Goal: Task Accomplishment & Management: Complete application form

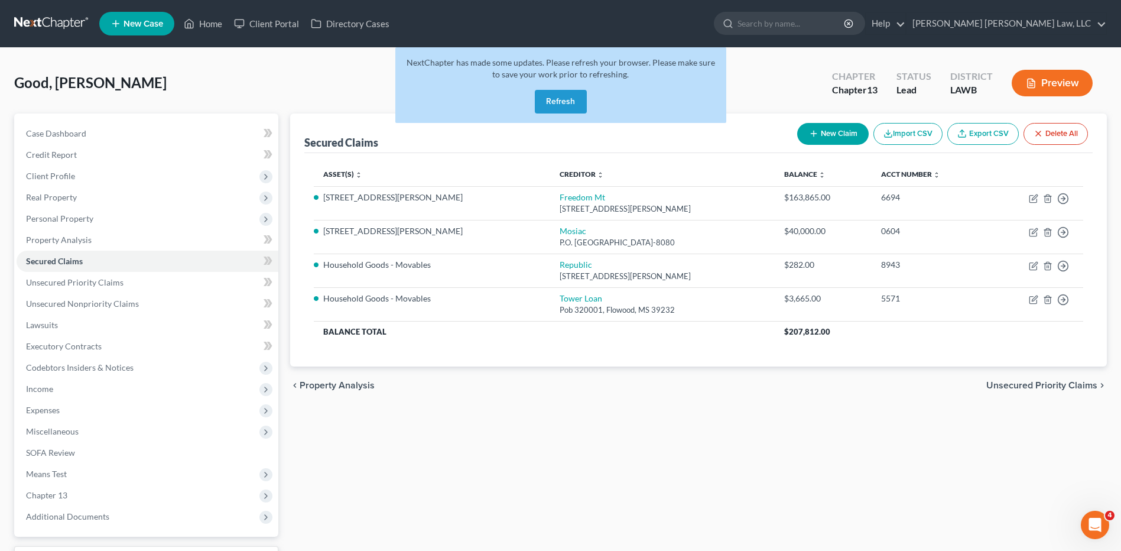
click at [541, 112] on button "Refresh" at bounding box center [561, 102] width 52 height 24
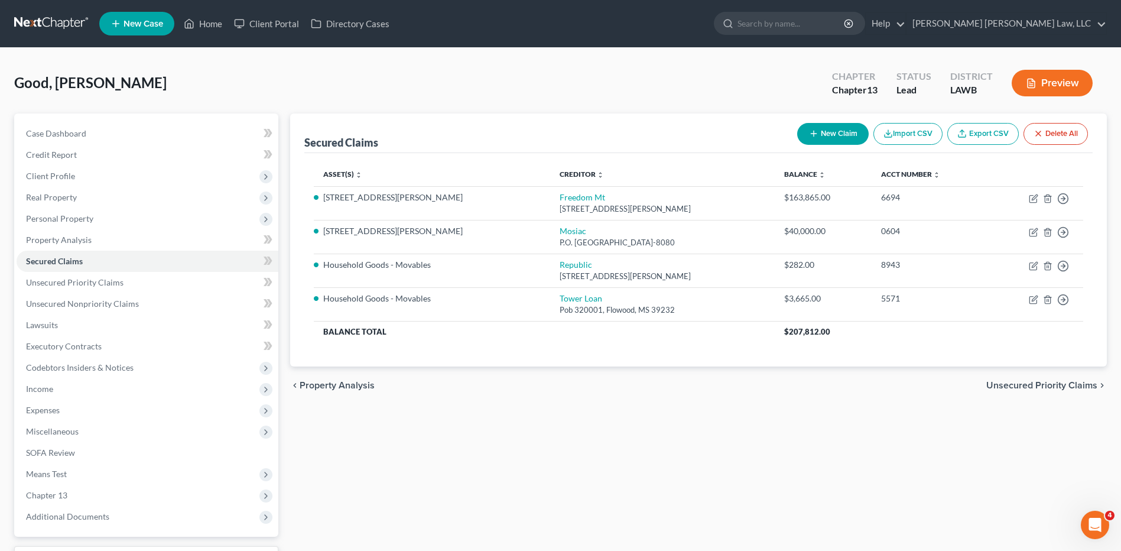
click at [56, 24] on link at bounding box center [52, 23] width 76 height 21
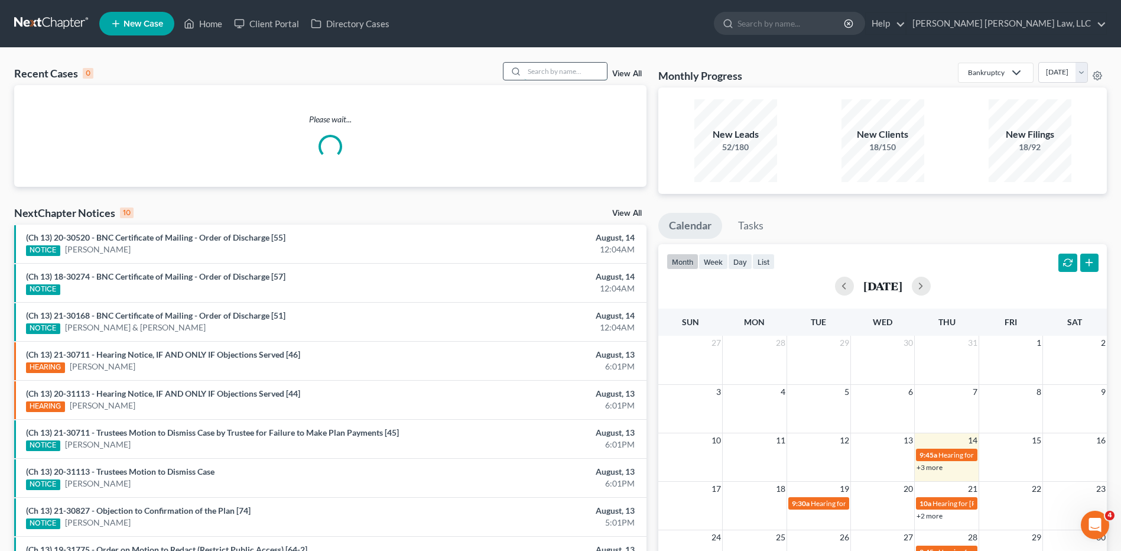
click at [589, 73] on input "search" at bounding box center [565, 71] width 83 height 17
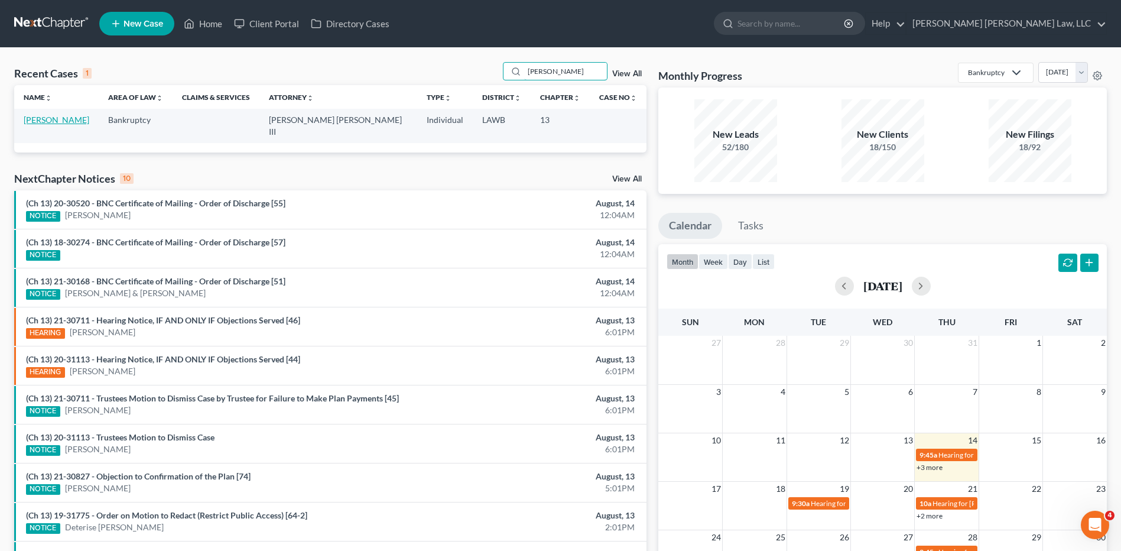
type input "lafleur"
drag, startPoint x: 51, startPoint y: 122, endPoint x: 62, endPoint y: 123, distance: 11.4
click at [51, 122] on link "Lafleur, Trudy" at bounding box center [57, 120] width 66 height 10
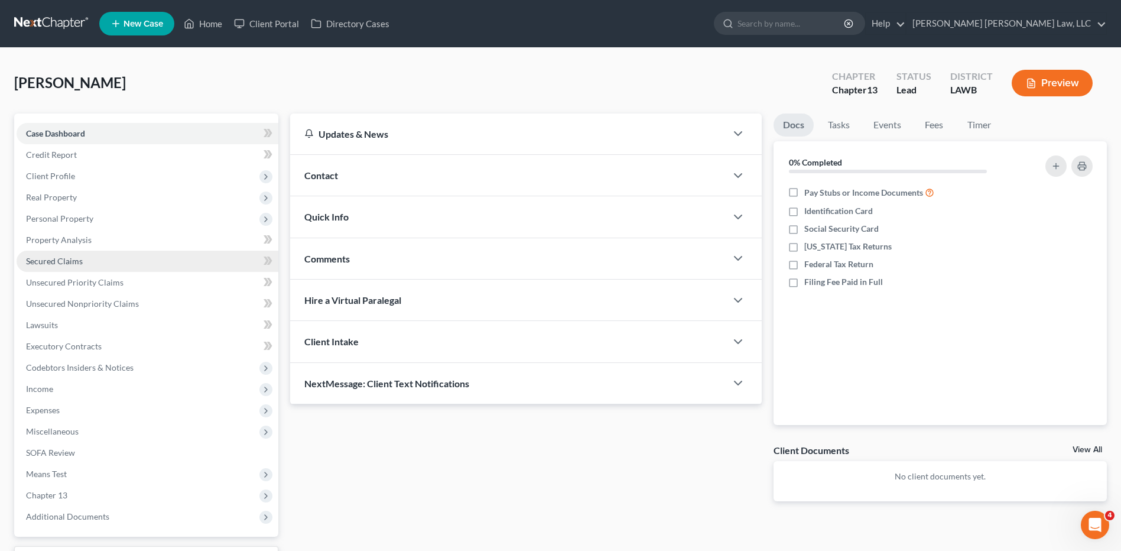
click at [61, 263] on span "Secured Claims" at bounding box center [54, 261] width 57 height 10
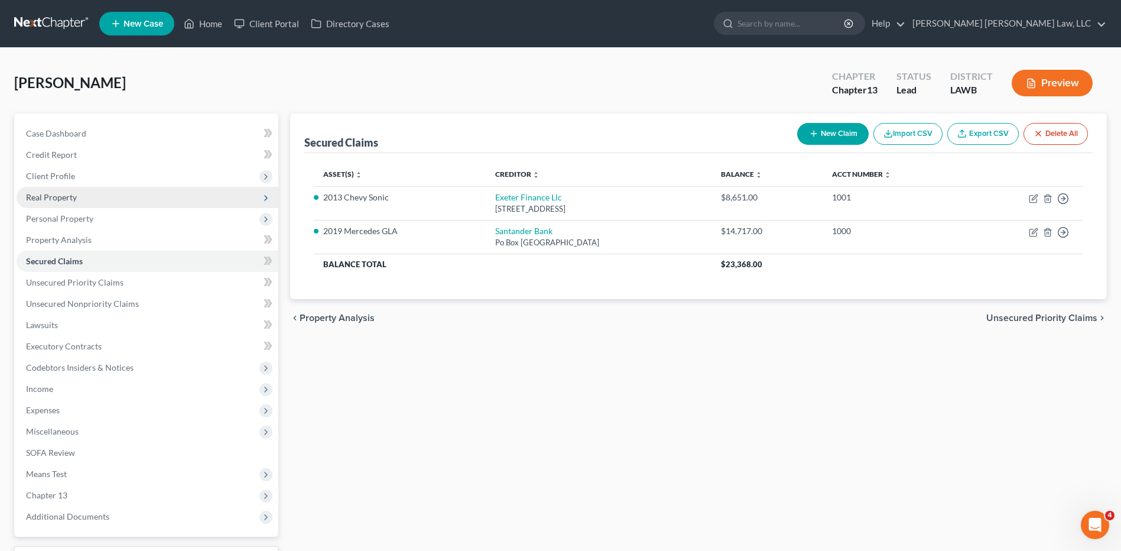
click at [46, 202] on span "Real Property" at bounding box center [148, 197] width 262 height 21
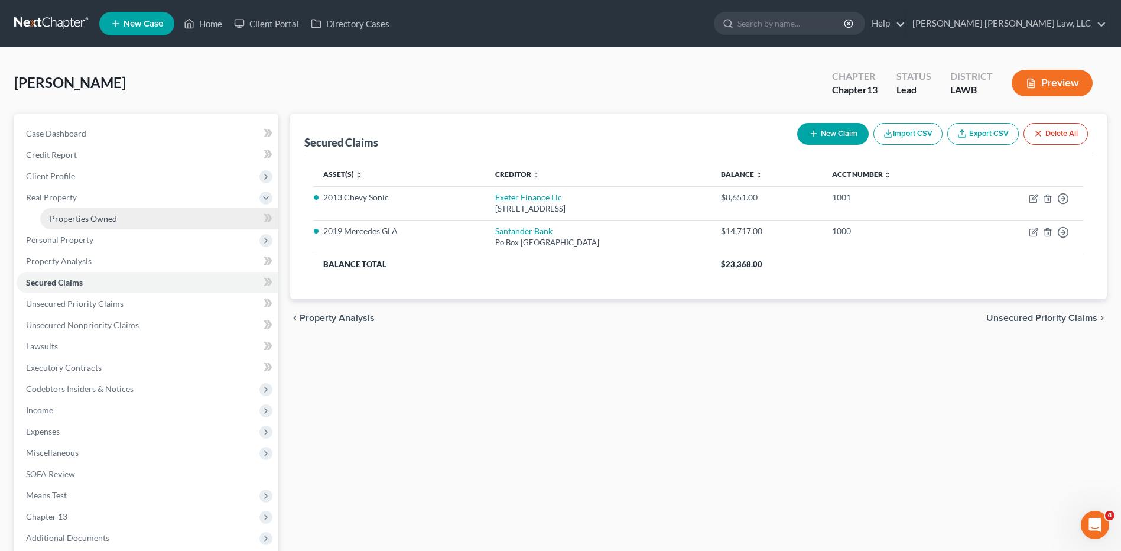
click at [66, 214] on span "Properties Owned" at bounding box center [83, 218] width 67 height 10
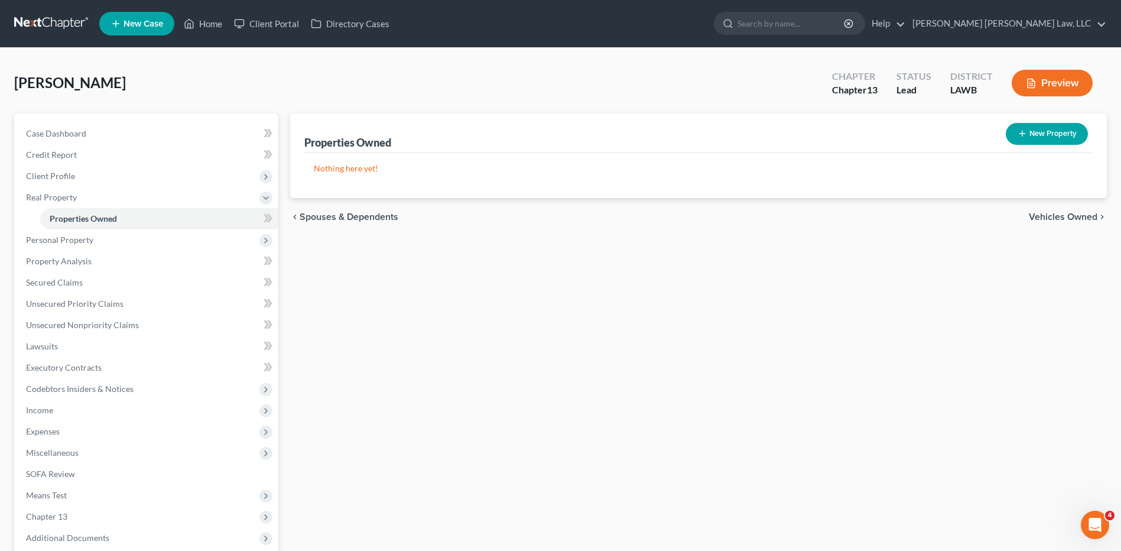
click at [1037, 133] on button "New Property" at bounding box center [1047, 134] width 82 height 22
select select "19"
select select "0"
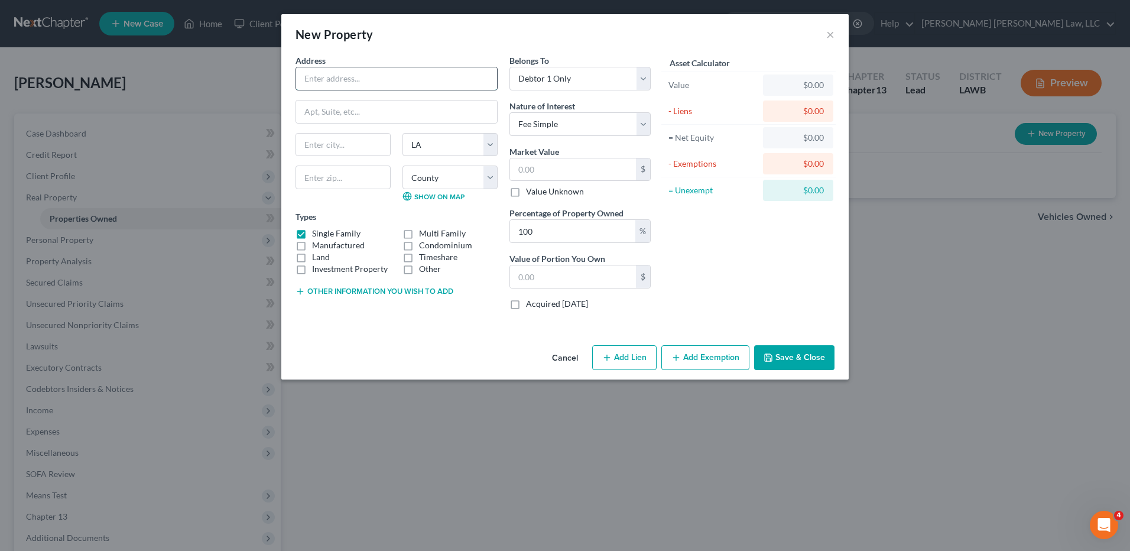
click at [311, 77] on input "text" at bounding box center [396, 78] width 201 height 22
type input "2001 [PERSON_NAME] Street"
type input "Sulphur"
type input "70663"
click at [540, 231] on input "100" at bounding box center [572, 231] width 125 height 22
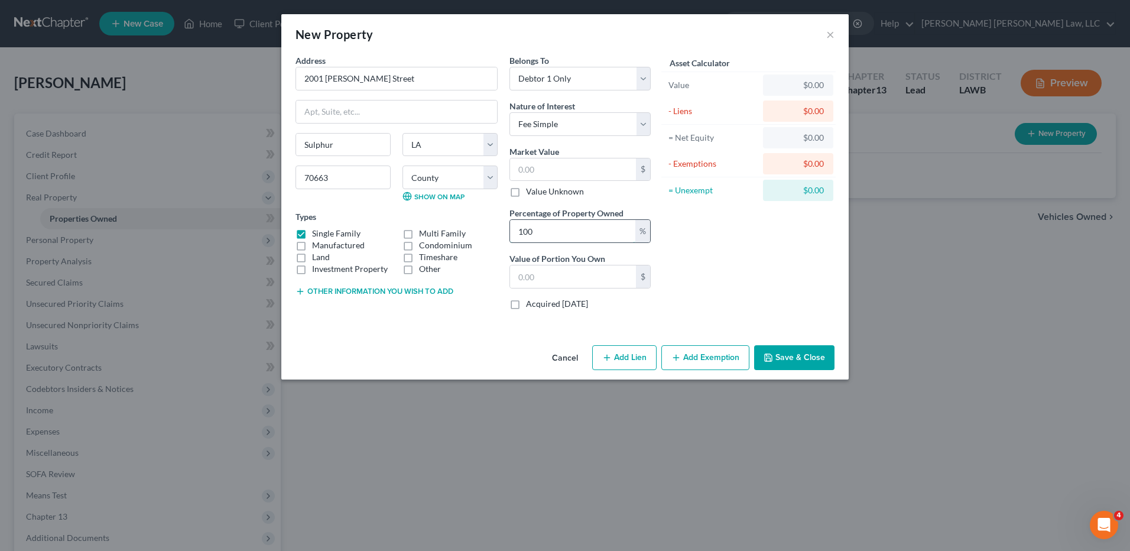
drag, startPoint x: 540, startPoint y: 231, endPoint x: 519, endPoint y: 231, distance: 21.3
click at [519, 230] on input "100" at bounding box center [572, 231] width 125 height 22
type input "33.33"
click at [710, 281] on div "Asset Calculator Value $0.00 - Liens $0.00 = Net Equity $0.00 - Exemptions $0.0…" at bounding box center [748, 186] width 184 height 265
click at [528, 170] on input "text" at bounding box center [573, 169] width 126 height 22
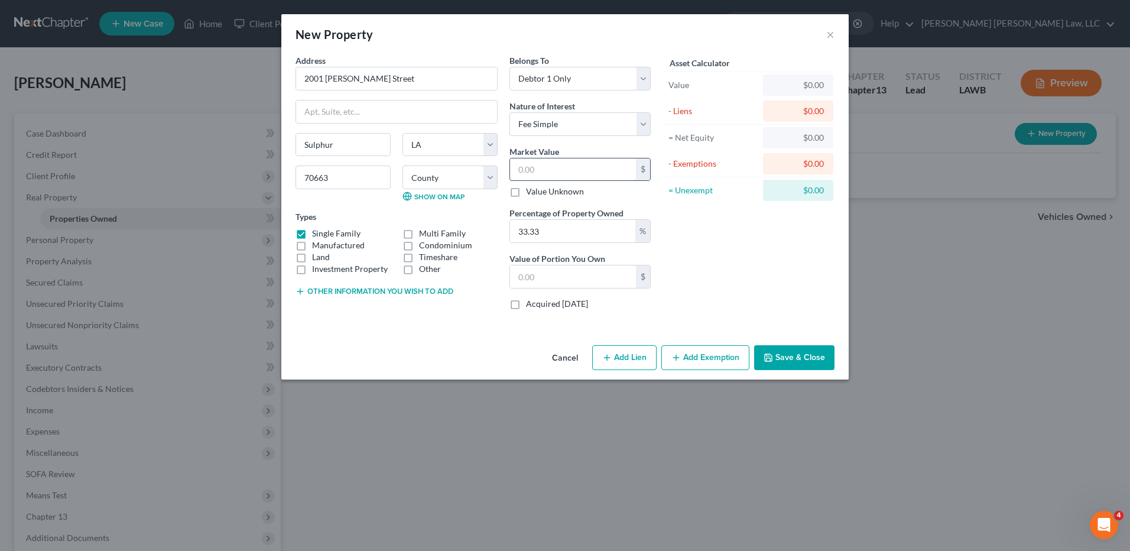
type input "2"
type input "0.66"
type input "26"
type input "8.66"
type input "267"
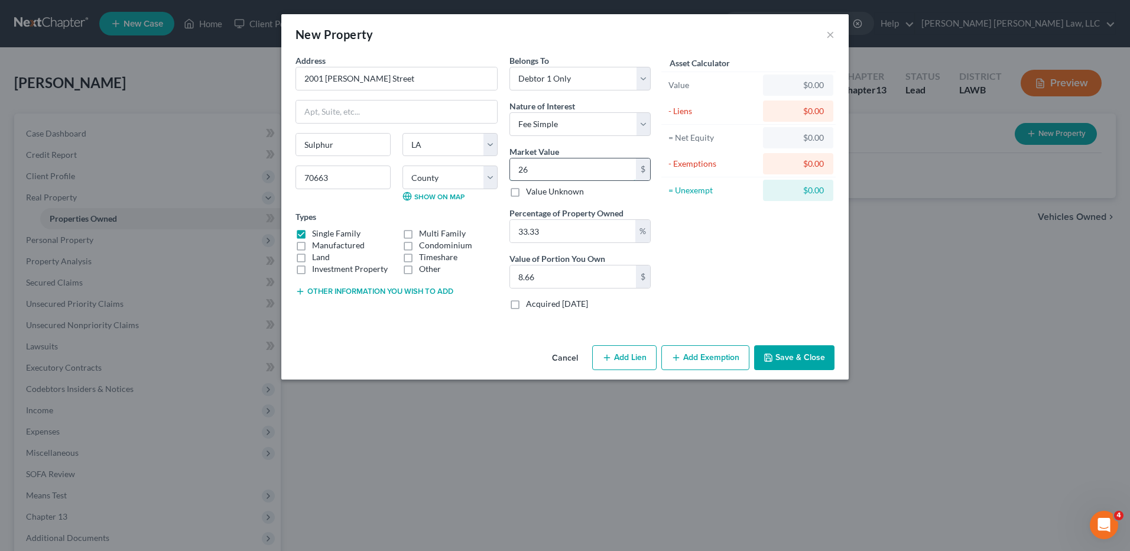
type input "88.99"
type input "2670"
type input "889.91"
type input "2,6700"
type input "8,899.11"
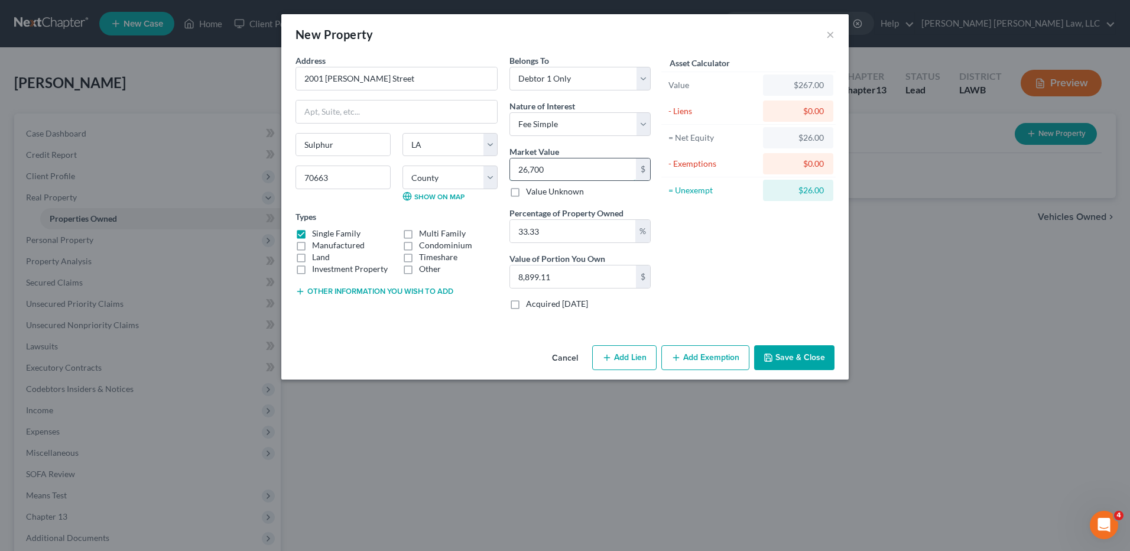
type input "26,7000"
type input "88,991.10"
type input "267,000"
click at [727, 284] on div "Asset Calculator Value $267,000.00 - Liens $0.00 = Net Equity $267.00 - Exempti…" at bounding box center [748, 186] width 184 height 265
click at [781, 357] on button "Save & Close" at bounding box center [794, 357] width 80 height 25
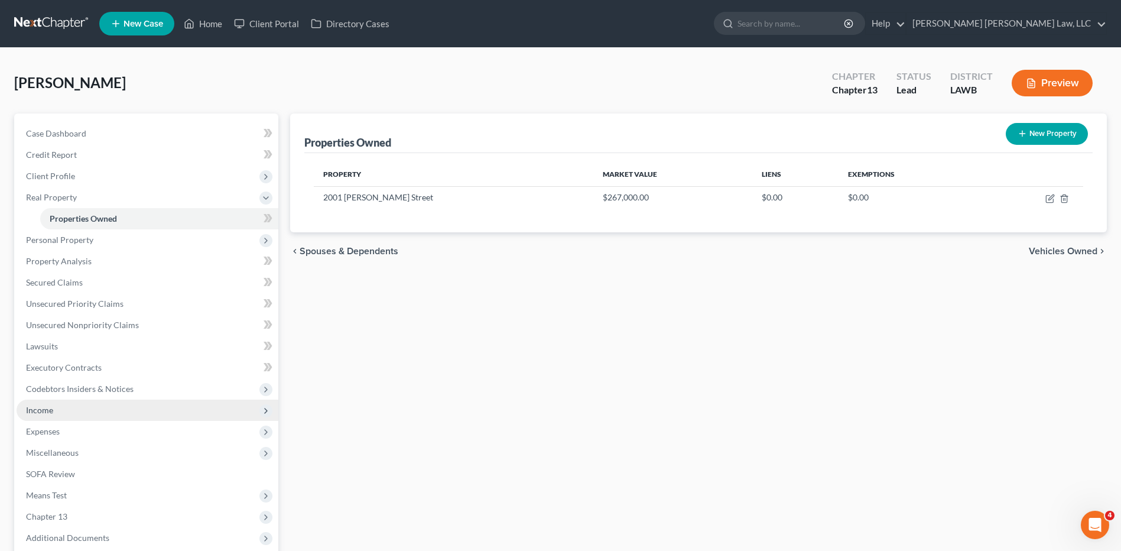
click at [43, 411] on span "Income" at bounding box center [39, 410] width 27 height 10
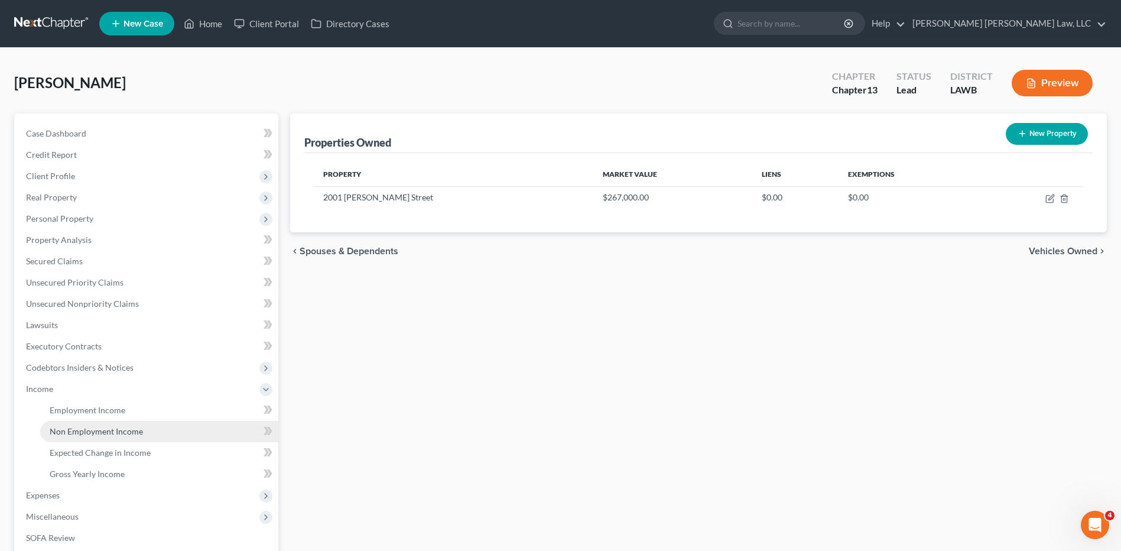
click at [67, 429] on span "Non Employment Income" at bounding box center [96, 431] width 93 height 10
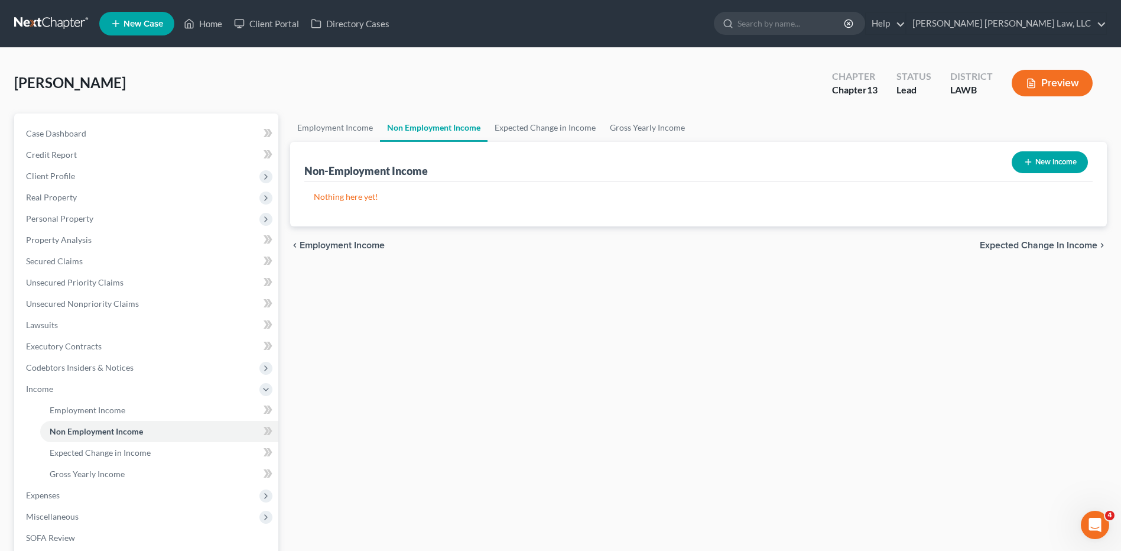
click at [1049, 159] on button "New Income" at bounding box center [1049, 162] width 76 height 22
select select "0"
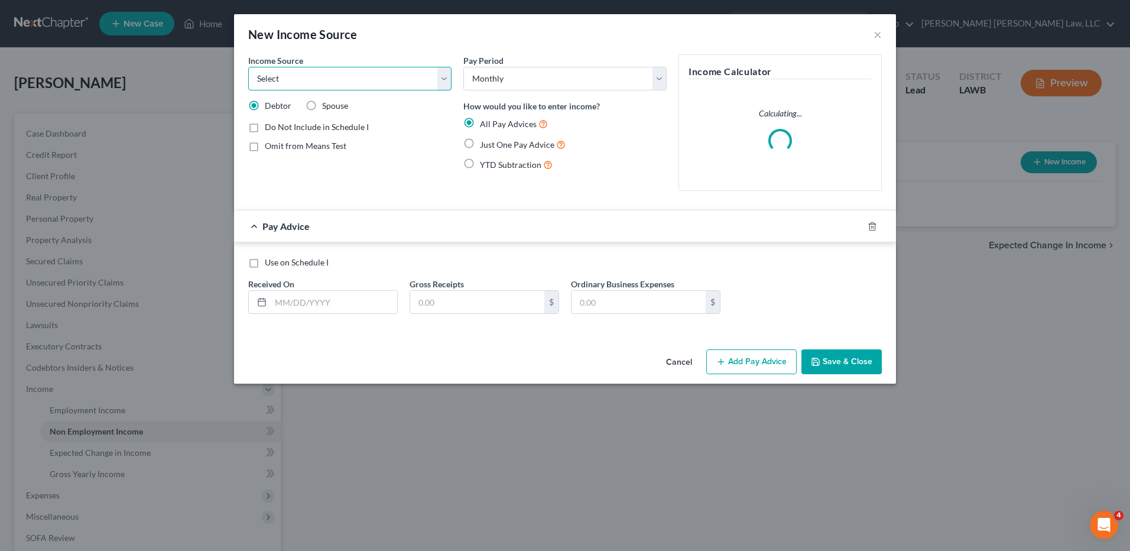
click at [346, 79] on select "Select Unemployment Disability (from employer) Pension Retirement Social Securi…" at bounding box center [349, 79] width 203 height 24
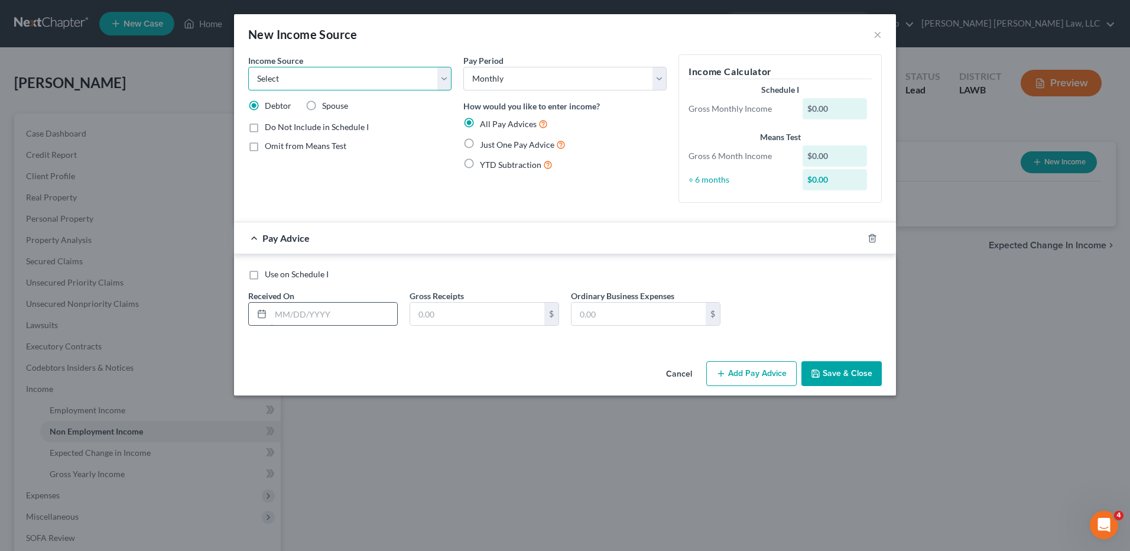
select select "13"
click at [248, 67] on select "Select Unemployment Disability (from employer) Pension Retirement Social Securi…" at bounding box center [349, 79] width 203 height 24
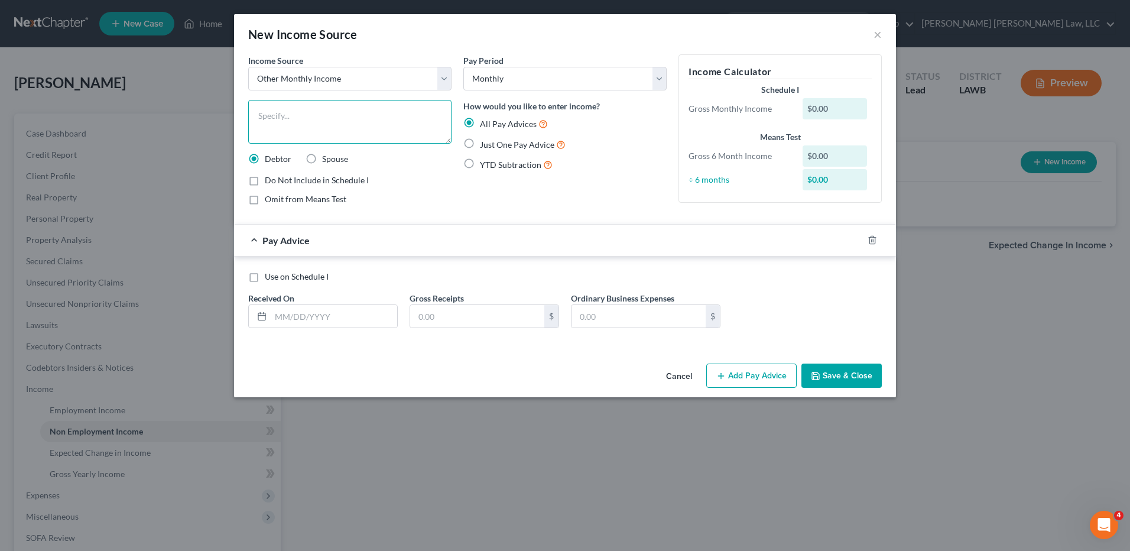
click at [265, 120] on textarea at bounding box center [349, 122] width 203 height 44
click at [279, 314] on input "text" at bounding box center [334, 316] width 126 height 22
click at [290, 109] on textarea "Lyft" at bounding box center [349, 122] width 203 height 44
type textarea "Lyft started Woking July 1, 2025- present"
click at [679, 372] on button "Cancel" at bounding box center [678, 377] width 45 height 24
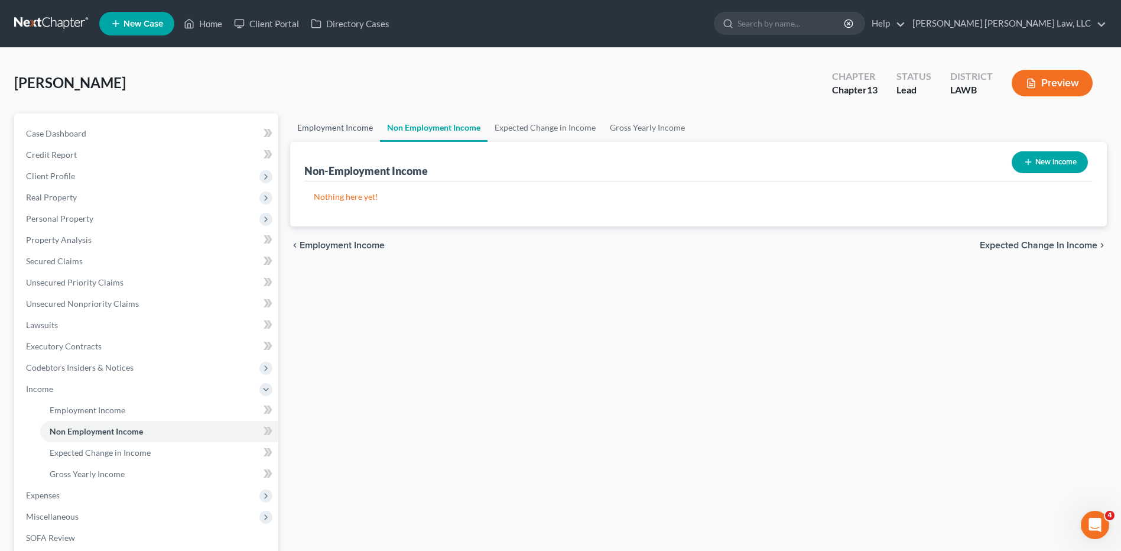
click at [337, 124] on link "Employment Income" at bounding box center [335, 127] width 90 height 28
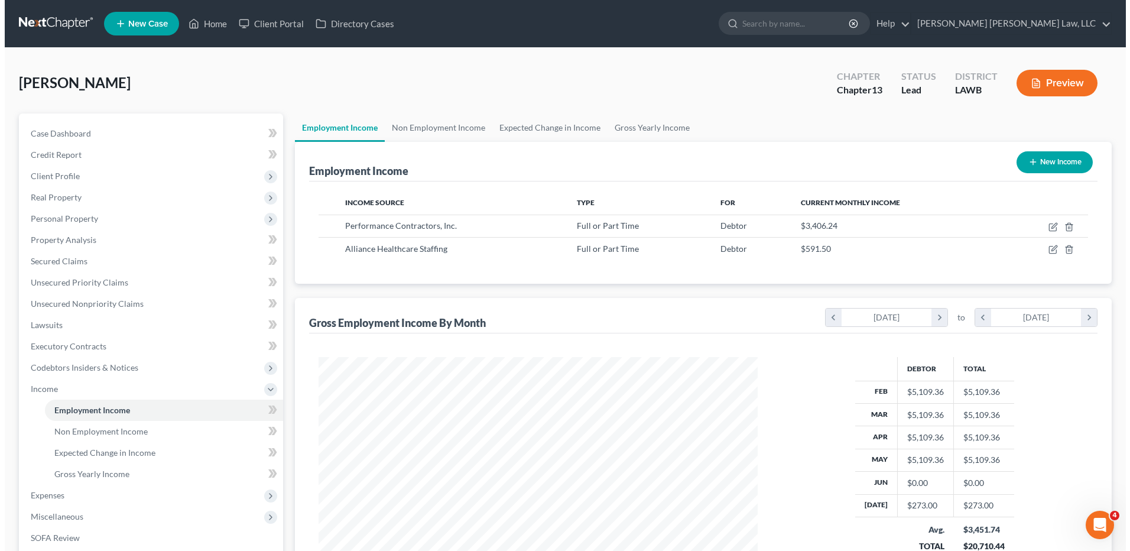
scroll to position [219, 462]
click at [1043, 161] on button "New Income" at bounding box center [1049, 162] width 76 height 22
select select "0"
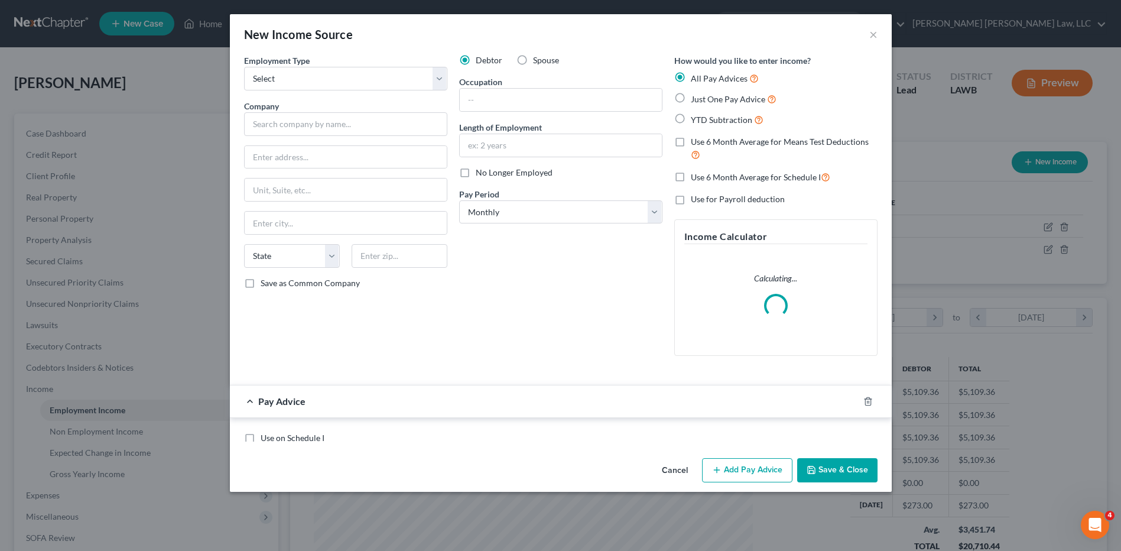
scroll to position [221, 467]
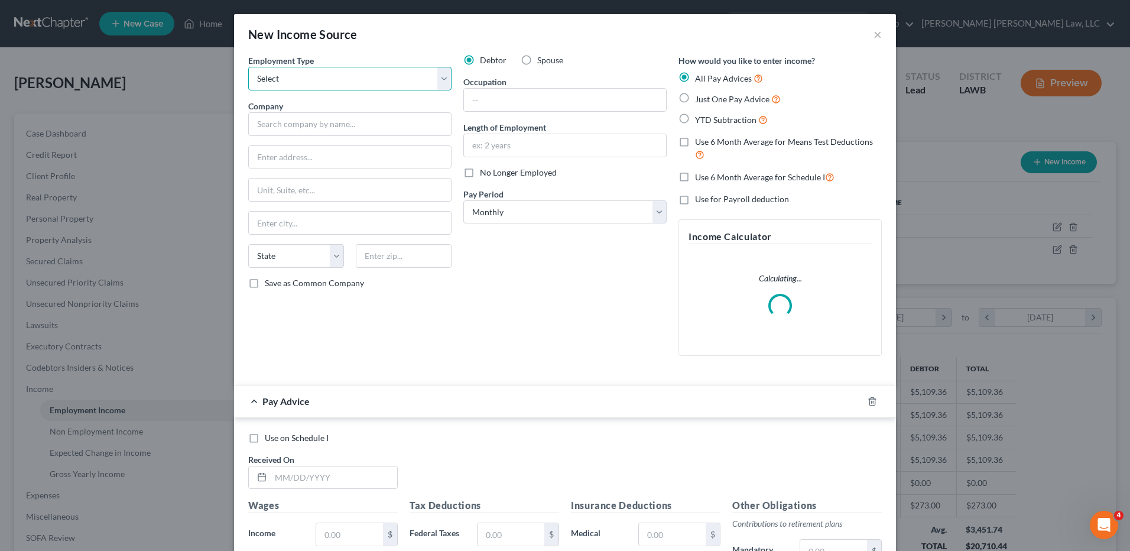
click at [279, 73] on select "Select Full or Part Time Employment Self Employment" at bounding box center [349, 79] width 203 height 24
select select "0"
click at [248, 67] on select "Select Full or Part Time Employment Self Employment" at bounding box center [349, 79] width 203 height 24
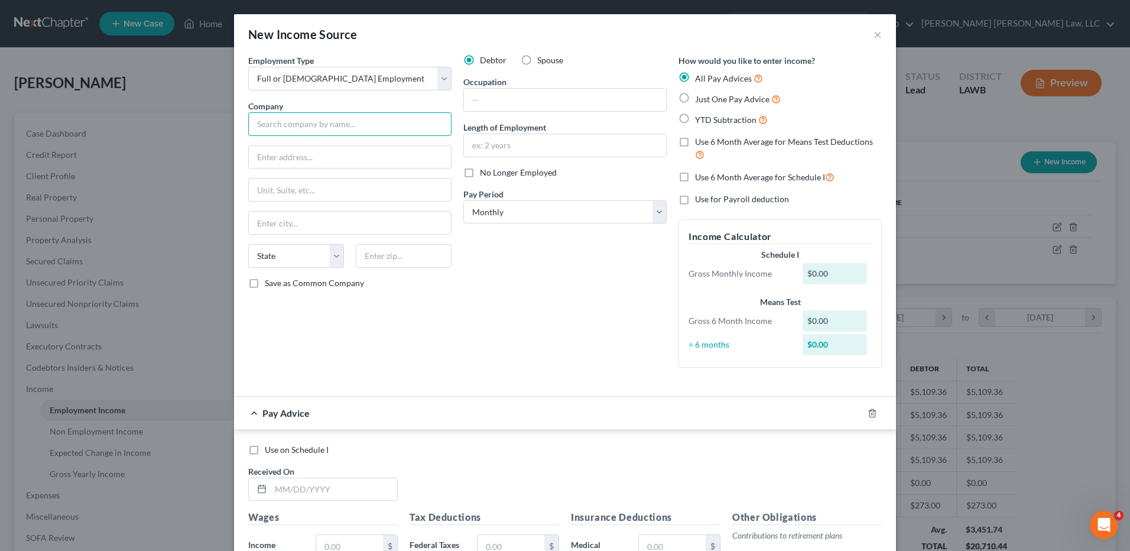
click at [269, 129] on input "text" at bounding box center [349, 124] width 203 height 24
type input "Lyft"
click at [261, 85] on select "Select Full or Part Time Employment Self Employment" at bounding box center [349, 79] width 203 height 24
select select "1"
click at [248, 67] on select "Select Full or Part Time Employment Self Employment" at bounding box center [349, 79] width 203 height 24
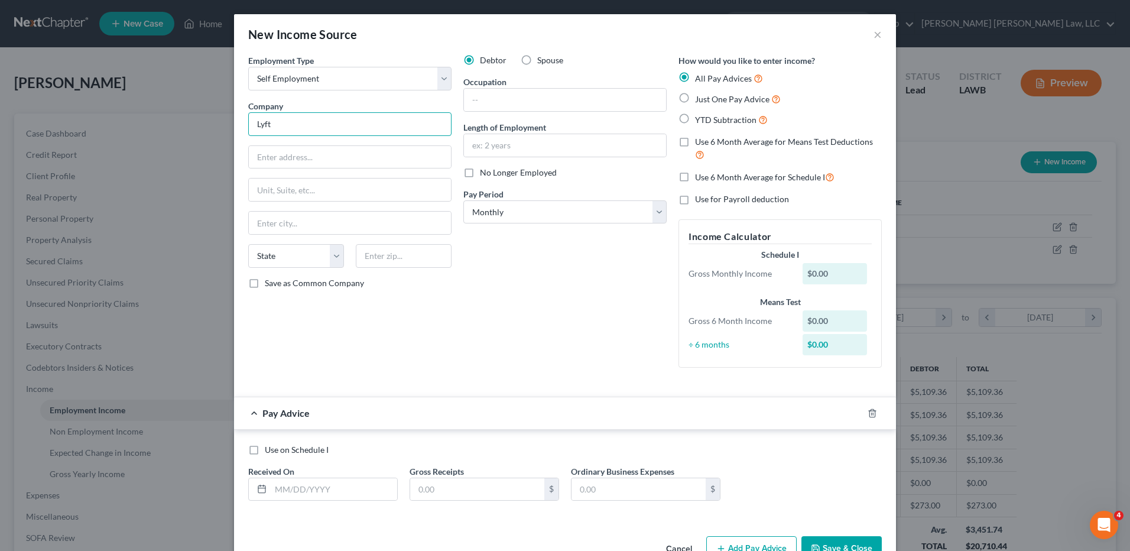
click at [281, 129] on input "Lyft" at bounding box center [349, 124] width 203 height 24
click at [497, 104] on input "text" at bounding box center [565, 100] width 202 height 22
type input "Delivery Driver"
click at [695, 180] on label "Use 6 Month Average for Schedule I" at bounding box center [764, 177] width 139 height 14
click at [700, 178] on input "Use 6 Month Average for Schedule I" at bounding box center [704, 174] width 8 height 8
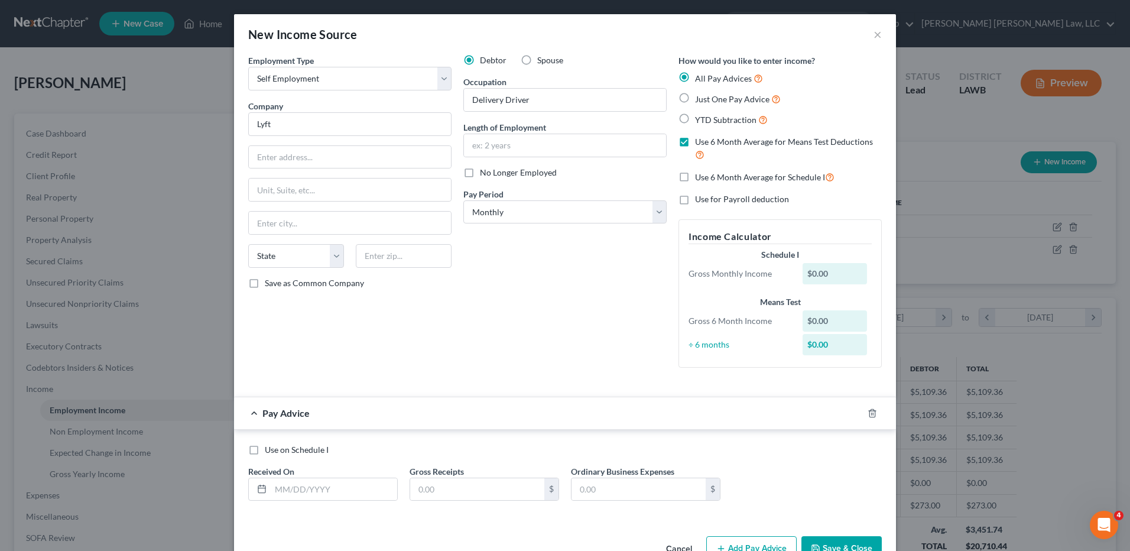
checkbox input "true"
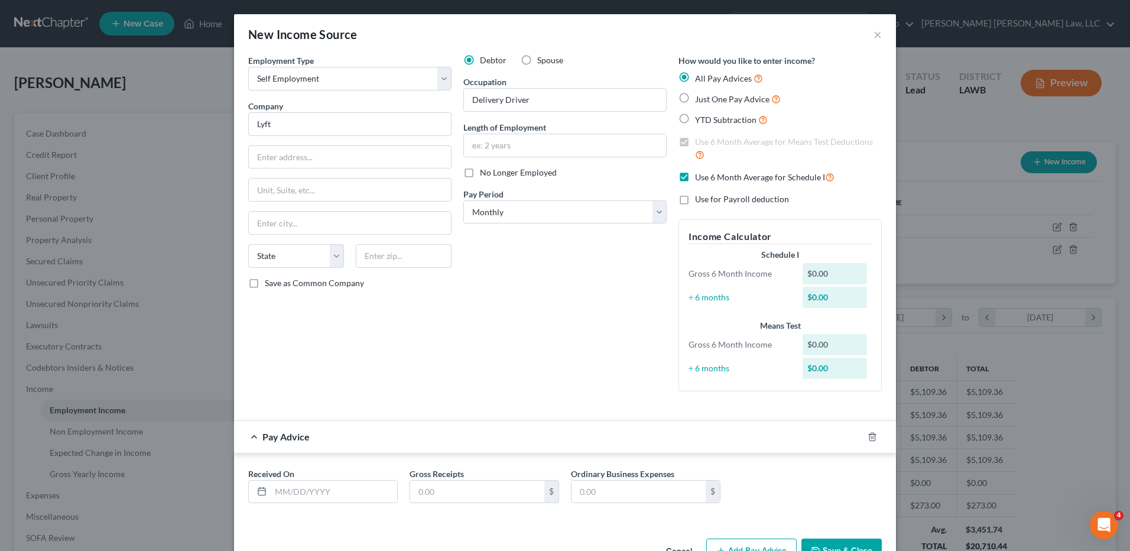
click at [695, 99] on label "Just One Pay Advice" at bounding box center [738, 99] width 86 height 14
click at [700, 99] on input "Just One Pay Advice" at bounding box center [704, 96] width 8 height 8
radio input "true"
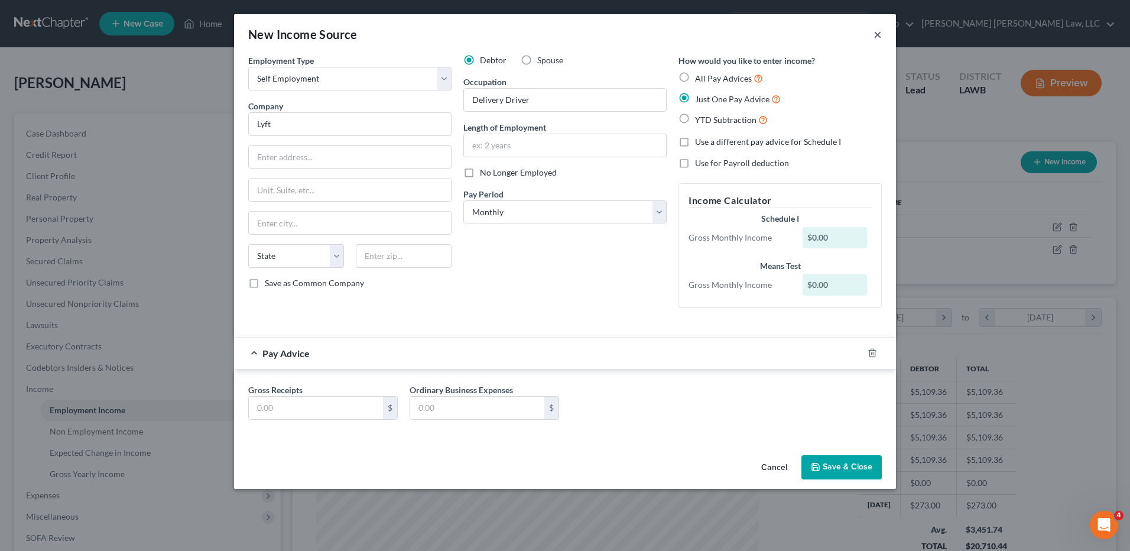
click at [877, 34] on button "×" at bounding box center [877, 34] width 8 height 14
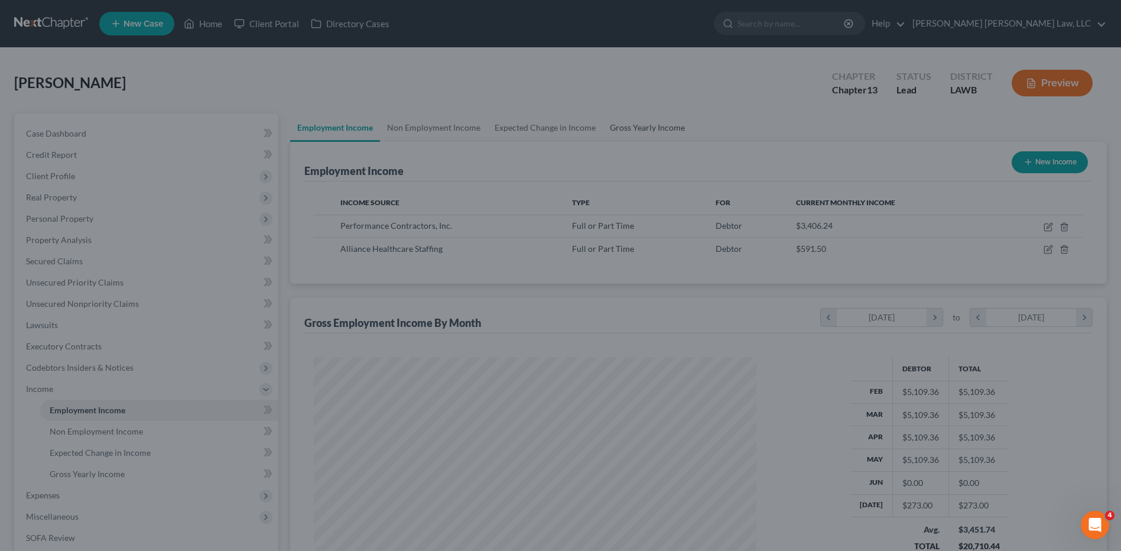
scroll to position [590610, 590367]
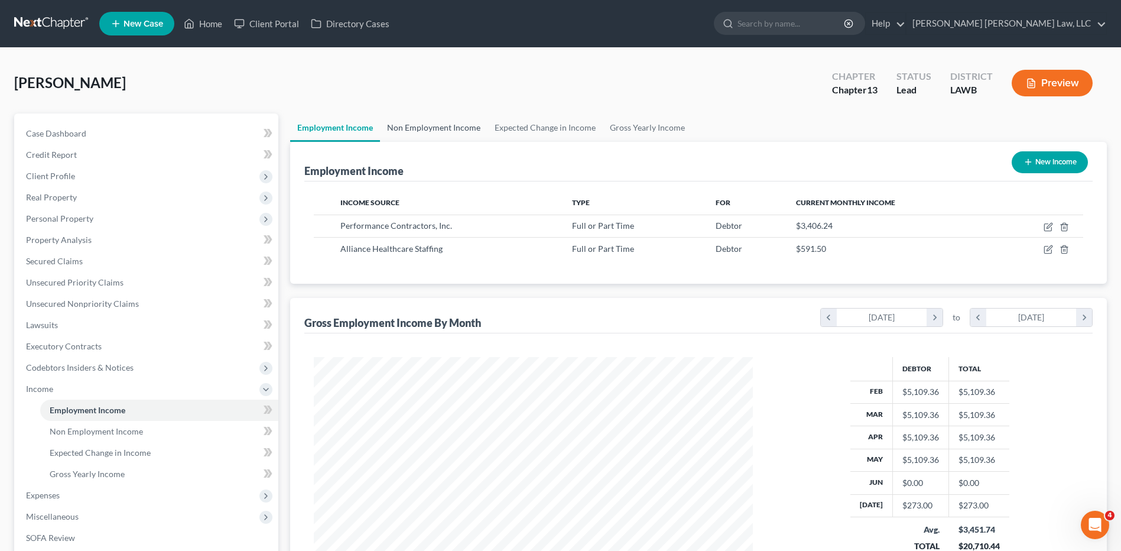
click at [427, 132] on link "Non Employment Income" at bounding box center [434, 127] width 108 height 28
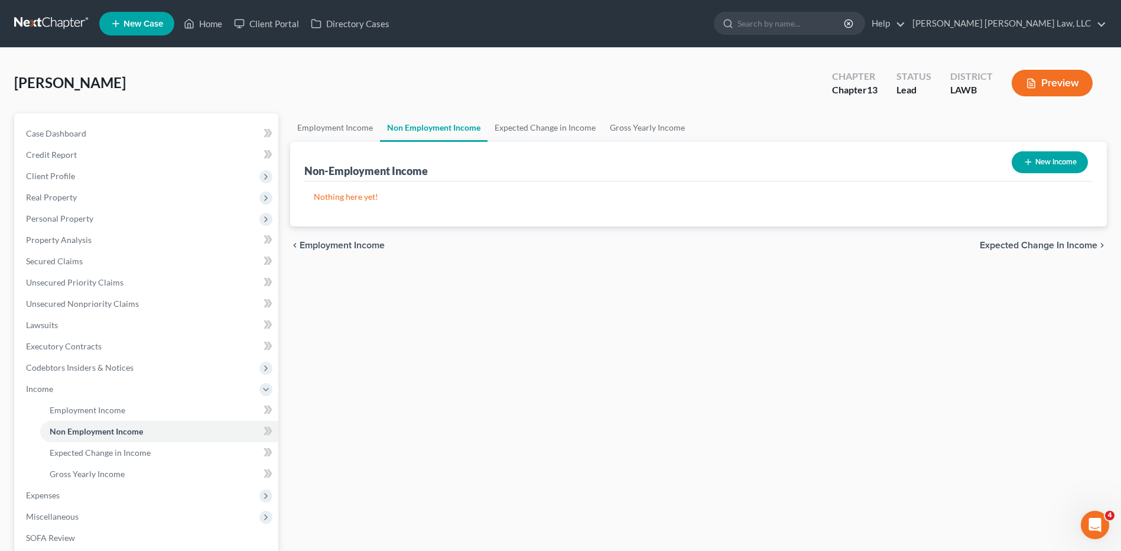
click at [1058, 171] on button "New Income" at bounding box center [1049, 162] width 76 height 22
select select "0"
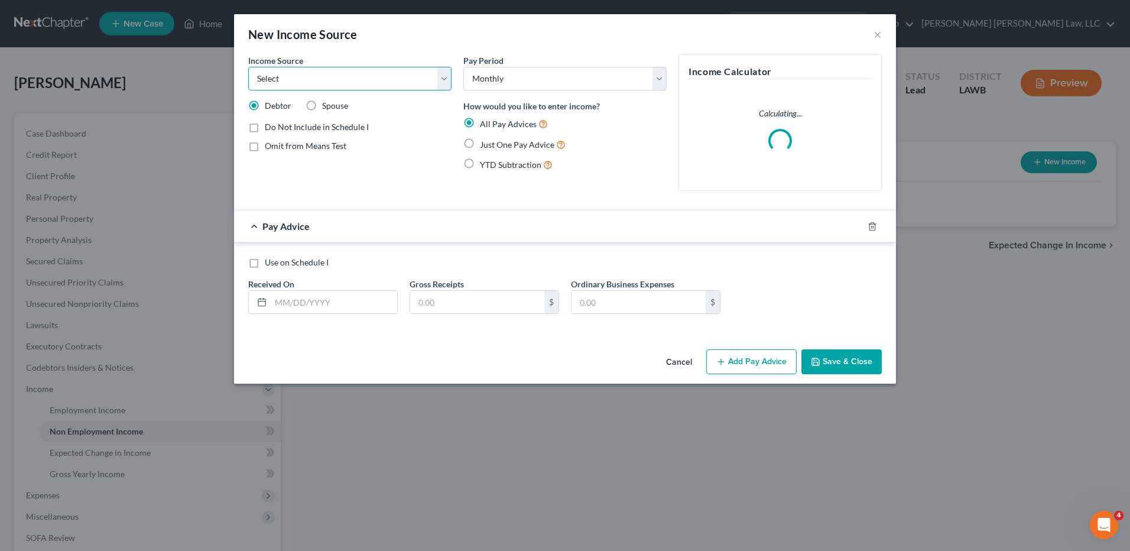
click at [284, 77] on select "Select Unemployment Disability (from employer) Pension Retirement Social Securi…" at bounding box center [349, 79] width 203 height 24
select select "13"
click at [248, 67] on select "Select Unemployment Disability (from employer) Pension Retirement Social Securi…" at bounding box center [349, 79] width 203 height 24
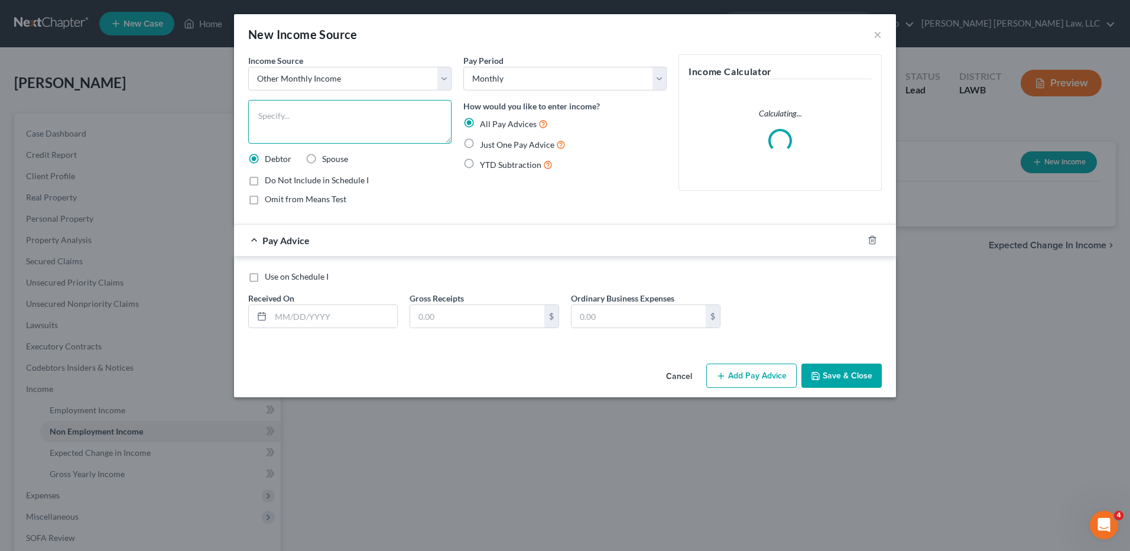
click at [279, 123] on textarea at bounding box center [349, 122] width 203 height 44
type textarea "Lyft driver"
click at [278, 321] on input "text" at bounding box center [334, 316] width 126 height 22
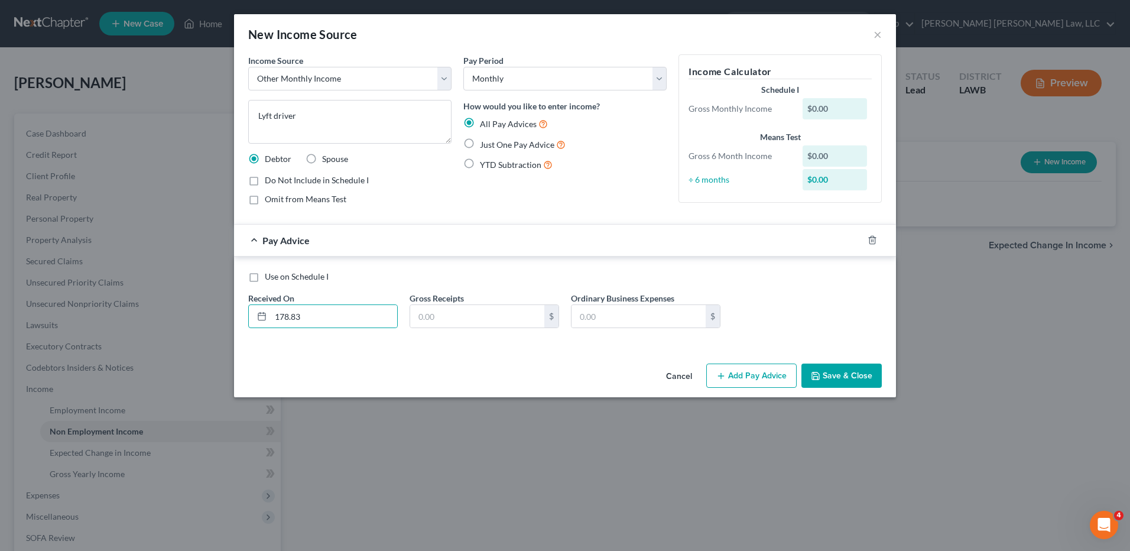
click at [827, 370] on button "Save & Close" at bounding box center [841, 375] width 80 height 25
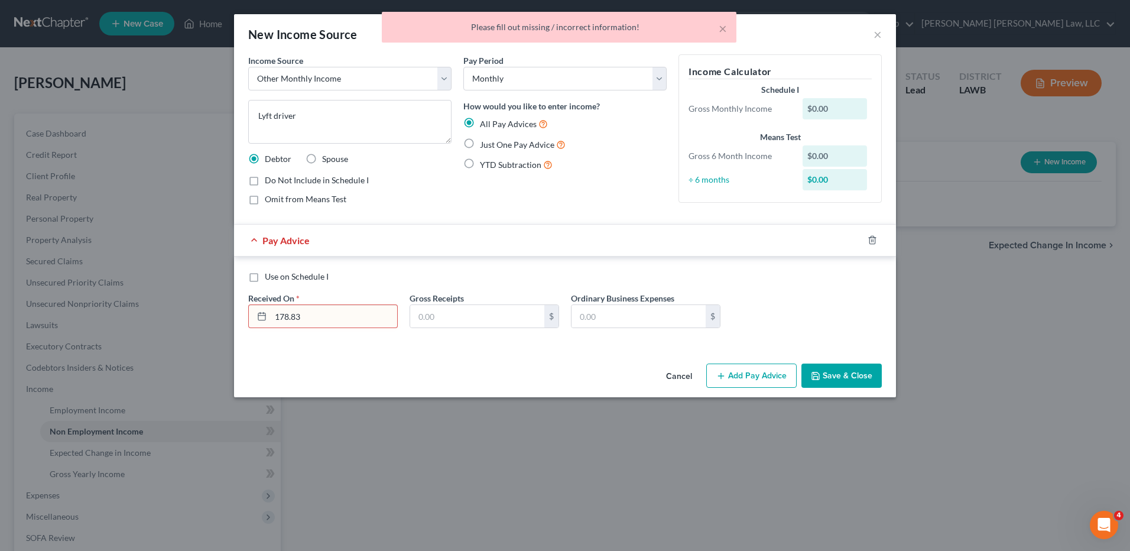
click at [310, 313] on input "178.83" at bounding box center [334, 316] width 126 height 22
drag, startPoint x: 310, startPoint y: 313, endPoint x: 286, endPoint y: 316, distance: 23.9
click at [286, 316] on input "178.83" at bounding box center [334, 316] width 126 height 22
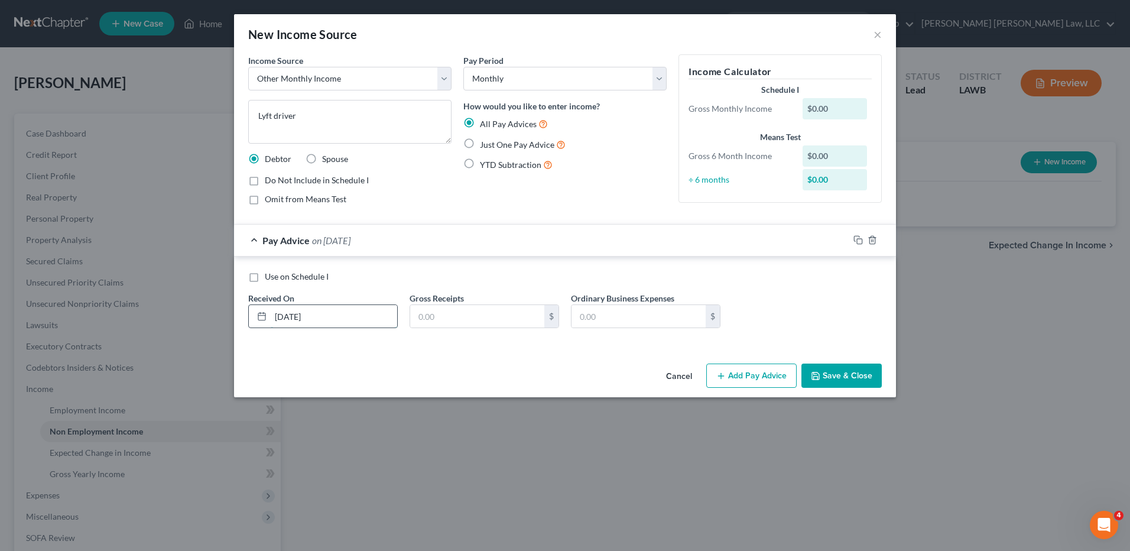
type input "7/31/25"
type input "178.83"
click at [480, 145] on label "Just One Pay Advice" at bounding box center [523, 145] width 86 height 14
click at [484, 145] on input "Just One Pay Advice" at bounding box center [488, 142] width 8 height 8
radio input "true"
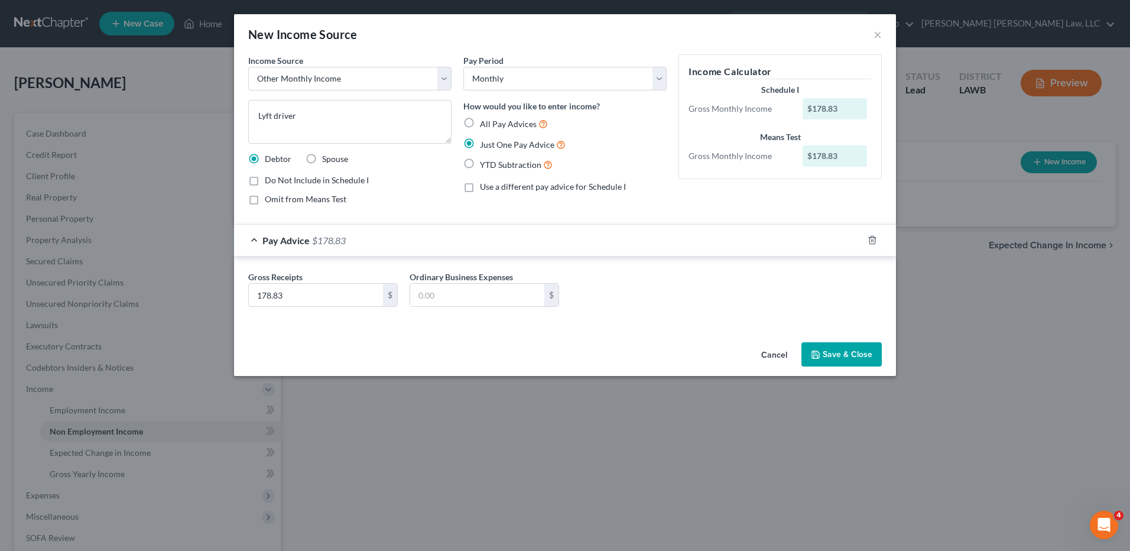
click at [838, 353] on button "Save & Close" at bounding box center [841, 354] width 80 height 25
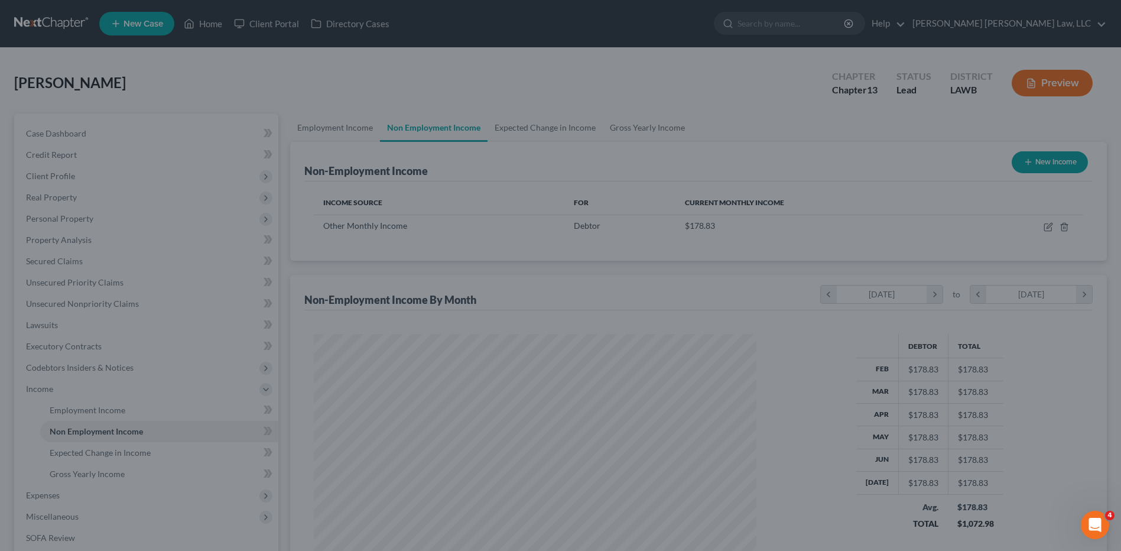
scroll to position [590610, 590367]
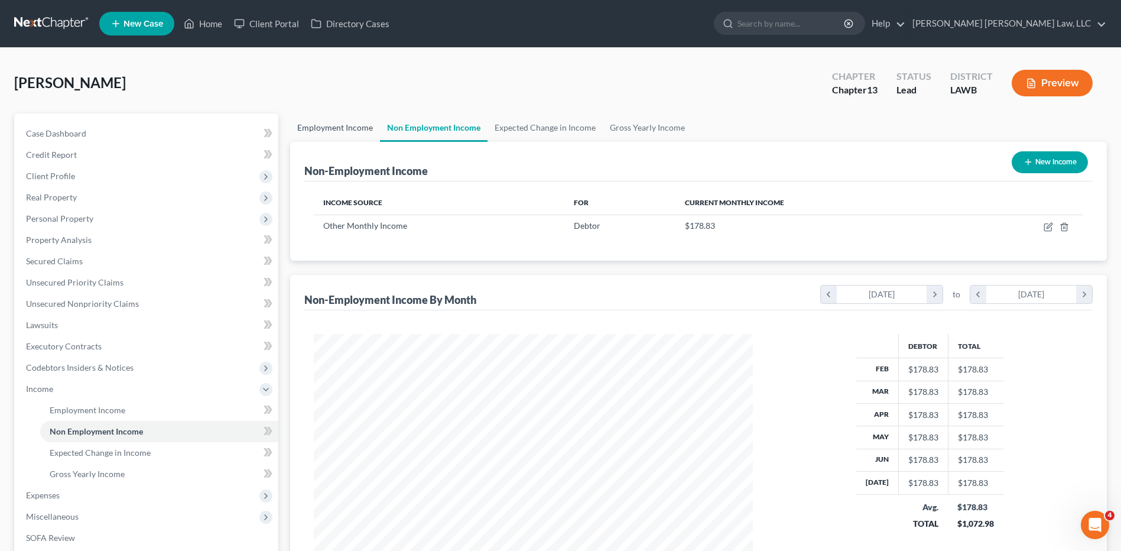
click at [322, 133] on link "Employment Income" at bounding box center [335, 127] width 90 height 28
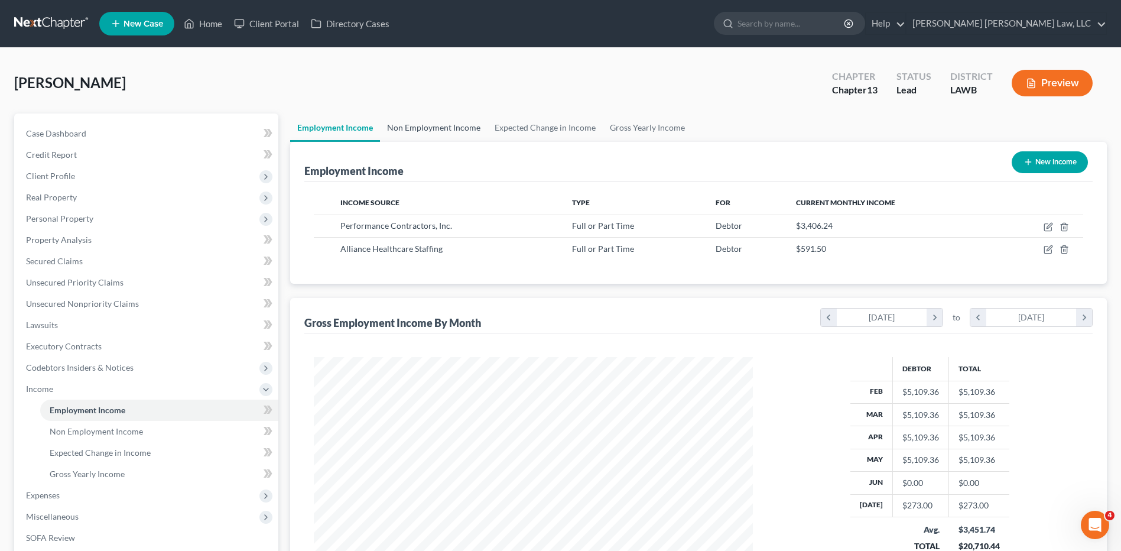
click at [444, 129] on link "Non Employment Income" at bounding box center [434, 127] width 108 height 28
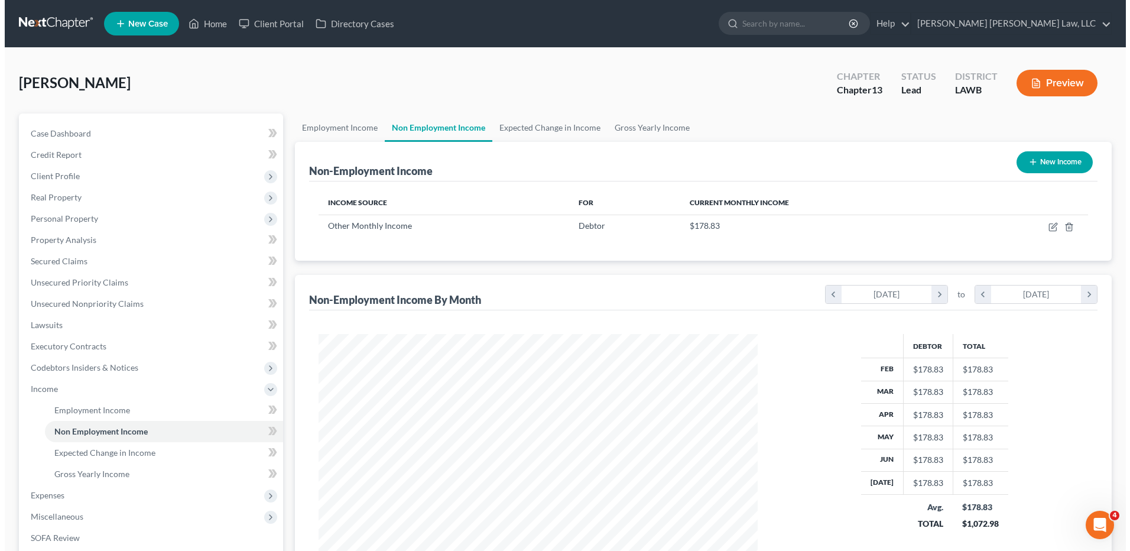
scroll to position [219, 462]
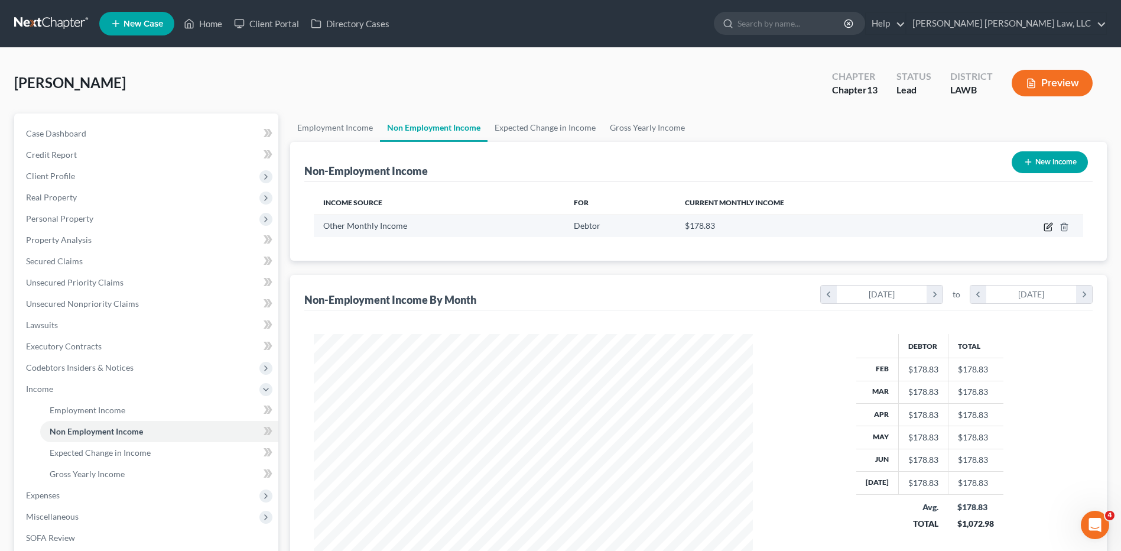
click at [1050, 227] on icon "button" at bounding box center [1048, 225] width 5 height 5
select select "13"
select select "0"
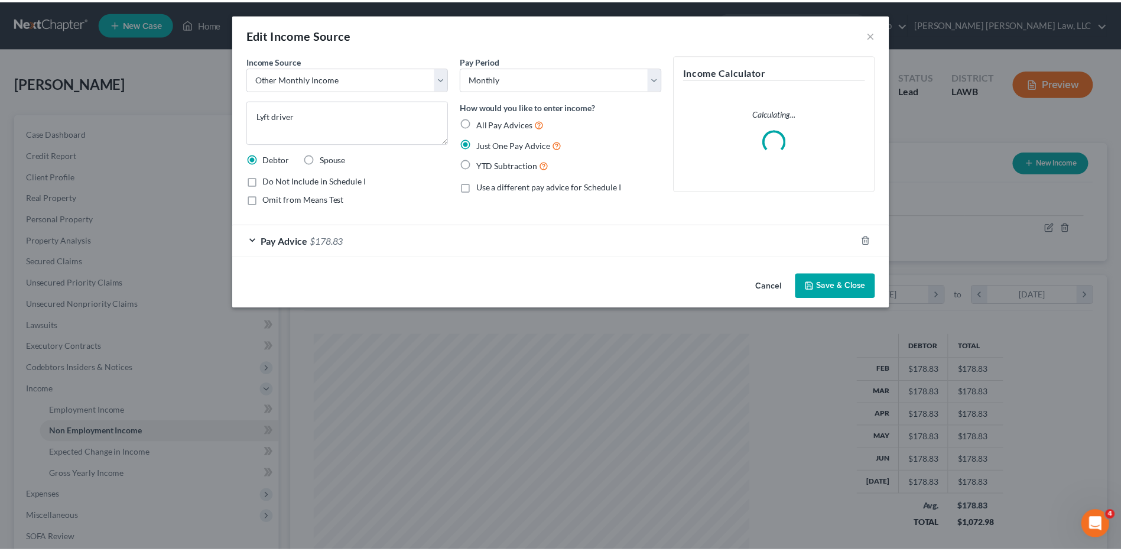
scroll to position [221, 467]
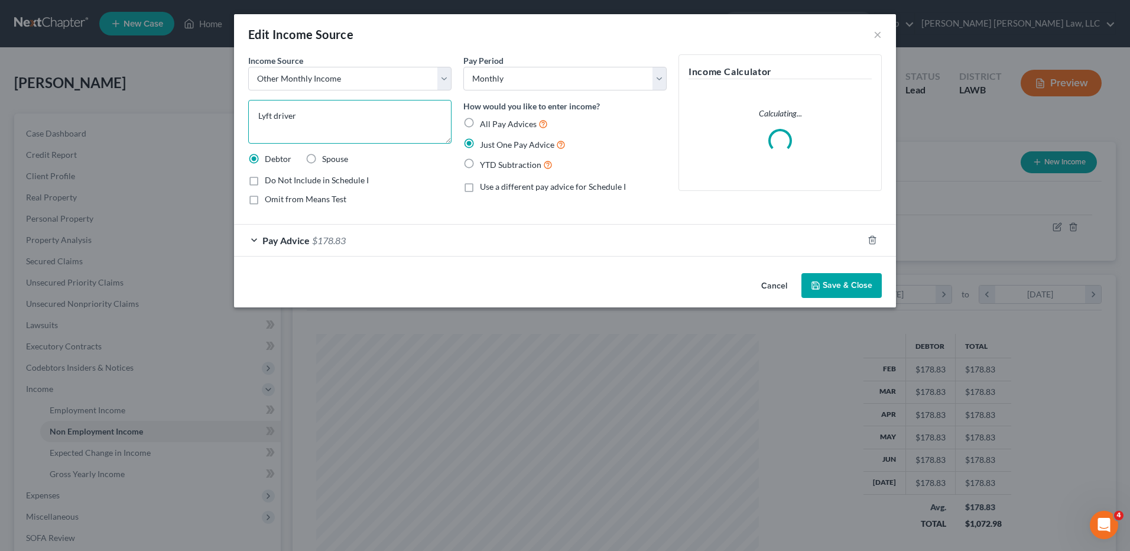
click at [333, 119] on textarea "Lyft driver" at bounding box center [349, 122] width 203 height 44
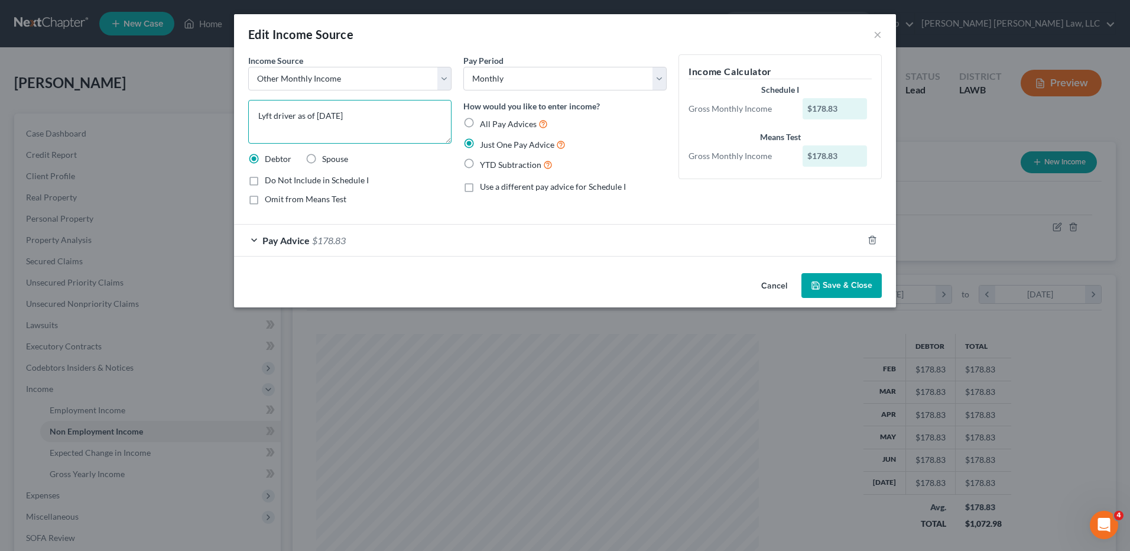
type textarea "Lyft driver as of 7/1/25"
click at [837, 284] on button "Save & Close" at bounding box center [841, 285] width 80 height 25
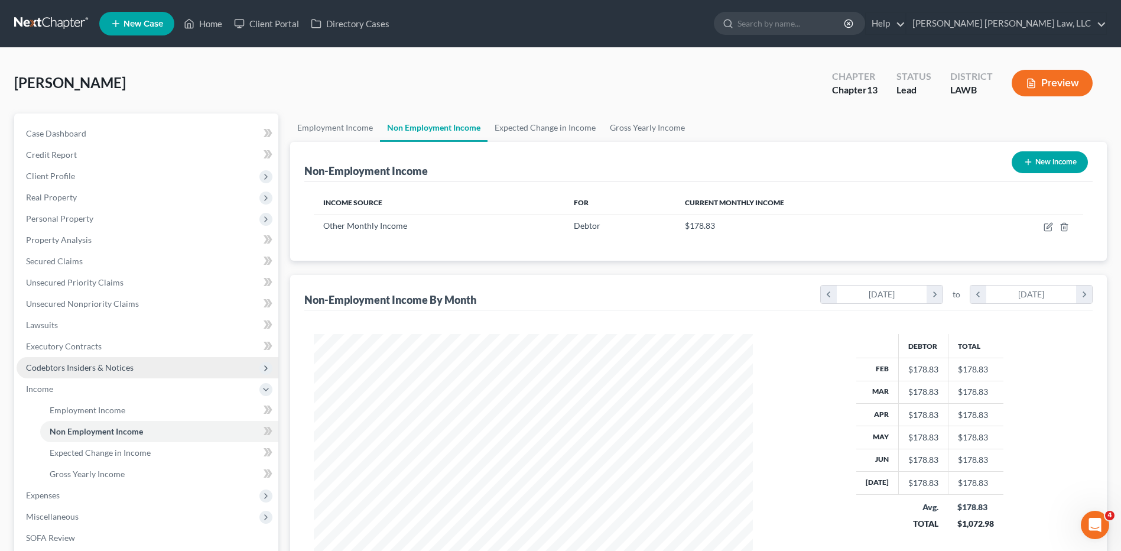
scroll to position [177, 0]
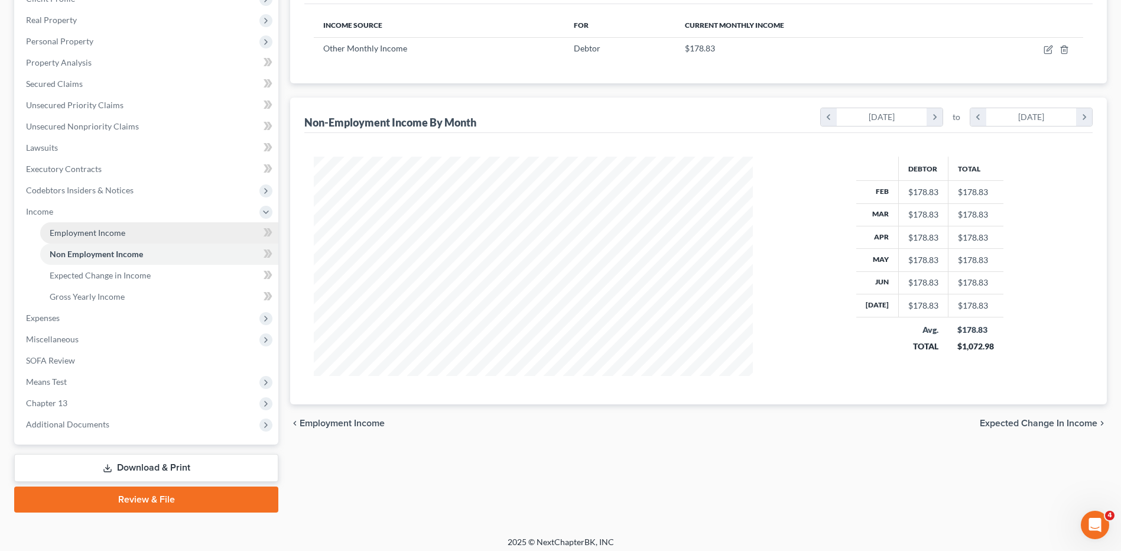
click at [53, 234] on span "Employment Income" at bounding box center [88, 232] width 76 height 10
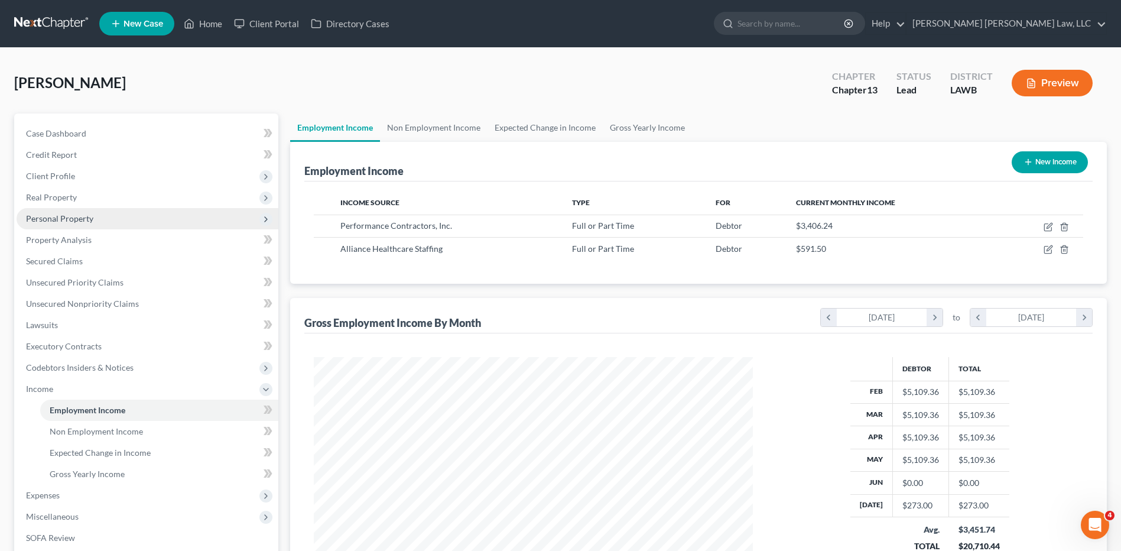
click at [47, 216] on span "Personal Property" at bounding box center [59, 218] width 67 height 10
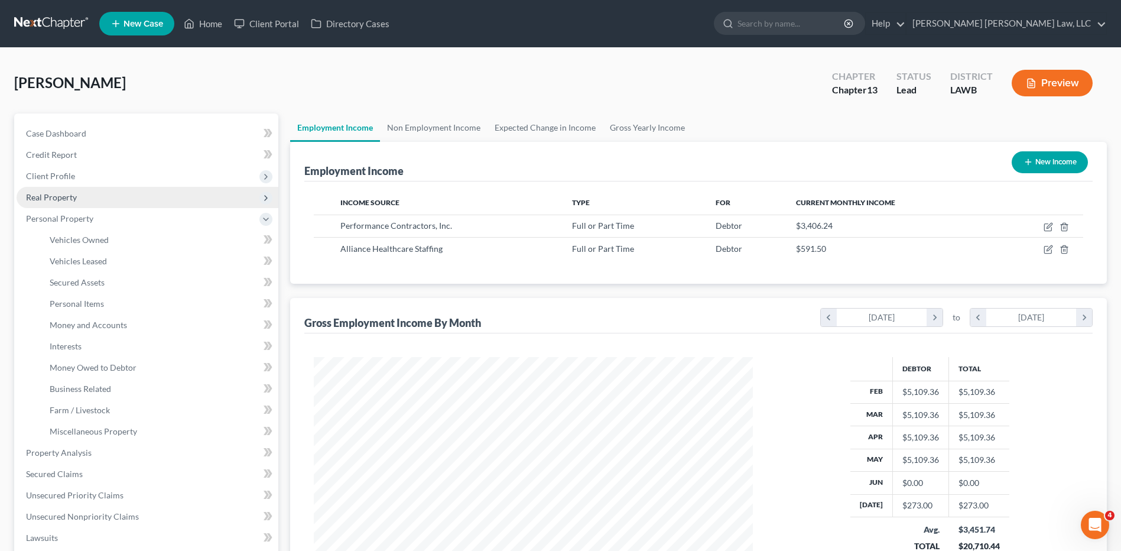
click at [36, 188] on span "Real Property" at bounding box center [148, 197] width 262 height 21
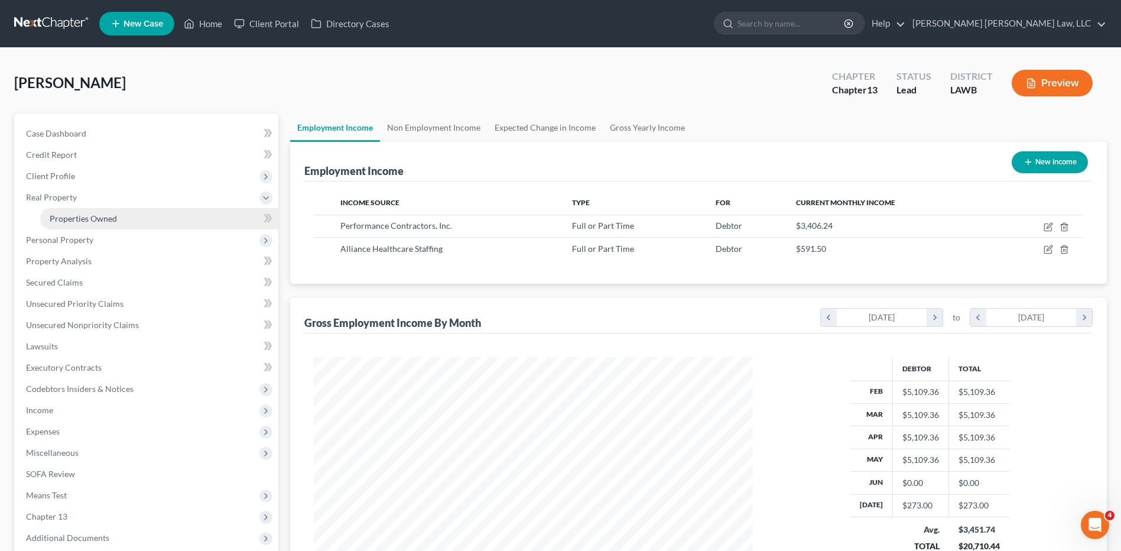
click at [70, 214] on span "Properties Owned" at bounding box center [83, 218] width 67 height 10
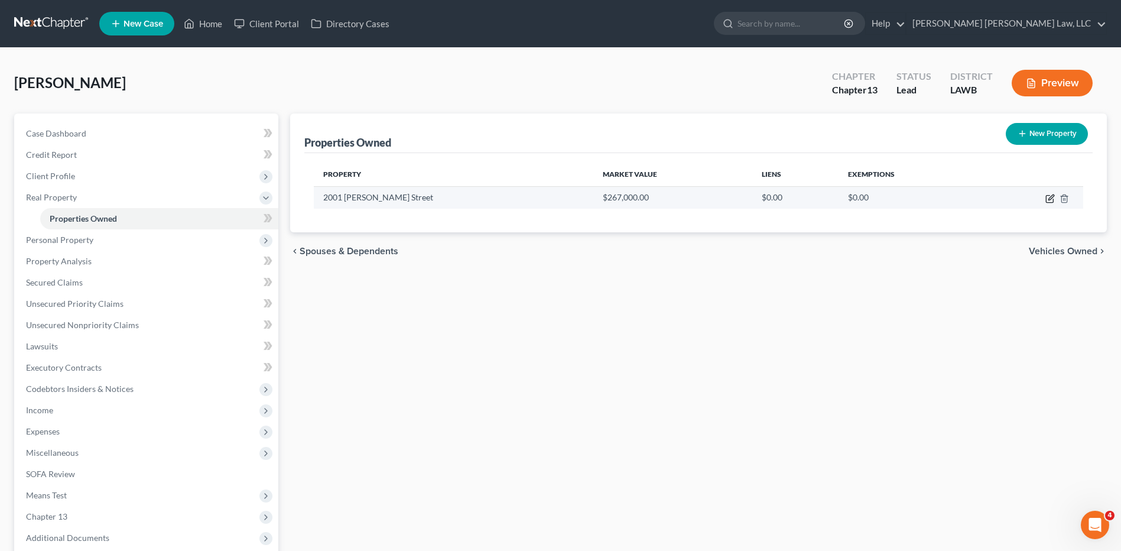
click at [1051, 195] on icon "button" at bounding box center [1049, 198] width 9 height 9
select select "19"
select select "9"
select select "0"
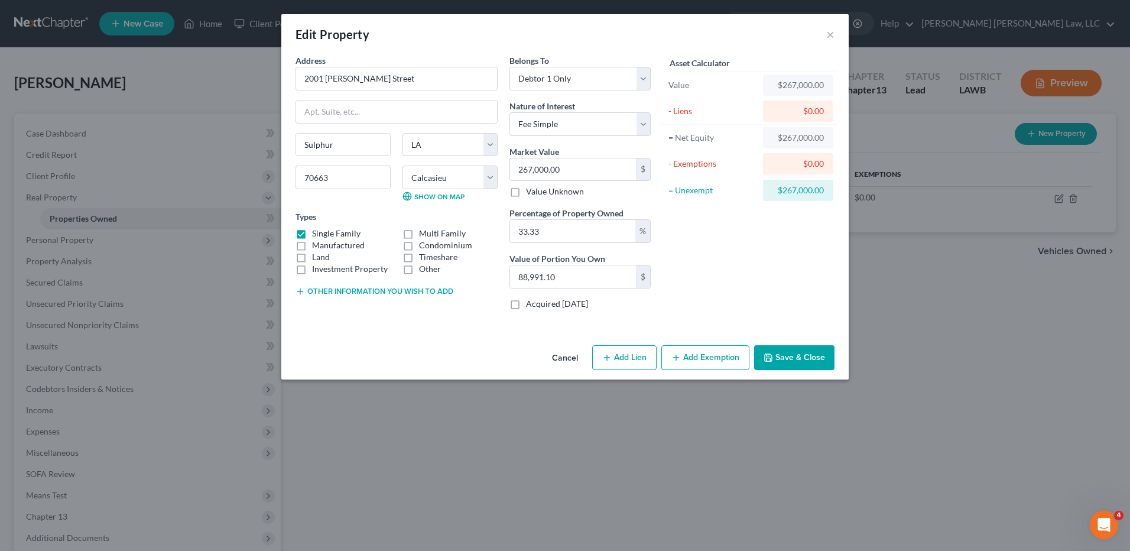
click at [321, 291] on button "Other information you wish to add" at bounding box center [374, 291] width 158 height 9
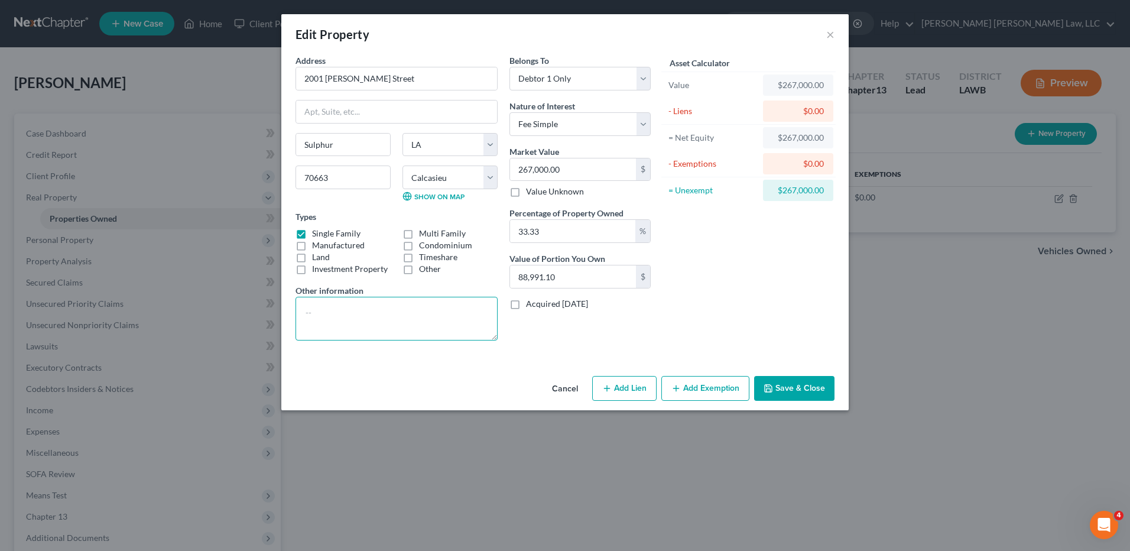
click at [310, 308] on textarea at bounding box center [396, 319] width 202 height 44
type textarea "1/3 interest in house no succession completed Value $267,000"
click at [801, 380] on button "Save & Close" at bounding box center [794, 388] width 80 height 25
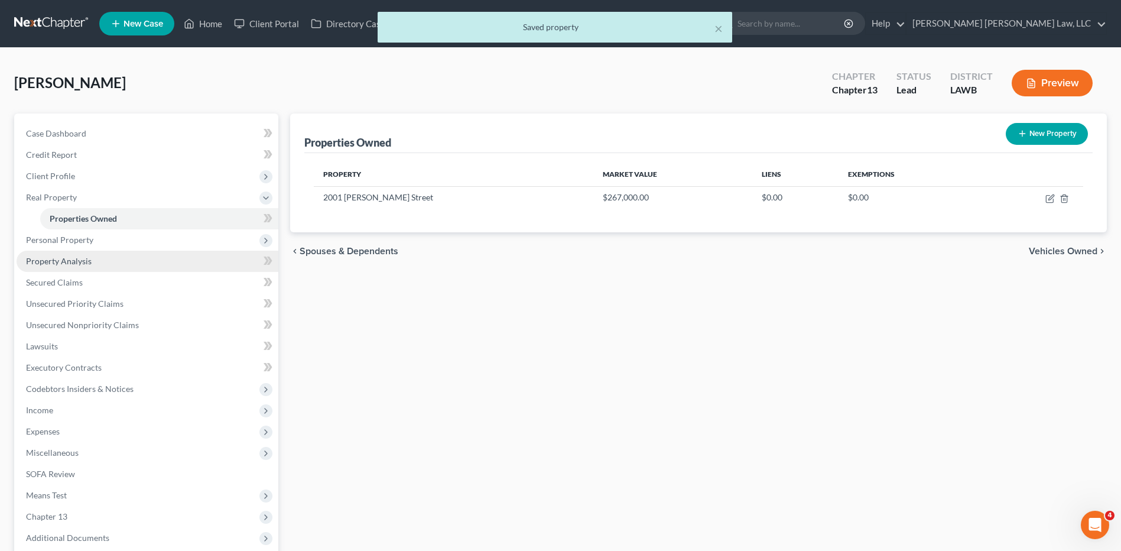
click at [54, 262] on span "Property Analysis" at bounding box center [59, 261] width 66 height 10
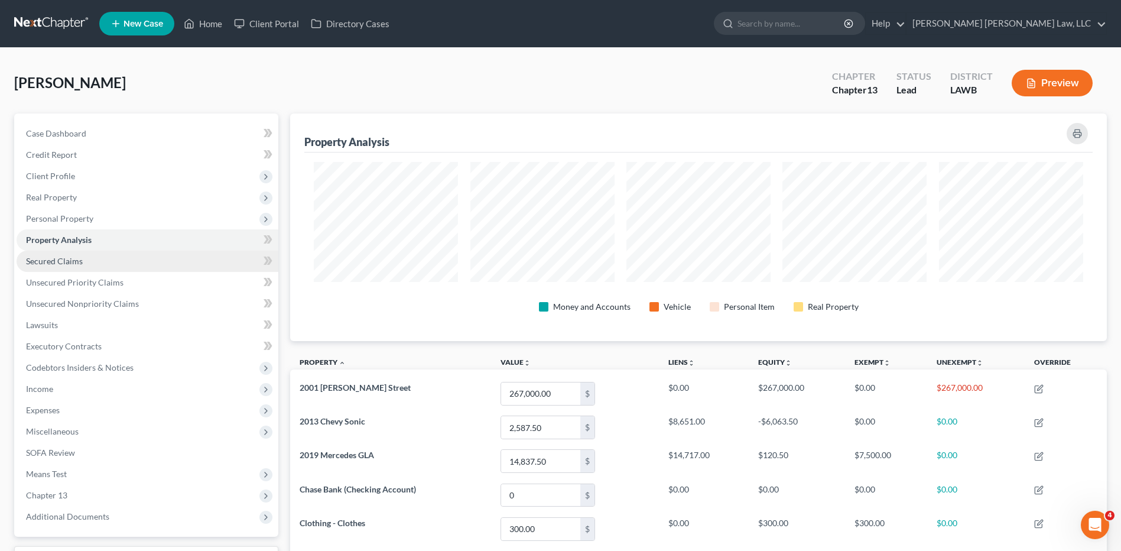
click at [51, 263] on span "Secured Claims" at bounding box center [54, 261] width 57 height 10
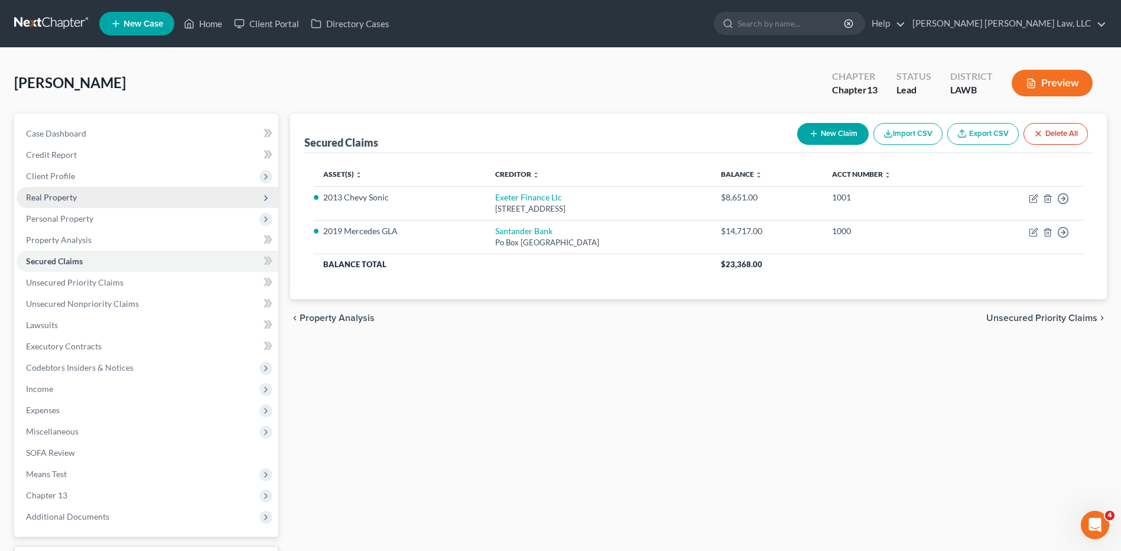
click at [42, 197] on span "Real Property" at bounding box center [51, 197] width 51 height 10
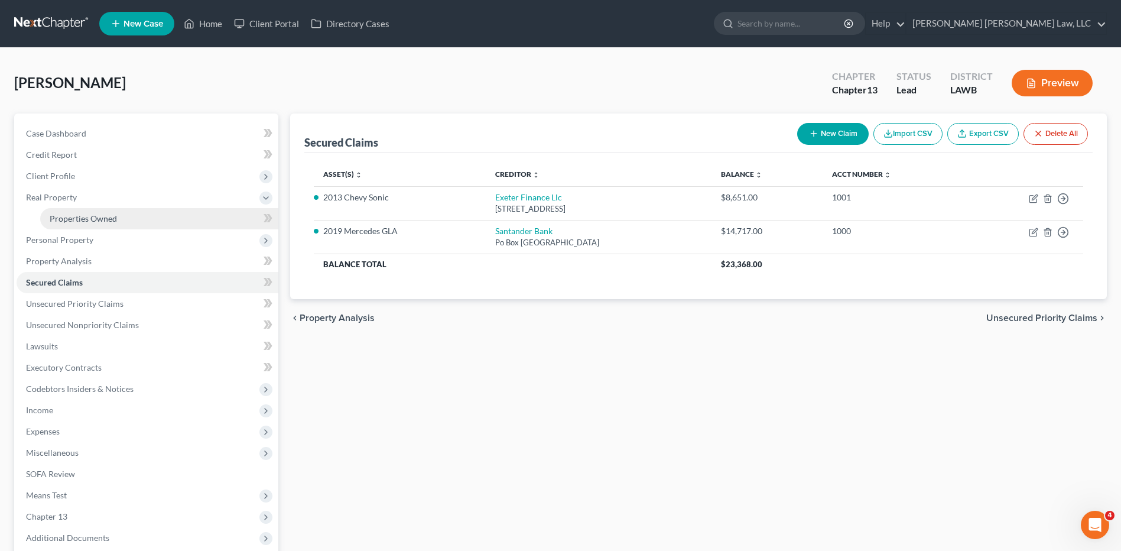
click at [65, 212] on link "Properties Owned" at bounding box center [159, 218] width 238 height 21
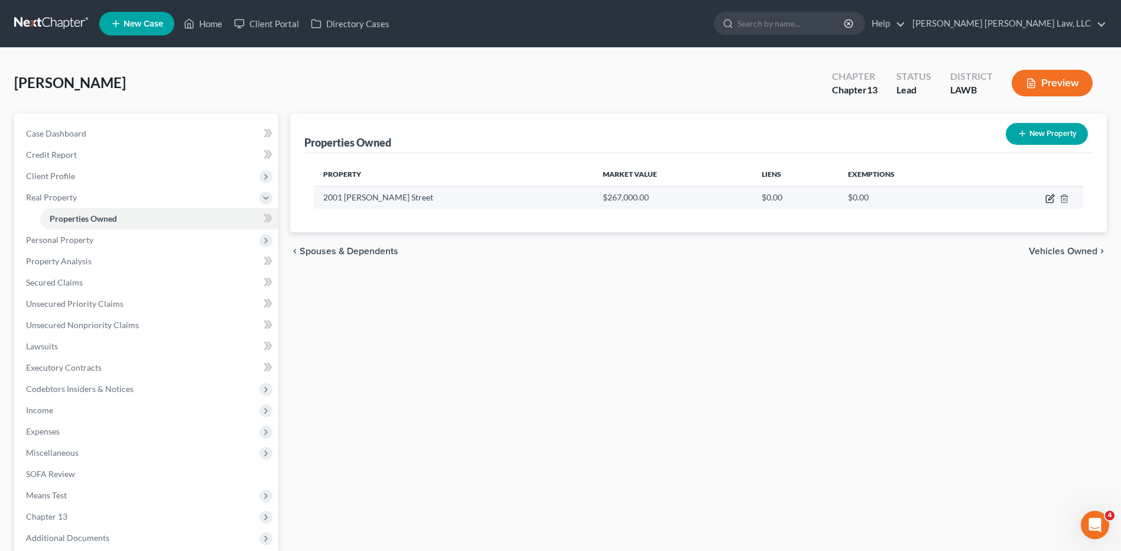
click at [1050, 199] on icon "button" at bounding box center [1049, 198] width 9 height 9
select select "19"
select select "9"
select select "0"
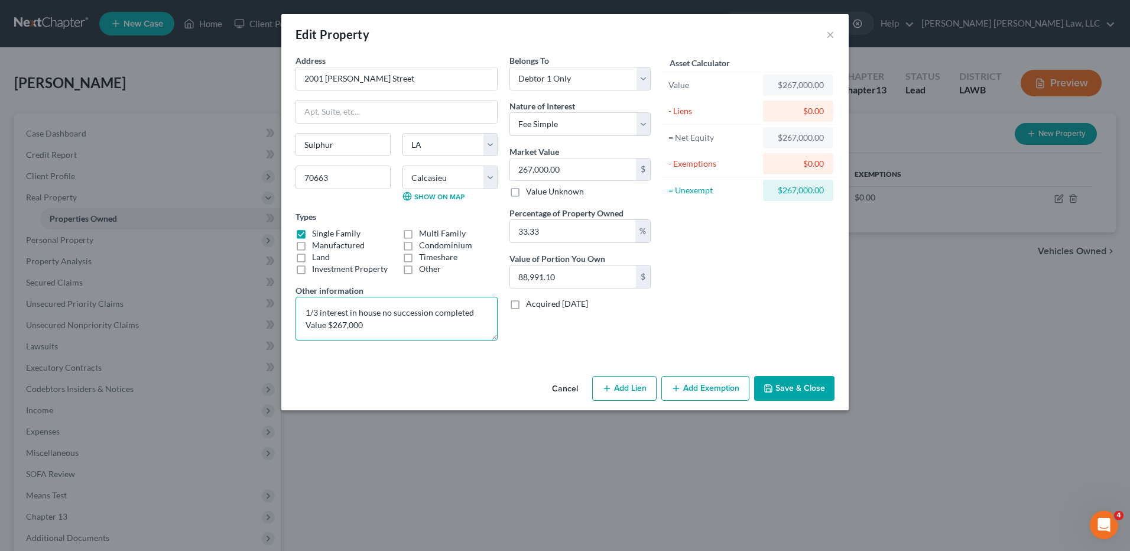
click at [367, 324] on textarea "1/3 interest in house no succession completed Value $267,000" at bounding box center [396, 319] width 202 height 44
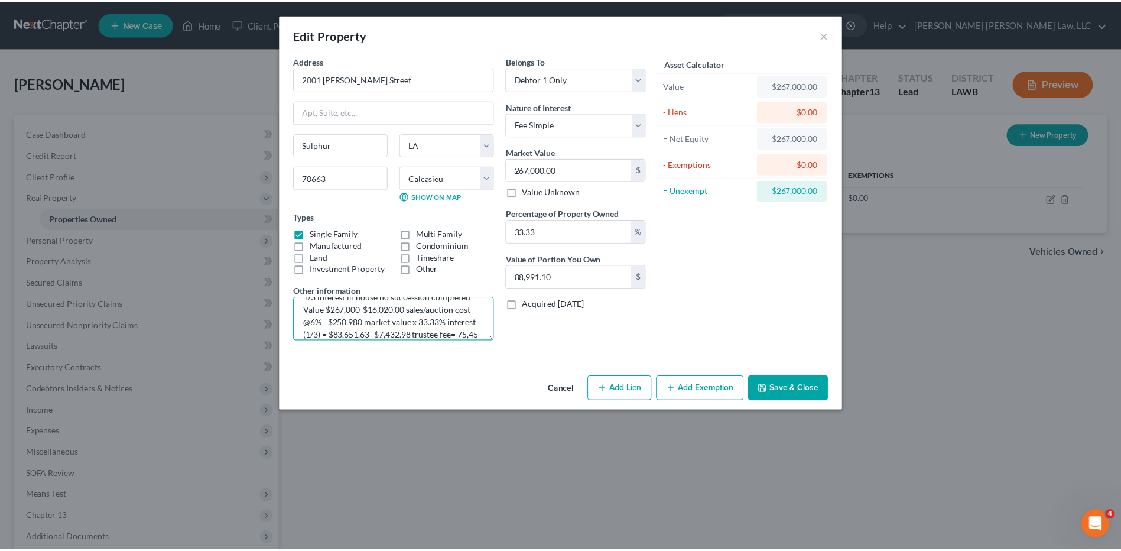
scroll to position [28, 0]
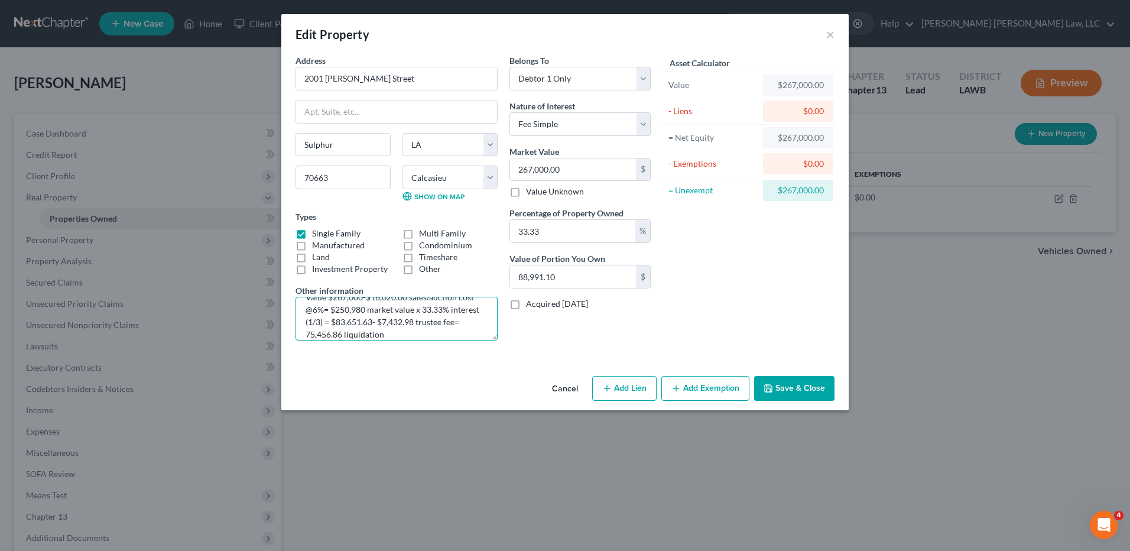
type textarea "1/3 interest in house no succession completed Value $267,000-$16,020.00 sales/a…"
click at [797, 385] on button "Save & Close" at bounding box center [794, 388] width 80 height 25
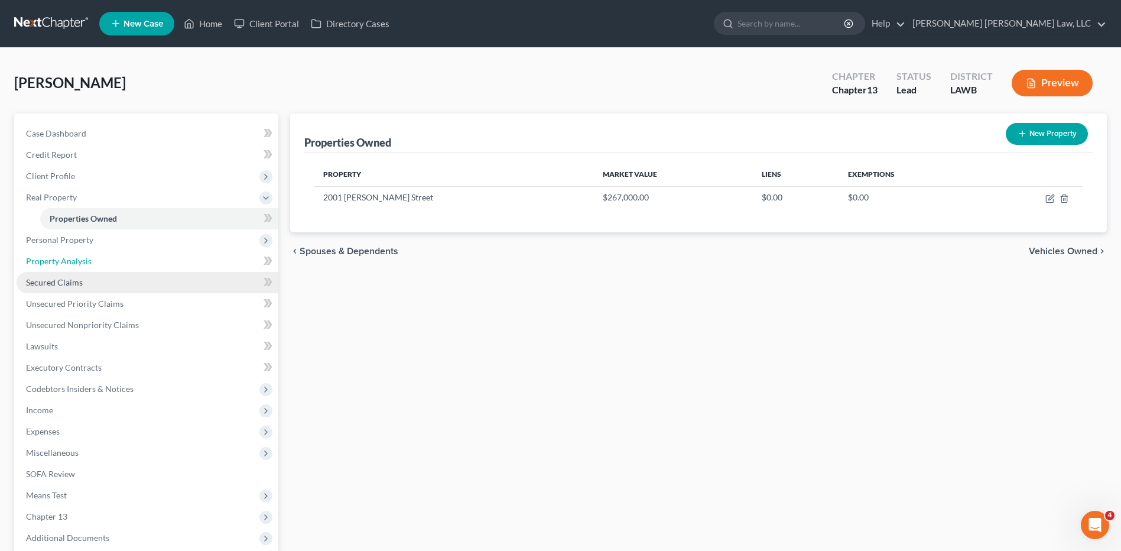
click at [50, 271] on link "Property Analysis" at bounding box center [148, 261] width 262 height 21
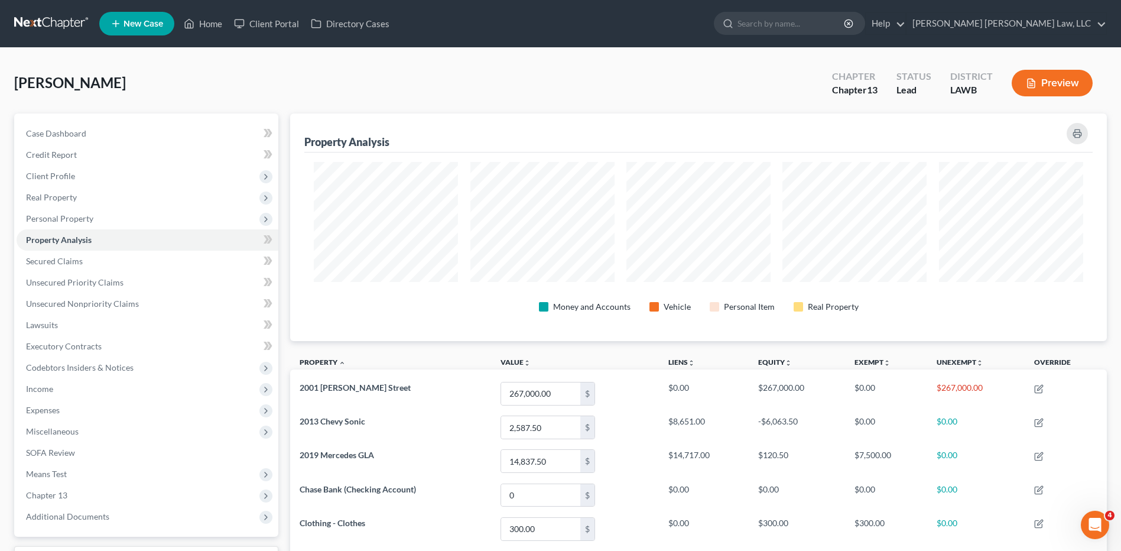
scroll to position [227, 817]
click at [75, 266] on link "Secured Claims" at bounding box center [148, 261] width 262 height 21
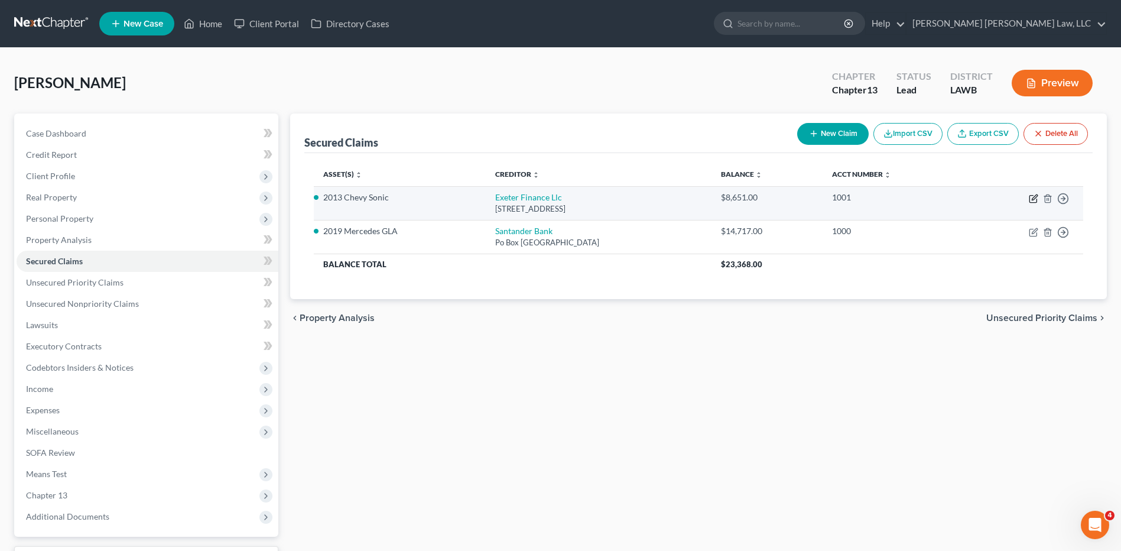
click at [1032, 197] on icon "button" at bounding box center [1033, 198] width 9 height 9
select select "45"
select select "0"
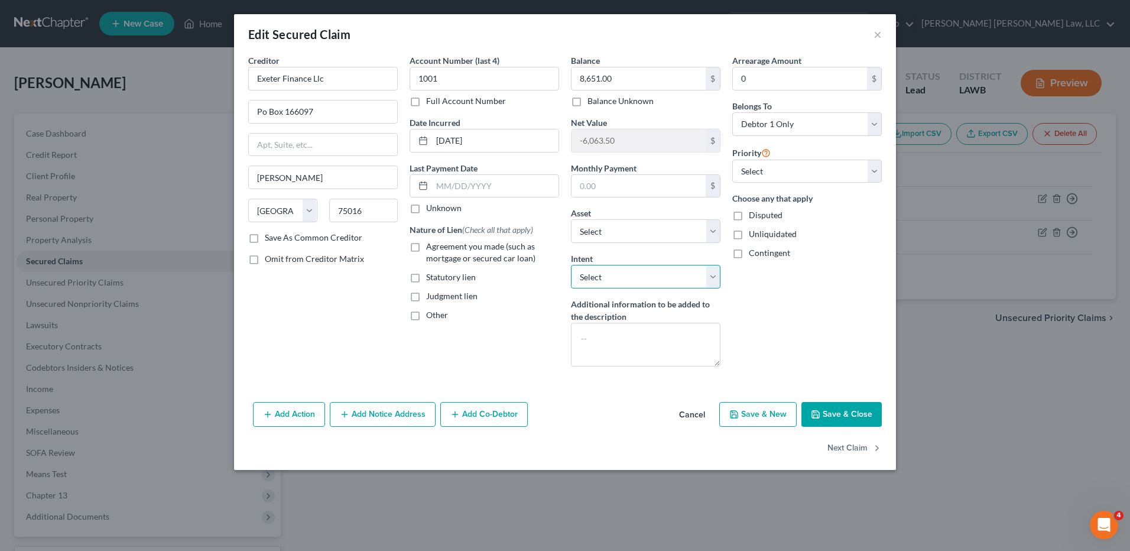
click at [606, 279] on select "Select Surrender Redeem Reaffirm Avoid Other" at bounding box center [645, 277] width 149 height 24
select select "0"
click at [571, 265] on select "Select Surrender Redeem Reaffirm Avoid Other" at bounding box center [645, 277] width 149 height 24
click at [594, 341] on textarea at bounding box center [645, 345] width 149 height 44
type textarea "Surrender"
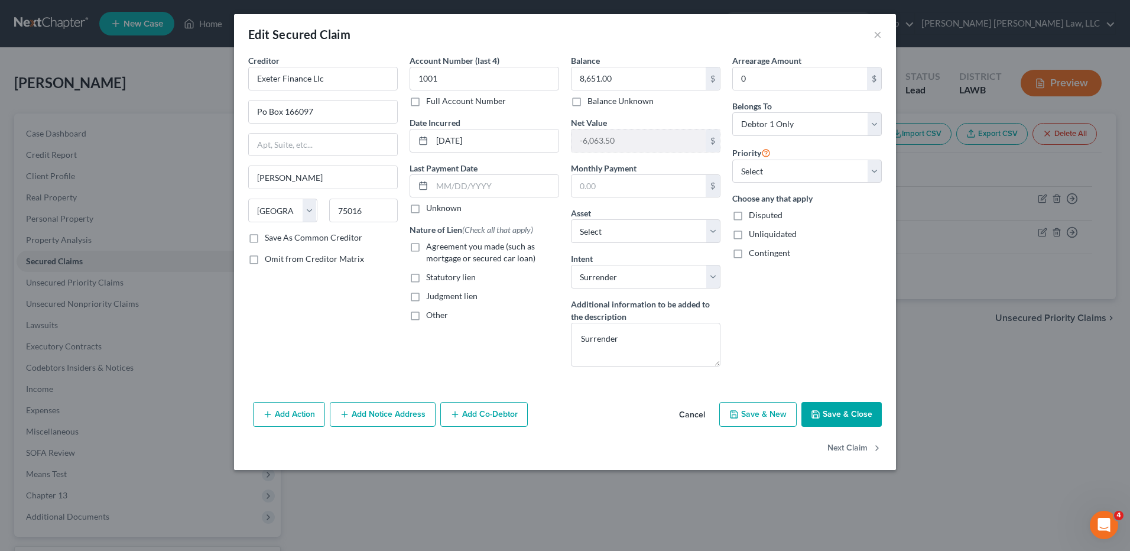
click at [836, 419] on button "Save & Close" at bounding box center [841, 414] width 80 height 25
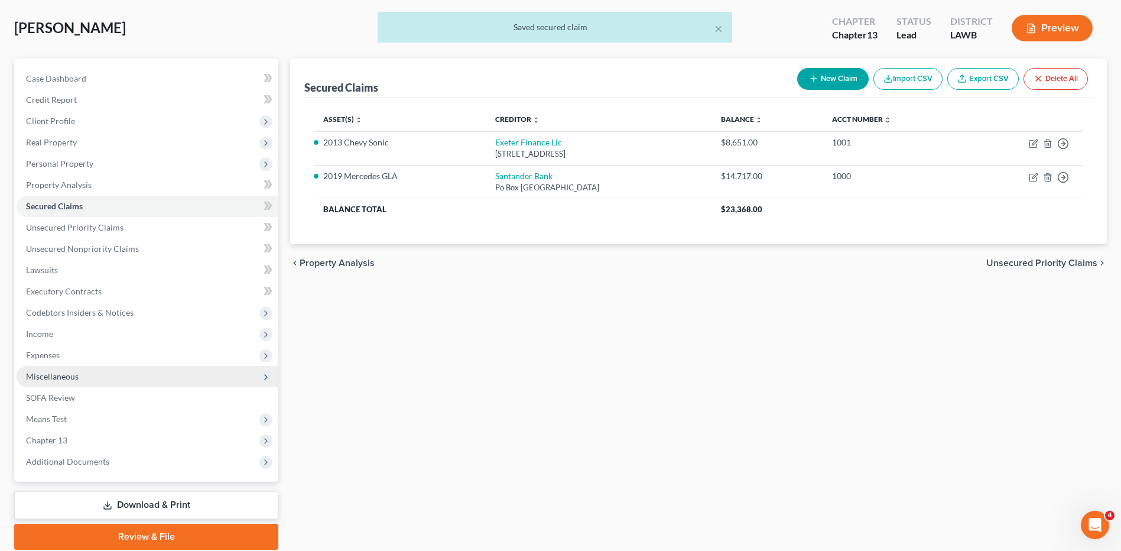
scroll to position [99, 0]
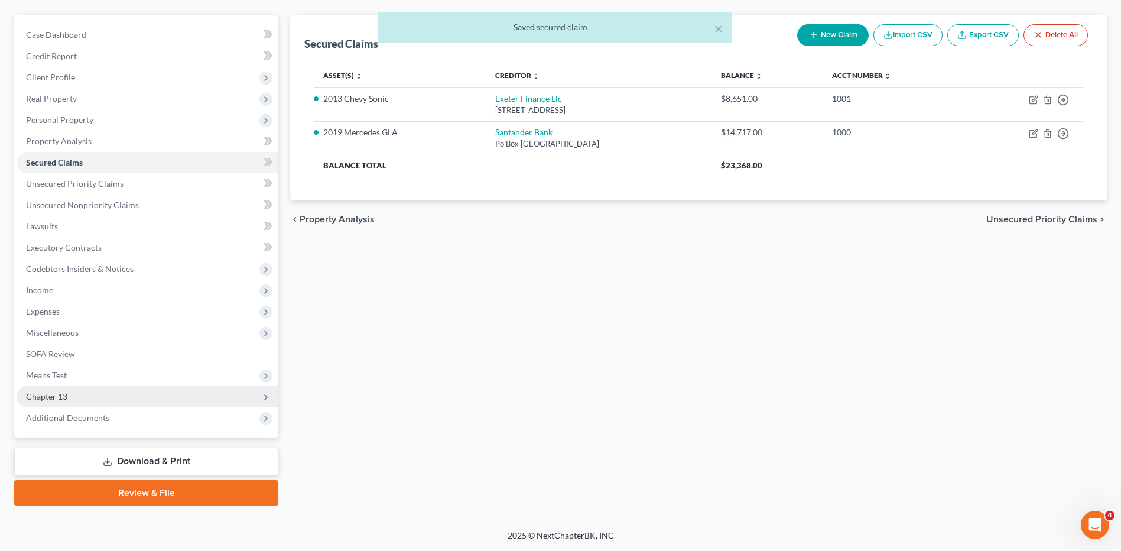
click at [40, 394] on span "Chapter 13" at bounding box center [46, 396] width 41 height 10
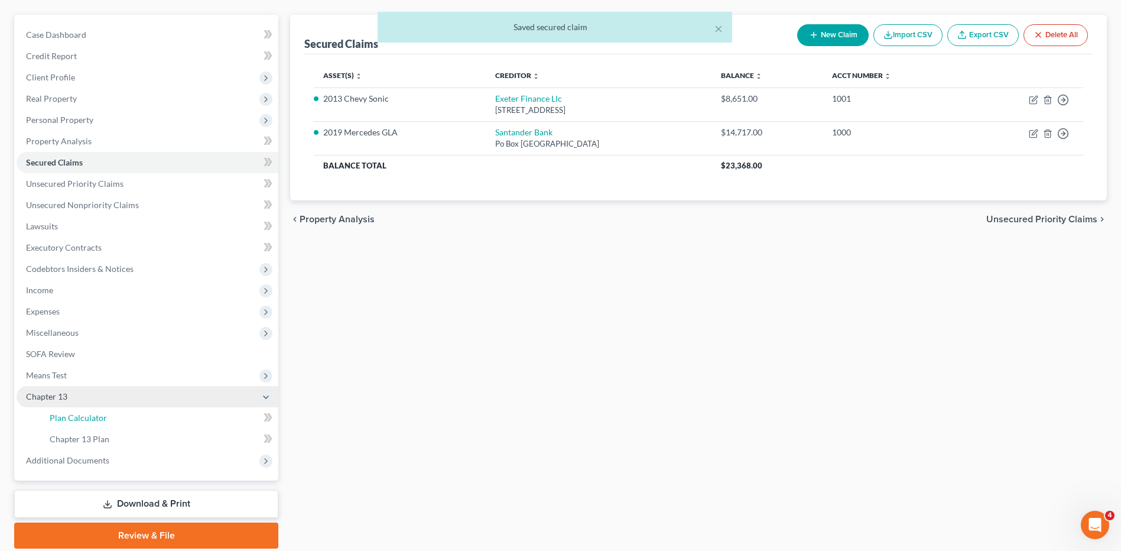
drag, startPoint x: 61, startPoint y: 412, endPoint x: 185, endPoint y: 402, distance: 124.5
click at [61, 412] on span "Plan Calculator" at bounding box center [78, 417] width 57 height 10
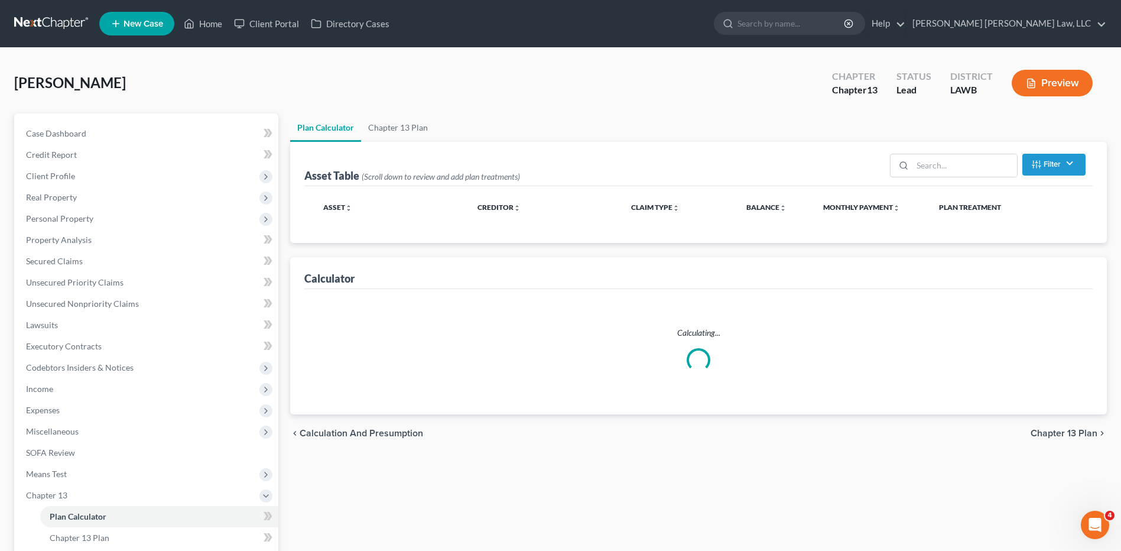
select select "59"
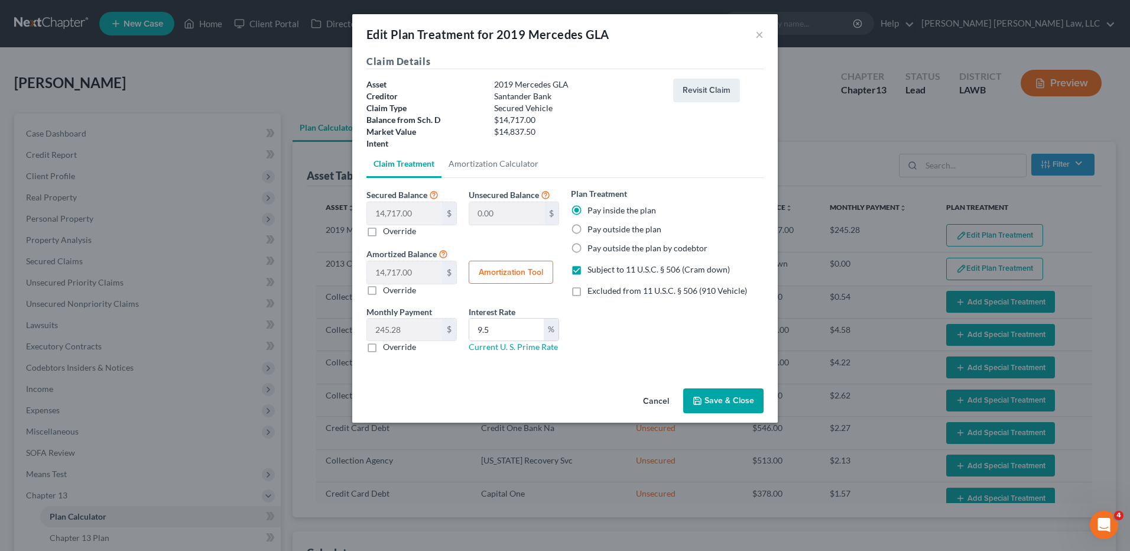
click at [721, 395] on button "Save & Close" at bounding box center [723, 400] width 80 height 25
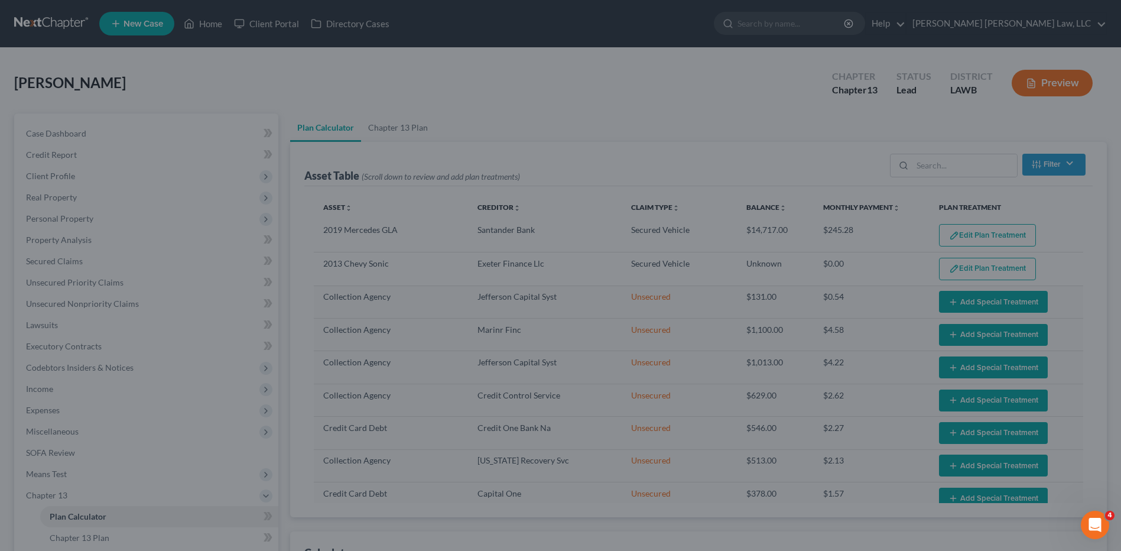
select select "59"
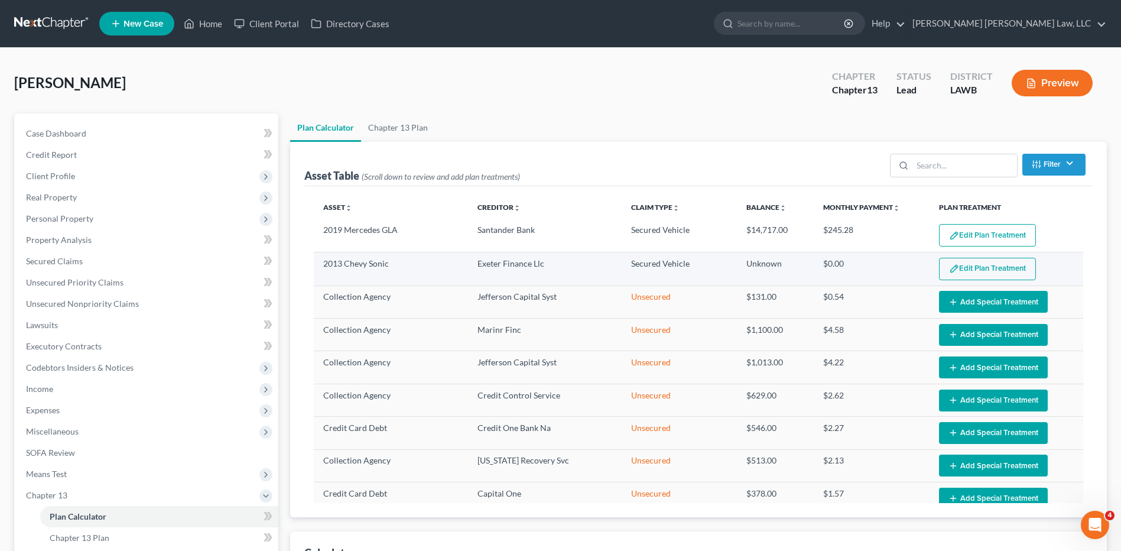
click at [986, 272] on button "Edit Plan Treatment" at bounding box center [987, 269] width 97 height 22
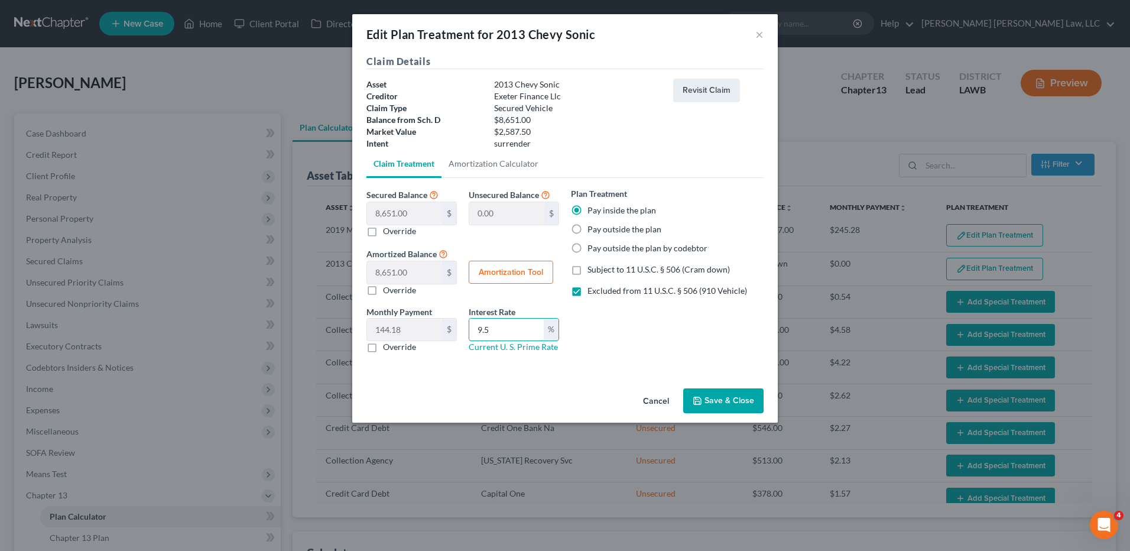
drag, startPoint x: 490, startPoint y: 335, endPoint x: 466, endPoint y: 329, distance: 24.5
click at [466, 329] on div "Interest Rate 9.5 % Current U. S. Prime Rate" at bounding box center [514, 329] width 102 height 48
click at [587, 295] on label "Excluded from 11 U.S.C. § 506 (910 Vehicle)" at bounding box center [667, 291] width 160 height 12
click at [592, 292] on input "Excluded from 11 U.S.C. § 506 (910 Vehicle)" at bounding box center [596, 289] width 8 height 8
click at [587, 212] on label "Pay inside the plan" at bounding box center [621, 210] width 69 height 12
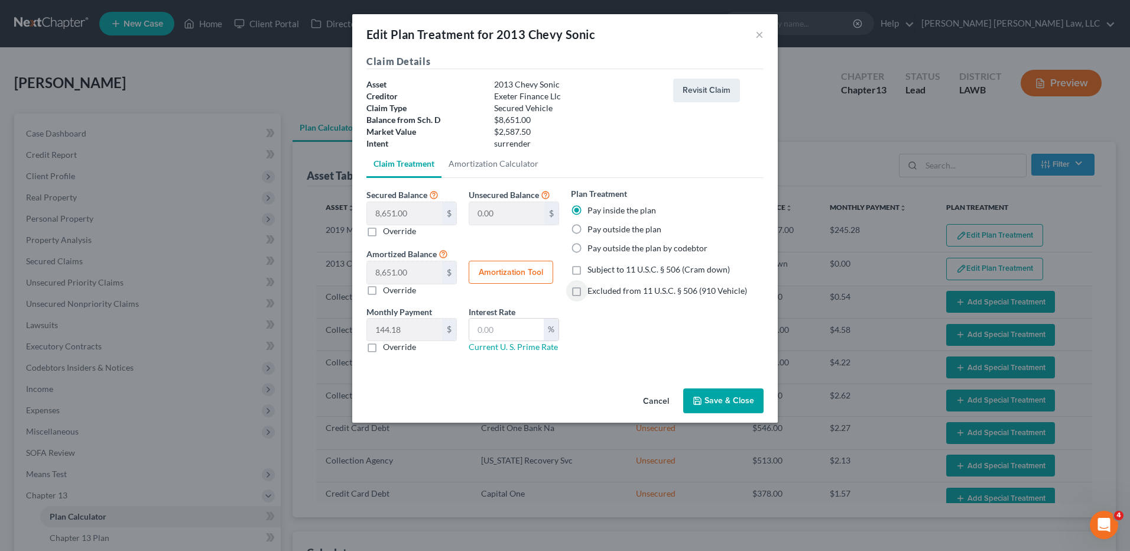
click at [592, 212] on input "Pay inside the plan" at bounding box center [596, 208] width 8 height 8
click at [587, 212] on label "Pay inside the plan" at bounding box center [621, 210] width 69 height 12
click at [592, 212] on input "Pay inside the plan" at bounding box center [596, 208] width 8 height 8
click at [587, 208] on label "Pay inside the plan" at bounding box center [621, 210] width 69 height 12
click at [592, 208] on input "Pay inside the plan" at bounding box center [596, 208] width 8 height 8
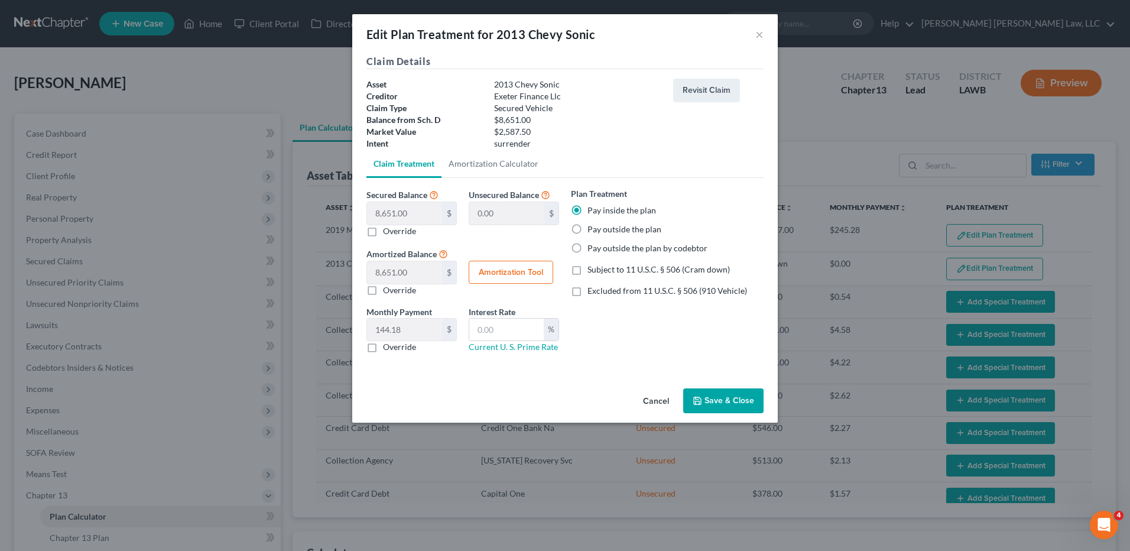
click at [587, 292] on label "Excluded from 11 U.S.C. § 506 (910 Vehicle)" at bounding box center [667, 291] width 160 height 12
click at [592, 292] on input "Excluded from 11 U.S.C. § 506 (910 Vehicle)" at bounding box center [596, 289] width 8 height 8
checkbox input "true"
click at [723, 395] on button "Save & Close" at bounding box center [723, 400] width 80 height 25
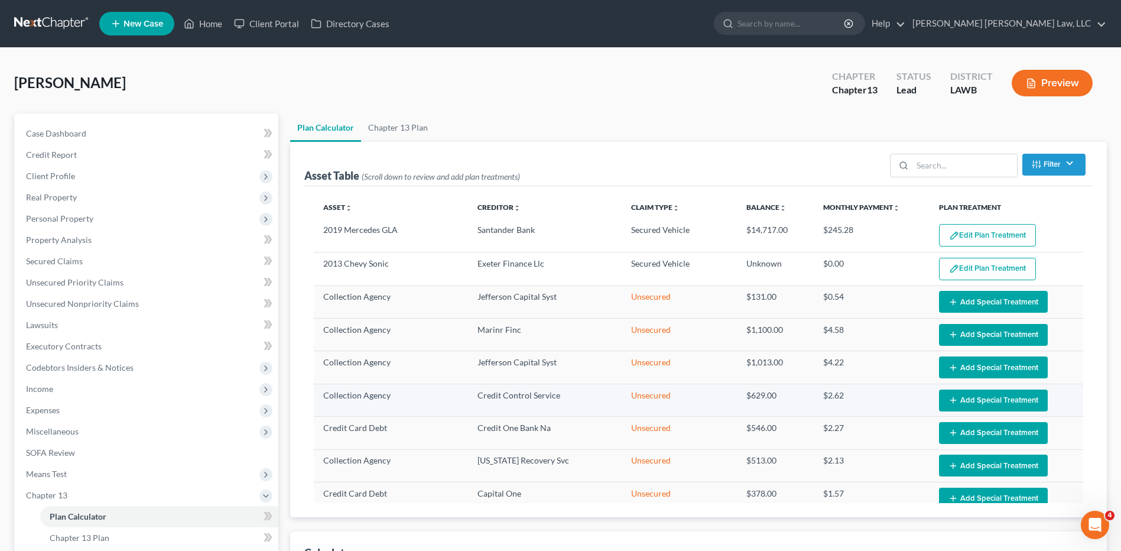
select select "59"
click at [82, 362] on span "Codebtors Insiders & Notices" at bounding box center [80, 367] width 108 height 10
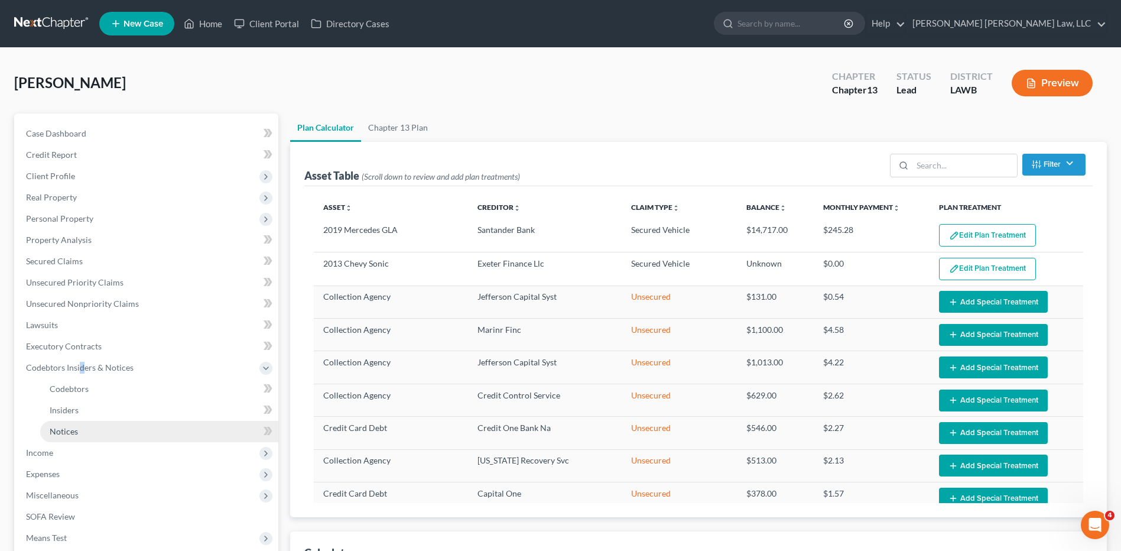
drag, startPoint x: 82, startPoint y: 362, endPoint x: 73, endPoint y: 429, distance: 67.3
click at [67, 432] on span "Notices" at bounding box center [64, 431] width 28 height 10
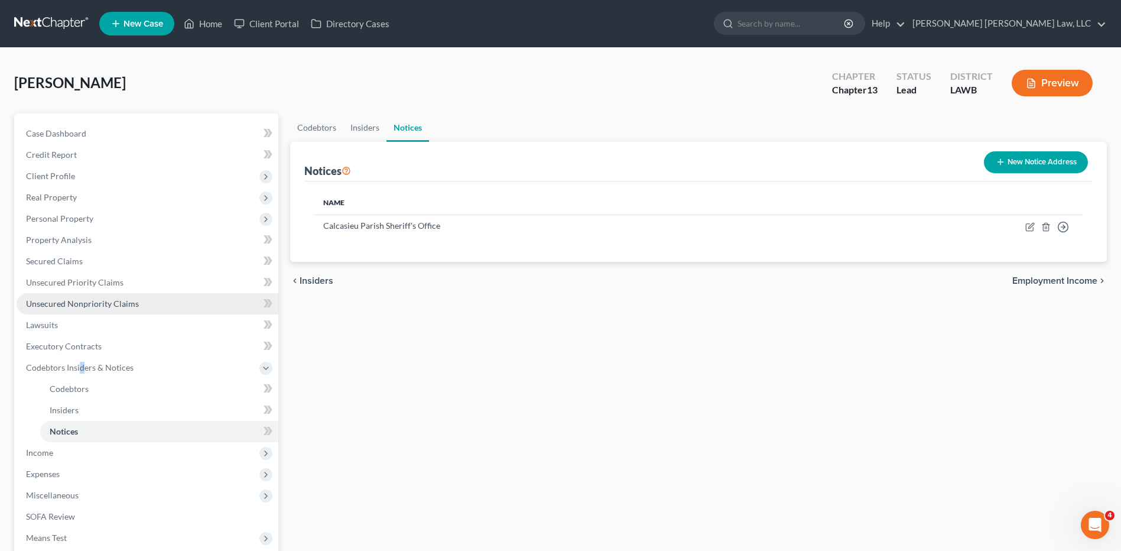
click at [48, 300] on span "Unsecured Nonpriority Claims" at bounding box center [82, 303] width 113 height 10
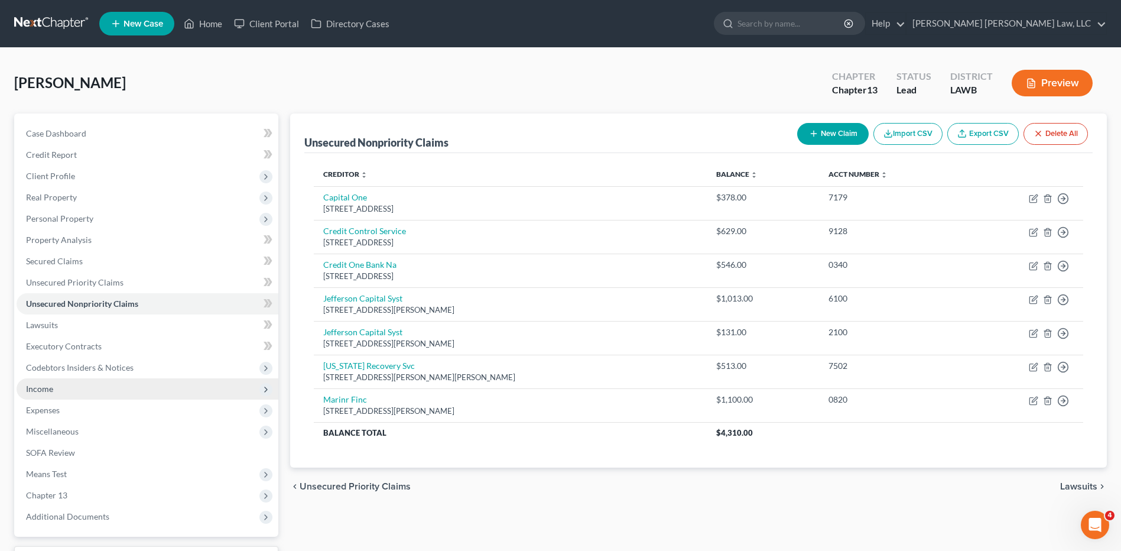
click at [40, 389] on span "Income" at bounding box center [39, 388] width 27 height 10
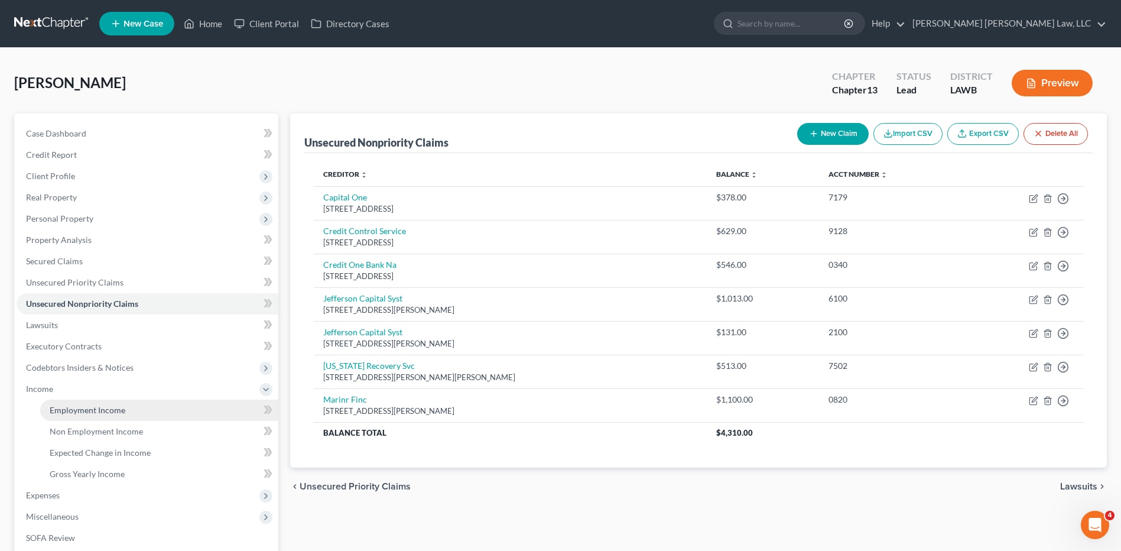
click at [58, 405] on span "Employment Income" at bounding box center [88, 410] width 76 height 10
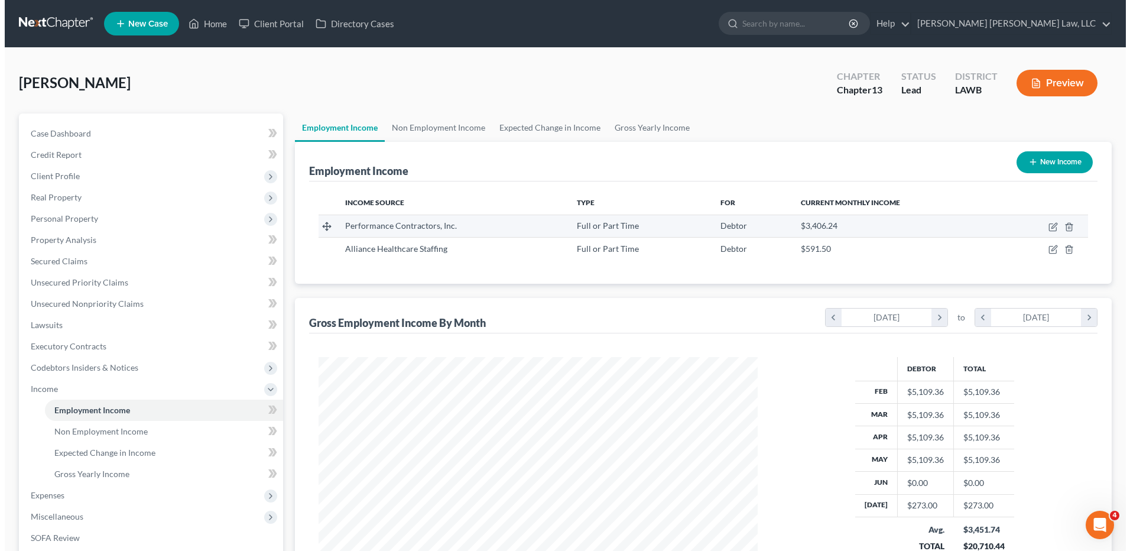
scroll to position [219, 462]
click at [1046, 226] on icon "button" at bounding box center [1047, 226] width 9 height 9
select select "0"
select select "19"
select select "0"
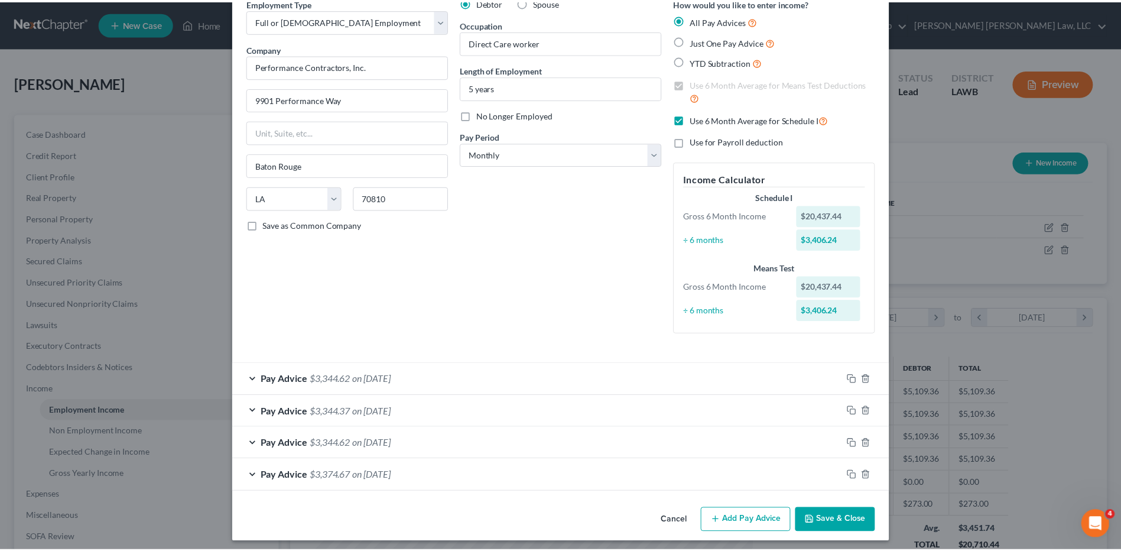
scroll to position [63, 0]
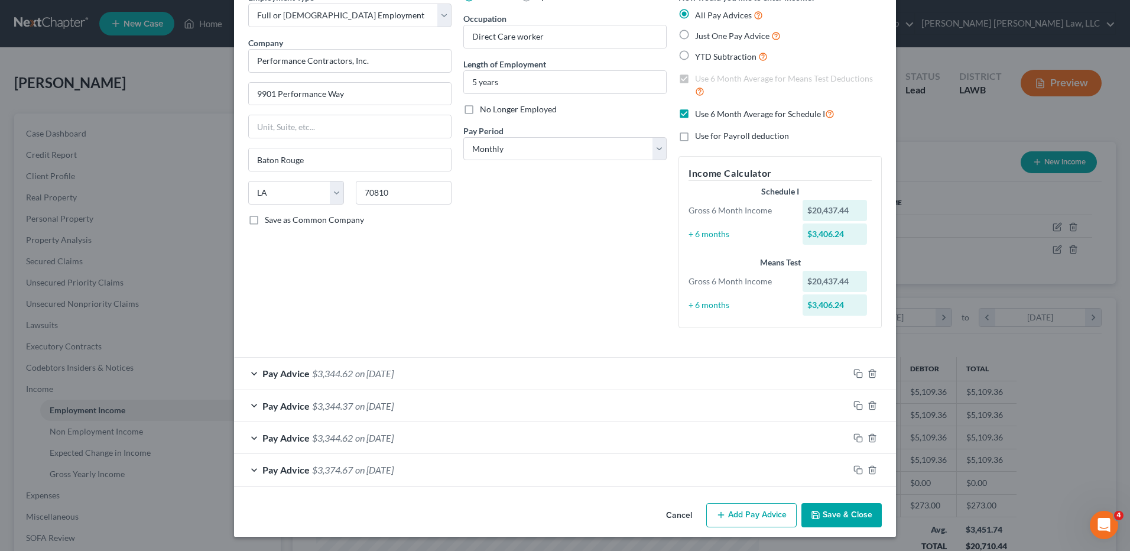
click at [840, 512] on button "Save & Close" at bounding box center [841, 515] width 80 height 25
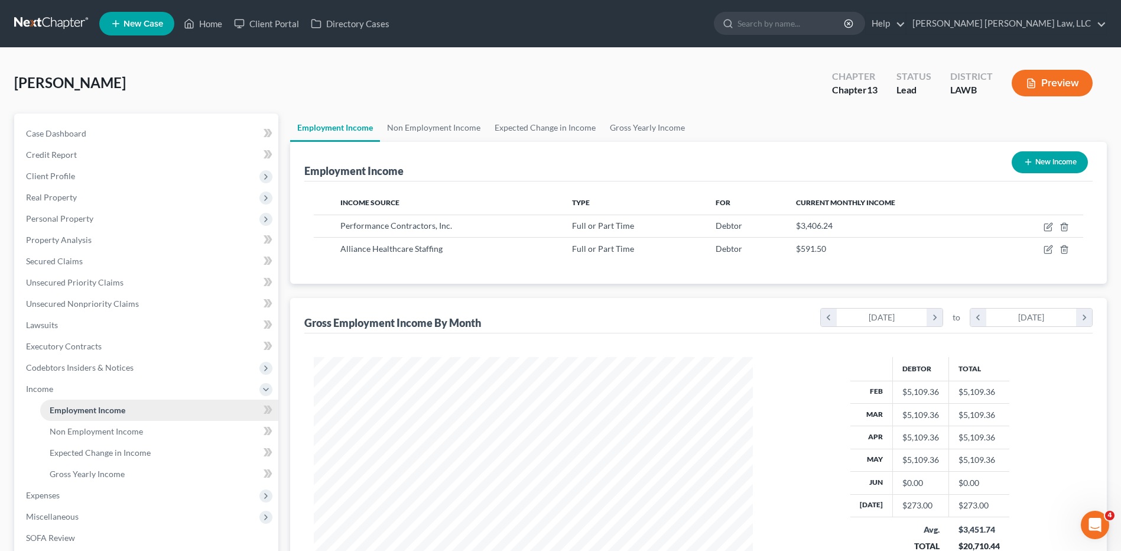
scroll to position [177, 0]
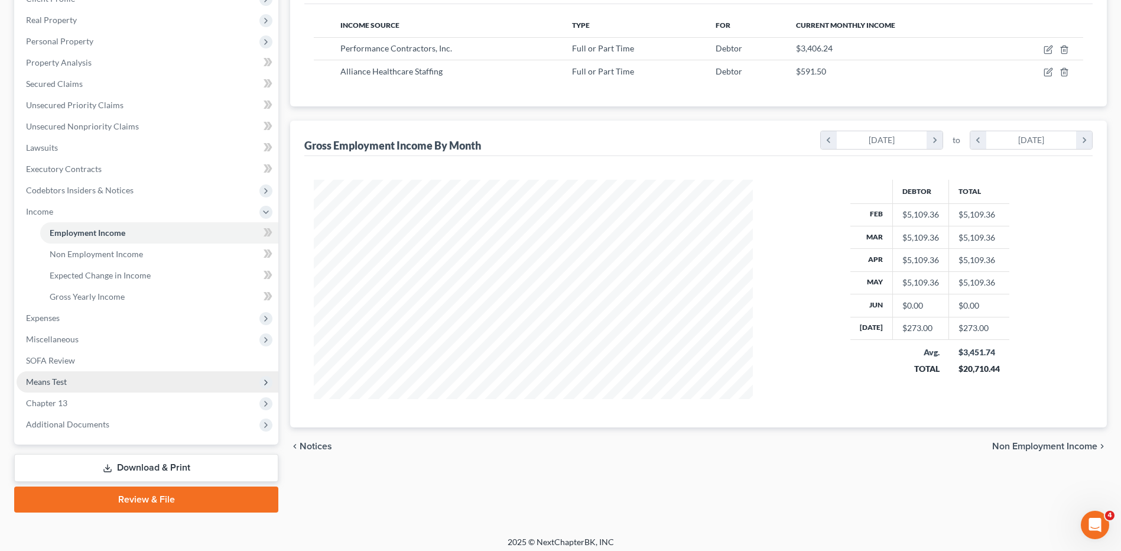
click at [48, 379] on span "Means Test" at bounding box center [46, 381] width 41 height 10
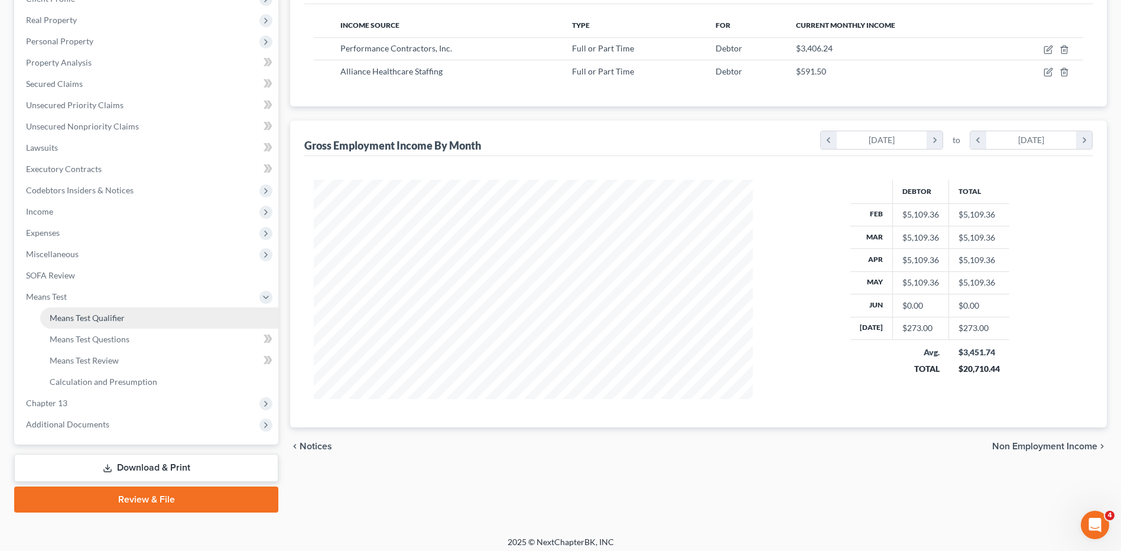
click at [93, 320] on span "Means Test Qualifier" at bounding box center [87, 318] width 75 height 10
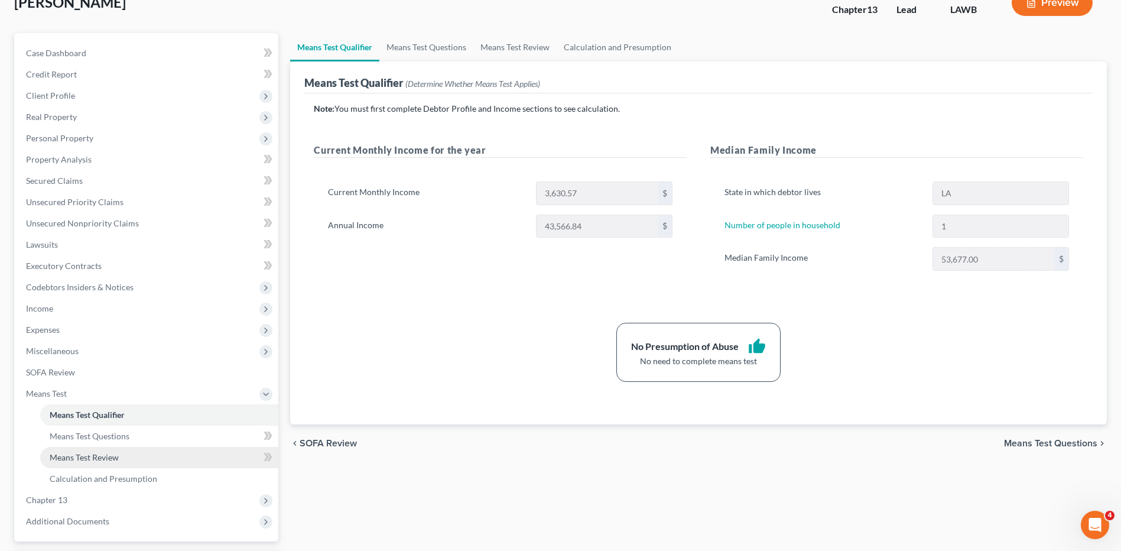
scroll to position [184, 0]
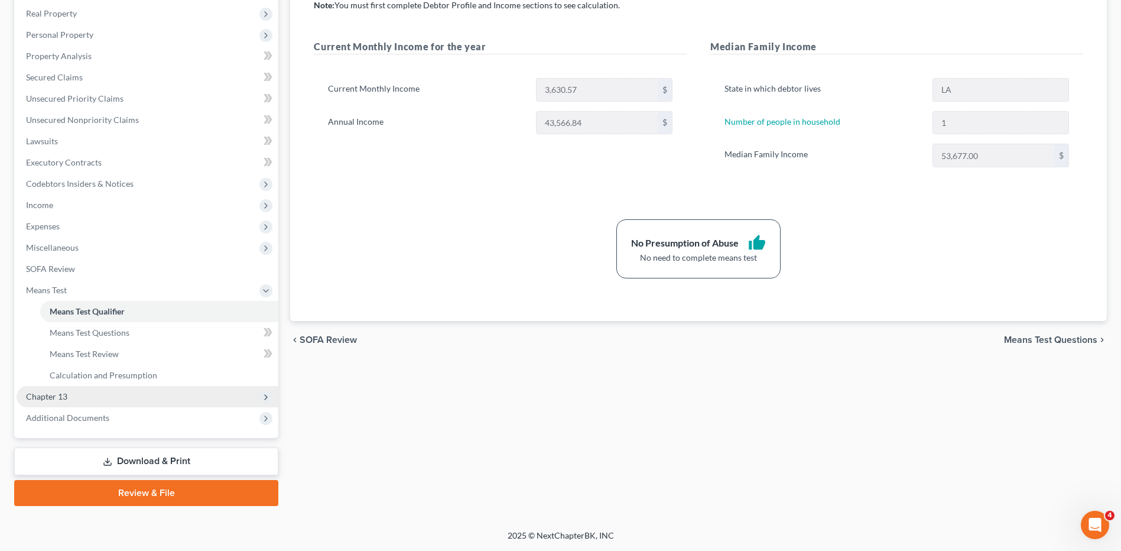
click at [60, 398] on span "Chapter 13" at bounding box center [46, 396] width 41 height 10
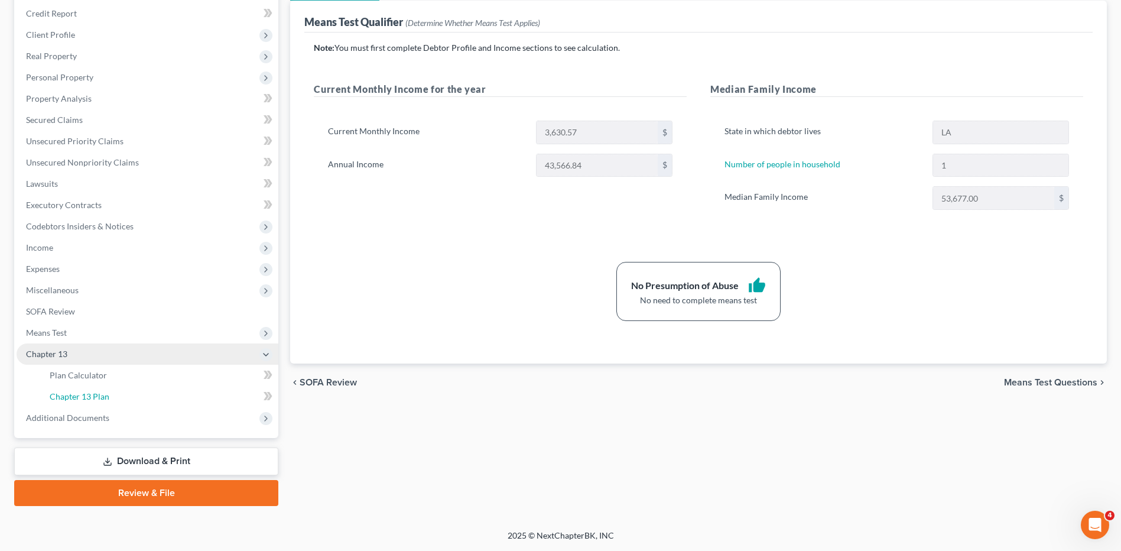
click at [60, 398] on span "Chapter 13 Plan" at bounding box center [80, 396] width 60 height 10
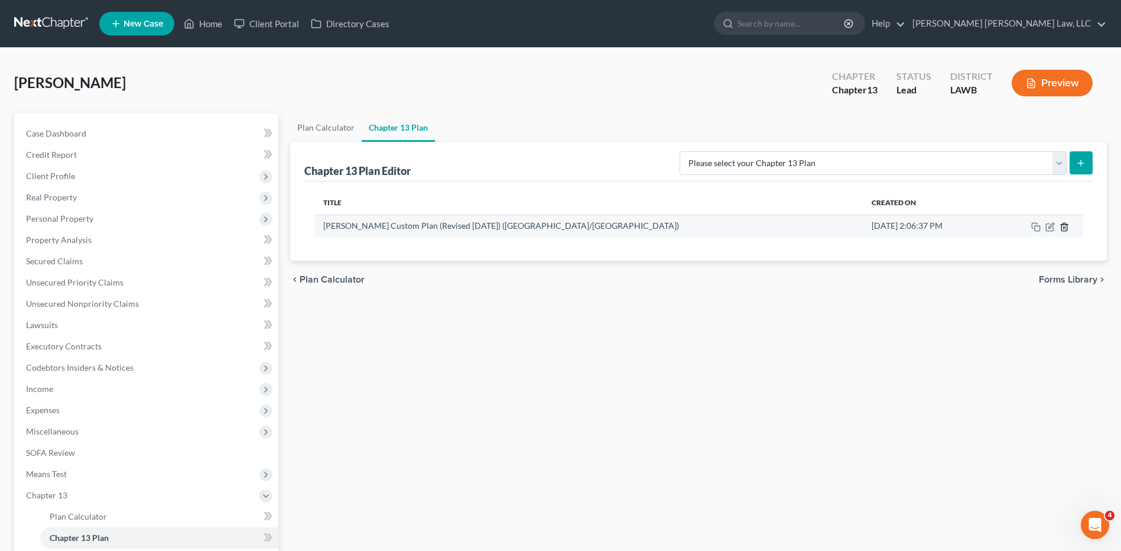
click at [1064, 227] on icon "button" at bounding box center [1063, 226] width 9 height 9
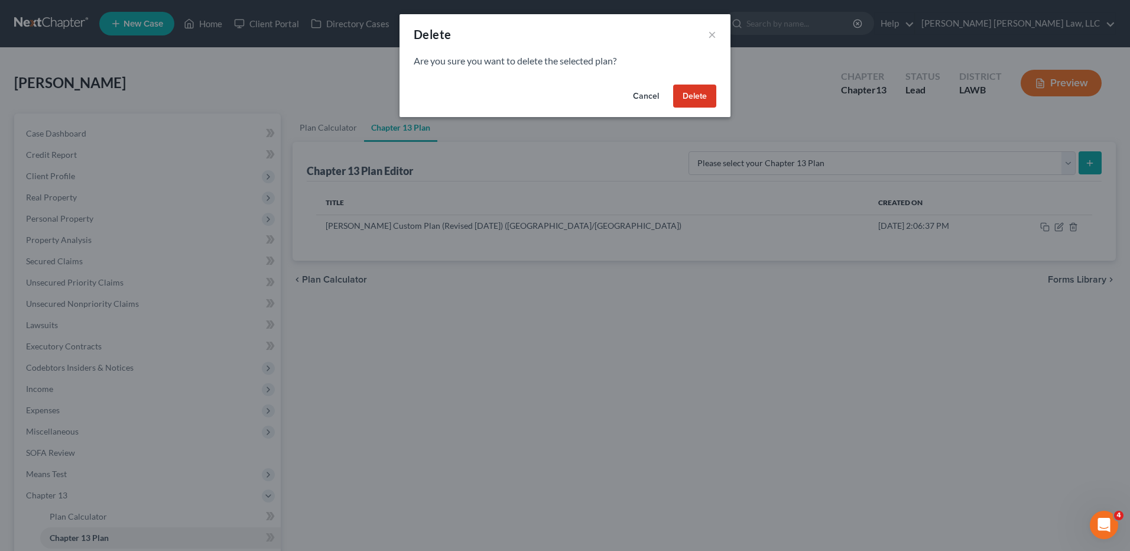
click at [692, 100] on button "Delete" at bounding box center [694, 96] width 43 height 24
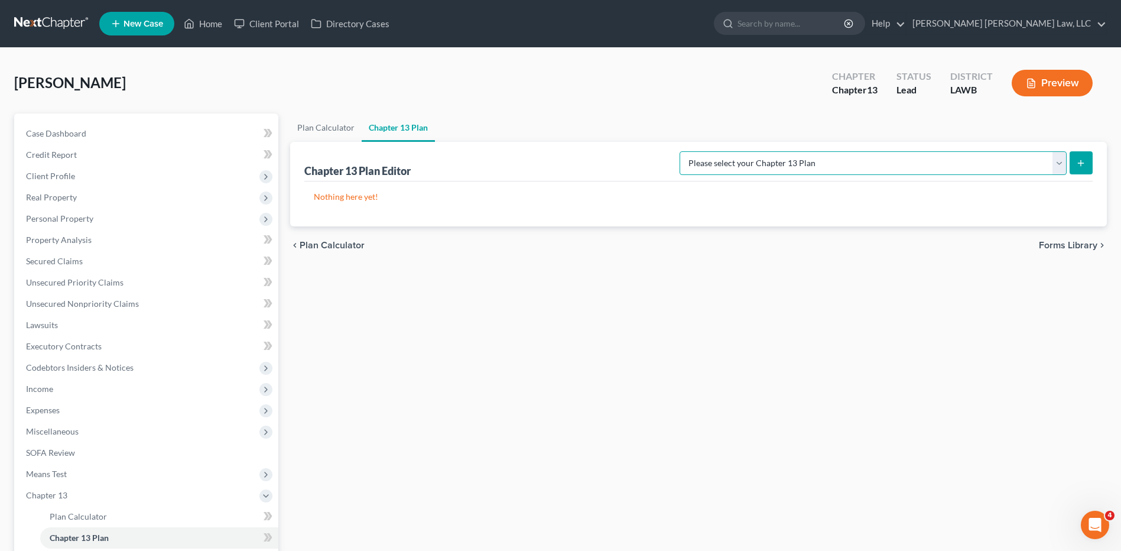
click at [832, 165] on select "Please select your Chapter 13 Plan [PERSON_NAME] Custom Plan (Revised [DATE]) […" at bounding box center [872, 163] width 387 height 24
select select "1"
click at [804, 151] on select "Please select your Chapter 13 Plan [PERSON_NAME] Custom Plan (Revised [DATE]) […" at bounding box center [872, 163] width 387 height 24
click at [1079, 151] on form "Please select your Chapter 13 Plan [PERSON_NAME] Custom Plan (Revised [DATE]) […" at bounding box center [885, 163] width 413 height 24
click at [1083, 166] on icon "submit" at bounding box center [1080, 162] width 9 height 9
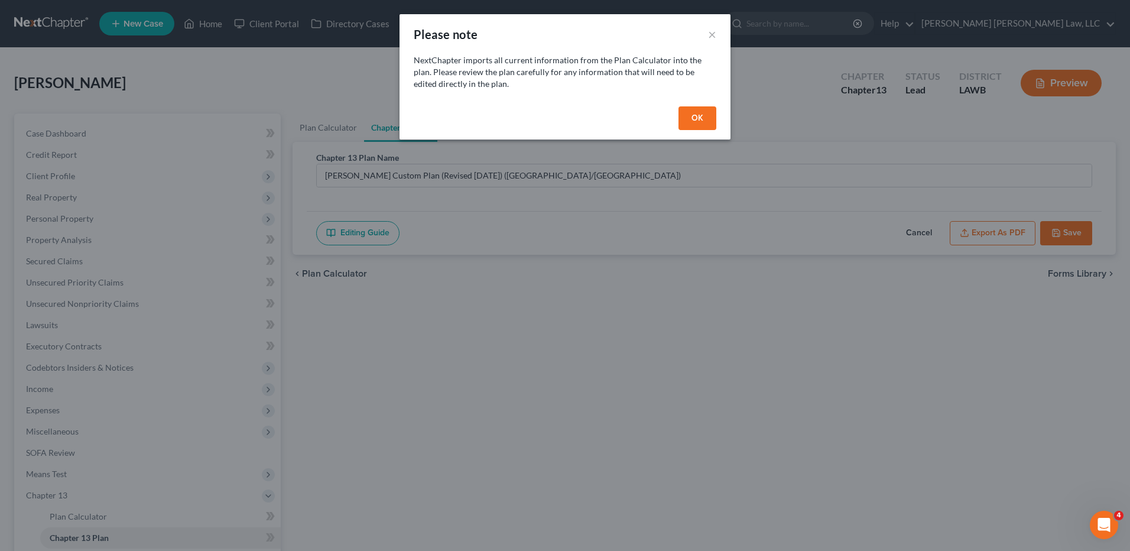
click at [692, 114] on button "OK" at bounding box center [697, 118] width 38 height 24
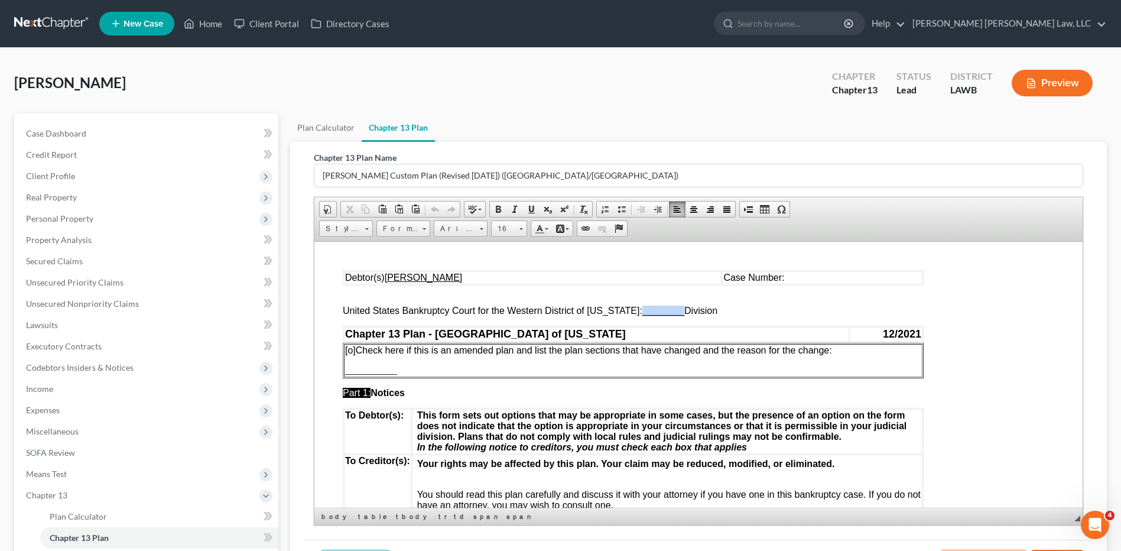
drag, startPoint x: 673, startPoint y: 314, endPoint x: 634, endPoint y: 314, distance: 39.0
click at [642, 314] on span "________" at bounding box center [663, 310] width 42 height 10
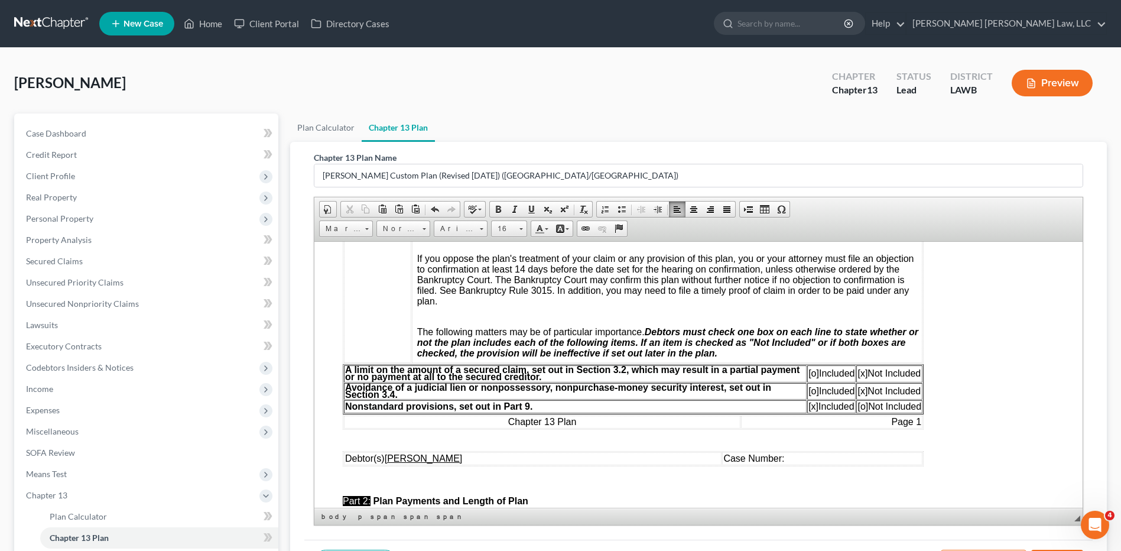
scroll to position [354, 0]
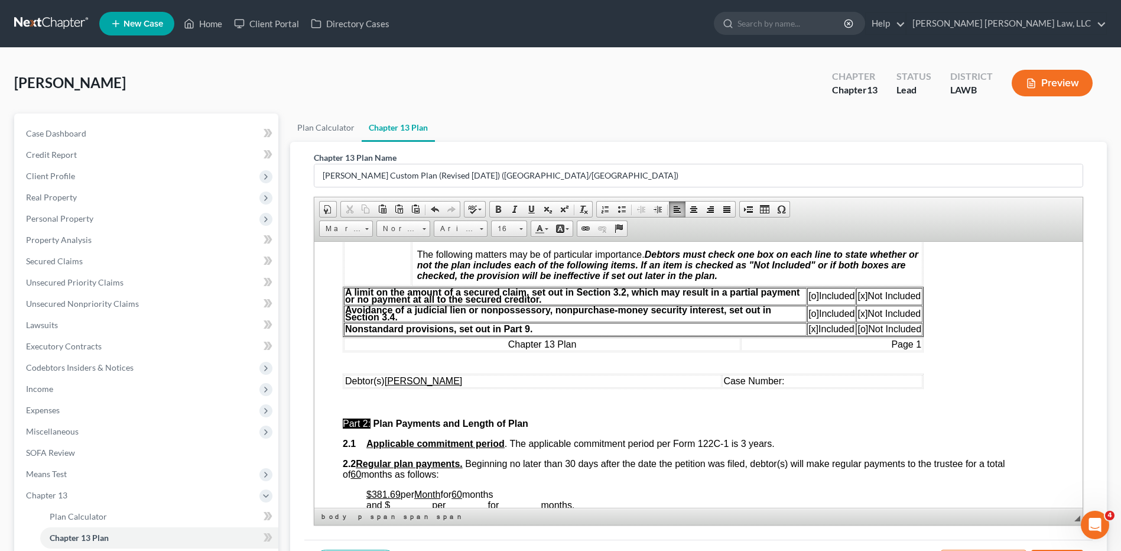
click at [807, 335] on table "A limit on the amount of a secured claim, set out in Section 3.2, which may res…" at bounding box center [633, 311] width 581 height 50
click at [808, 333] on span "[x]" at bounding box center [813, 328] width 10 height 10
click at [860, 329] on span "[o]" at bounding box center [862, 328] width 11 height 10
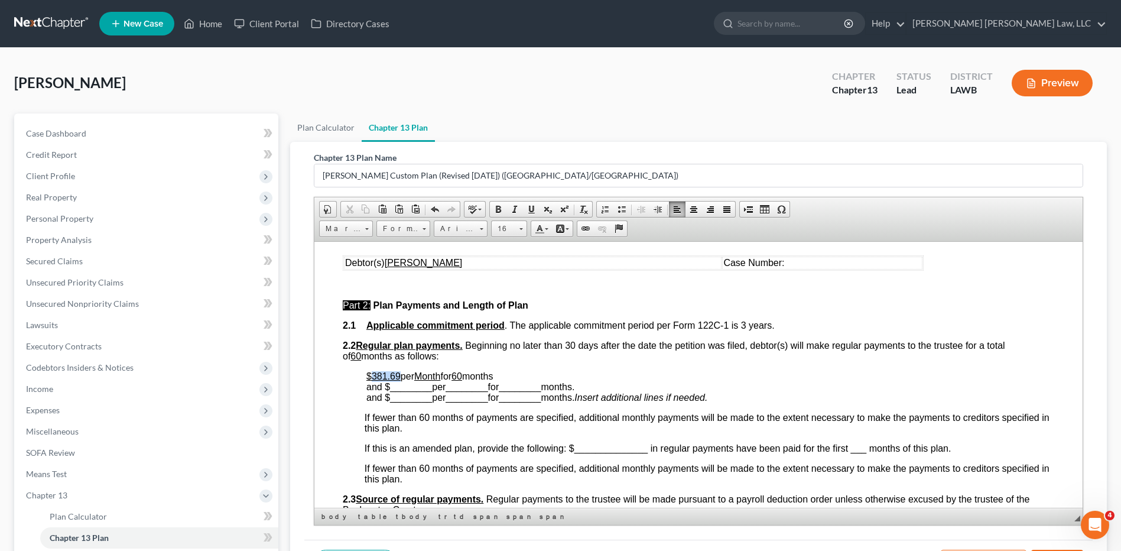
drag, startPoint x: 400, startPoint y: 378, endPoint x: 373, endPoint y: 375, distance: 26.7
click at [373, 375] on p "$381.69 per Month for 60 months and $ ________ per ________ for ________ months…" at bounding box center [710, 386] width 688 height 32
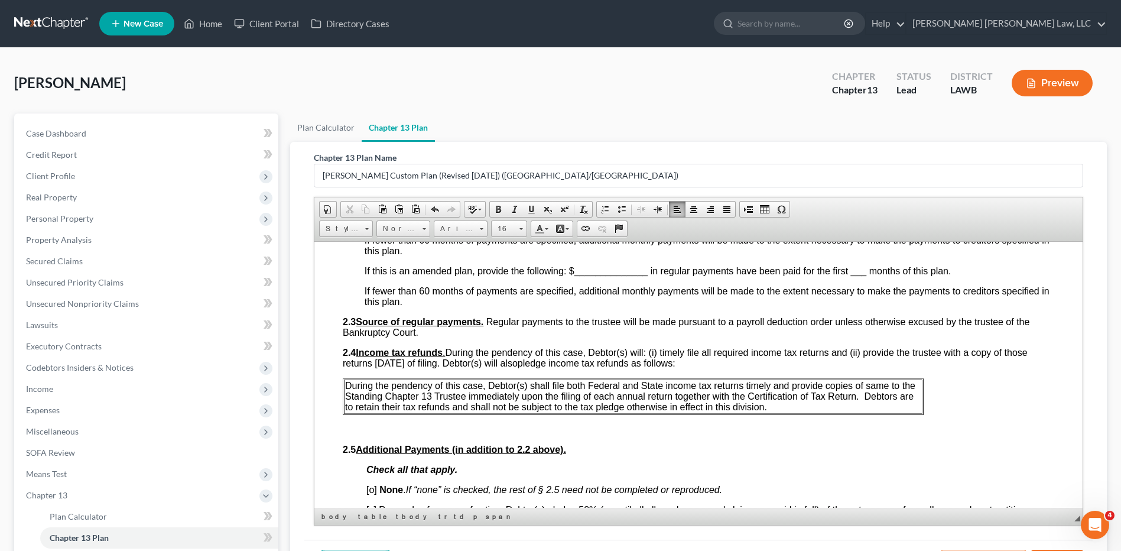
scroll to position [0, 0]
click at [377, 454] on span "Delete Table" at bounding box center [390, 454] width 63 height 15
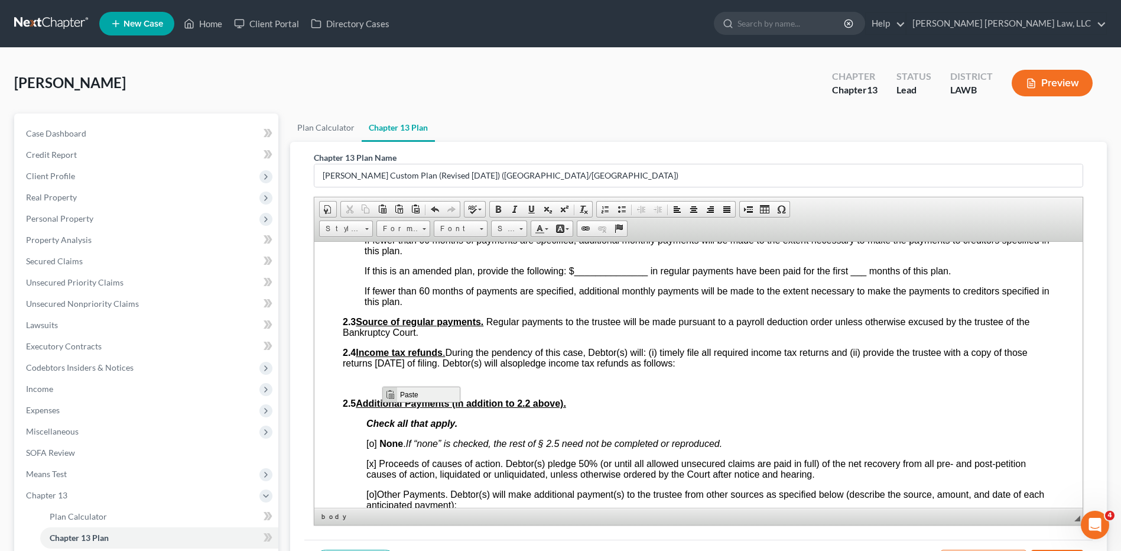
drag, startPoint x: 409, startPoint y: 401, endPoint x: 477, endPoint y: 545, distance: 160.2
click at [409, 401] on span "Paste" at bounding box center [428, 393] width 63 height 15
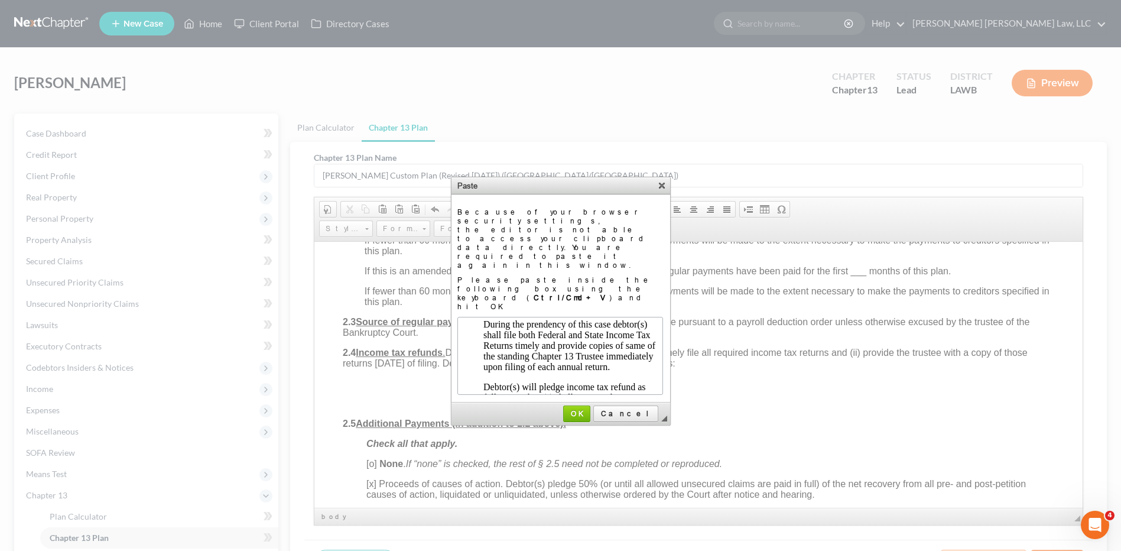
scroll to position [82, 0]
click at [589, 409] on span "OK" at bounding box center [576, 413] width 25 height 9
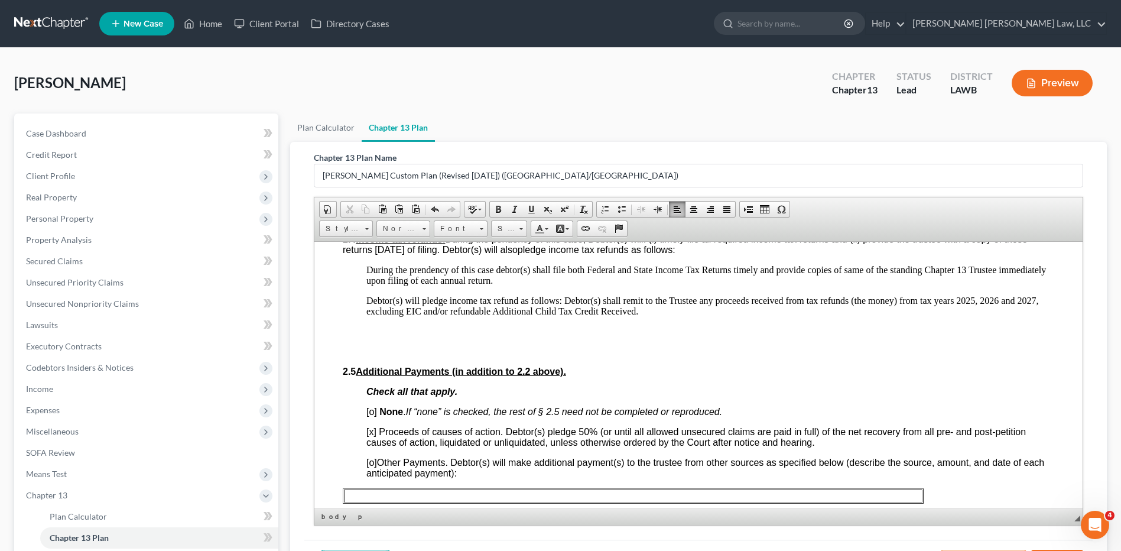
scroll to position [768, 0]
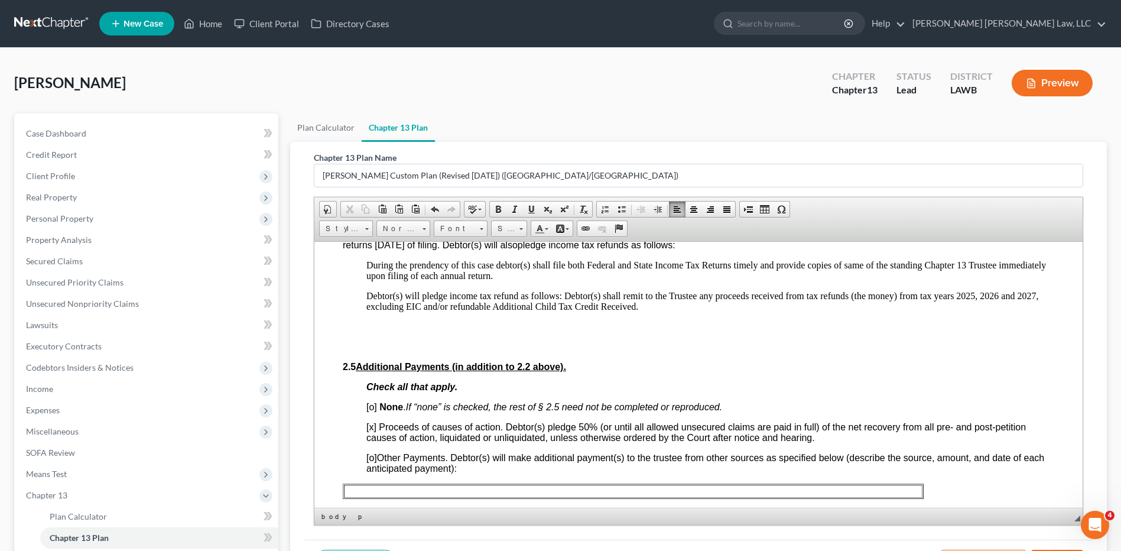
click at [373, 427] on span "[x]" at bounding box center [371, 426] width 10 height 10
click at [373, 410] on span "[o]" at bounding box center [371, 406] width 11 height 10
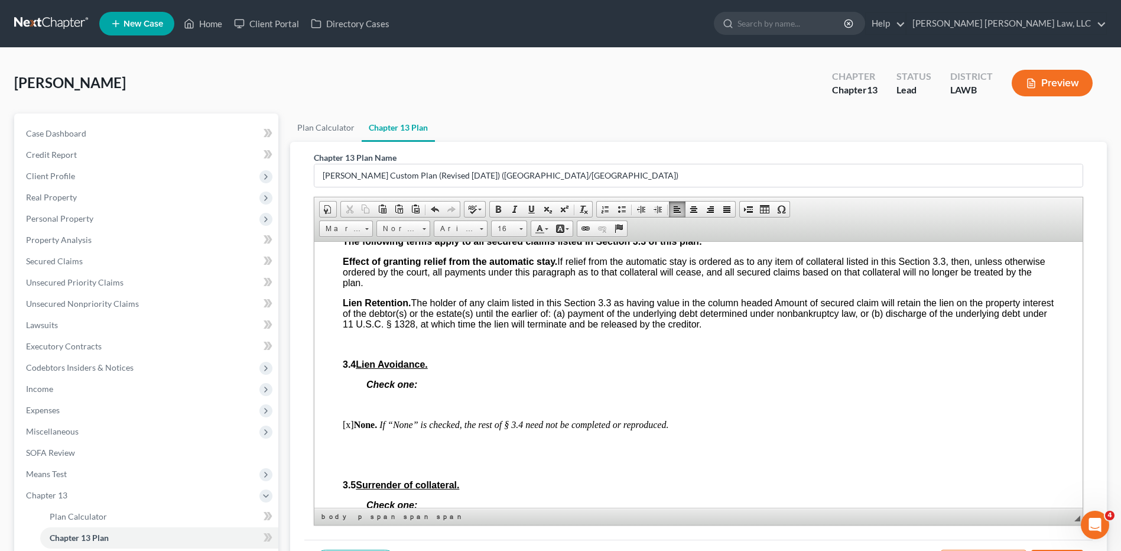
scroll to position [1654, 0]
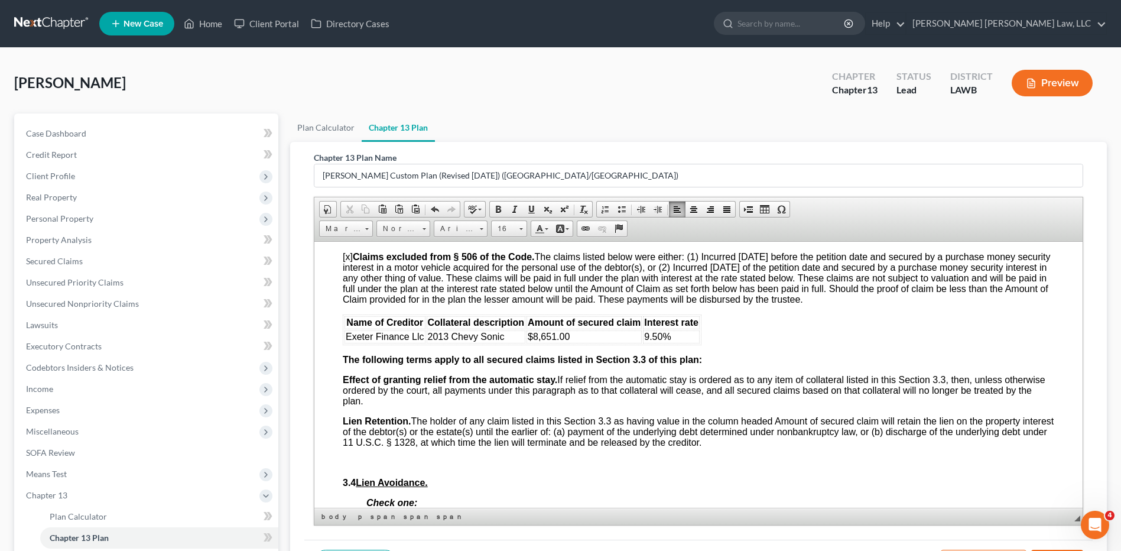
drag, startPoint x: 345, startPoint y: 320, endPoint x: 687, endPoint y: 334, distance: 341.8
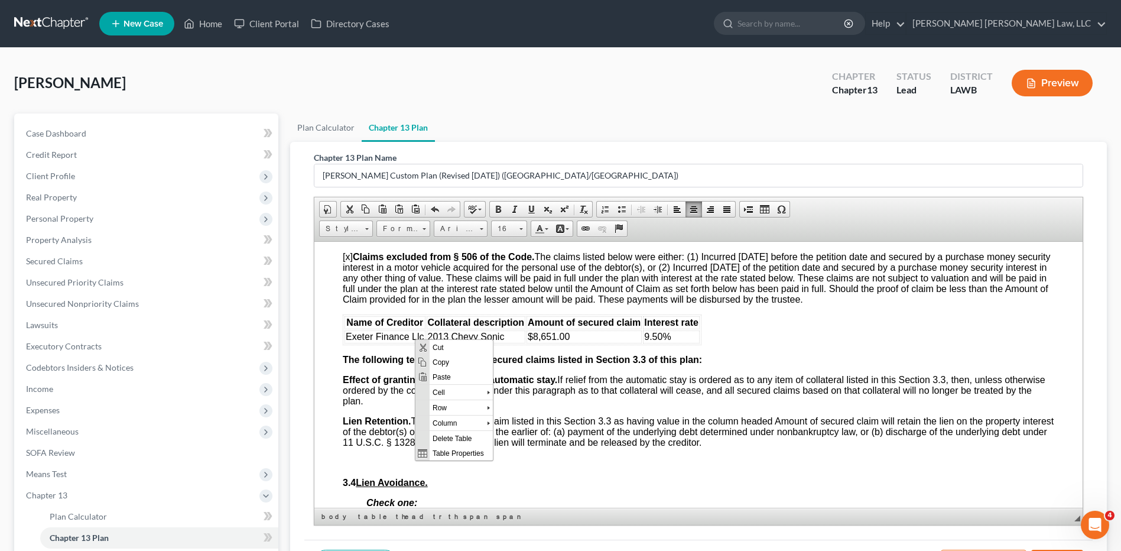
click at [348, 255] on span "[x] Claims excluded from § 506 of the Code. The claims listed below were either…" at bounding box center [697, 277] width 708 height 53
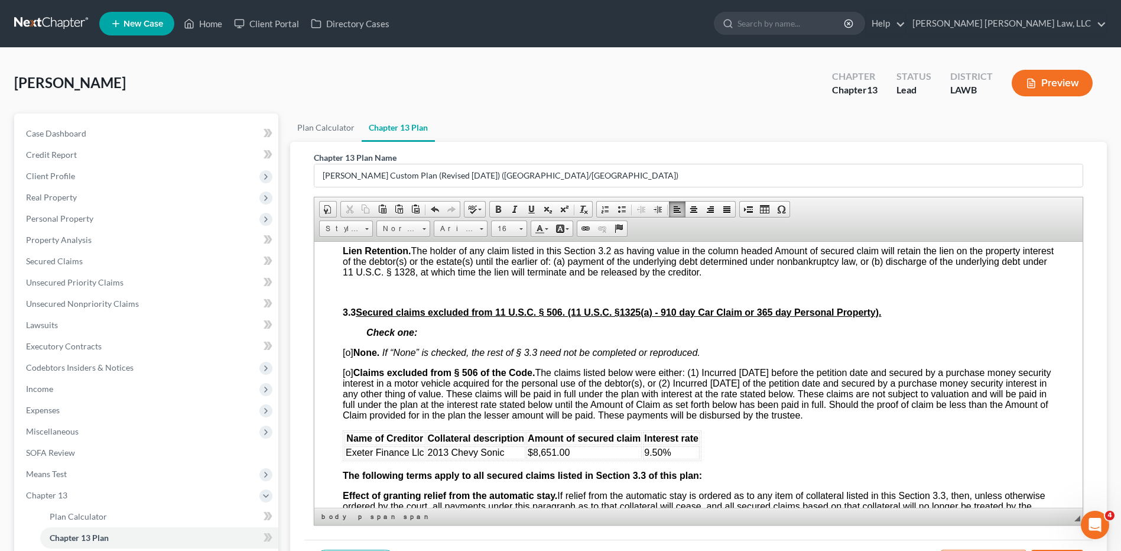
scroll to position [1536, 0]
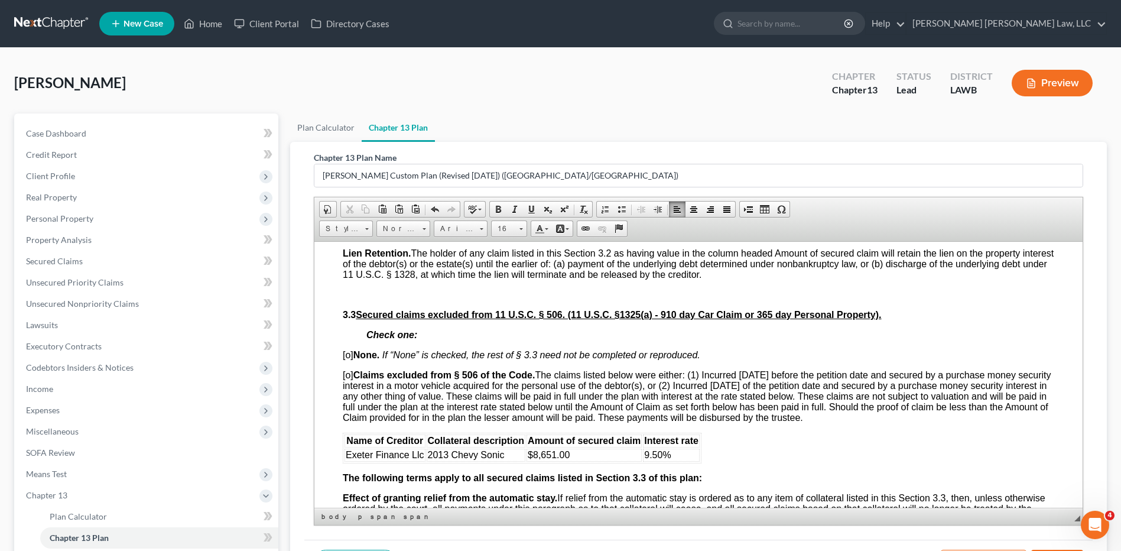
click at [351, 354] on span "[o] None. If “None” is checked, the rest of § 3.3 need not be completed or repr…" at bounding box center [521, 354] width 357 height 10
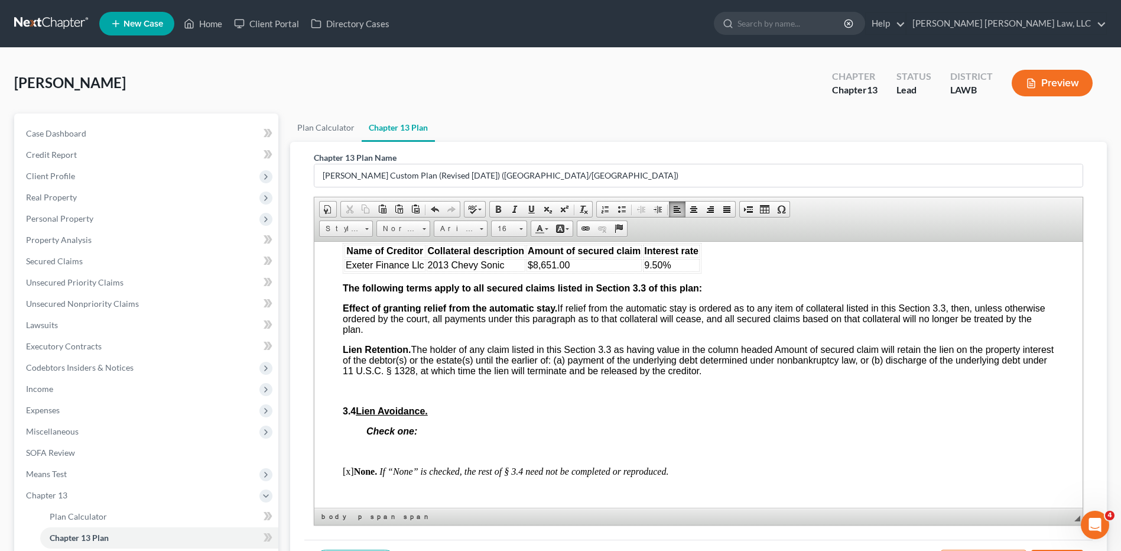
scroll to position [1654, 0]
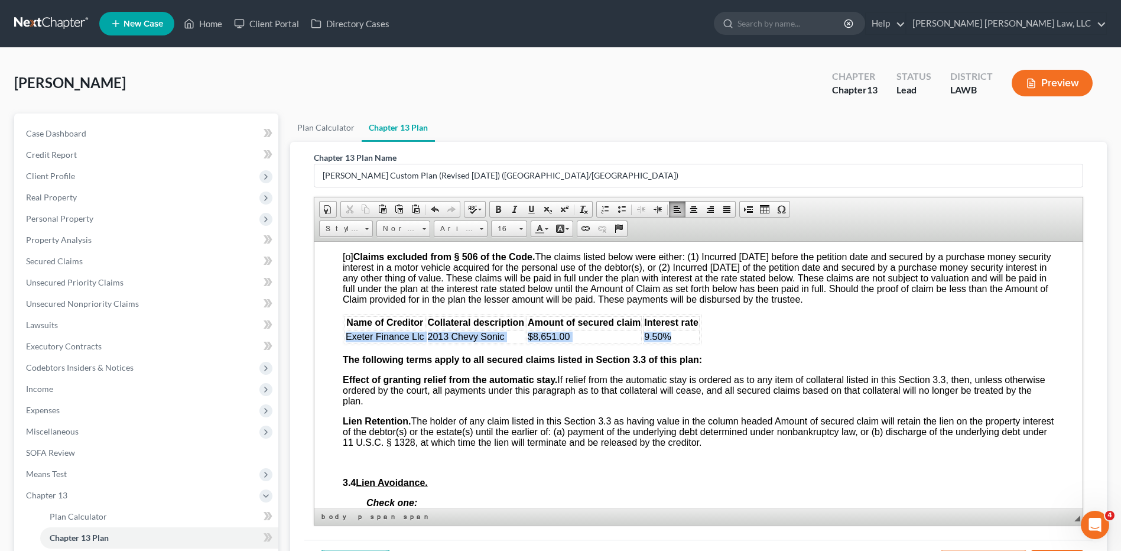
drag, startPoint x: 345, startPoint y: 331, endPoint x: 674, endPoint y: 330, distance: 329.1
click at [674, 330] on tr "Exeter Finance Llc 2013 Chevy Sonic $8,651.00 9.50%" at bounding box center [521, 336] width 355 height 13
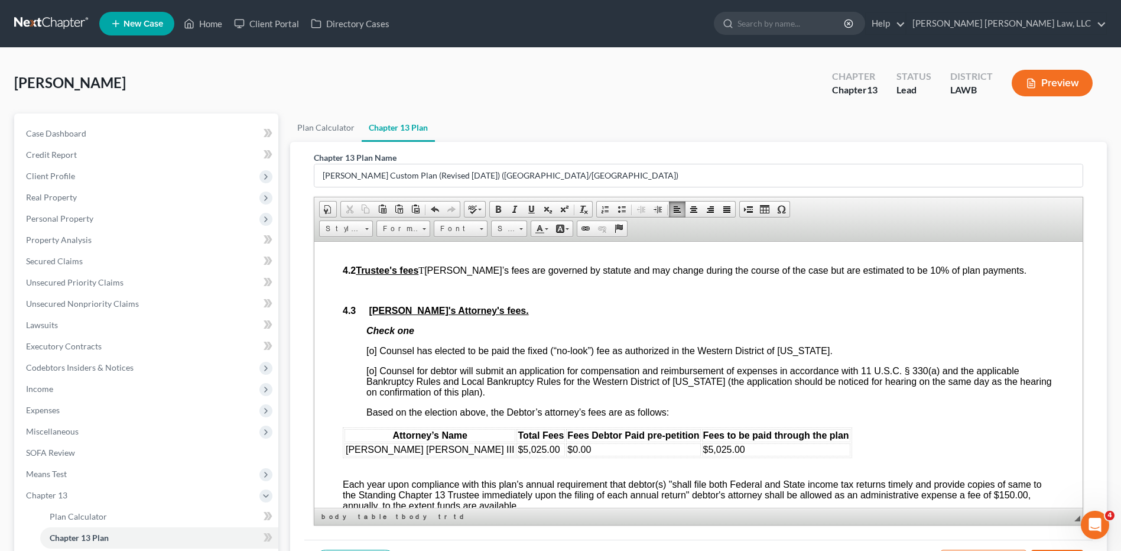
scroll to position [2245, 0]
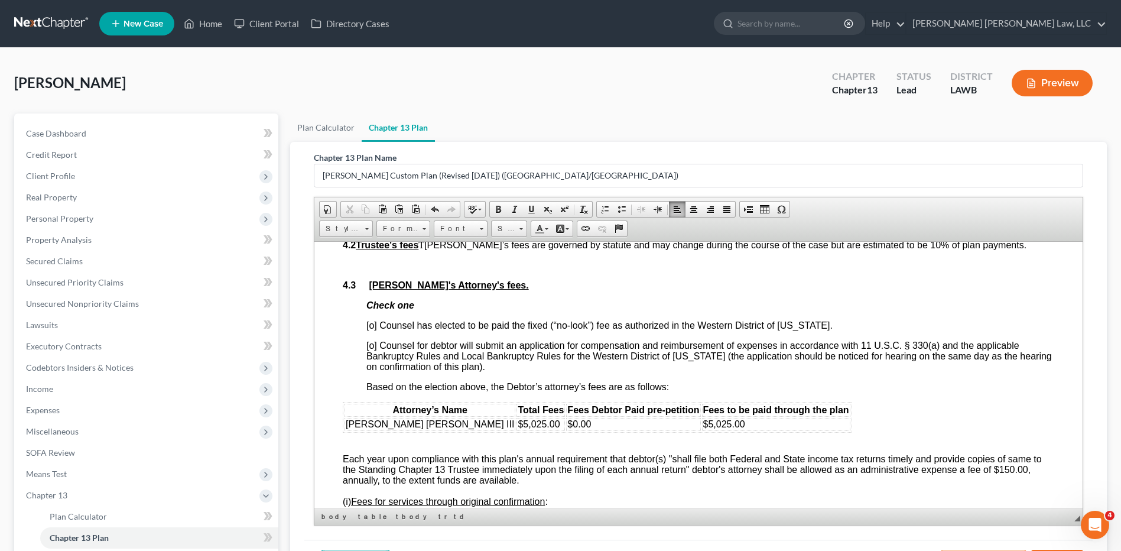
click at [375, 326] on span "[o] Counsel has elected to be paid the fixed (“no-look”) fee as authorized in t…" at bounding box center [599, 325] width 466 height 10
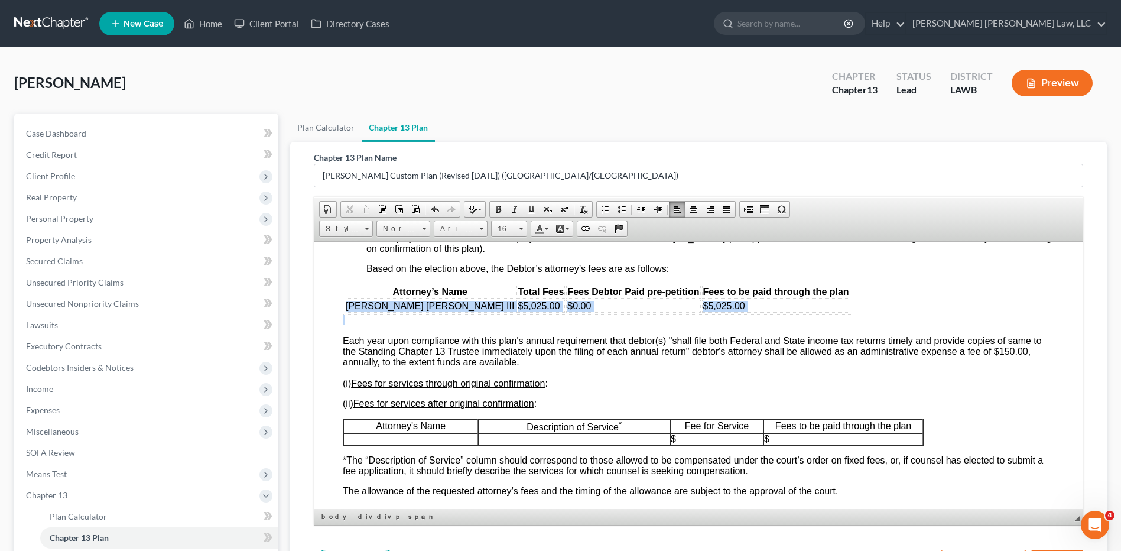
drag, startPoint x: 347, startPoint y: 298, endPoint x: 491, endPoint y: 331, distance: 147.9
click at [491, 331] on div "Attorney’s Name Total Fees Fees Debtor Paid pre-petition Fees to be paid throug…" at bounding box center [698, 479] width 711 height 393
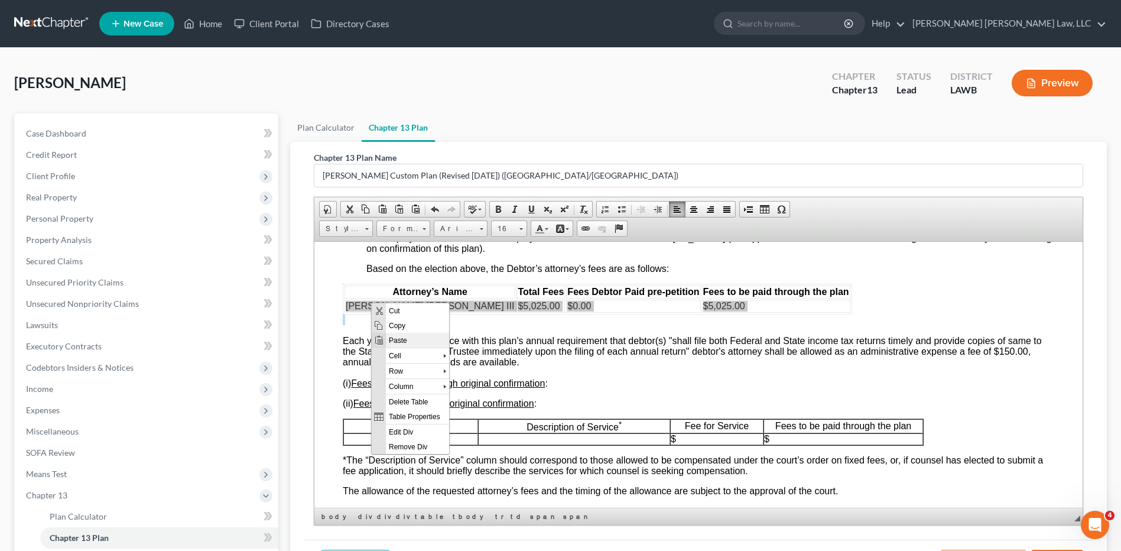
click at [403, 334] on span "Paste" at bounding box center [417, 339] width 63 height 15
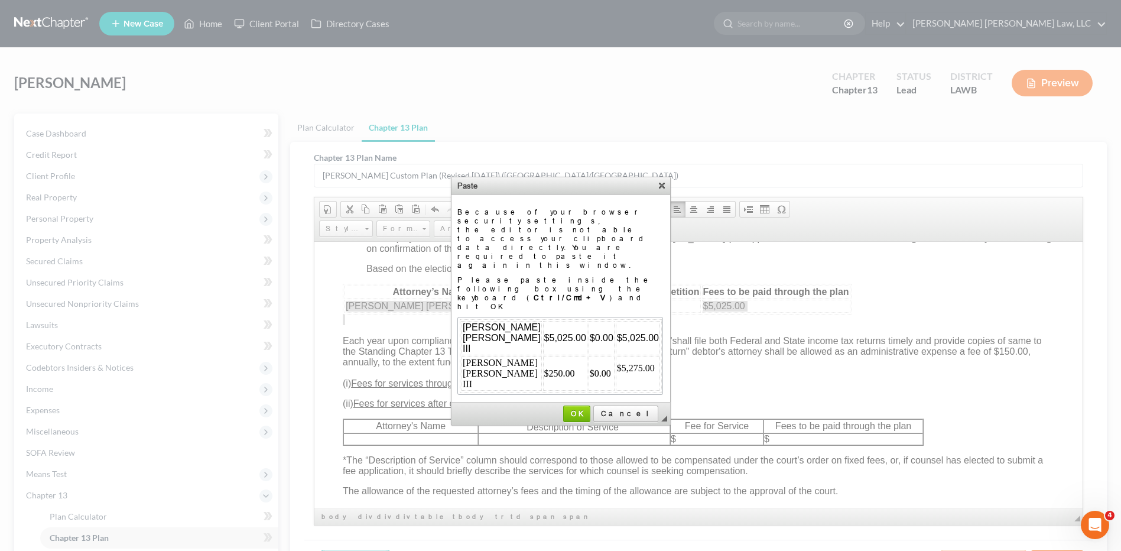
scroll to position [0, 0]
click at [589, 409] on span "OK" at bounding box center [576, 413] width 25 height 9
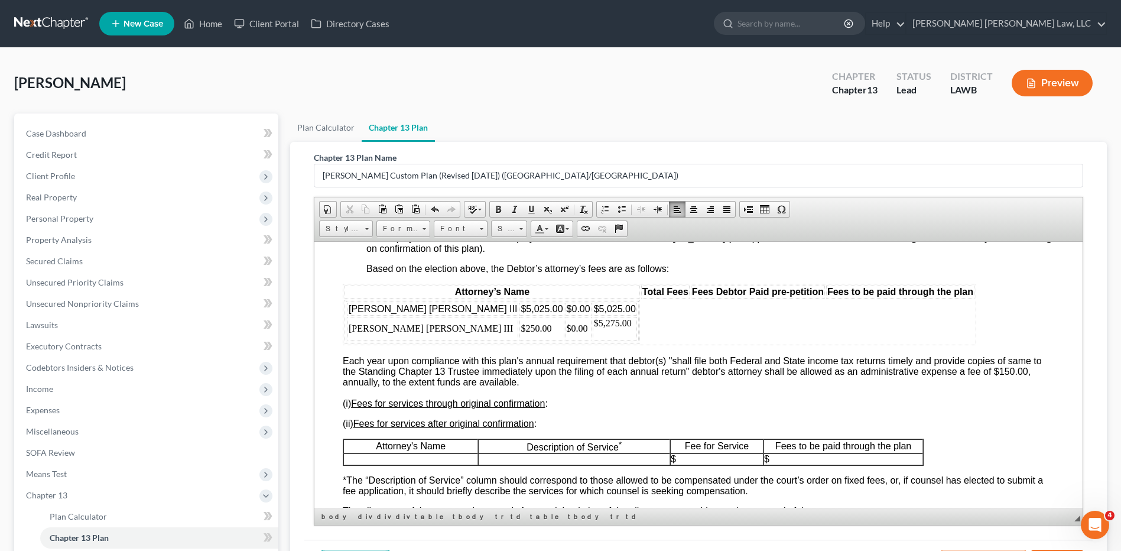
click at [593, 306] on td "$5,025.00" at bounding box center [615, 308] width 44 height 13
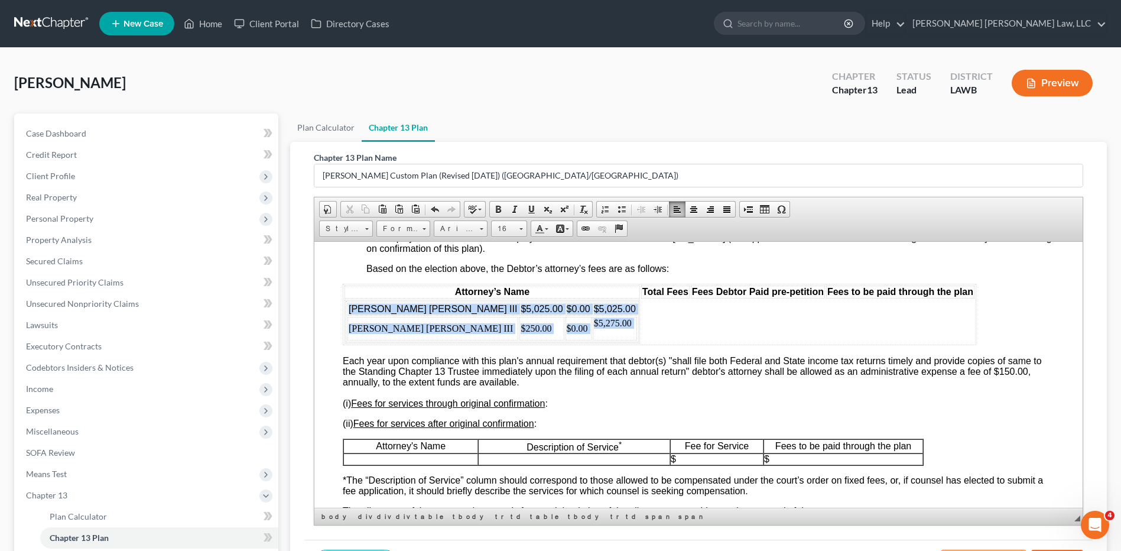
drag, startPoint x: 344, startPoint y: 305, endPoint x: 522, endPoint y: 333, distance: 180.1
click at [522, 333] on td "E. Orum Young III $5,025.00 $0.00 $5,025.00 E. Orum Young III $250.00 $0.00 $5,…" at bounding box center [491, 321] width 295 height 44
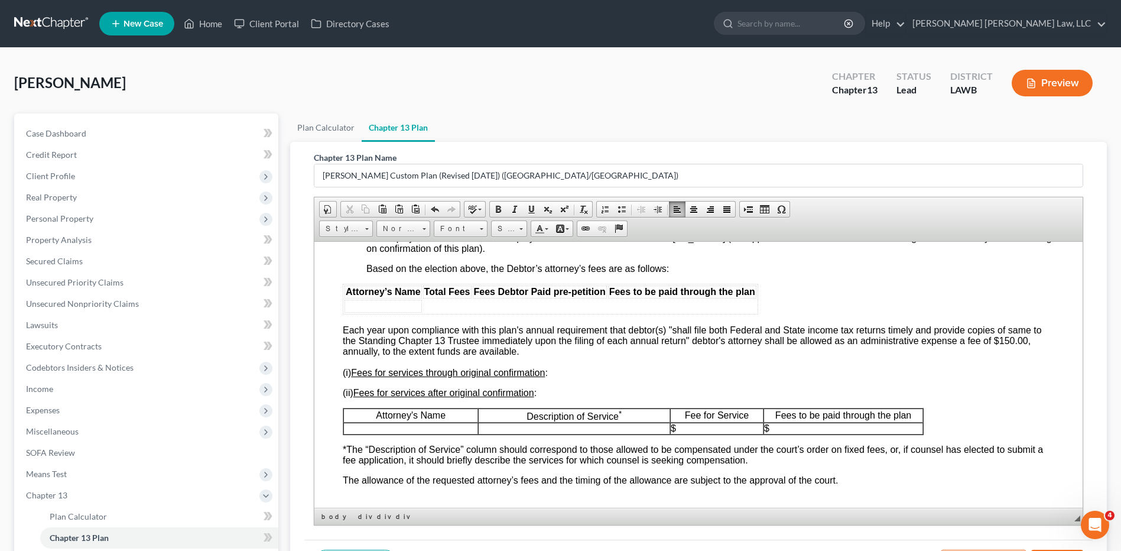
drag, startPoint x: 341, startPoint y: 288, endPoint x: 841, endPoint y: 314, distance: 500.5
click at [477, 331] on span "Paste" at bounding box center [501, 330] width 63 height 15
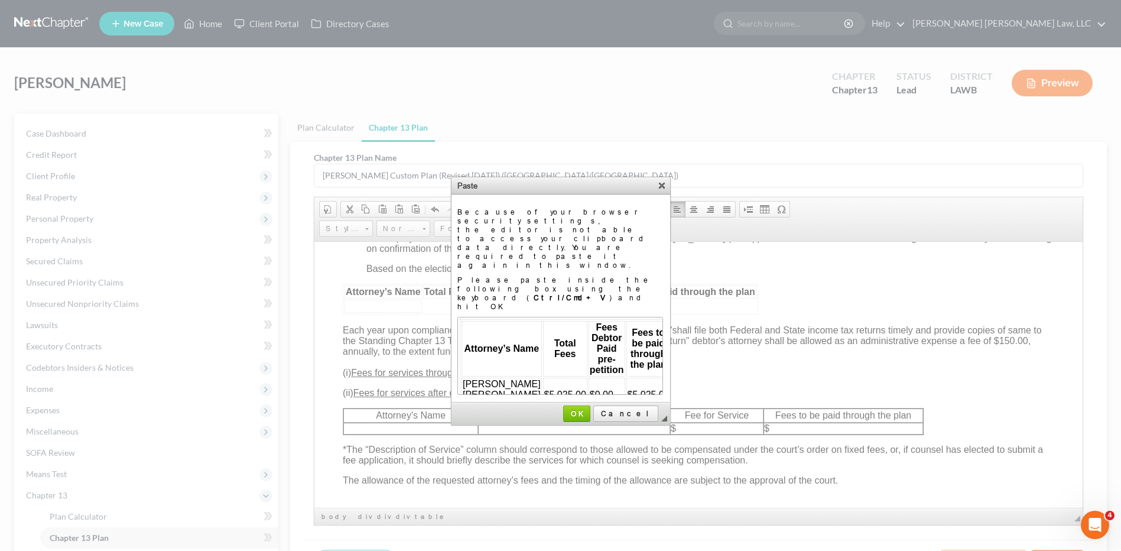
scroll to position [30, 0]
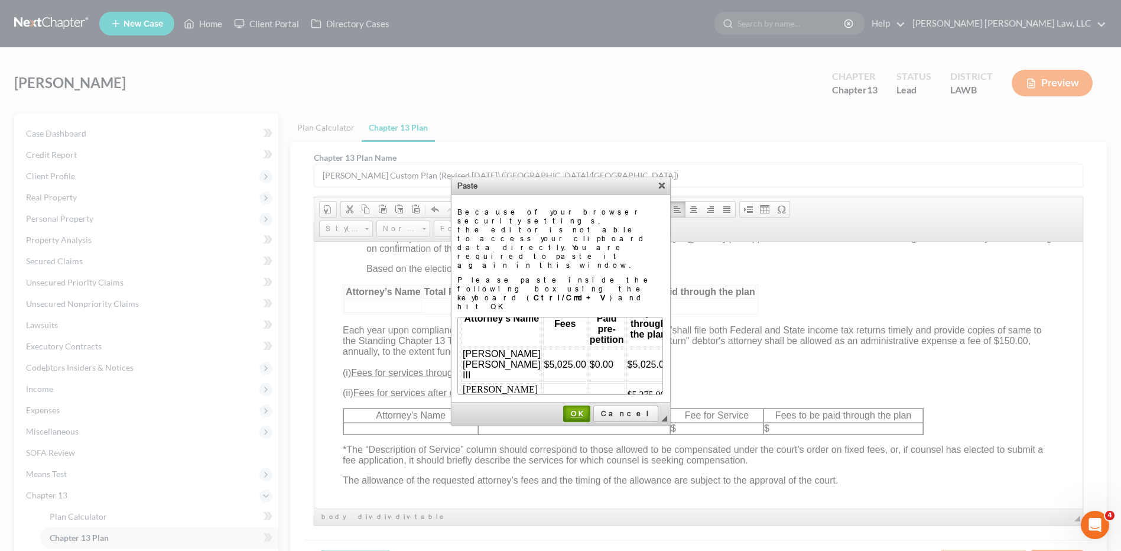
click at [589, 409] on span "OK" at bounding box center [576, 413] width 25 height 9
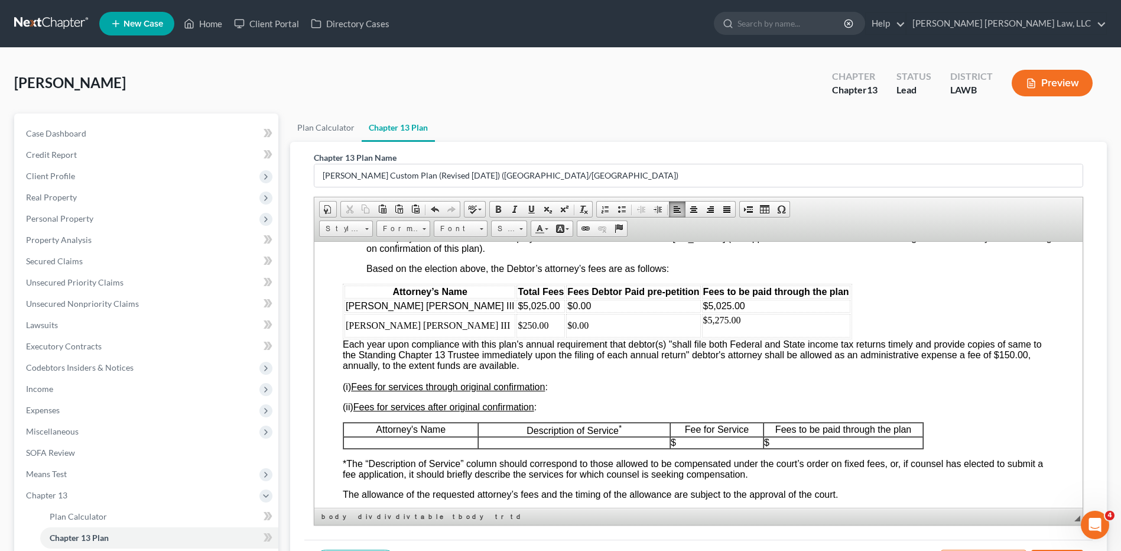
scroll to position [0, 0]
click at [779, 325] on div "Attorney’s Name Total Fees Fees Debtor Paid pre-petition Fees to be paid throug…" at bounding box center [698, 481] width 711 height 397
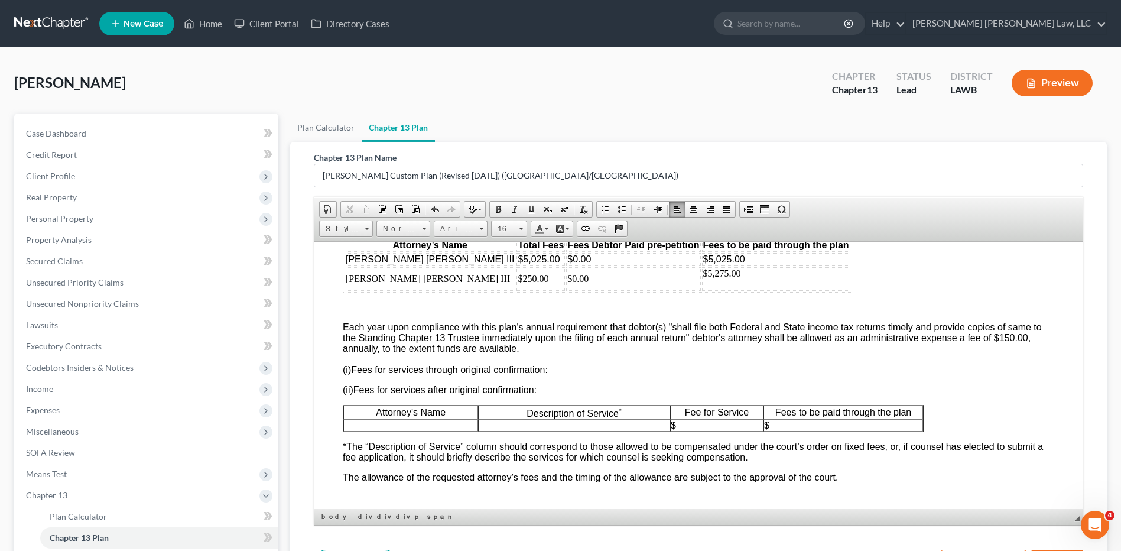
scroll to position [2422, 0]
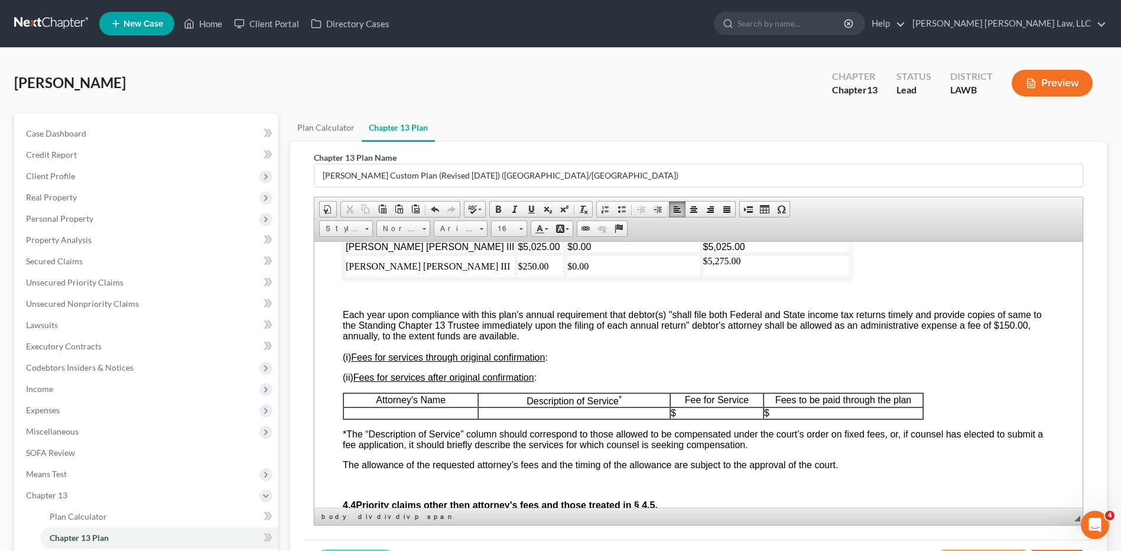
drag, startPoint x: 342, startPoint y: 317, endPoint x: 560, endPoint y: 336, distance: 218.9
click at [560, 336] on p "Each year upon compliance with this plan's annual requirement that debtor(s) "s…" at bounding box center [698, 335] width 711 height 53
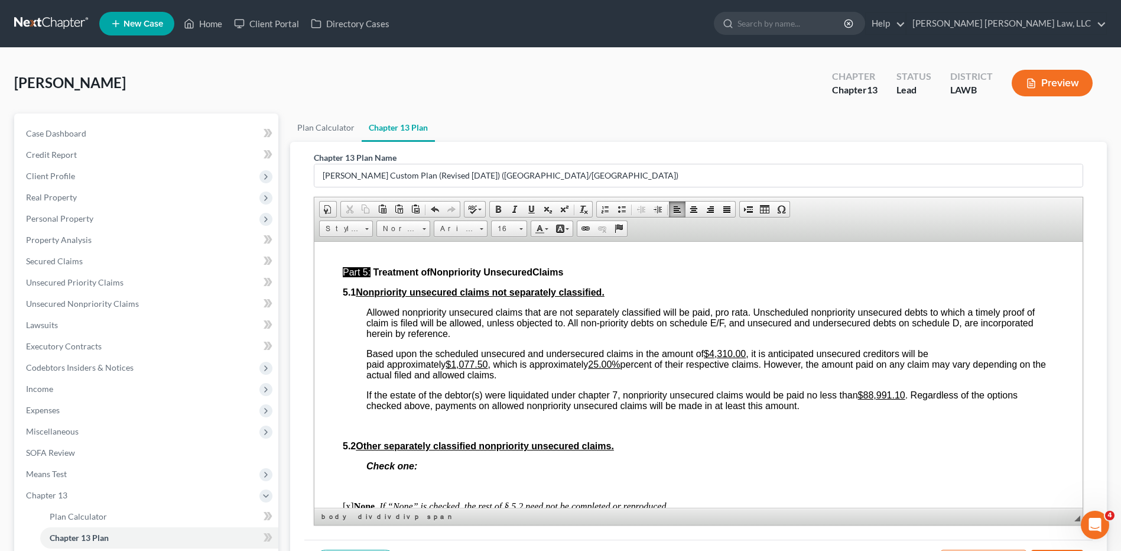
scroll to position [3013, 0]
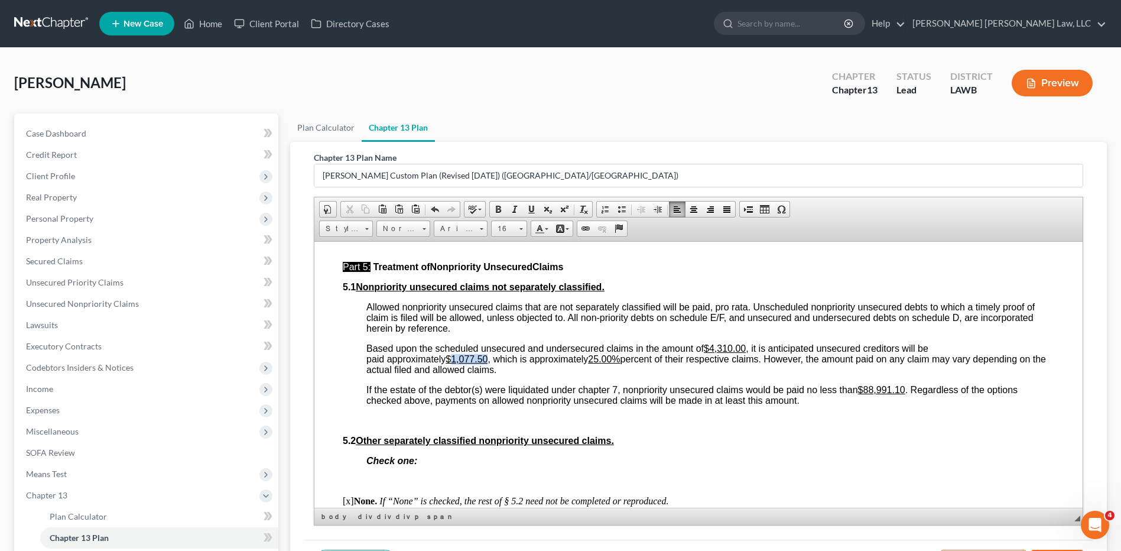
drag, startPoint x: 489, startPoint y: 358, endPoint x: 453, endPoint y: 361, distance: 36.2
click at [453, 361] on u "$1,077.50" at bounding box center [466, 358] width 42 height 10
drag, startPoint x: 617, startPoint y: 362, endPoint x: 597, endPoint y: 363, distance: 20.7
click at [597, 363] on p "Based upon the scheduled unsecured and undersecured claims in the amount of $4,…" at bounding box center [710, 359] width 688 height 32
drag, startPoint x: 906, startPoint y: 389, endPoint x: 864, endPoint y: 391, distance: 42.6
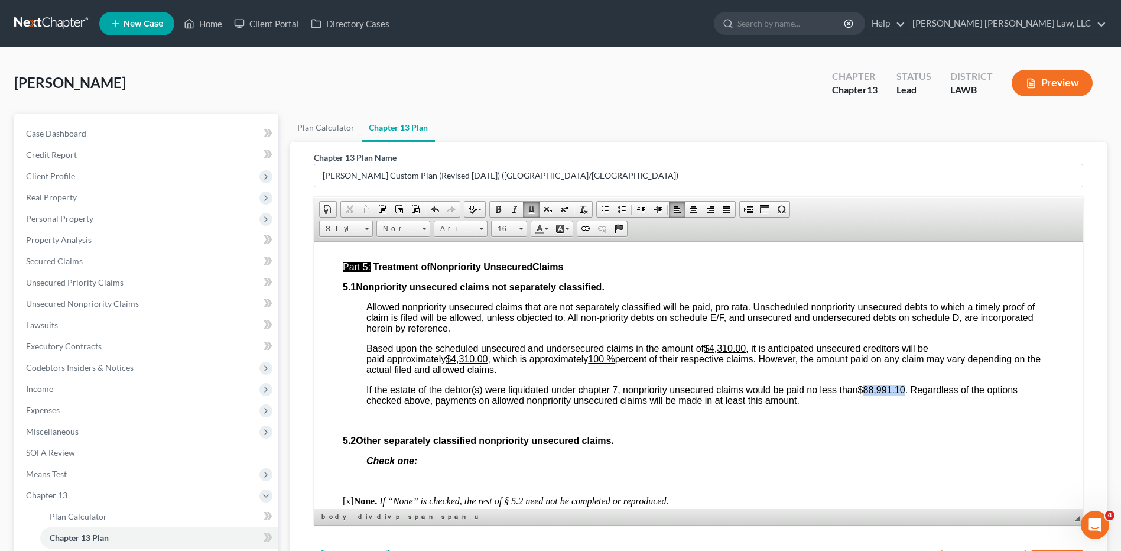
click at [864, 391] on u "$88,991.10" at bounding box center [881, 389] width 47 height 10
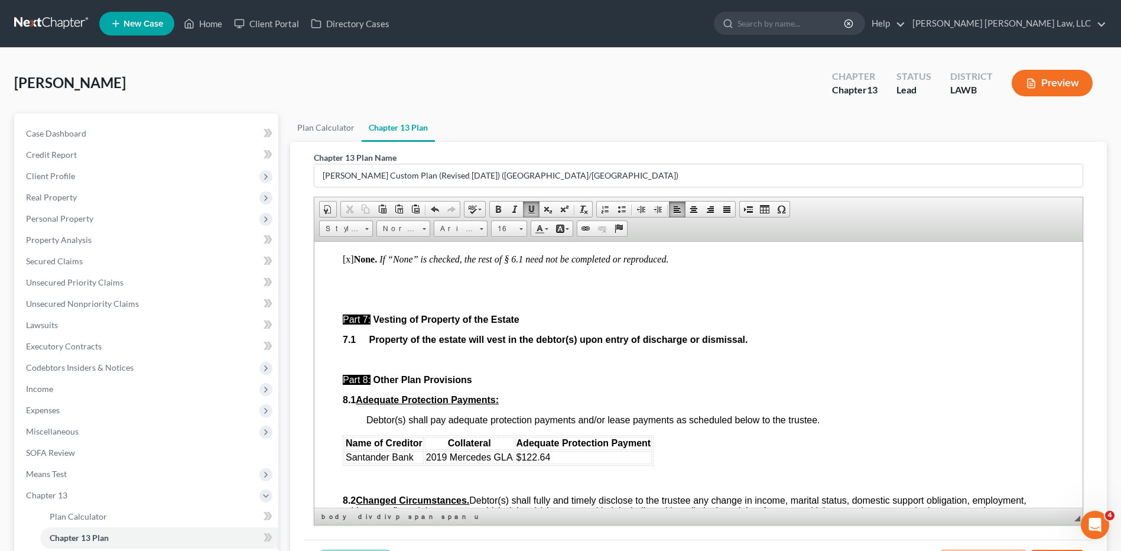
scroll to position [3427, 0]
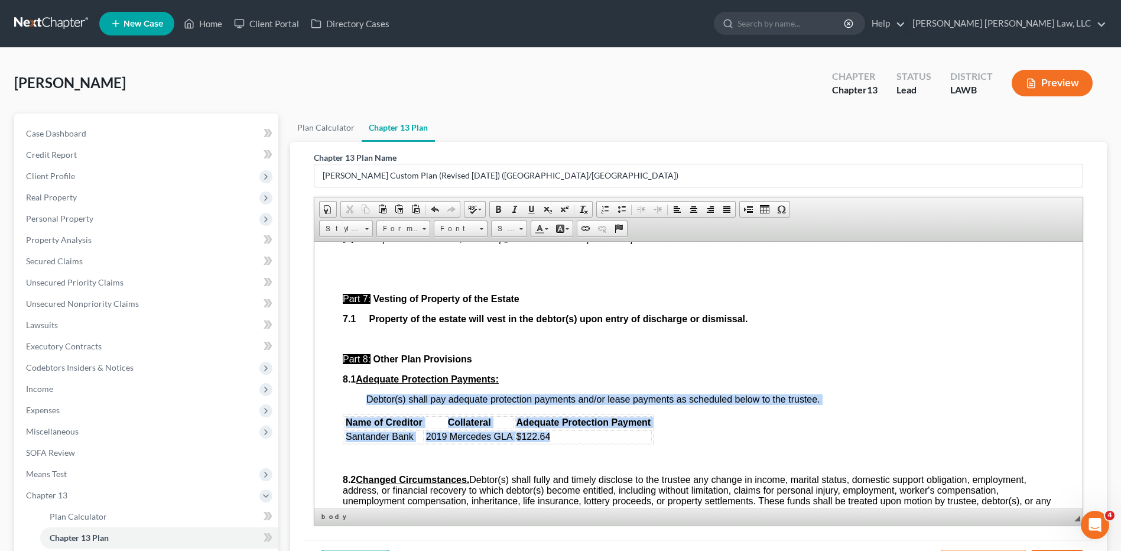
drag, startPoint x: 344, startPoint y: 418, endPoint x: 607, endPoint y: 433, distance: 263.9
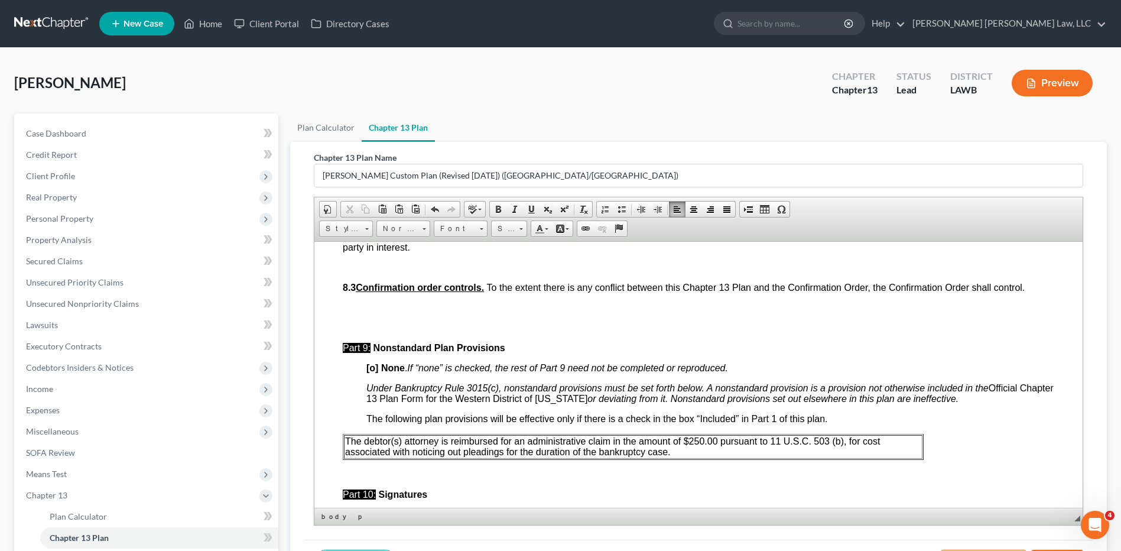
scroll to position [3722, 0]
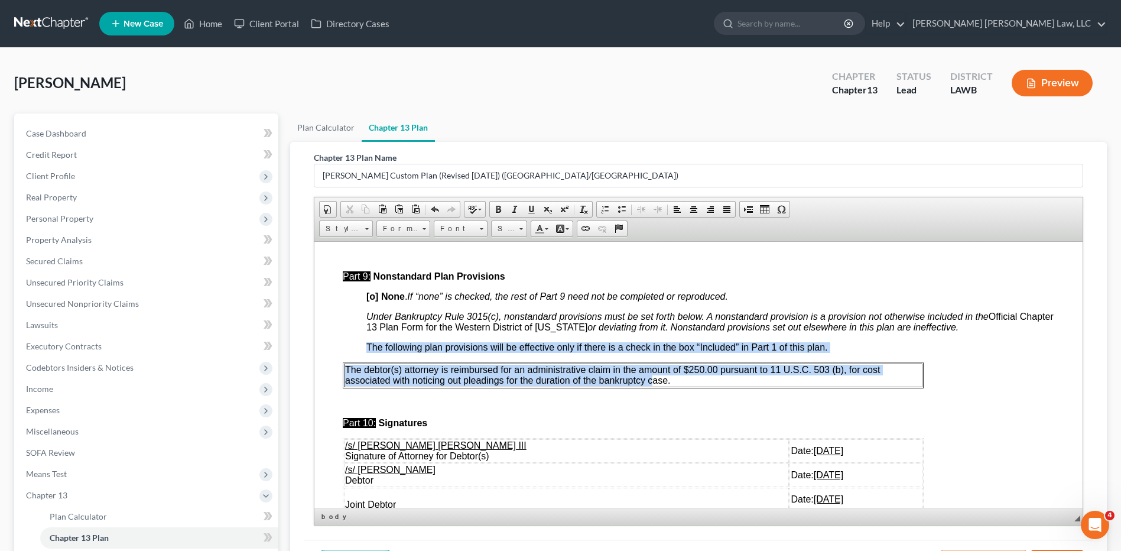
drag, startPoint x: 338, startPoint y: 367, endPoint x: 653, endPoint y: 383, distance: 315.3
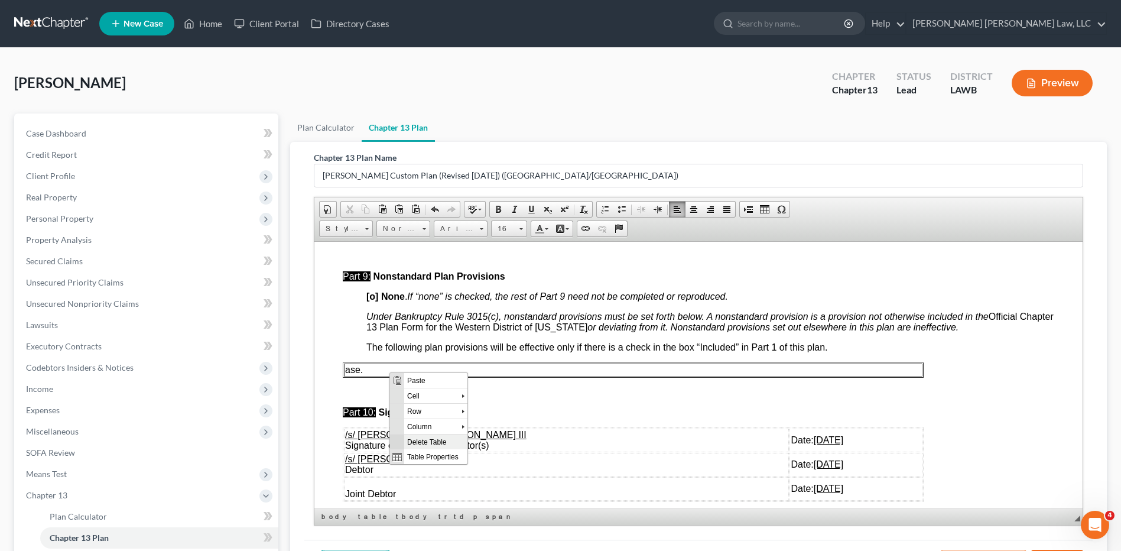
click at [414, 440] on span "Delete Table" at bounding box center [435, 441] width 63 height 15
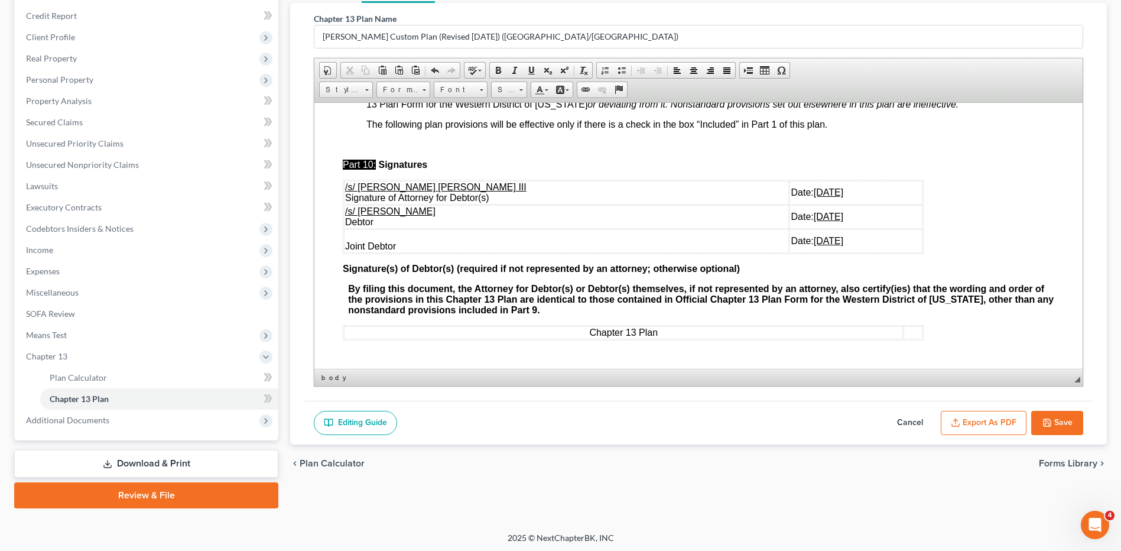
scroll to position [141, 0]
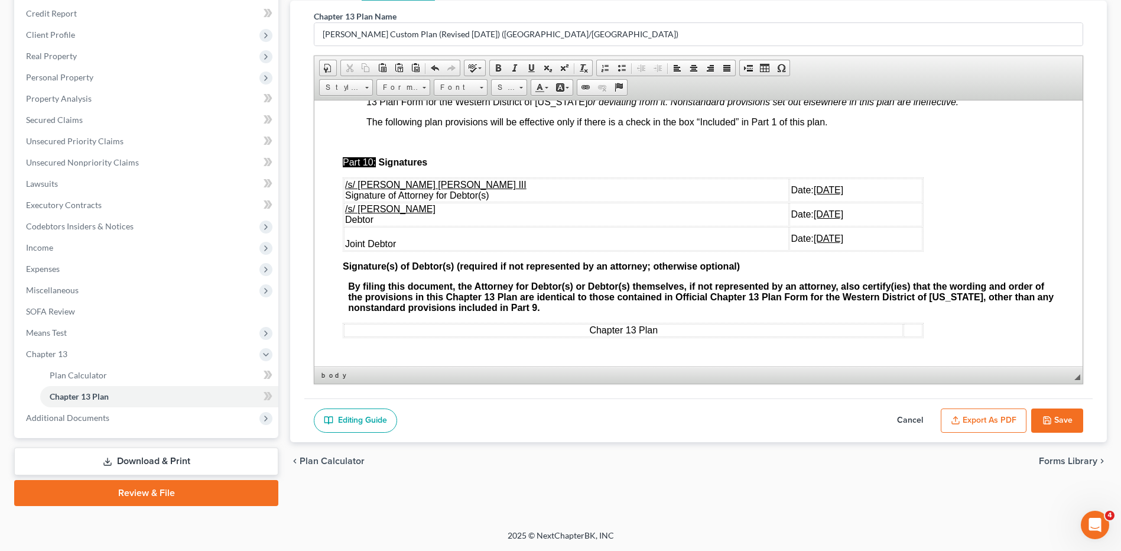
drag, startPoint x: 343, startPoint y: 210, endPoint x: 892, endPoint y: 239, distance: 549.6
click at [892, 322] on table "/s/ E. Orum Young III Signature of Attorney for Debtor(s) Date: 08/14/2025 /s/ …" at bounding box center [633, 329] width 581 height 15
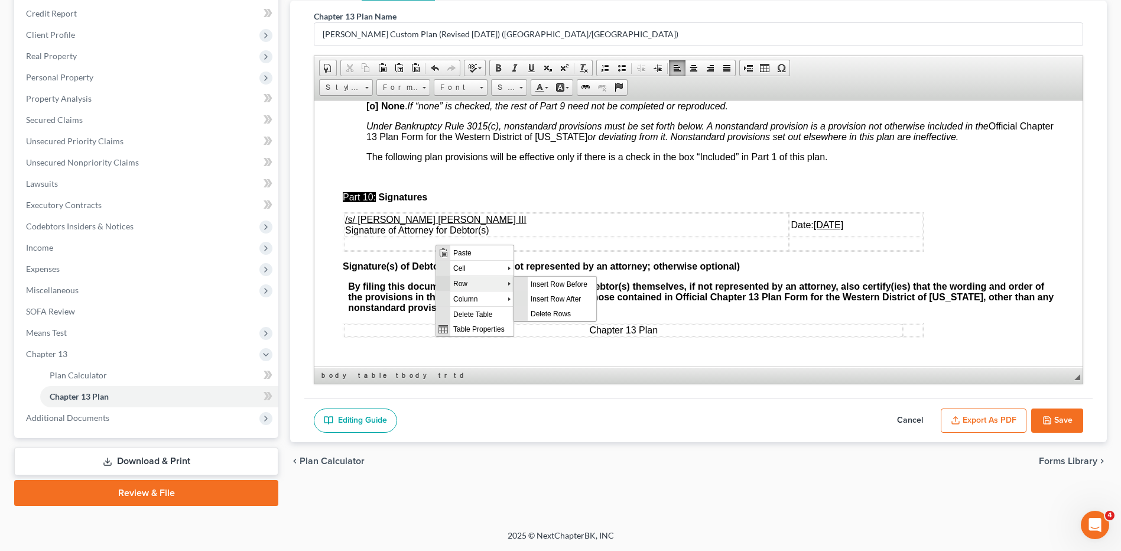
scroll to position [0, 0]
click at [536, 310] on span "Delete Rows" at bounding box center [562, 312] width 69 height 15
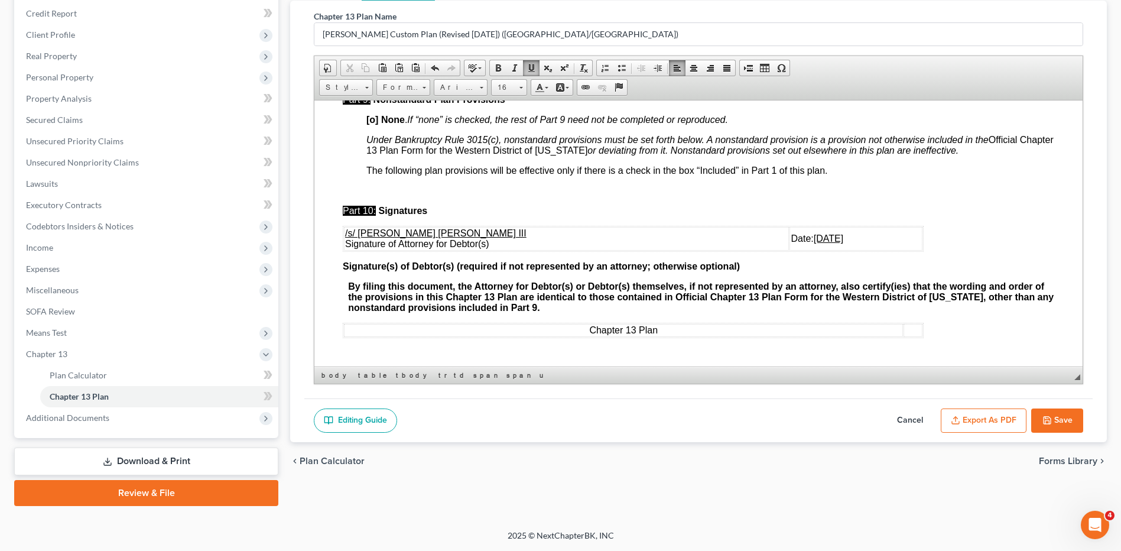
click at [949, 418] on button "Export as PDF" at bounding box center [984, 420] width 86 height 25
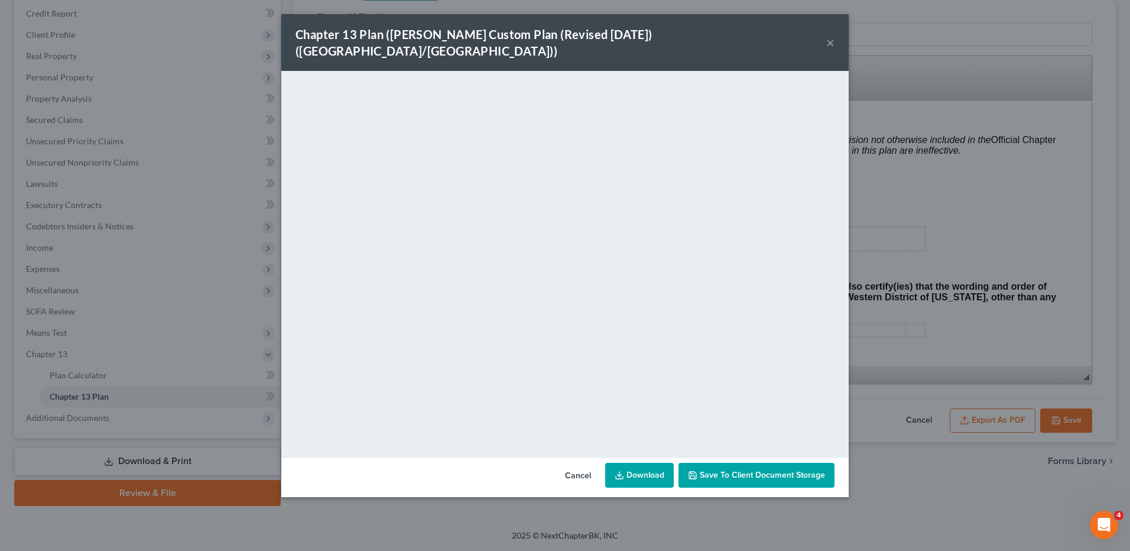
click at [636, 463] on link "Download" at bounding box center [639, 475] width 69 height 25
click at [575, 464] on button "Cancel" at bounding box center [577, 476] width 45 height 24
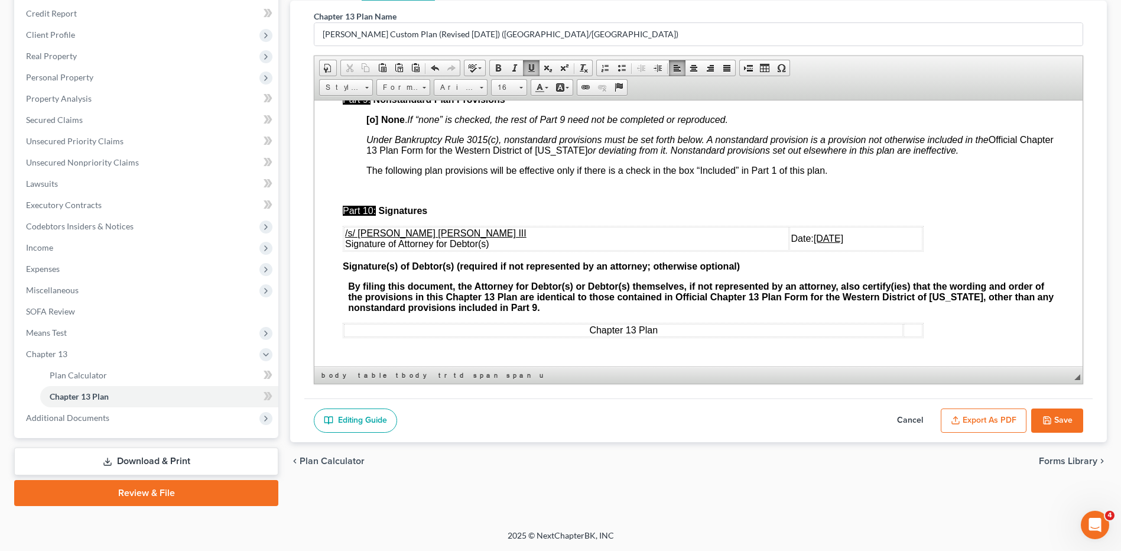
click at [1059, 418] on button "Save" at bounding box center [1057, 420] width 52 height 25
select select "1"
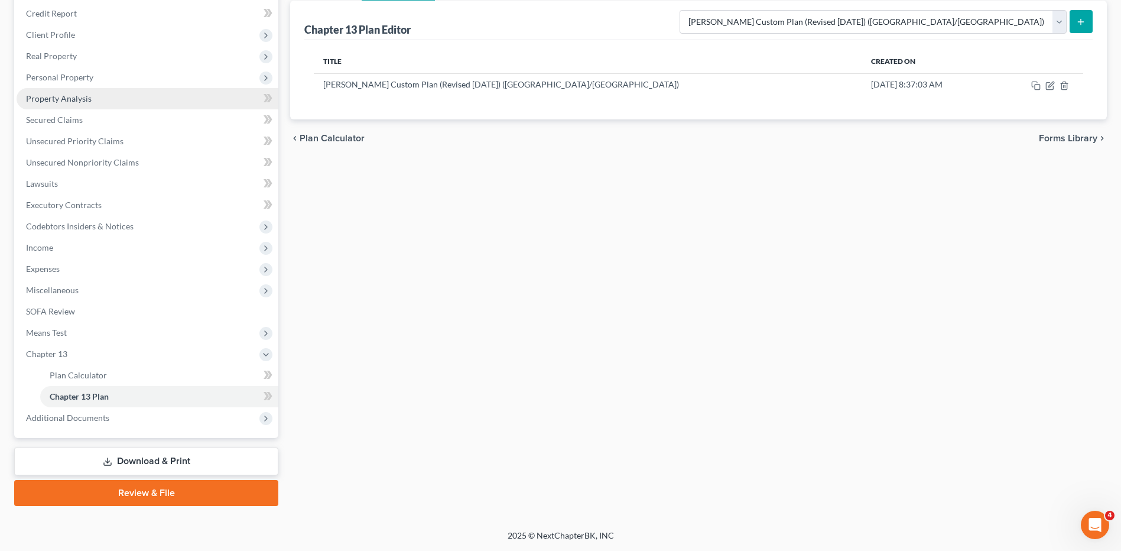
scroll to position [0, 0]
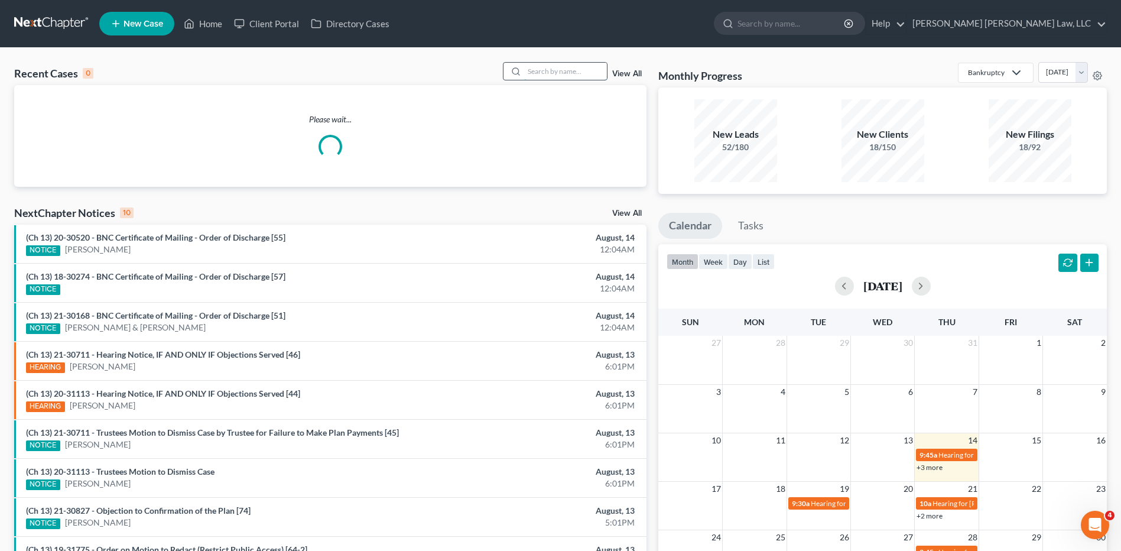
click at [539, 71] on input "search" at bounding box center [565, 71] width 83 height 17
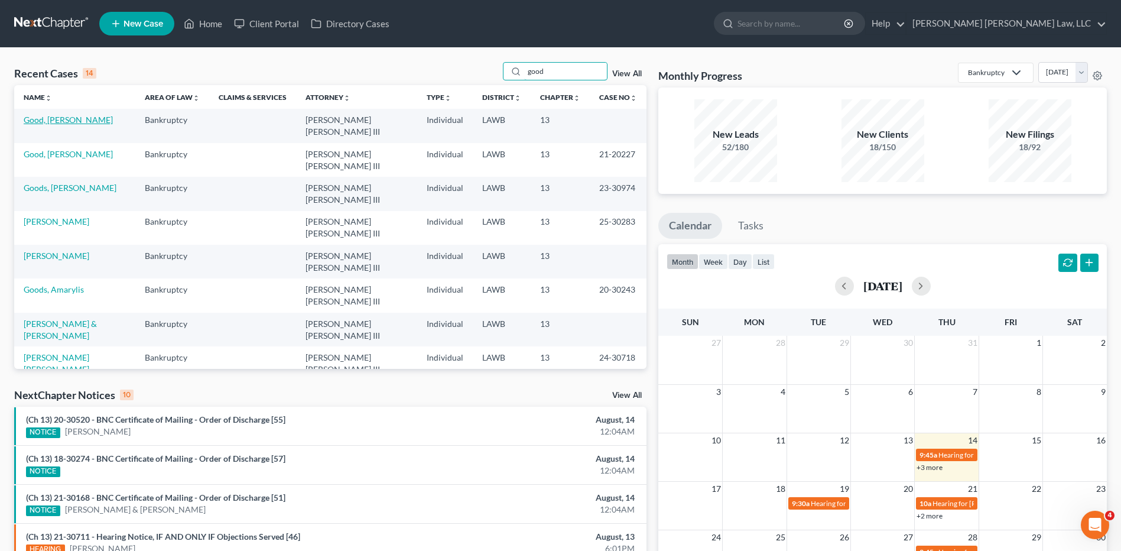
type input "good"
click at [58, 118] on link "Good, [PERSON_NAME]" at bounding box center [68, 120] width 89 height 10
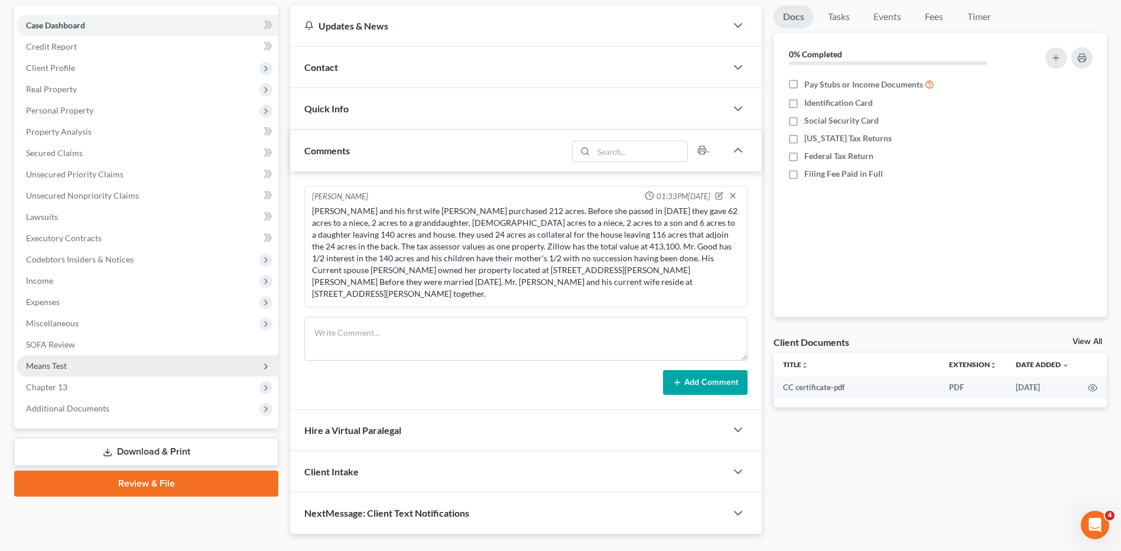
scroll to position [113, 0]
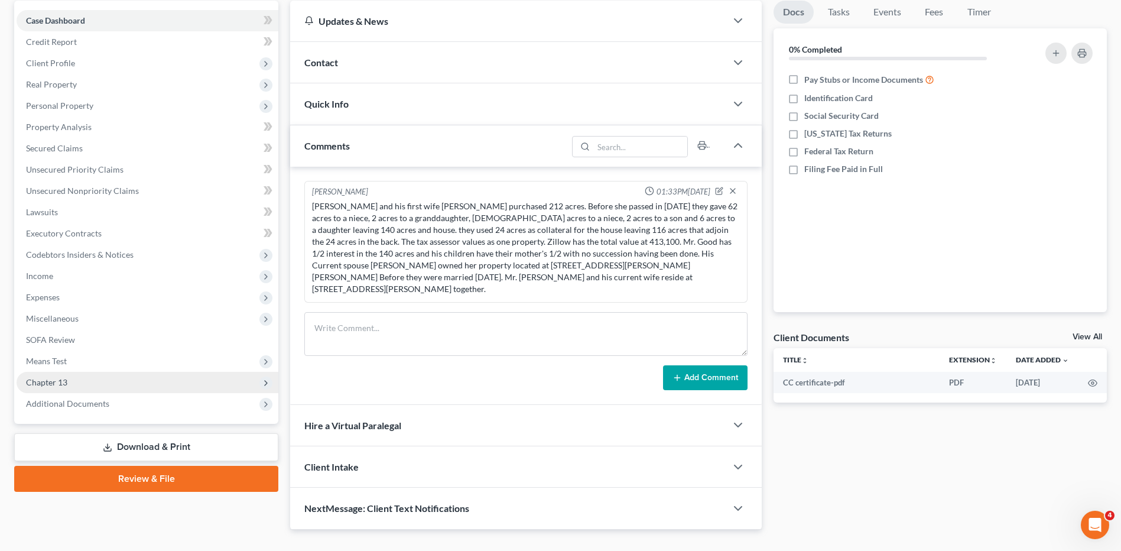
click at [61, 388] on span "Chapter 13" at bounding box center [148, 382] width 262 height 21
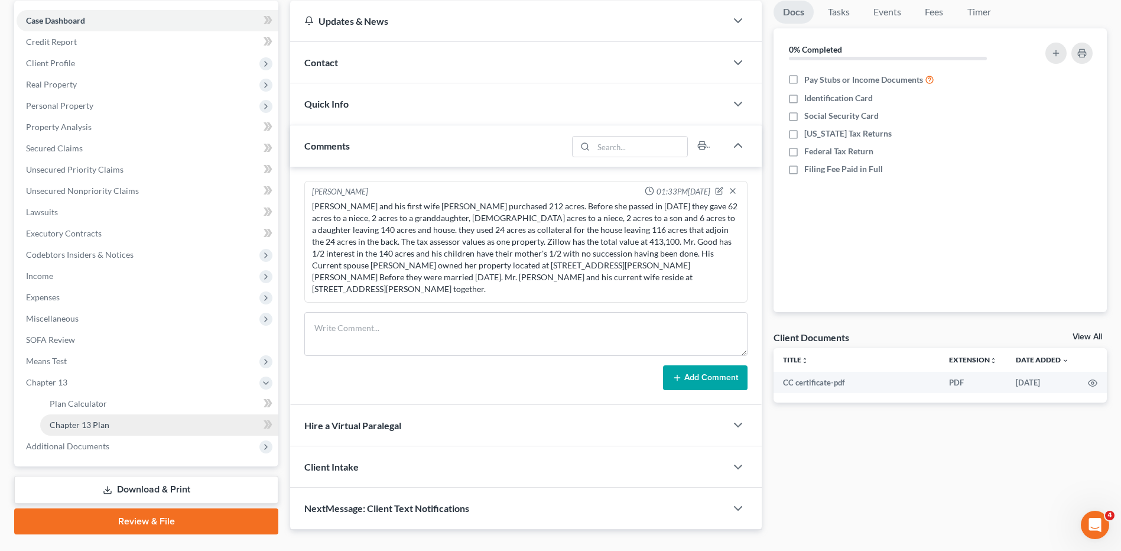
click at [71, 427] on span "Chapter 13 Plan" at bounding box center [80, 424] width 60 height 10
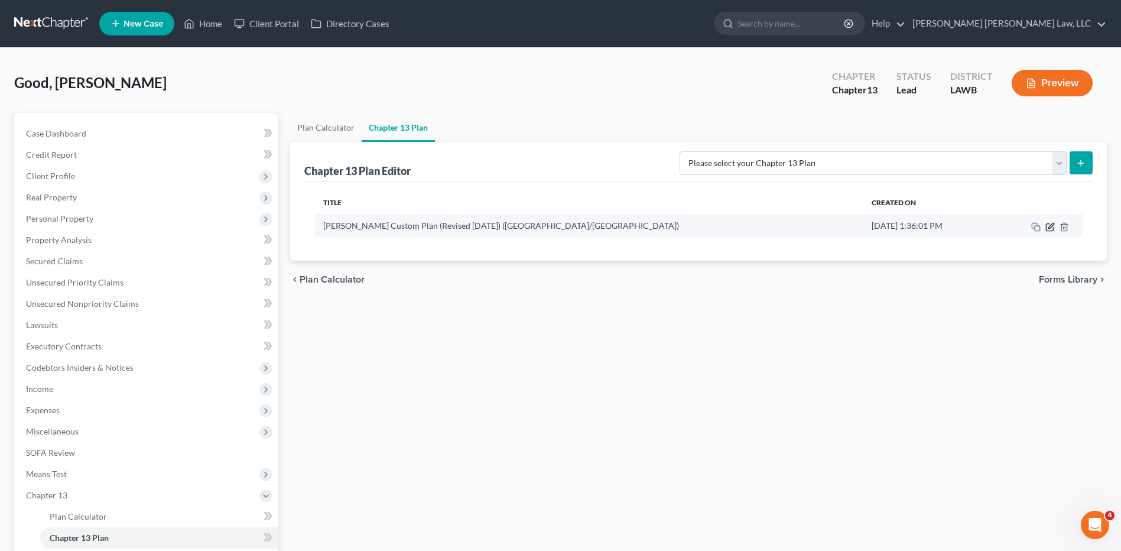
click at [1049, 229] on icon "button" at bounding box center [1049, 226] width 9 height 9
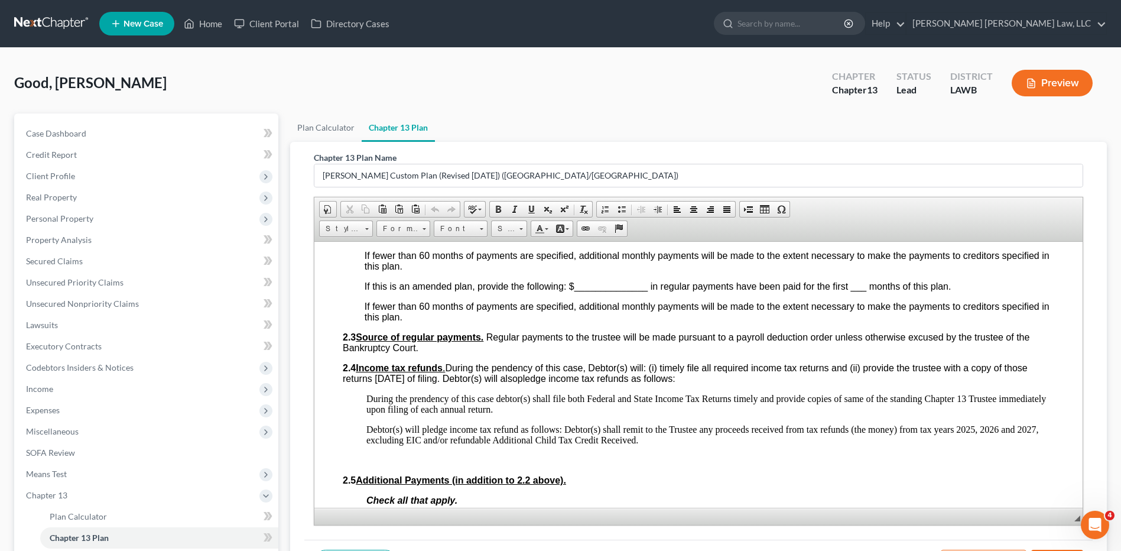
scroll to position [709, 0]
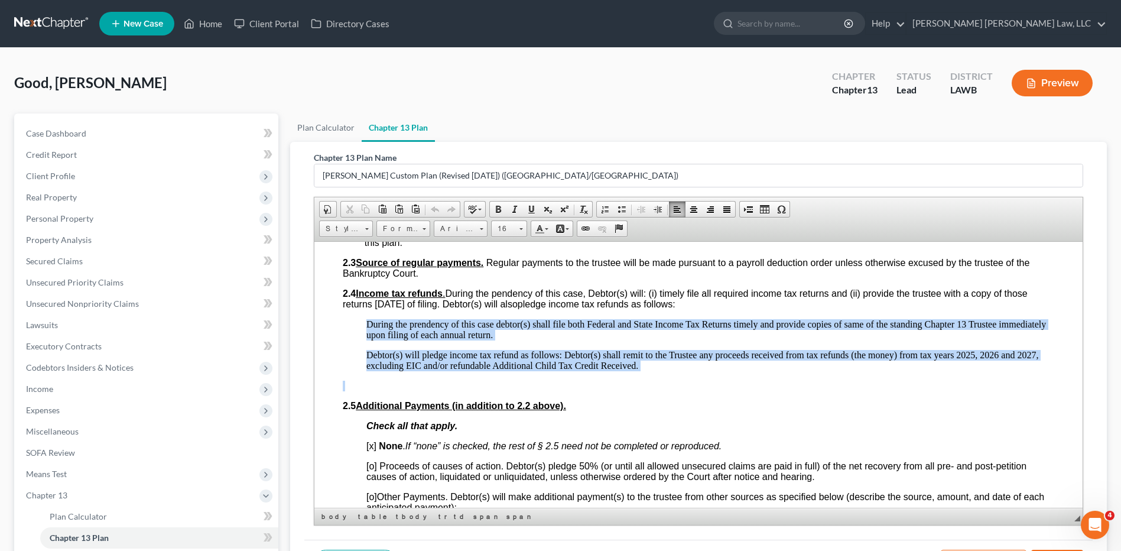
drag, startPoint x: 366, startPoint y: 323, endPoint x: 737, endPoint y: 371, distance: 374.1
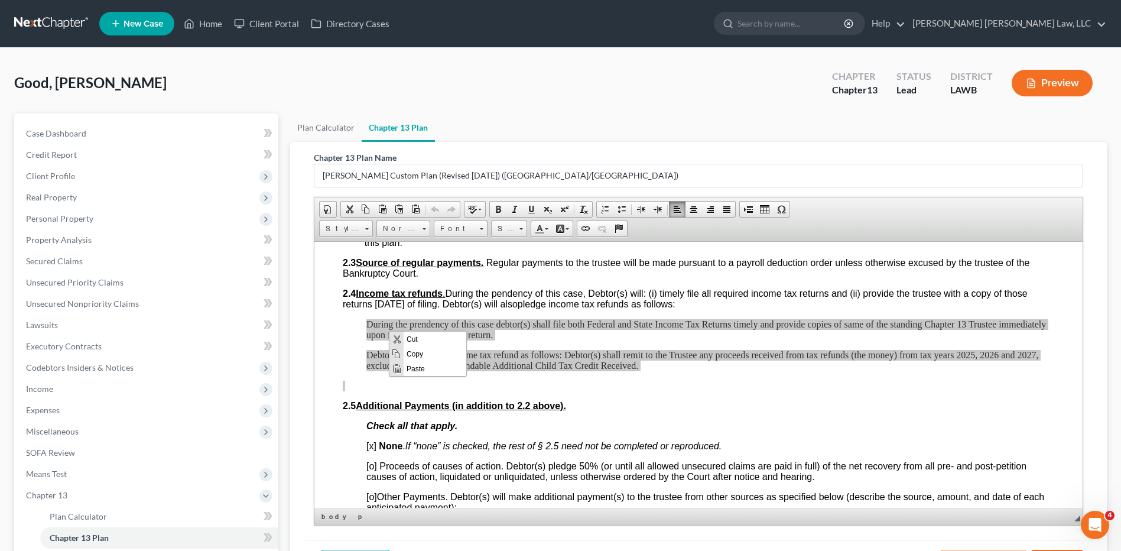
scroll to position [0, 0]
click at [406, 354] on span "Copy" at bounding box center [435, 353] width 63 height 15
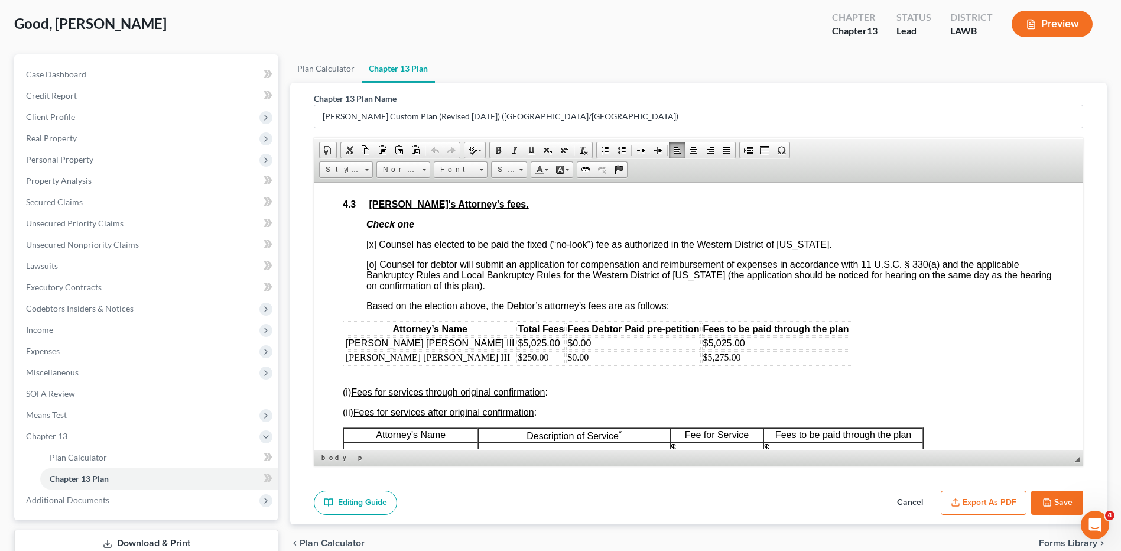
scroll to position [2600, 0]
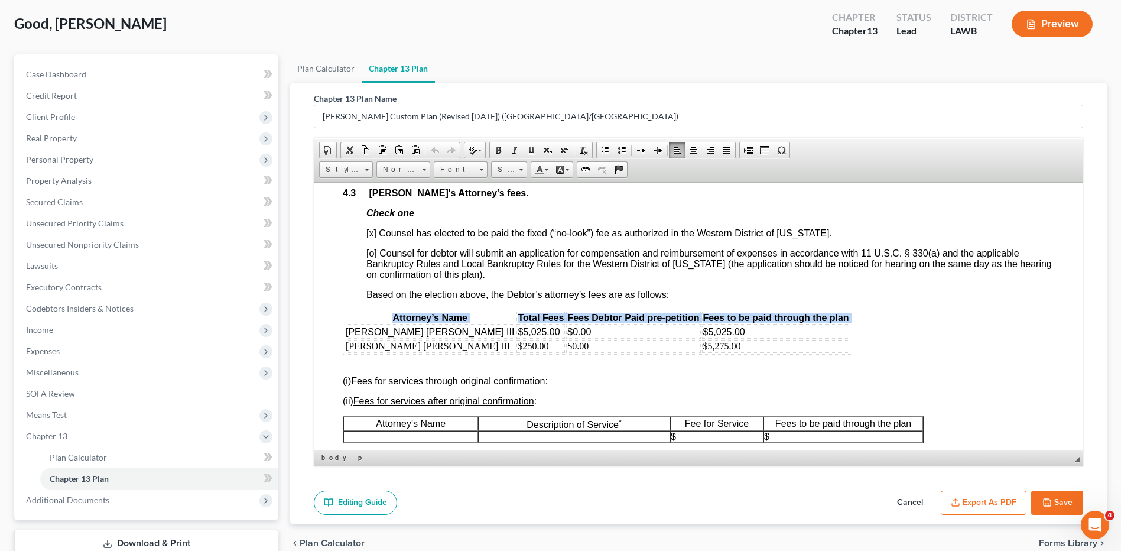
drag, startPoint x: 344, startPoint y: 326, endPoint x: 772, endPoint y: 348, distance: 428.9
click at [772, 348] on div "Attorney’s Name Total Fees Fees Debtor Paid pre-petition Fees to be paid throug…" at bounding box center [698, 491] width 711 height 365
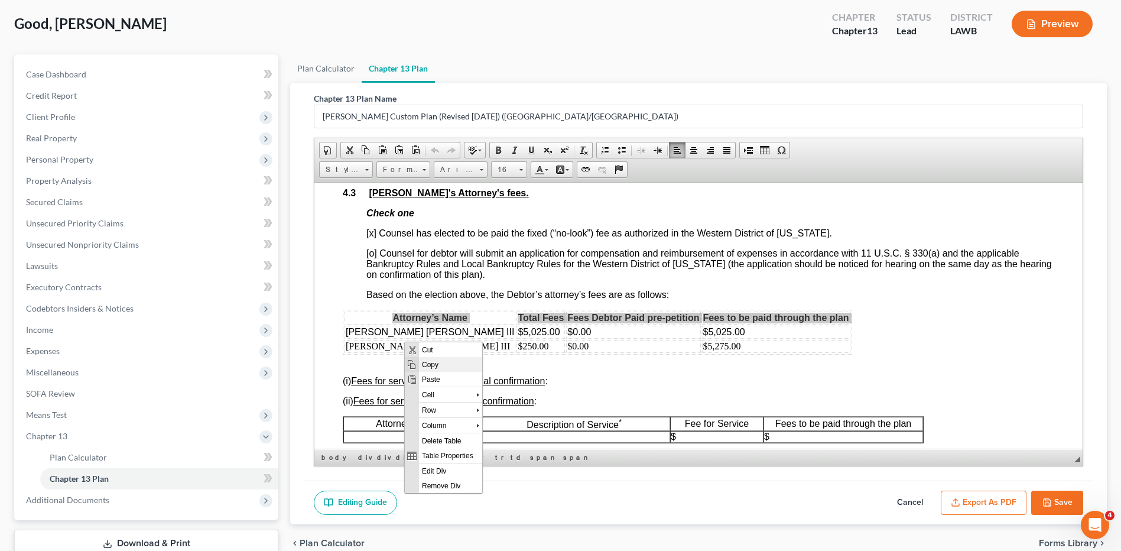
click at [432, 362] on span "Copy" at bounding box center [450, 363] width 63 height 15
copy thead "Attorney’s Name Total Fees Fees Debtor Paid pre-petition Fees to be paid throug…"
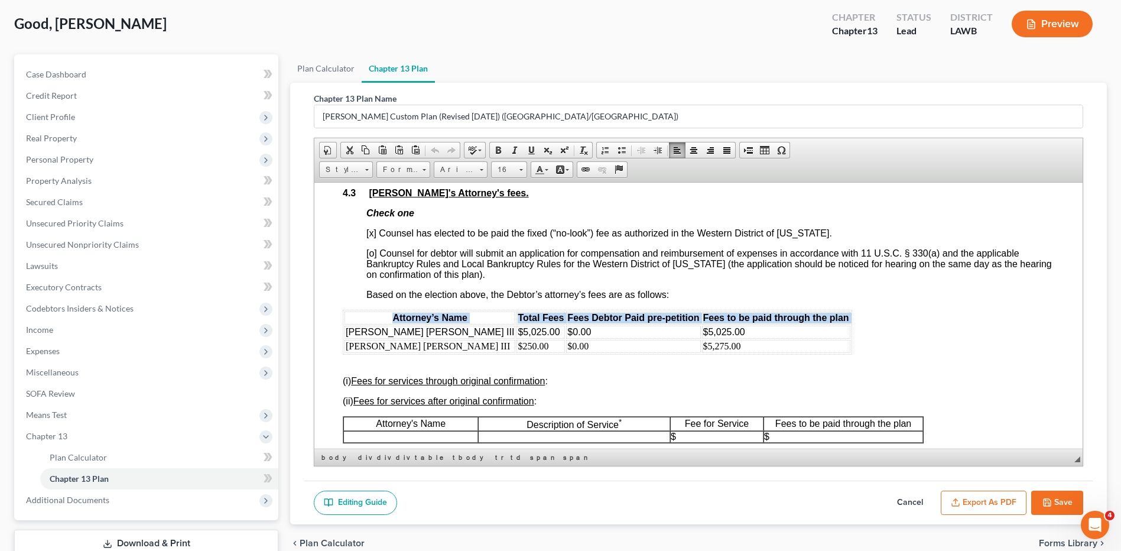
click at [346, 331] on span "[PERSON_NAME] [PERSON_NAME] III" at bounding box center [430, 331] width 168 height 10
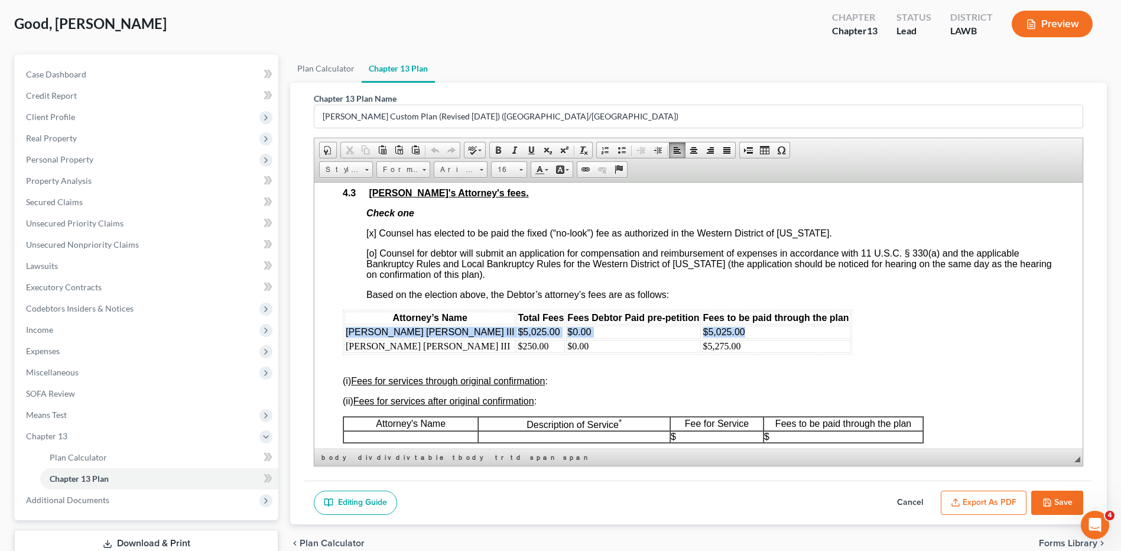
drag, startPoint x: 345, startPoint y: 331, endPoint x: 678, endPoint y: 337, distance: 333.3
click at [678, 337] on tr "E. Orum Young III $5,025.00 $0.00 $5,025.00" at bounding box center [597, 331] width 506 height 13
drag, startPoint x: 344, startPoint y: 316, endPoint x: 767, endPoint y: 346, distance: 423.6
click at [767, 346] on div "Attorney’s Name Total Fees Fees Debtor Paid pre-petition Fees to be paid throug…" at bounding box center [698, 491] width 711 height 365
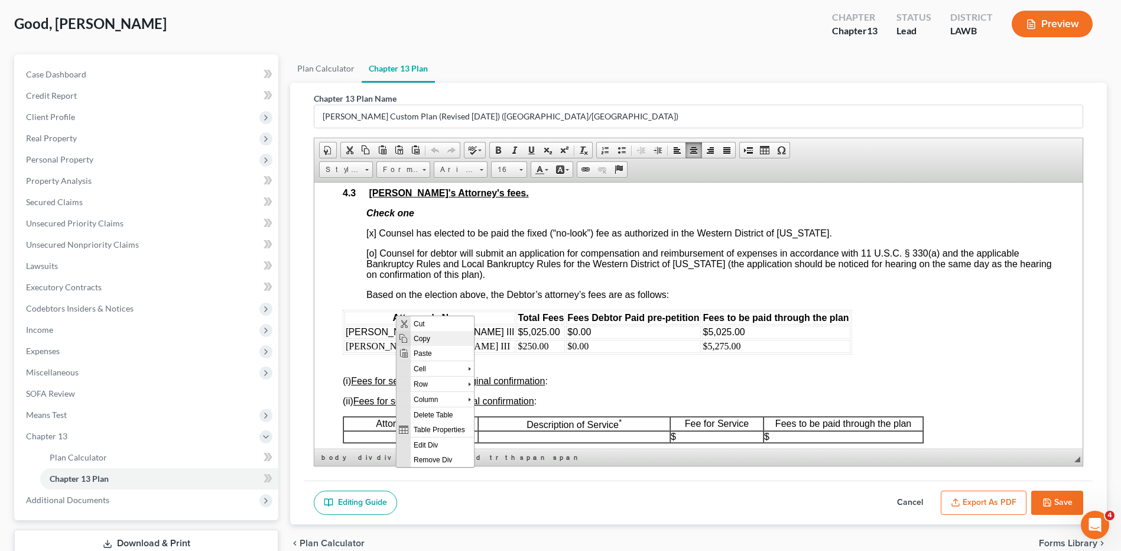
click at [417, 335] on span "Copy" at bounding box center [442, 337] width 63 height 15
copy thead
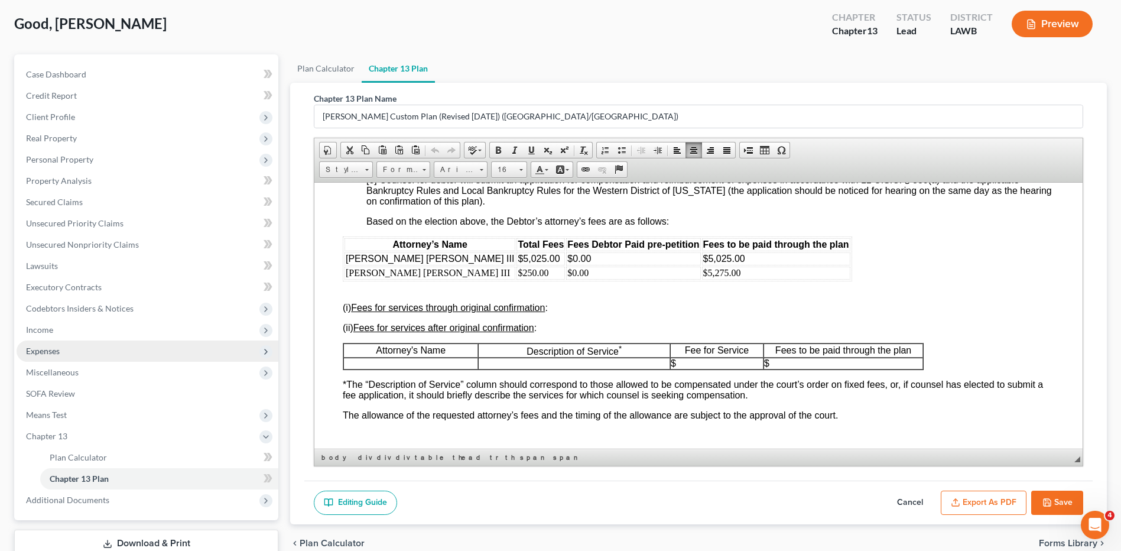
scroll to position [2659, 0]
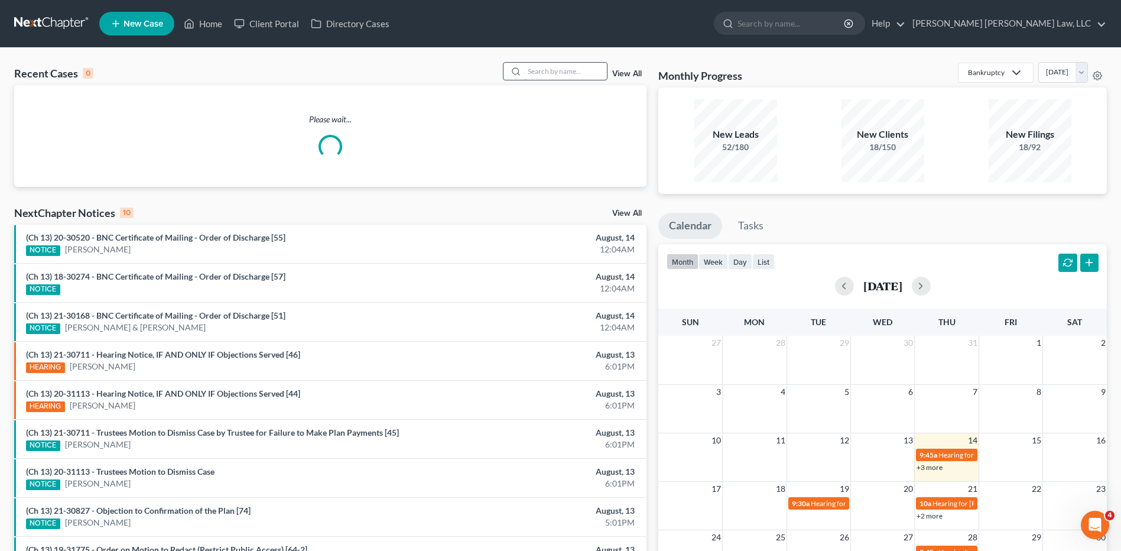
click at [539, 68] on input "search" at bounding box center [565, 71] width 83 height 17
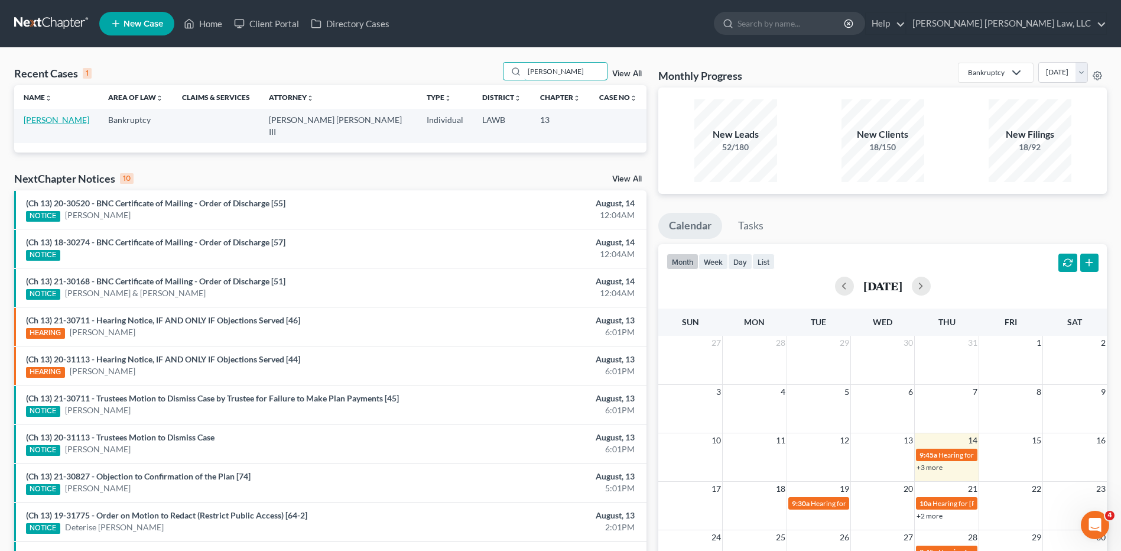
type input "[PERSON_NAME]"
click at [46, 120] on link "[PERSON_NAME]" at bounding box center [57, 120] width 66 height 10
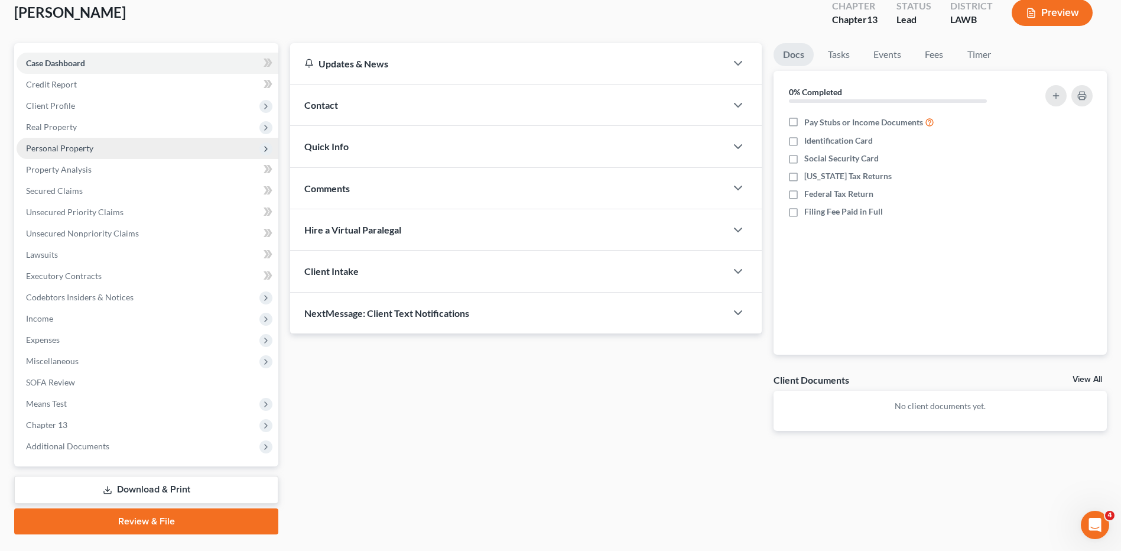
scroll to position [99, 0]
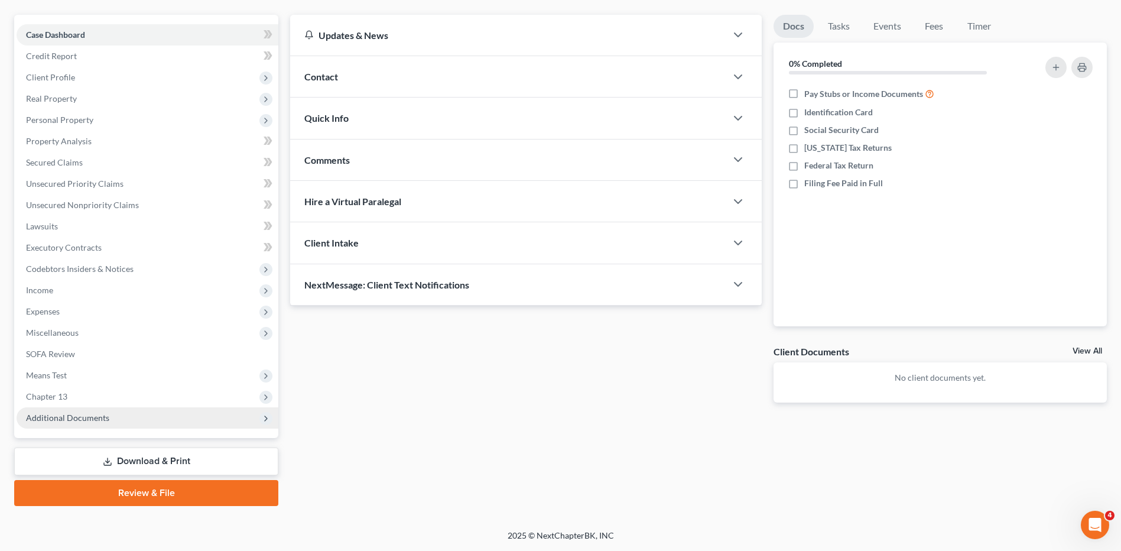
click at [65, 424] on span "Additional Documents" at bounding box center [148, 417] width 262 height 21
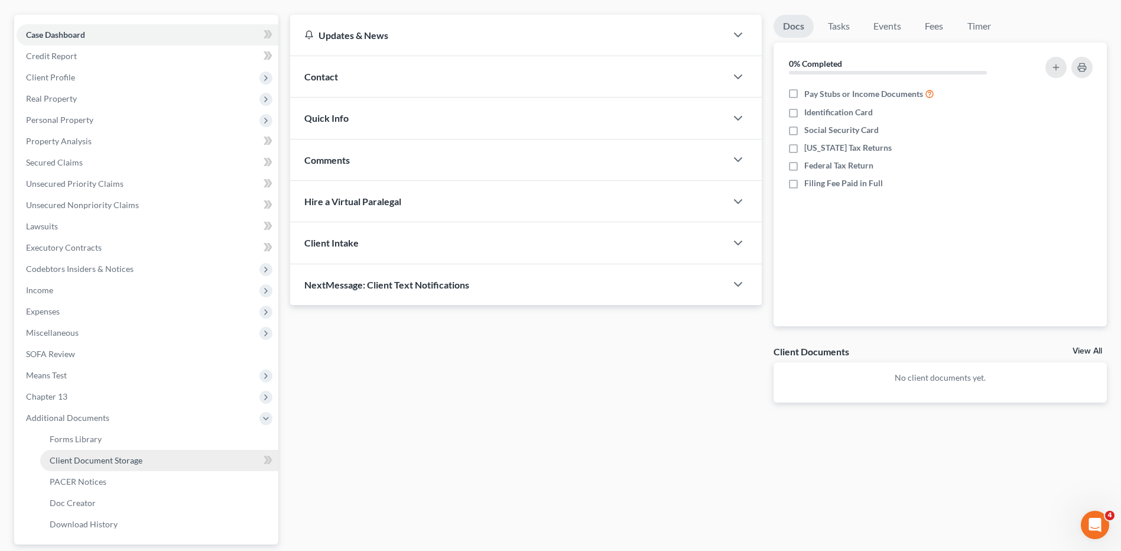
click at [90, 460] on span "Client Document Storage" at bounding box center [96, 460] width 93 height 10
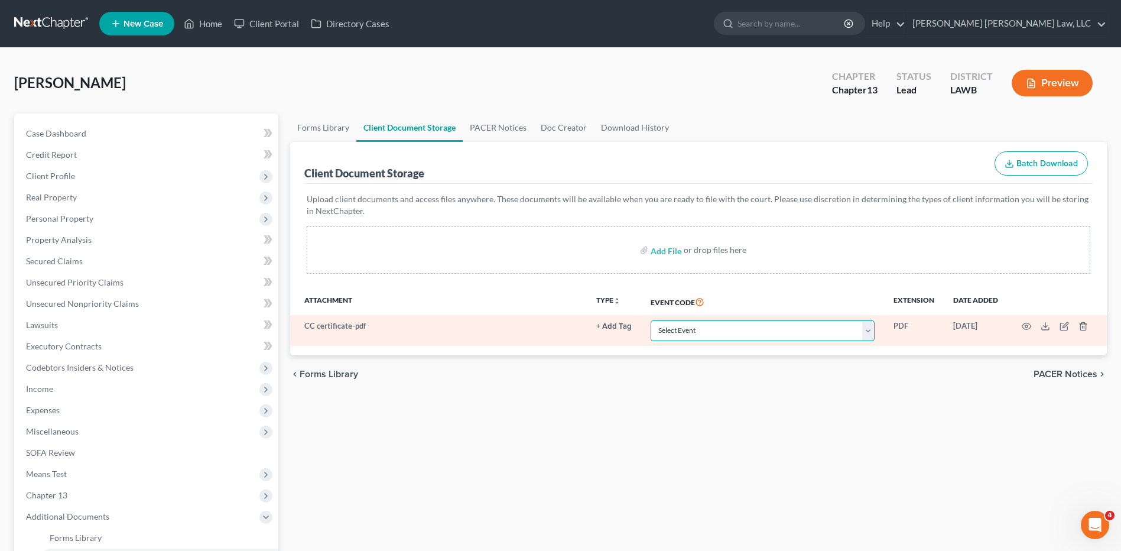
click at [675, 329] on select "Select Event 20 Largest Unsecured Creditors Amended Creditor Matrix (Fee) Amend…" at bounding box center [763, 330] width 224 height 21
select select "9"
click at [651, 320] on select "Select Event 20 Largest Unsecured Creditors Amended Creditor Matrix (Fee) Amend…" at bounding box center [763, 330] width 224 height 21
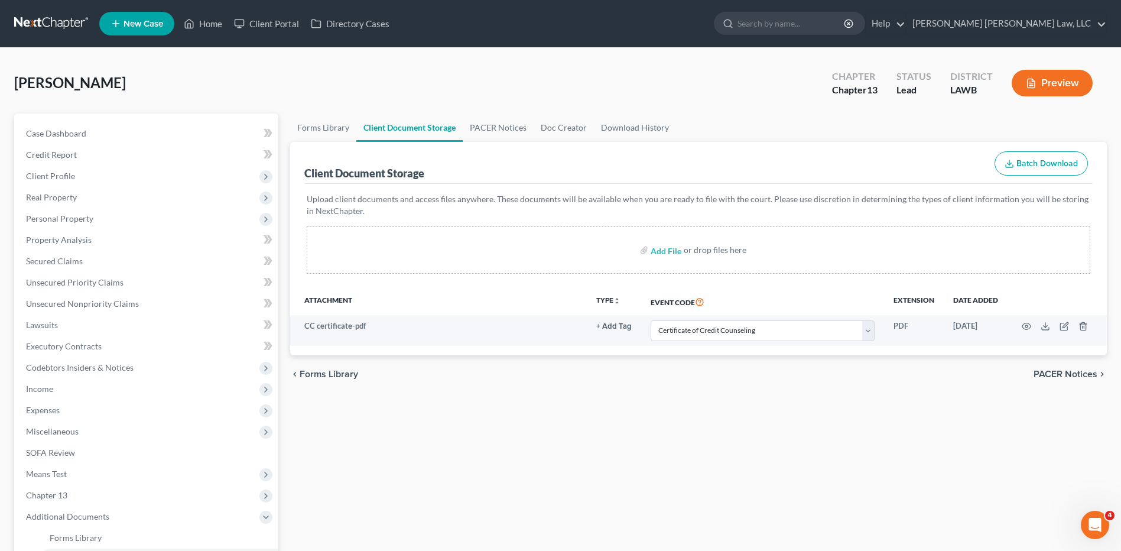
click at [831, 438] on div "Forms Library Client Document Storage PACER Notices Doc Creator Download Histor…" at bounding box center [698, 411] width 828 height 597
click at [47, 180] on span "Client Profile" at bounding box center [50, 176] width 49 height 10
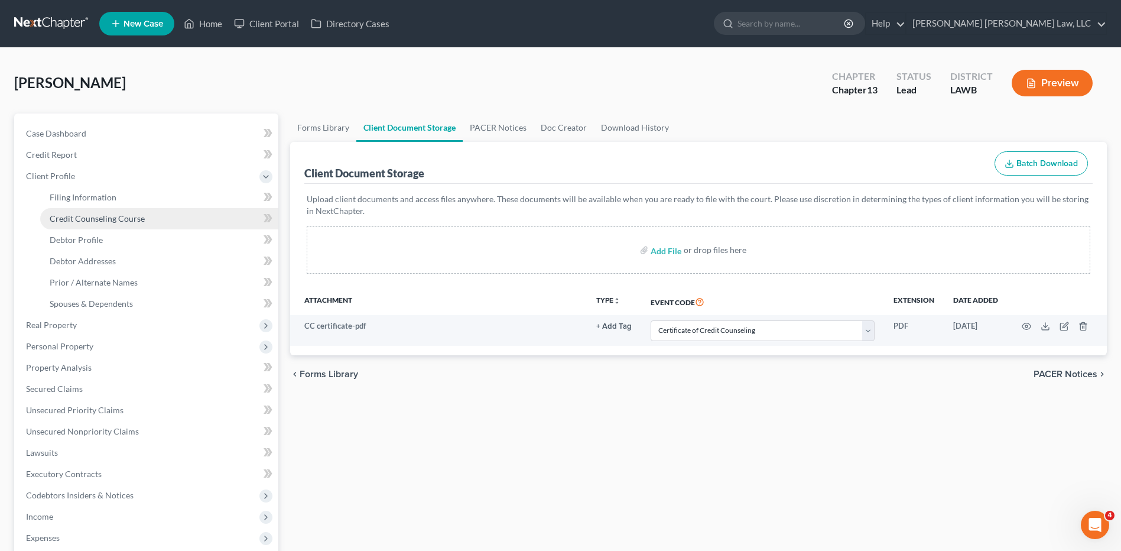
click at [63, 216] on span "Credit Counseling Course" at bounding box center [97, 218] width 95 height 10
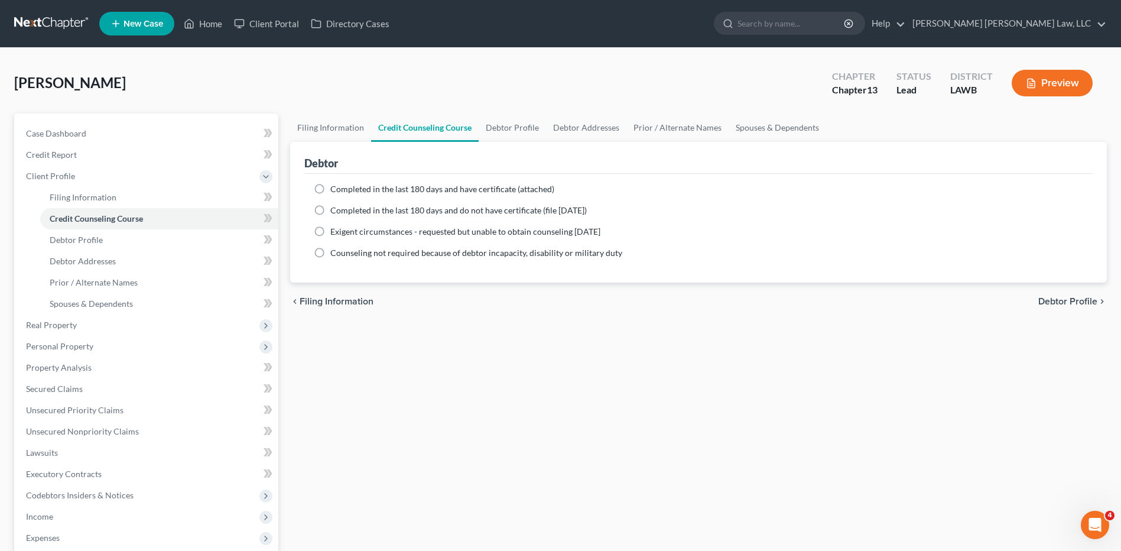
click at [330, 212] on label "Completed in the last 180 days and do not have certificate (file [DATE])" at bounding box center [458, 210] width 256 height 12
click at [335, 212] on input "Completed in the last 180 days and do not have certificate (file [DATE])" at bounding box center [339, 208] width 8 height 8
radio input "true"
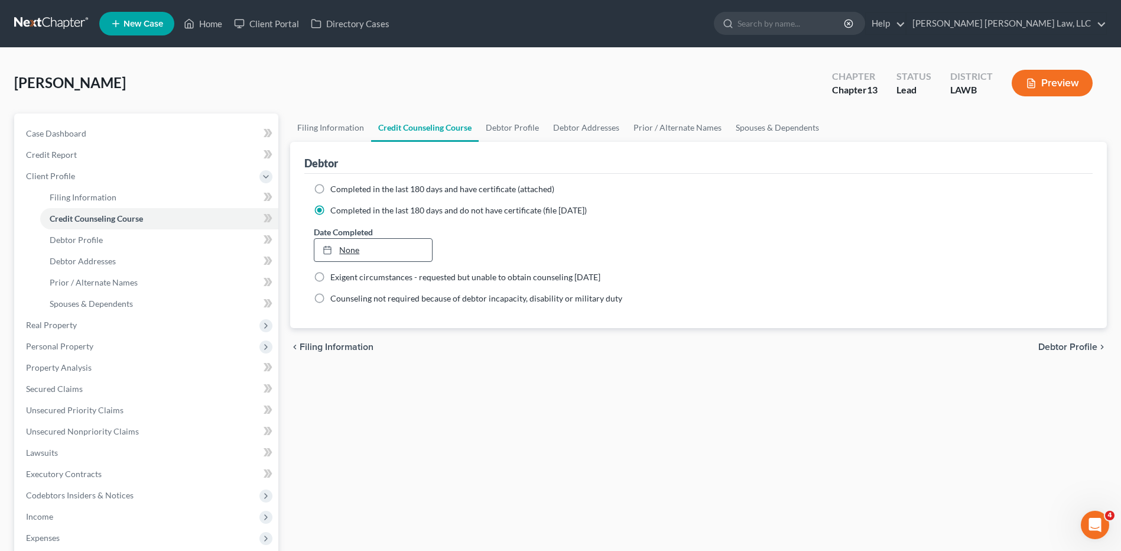
click at [350, 242] on link "None" at bounding box center [372, 250] width 117 height 22
click at [581, 126] on link "Debtor Addresses" at bounding box center [586, 127] width 80 height 28
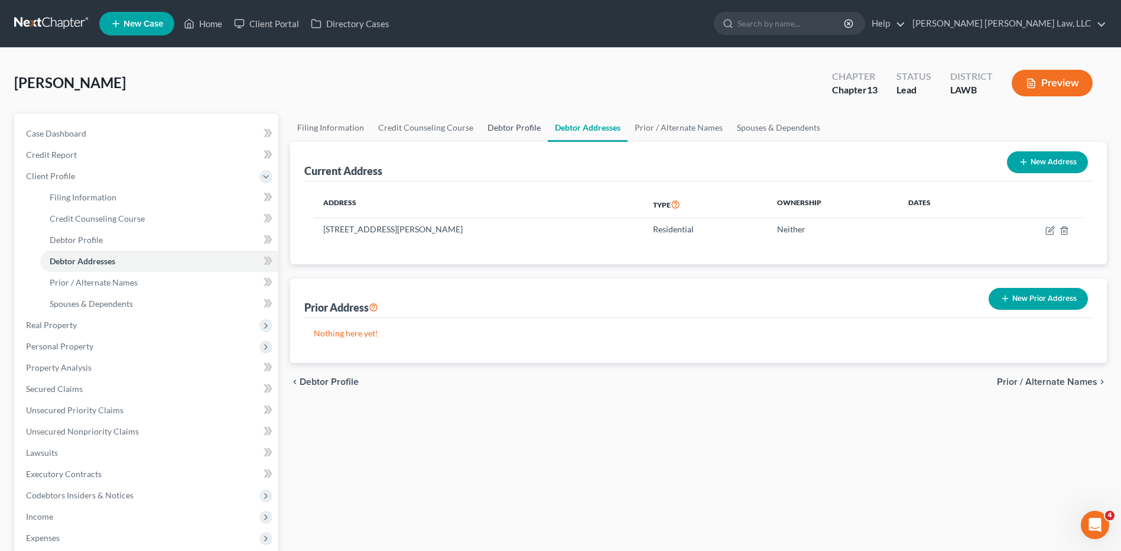
click at [516, 131] on link "Debtor Profile" at bounding box center [513, 127] width 67 height 28
select select "0"
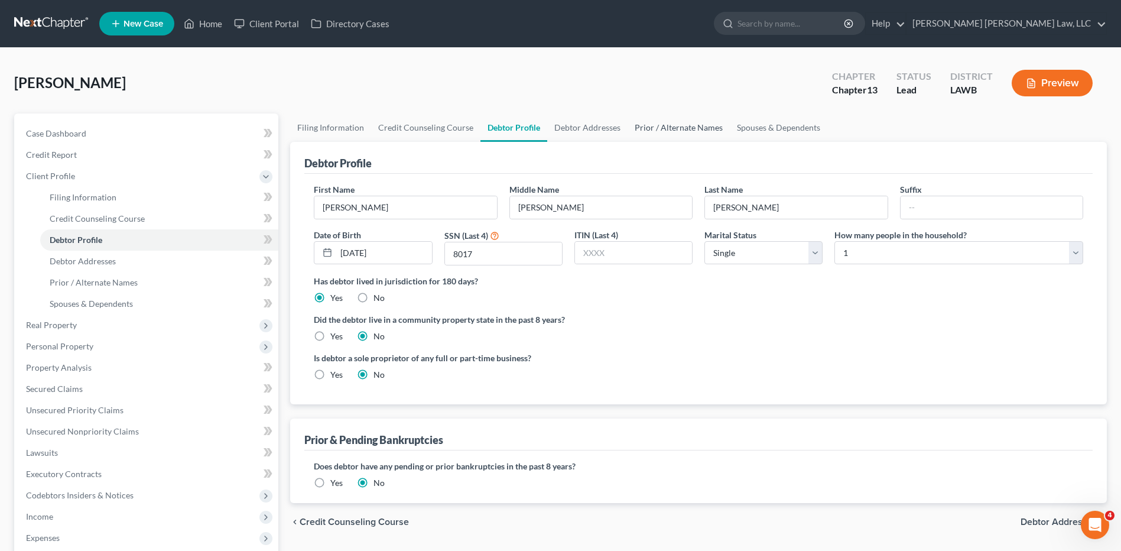
click at [688, 129] on link "Prior / Alternate Names" at bounding box center [678, 127] width 102 height 28
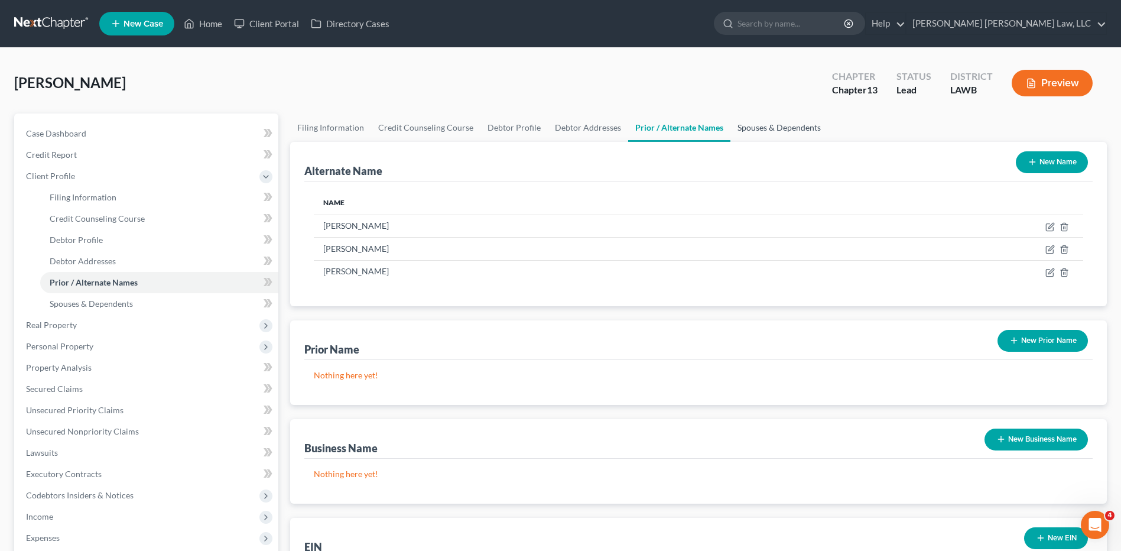
click at [757, 131] on link "Spouses & Dependents" at bounding box center [778, 127] width 97 height 28
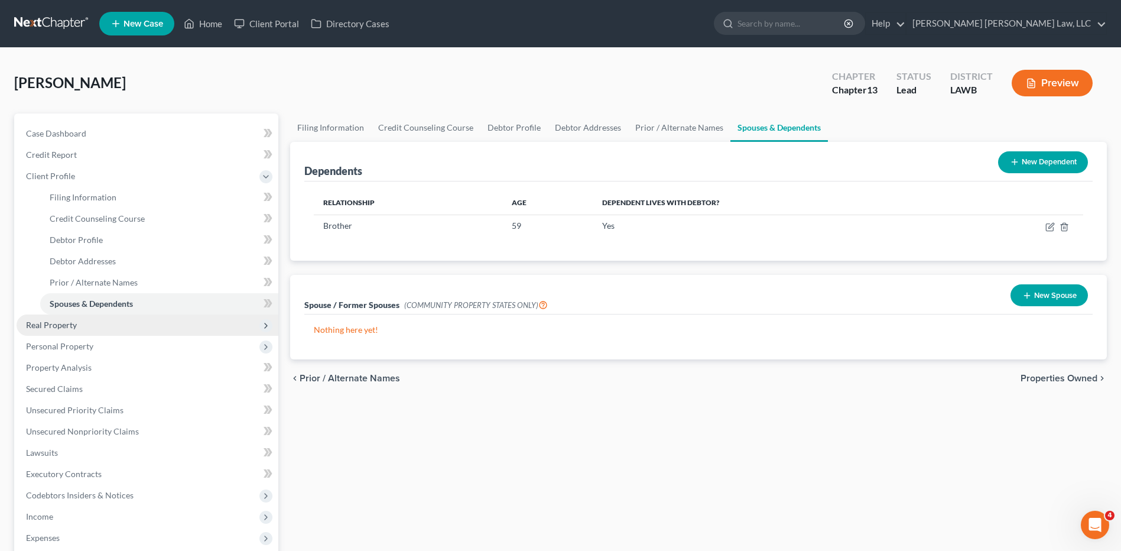
click at [54, 331] on span "Real Property" at bounding box center [148, 324] width 262 height 21
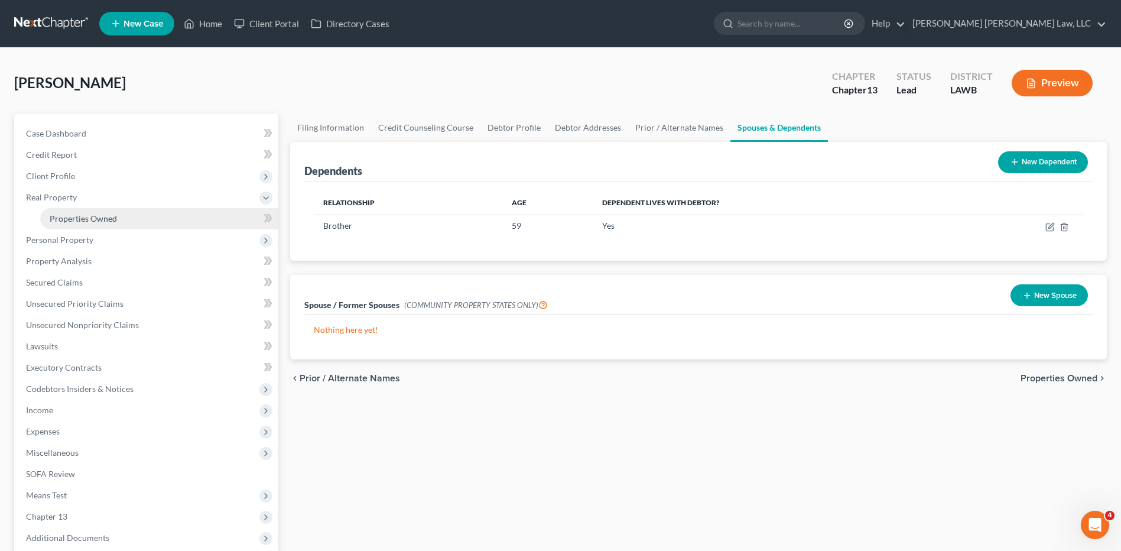
click at [73, 225] on link "Properties Owned" at bounding box center [159, 218] width 238 height 21
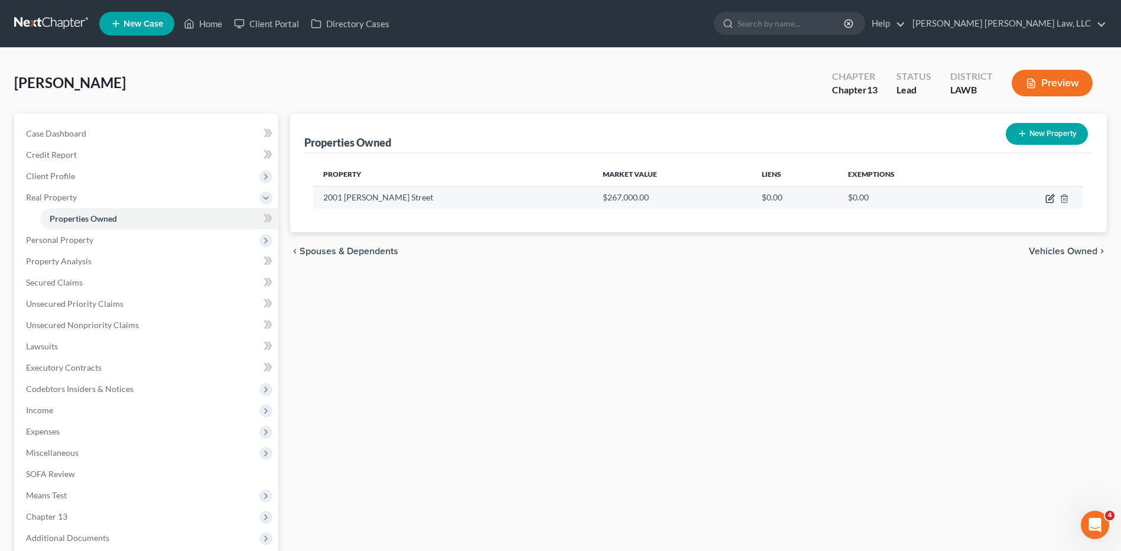
click at [1047, 199] on icon "button" at bounding box center [1049, 198] width 9 height 9
select select "19"
select select "0"
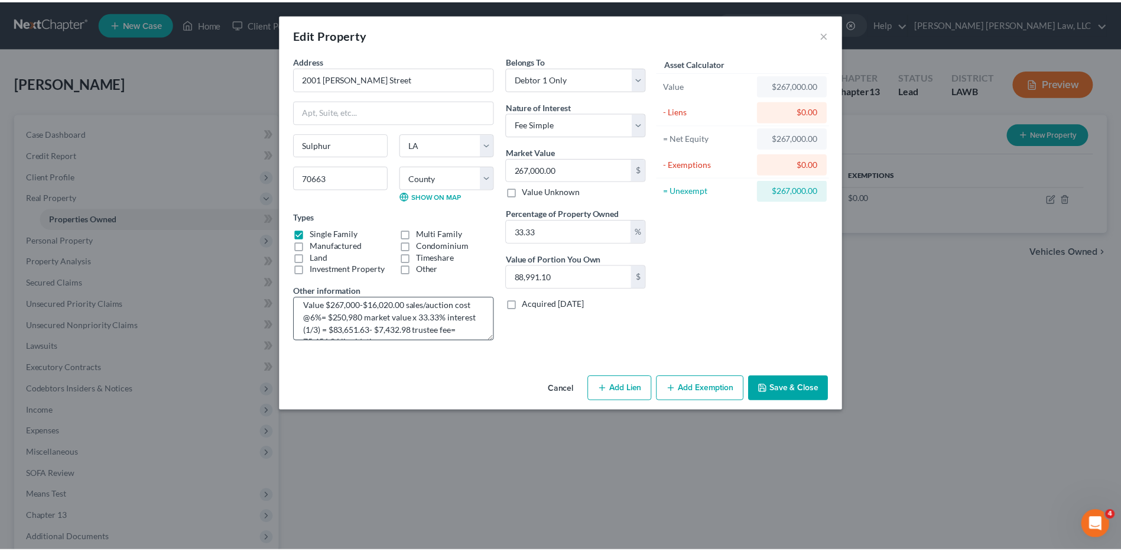
scroll to position [37, 0]
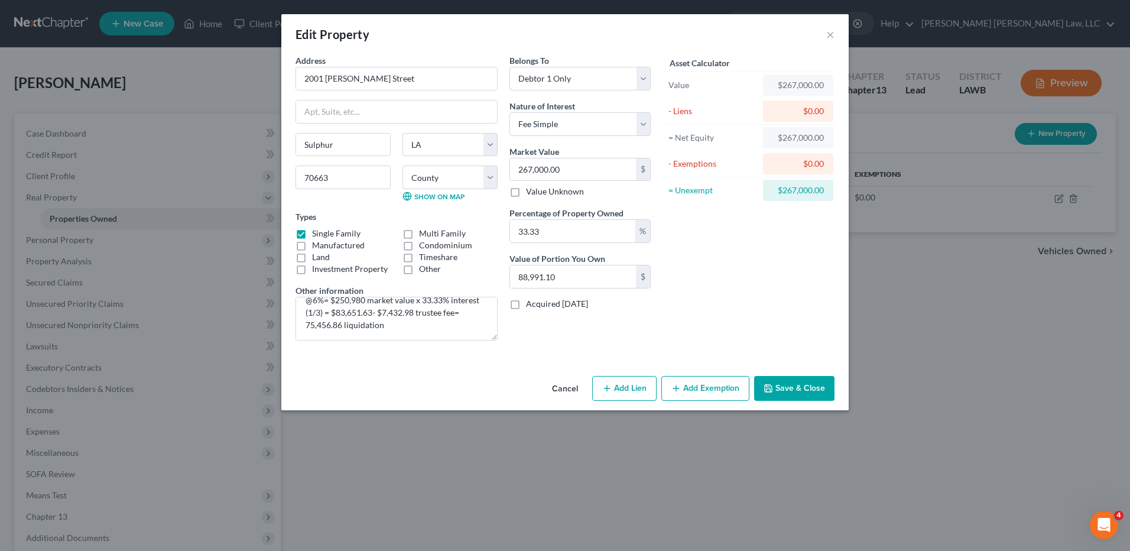
click at [784, 389] on button "Save & Close" at bounding box center [794, 388] width 80 height 25
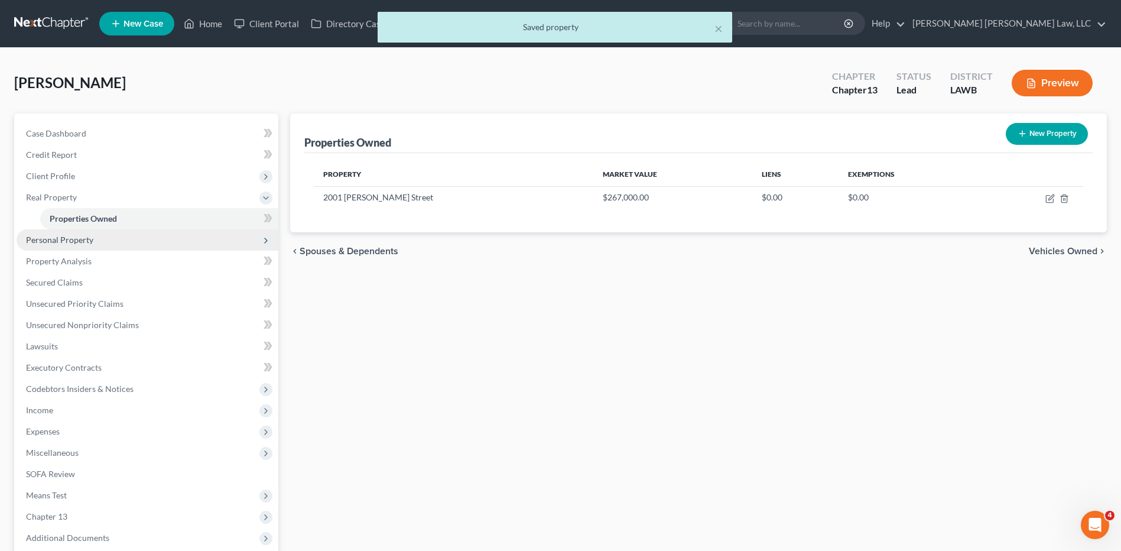
click at [53, 245] on span "Personal Property" at bounding box center [148, 239] width 262 height 21
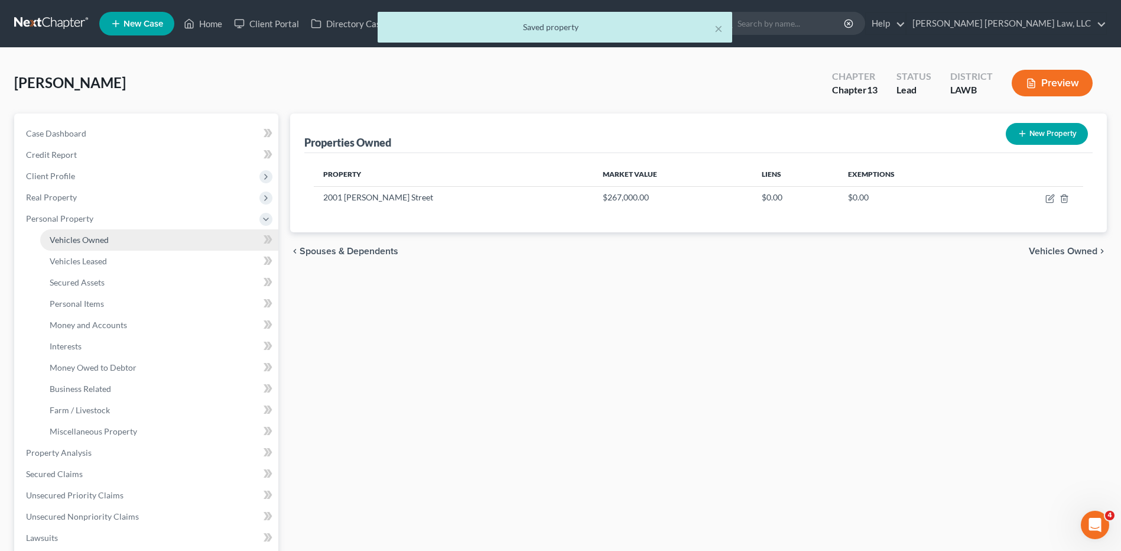
click at [53, 242] on span "Vehicles Owned" at bounding box center [79, 240] width 59 height 10
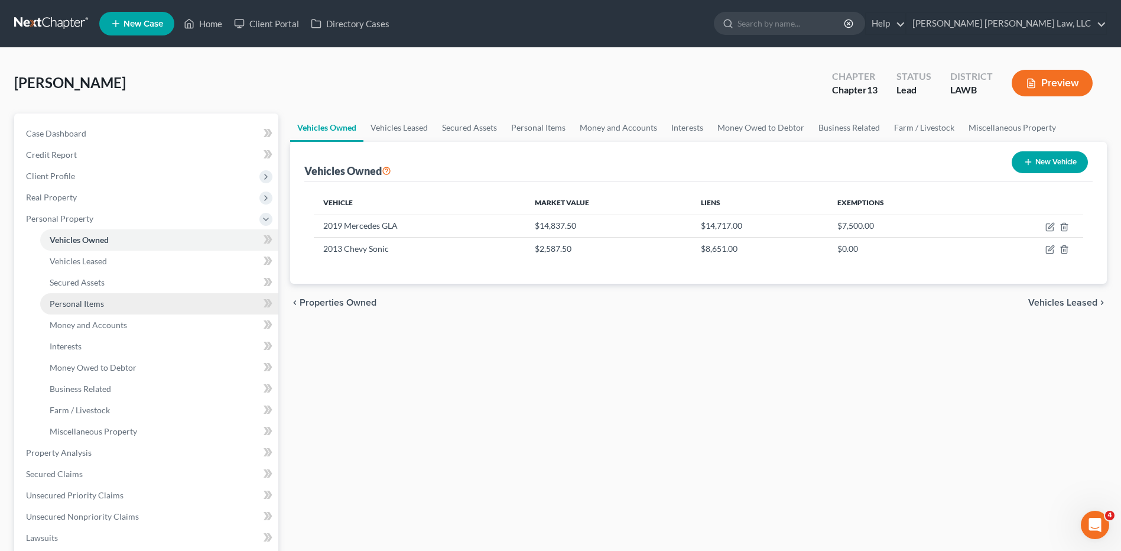
click at [73, 305] on span "Personal Items" at bounding box center [77, 303] width 54 height 10
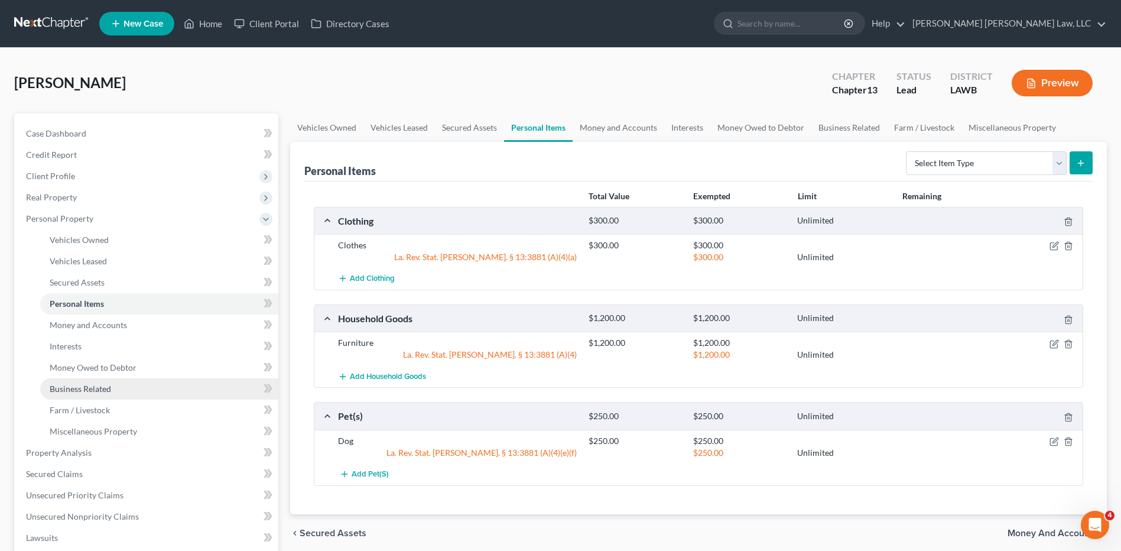
scroll to position [59, 0]
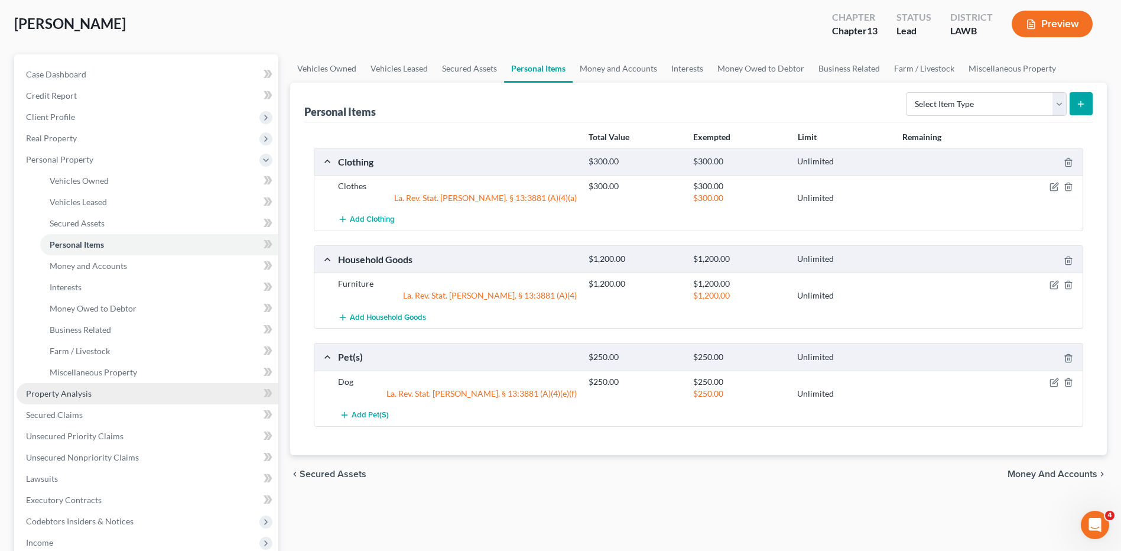
click at [69, 393] on span "Property Analysis" at bounding box center [59, 393] width 66 height 10
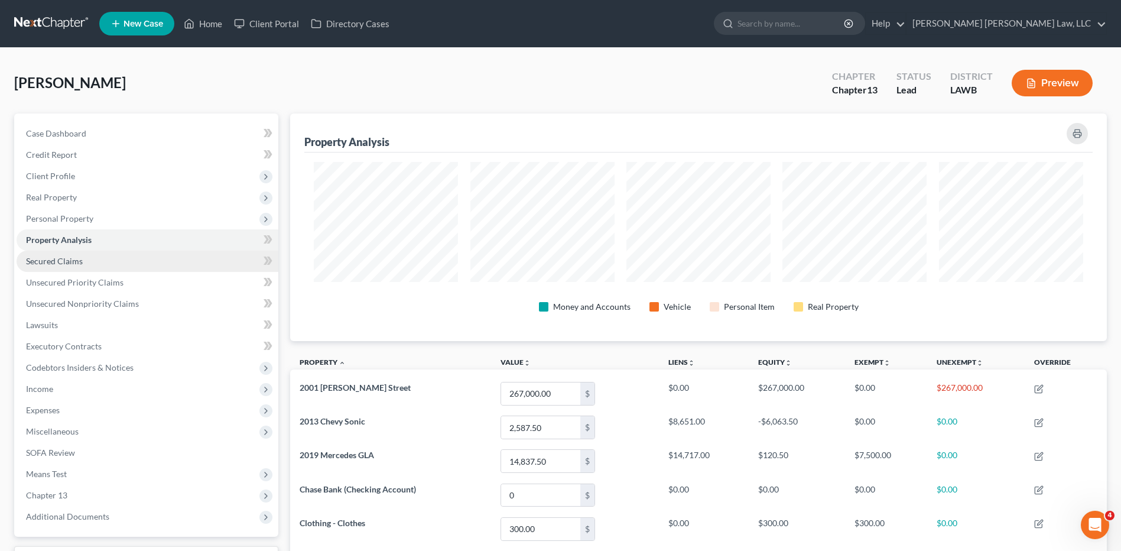
scroll to position [227, 817]
click at [42, 258] on span "Secured Claims" at bounding box center [54, 261] width 57 height 10
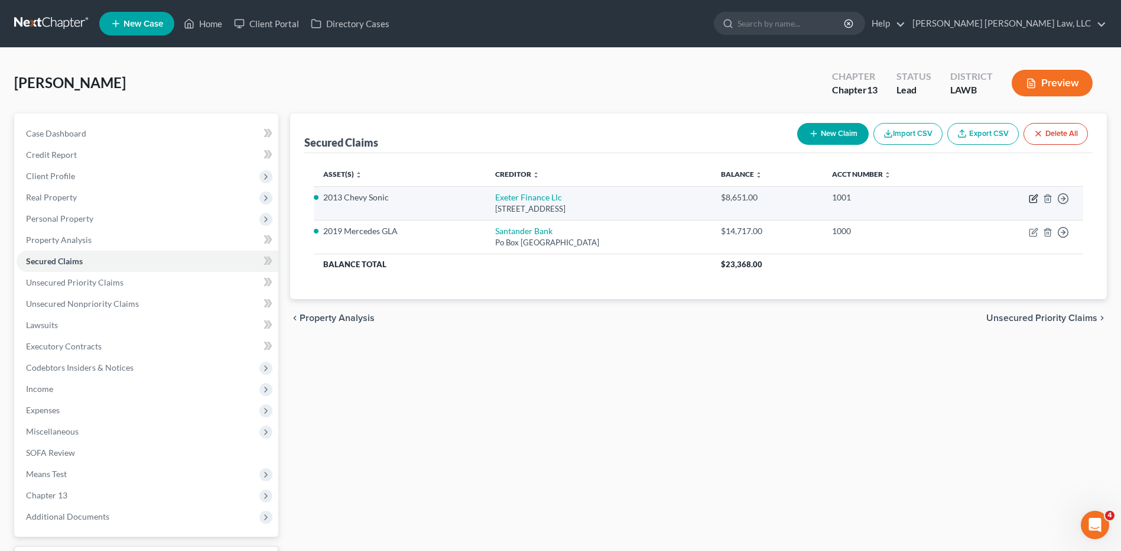
click at [1030, 199] on icon "button" at bounding box center [1033, 198] width 9 height 9
select select "45"
select select "0"
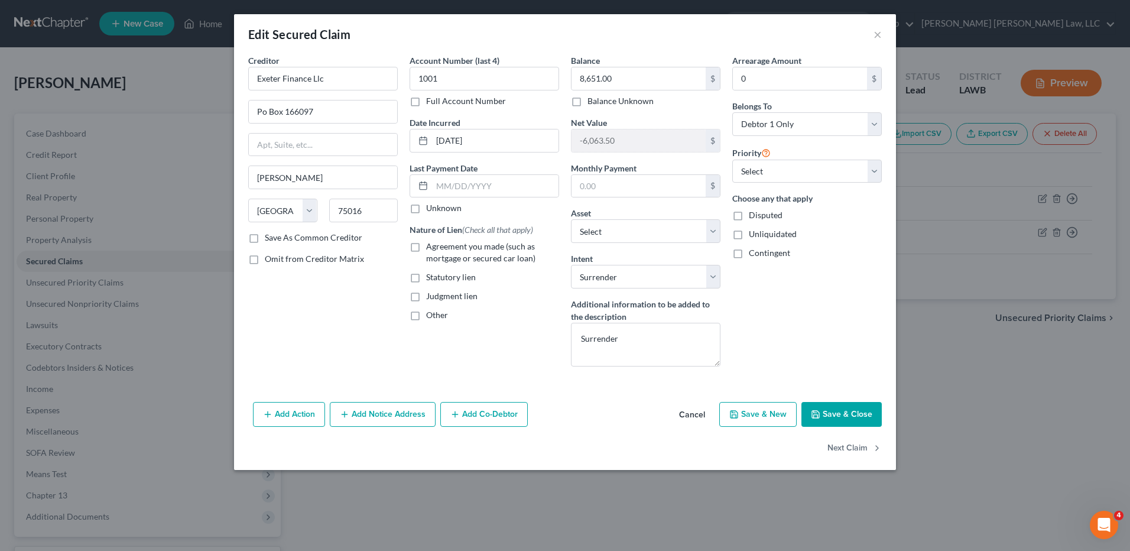
click at [841, 410] on button "Save & Close" at bounding box center [841, 414] width 80 height 25
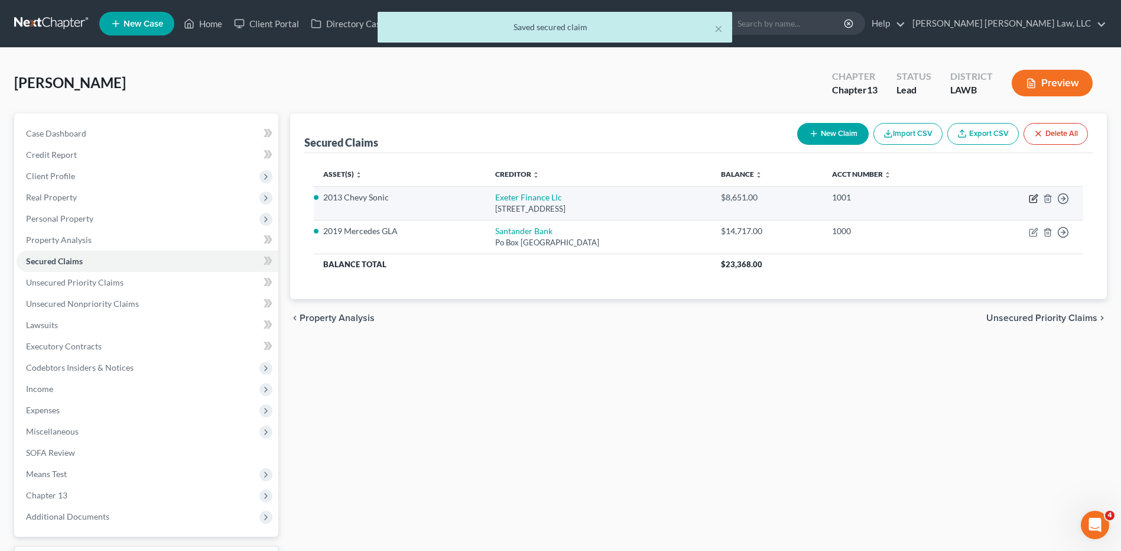
click at [1035, 199] on icon "button" at bounding box center [1034, 196] width 5 height 5
select select "45"
select select "0"
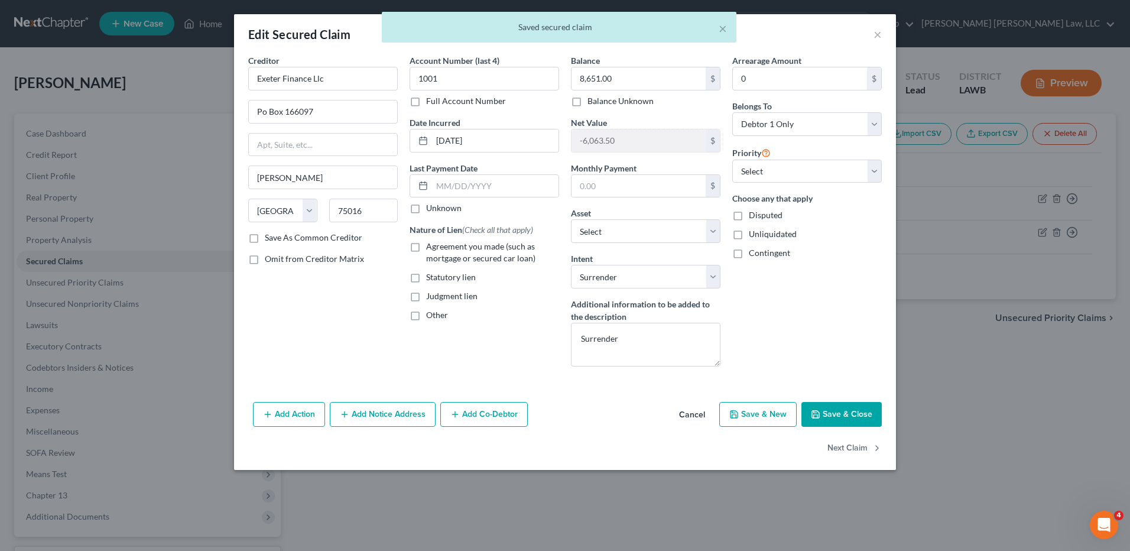
click at [426, 248] on label "Agreement you made (such as mortgage or secured car loan)" at bounding box center [492, 252] width 133 height 24
click at [431, 248] on input "Agreement you made (such as mortgage or secured car loan)" at bounding box center [435, 244] width 8 height 8
checkbox input "true"
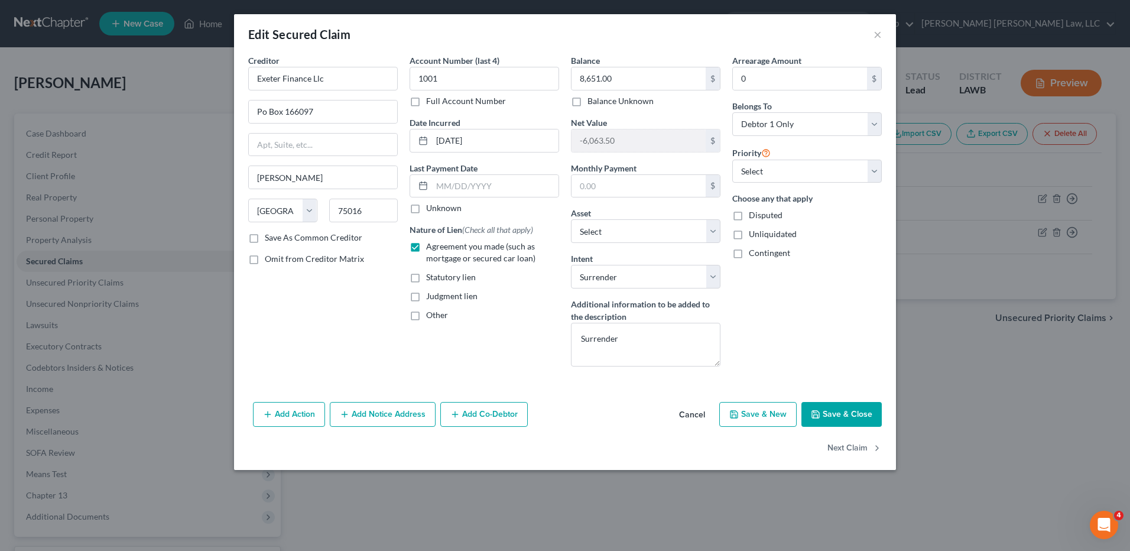
click at [824, 419] on button "Save & Close" at bounding box center [841, 414] width 80 height 25
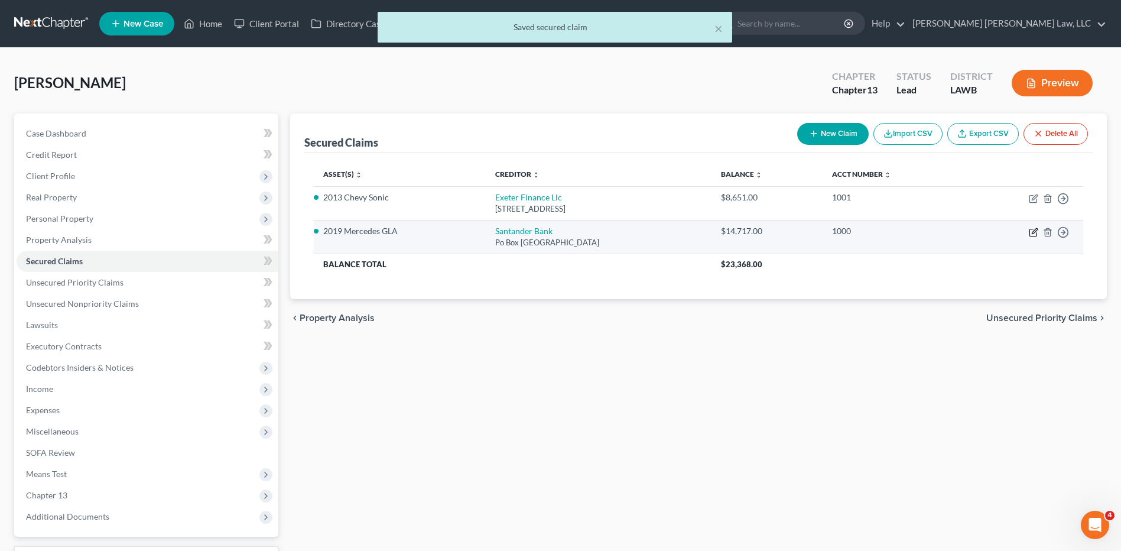
click at [1031, 235] on icon "button" at bounding box center [1033, 231] width 9 height 9
select select "45"
select select "0"
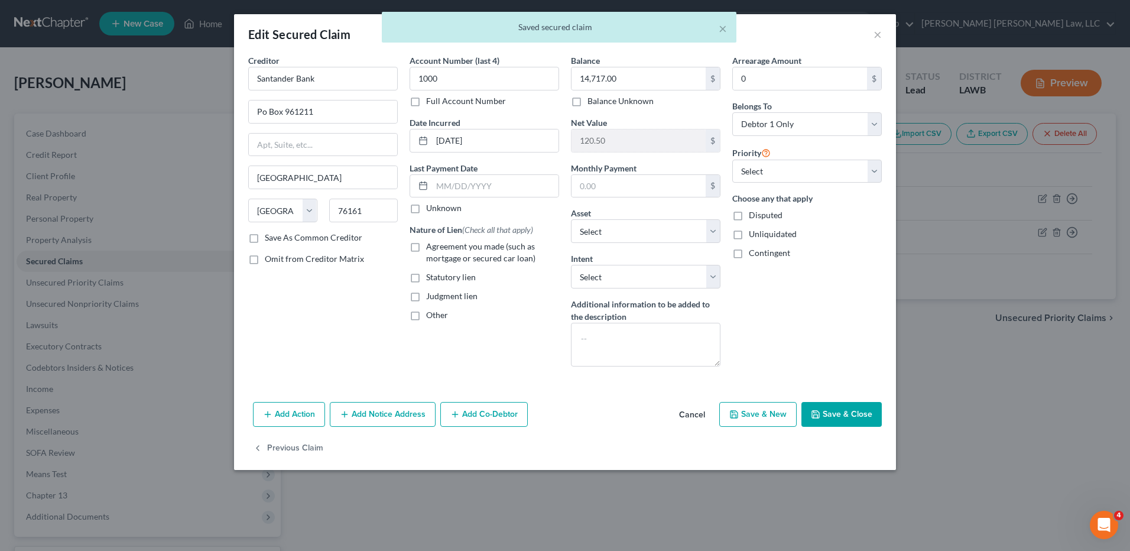
click at [426, 249] on label "Agreement you made (such as mortgage or secured car loan)" at bounding box center [492, 252] width 133 height 24
click at [431, 248] on input "Agreement you made (such as mortgage or secured car loan)" at bounding box center [435, 244] width 8 height 8
checkbox input "true"
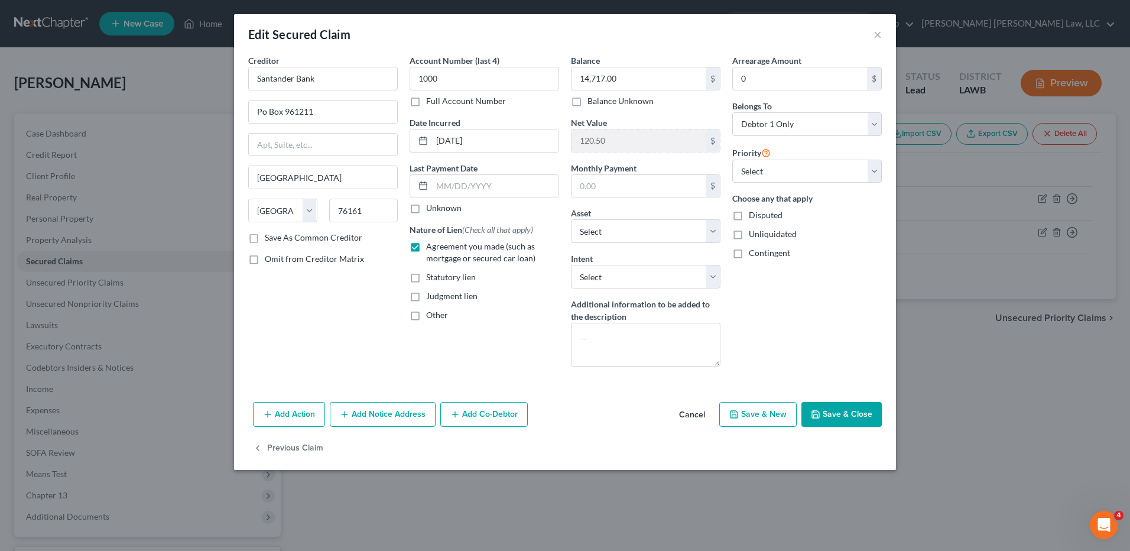
click at [855, 417] on button "Save & Close" at bounding box center [841, 414] width 80 height 25
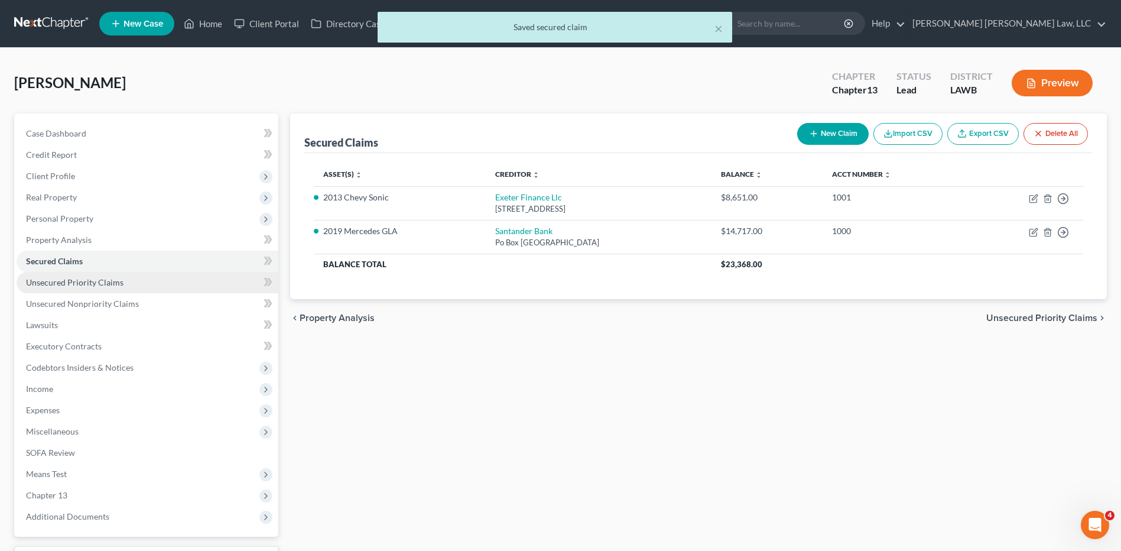
click at [88, 279] on span "Unsecured Priority Claims" at bounding box center [74, 282] width 97 height 10
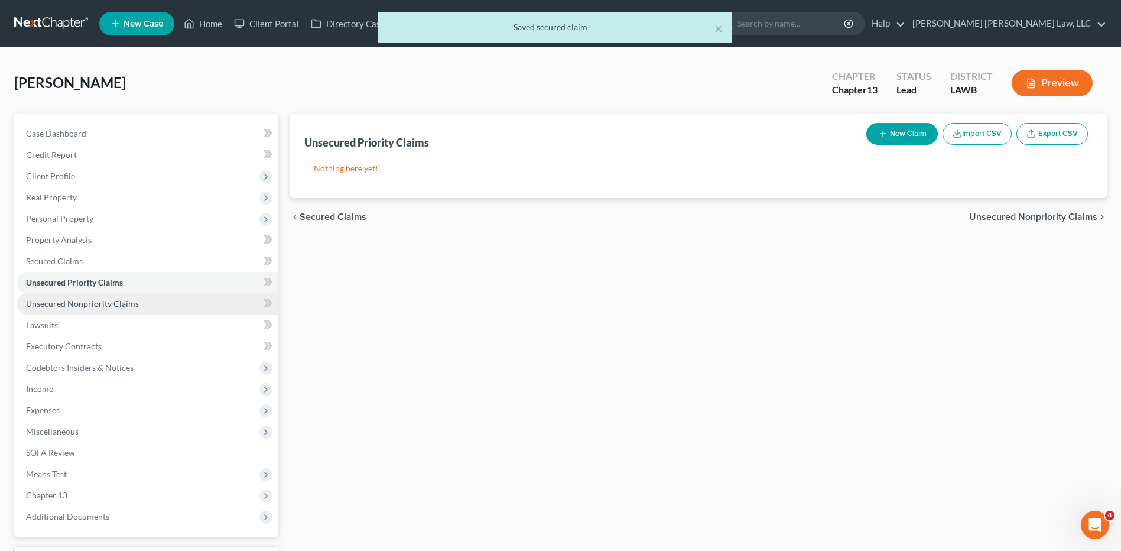
click at [84, 301] on span "Unsecured Nonpriority Claims" at bounding box center [82, 303] width 113 height 10
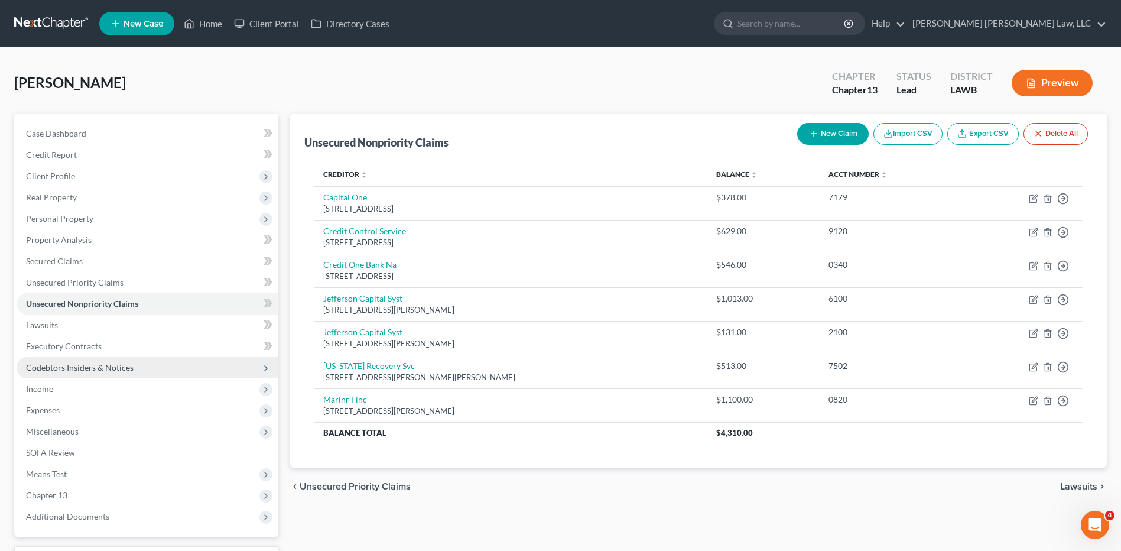
click at [47, 369] on span "Codebtors Insiders & Notices" at bounding box center [80, 367] width 108 height 10
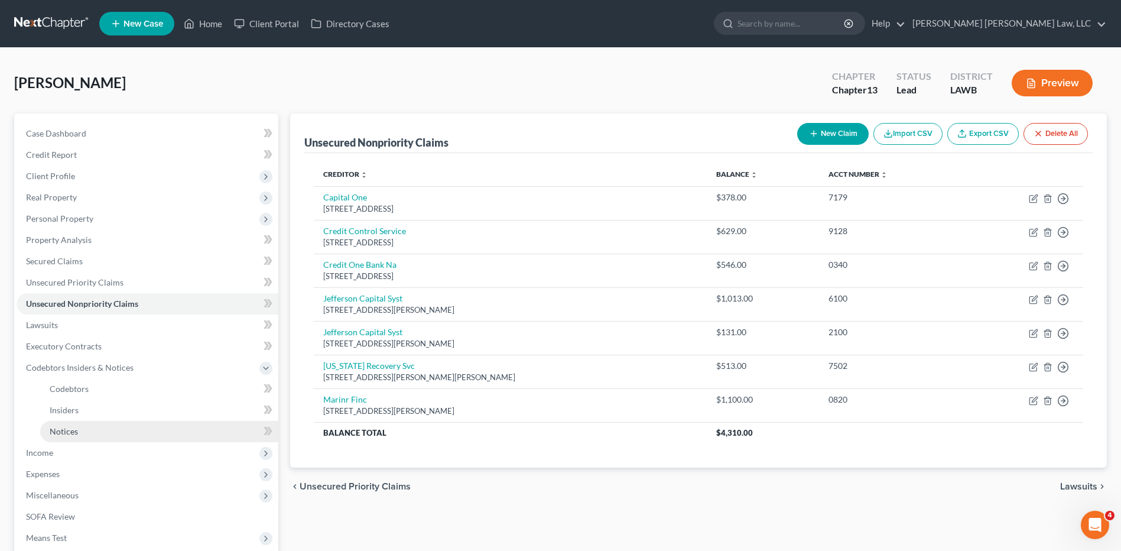
click at [69, 428] on span "Notices" at bounding box center [64, 431] width 28 height 10
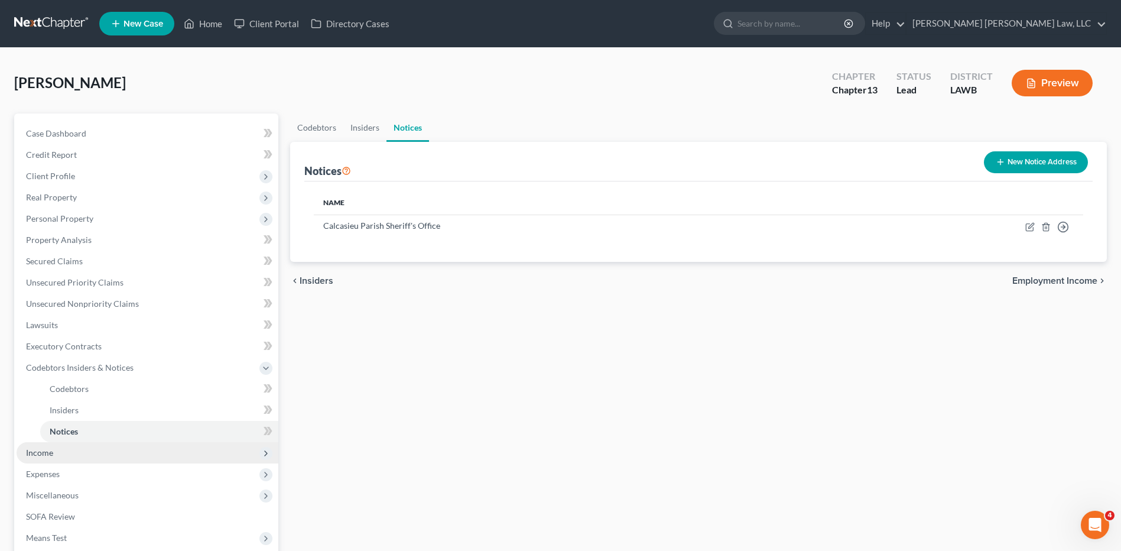
click at [41, 453] on span "Income" at bounding box center [39, 452] width 27 height 10
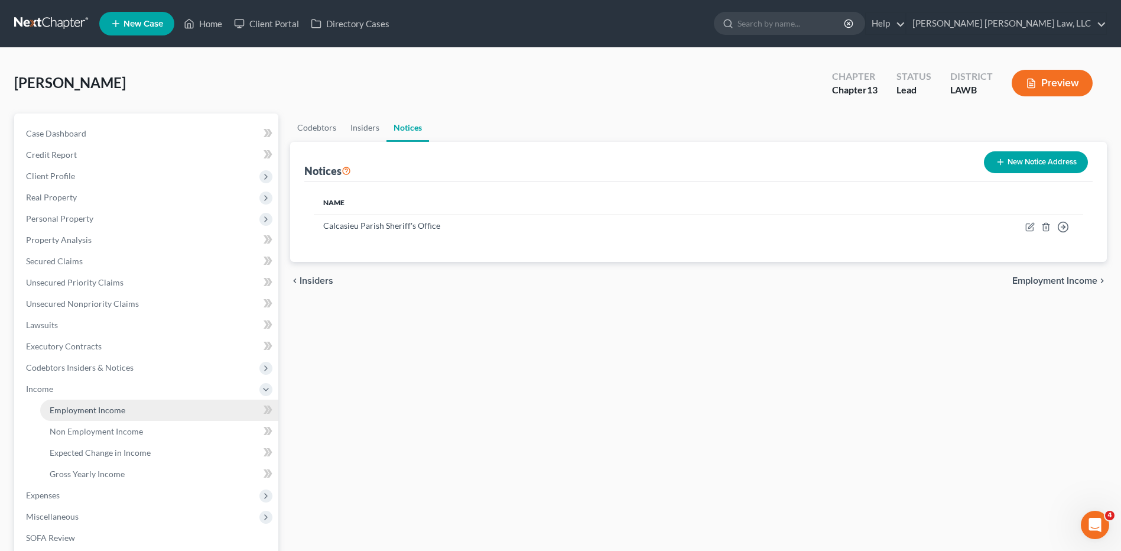
click at [64, 407] on span "Employment Income" at bounding box center [88, 410] width 76 height 10
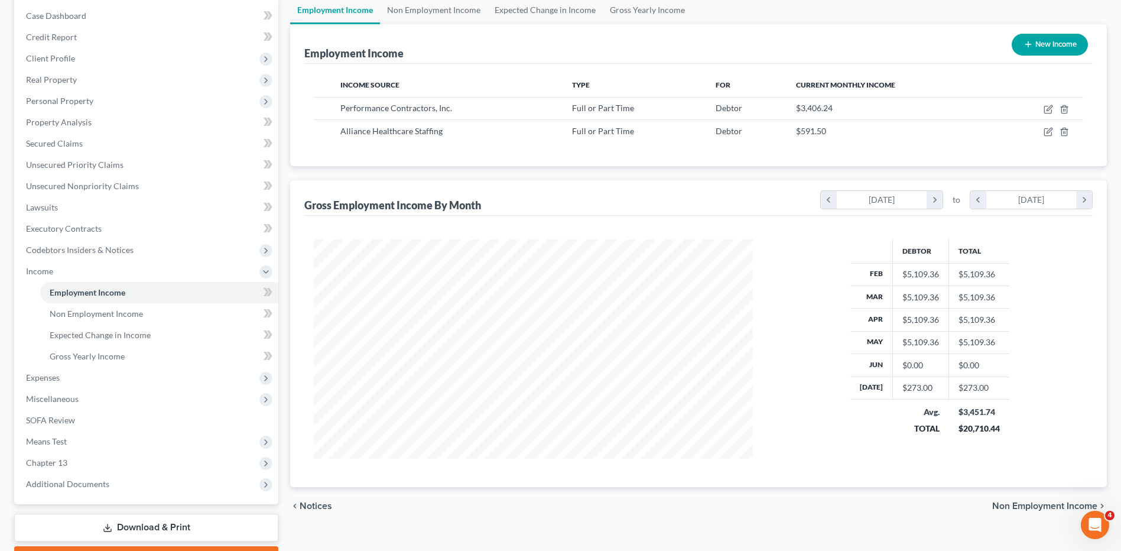
scroll to position [118, 0]
click at [99, 356] on span "Gross Yearly Income" at bounding box center [87, 355] width 75 height 10
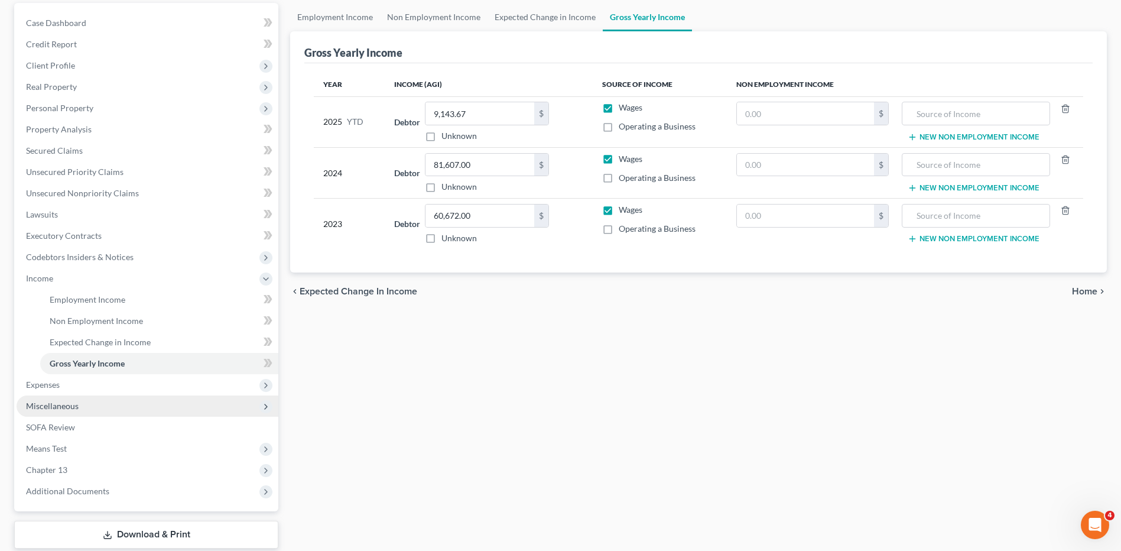
scroll to position [118, 0]
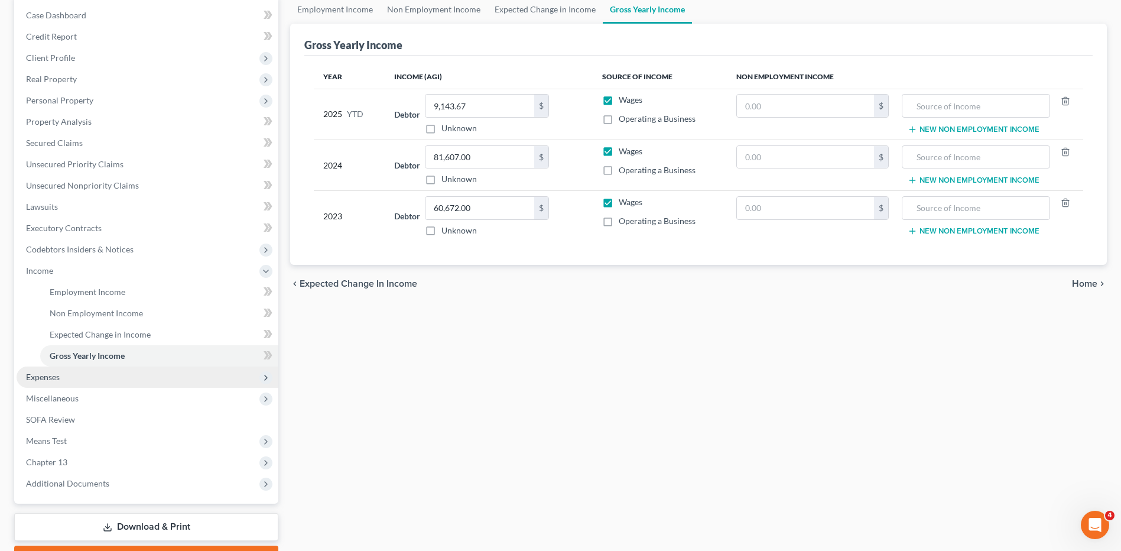
click at [36, 370] on span "Expenses" at bounding box center [148, 376] width 262 height 21
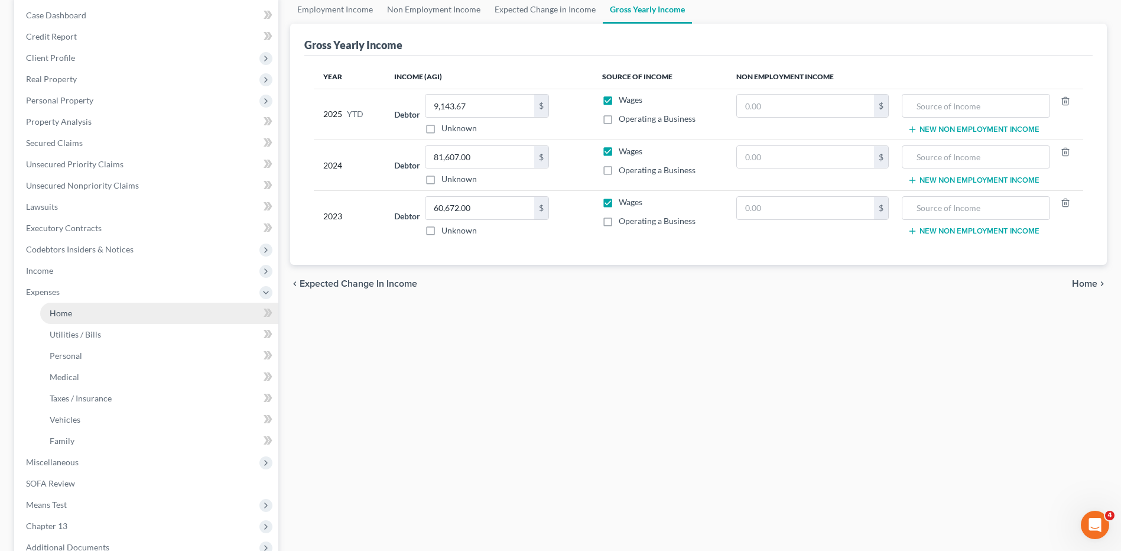
click at [76, 316] on link "Home" at bounding box center [159, 313] width 238 height 21
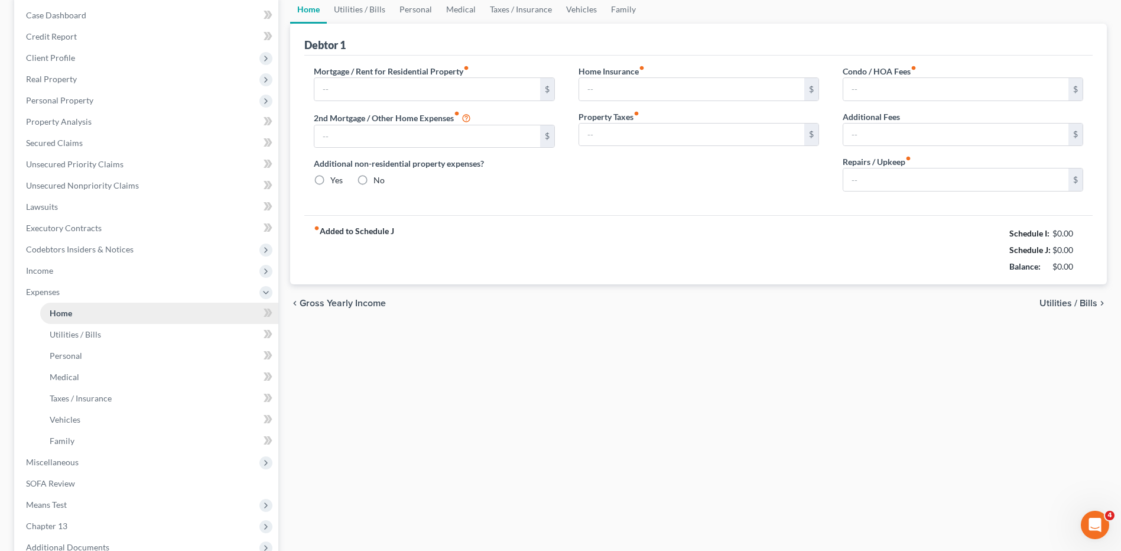
scroll to position [46, 0]
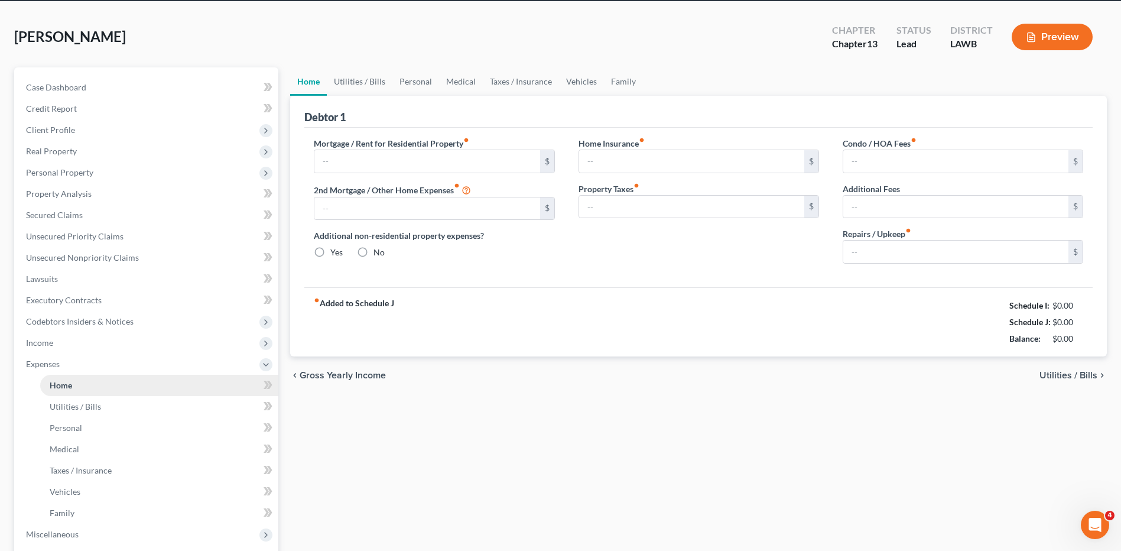
type input "0.00"
radio input "true"
type input "0.00"
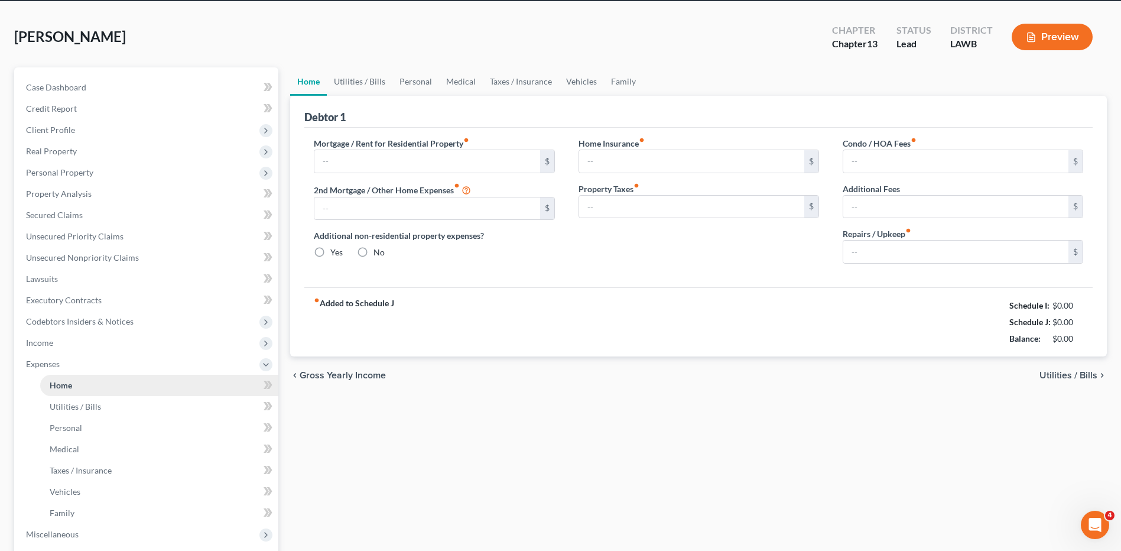
type input "0.00"
type input "200.00"
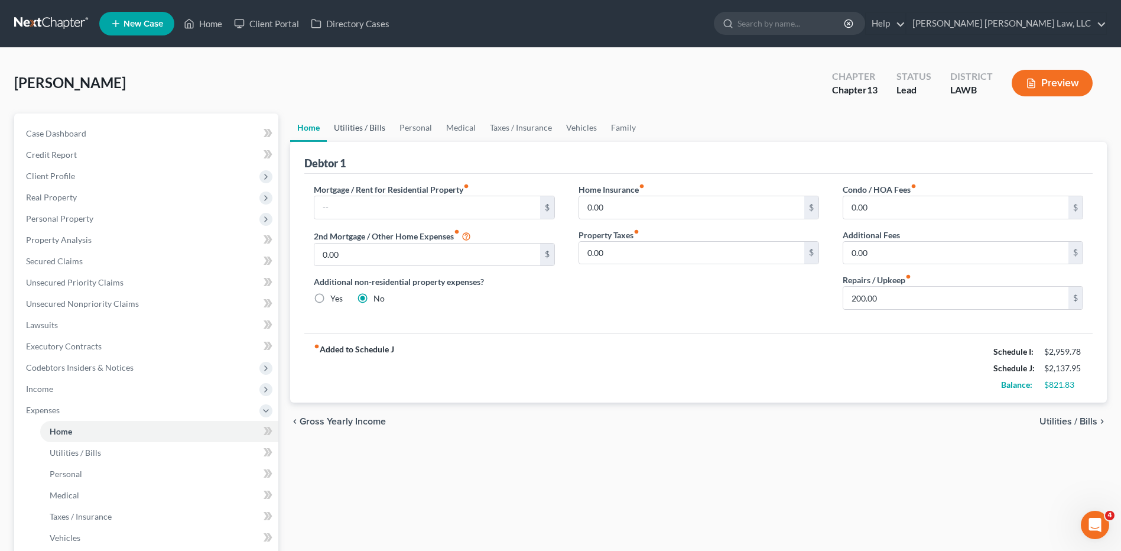
click at [357, 135] on link "Utilities / Bills" at bounding box center [360, 127] width 66 height 28
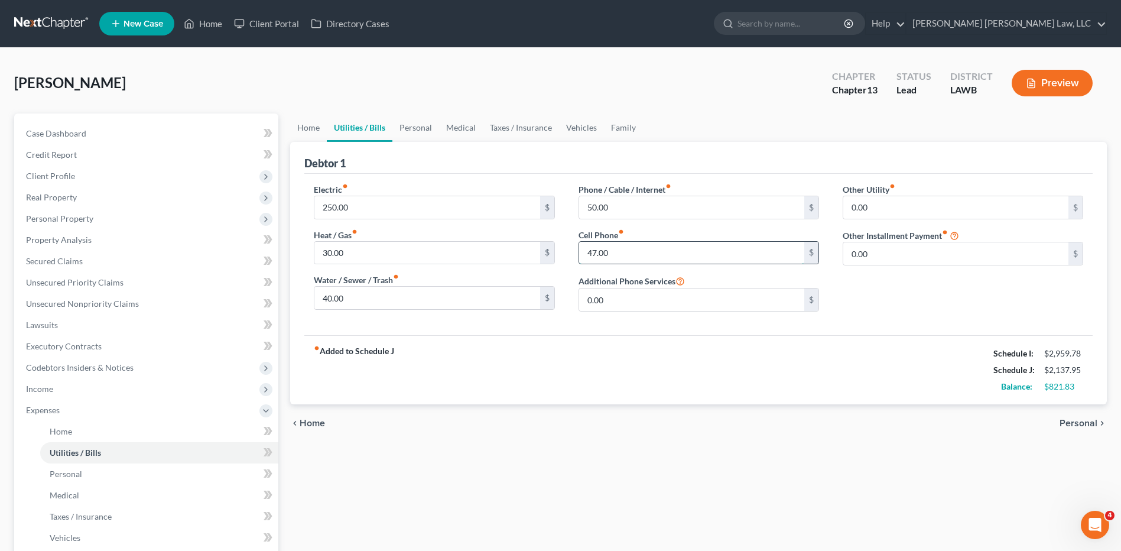
click at [610, 258] on input "47.00" at bounding box center [691, 253] width 225 height 22
type input "473.83"
click at [503, 204] on input "250.00" at bounding box center [426, 207] width 225 height 22
type input "4"
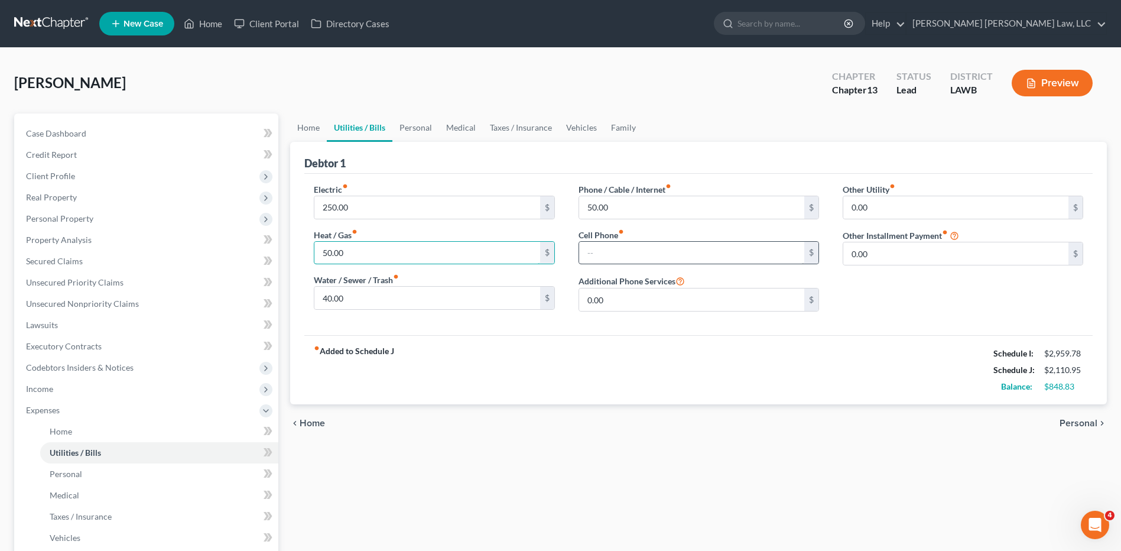
type input "50.00"
click at [662, 247] on input "text" at bounding box center [691, 253] width 225 height 22
type input "47.83"
click at [354, 251] on input "50.00" at bounding box center [426, 253] width 225 height 22
type input "150.00"
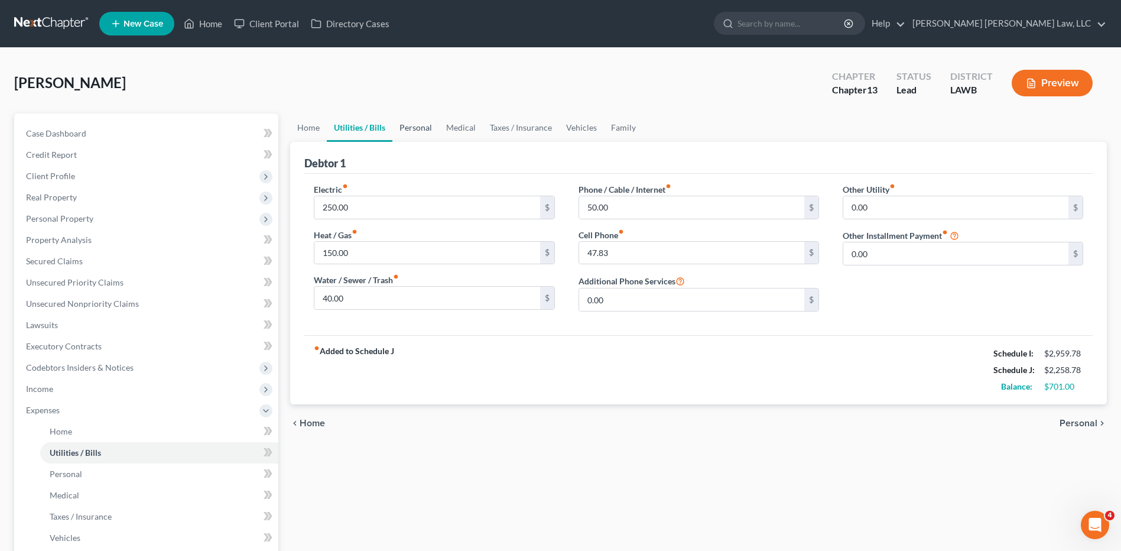
click at [422, 128] on link "Personal" at bounding box center [415, 127] width 47 height 28
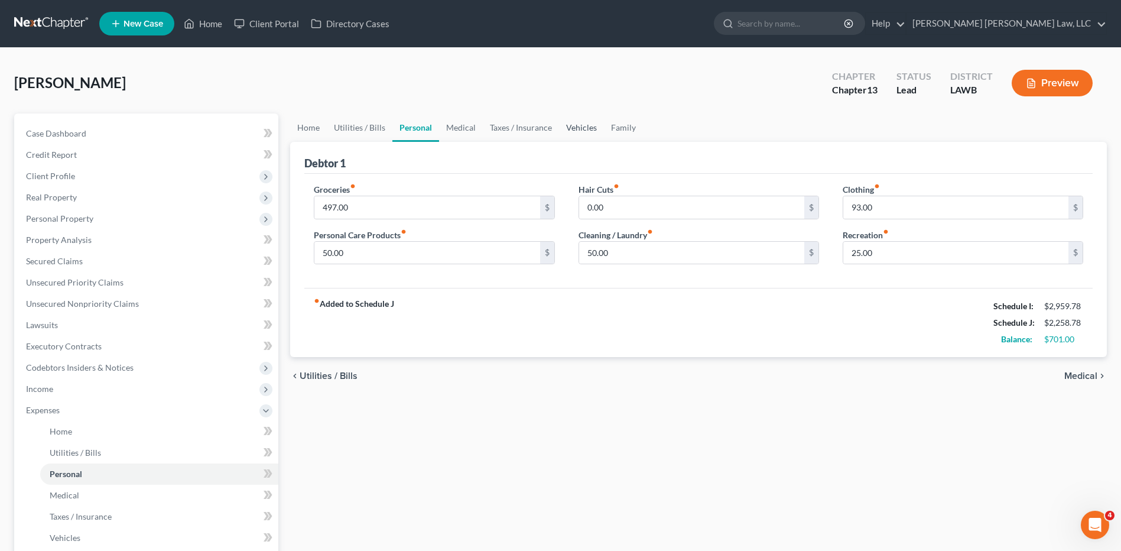
click at [574, 128] on link "Vehicles" at bounding box center [581, 127] width 45 height 28
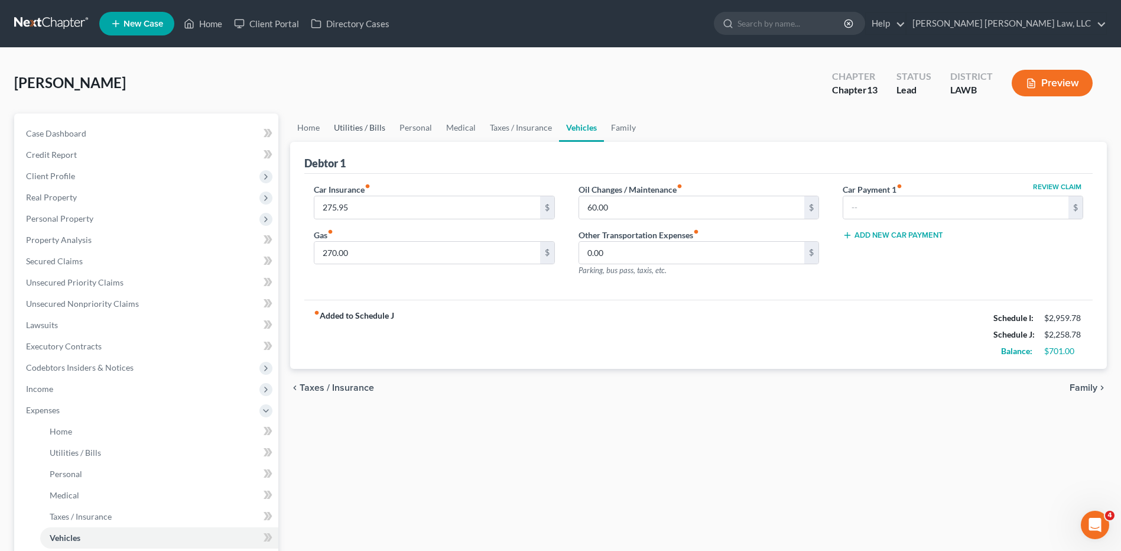
click at [370, 126] on link "Utilities / Bills" at bounding box center [360, 127] width 66 height 28
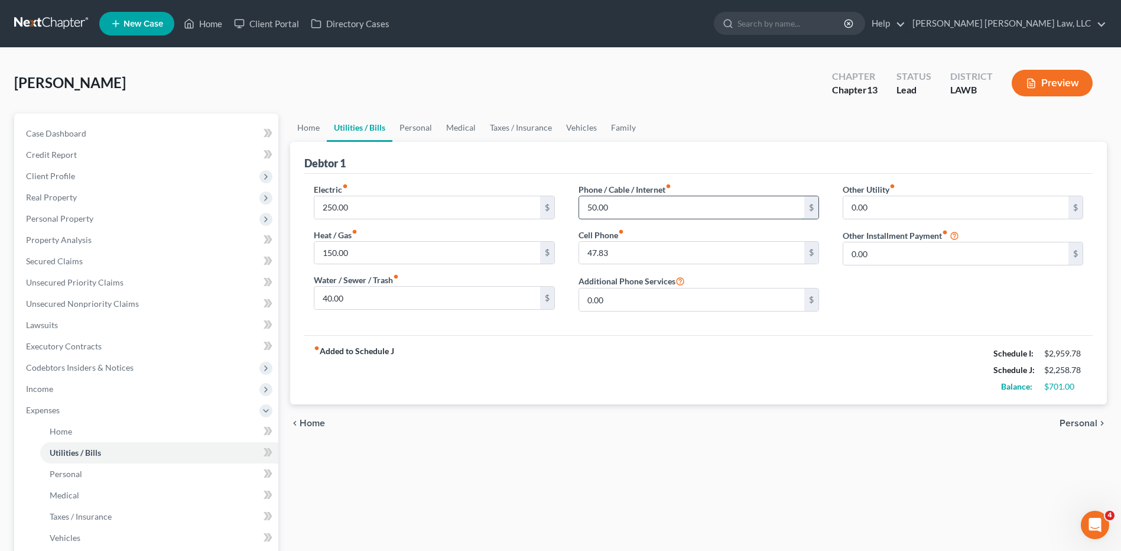
click at [583, 207] on input "50.00" at bounding box center [691, 207] width 225 height 22
click at [584, 255] on input "47.83" at bounding box center [691, 253] width 225 height 22
type input "147.83"
click at [379, 256] on input "150.00" at bounding box center [426, 253] width 225 height 22
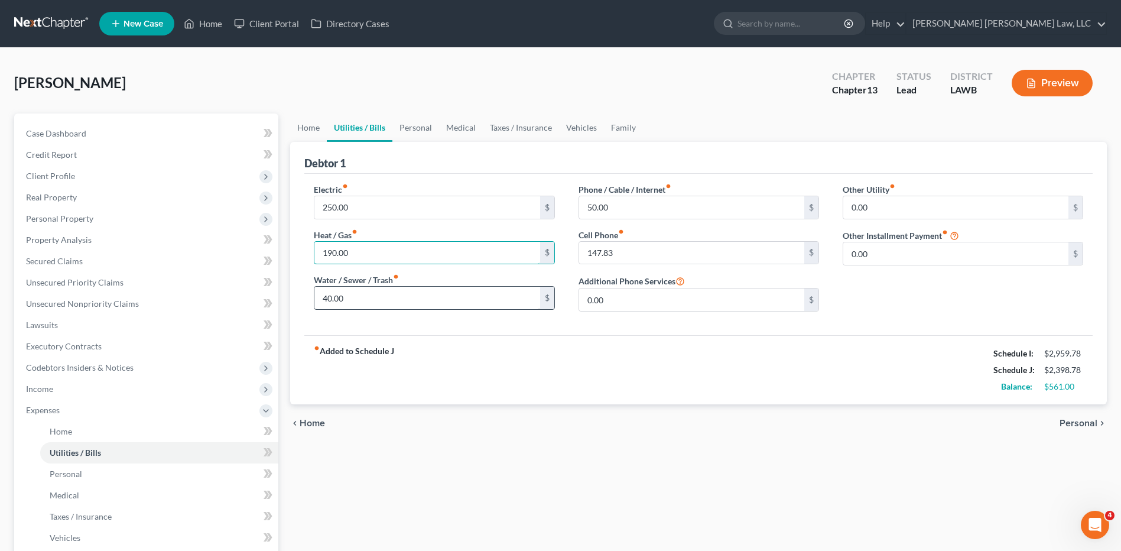
type input "190.00"
click at [359, 294] on input "40.00" at bounding box center [426, 298] width 225 height 22
type input "80.00"
click at [69, 239] on span "Property Analysis" at bounding box center [59, 240] width 66 height 10
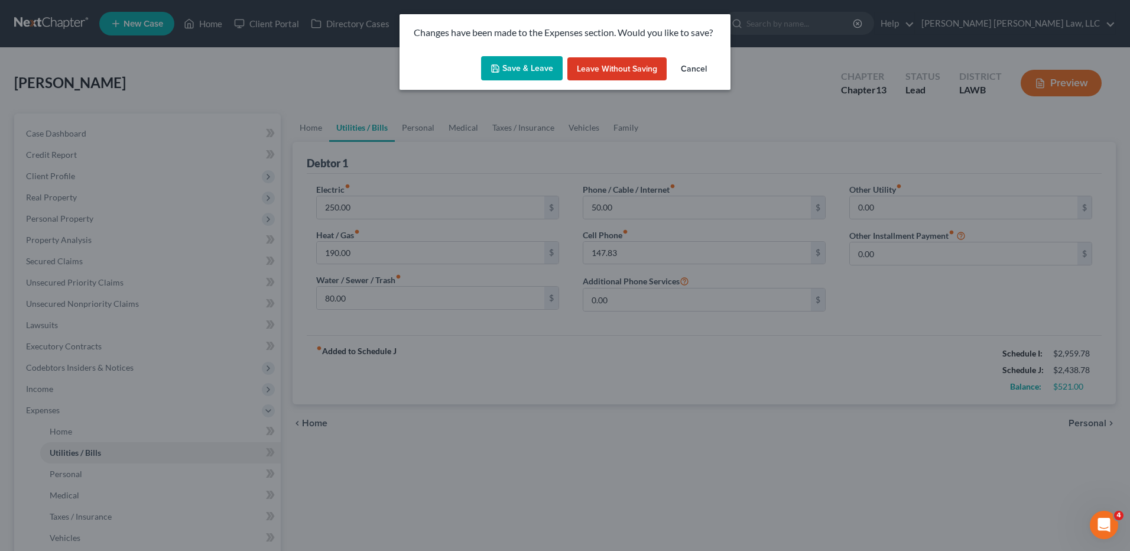
click at [543, 63] on button "Save & Leave" at bounding box center [522, 68] width 82 height 25
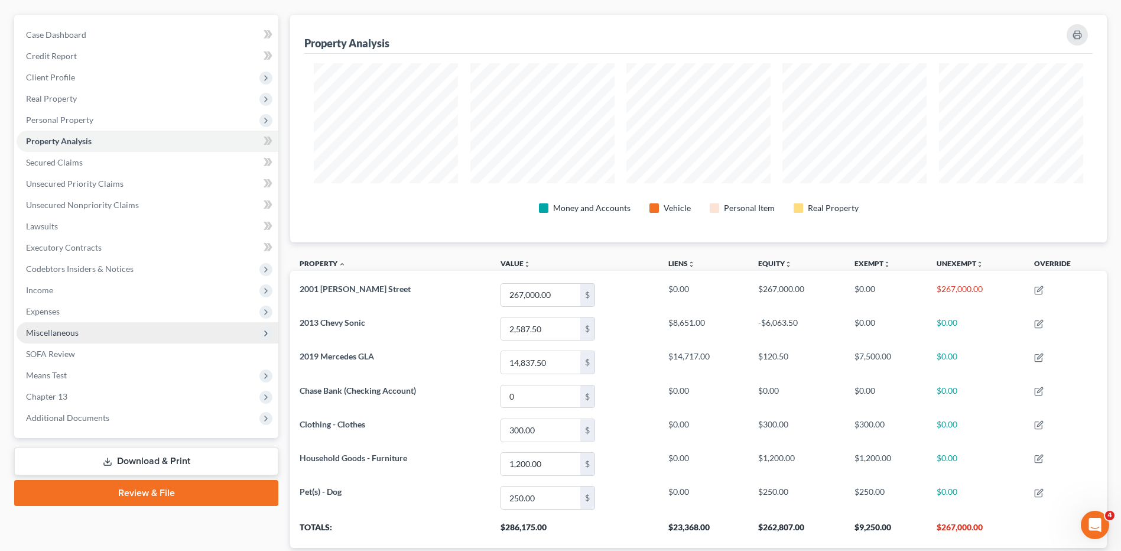
click at [58, 334] on span "Miscellaneous" at bounding box center [52, 332] width 53 height 10
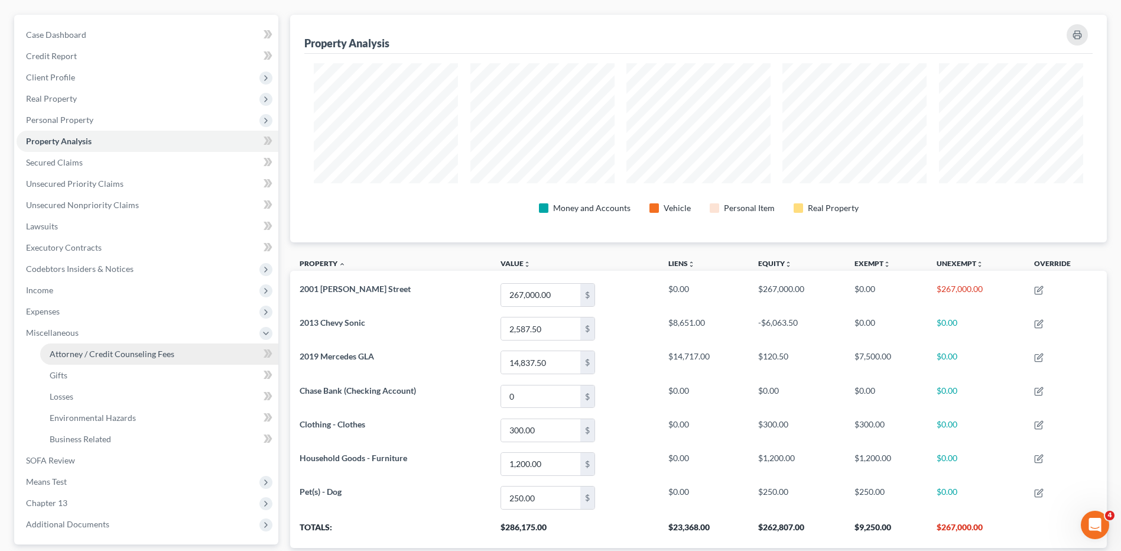
click at [84, 355] on span "Attorney / Credit Counseling Fees" at bounding box center [112, 354] width 125 height 10
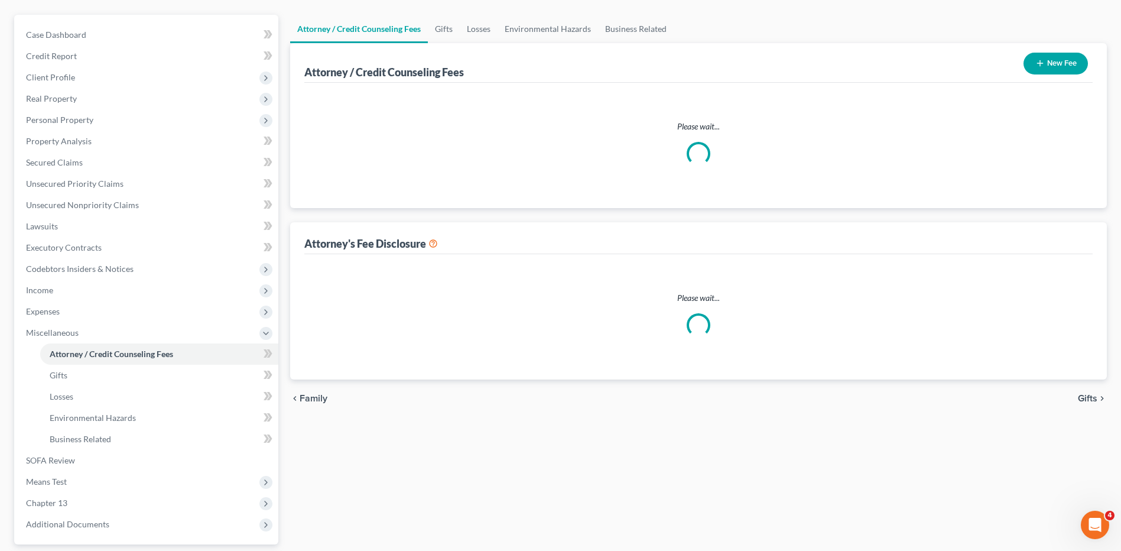
scroll to position [43, 0]
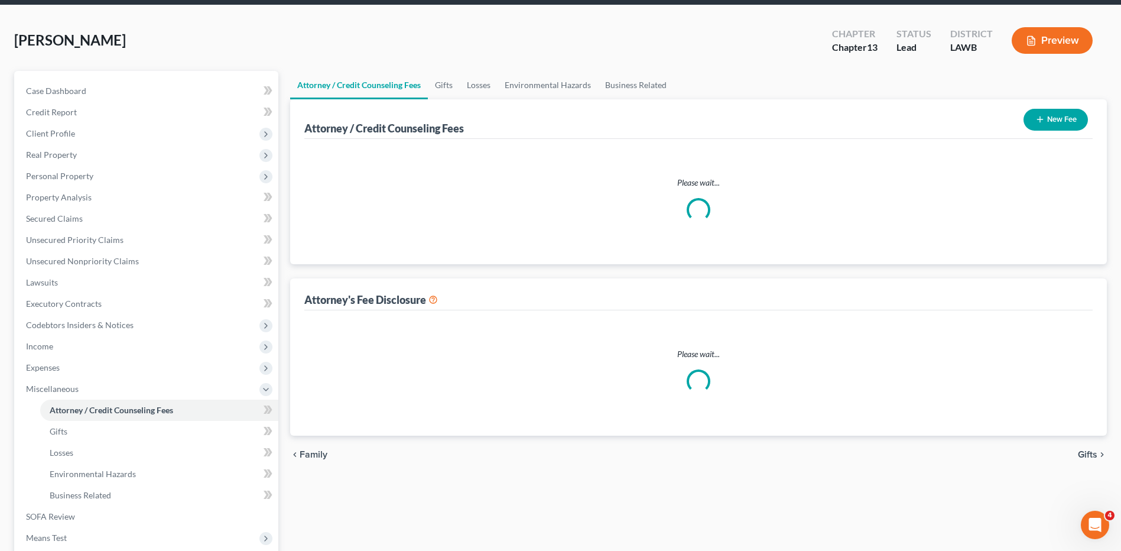
select select "1"
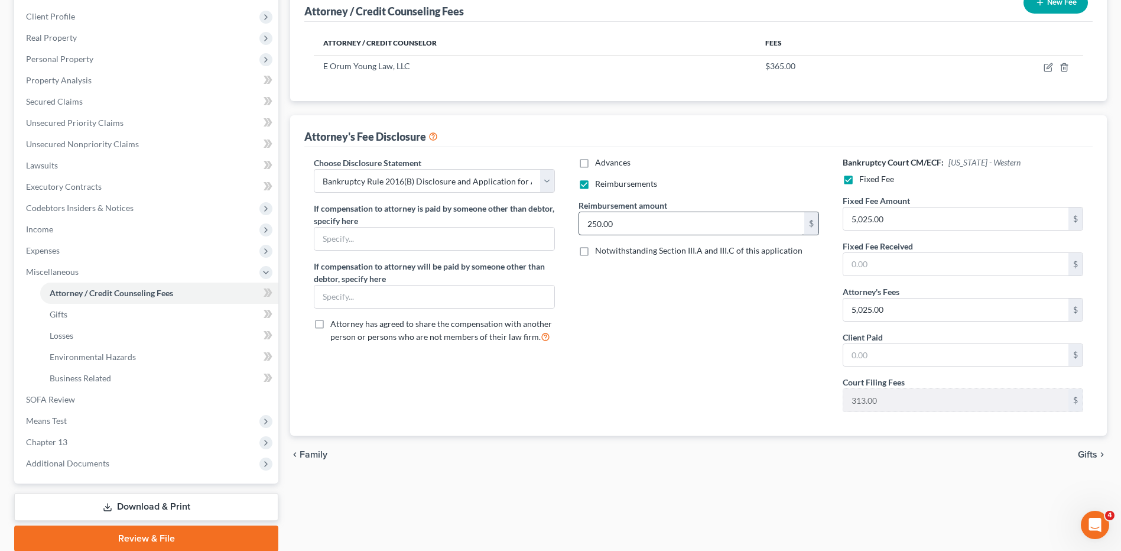
scroll to position [177, 0]
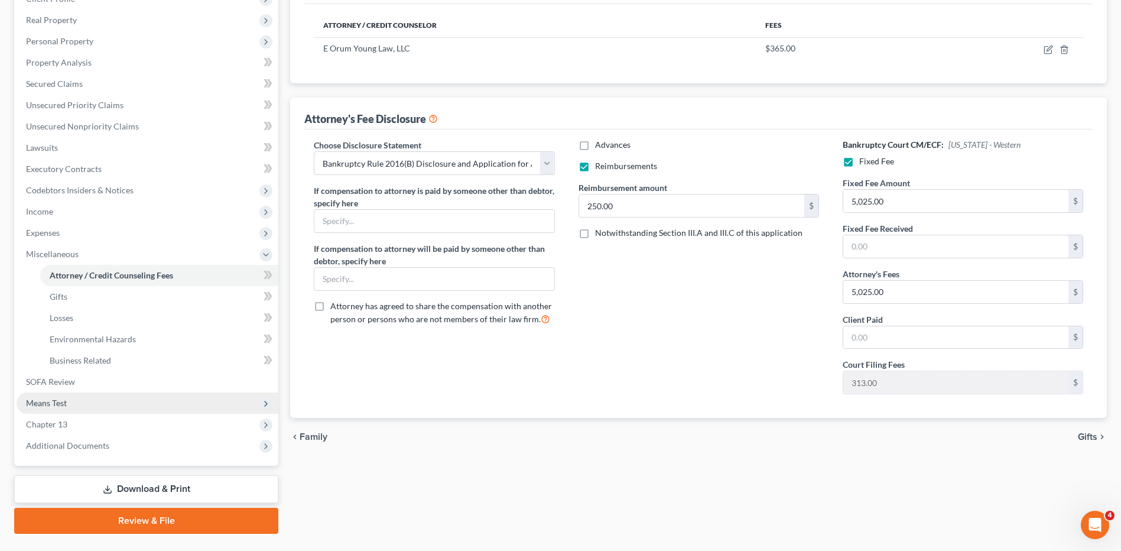
click at [49, 401] on span "Means Test" at bounding box center [46, 403] width 41 height 10
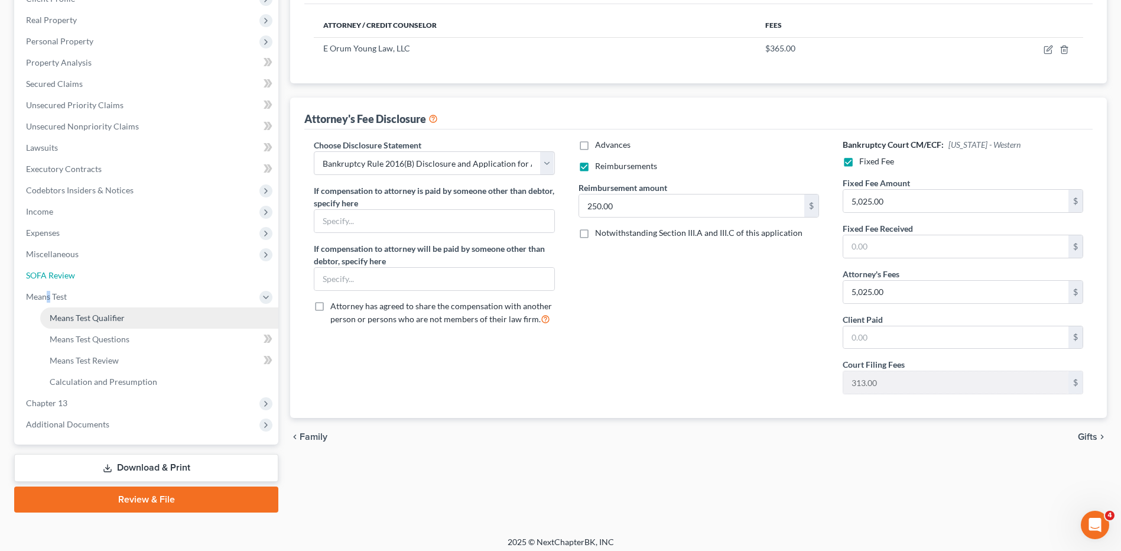
drag, startPoint x: 49, startPoint y: 401, endPoint x: 152, endPoint y: 308, distance: 138.5
click at [225, 271] on link "SOFA Review" at bounding box center [148, 275] width 262 height 21
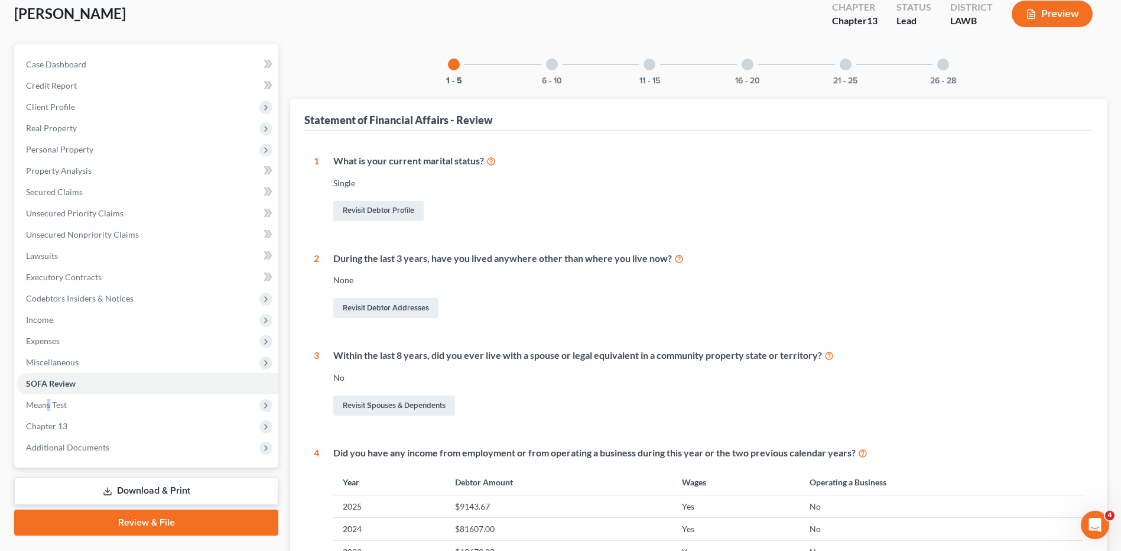
scroll to position [236, 0]
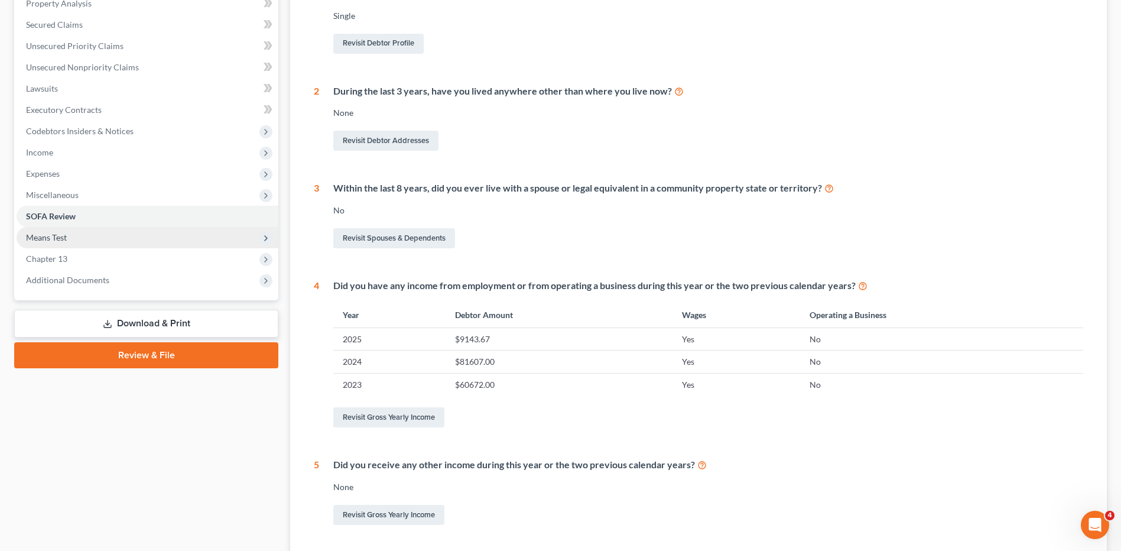
click at [53, 240] on span "Means Test" at bounding box center [46, 237] width 41 height 10
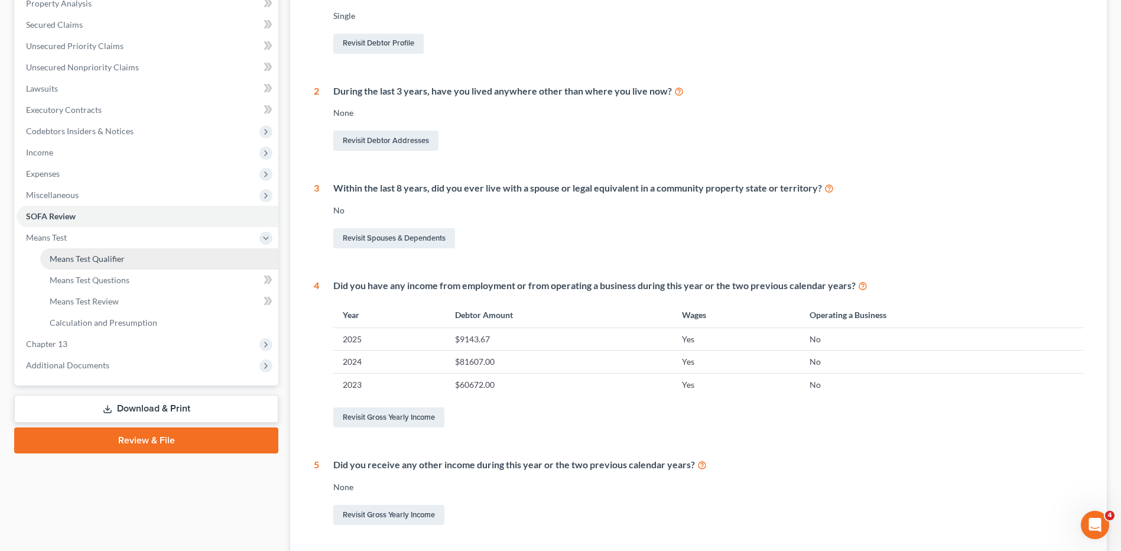
click at [69, 257] on span "Means Test Qualifier" at bounding box center [87, 258] width 75 height 10
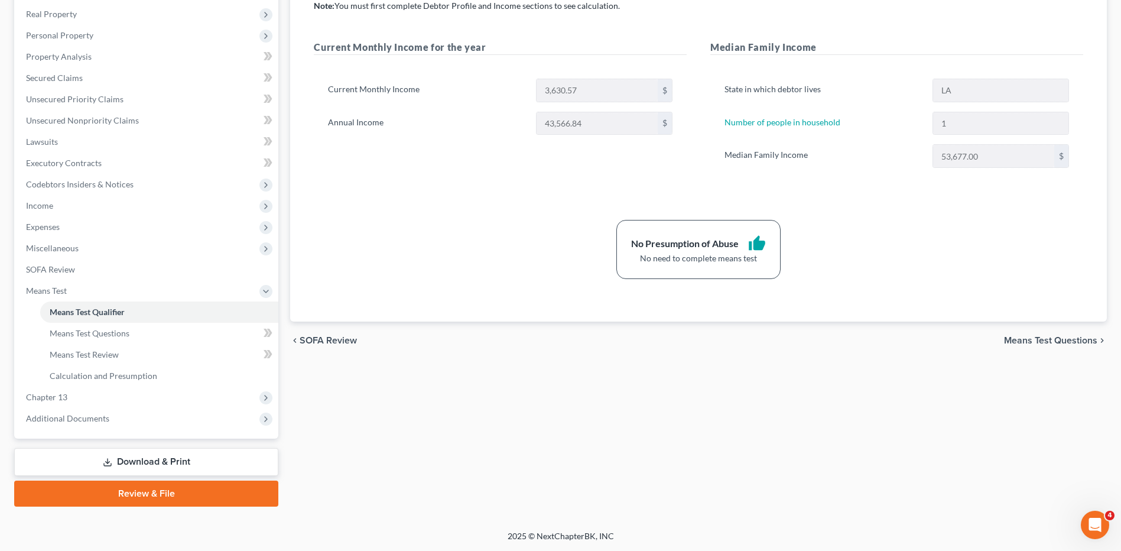
scroll to position [184, 0]
click at [152, 462] on link "Download & Print" at bounding box center [146, 461] width 264 height 28
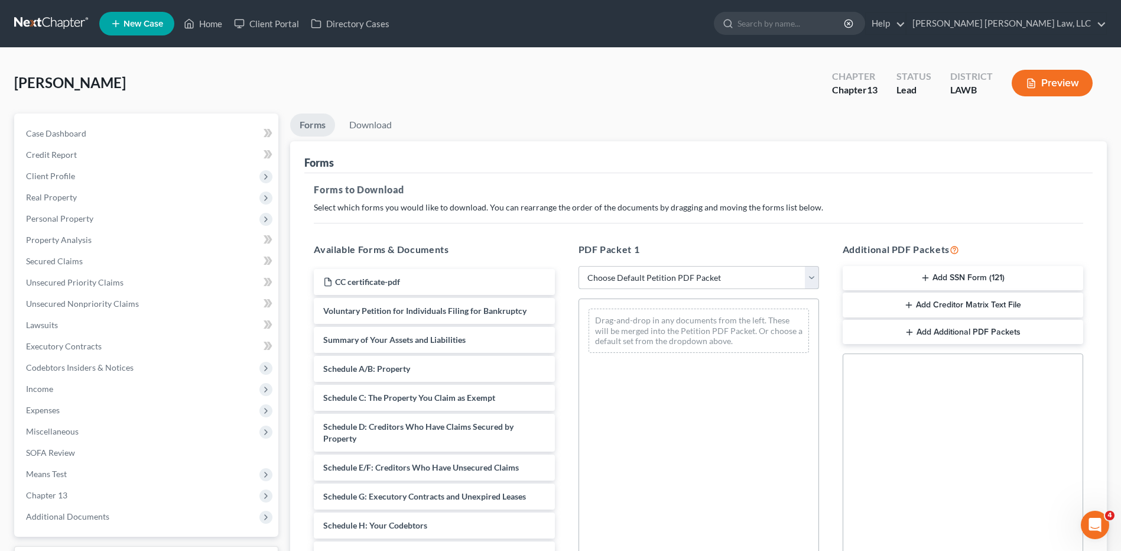
click at [599, 278] on select "Choose Default Petition PDF Packet Complete Bankruptcy Petition (all forms and …" at bounding box center [698, 278] width 240 height 24
select select "0"
click at [578, 266] on select "Choose Default Petition PDF Packet Complete Bankruptcy Petition (all forms and …" at bounding box center [698, 278] width 240 height 24
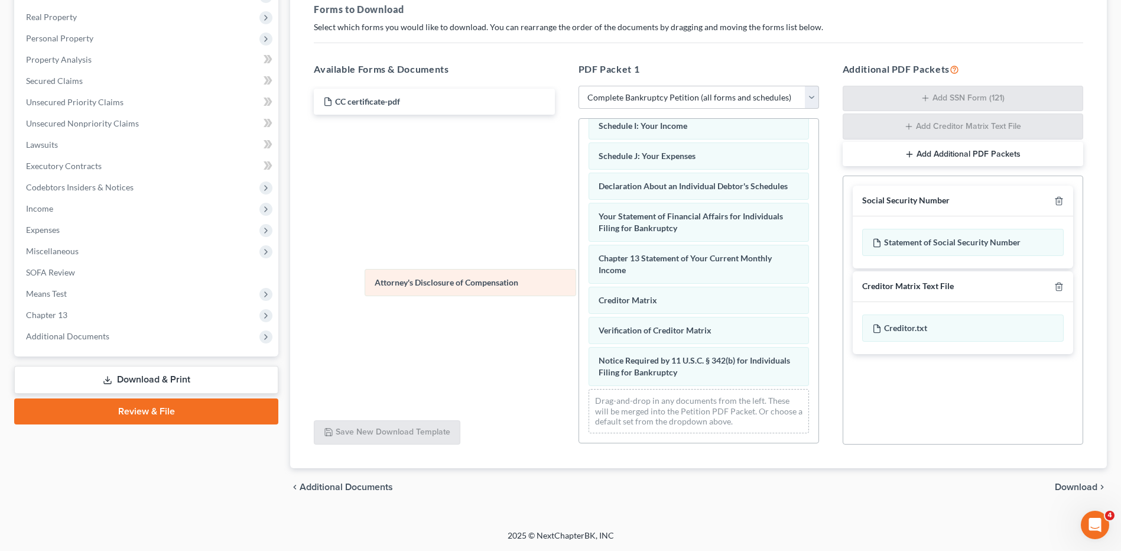
scroll to position [304, 0]
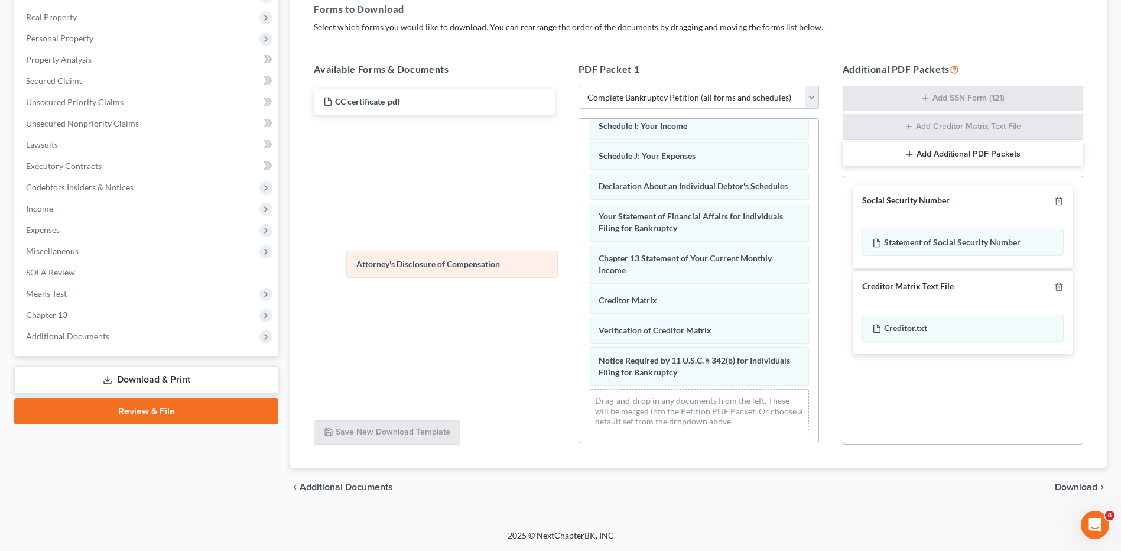
drag, startPoint x: 635, startPoint y: 374, endPoint x: 393, endPoint y: 266, distance: 265.3
click at [579, 266] on div "Attorney's Disclosure of Compensation Voluntary Petition for Individuals Filing…" at bounding box center [698, 134] width 239 height 616
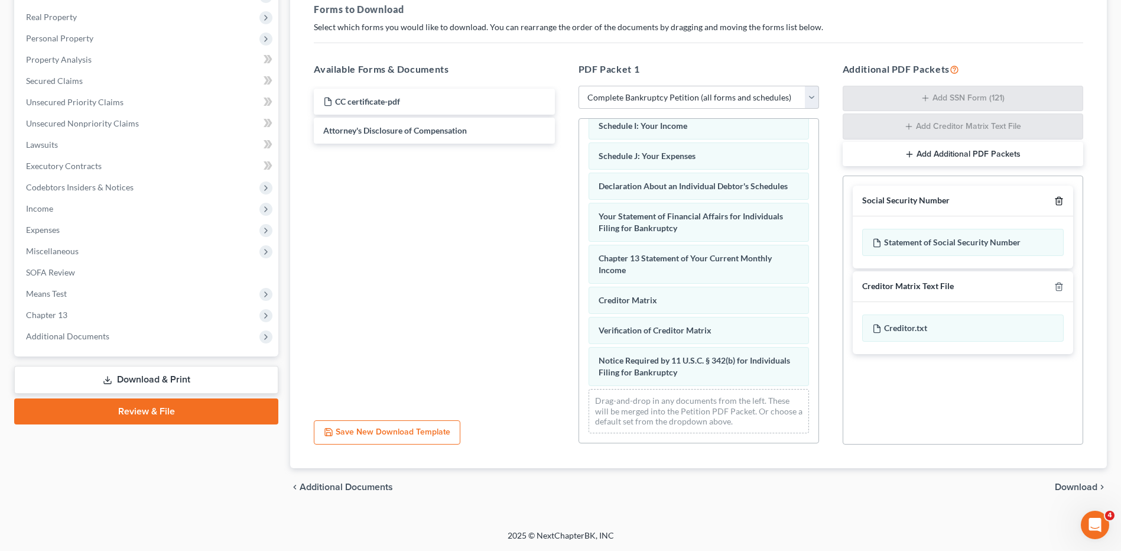
click at [1059, 199] on polyline "button" at bounding box center [1058, 199] width 7 height 0
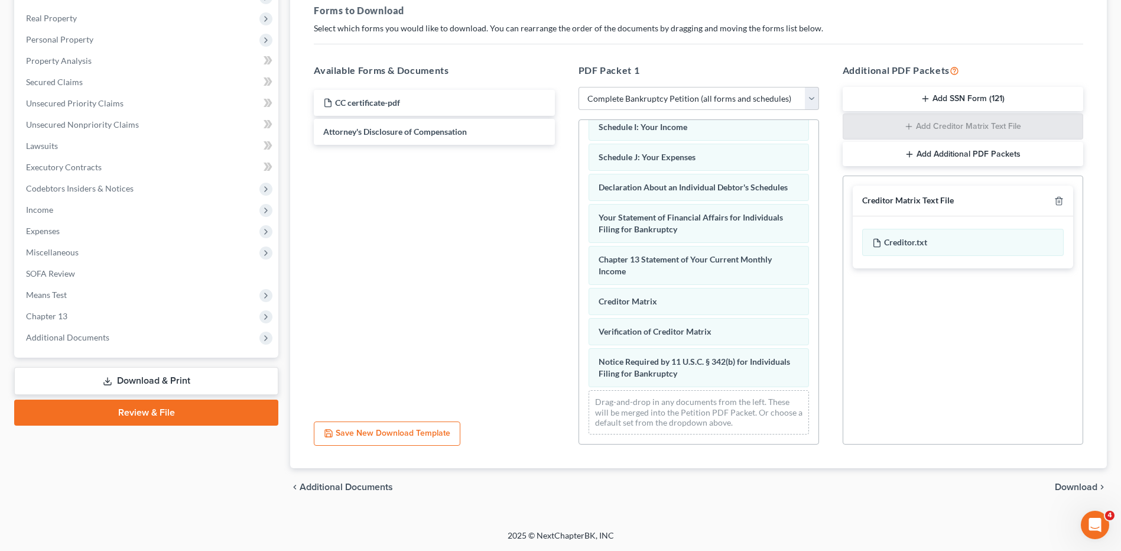
scroll to position [0, 0]
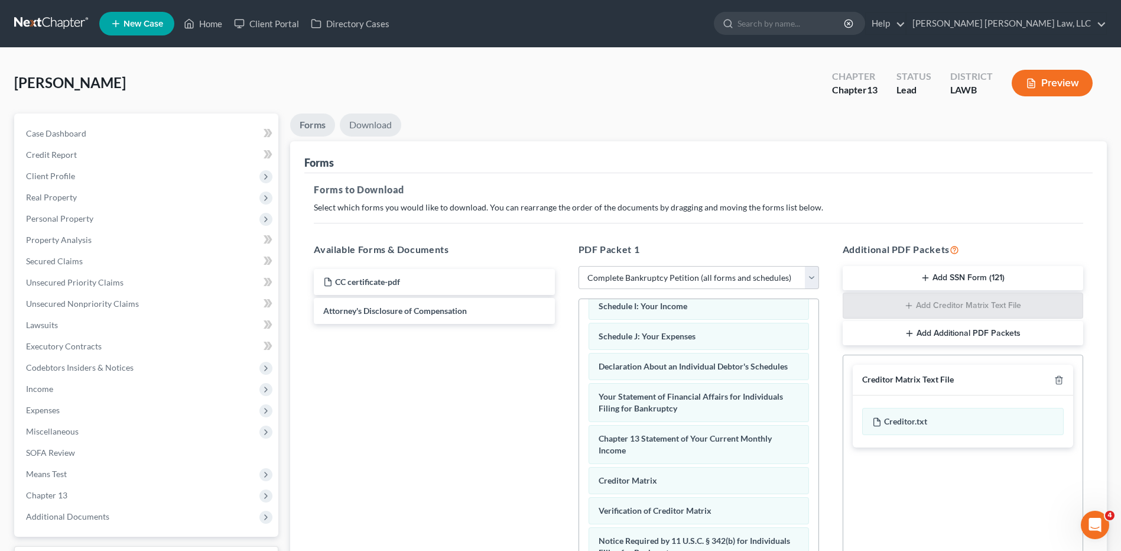
click at [373, 122] on link "Download" at bounding box center [370, 124] width 61 height 23
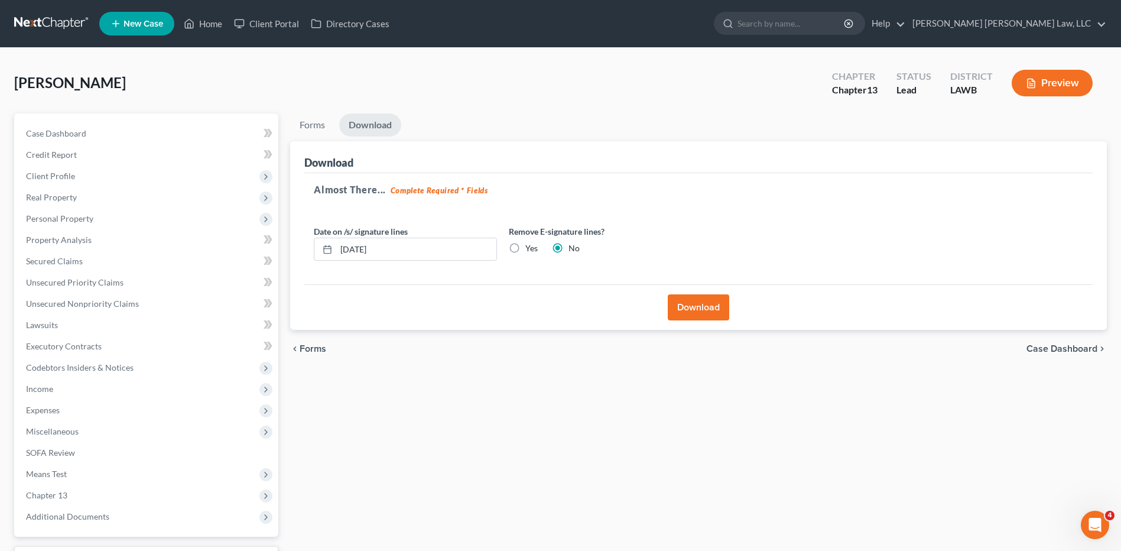
click at [708, 303] on button "Download" at bounding box center [698, 307] width 61 height 26
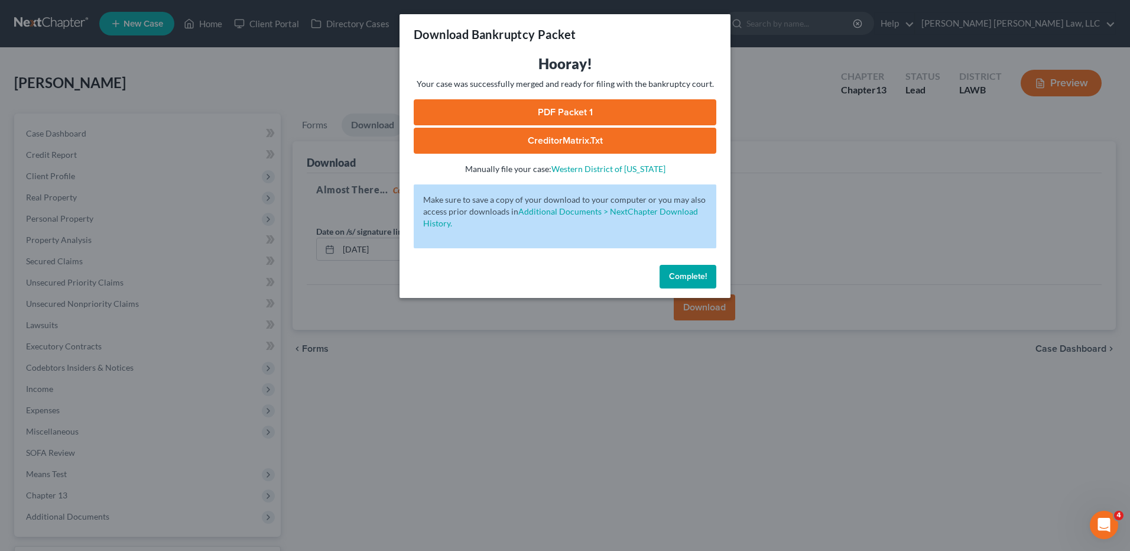
click at [581, 106] on link "PDF Packet 1" at bounding box center [565, 112] width 303 height 26
click at [689, 268] on button "Complete!" at bounding box center [687, 277] width 57 height 24
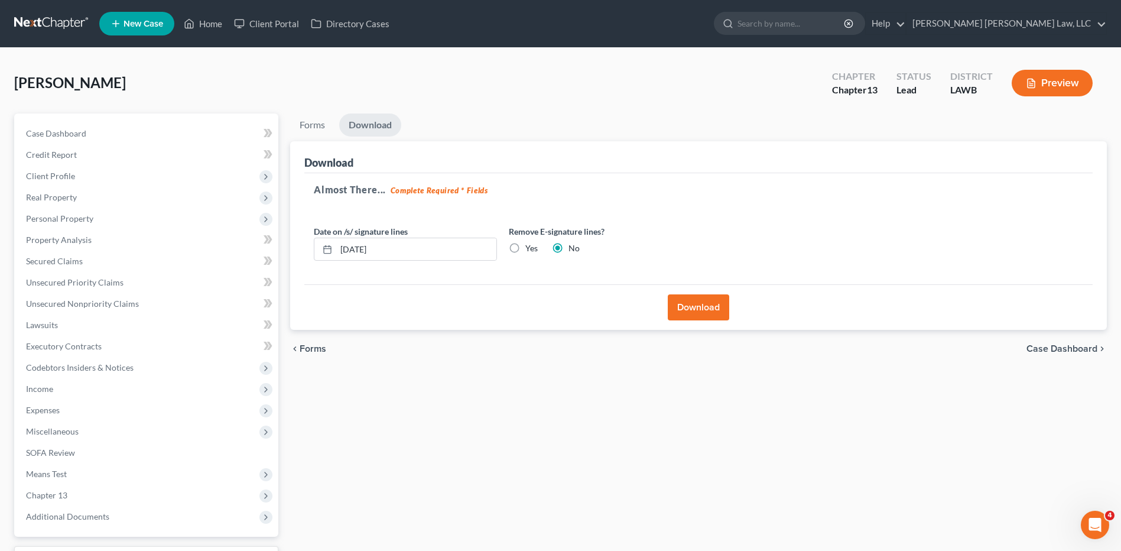
click at [41, 19] on link at bounding box center [52, 23] width 76 height 21
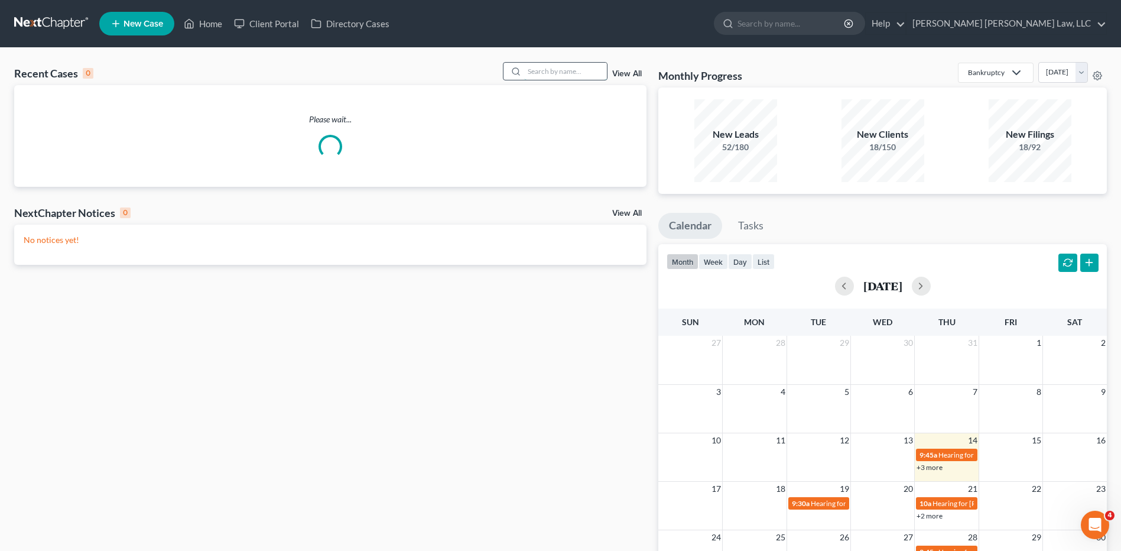
click at [546, 73] on input "search" at bounding box center [565, 71] width 83 height 17
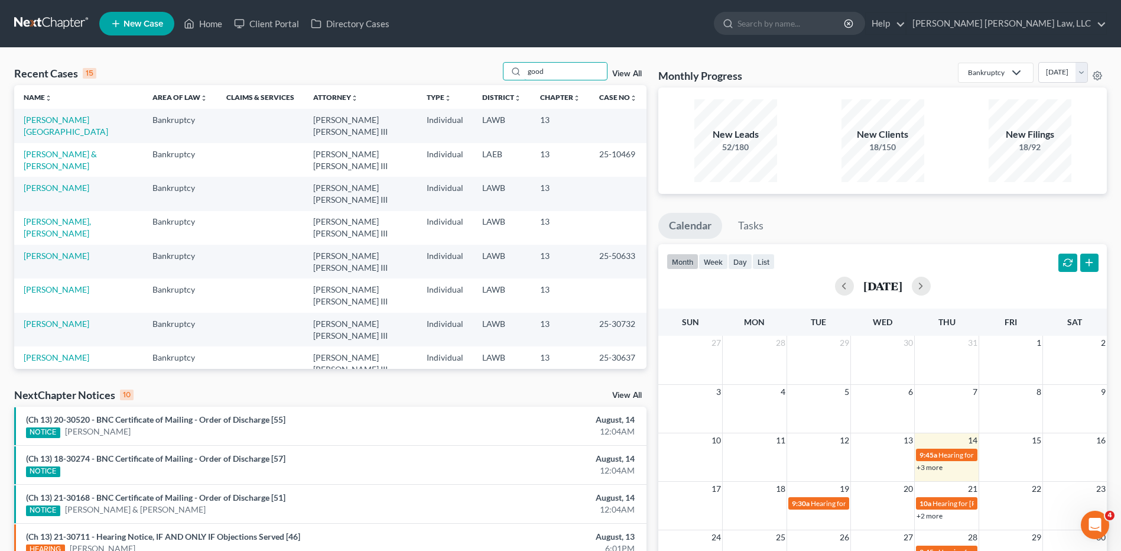
type input "good"
click at [58, 488] on link "Good, [PERSON_NAME]" at bounding box center [68, 493] width 89 height 10
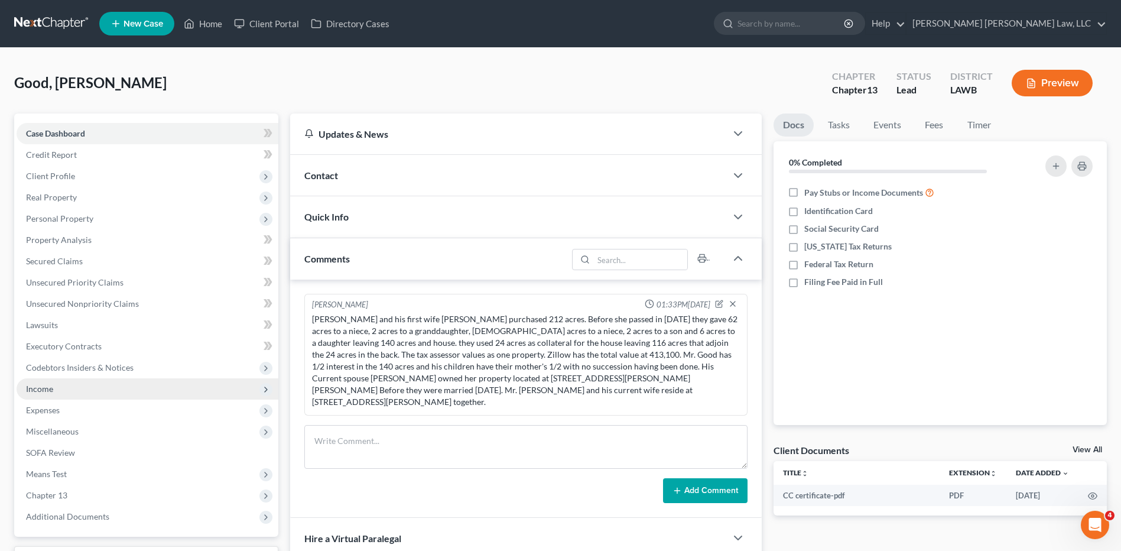
click at [51, 385] on span "Income" at bounding box center [39, 388] width 27 height 10
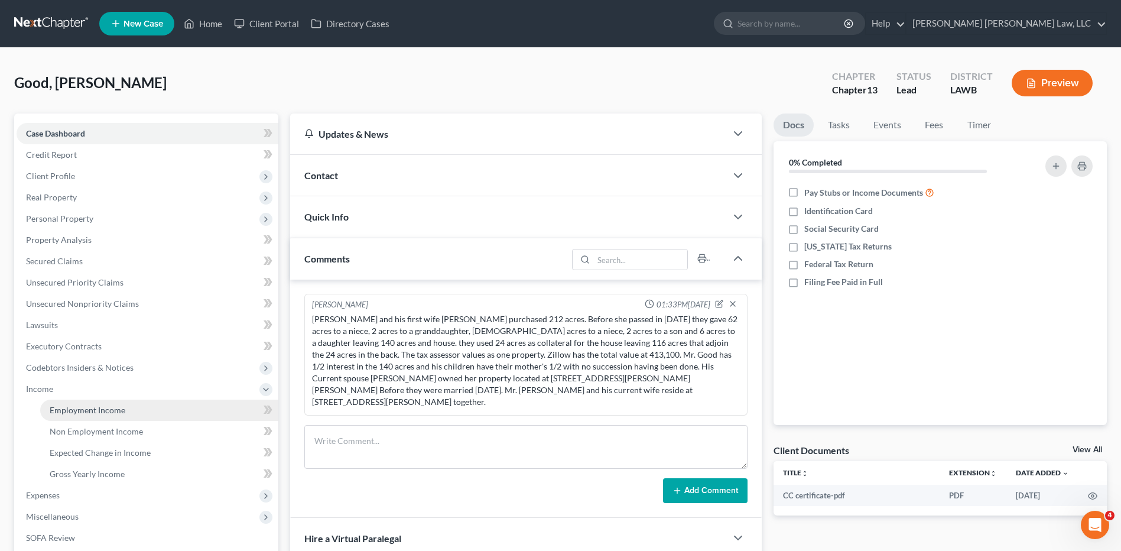
click at [84, 413] on span "Employment Income" at bounding box center [88, 410] width 76 height 10
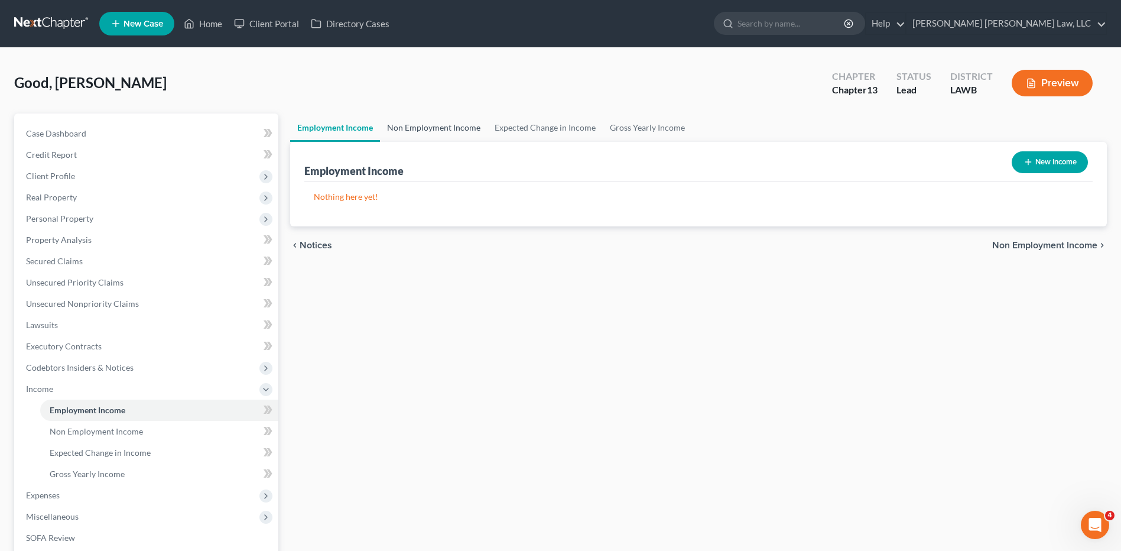
click at [406, 121] on link "Non Employment Income" at bounding box center [434, 127] width 108 height 28
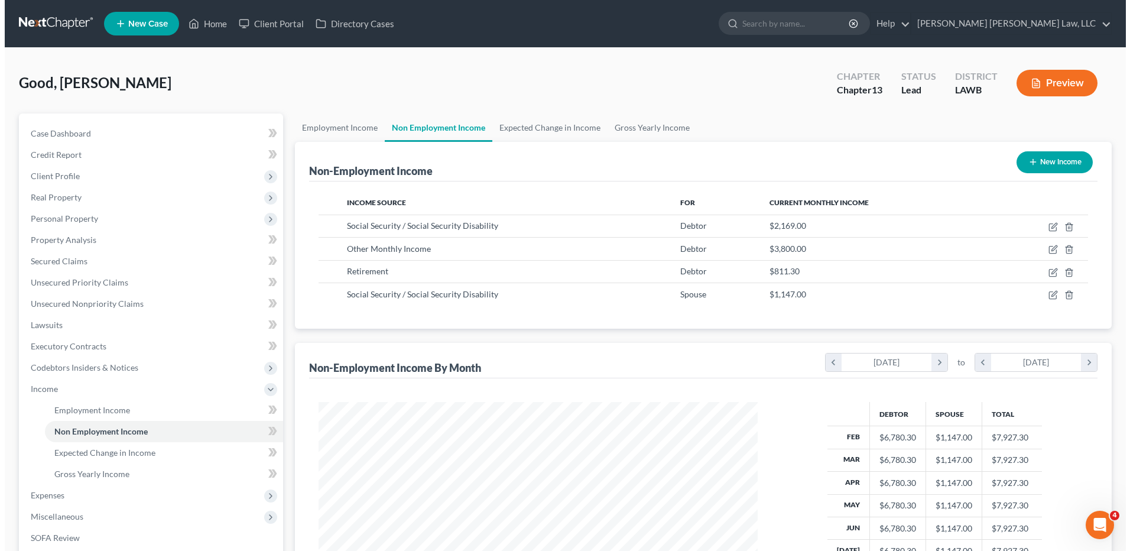
scroll to position [219, 462]
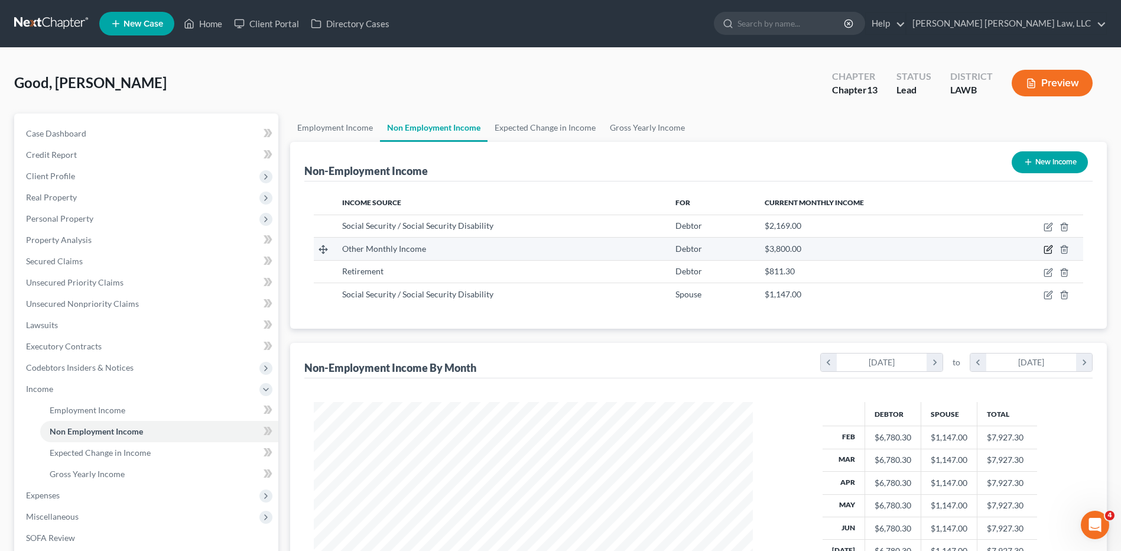
click at [1046, 251] on icon "button" at bounding box center [1048, 248] width 5 height 5
select select "13"
select select "0"
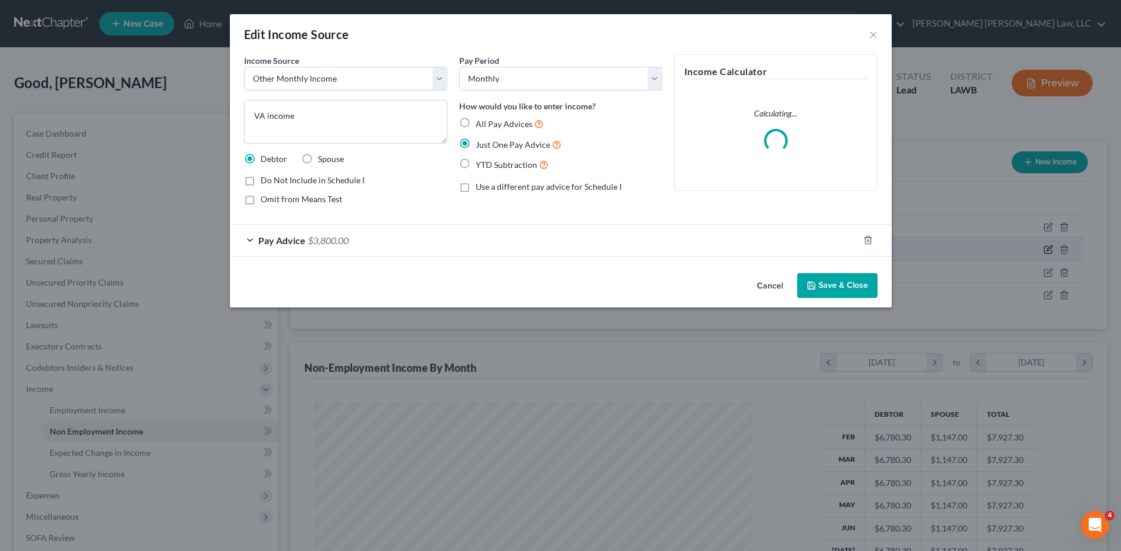
scroll to position [221, 467]
click at [826, 282] on button "Save & Close" at bounding box center [841, 285] width 80 height 25
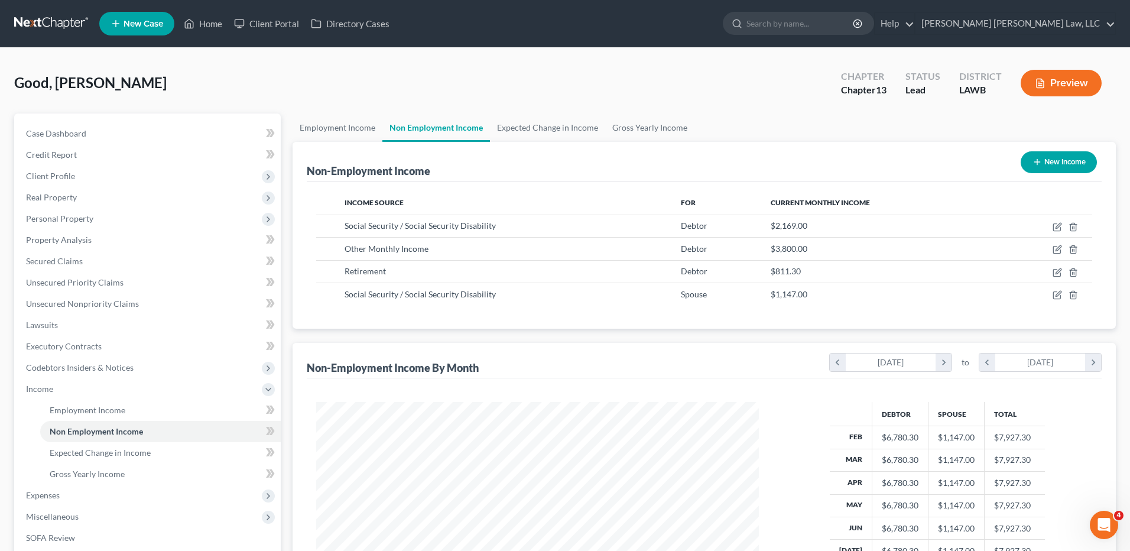
scroll to position [590610, 590367]
click at [1045, 227] on icon "button" at bounding box center [1047, 226] width 9 height 9
select select "4"
select select "0"
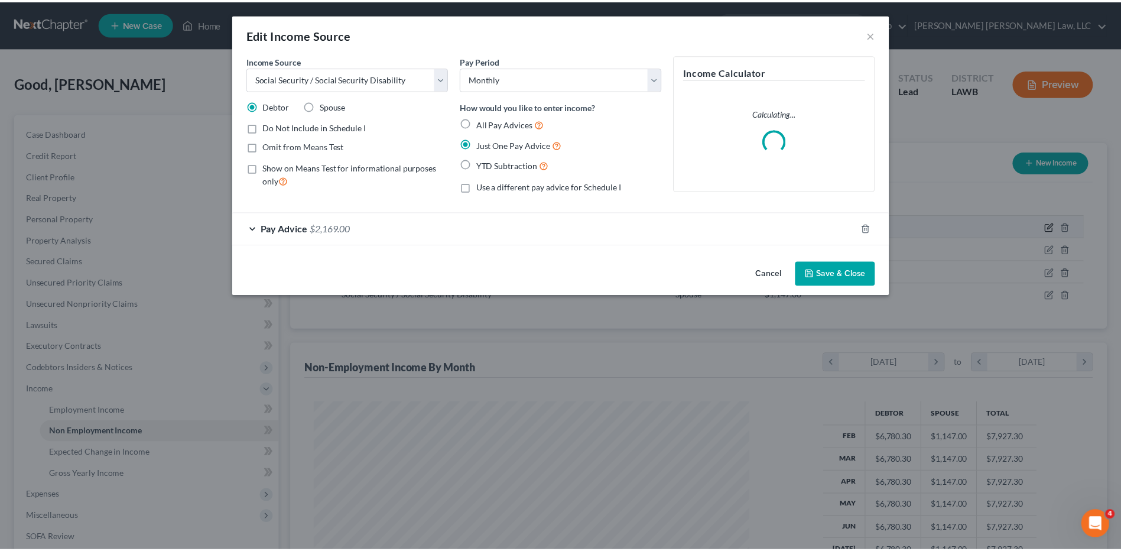
scroll to position [221, 467]
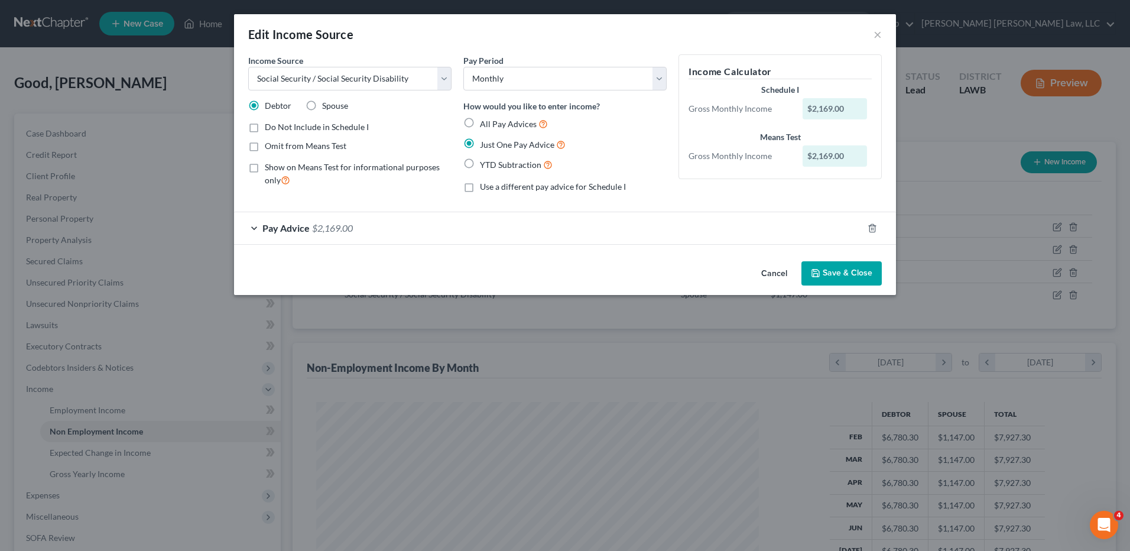
click at [834, 277] on button "Save & Close" at bounding box center [841, 273] width 80 height 25
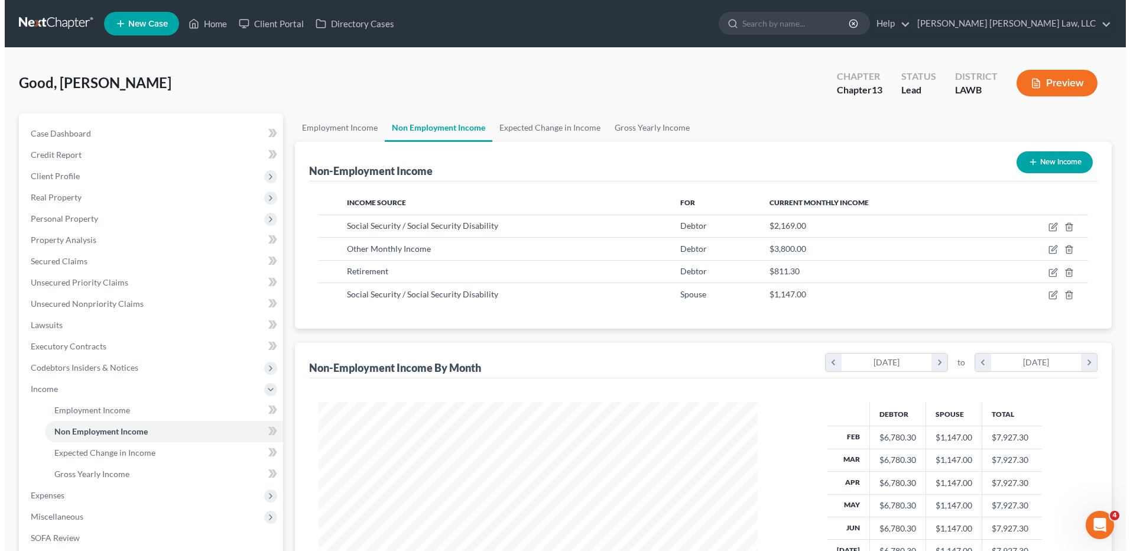
scroll to position [590610, 590367]
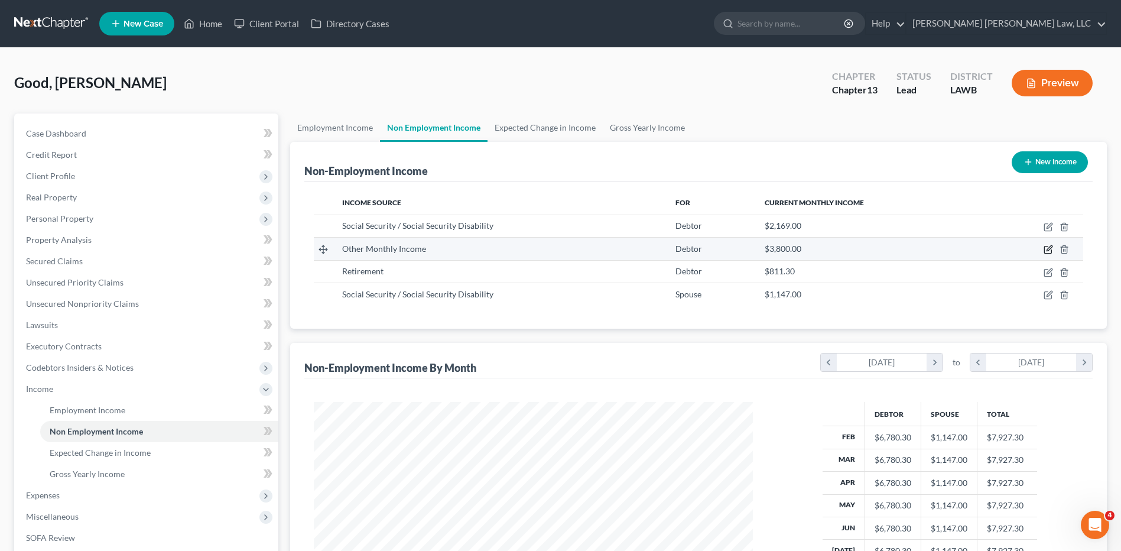
click at [1047, 251] on icon "button" at bounding box center [1048, 248] width 5 height 5
select select "13"
select select "0"
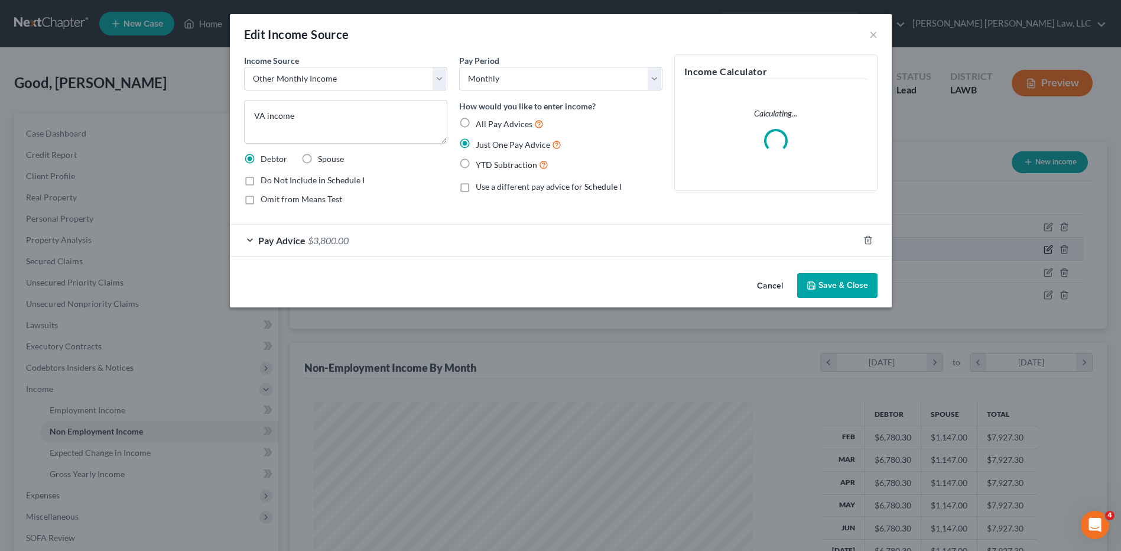
scroll to position [221, 467]
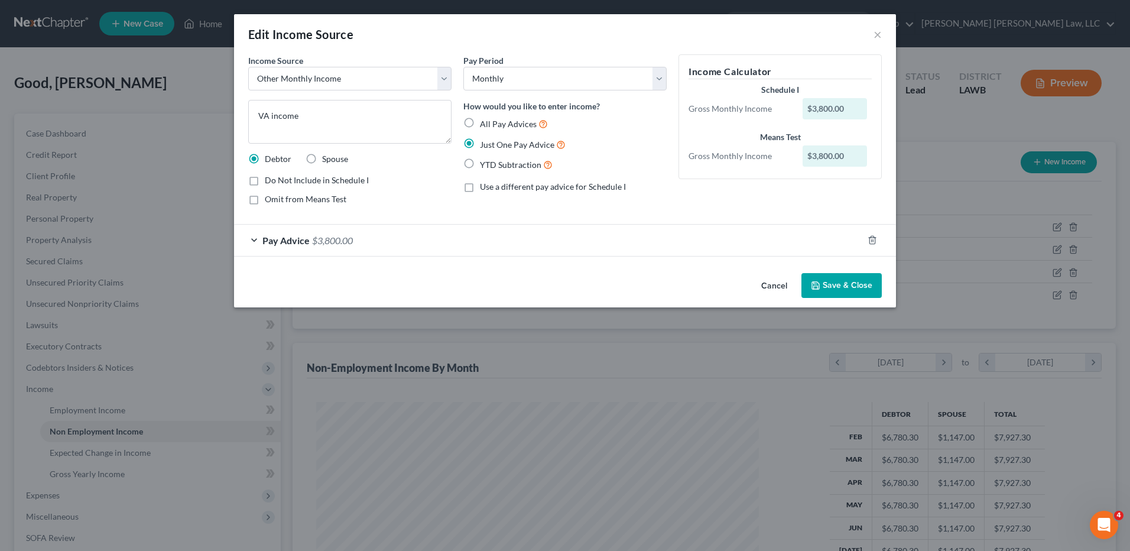
click at [840, 239] on div "Pay Advice $3,800.00" at bounding box center [548, 240] width 629 height 31
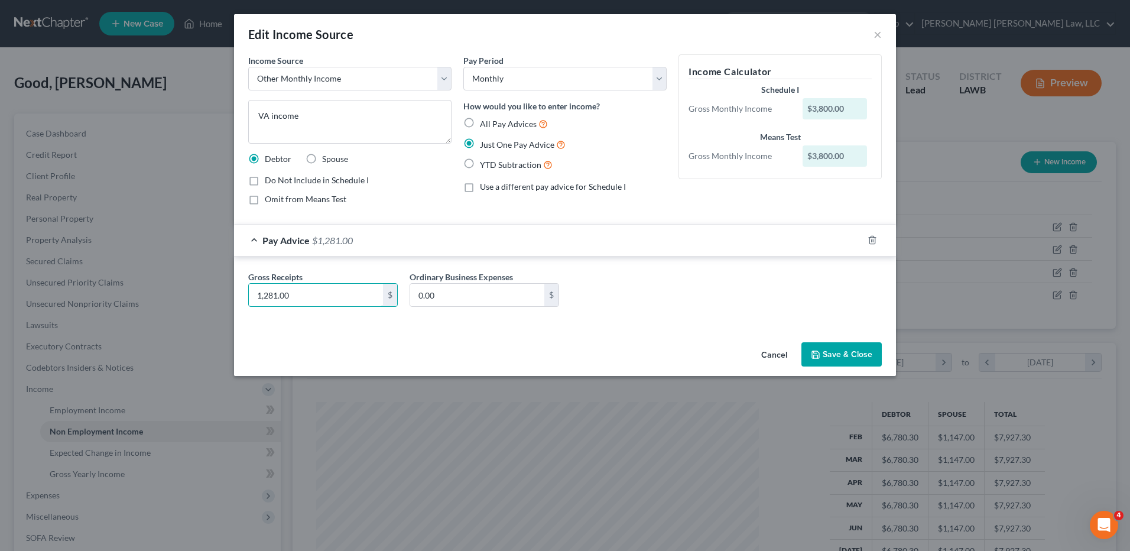
type input "1,281.00"
click at [808, 354] on button "Save & Close" at bounding box center [841, 354] width 80 height 25
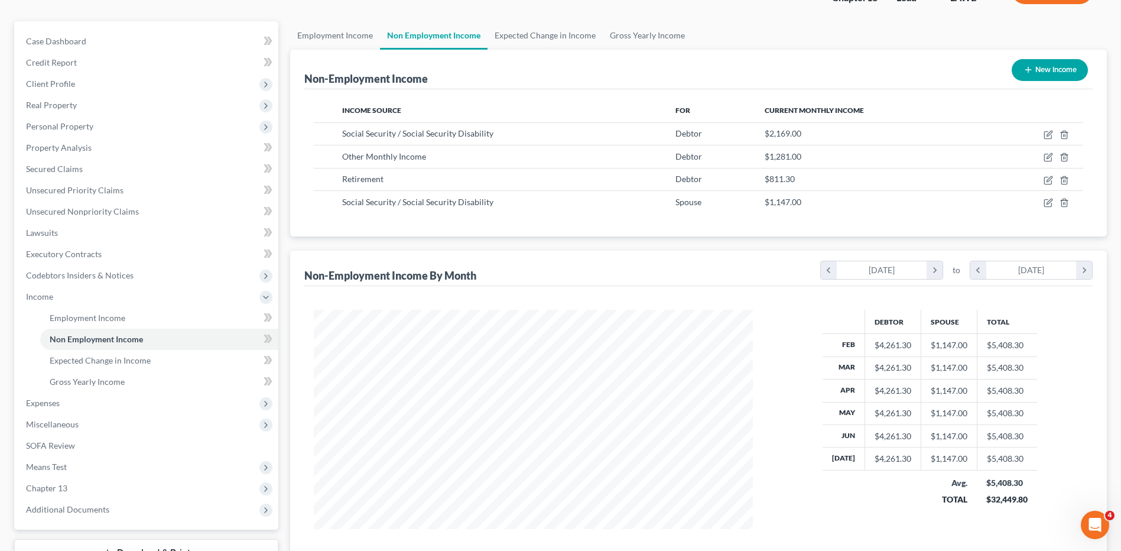
scroll to position [177, 0]
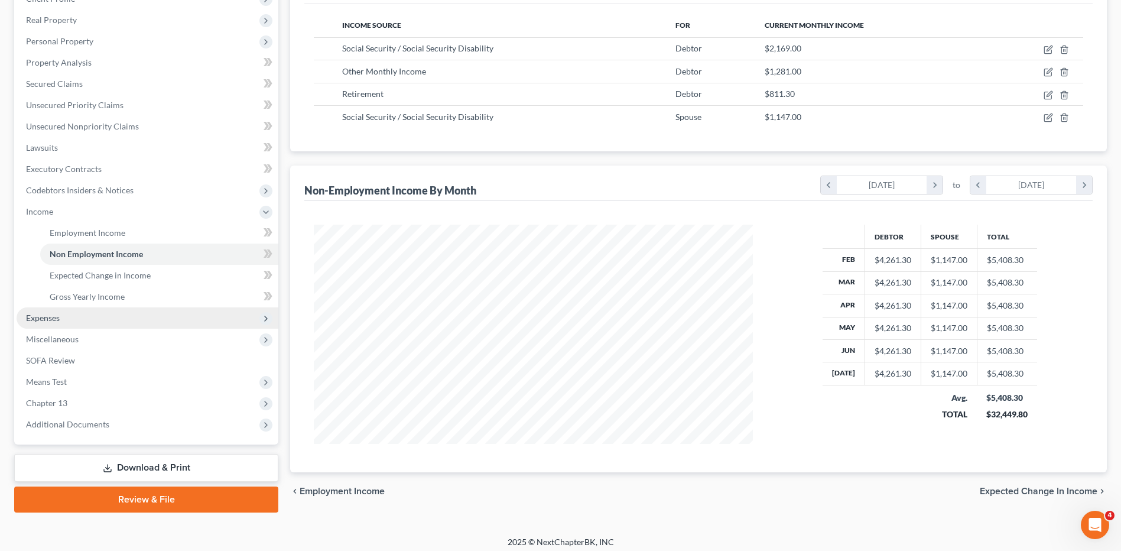
click at [50, 320] on span "Expenses" at bounding box center [43, 318] width 34 height 10
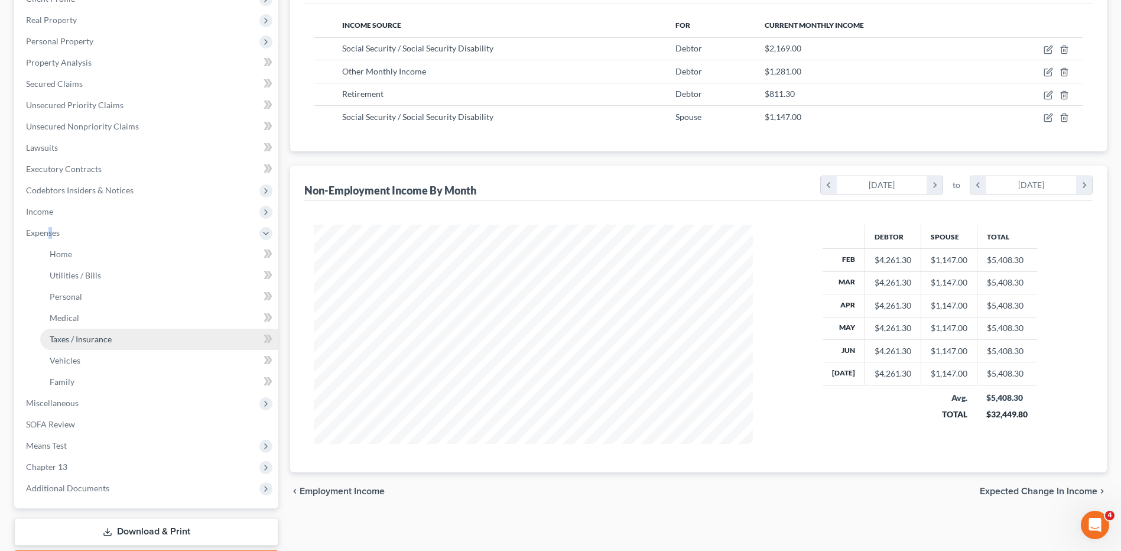
drag, startPoint x: 49, startPoint y: 318, endPoint x: 60, endPoint y: 344, distance: 28.9
click at [60, 344] on link "Taxes / Insurance" at bounding box center [159, 339] width 238 height 21
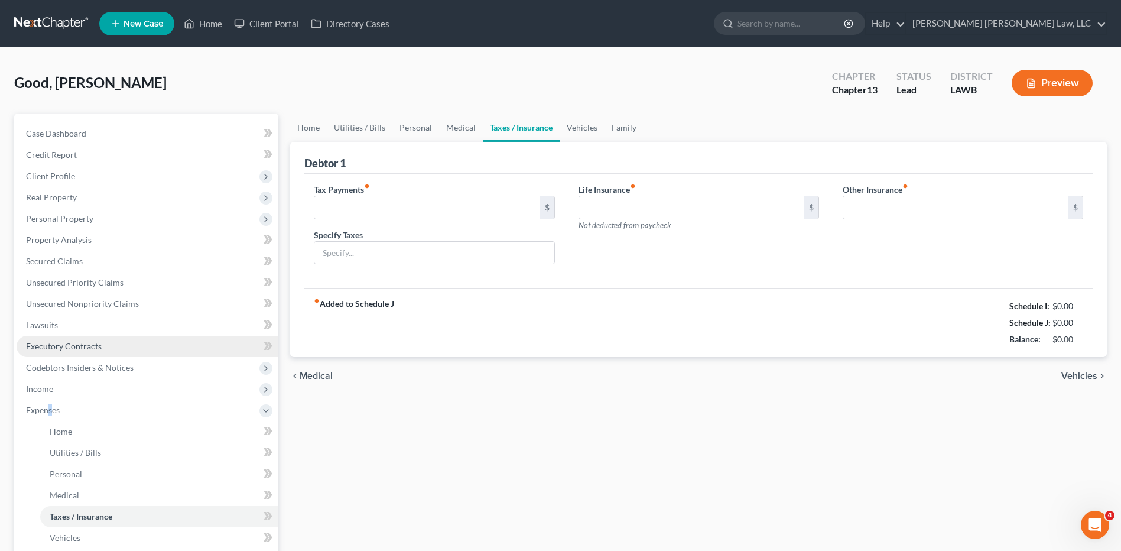
type input "0.00"
click at [351, 122] on link "Utilities / Bills" at bounding box center [360, 127] width 66 height 28
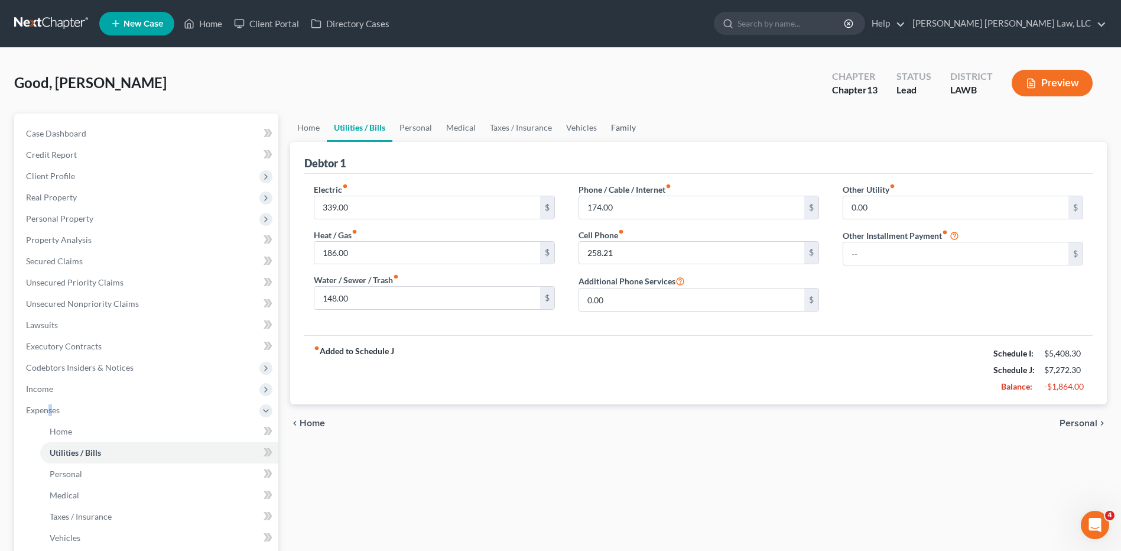
click at [612, 128] on link "Family" at bounding box center [623, 127] width 39 height 28
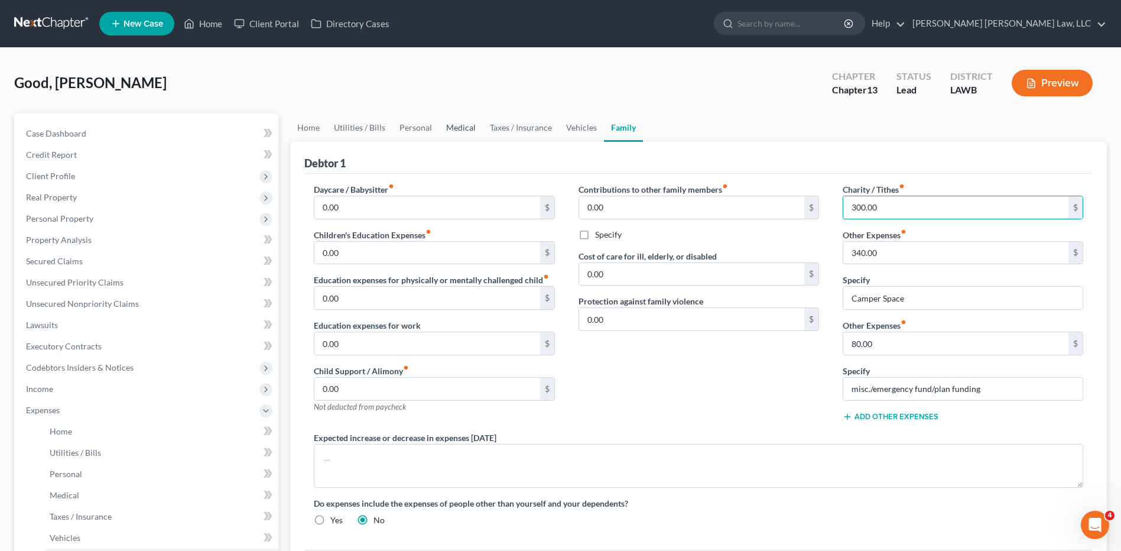
type input "300.00"
click at [455, 126] on link "Medical" at bounding box center [461, 127] width 44 height 28
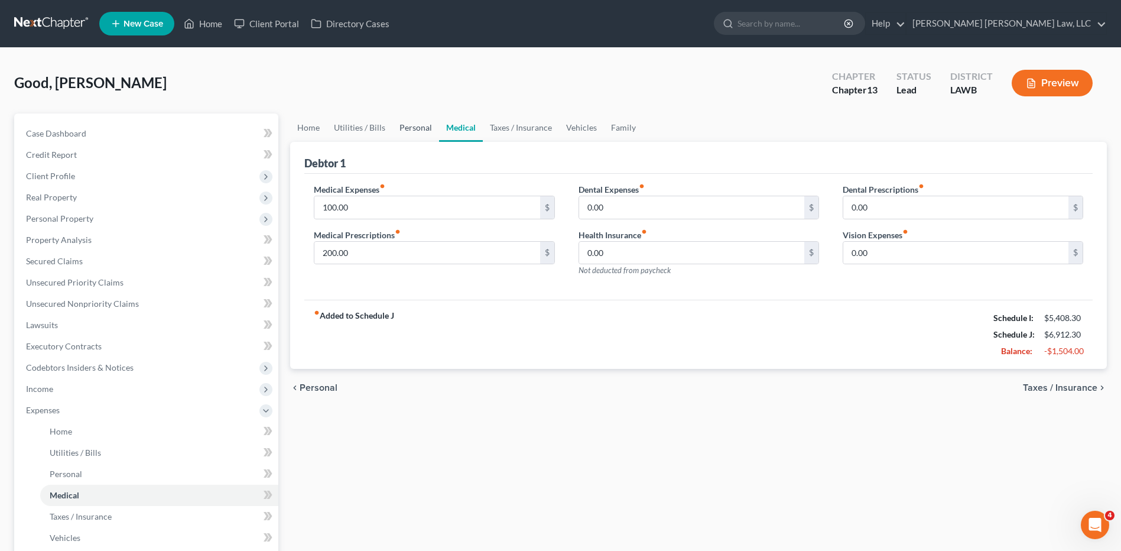
click at [411, 128] on link "Personal" at bounding box center [415, 127] width 47 height 28
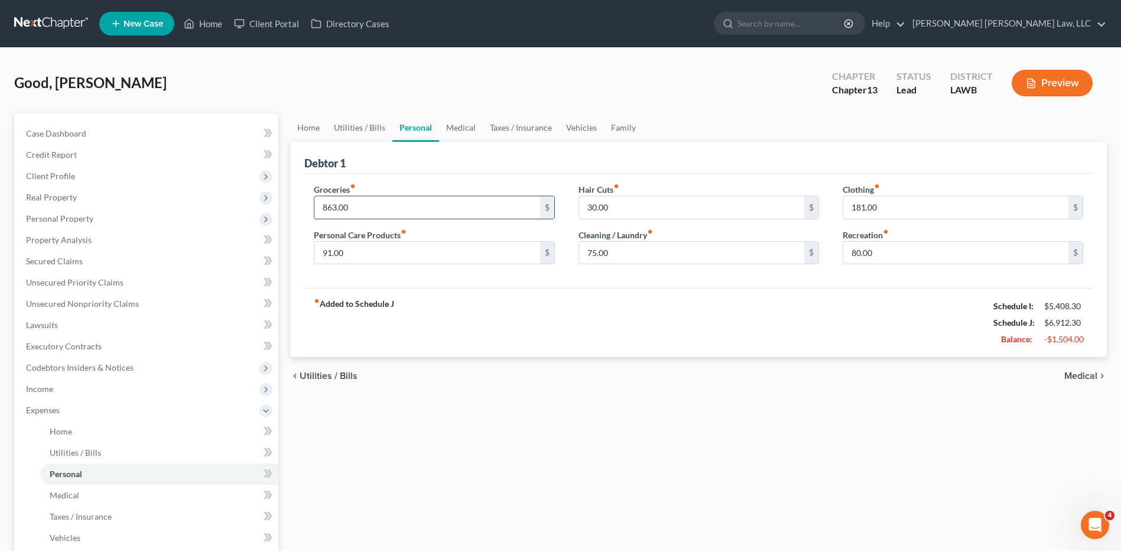
click at [361, 210] on input "863.00" at bounding box center [426, 207] width 225 height 22
type input "450.00"
click at [344, 122] on link "Utilities / Bills" at bounding box center [360, 127] width 66 height 28
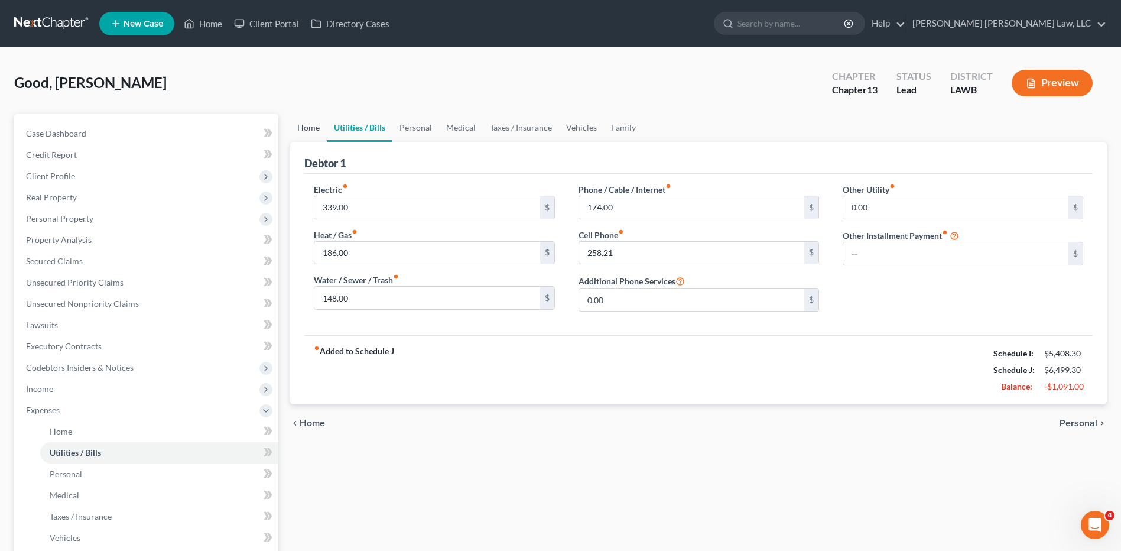
click at [314, 127] on link "Home" at bounding box center [308, 127] width 37 height 28
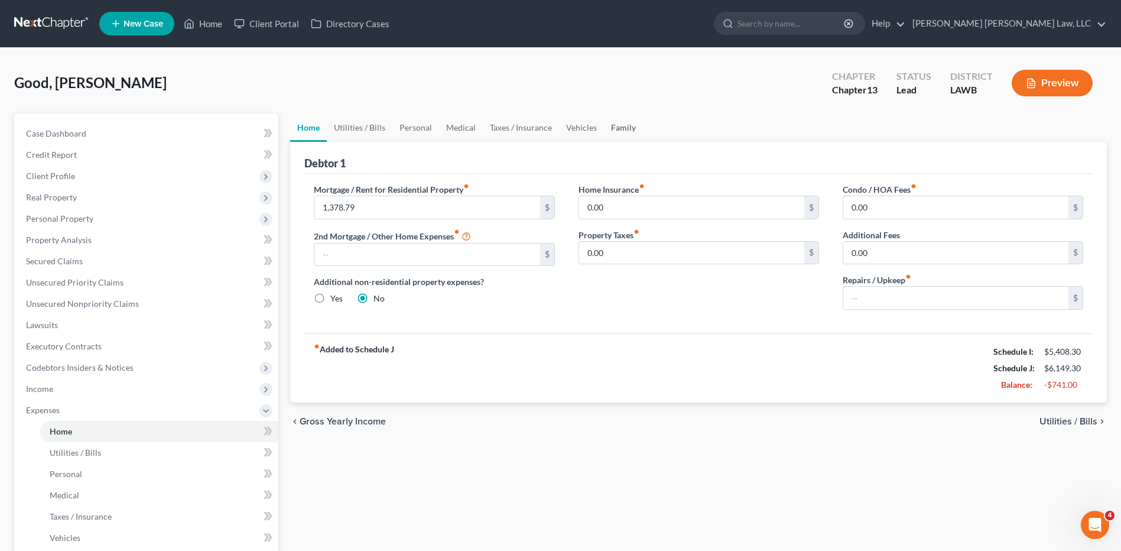
click at [615, 129] on link "Family" at bounding box center [623, 127] width 39 height 28
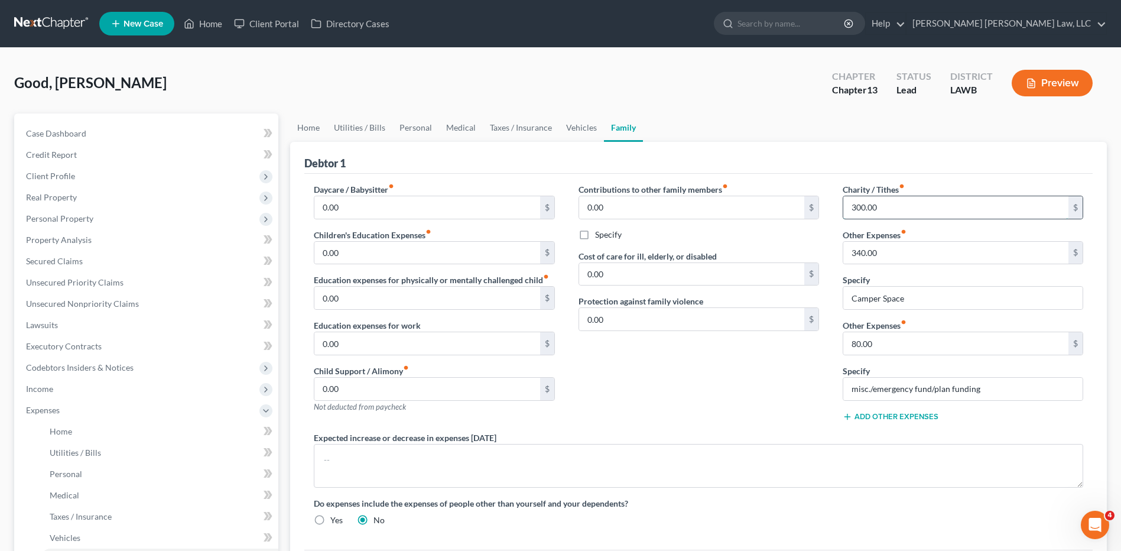
click at [909, 207] on input "300.00" at bounding box center [955, 207] width 225 height 22
type input "150.00"
click at [531, 133] on link "Taxes / Insurance" at bounding box center [521, 127] width 76 height 28
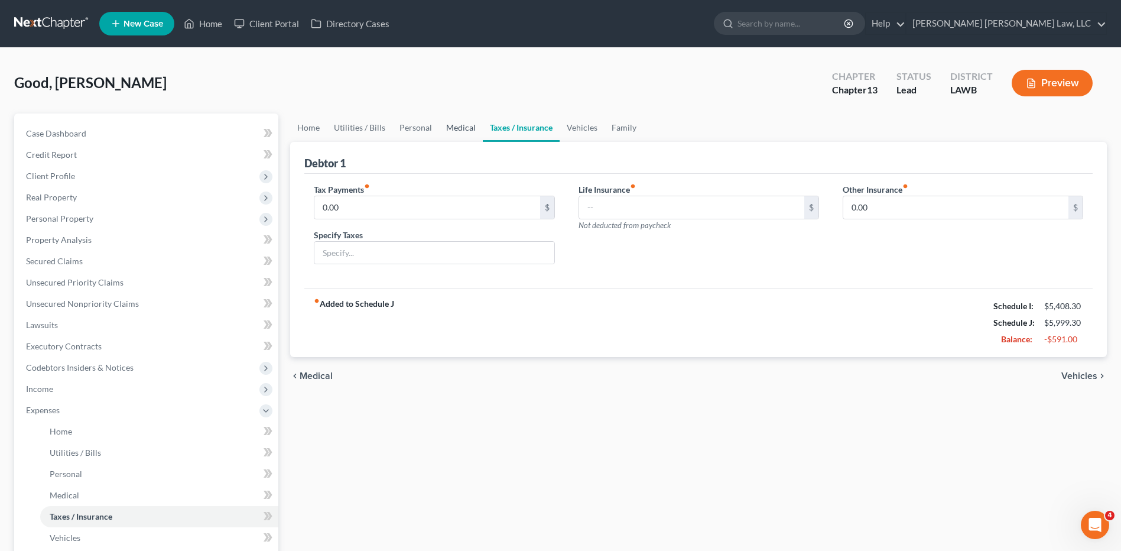
click at [464, 128] on link "Medical" at bounding box center [461, 127] width 44 height 28
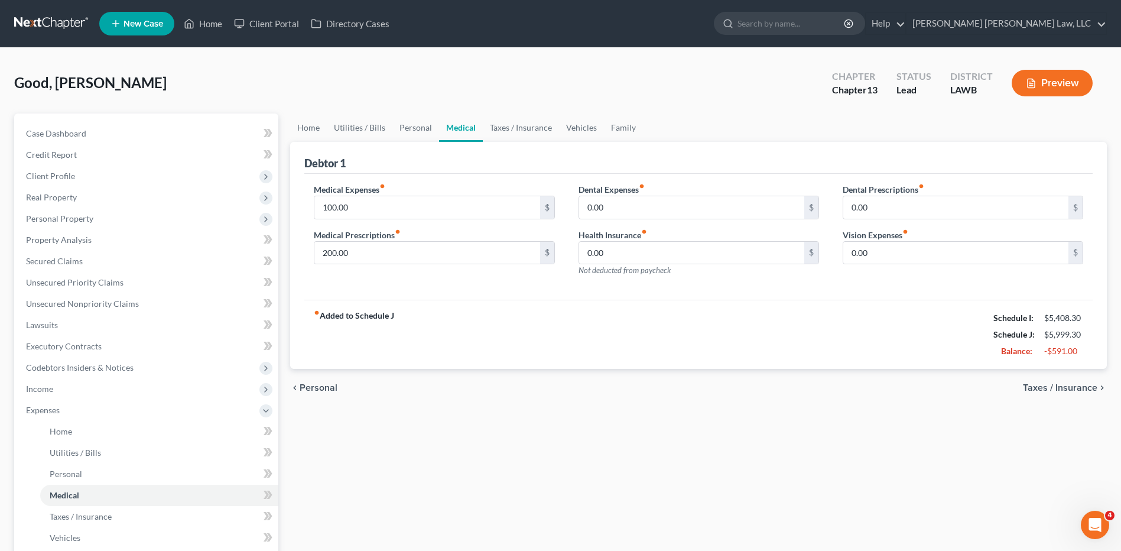
click at [847, 425] on div "Home Utilities / Bills Personal Medical Taxes / Insurance Vehicles Family Debto…" at bounding box center [698, 433] width 828 height 640
click at [366, 132] on link "Utilities / Bills" at bounding box center [360, 127] width 66 height 28
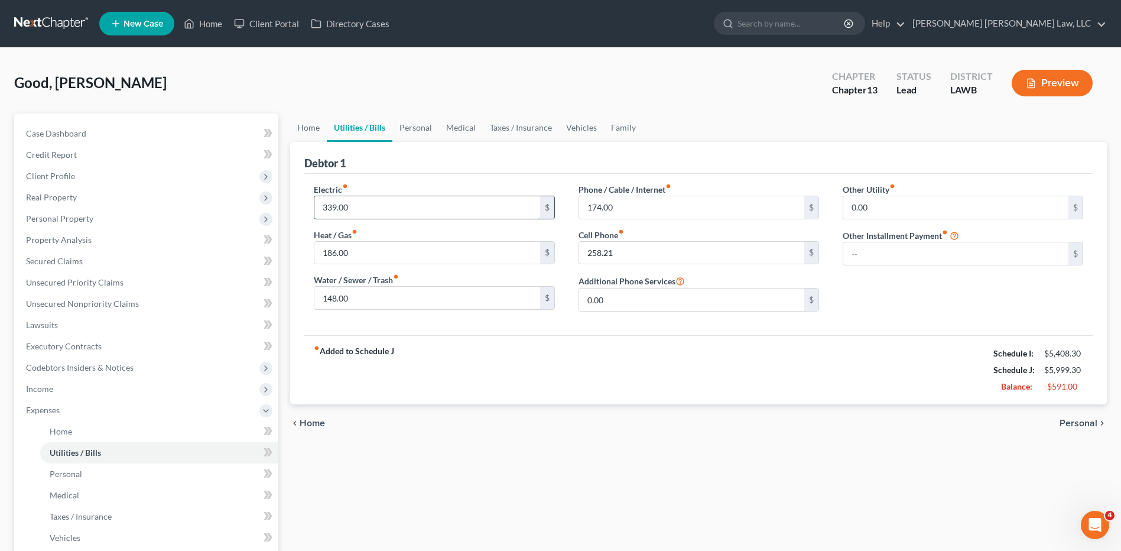
click at [360, 205] on input "339.00" at bounding box center [426, 207] width 225 height 22
type input "150.0"
click at [406, 327] on div "Electric fiber_manual_record 150.0 $ Heat / Gas fiber_manual_record 186.00 $ Wa…" at bounding box center [698, 254] width 788 height 161
click at [361, 252] on input "186.00" at bounding box center [426, 253] width 225 height 22
type input "86.00"
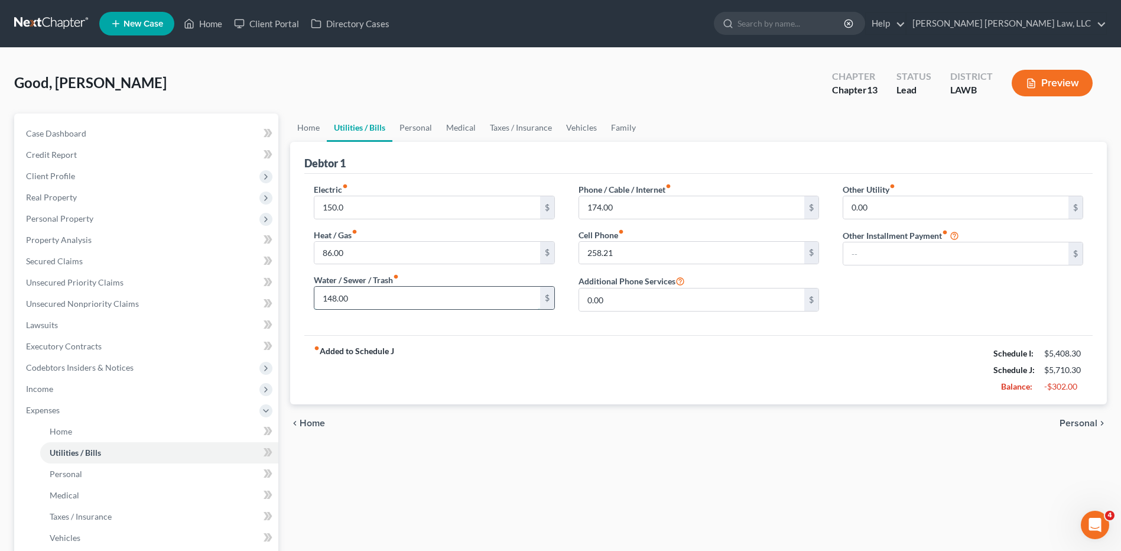
click at [367, 294] on input "148.00" at bounding box center [426, 298] width 225 height 22
type input "48.00"
click at [638, 251] on input "258.21" at bounding box center [691, 253] width 225 height 22
type input "58.21"
click at [631, 208] on input "174.00" at bounding box center [691, 207] width 225 height 22
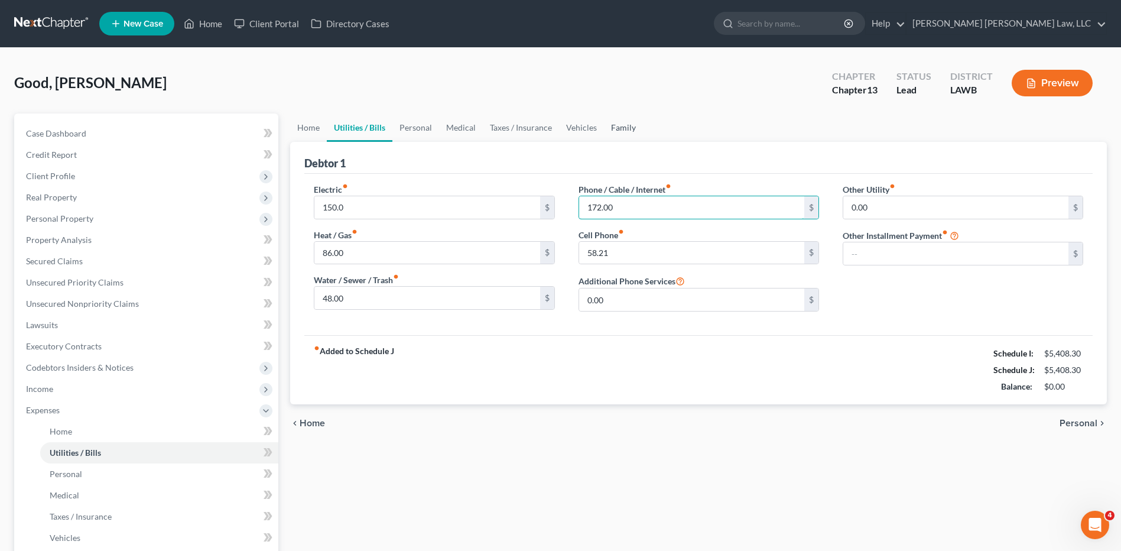
type input "172.00"
click at [616, 123] on link "Family" at bounding box center [623, 127] width 39 height 28
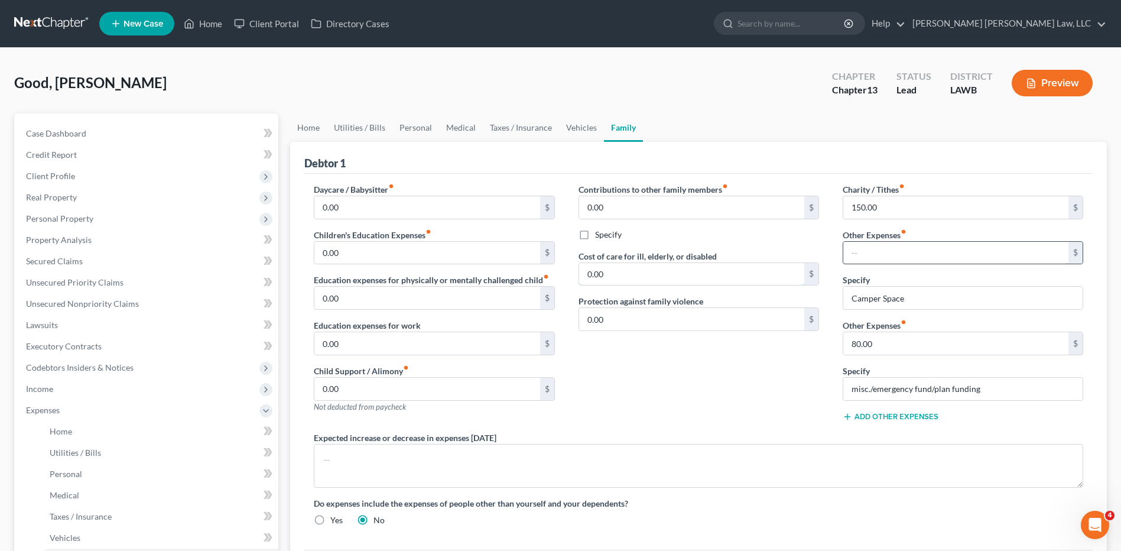
type input "340.00"
drag, startPoint x: 932, startPoint y: 299, endPoint x: 780, endPoint y: 325, distance: 154.6
click at [780, 325] on div "Daycare / Babysitter fiber_manual_record 0.00 $ Children's Education Expenses f…" at bounding box center [698, 359] width 793 height 352
click at [519, 131] on link "Taxes / Insurance" at bounding box center [521, 127] width 76 height 28
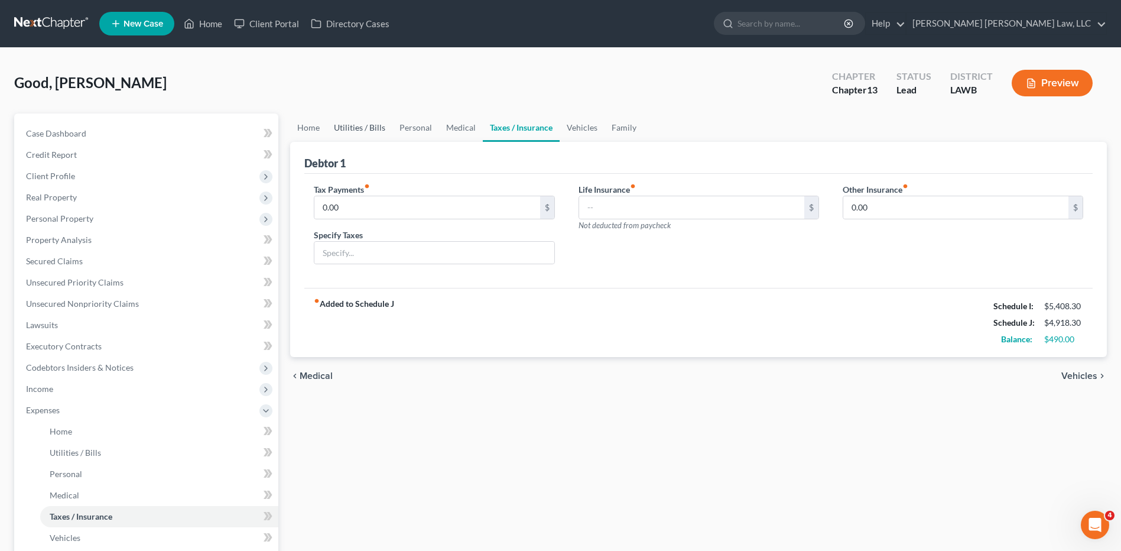
click at [369, 129] on link "Utilities / Bills" at bounding box center [360, 127] width 66 height 28
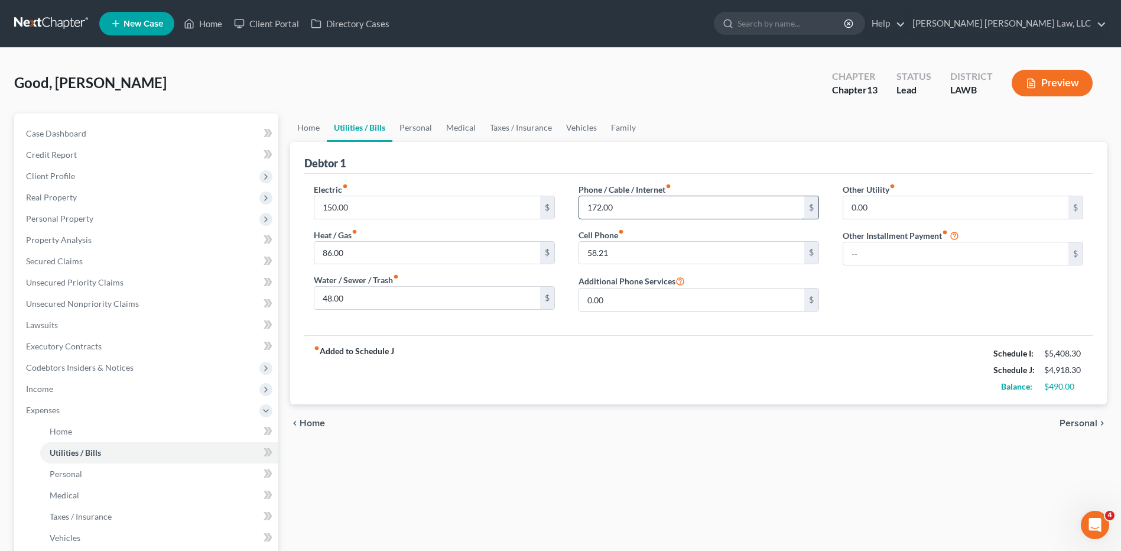
click at [624, 204] on input "172.00" at bounding box center [691, 207] width 225 height 22
type input "45.00"
click at [642, 250] on input "58.21" at bounding box center [691, 253] width 225 height 22
type input "45.00"
click at [457, 129] on link "Medical" at bounding box center [461, 127] width 44 height 28
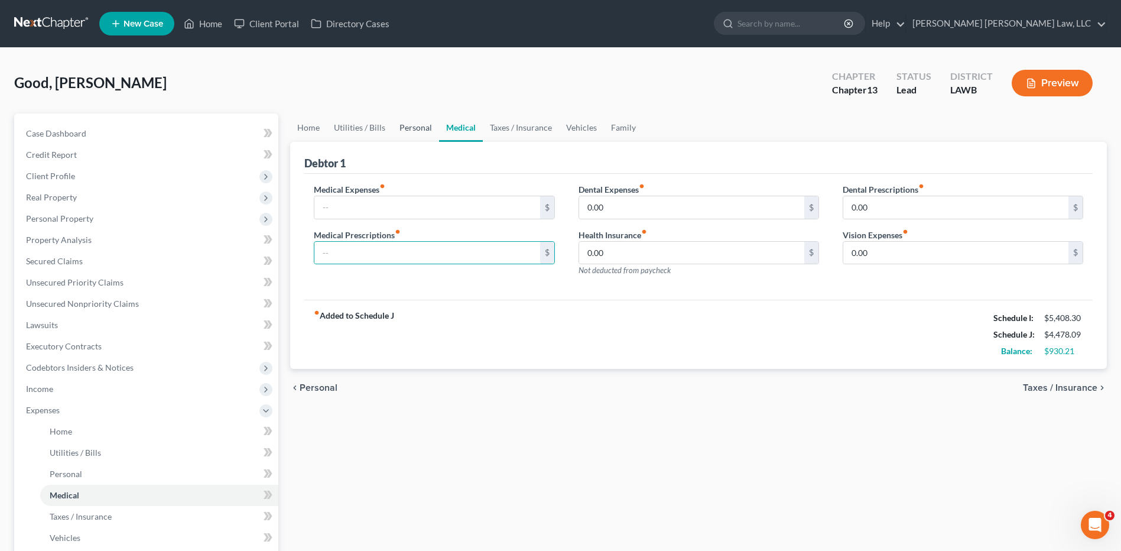
click at [418, 133] on link "Personal" at bounding box center [415, 127] width 47 height 28
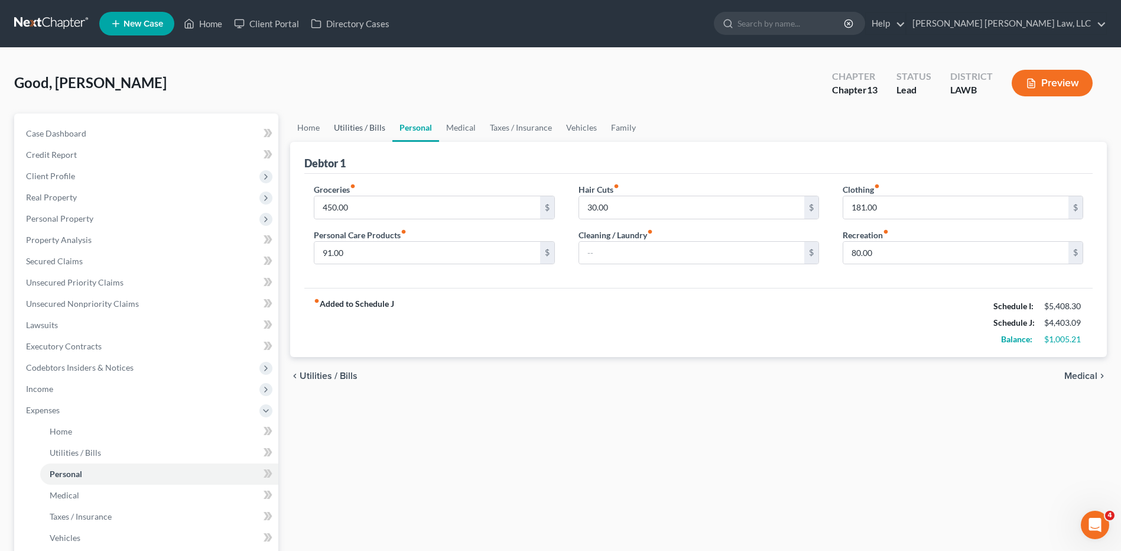
click at [359, 125] on link "Utilities / Bills" at bounding box center [360, 127] width 66 height 28
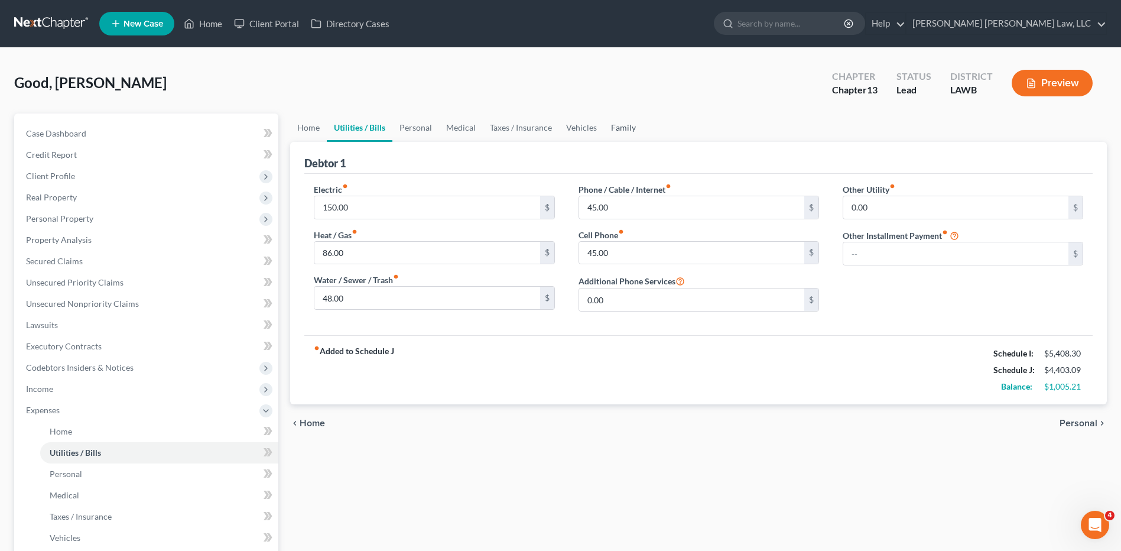
click at [615, 130] on link "Family" at bounding box center [623, 127] width 39 height 28
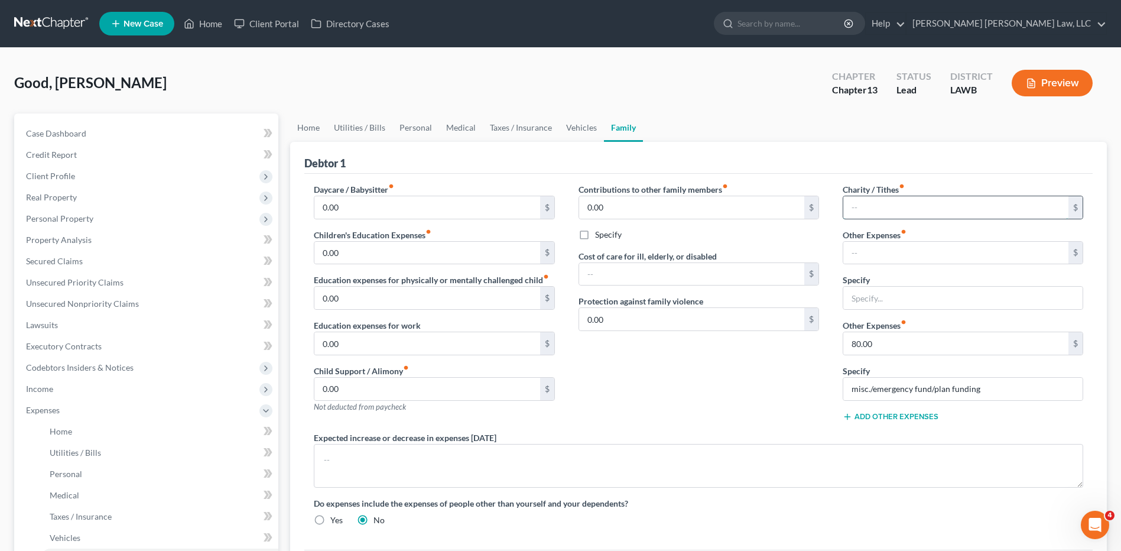
click at [860, 211] on input "text" at bounding box center [955, 207] width 225 height 22
type input "200.00"
click at [528, 131] on link "Taxes / Insurance" at bounding box center [521, 127] width 76 height 28
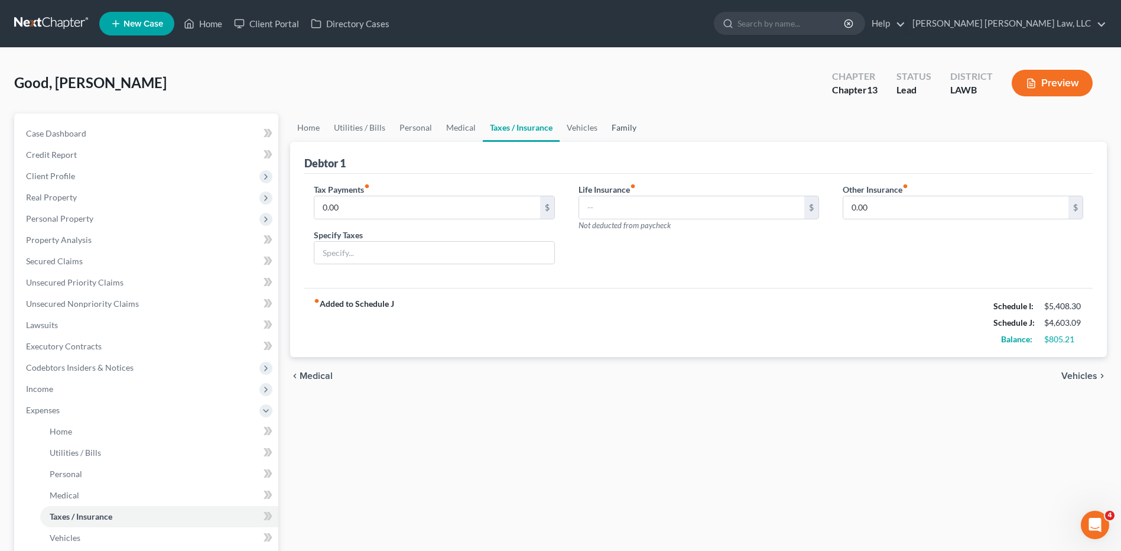
click at [615, 131] on link "Family" at bounding box center [623, 127] width 39 height 28
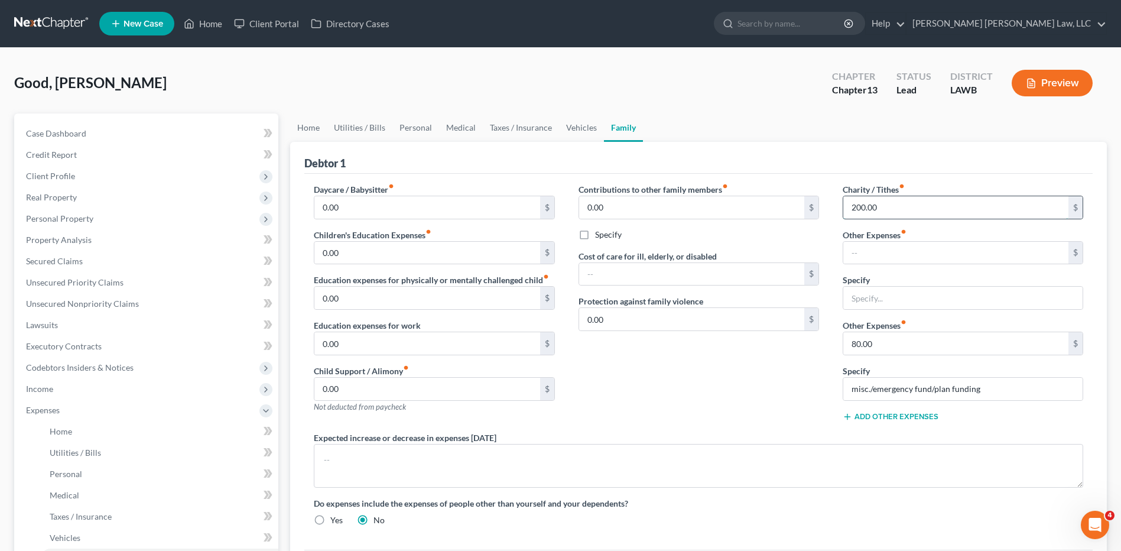
click at [883, 205] on input "200.00" at bounding box center [955, 207] width 225 height 22
type input "150.00"
click at [525, 128] on link "Taxes / Insurance" at bounding box center [521, 127] width 76 height 28
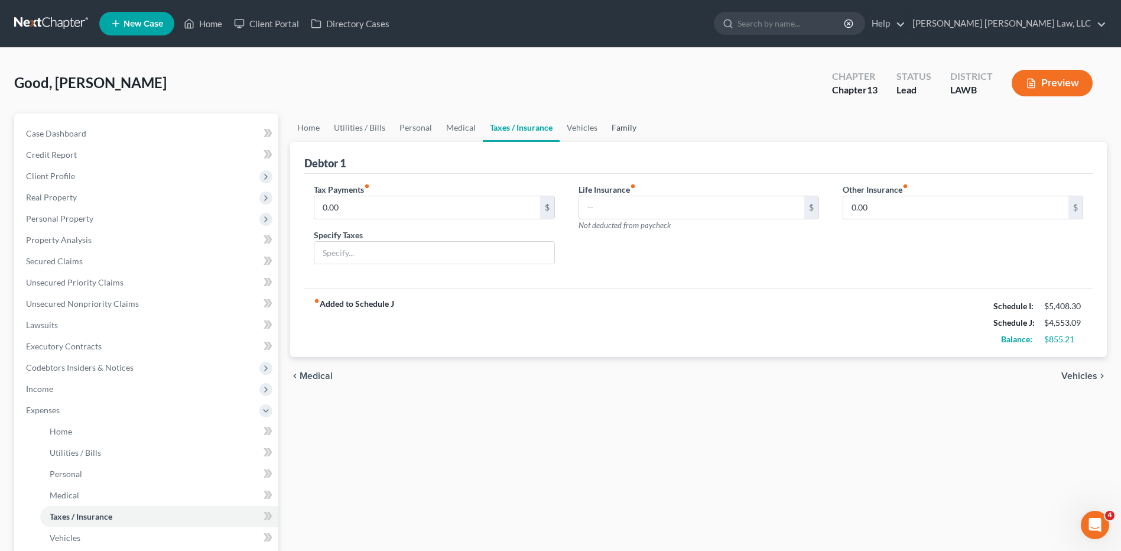
click at [618, 128] on link "Family" at bounding box center [623, 127] width 39 height 28
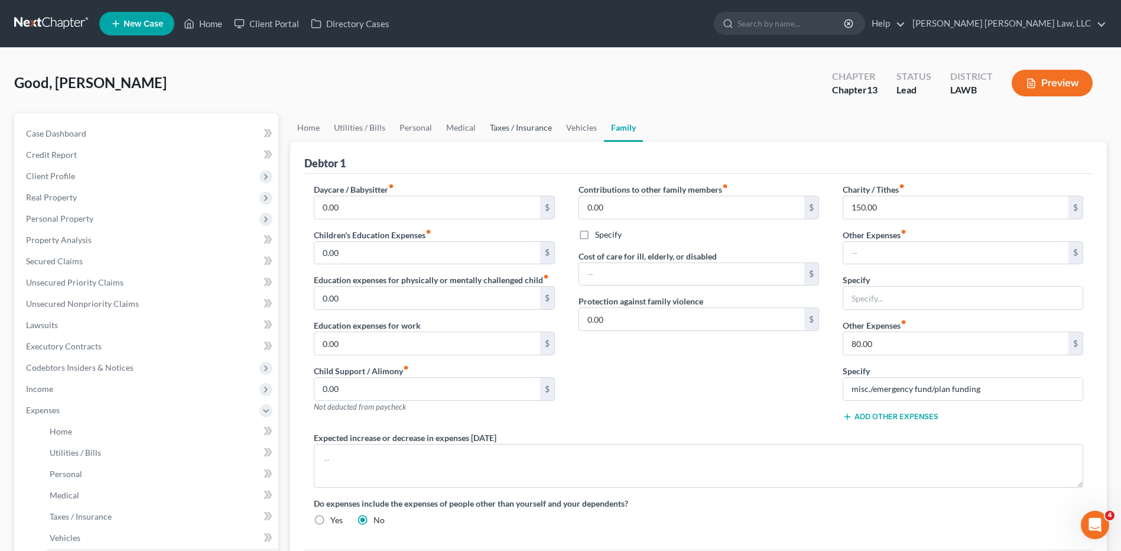
click at [516, 121] on link "Taxes / Insurance" at bounding box center [521, 127] width 76 height 28
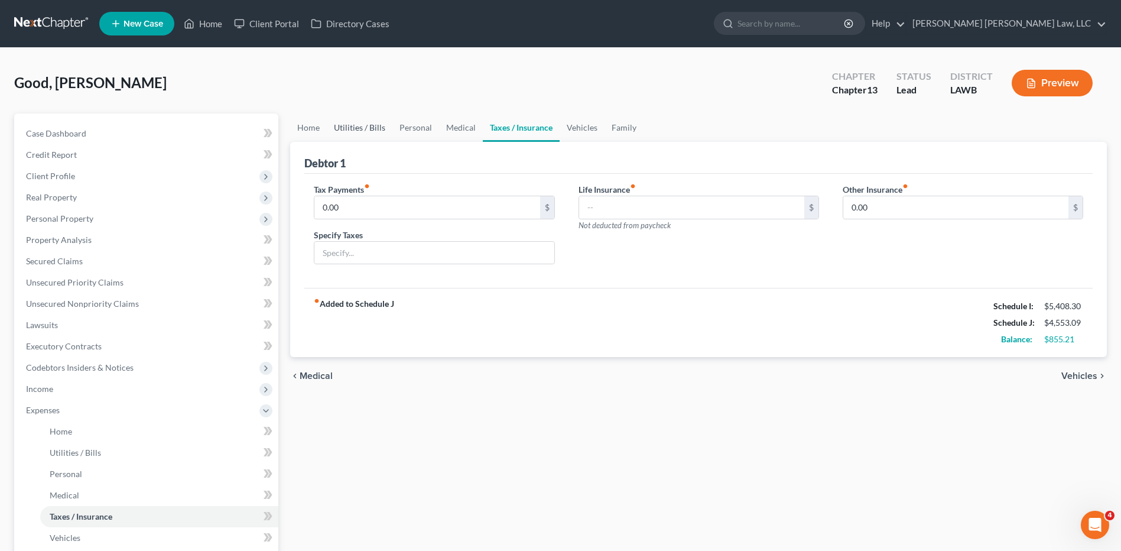
click at [363, 129] on link "Utilities / Bills" at bounding box center [360, 127] width 66 height 28
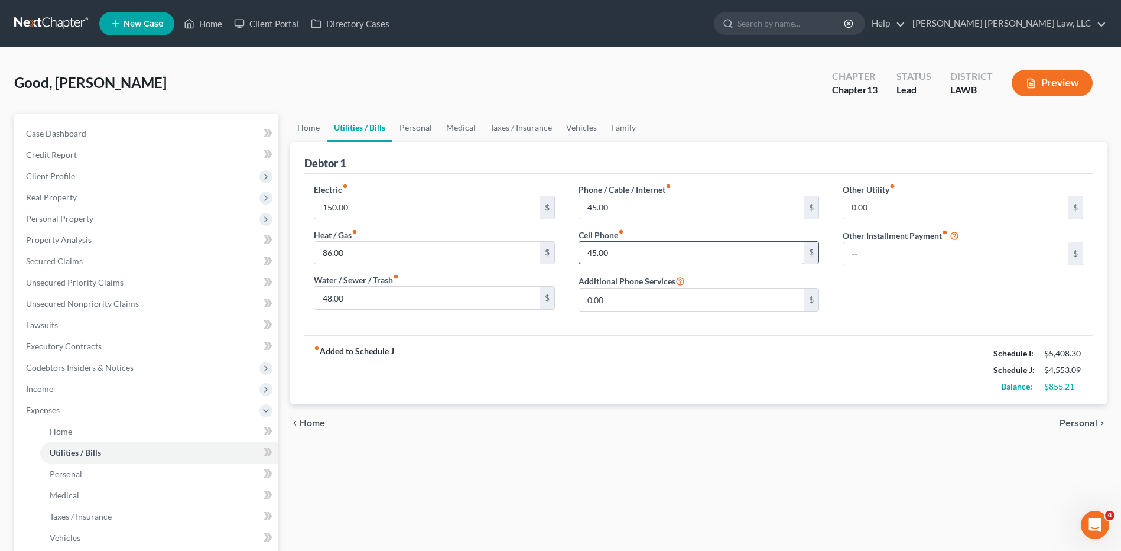
click at [625, 256] on input "45.00" at bounding box center [691, 253] width 225 height 22
type input "7"
type input "65.21"
click at [50, 389] on span "Income" at bounding box center [39, 388] width 27 height 10
click at [94, 431] on span "Non Employment Income" at bounding box center [96, 431] width 93 height 10
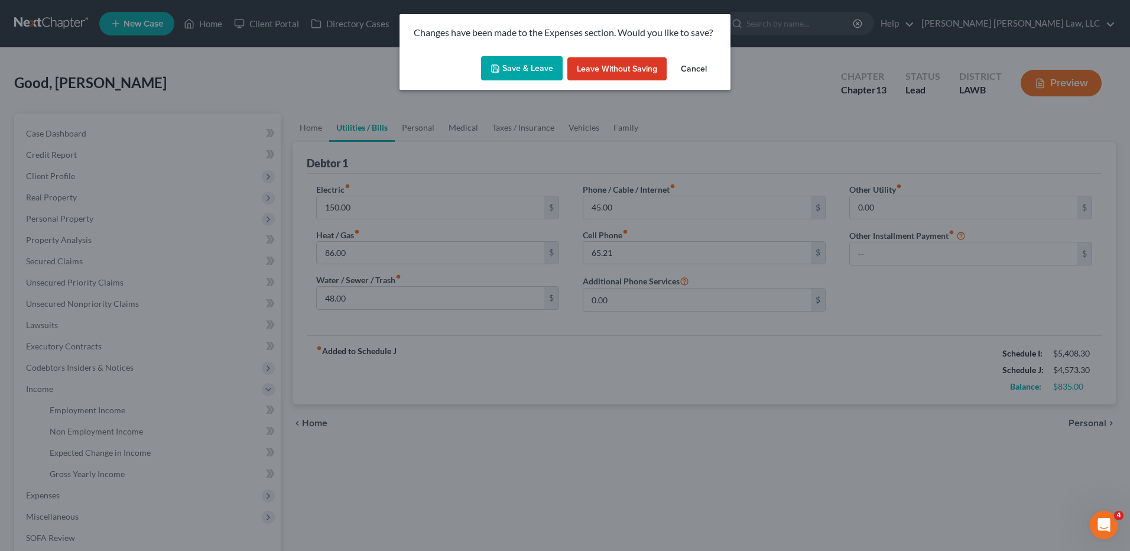
click at [544, 72] on button "Save & Leave" at bounding box center [522, 68] width 82 height 25
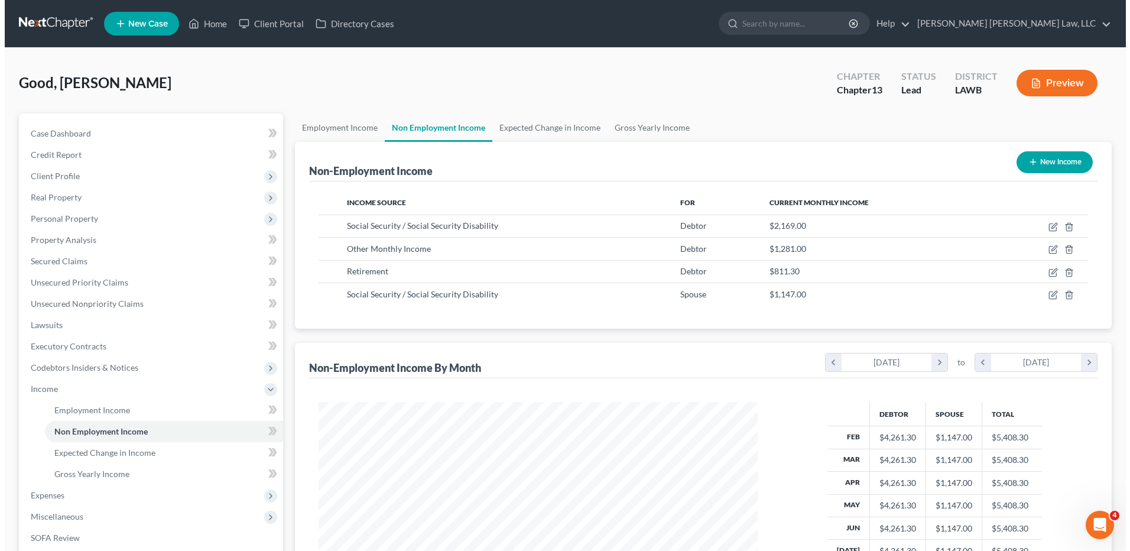
scroll to position [219, 462]
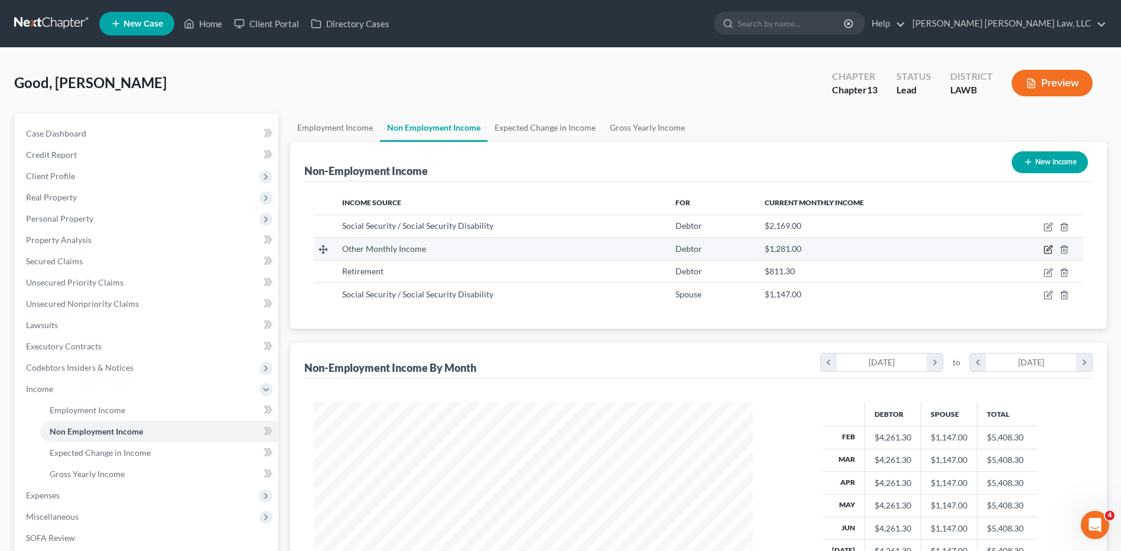
click at [1050, 248] on icon "button" at bounding box center [1047, 249] width 9 height 9
select select "13"
select select "0"
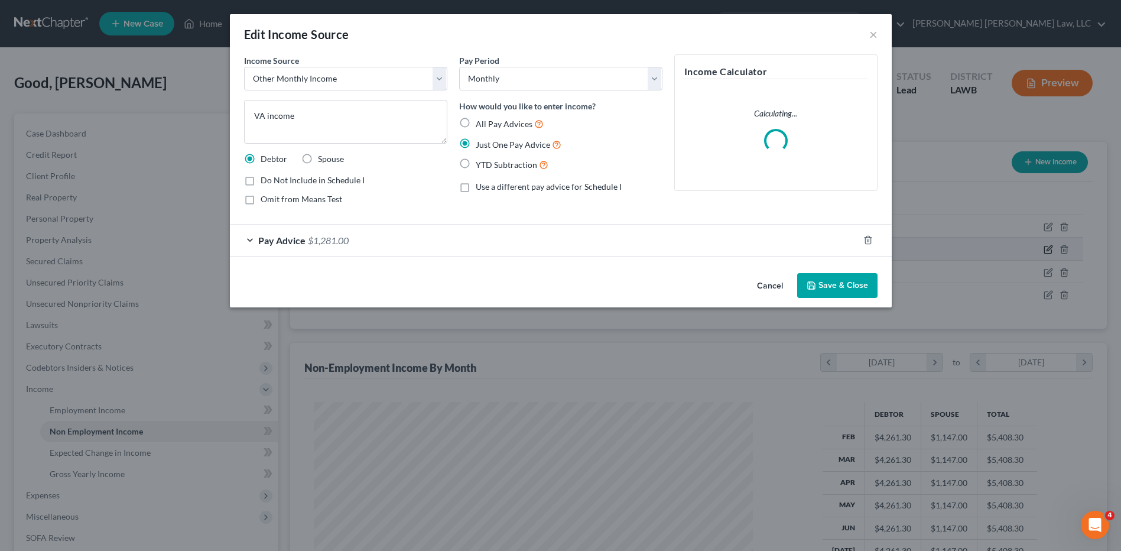
scroll to position [221, 467]
click at [355, 242] on div "Pay Advice $1,281.00" at bounding box center [548, 240] width 629 height 31
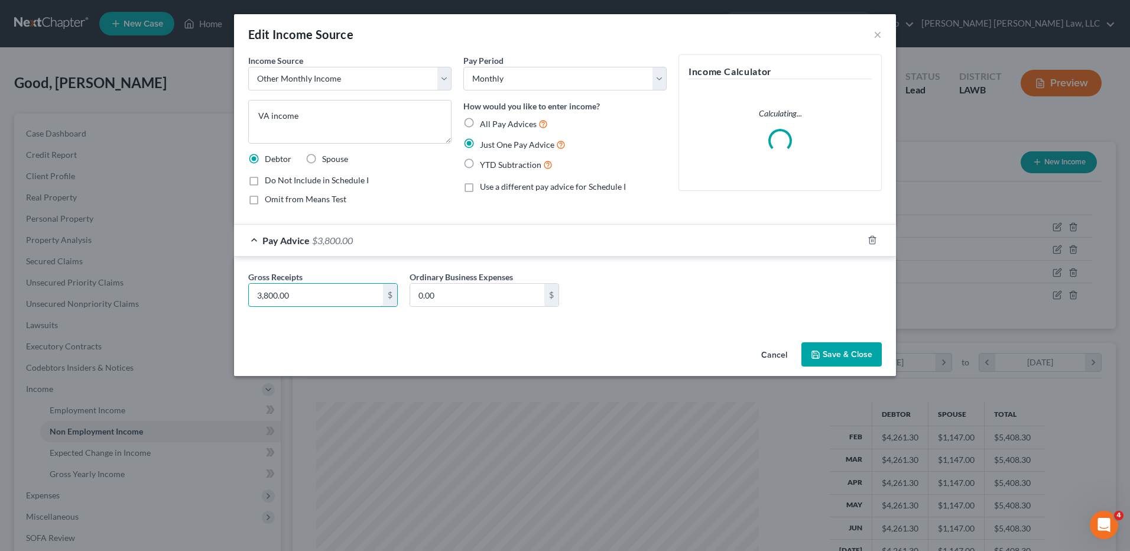
type input "3,800.00"
click at [835, 356] on button "Save & Close" at bounding box center [841, 354] width 80 height 25
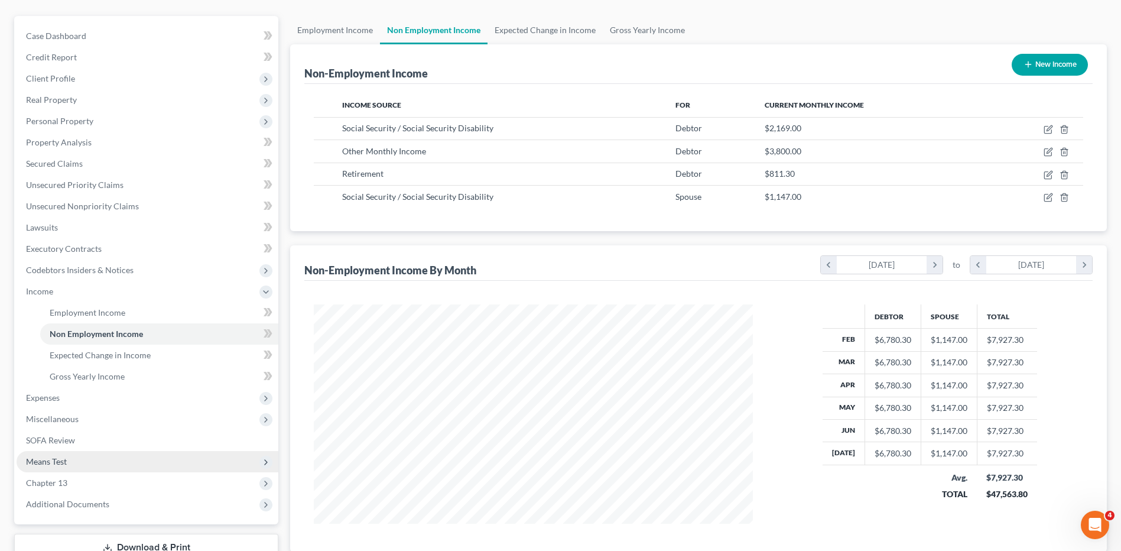
scroll to position [118, 0]
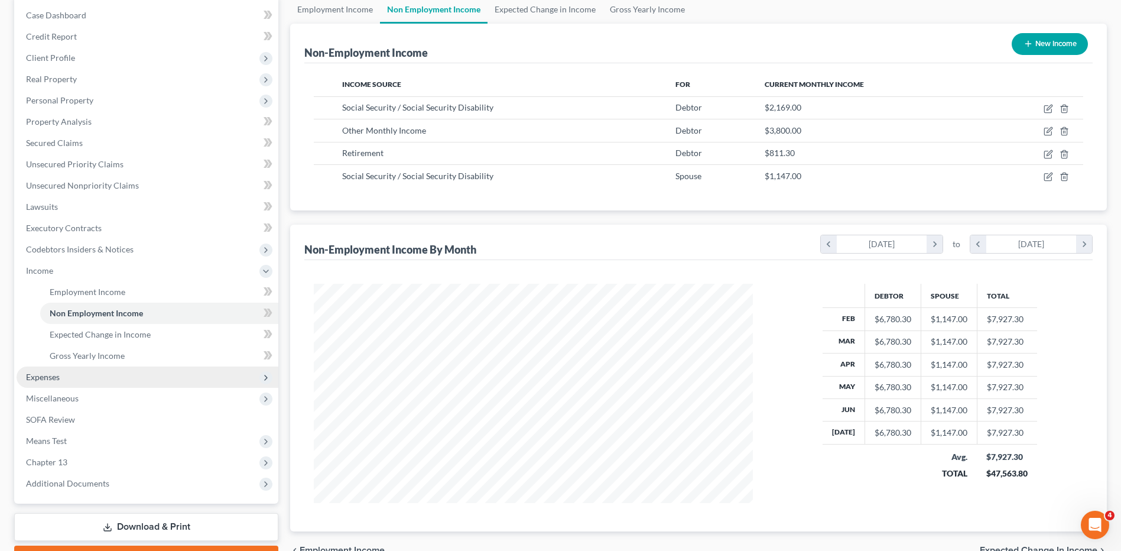
click at [45, 372] on span "Expenses" at bounding box center [43, 377] width 34 height 10
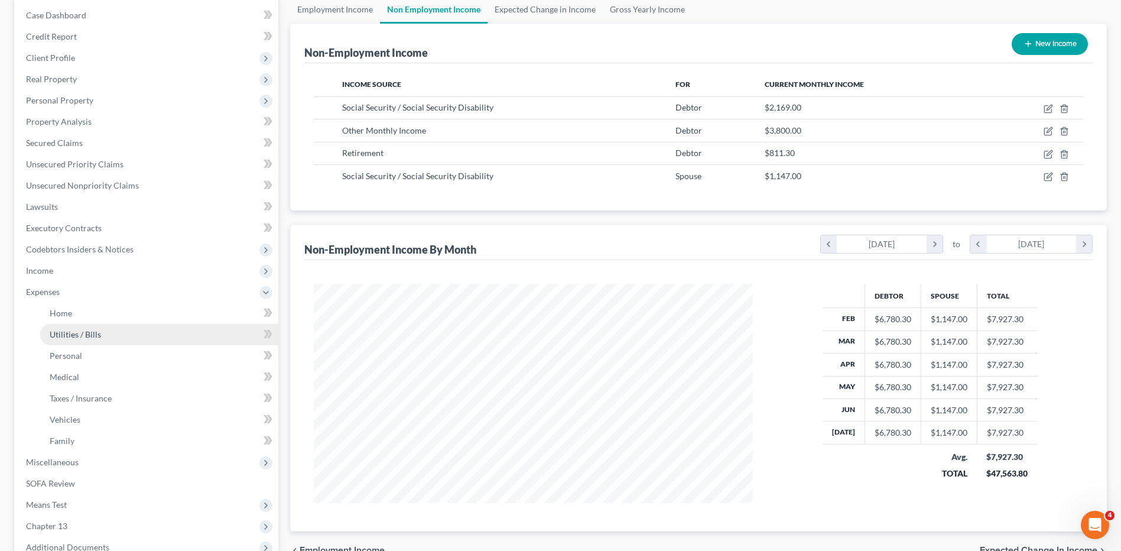
click at [80, 332] on span "Utilities / Bills" at bounding box center [75, 334] width 51 height 10
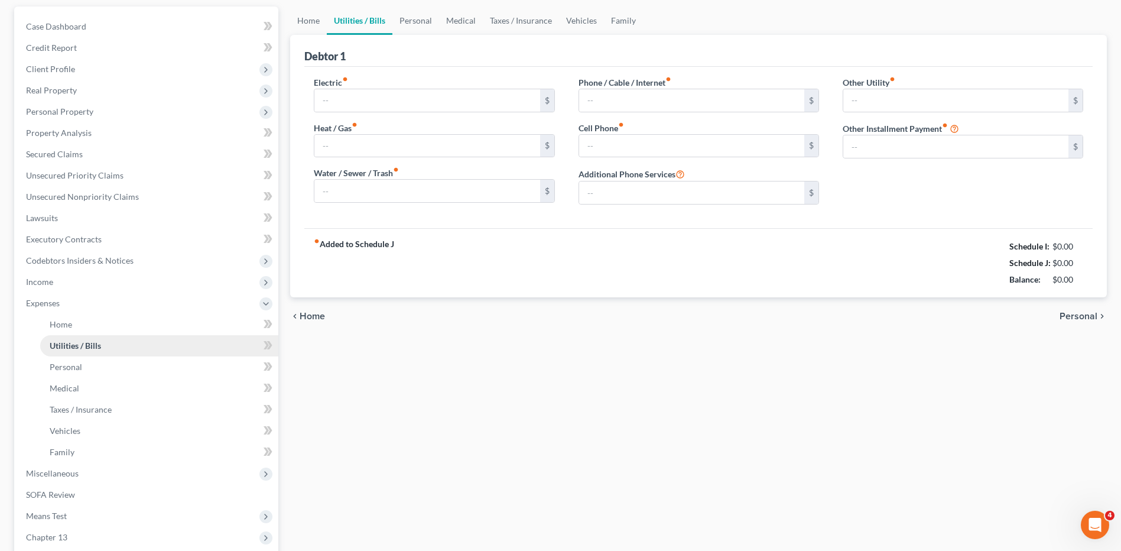
scroll to position [45, 0]
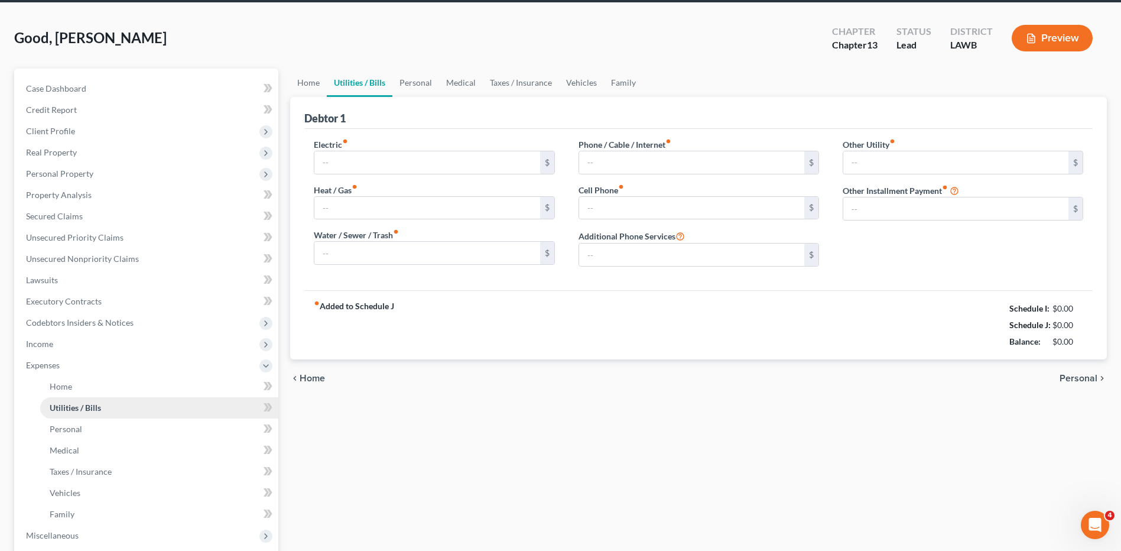
type input "150.00"
type input "86.00"
type input "48.00"
type input "45.00"
type input "65.21"
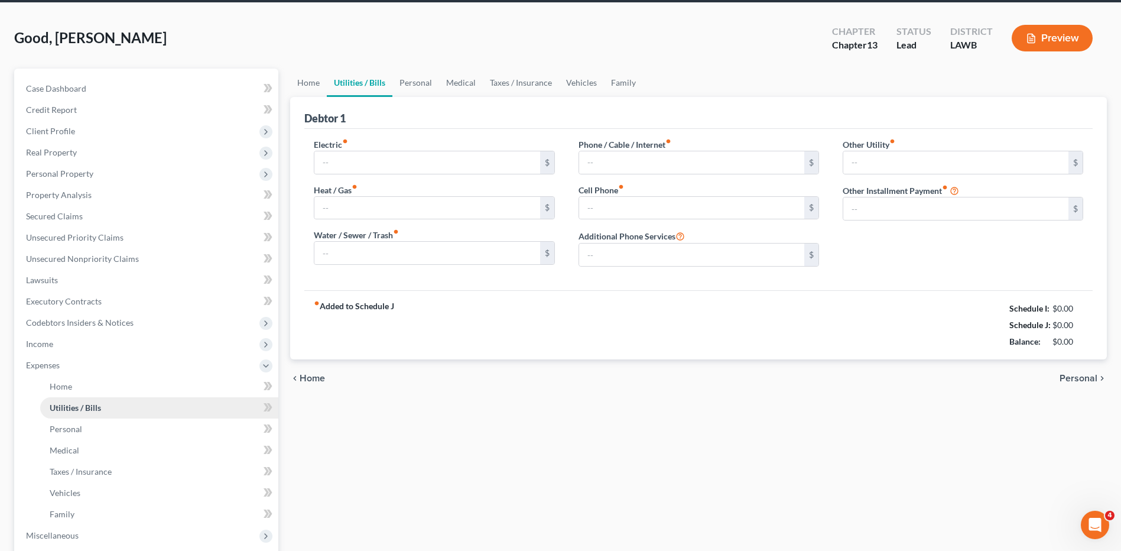
type input "0.00"
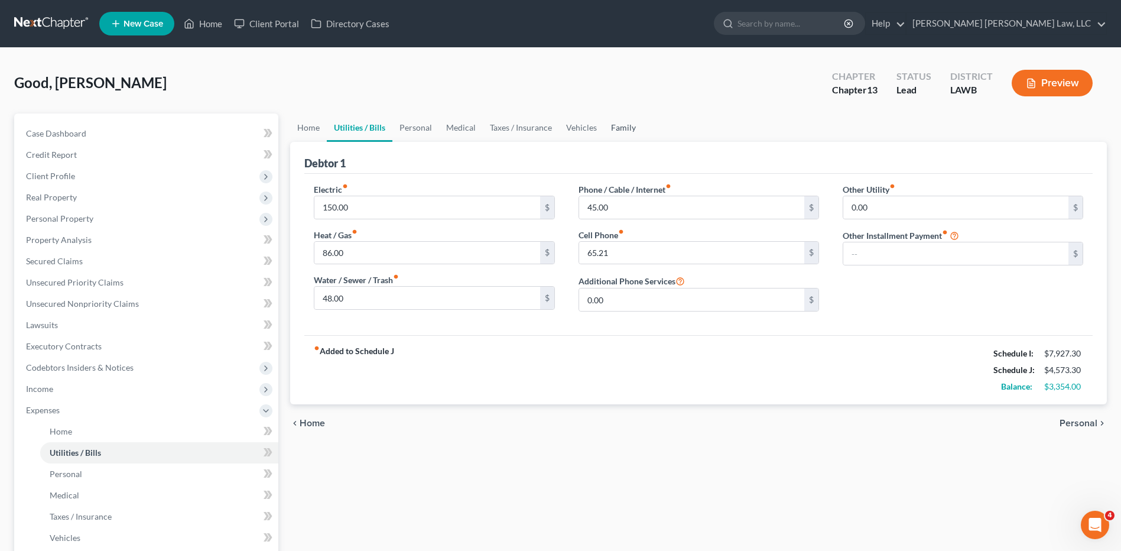
click at [625, 125] on link "Family" at bounding box center [623, 127] width 39 height 28
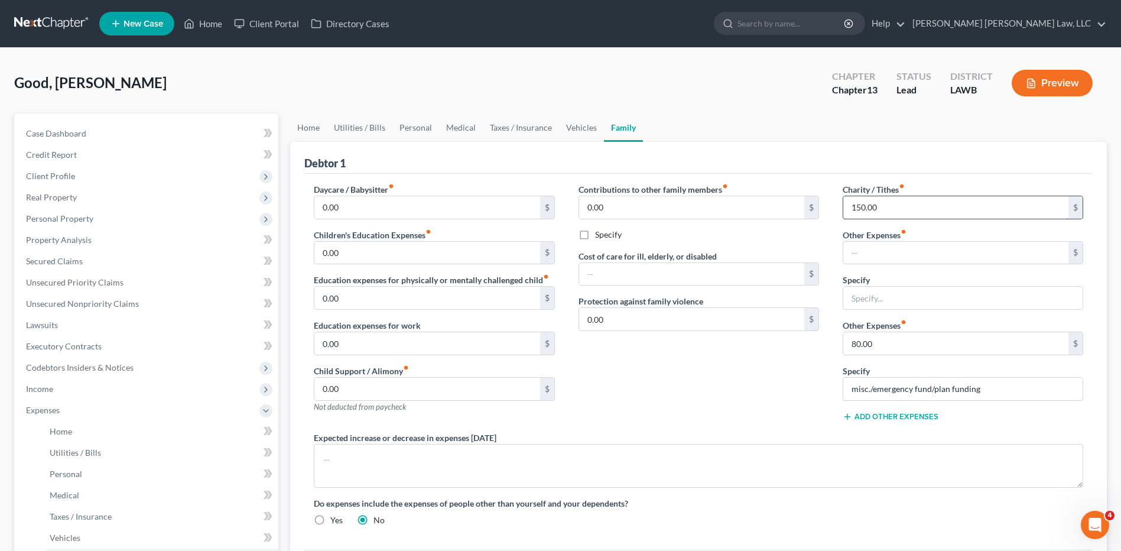
click at [882, 200] on input "150.00" at bounding box center [955, 207] width 225 height 22
type input "660.00"
click at [864, 251] on input "text" at bounding box center [955, 253] width 225 height 22
type input "340.00"
click at [876, 298] on input "text" at bounding box center [962, 298] width 239 height 22
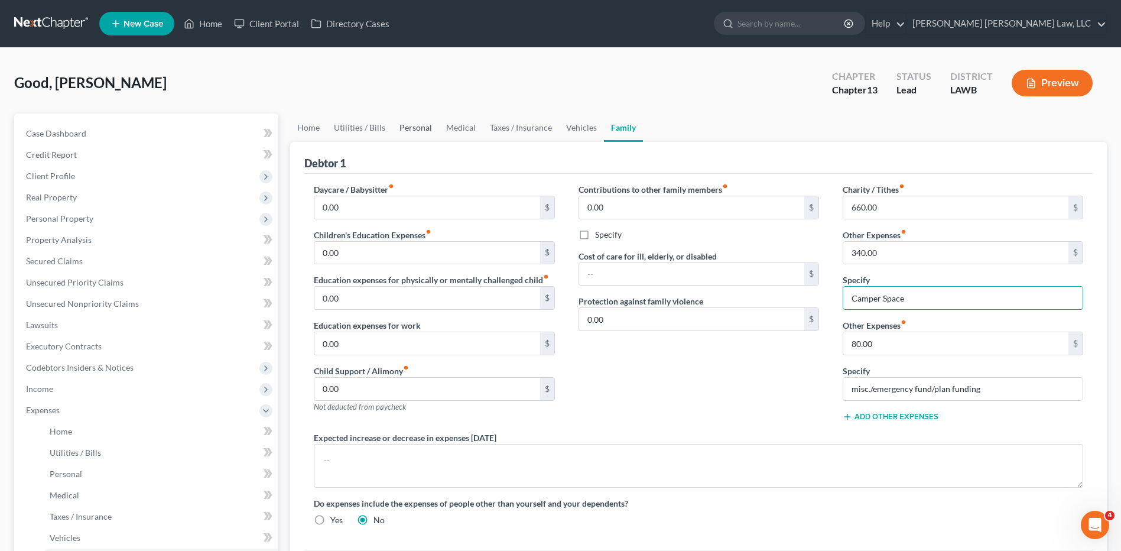
type input "Camper Space"
click at [411, 132] on link "Personal" at bounding box center [415, 127] width 47 height 28
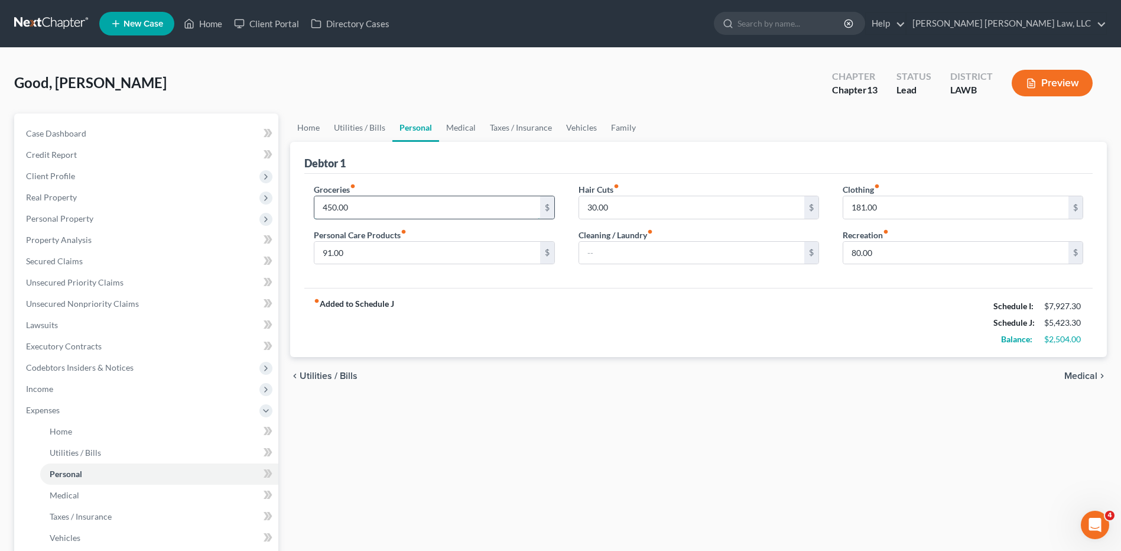
click at [364, 207] on input "450.00" at bounding box center [426, 207] width 225 height 22
click at [352, 131] on link "Utilities / Bills" at bounding box center [360, 127] width 66 height 28
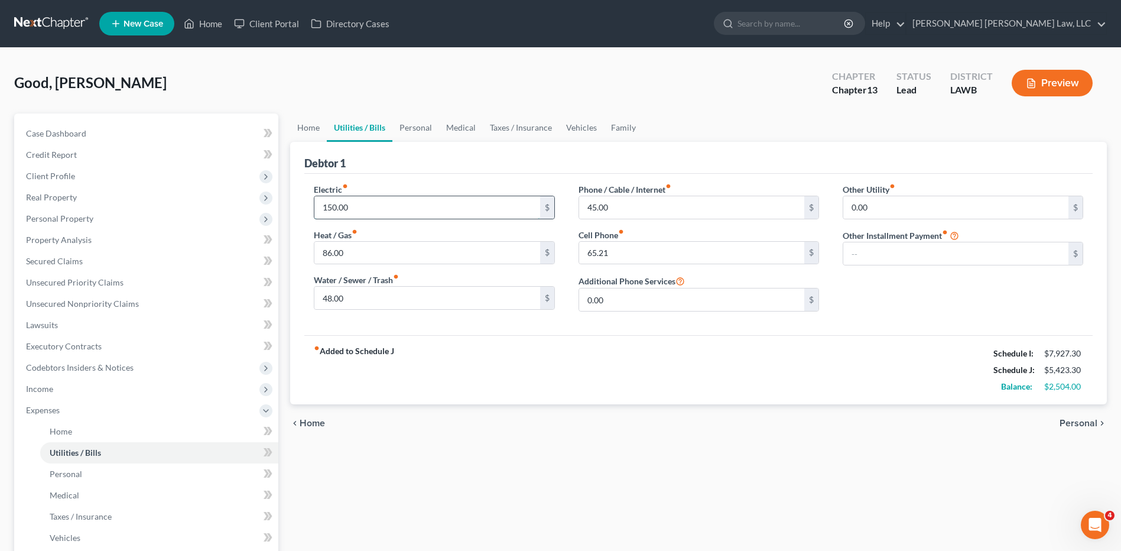
click at [358, 212] on input "150.00" at bounding box center [426, 207] width 225 height 22
type input "350.0"
click at [619, 246] on input "65.21" at bounding box center [691, 253] width 225 height 22
type input "265.21"
click at [611, 214] on input "45.00" at bounding box center [691, 207] width 225 height 22
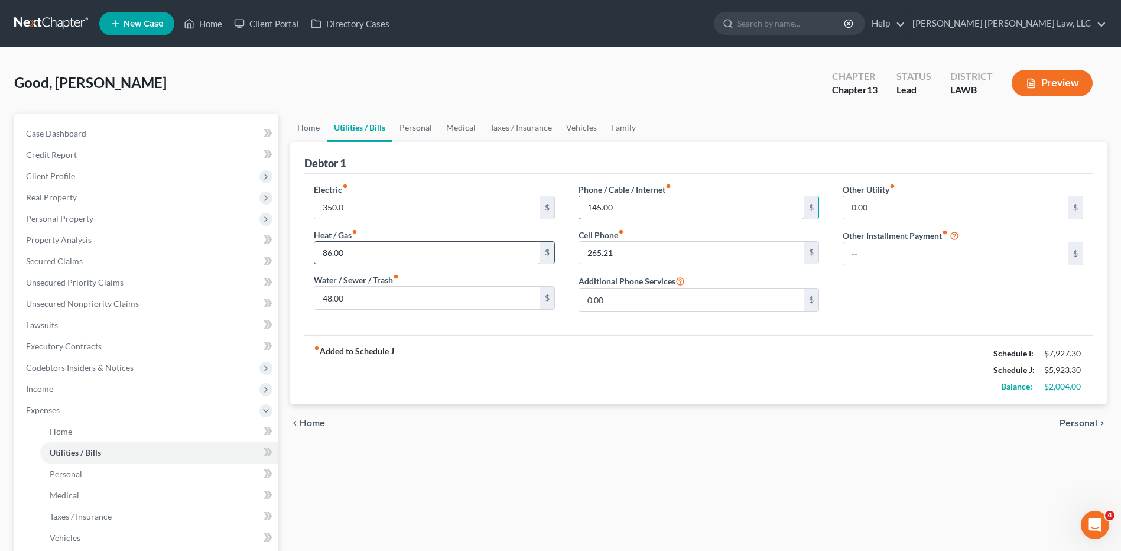
type input "145.00"
click at [346, 256] on input "86.00" at bounding box center [426, 253] width 225 height 22
type input "186.00"
click at [364, 304] on input "48.00" at bounding box center [426, 298] width 225 height 22
type input "148.00"
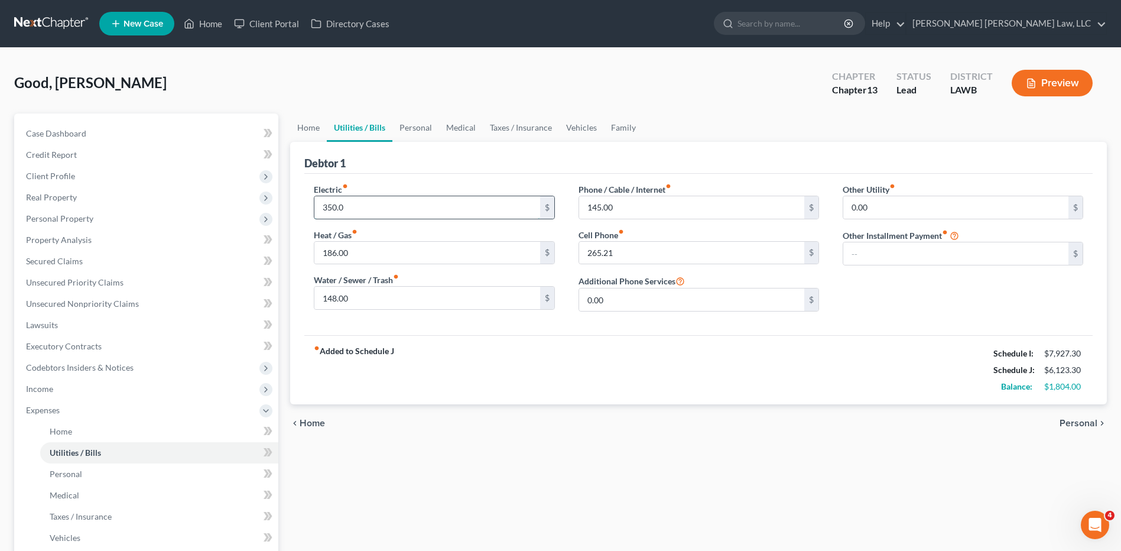
click at [354, 205] on input "350.0" at bounding box center [426, 207] width 225 height 22
type input "375.00"
click at [582, 127] on link "Vehicles" at bounding box center [581, 127] width 45 height 28
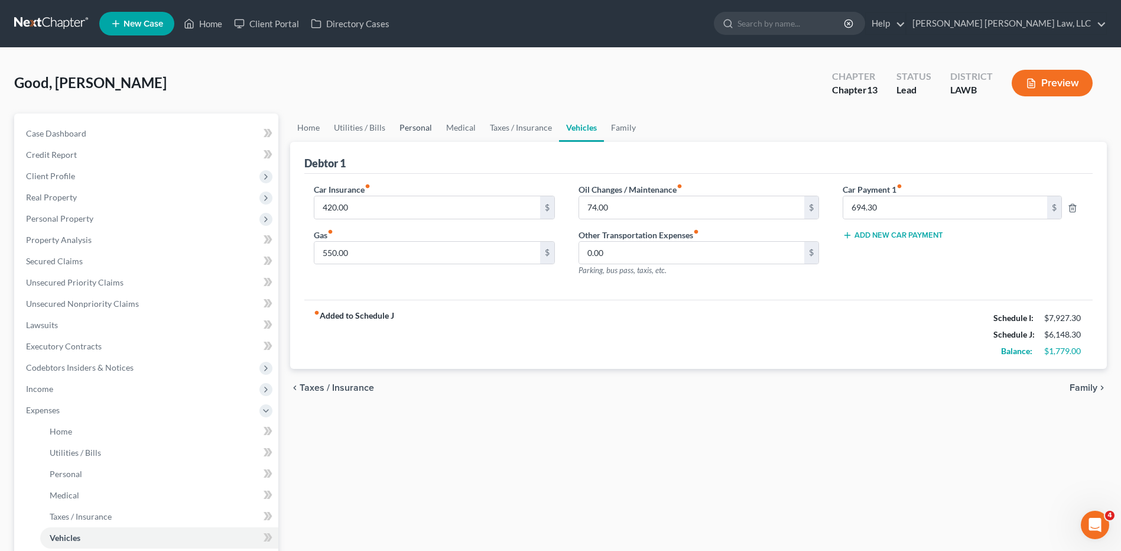
click at [419, 128] on link "Personal" at bounding box center [415, 127] width 47 height 28
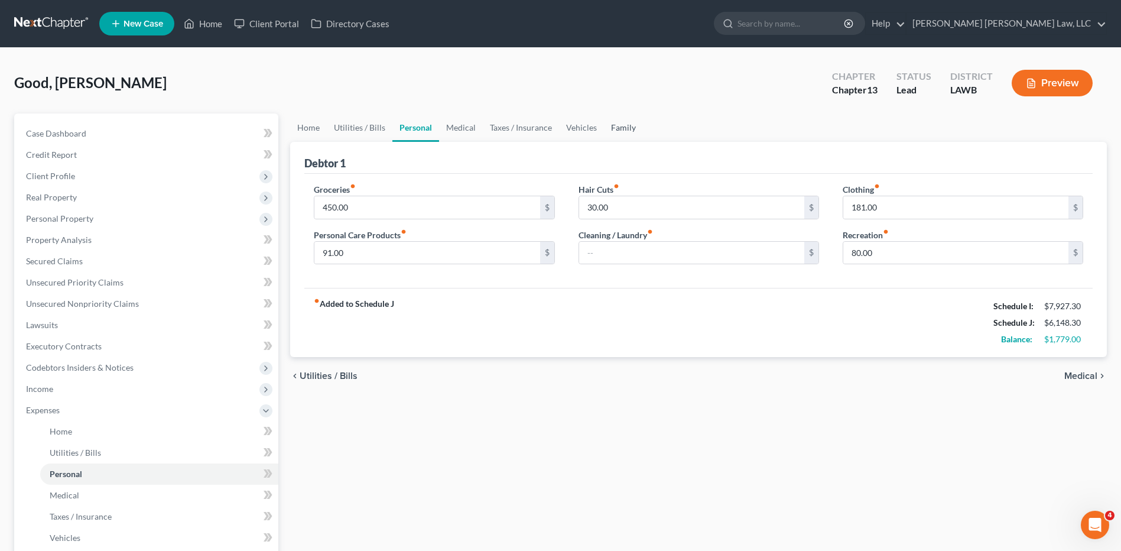
click at [624, 124] on link "Family" at bounding box center [623, 127] width 39 height 28
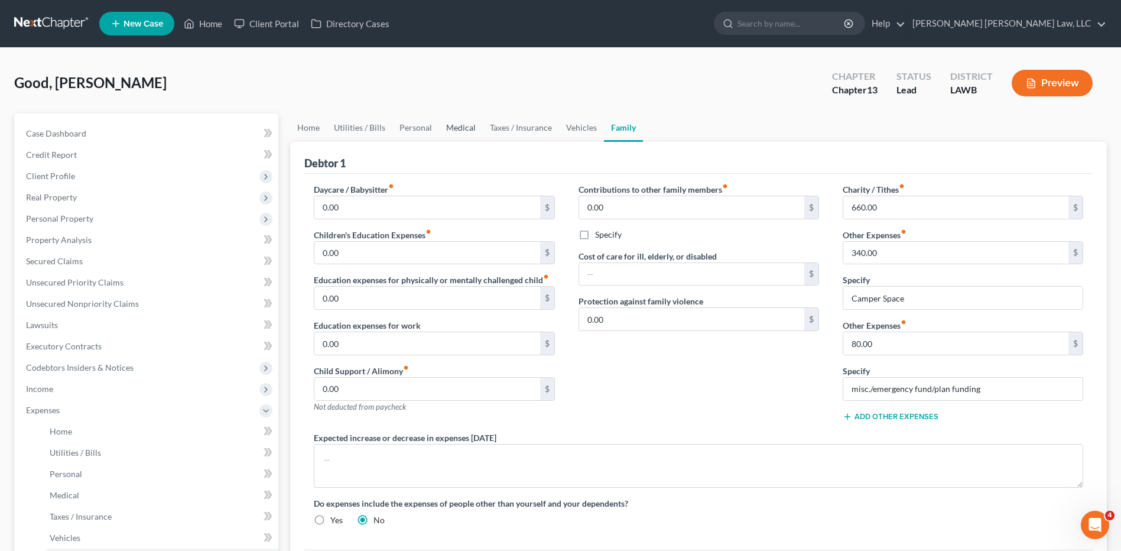
click at [461, 132] on link "Medical" at bounding box center [461, 127] width 44 height 28
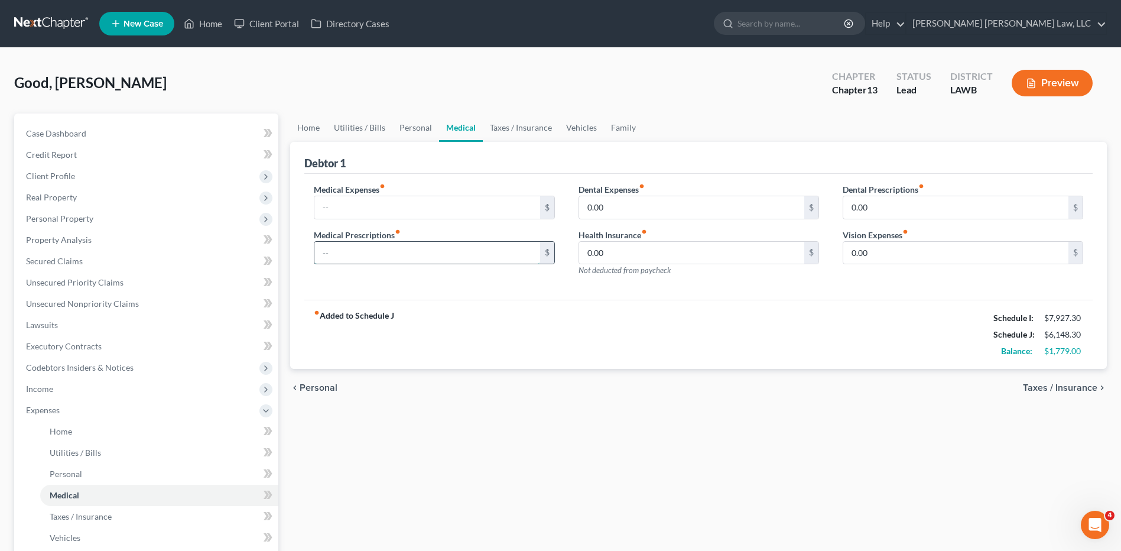
click at [334, 255] on input "text" at bounding box center [426, 253] width 225 height 22
type input "200.00"
click at [326, 197] on input "text" at bounding box center [426, 207] width 225 height 22
type input "2"
type input "100.00"
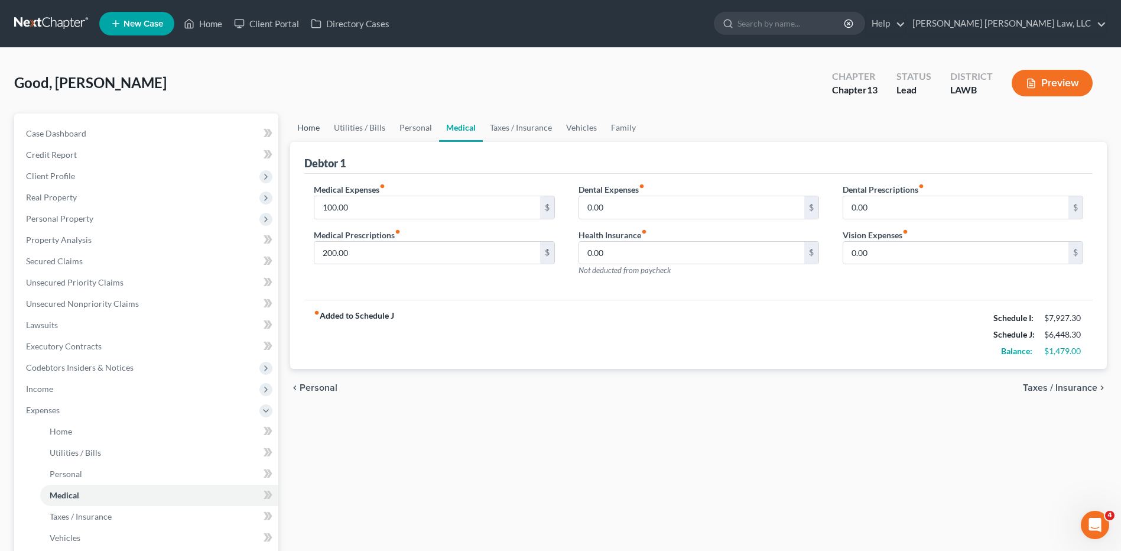
click at [312, 127] on link "Home" at bounding box center [308, 127] width 37 height 28
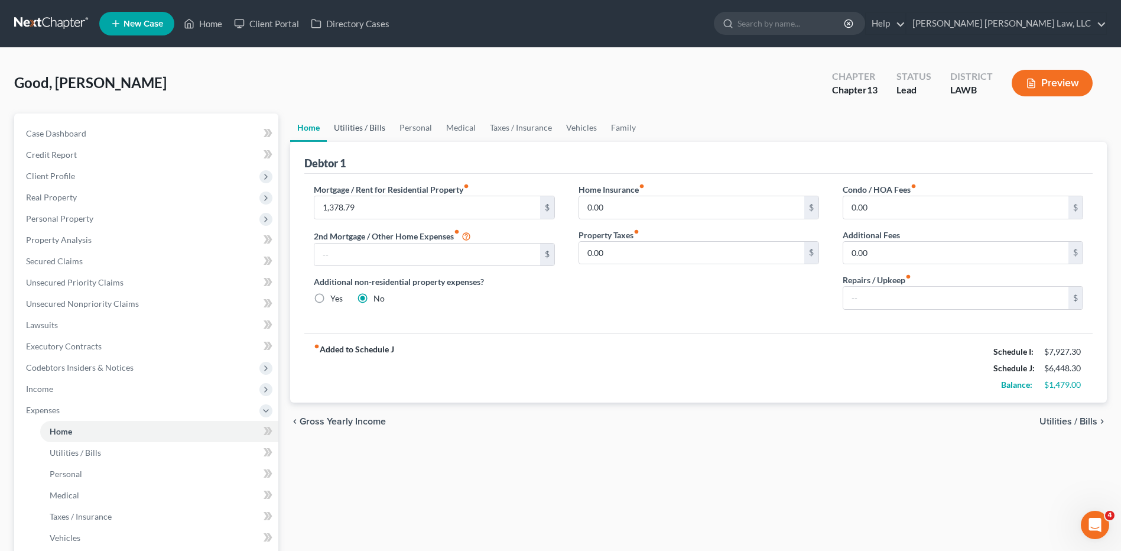
click at [353, 126] on link "Utilities / Bills" at bounding box center [360, 127] width 66 height 28
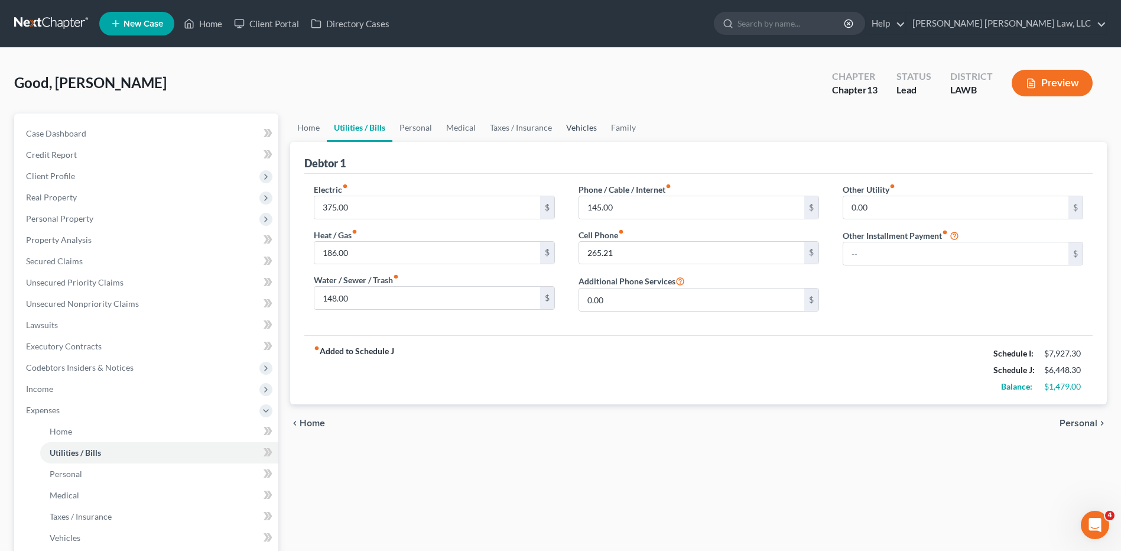
click at [572, 127] on link "Vehicles" at bounding box center [581, 127] width 45 height 28
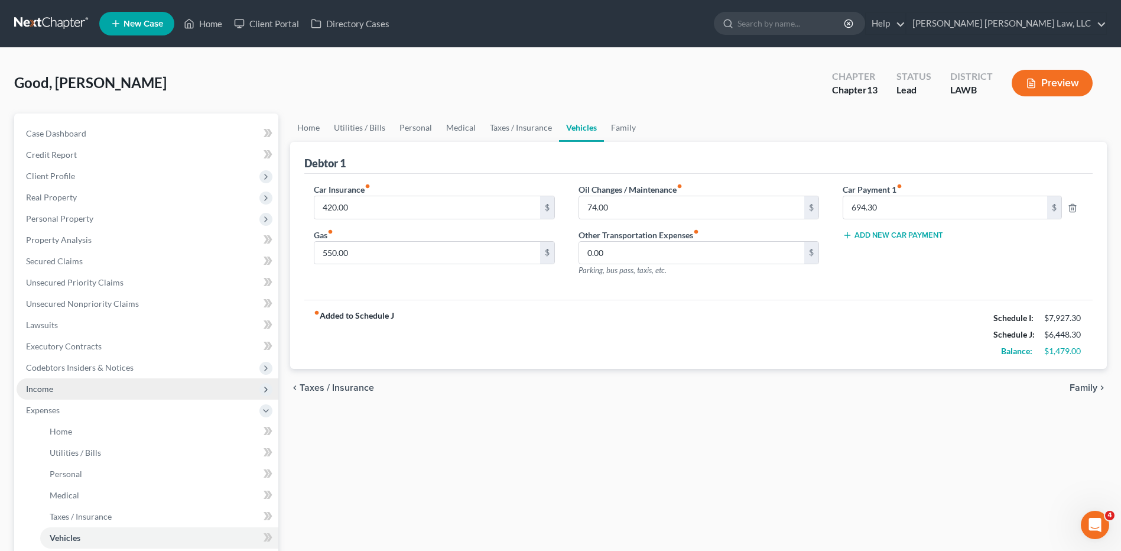
click at [32, 388] on span "Income" at bounding box center [39, 388] width 27 height 10
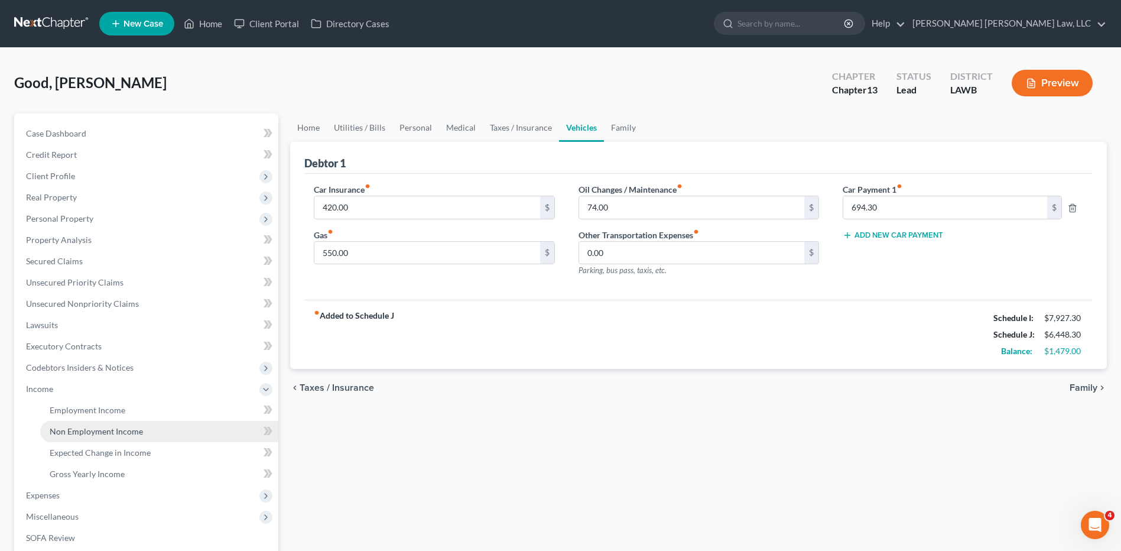
click at [74, 427] on span "Non Employment Income" at bounding box center [96, 431] width 93 height 10
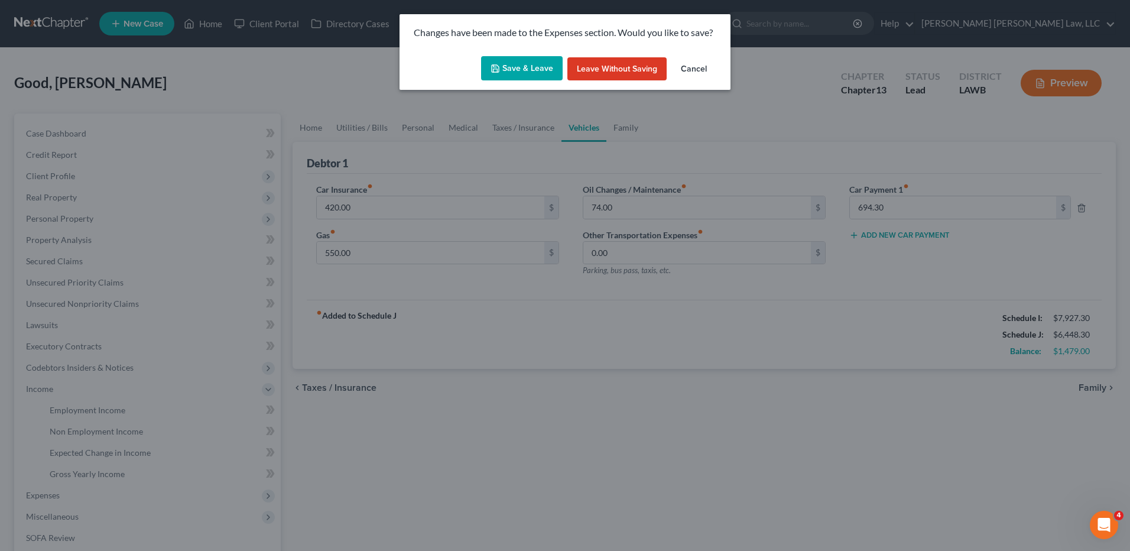
click at [515, 60] on button "Save & Leave" at bounding box center [522, 68] width 82 height 25
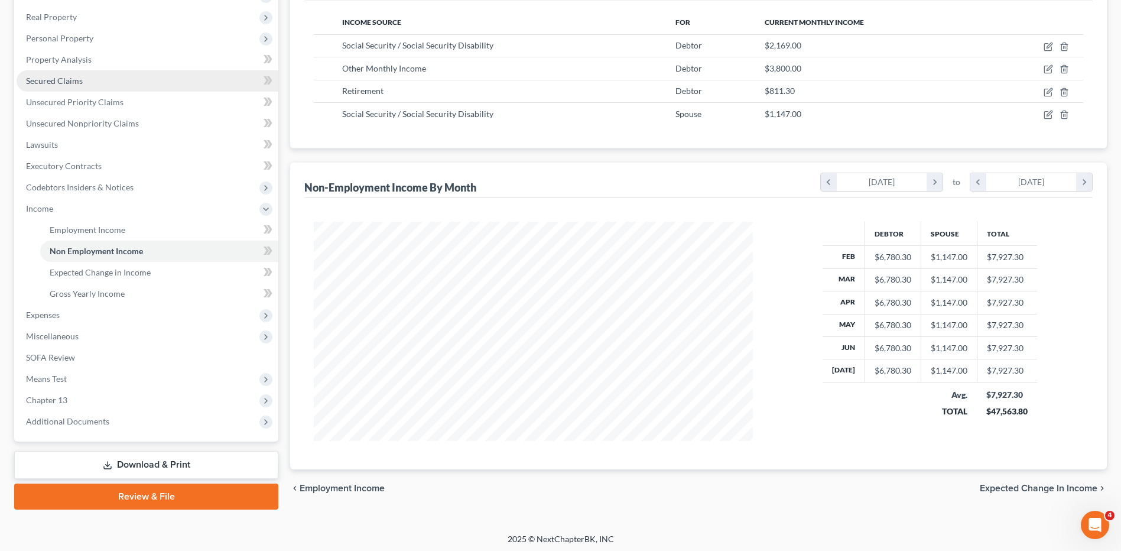
scroll to position [184, 0]
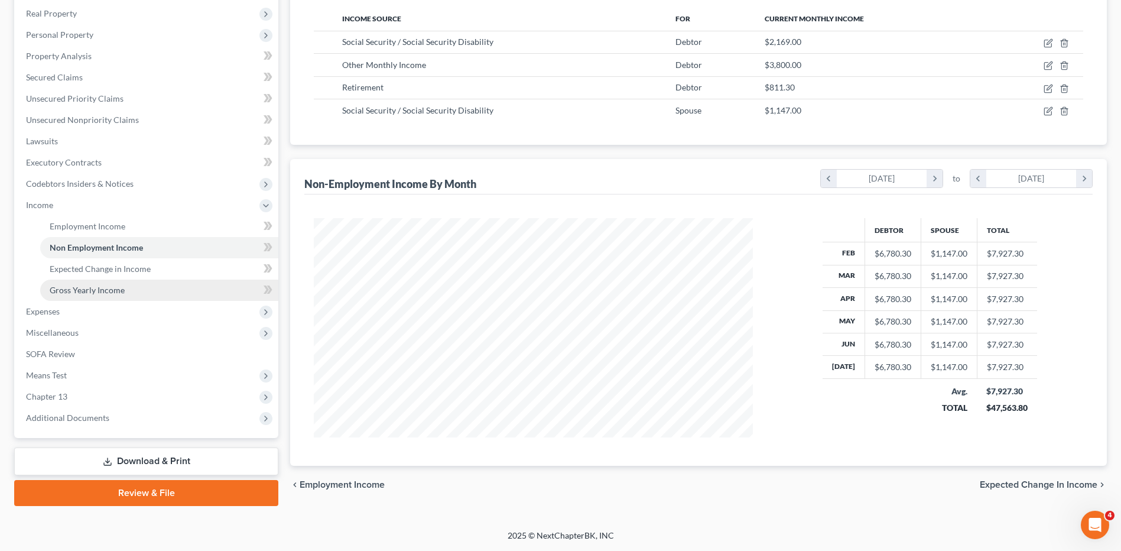
click at [85, 291] on span "Gross Yearly Income" at bounding box center [87, 290] width 75 height 10
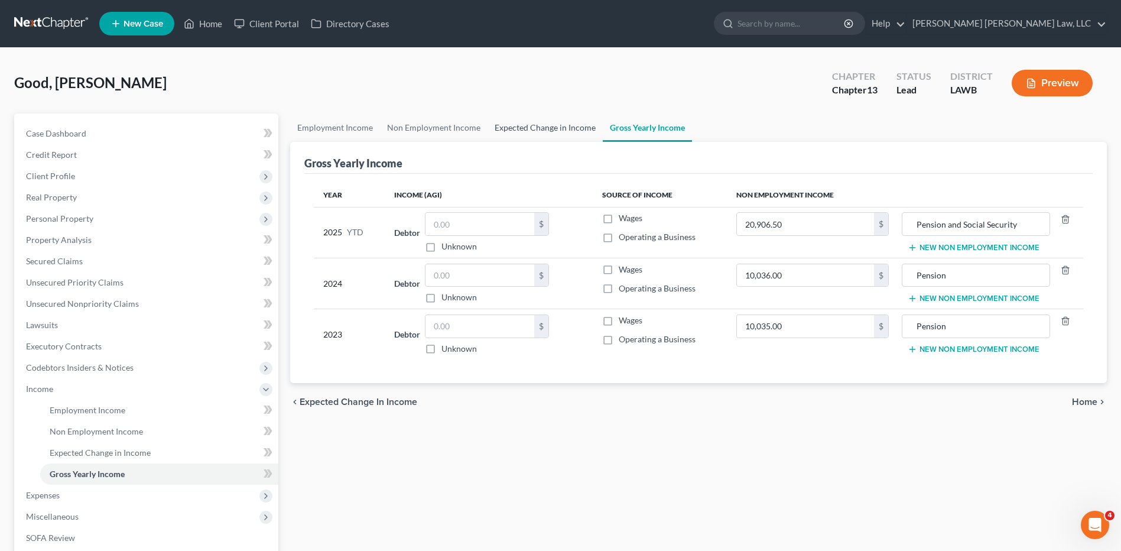
click at [513, 123] on link "Expected Change in Income" at bounding box center [544, 127] width 115 height 28
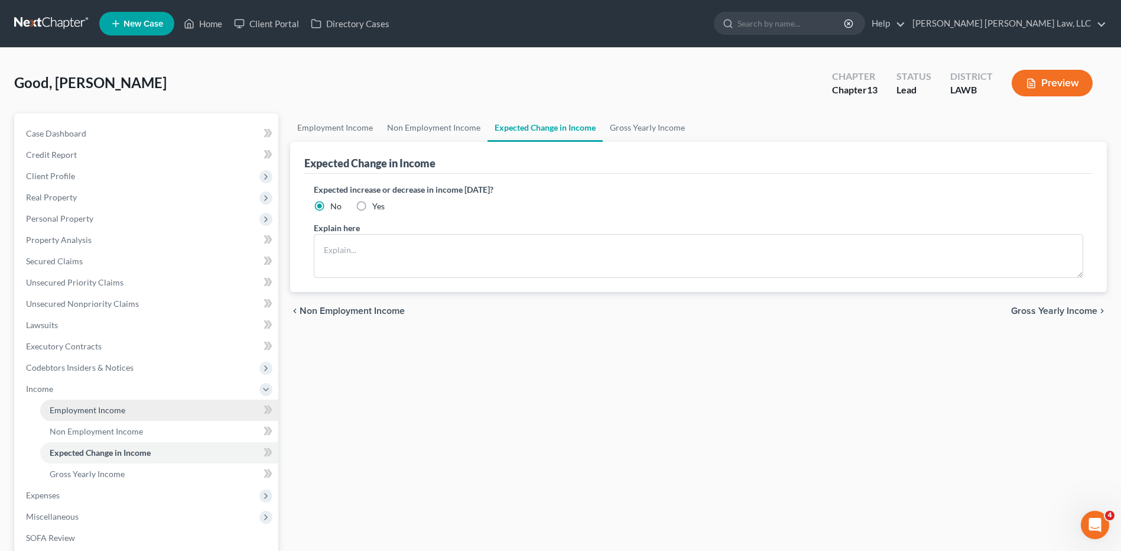
drag, startPoint x: 63, startPoint y: 413, endPoint x: 88, endPoint y: 413, distance: 24.8
click at [63, 413] on span "Employment Income" at bounding box center [88, 410] width 76 height 10
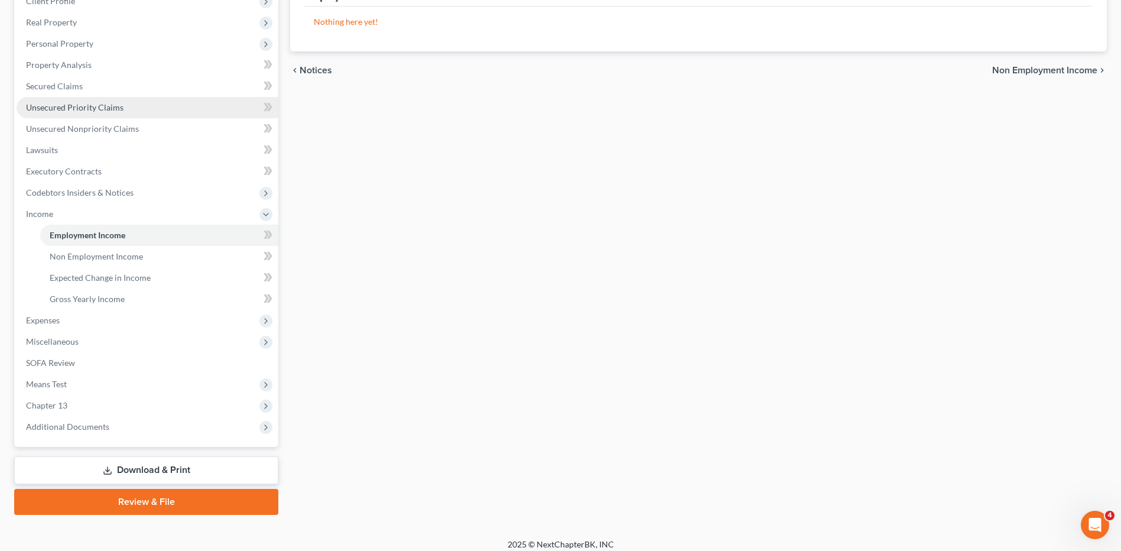
scroll to position [184, 0]
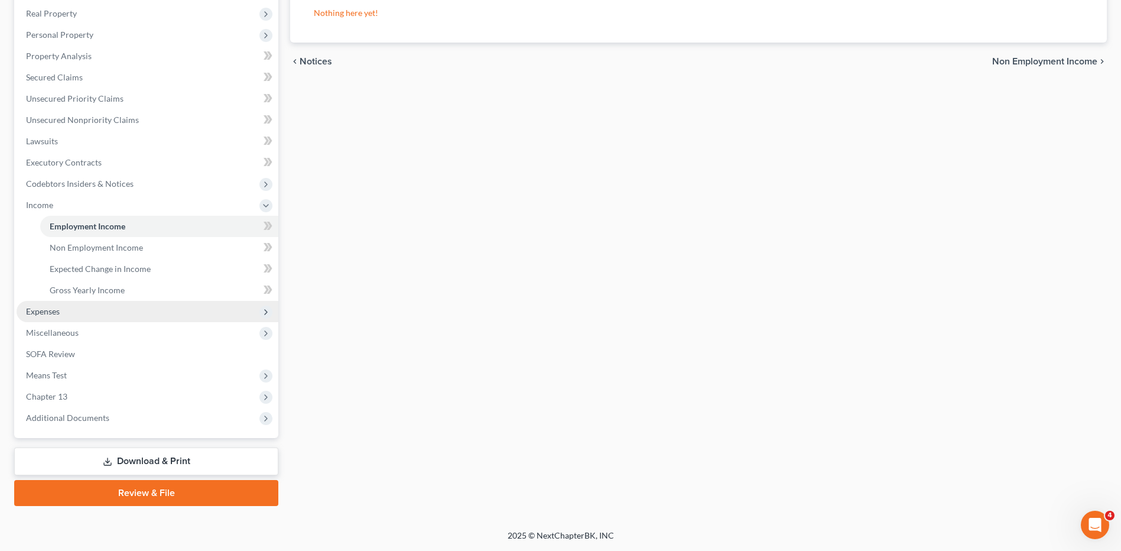
click at [45, 316] on span "Expenses" at bounding box center [43, 311] width 34 height 10
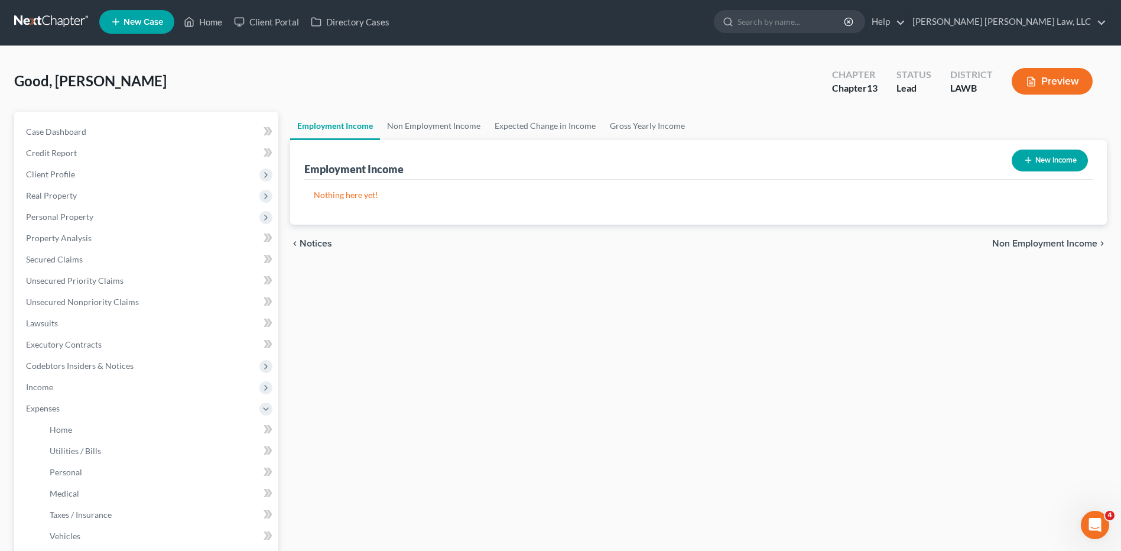
scroll to position [0, 0]
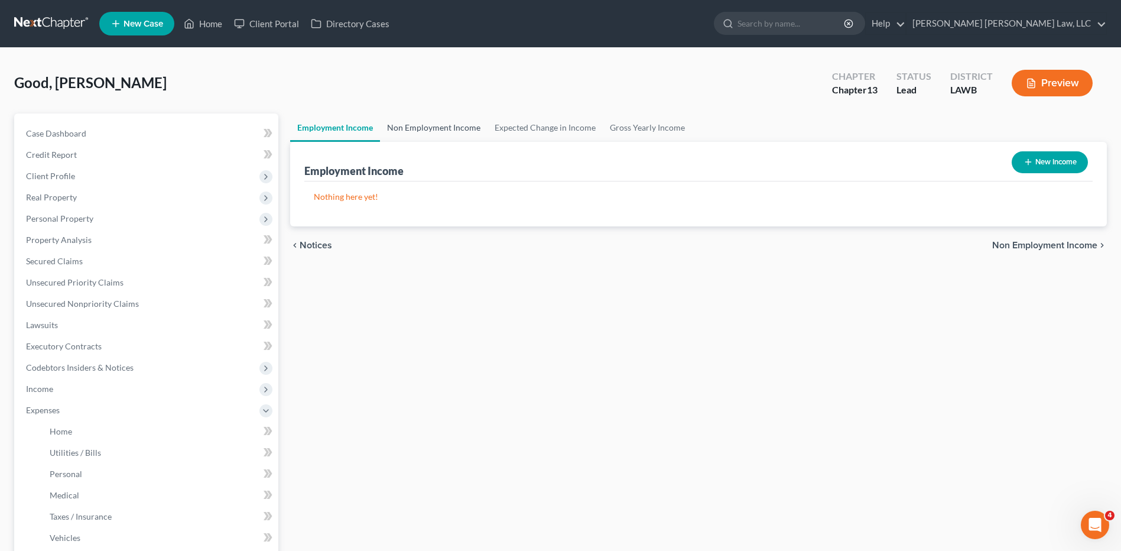
click at [444, 126] on link "Non Employment Income" at bounding box center [434, 127] width 108 height 28
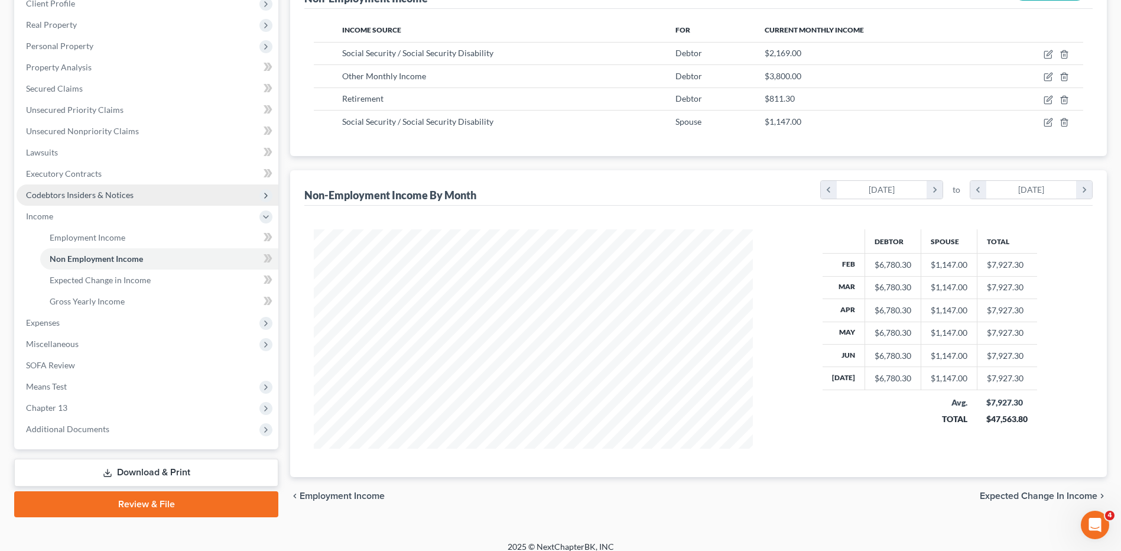
scroll to position [177, 0]
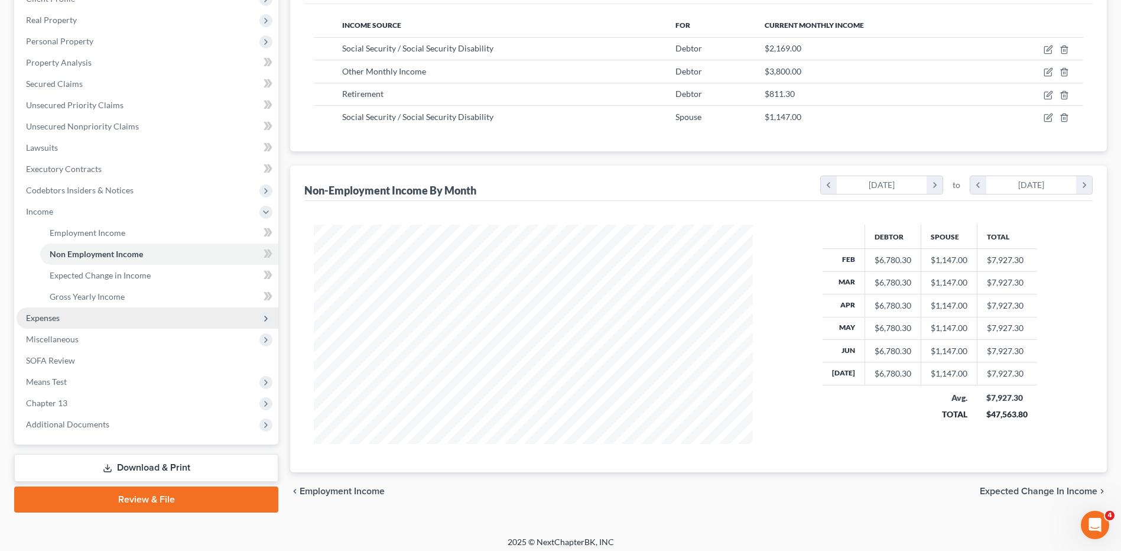
click at [46, 319] on span "Expenses" at bounding box center [43, 318] width 34 height 10
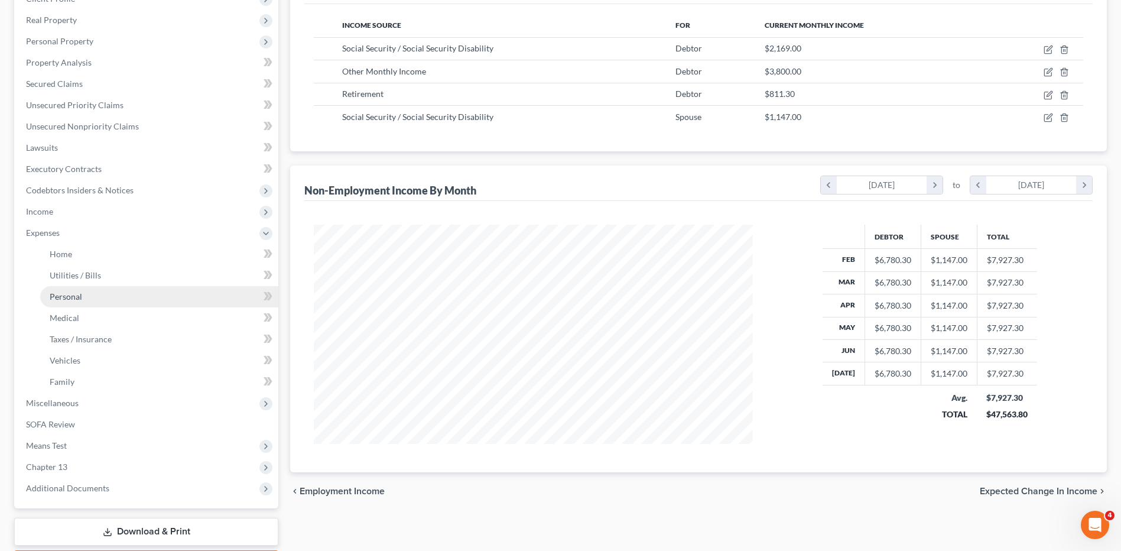
click at [69, 300] on span "Personal" at bounding box center [66, 296] width 32 height 10
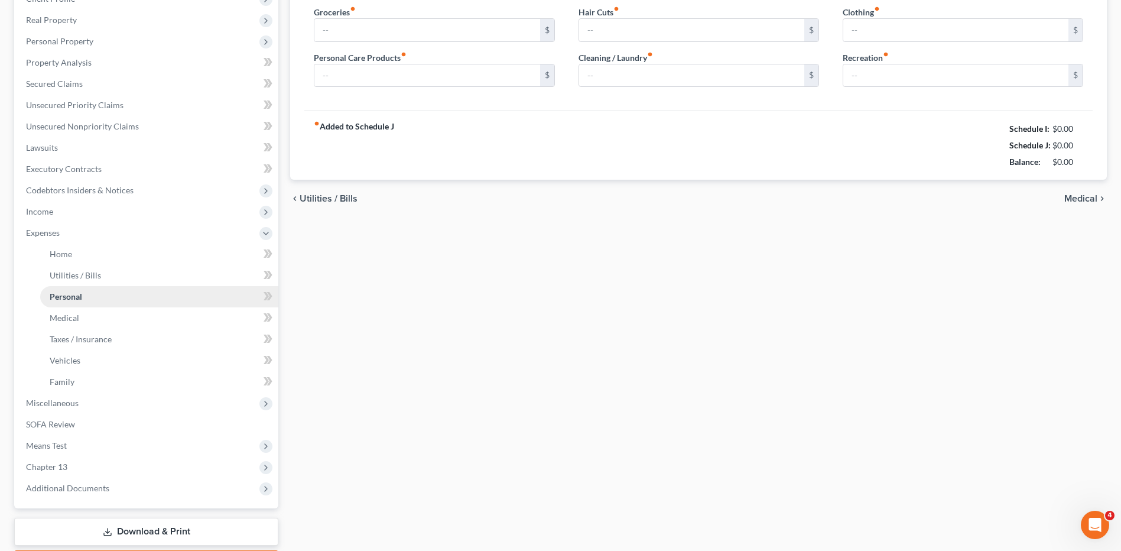
scroll to position [2, 0]
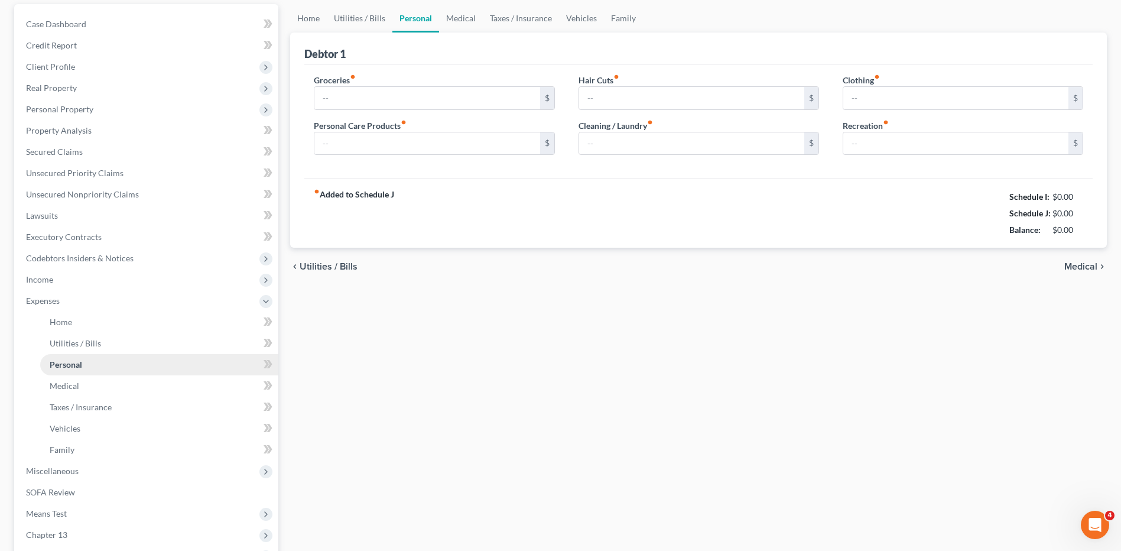
type input "450.00"
type input "91.00"
type input "30.00"
type input "181.00"
type input "80.00"
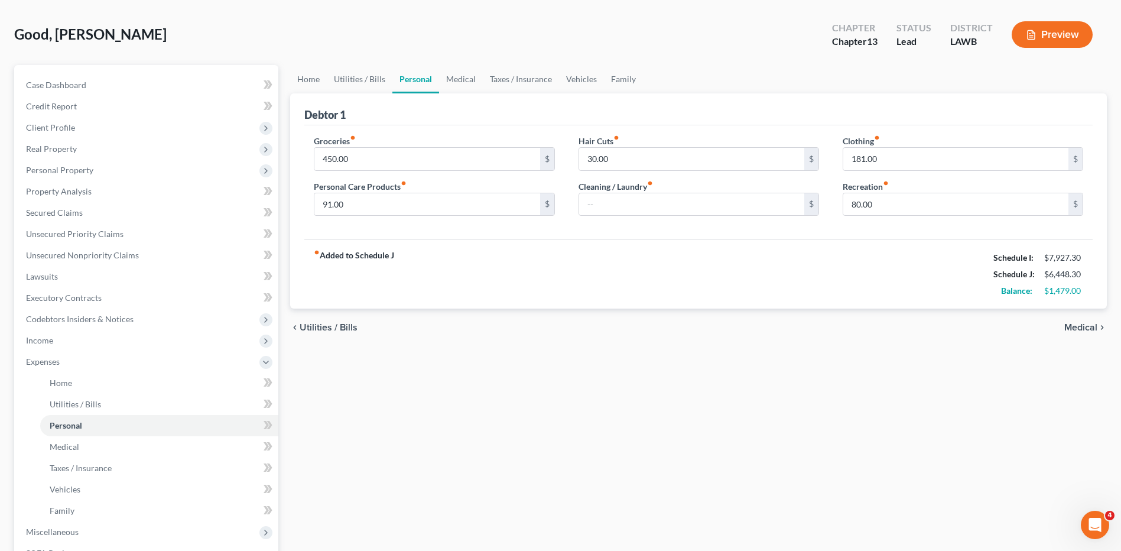
scroll to position [0, 0]
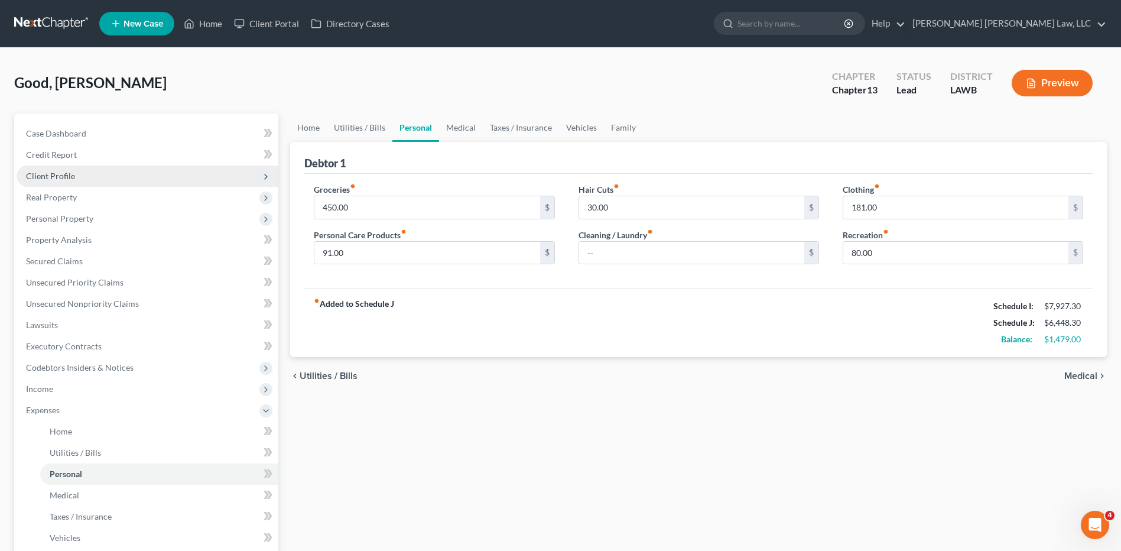
click at [63, 176] on span "Client Profile" at bounding box center [50, 176] width 49 height 10
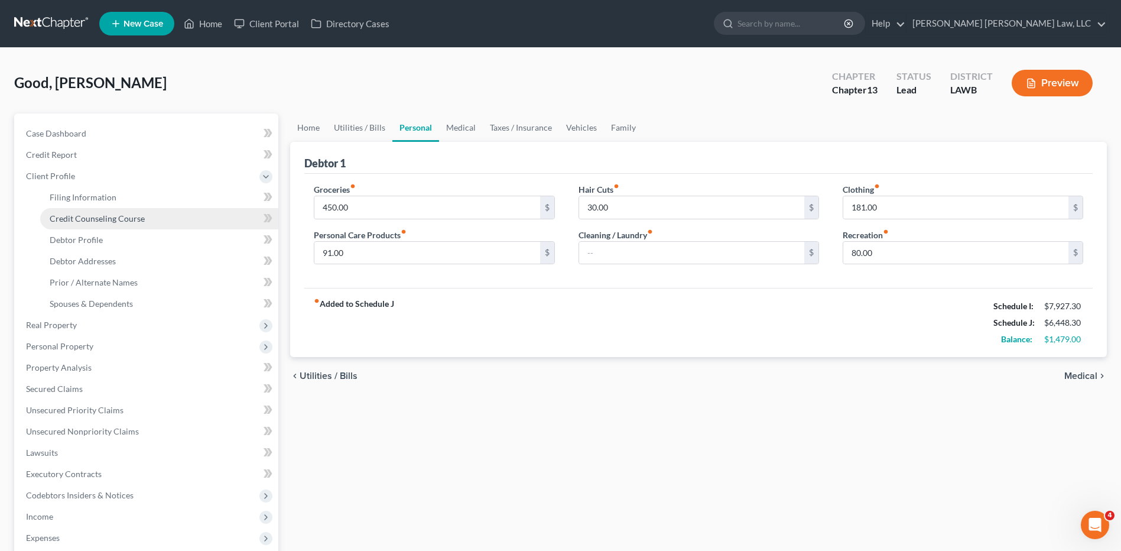
click at [93, 222] on span "Credit Counseling Course" at bounding box center [97, 218] width 95 height 10
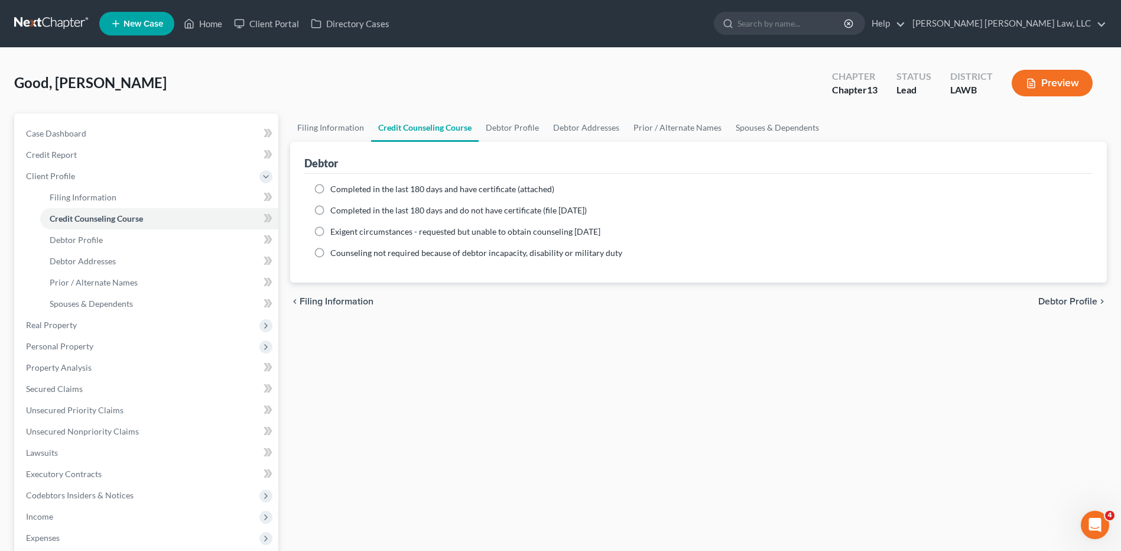
click at [330, 210] on label "Completed in the last 180 days and do not have certificate (file [DATE])" at bounding box center [458, 210] width 256 height 12
click at [335, 210] on input "Completed in the last 180 days and do not have certificate (file [DATE])" at bounding box center [339, 208] width 8 height 8
radio input "true"
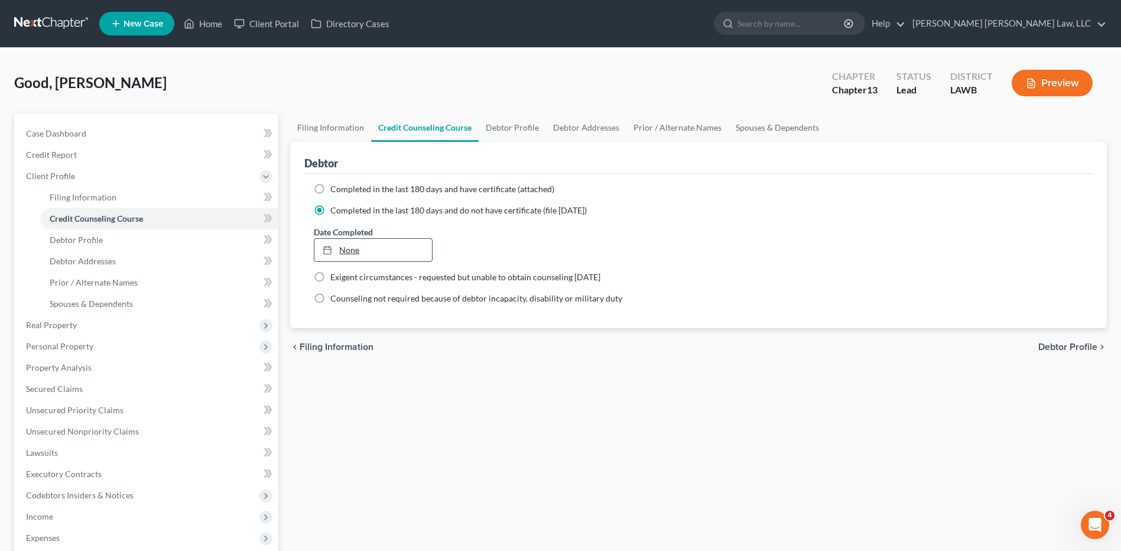
click at [353, 244] on link "None" at bounding box center [372, 250] width 117 height 22
type input "[DATE]"
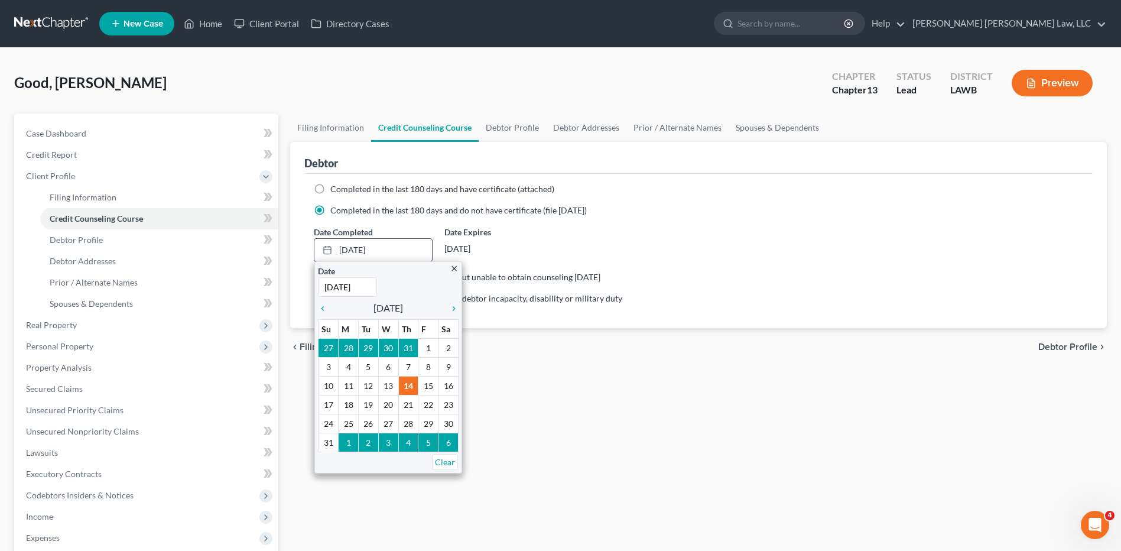
drag, startPoint x: 320, startPoint y: 306, endPoint x: 350, endPoint y: 324, distance: 34.5
click at [320, 306] on icon "chevron_left" at bounding box center [325, 308] width 15 height 9
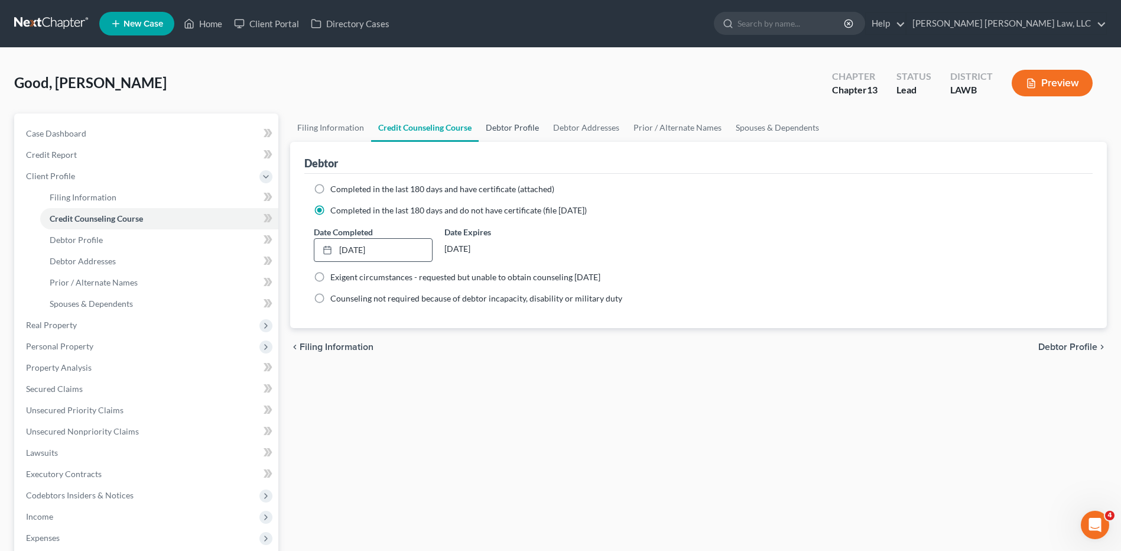
click at [508, 126] on link "Debtor Profile" at bounding box center [512, 127] width 67 height 28
select select "1"
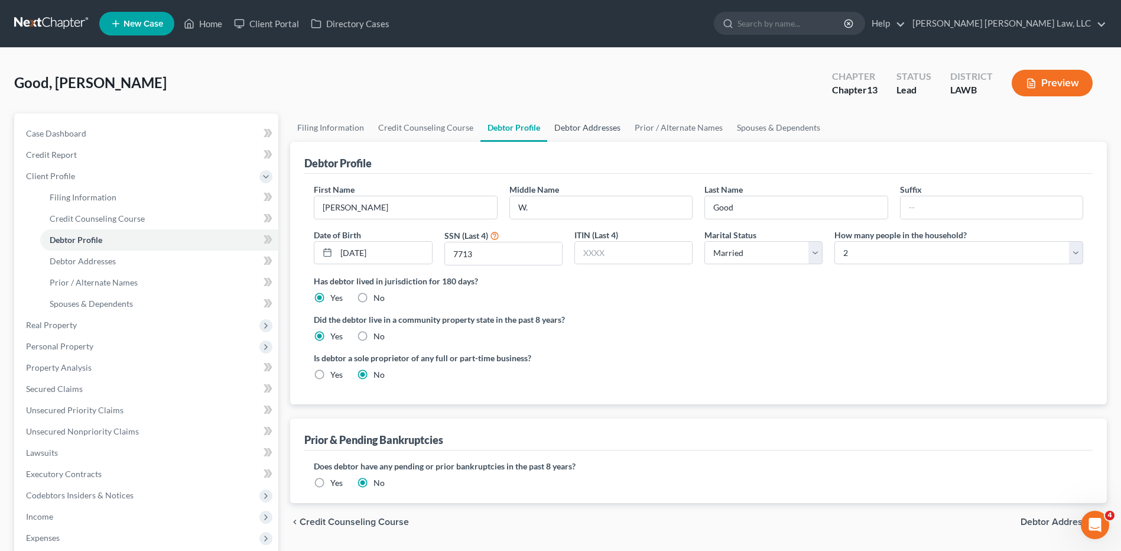
radio input "true"
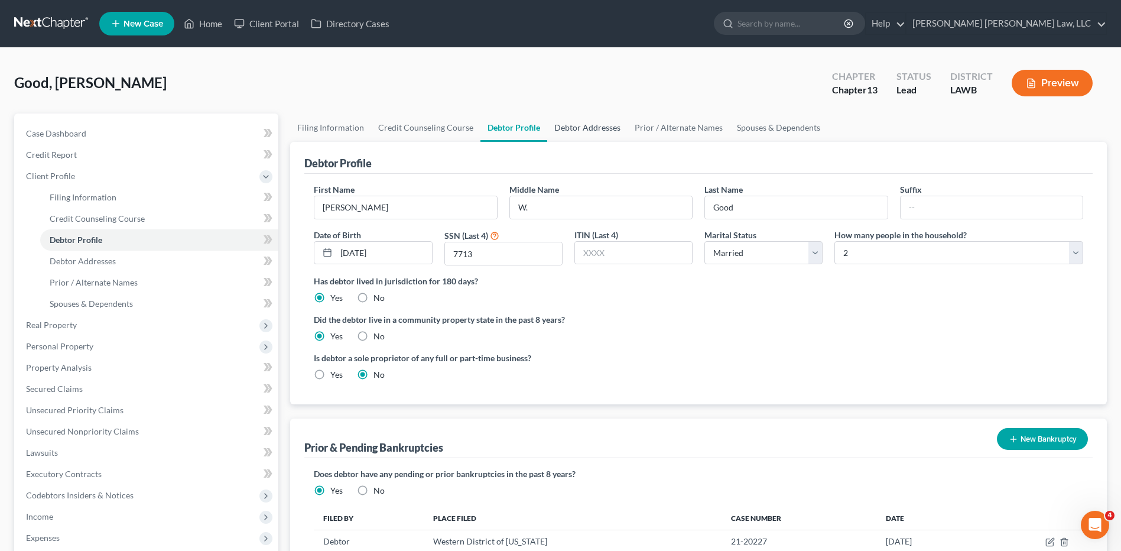
click at [589, 128] on link "Debtor Addresses" at bounding box center [587, 127] width 80 height 28
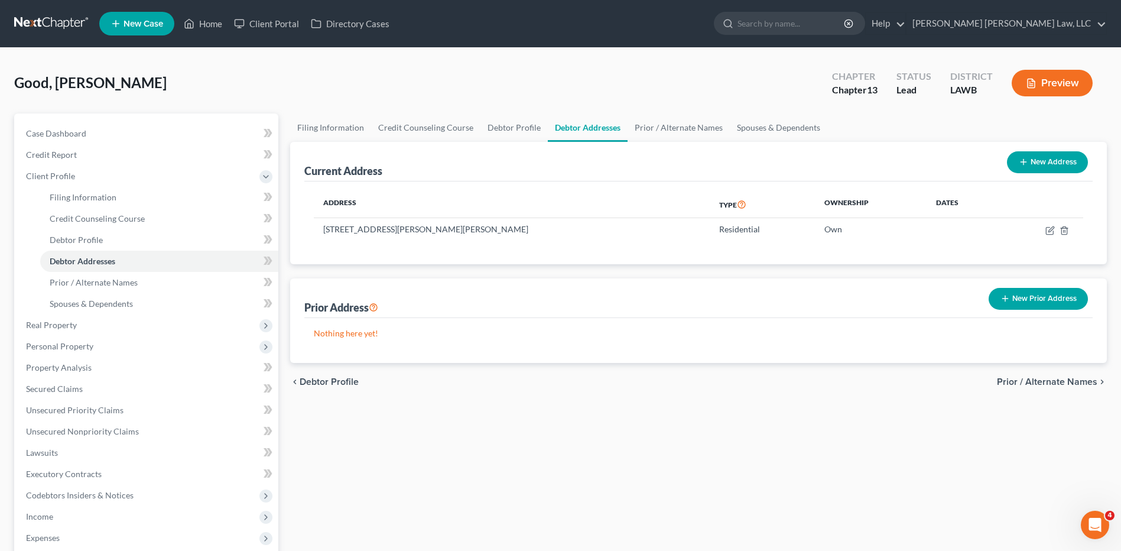
click at [1027, 294] on button "New Prior Address" at bounding box center [1037, 299] width 99 height 22
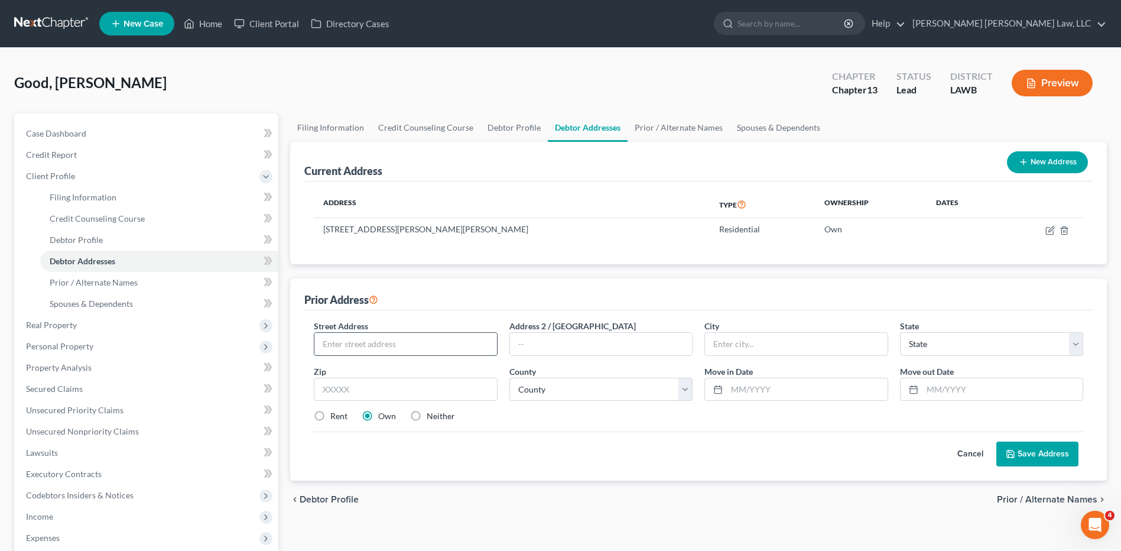
click at [324, 344] on input "text" at bounding box center [405, 344] width 182 height 22
type input "[STREET_ADDRESS][PERSON_NAME][PERSON_NAME]"
type input "Pitkin"
select select "19"
type input "70656"
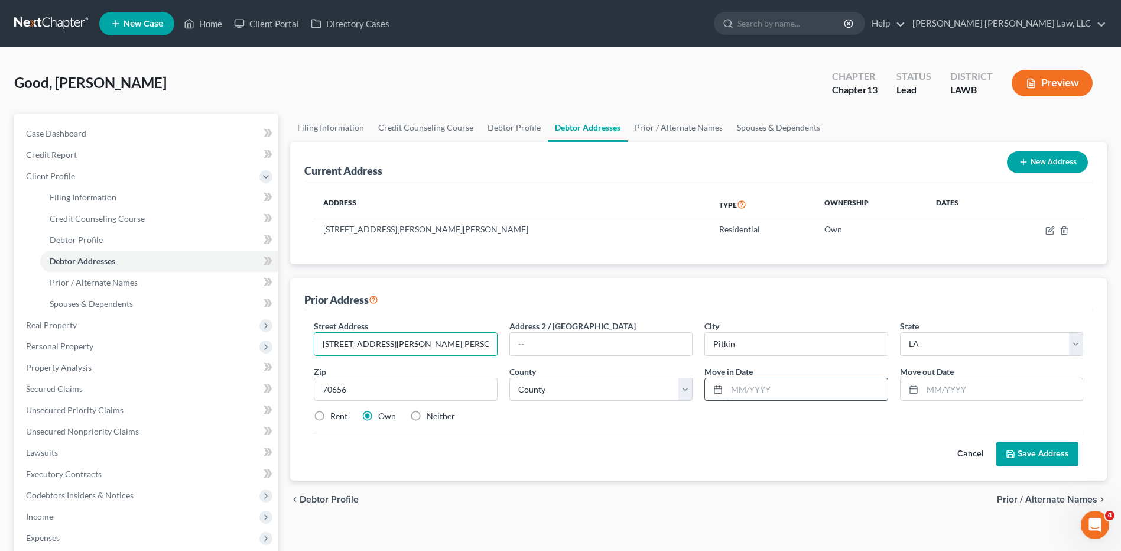
click at [734, 385] on input "text" at bounding box center [807, 389] width 160 height 22
type input "[DATE]"
click at [925, 389] on input "text" at bounding box center [1002, 389] width 160 height 22
type input "[DATE]"
click at [555, 390] on select "County Acadia [PERSON_NAME] [DATE] Assumption Avoyelles [GEOGRAPHIC_DATA] Bienv…" at bounding box center [600, 390] width 183 height 24
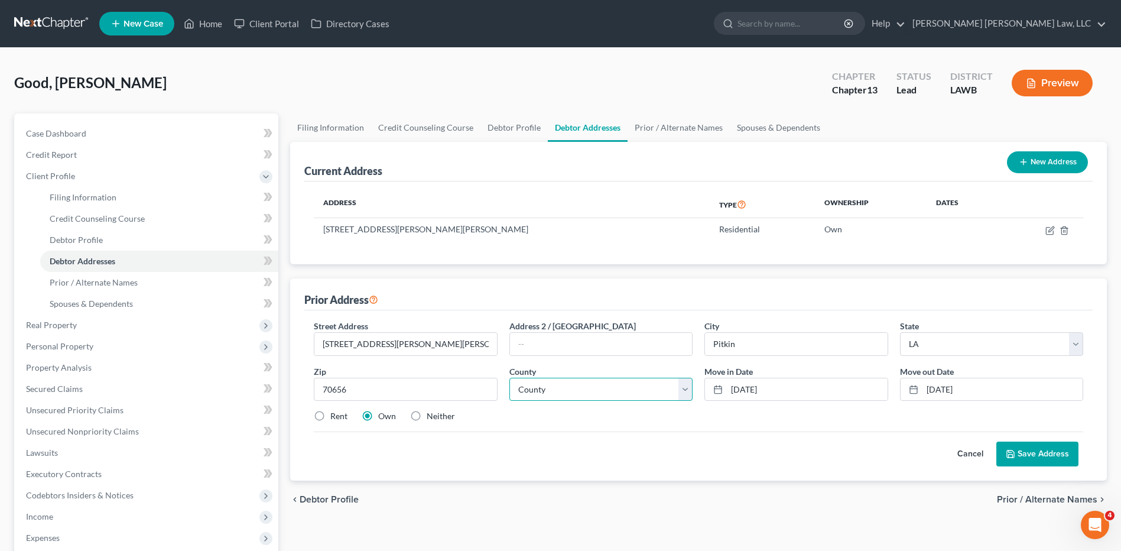
click at [546, 389] on select "County Acadia [PERSON_NAME] [DATE] Assumption Avoyelles [GEOGRAPHIC_DATA] Bienv…" at bounding box center [600, 390] width 183 height 24
select select "1"
click at [509, 378] on select "County Acadia [PERSON_NAME] [DATE] Assumption Avoyelles [GEOGRAPHIC_DATA] Bienv…" at bounding box center [600, 390] width 183 height 24
click at [427, 414] on label "Neither" at bounding box center [441, 416] width 28 height 12
click at [431, 414] on input "Neither" at bounding box center [435, 414] width 8 height 8
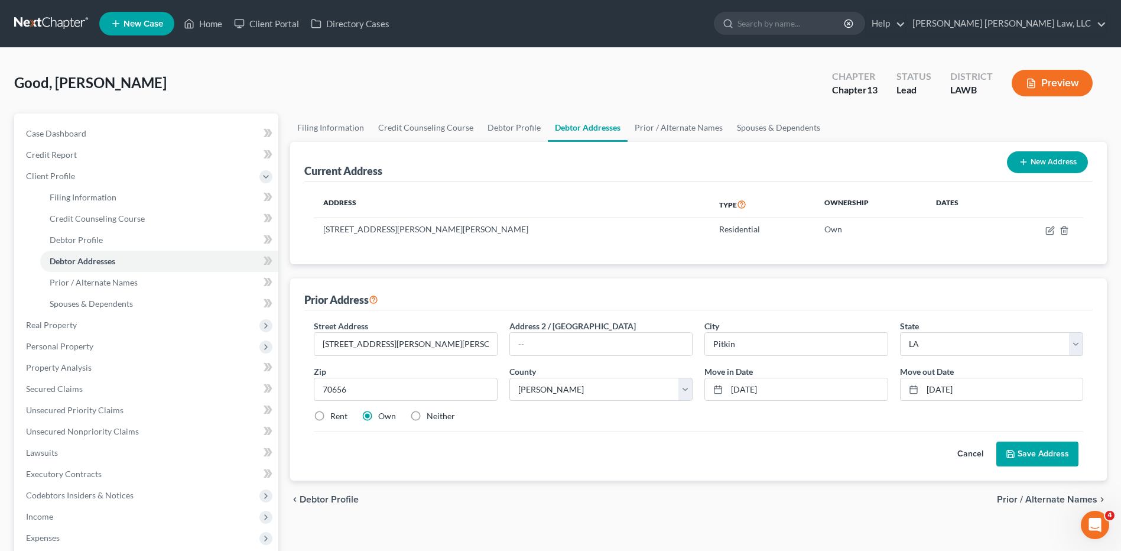
radio input "true"
click at [1022, 454] on button "Save Address" at bounding box center [1037, 453] width 82 height 25
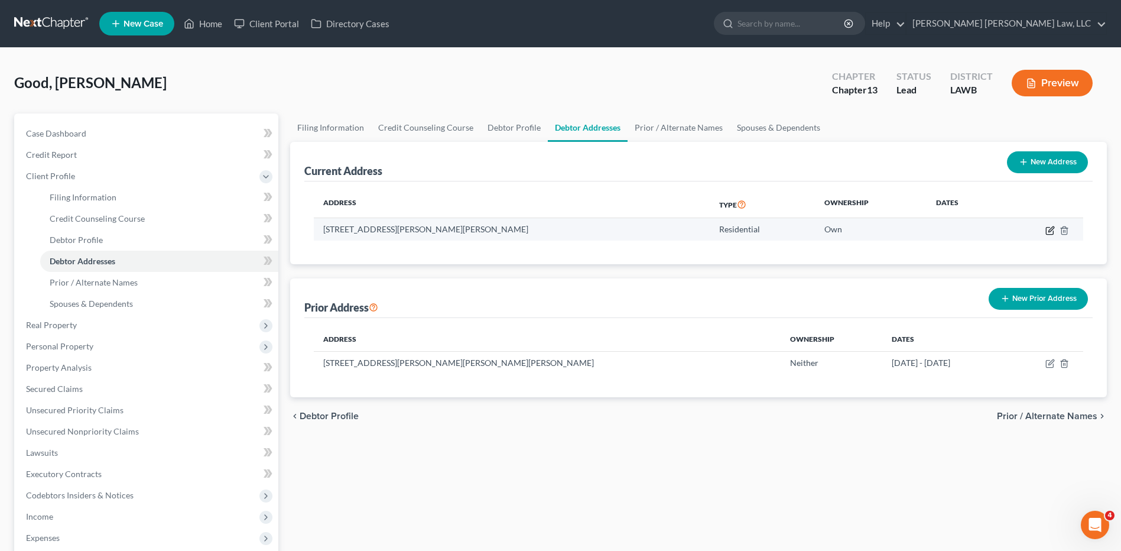
click at [1047, 227] on icon "button" at bounding box center [1049, 230] width 7 height 7
select select "19"
select select "5"
select select "0"
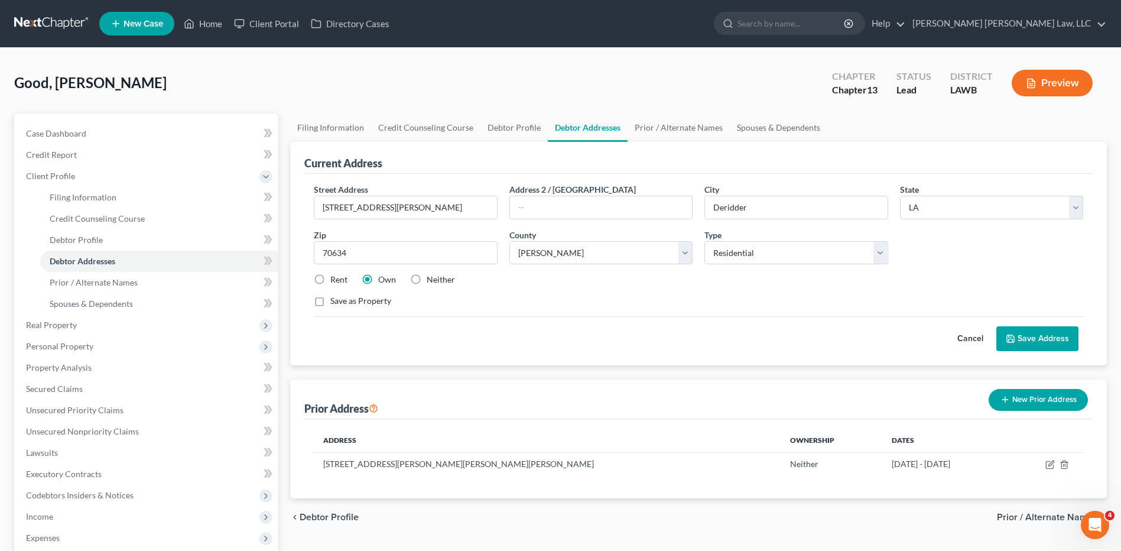
click at [1036, 330] on button "Save Address" at bounding box center [1037, 338] width 82 height 25
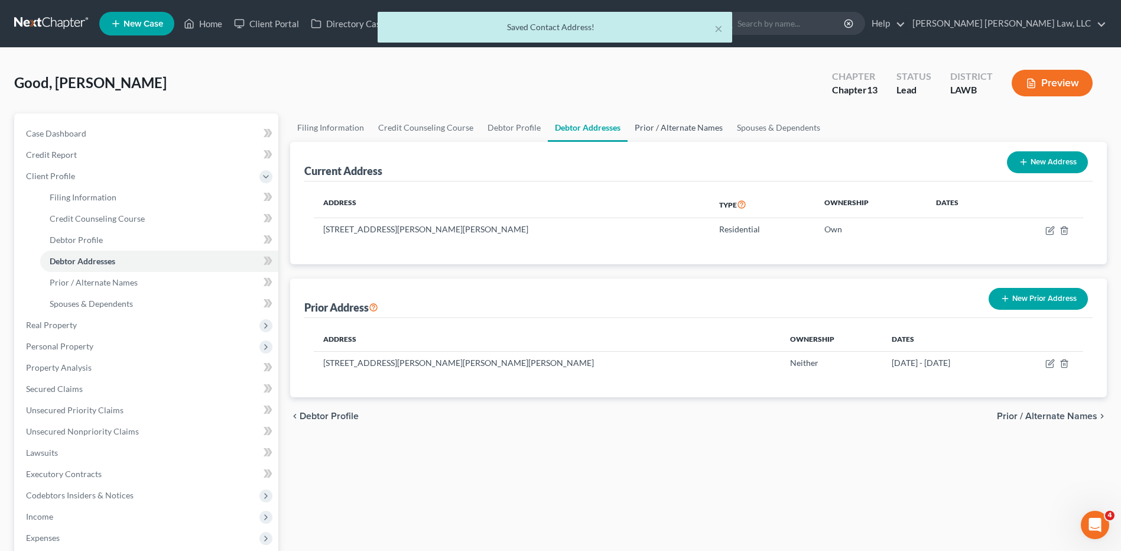
click at [692, 129] on link "Prior / Alternate Names" at bounding box center [678, 127] width 102 height 28
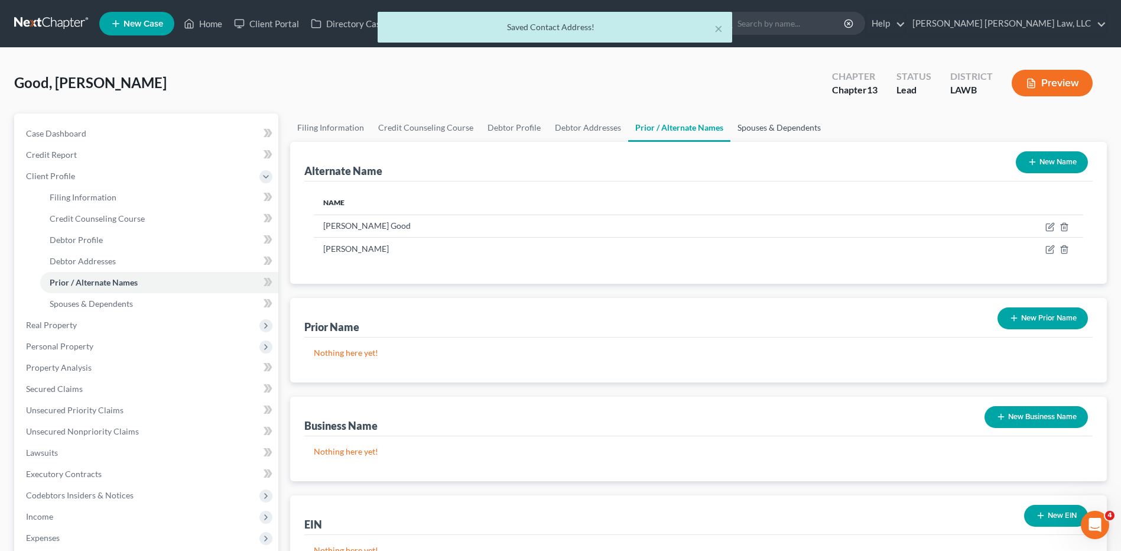
click at [759, 127] on link "Spouses & Dependents" at bounding box center [778, 127] width 97 height 28
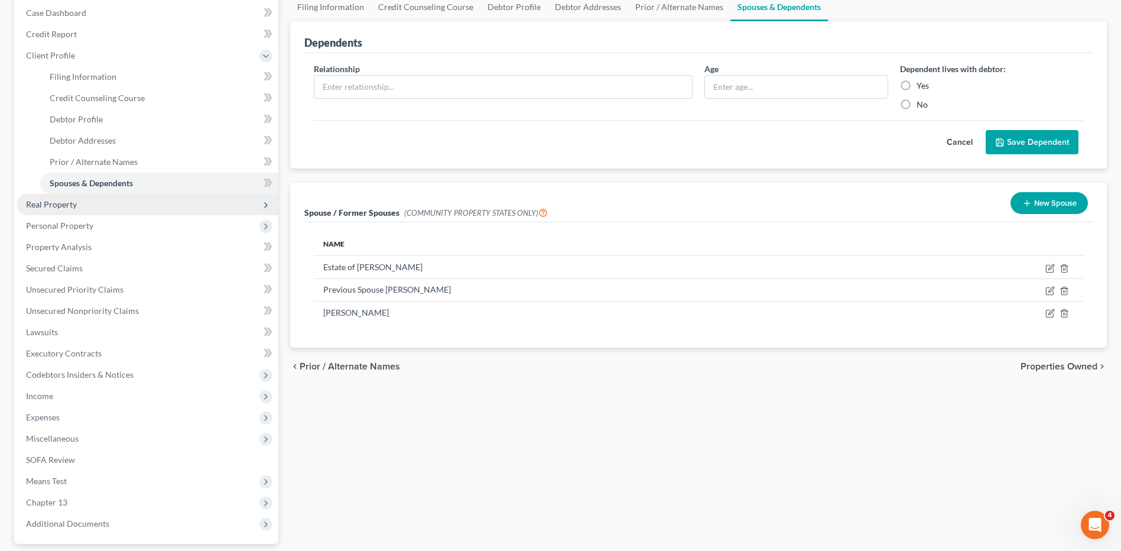
scroll to position [177, 0]
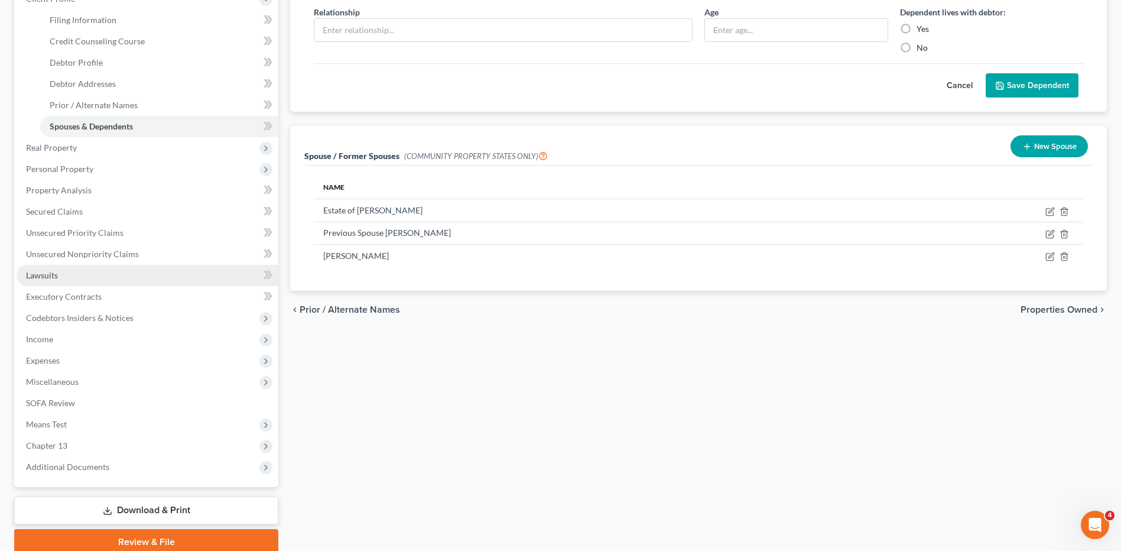
click at [52, 267] on link "Lawsuits" at bounding box center [148, 275] width 262 height 21
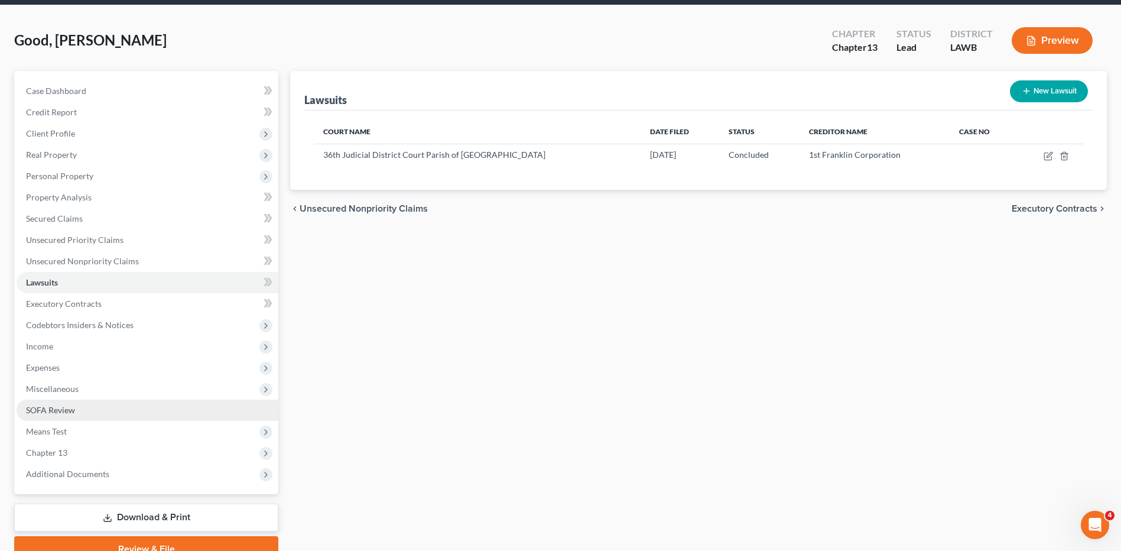
scroll to position [99, 0]
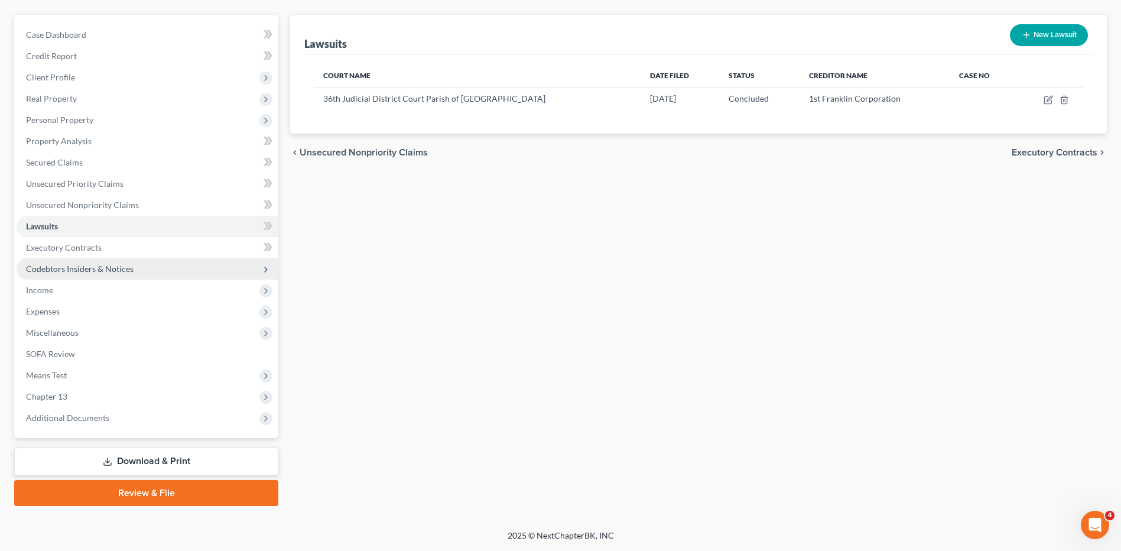
click at [90, 271] on span "Codebtors Insiders & Notices" at bounding box center [80, 269] width 108 height 10
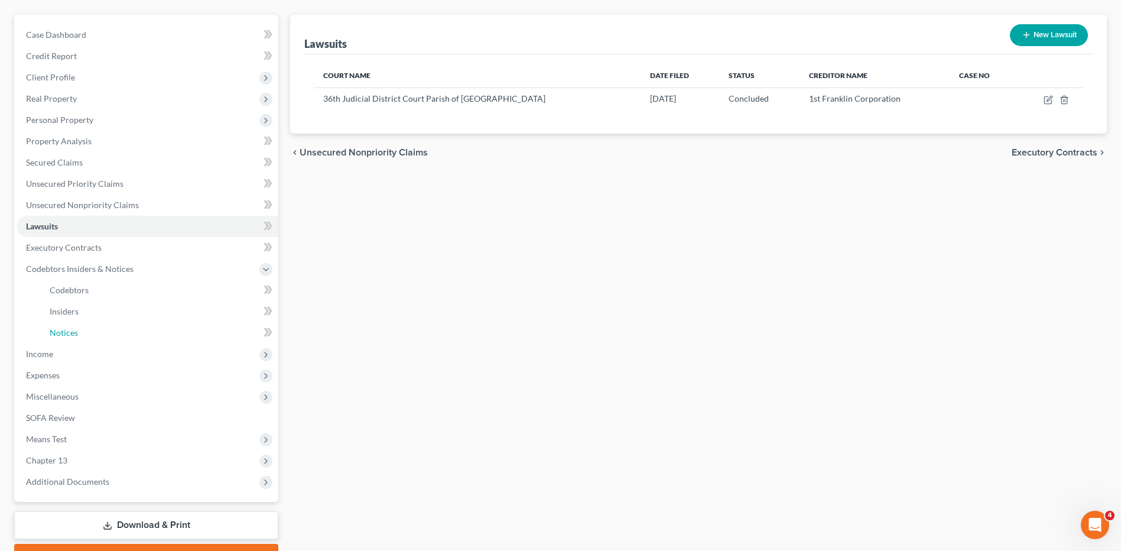
drag, startPoint x: 73, startPoint y: 330, endPoint x: 347, endPoint y: 219, distance: 296.1
click at [73, 330] on span "Notices" at bounding box center [64, 332] width 28 height 10
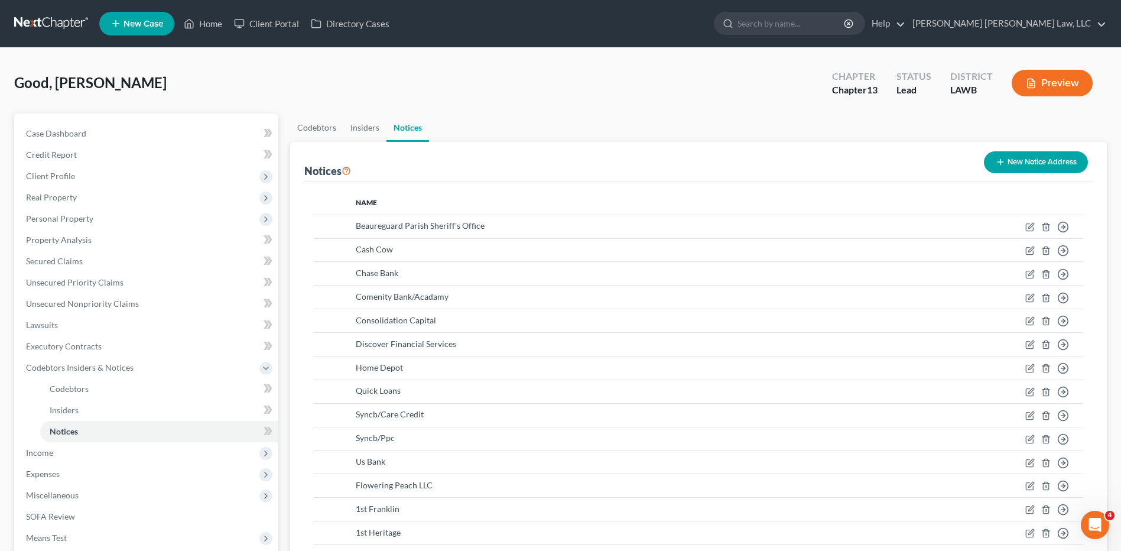
click at [1043, 159] on button "New Notice Address" at bounding box center [1036, 162] width 104 height 22
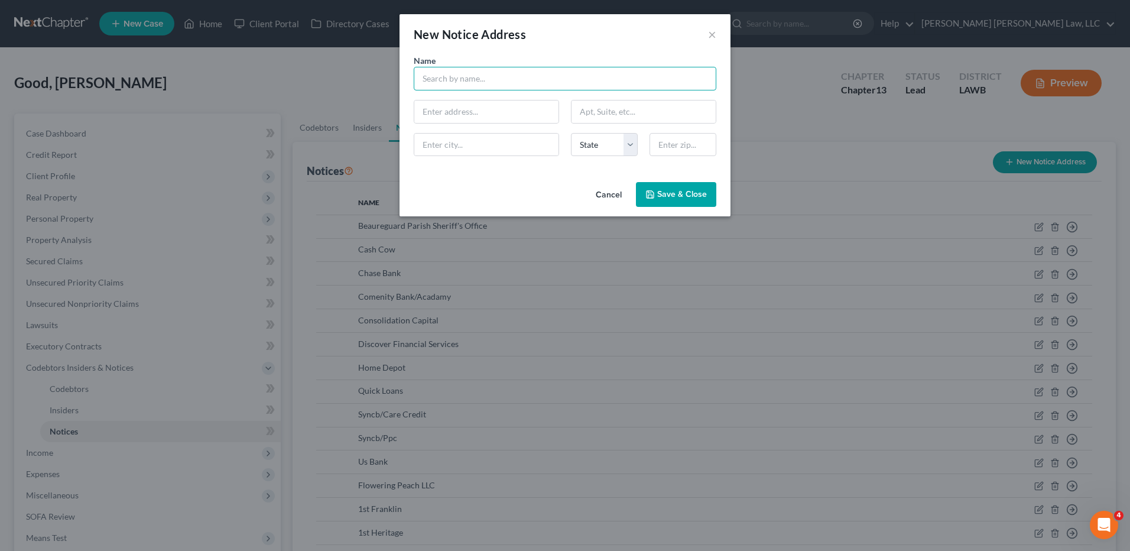
click at [444, 76] on input "text" at bounding box center [565, 79] width 303 height 24
type input "t"
type input "Truist Bank"
type input "[STREET_ADDRESS]"
type input "94612"
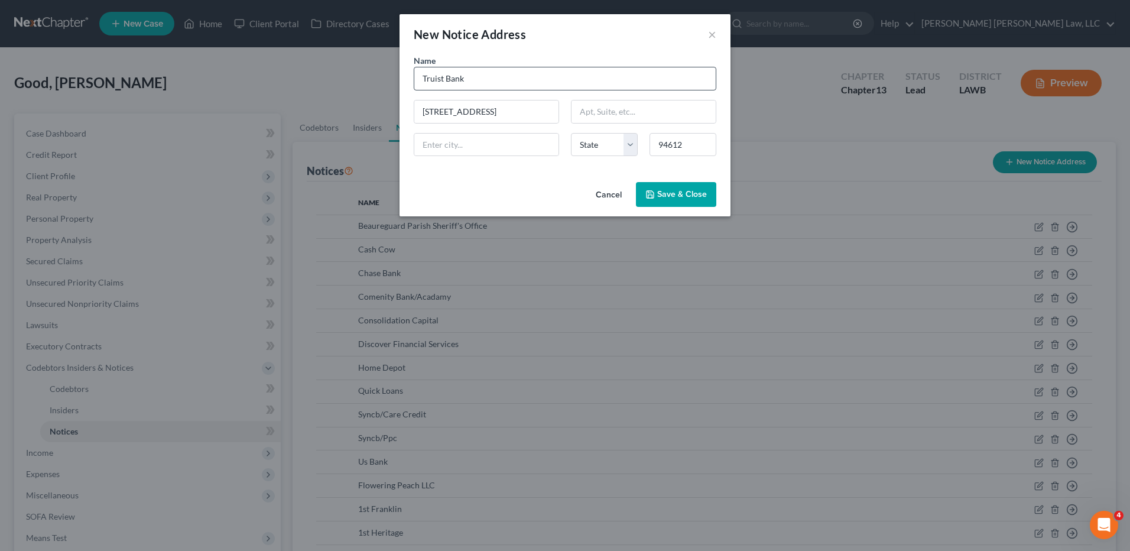
type input "[GEOGRAPHIC_DATA]"
select select "4"
click at [653, 179] on div "Cancel Save & Close" at bounding box center [564, 196] width 331 height 39
click at [653, 194] on icon "button" at bounding box center [649, 194] width 9 height 9
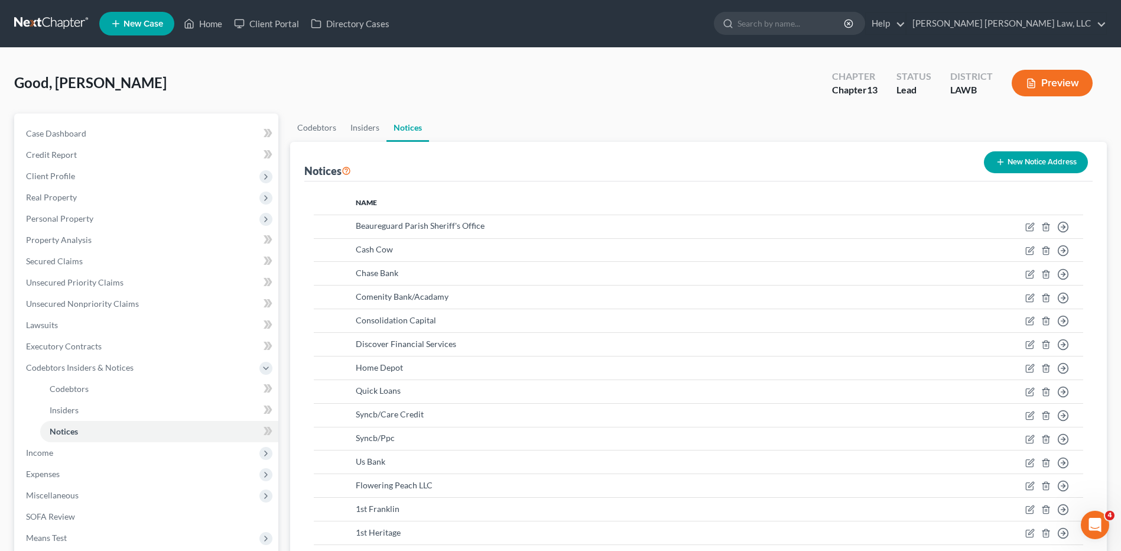
click at [1026, 158] on button "New Notice Address" at bounding box center [1036, 162] width 104 height 22
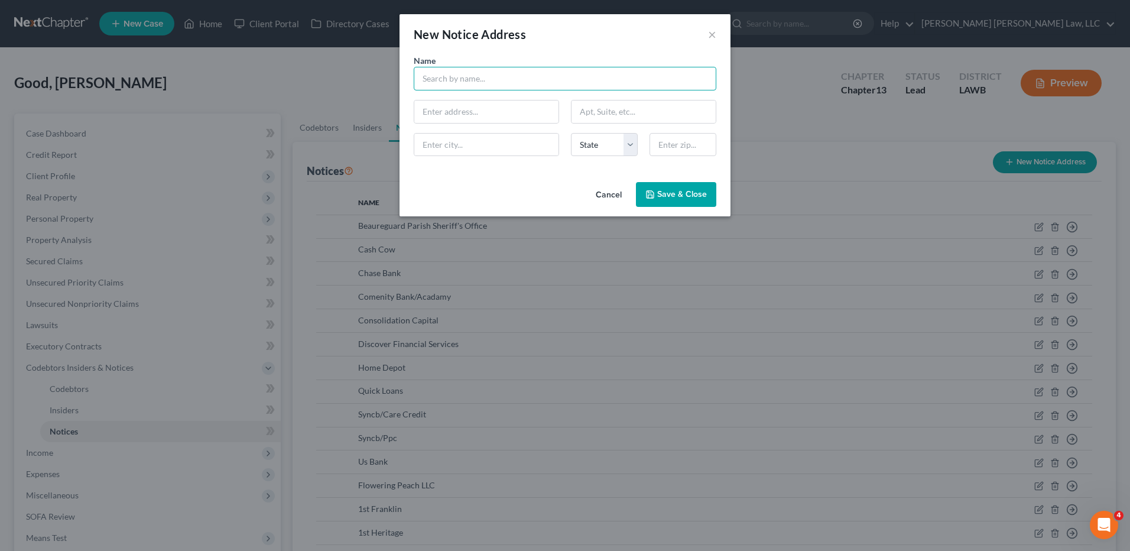
click at [431, 87] on input "text" at bounding box center [565, 79] width 303 height 24
type input "Lien Solutions"
click at [438, 108] on input "text" at bounding box center [486, 111] width 144 height 22
type input "PO Box 29071"
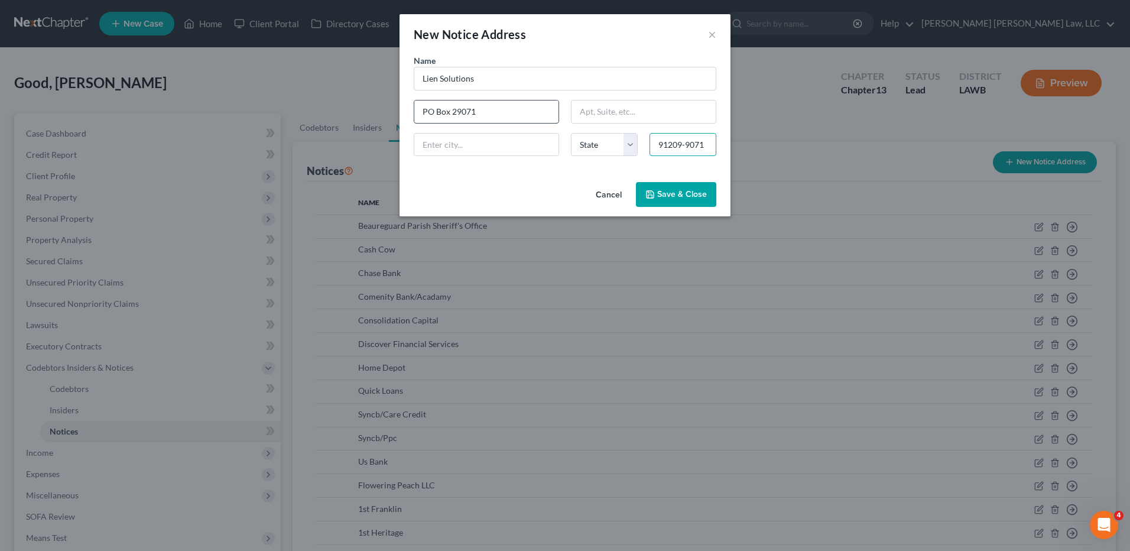
type input "91209-9071"
click at [706, 148] on input "91209-9071" at bounding box center [682, 145] width 67 height 24
type input "91209"
type input "[GEOGRAPHIC_DATA]"
select select "4"
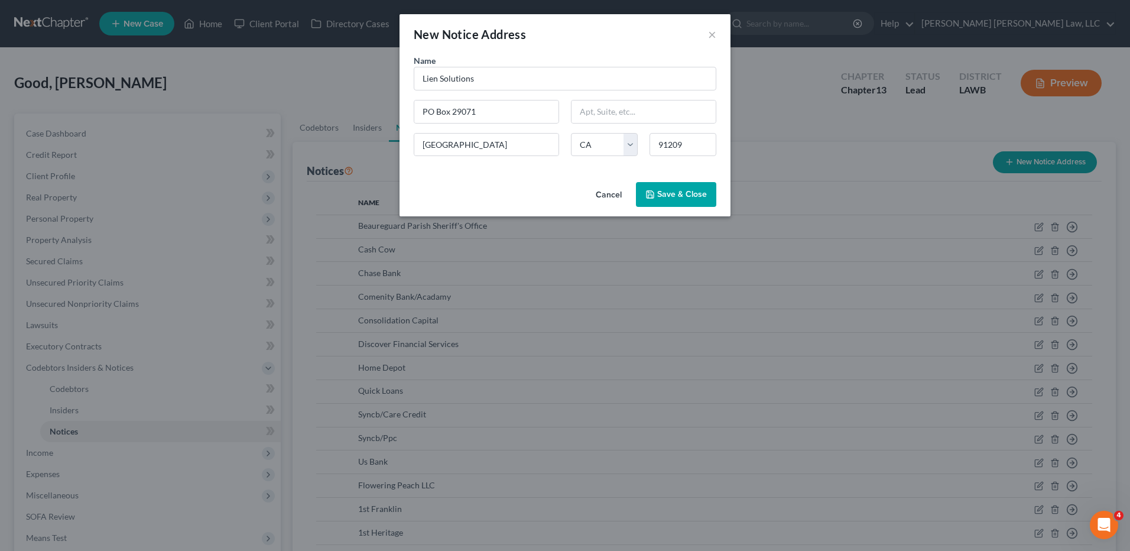
click at [685, 193] on span "Save & Close" at bounding box center [682, 194] width 50 height 10
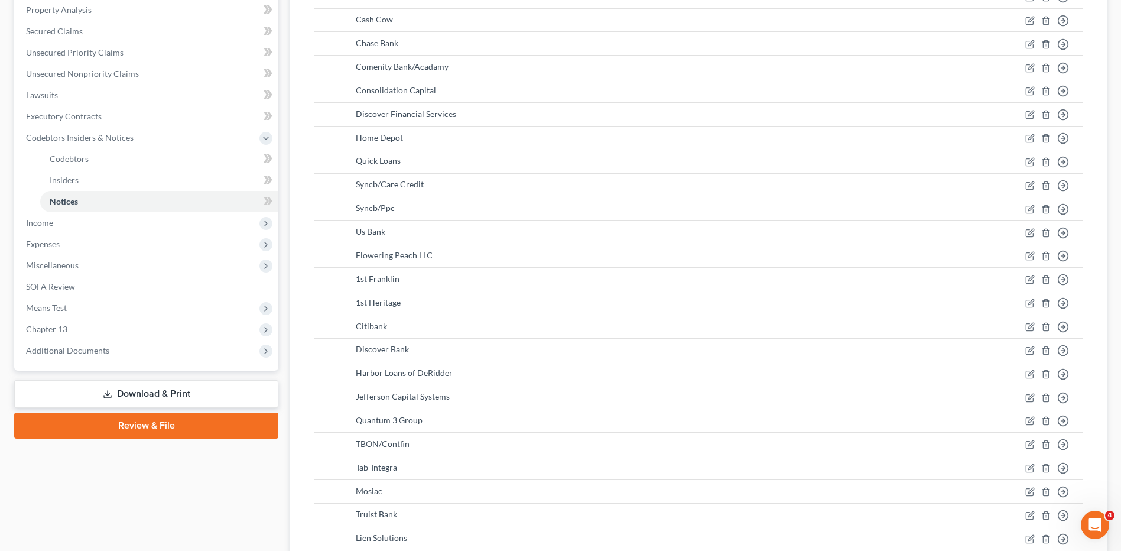
scroll to position [295, 0]
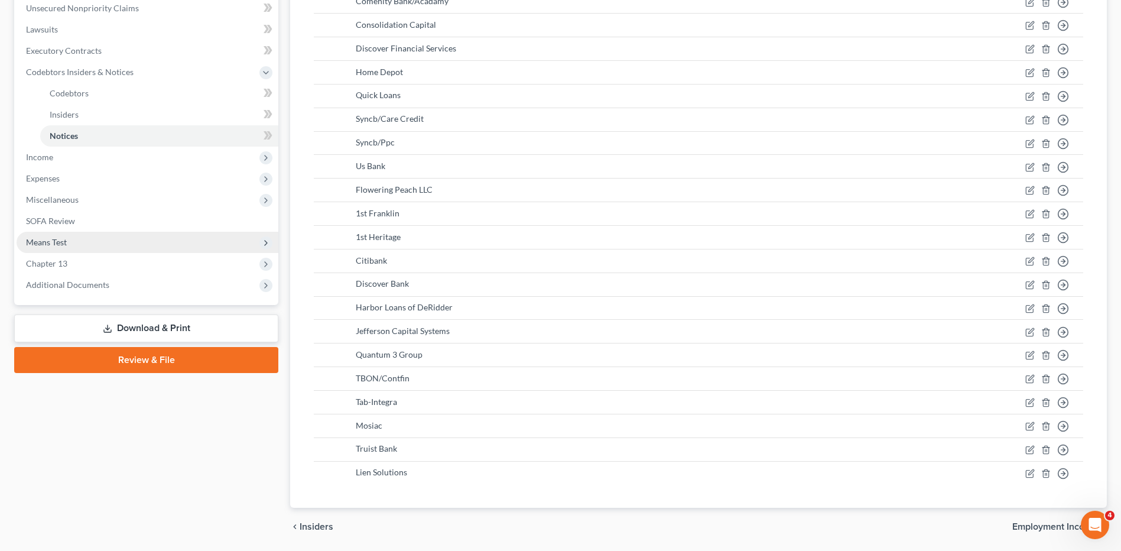
click at [47, 244] on span "Means Test" at bounding box center [46, 242] width 41 height 10
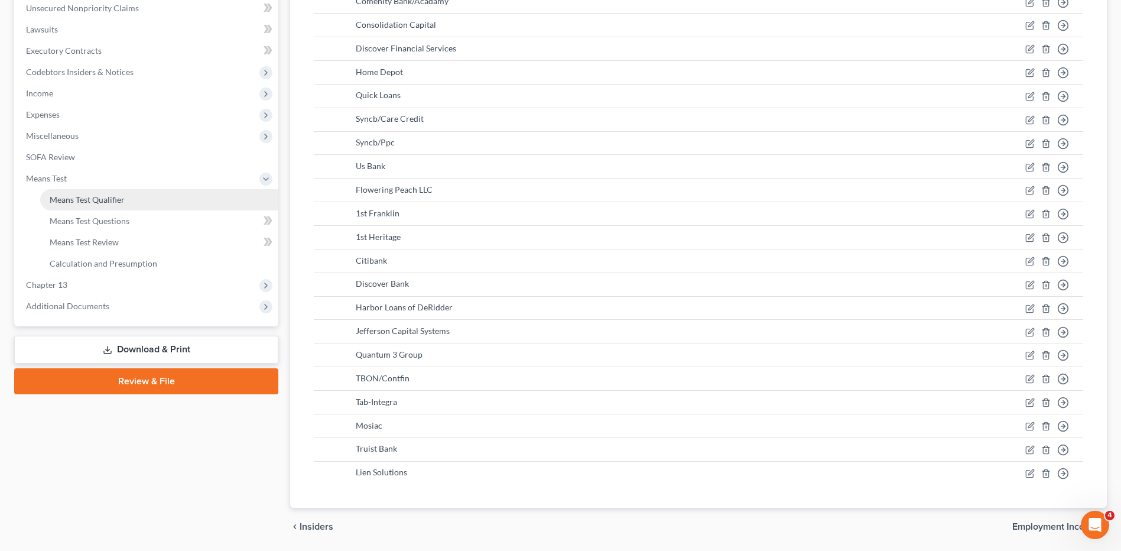
click at [64, 204] on link "Means Test Qualifier" at bounding box center [159, 199] width 238 height 21
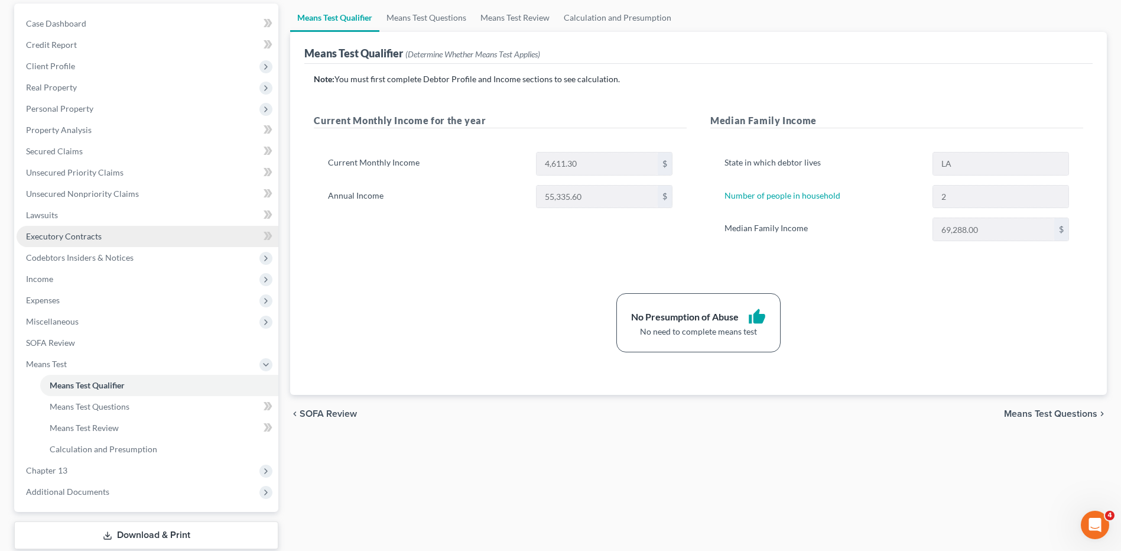
scroll to position [118, 0]
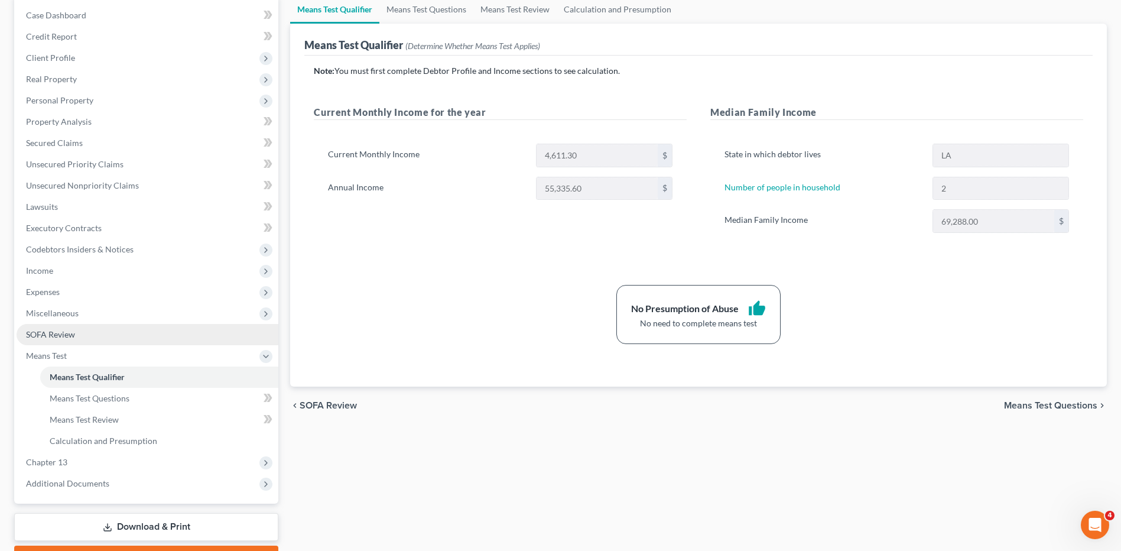
click at [67, 336] on span "SOFA Review" at bounding box center [50, 334] width 49 height 10
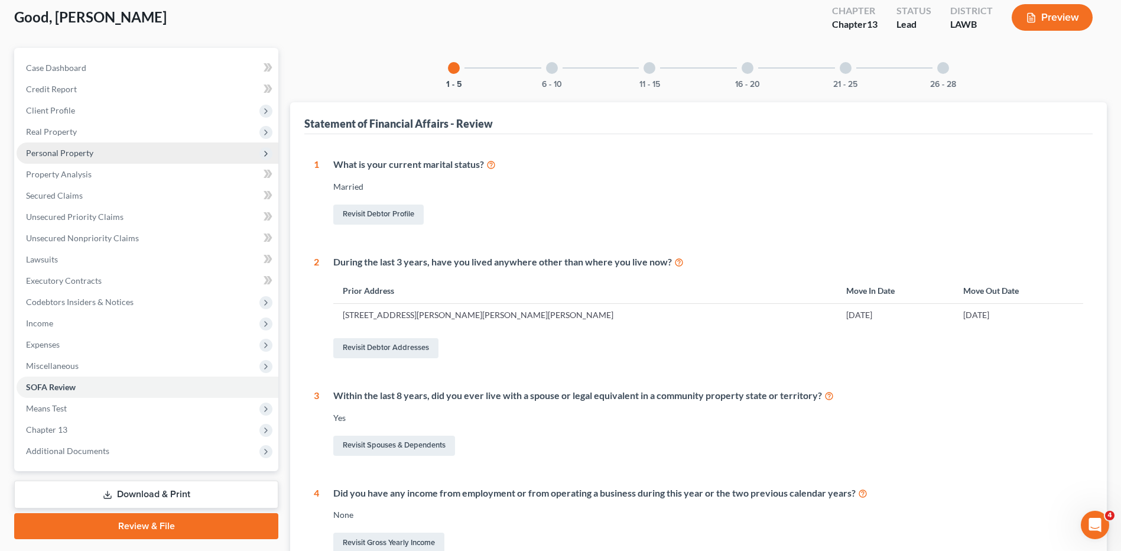
scroll to position [118, 0]
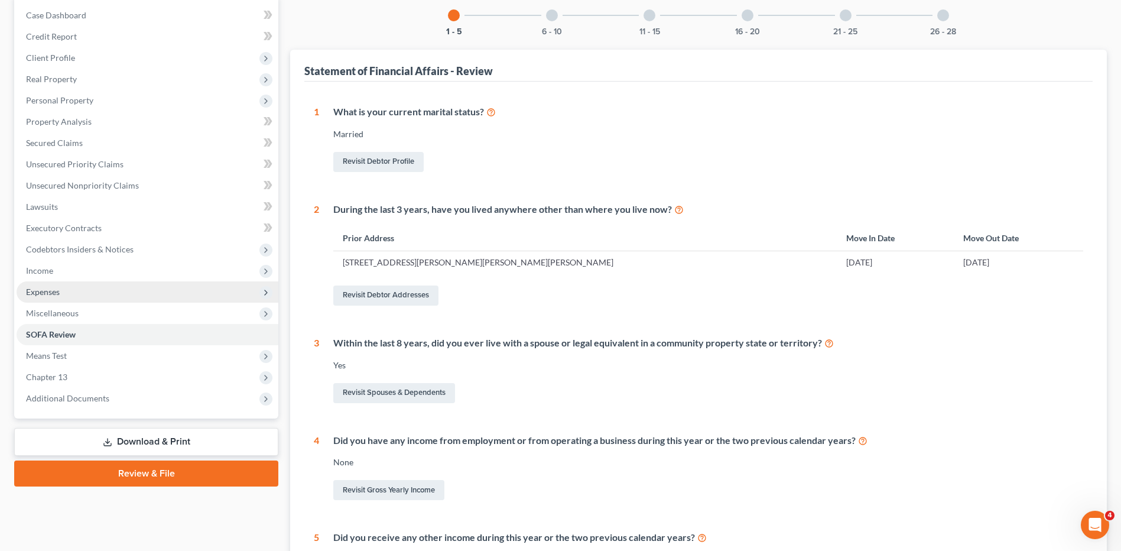
click at [41, 290] on span "Expenses" at bounding box center [43, 292] width 34 height 10
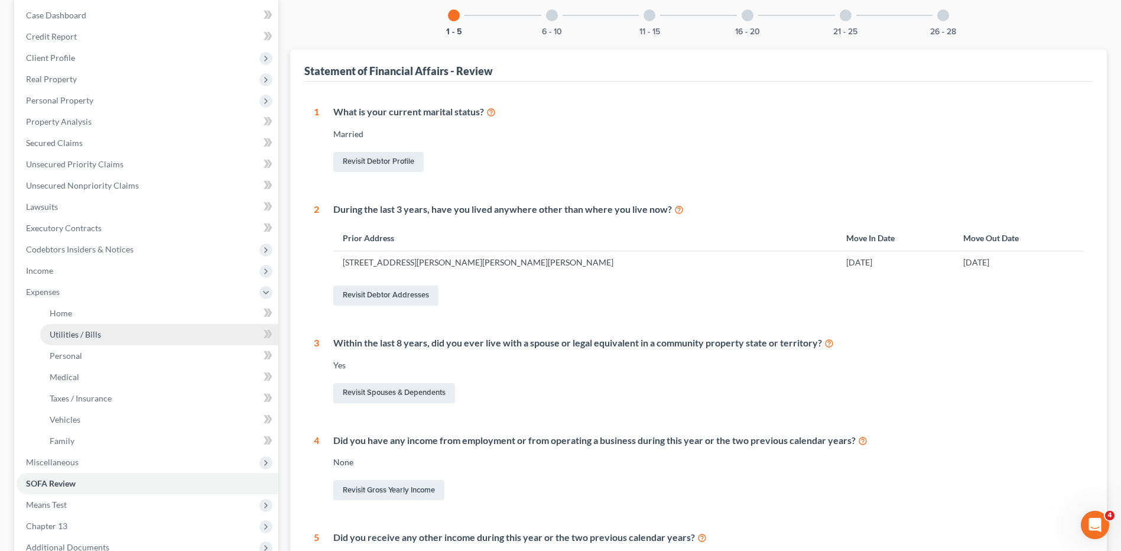
drag, startPoint x: 56, startPoint y: 337, endPoint x: 227, endPoint y: 330, distance: 171.5
click at [56, 337] on span "Utilities / Bills" at bounding box center [75, 334] width 51 height 10
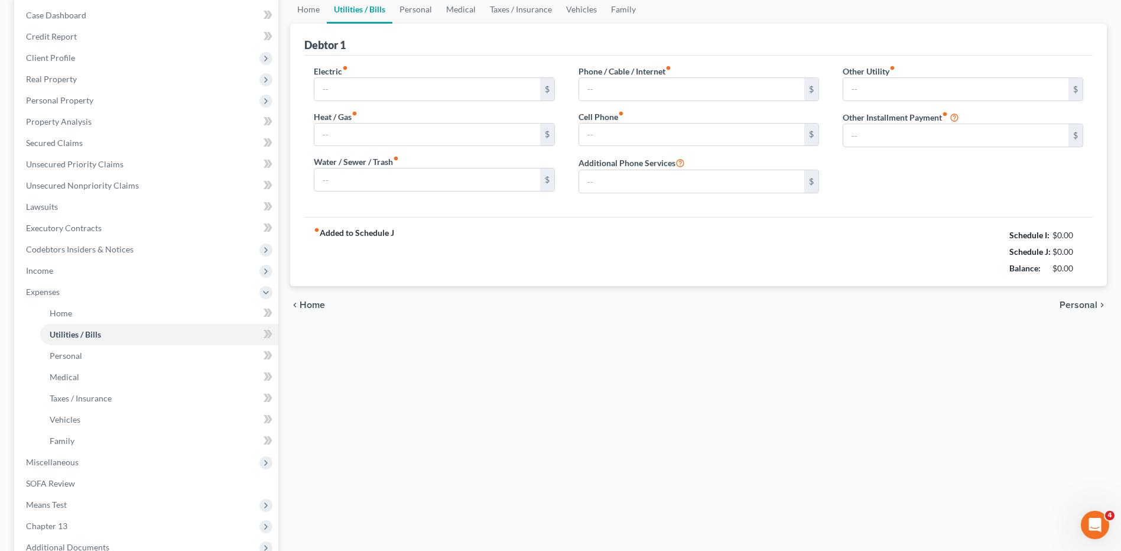
scroll to position [45, 0]
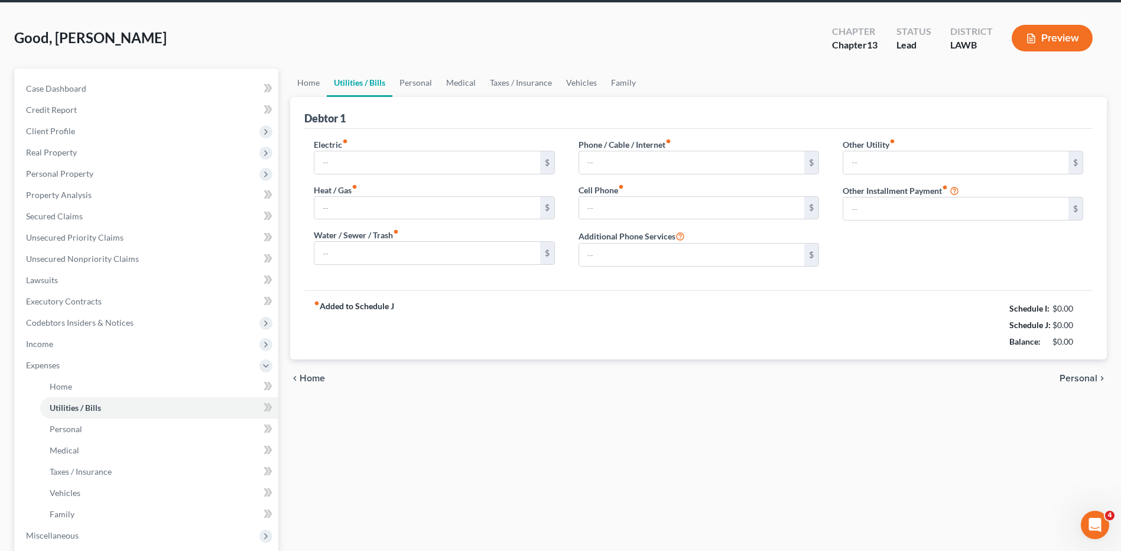
type input "375.00"
type input "186.00"
type input "148.00"
type input "145.00"
type input "265.21"
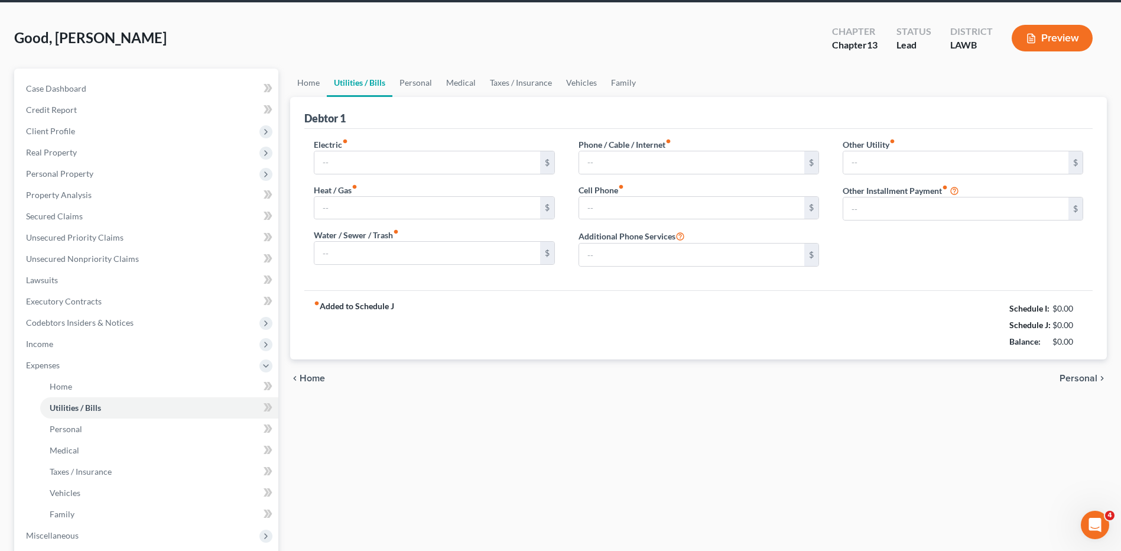
type input "0.00"
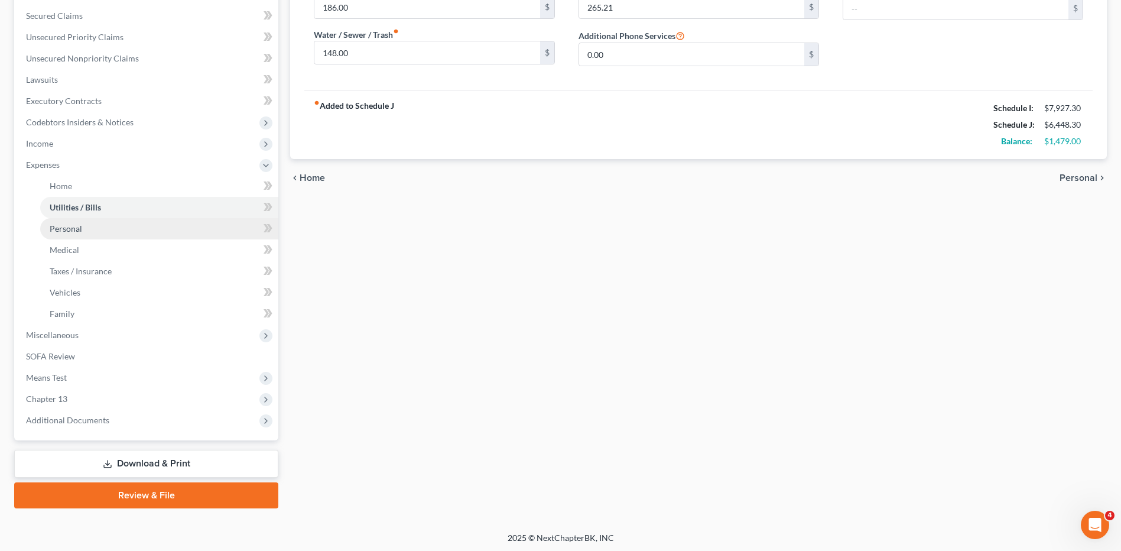
scroll to position [248, 0]
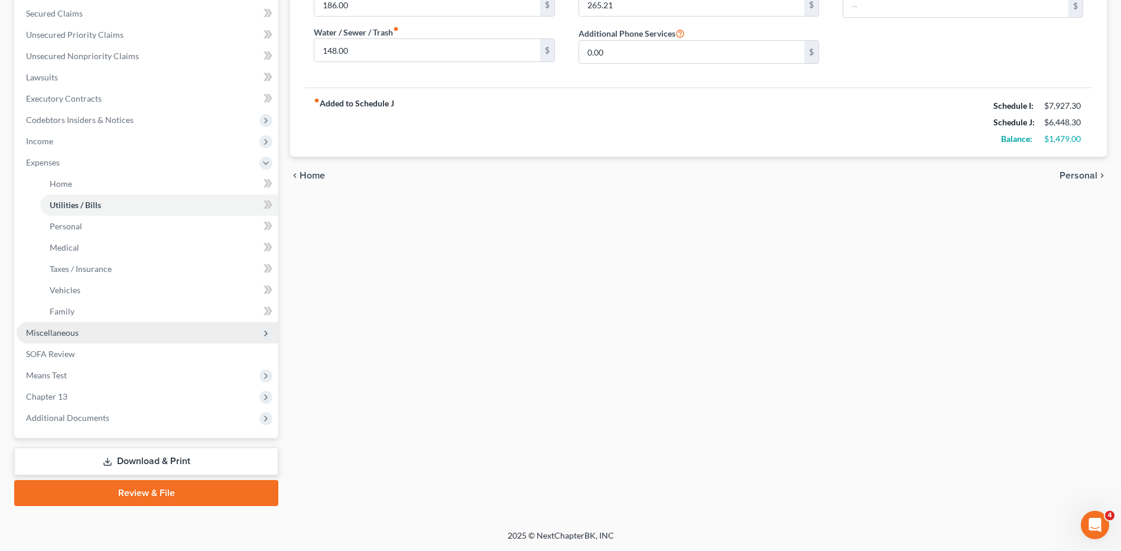
click at [57, 333] on span "Miscellaneous" at bounding box center [52, 332] width 53 height 10
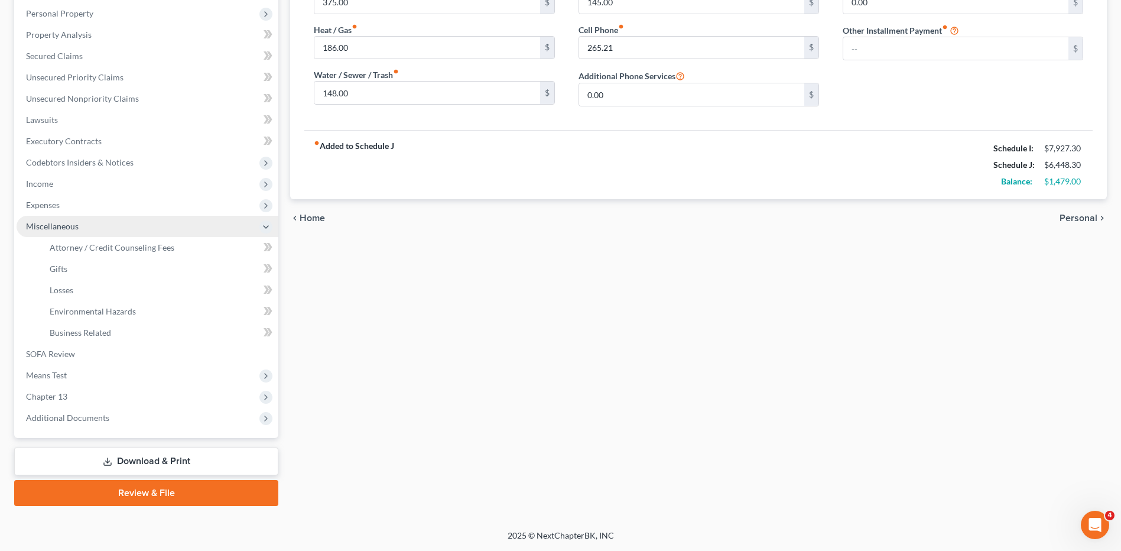
scroll to position [205, 0]
click at [80, 246] on span "Attorney / Credit Counseling Fees" at bounding box center [112, 247] width 125 height 10
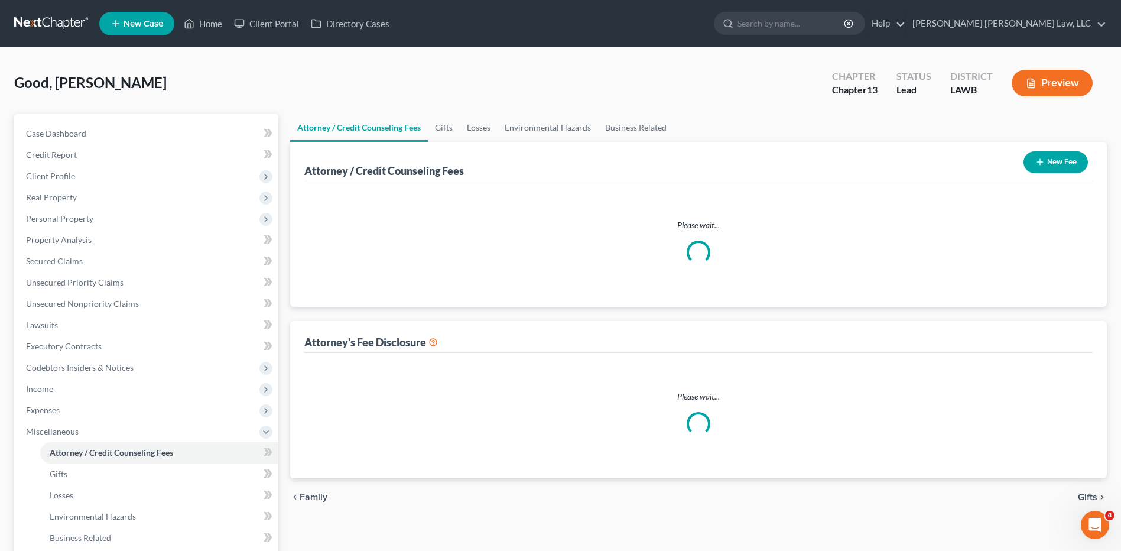
select select "1"
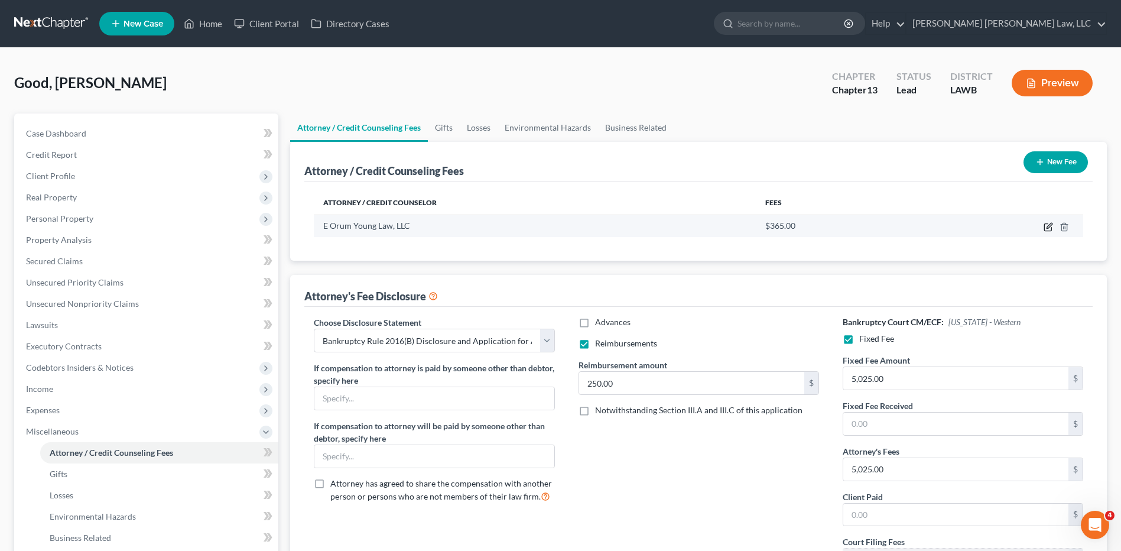
click at [1046, 224] on icon "button" at bounding box center [1047, 227] width 7 height 7
select select "19"
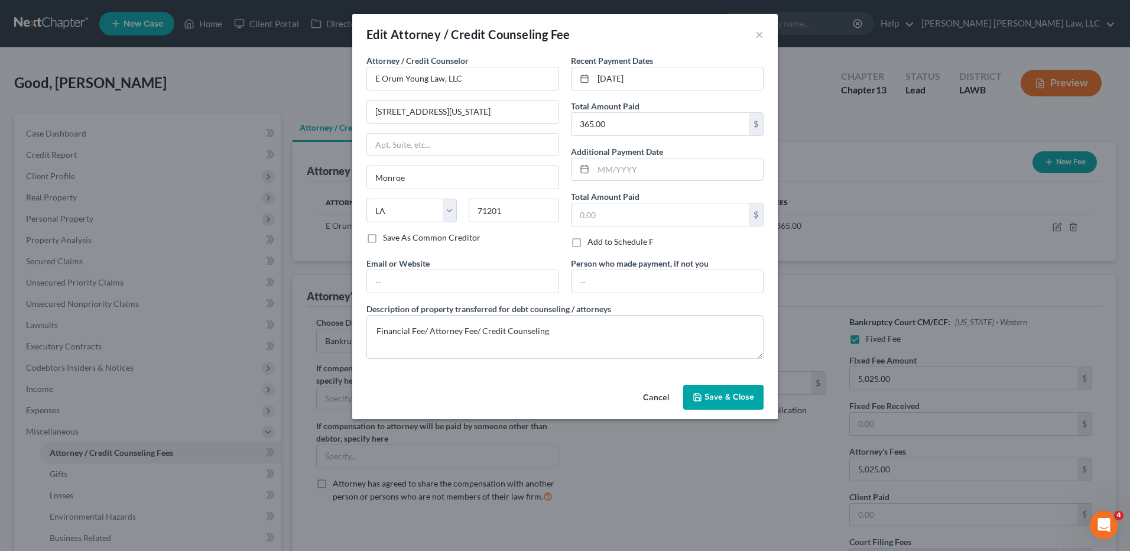
click at [714, 398] on span "Save & Close" at bounding box center [729, 397] width 50 height 10
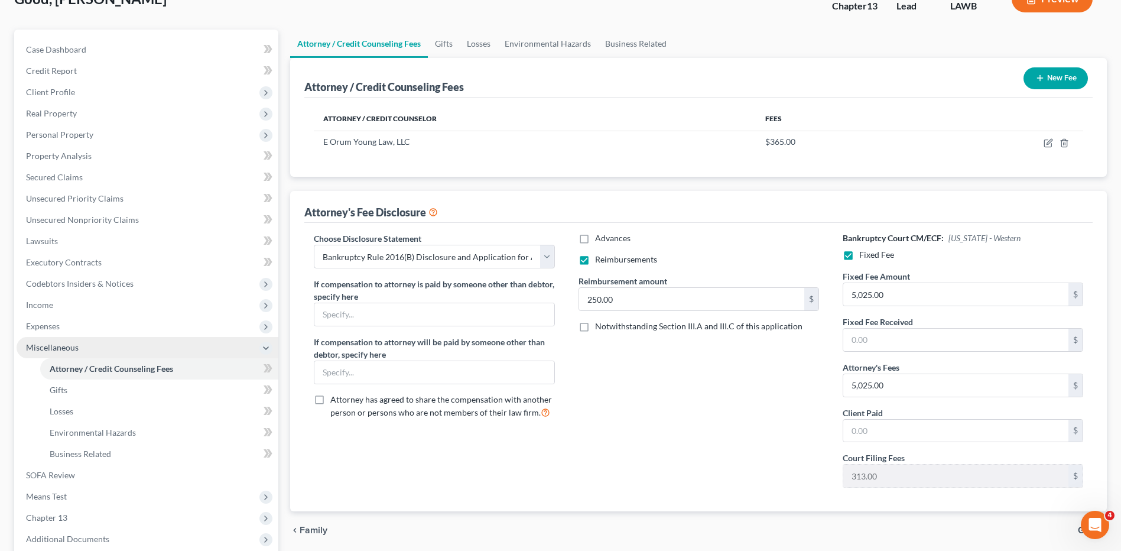
scroll to position [205, 0]
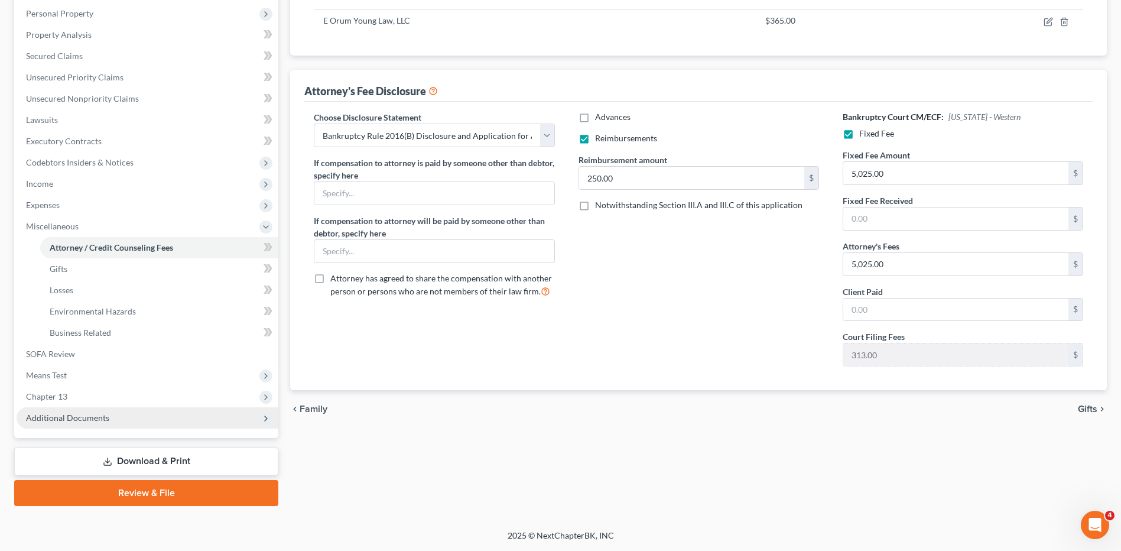
click at [69, 416] on span "Additional Documents" at bounding box center [67, 417] width 83 height 10
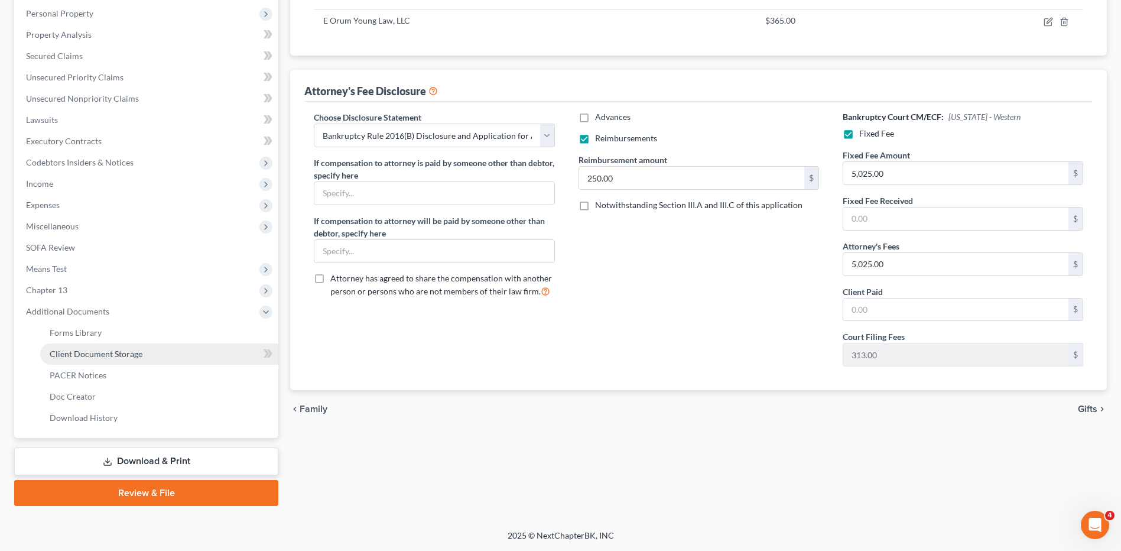
click at [86, 350] on span "Client Document Storage" at bounding box center [96, 354] width 93 height 10
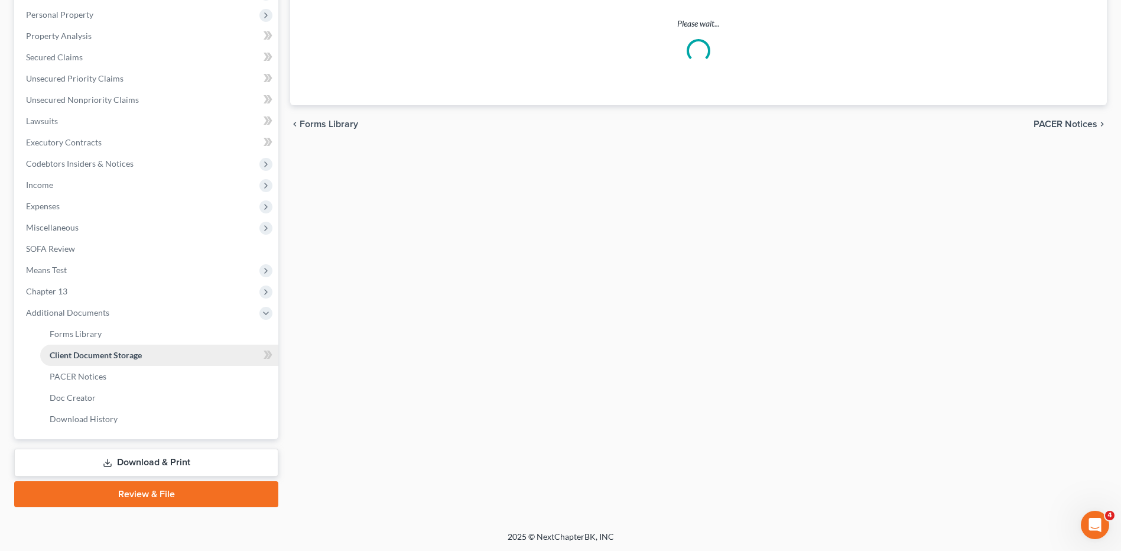
select select "9"
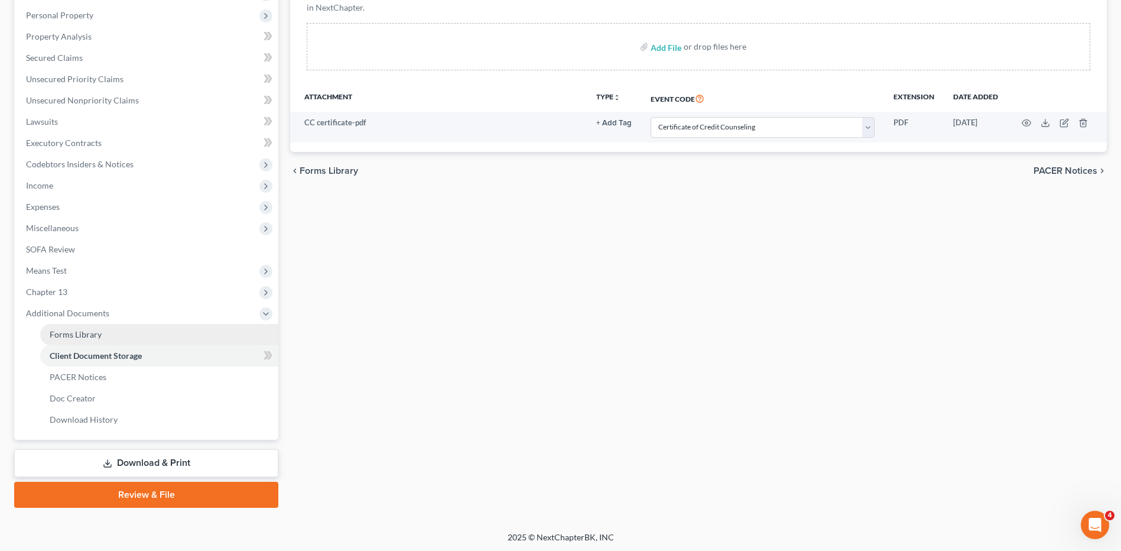
scroll to position [205, 0]
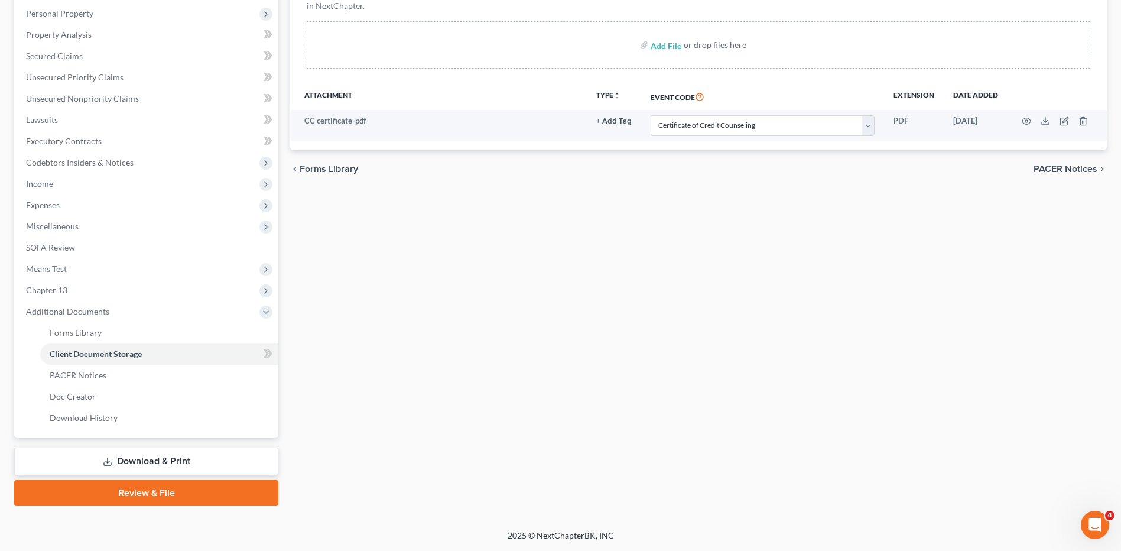
click at [160, 491] on link "Review & File" at bounding box center [146, 493] width 264 height 26
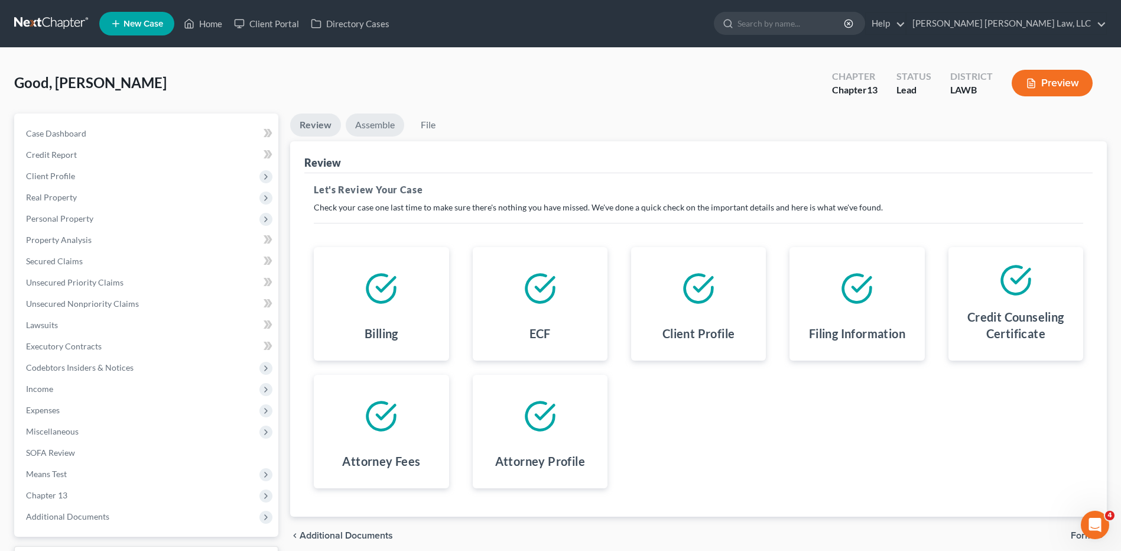
click at [376, 122] on link "Assemble" at bounding box center [375, 124] width 58 height 23
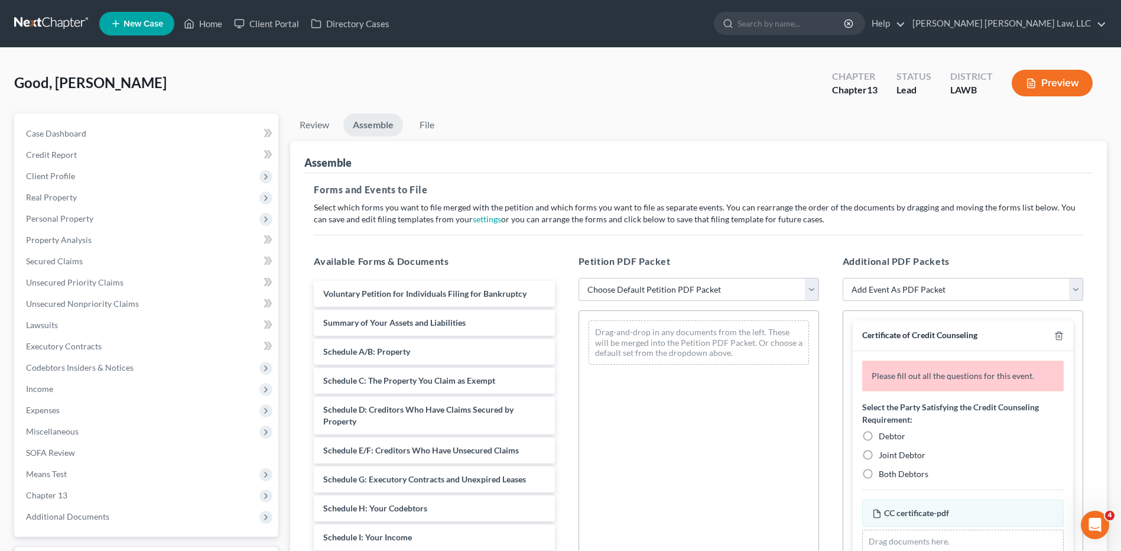
click at [607, 288] on select "Choose Default Petition PDF Packet Complete Bankruptcy Petition (all forms and …" at bounding box center [698, 290] width 240 height 24
select select "0"
click at [578, 278] on select "Choose Default Petition PDF Packet Complete Bankruptcy Petition (all forms and …" at bounding box center [698, 290] width 240 height 24
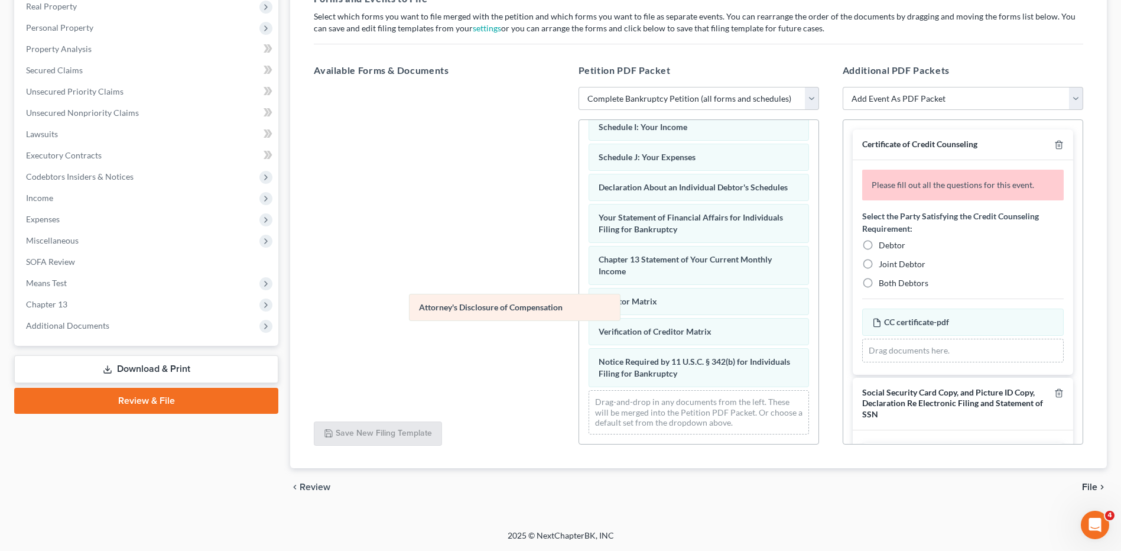
scroll to position [304, 0]
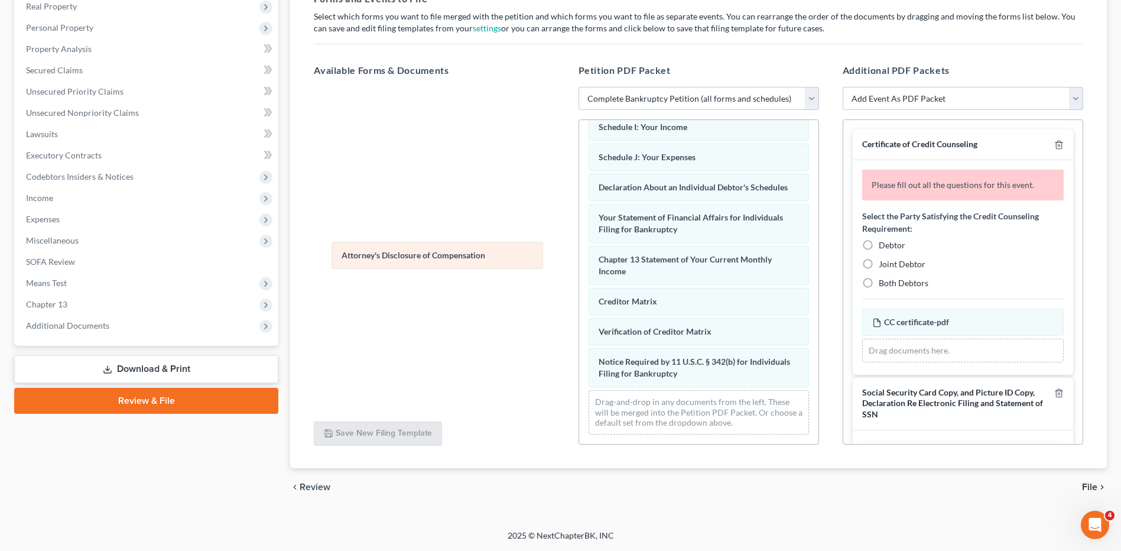
drag, startPoint x: 627, startPoint y: 373, endPoint x: 370, endPoint y: 255, distance: 282.9
click at [579, 255] on div "Attorney's Disclosure of Compensation Voluntary Petition for Individuals Filing…" at bounding box center [698, 135] width 239 height 616
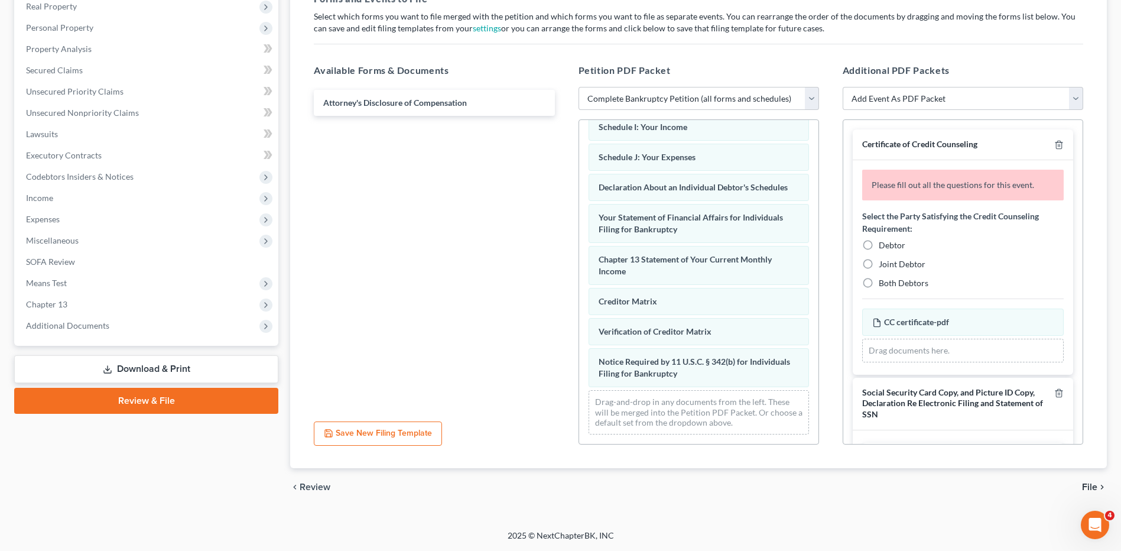
click at [879, 245] on label "Debtor" at bounding box center [892, 245] width 27 height 12
click at [883, 245] on input "Debtor" at bounding box center [887, 243] width 8 height 8
radio input "true"
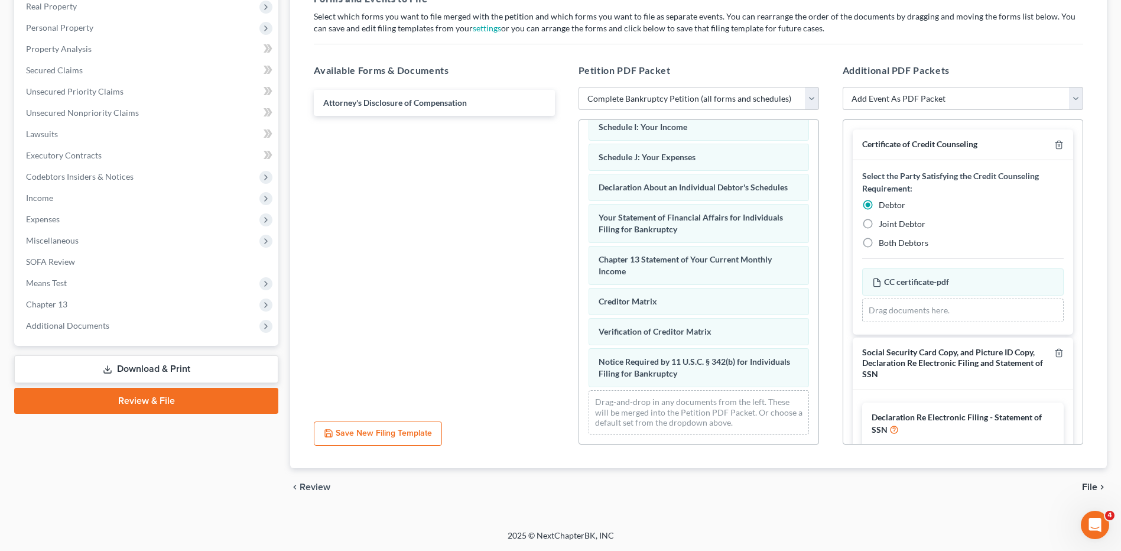
click at [1049, 357] on div at bounding box center [1056, 363] width 14 height 33
click at [1059, 352] on line "button" at bounding box center [1059, 353] width 0 height 2
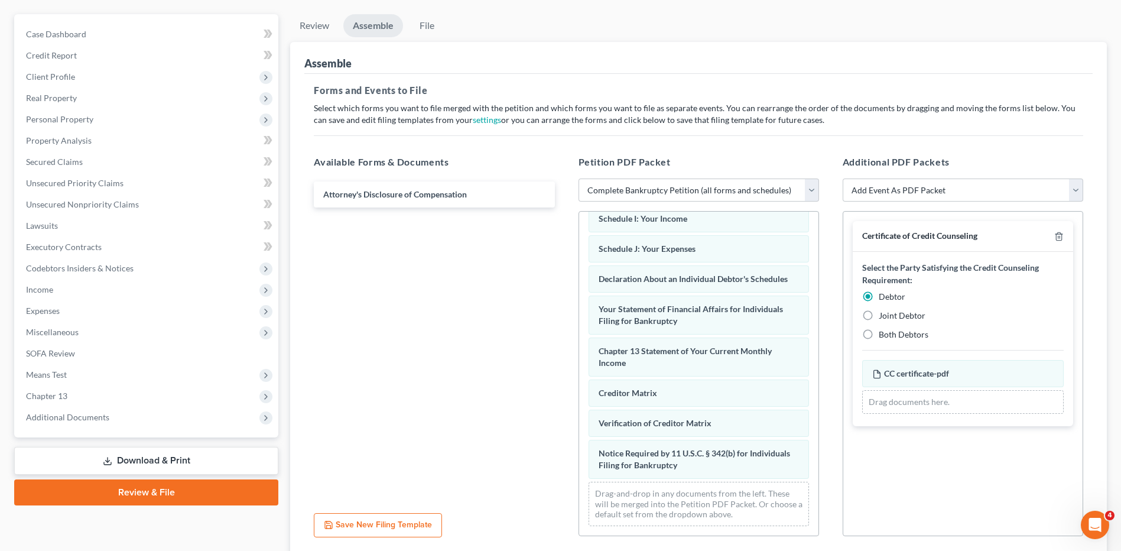
scroll to position [0, 0]
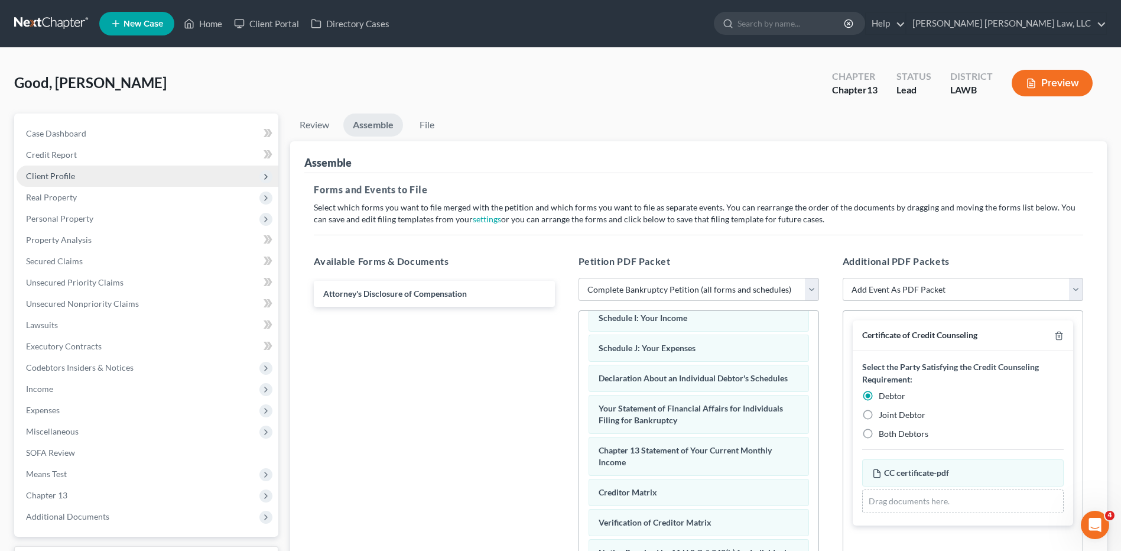
click at [47, 177] on span "Client Profile" at bounding box center [50, 176] width 49 height 10
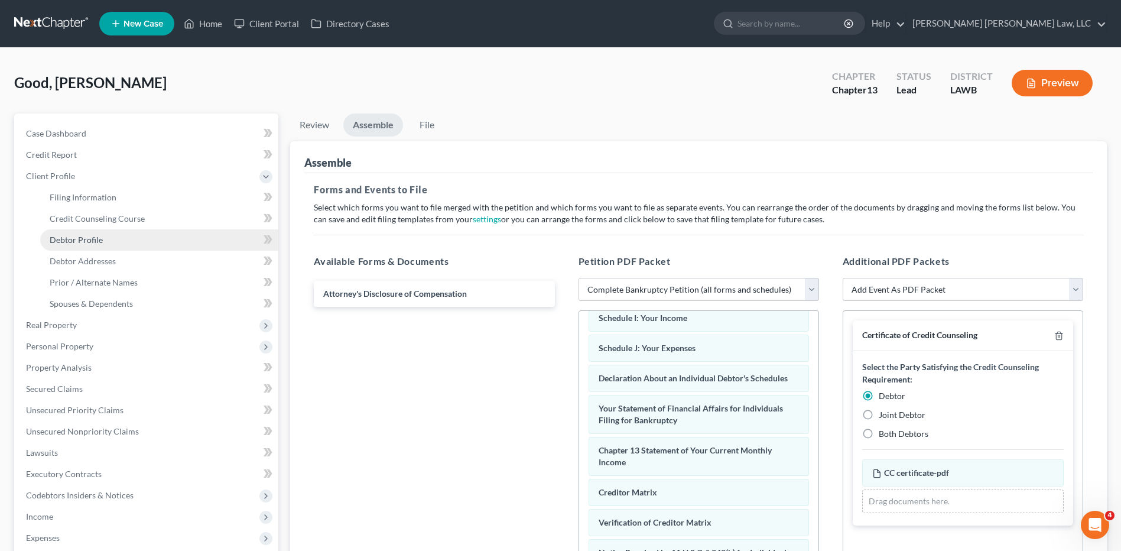
click at [70, 237] on span "Debtor Profile" at bounding box center [76, 240] width 53 height 10
select select "1"
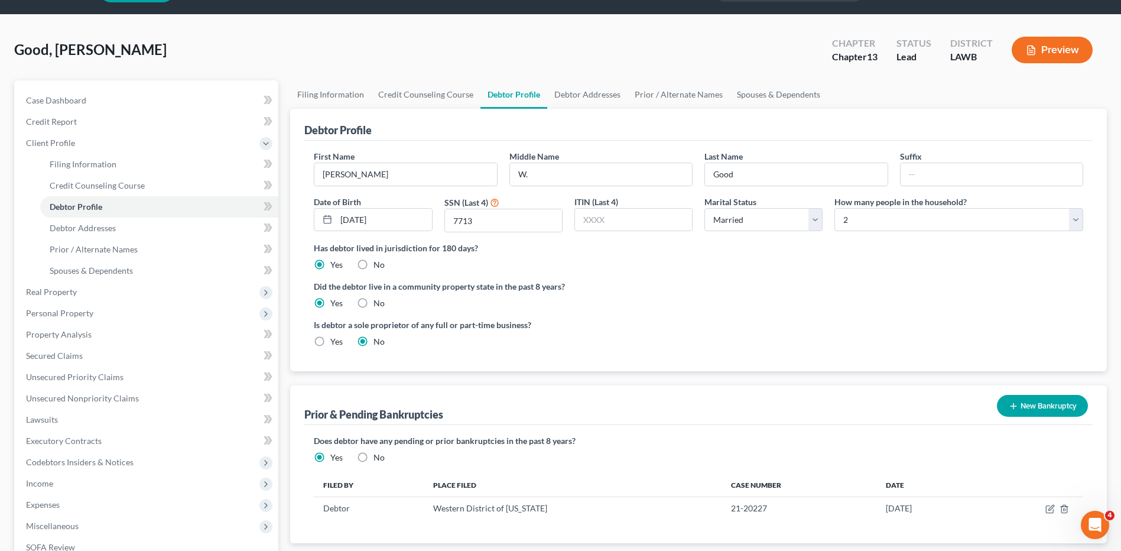
scroll to position [59, 0]
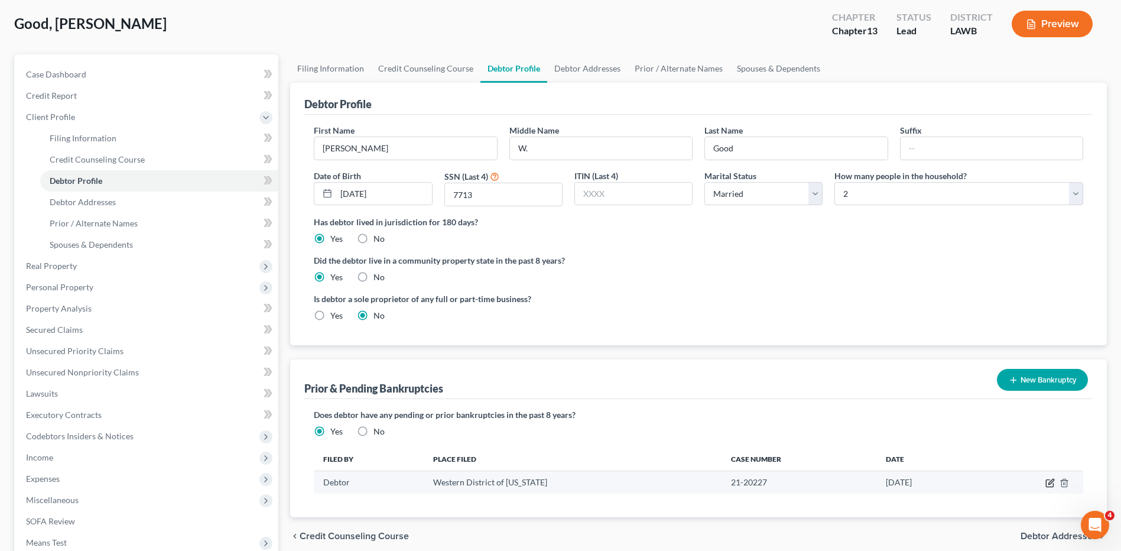
click at [1046, 481] on icon "button" at bounding box center [1049, 483] width 7 height 7
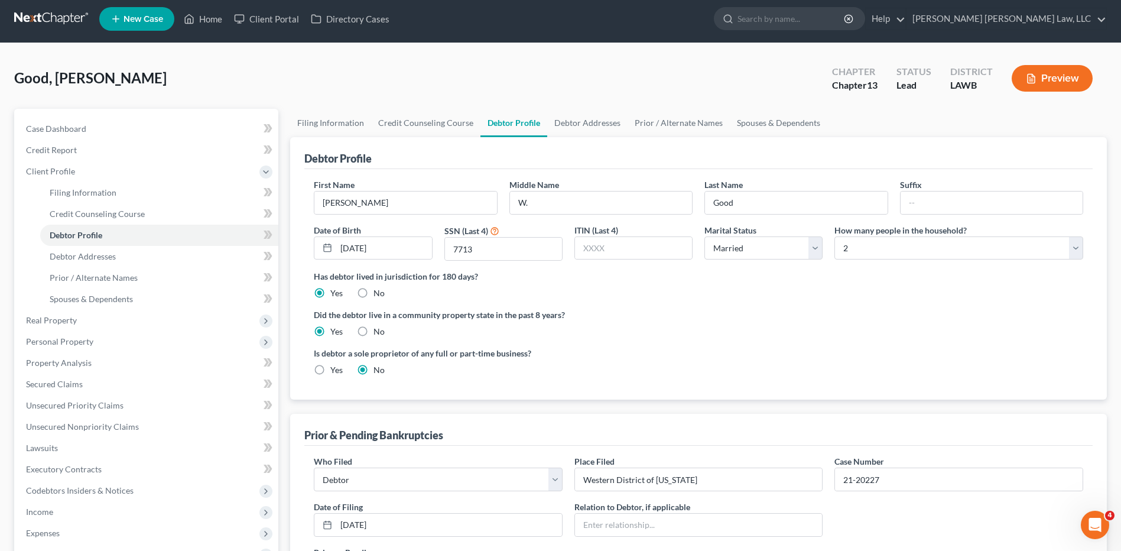
scroll to position [0, 0]
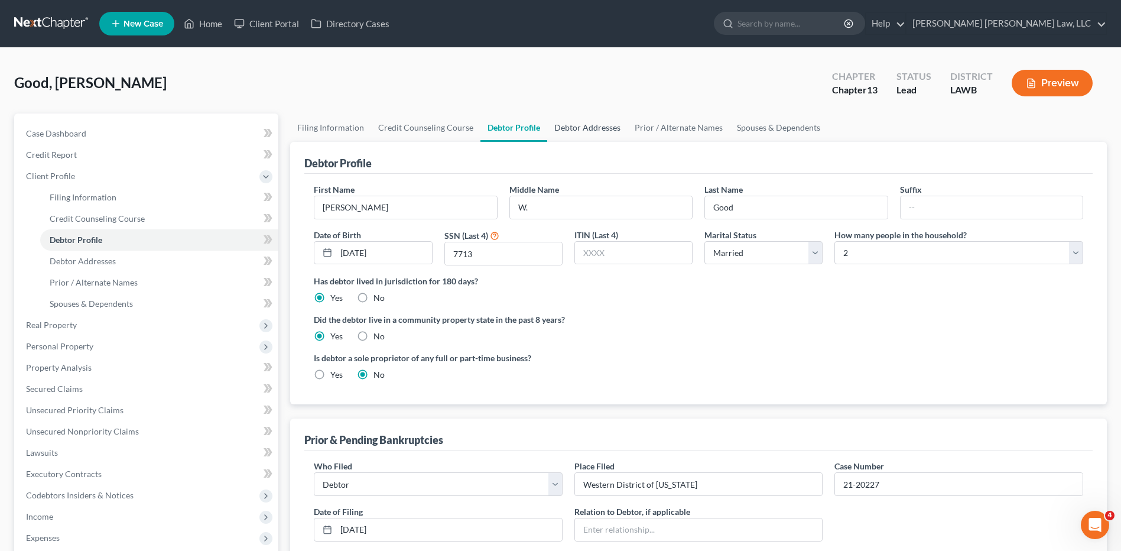
click at [567, 122] on link "Debtor Addresses" at bounding box center [587, 127] width 80 height 28
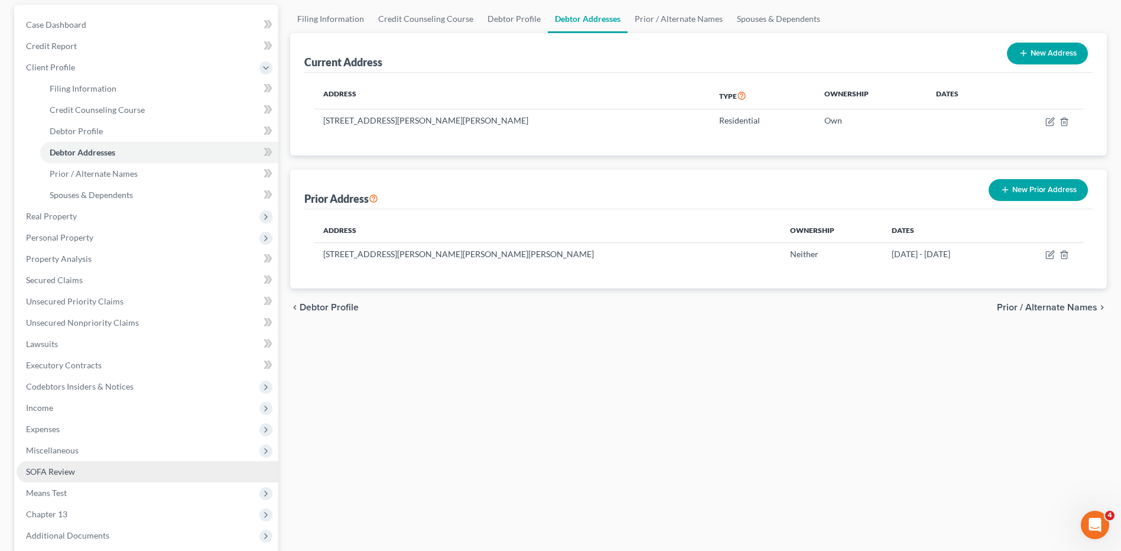
scroll to position [108, 0]
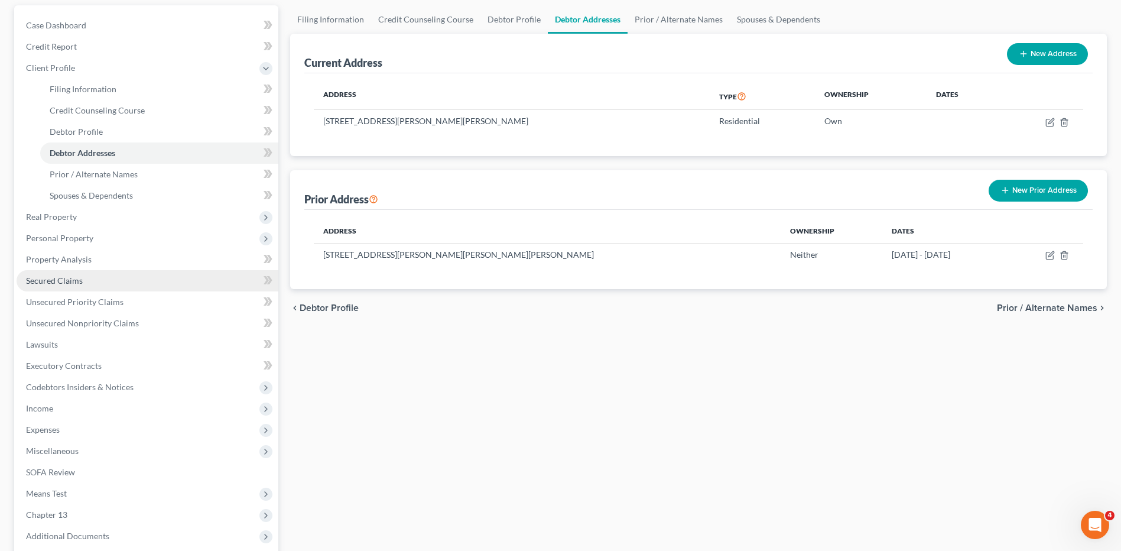
click at [48, 284] on span "Secured Claims" at bounding box center [54, 280] width 57 height 10
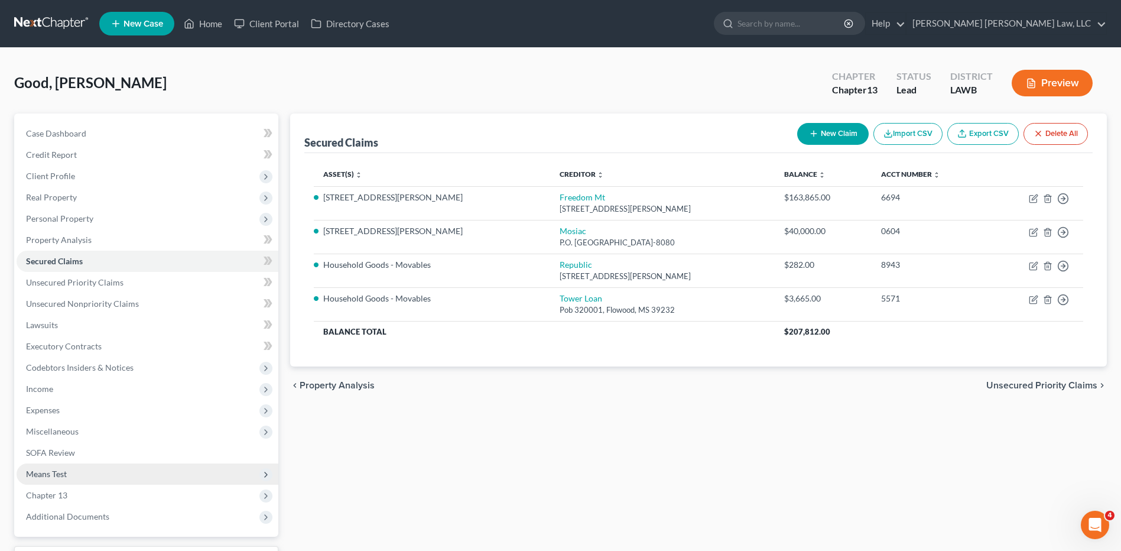
scroll to position [99, 0]
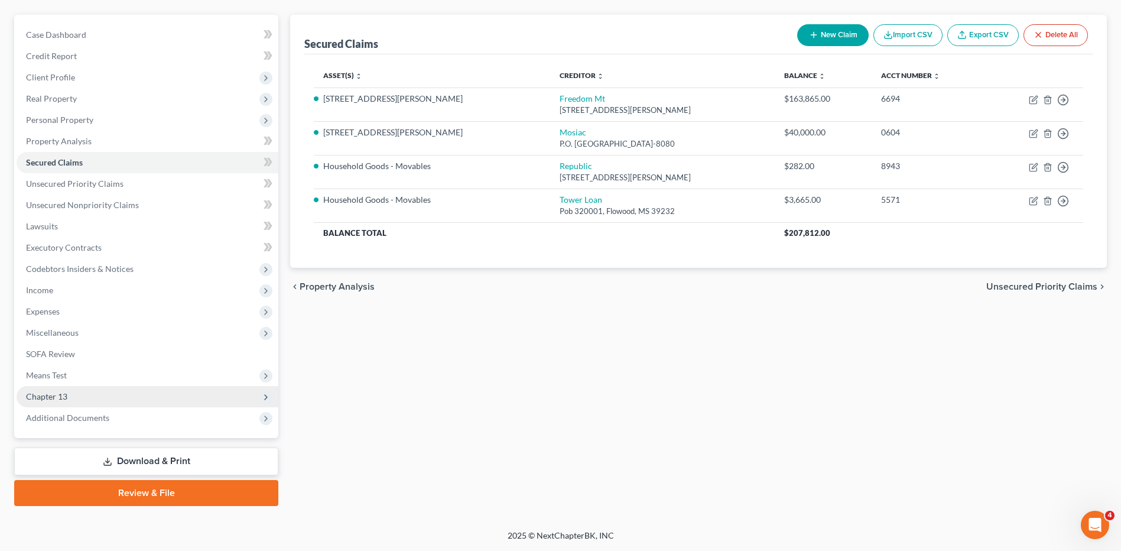
click at [45, 395] on span "Chapter 13" at bounding box center [46, 396] width 41 height 10
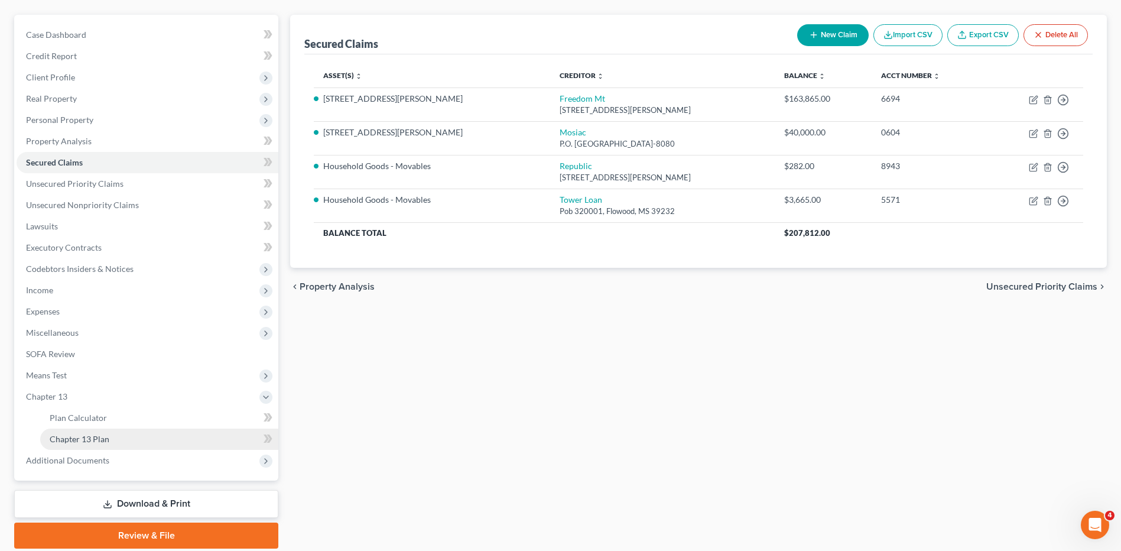
click at [87, 441] on span "Chapter 13 Plan" at bounding box center [80, 439] width 60 height 10
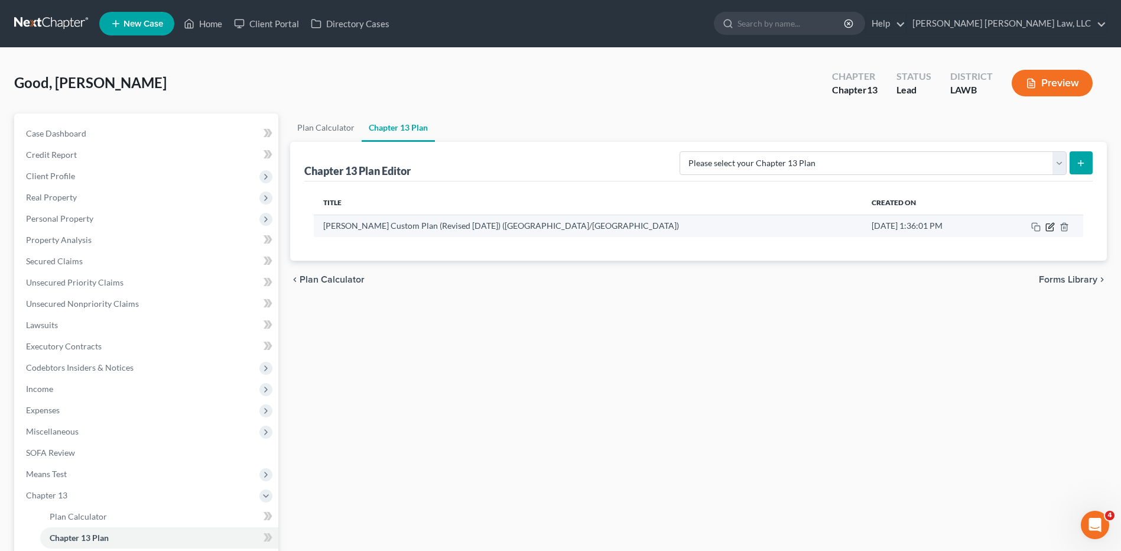
click at [1048, 226] on icon "button" at bounding box center [1049, 226] width 9 height 9
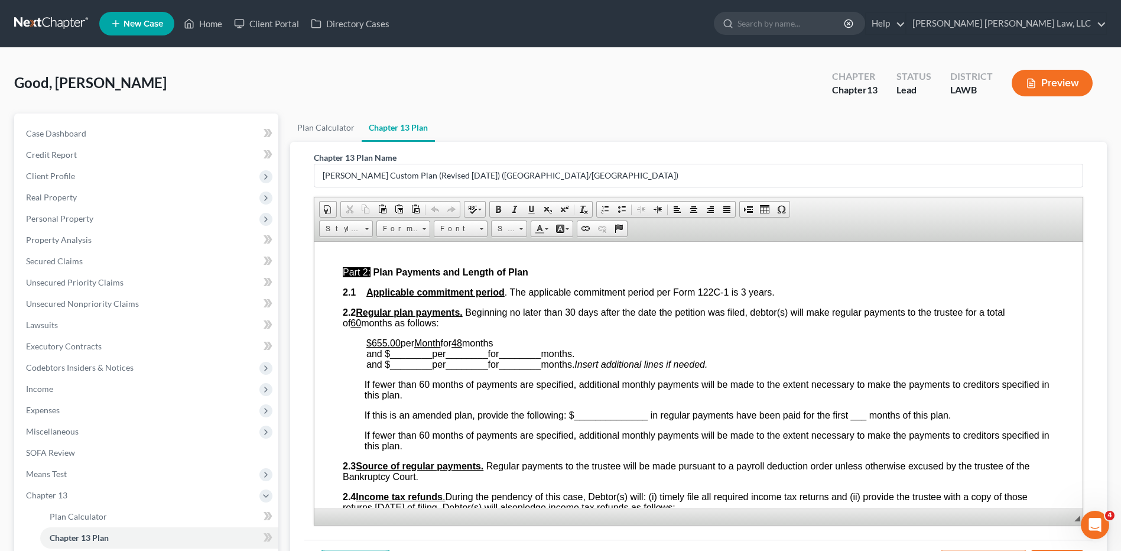
scroll to position [532, 0]
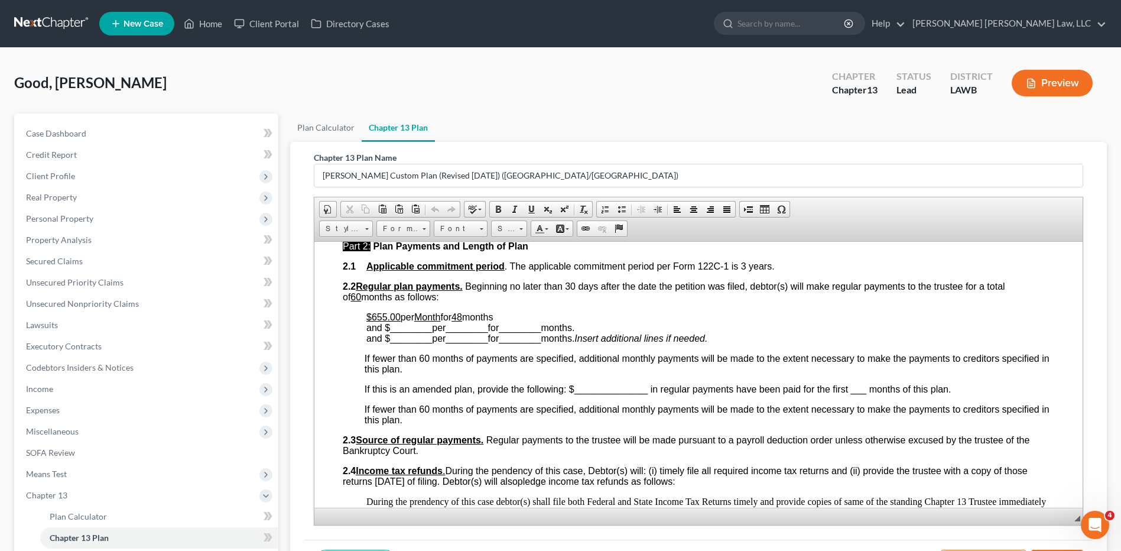
click at [396, 316] on u "$655.00" at bounding box center [383, 316] width 34 height 10
drag, startPoint x: 402, startPoint y: 316, endPoint x: 370, endPoint y: 312, distance: 31.6
click at [370, 312] on p "$655.00 per Month for 48 months and $ ________ per ________ for ________ months…" at bounding box center [710, 327] width 688 height 32
click at [399, 316] on u "$655.00" at bounding box center [383, 316] width 34 height 10
drag, startPoint x: 399, startPoint y: 316, endPoint x: 371, endPoint y: 318, distance: 27.9
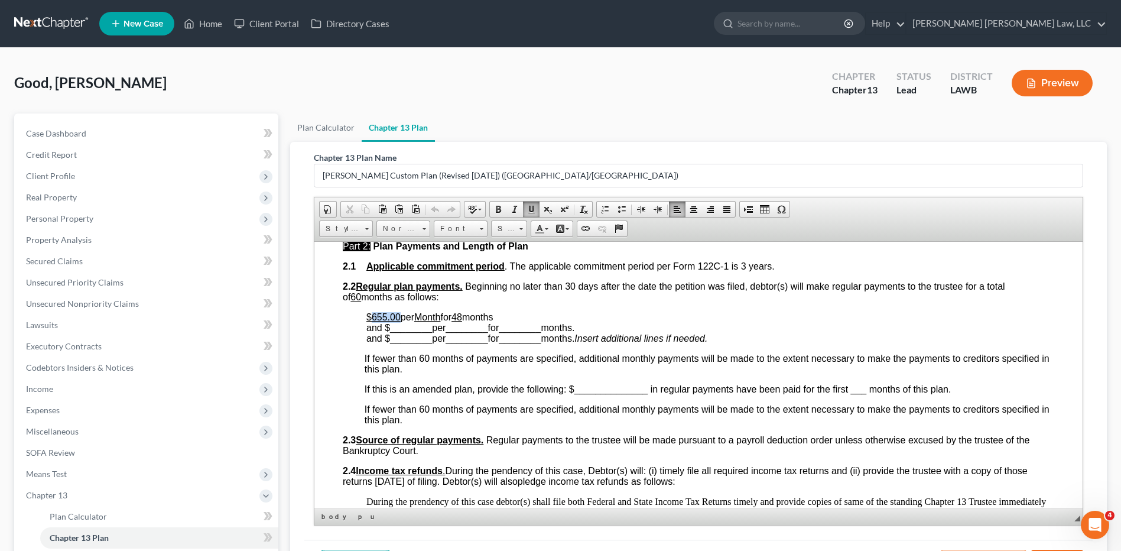
click at [371, 318] on u "$655.00" at bounding box center [383, 316] width 34 height 10
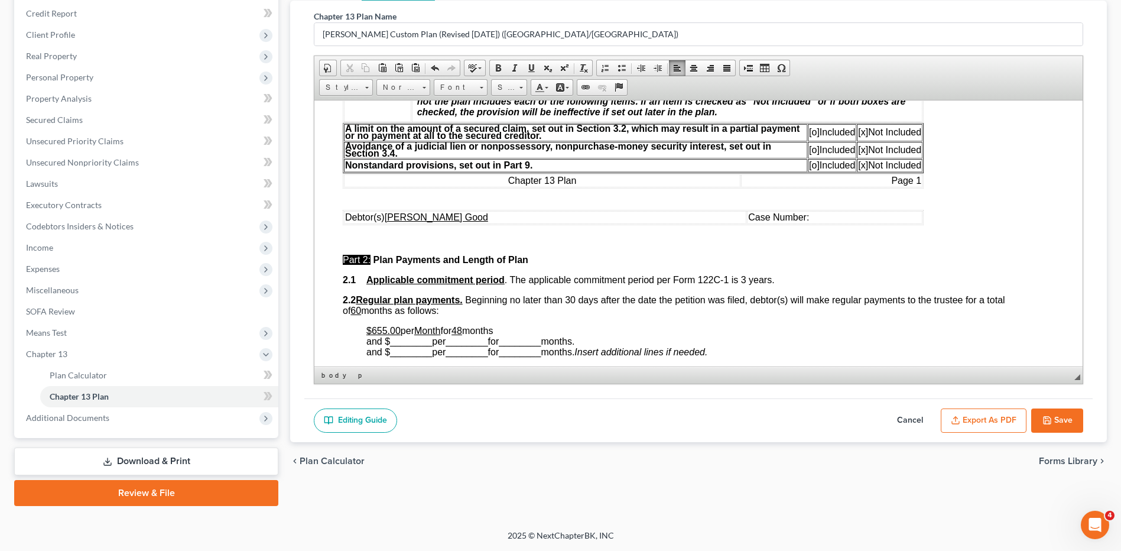
scroll to position [491, 0]
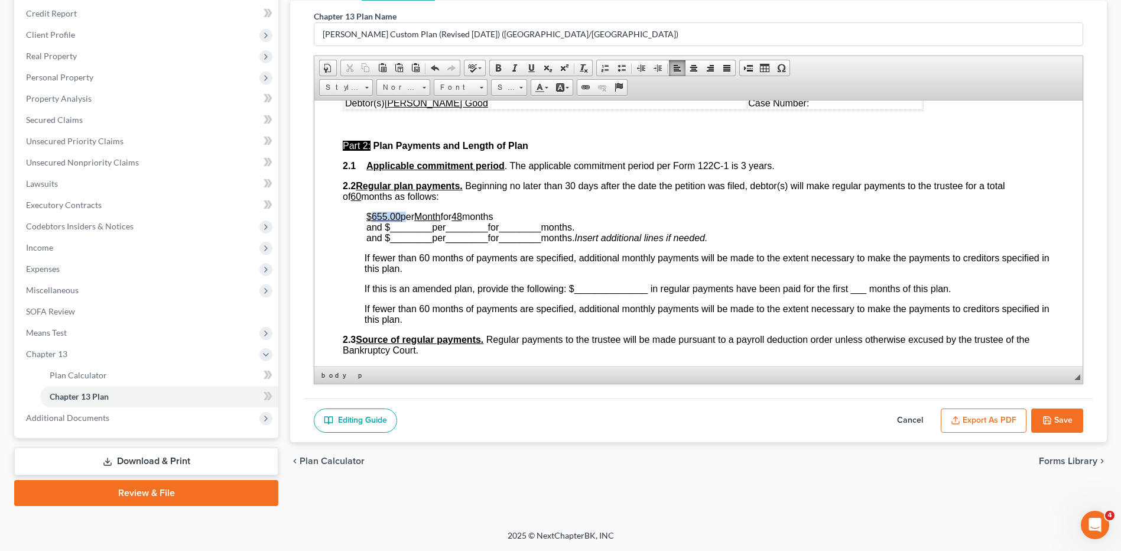
drag, startPoint x: 402, startPoint y: 216, endPoint x: 372, endPoint y: 216, distance: 30.1
click at [372, 216] on p "$655.00 per Month for 48 months and $ ________ per ________ for ________ months…" at bounding box center [710, 227] width 688 height 32
drag, startPoint x: 473, startPoint y: 212, endPoint x: 461, endPoint y: 214, distance: 12.8
click at [461, 214] on p "$835.00 per Month for 48 months and $ ________ per ________ for ________ months…" at bounding box center [710, 227] width 688 height 32
drag, startPoint x: 470, startPoint y: 219, endPoint x: 461, endPoint y: 219, distance: 8.3
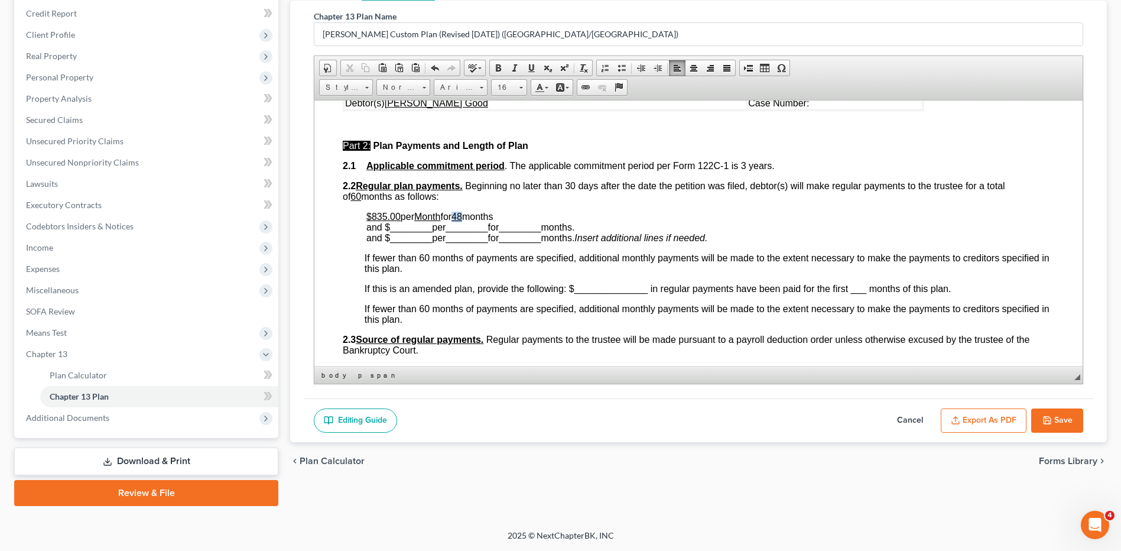
click at [461, 219] on u "48" at bounding box center [456, 216] width 11 height 10
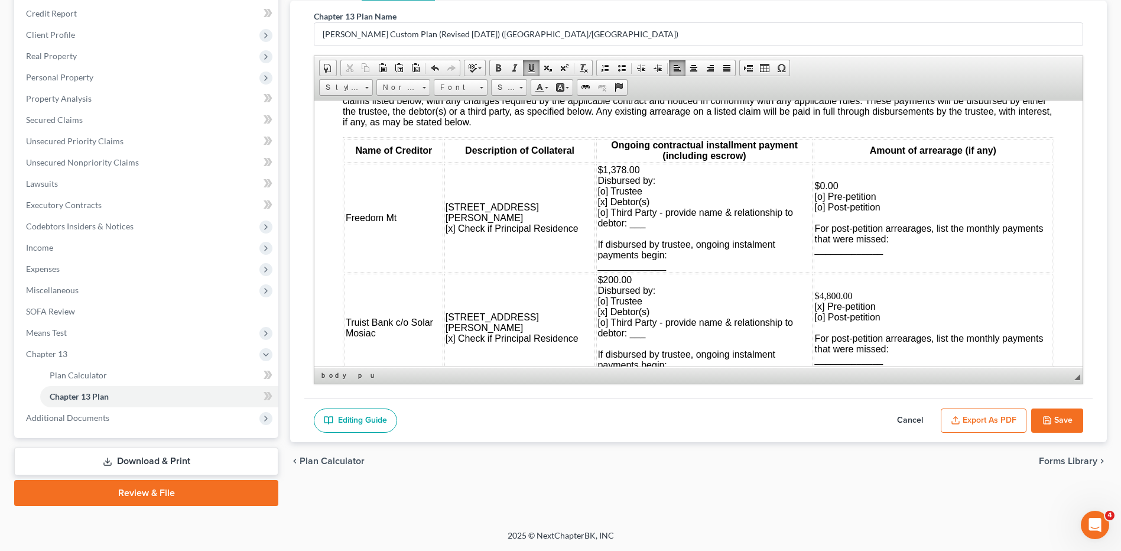
scroll to position [1200, 0]
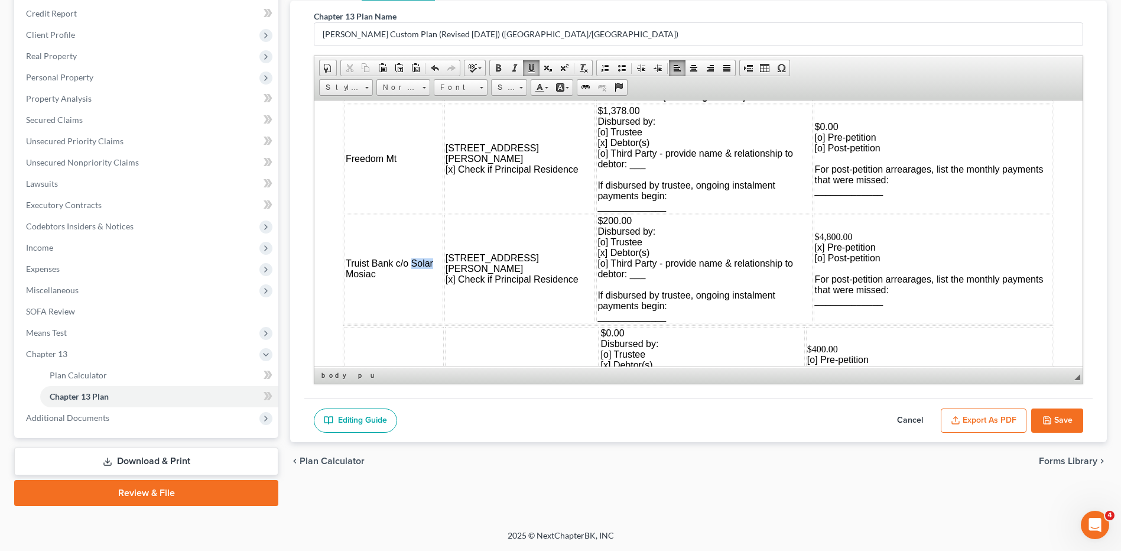
drag, startPoint x: 411, startPoint y: 259, endPoint x: 434, endPoint y: 259, distance: 23.0
click at [434, 259] on td "Truist Bank c/o Solar Mosiac" at bounding box center [393, 268] width 99 height 109
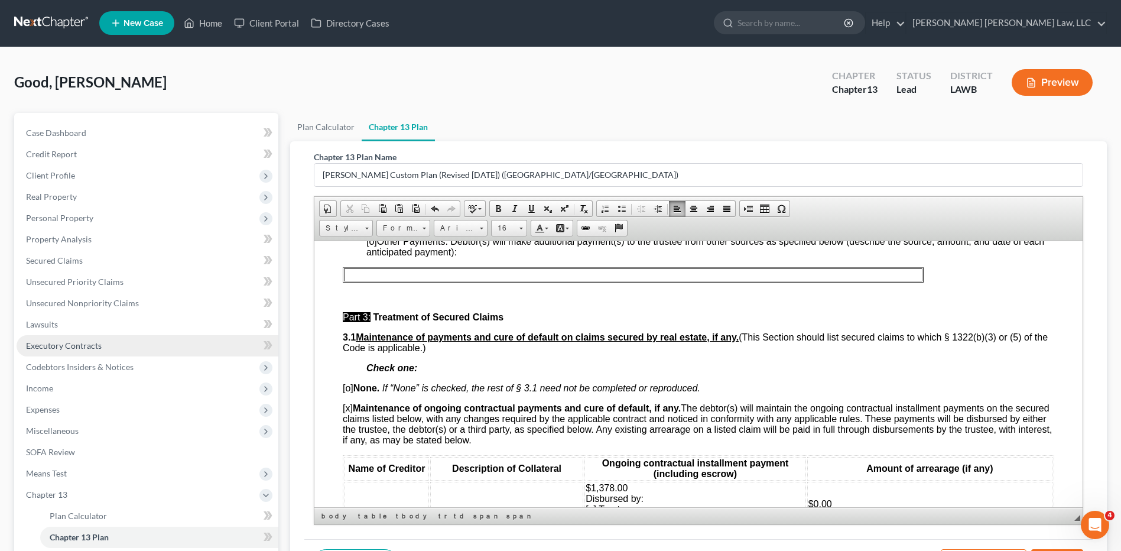
scroll to position [0, 0]
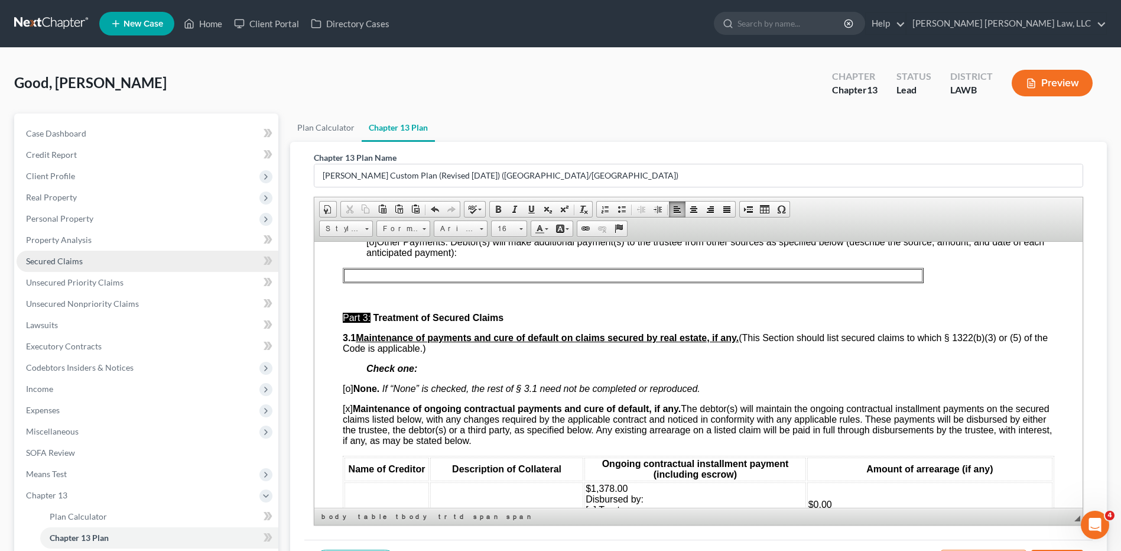
click at [65, 262] on span "Secured Claims" at bounding box center [54, 261] width 57 height 10
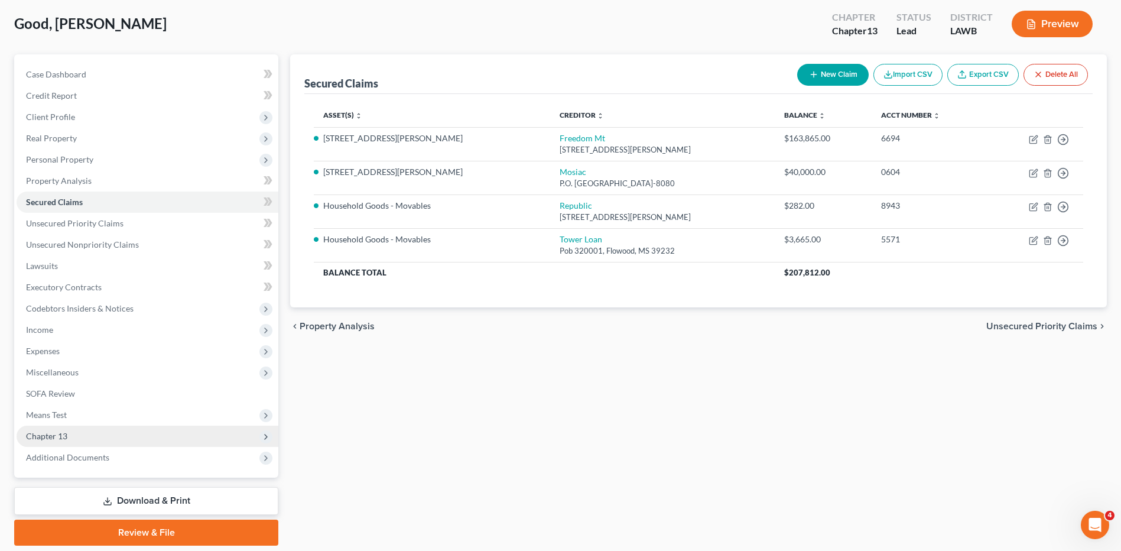
scroll to position [99, 0]
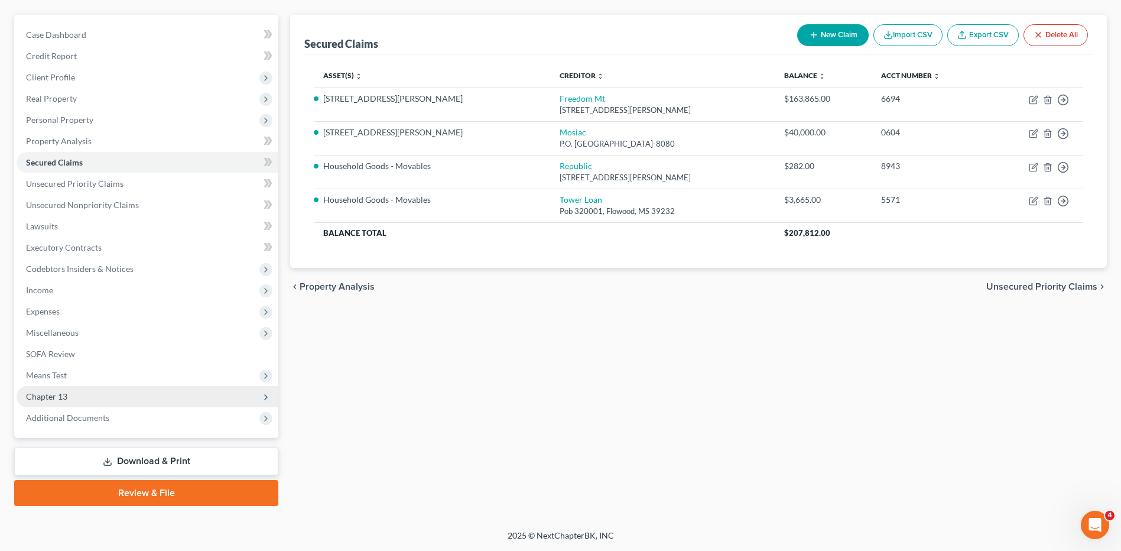
click at [91, 394] on span "Chapter 13" at bounding box center [148, 396] width 262 height 21
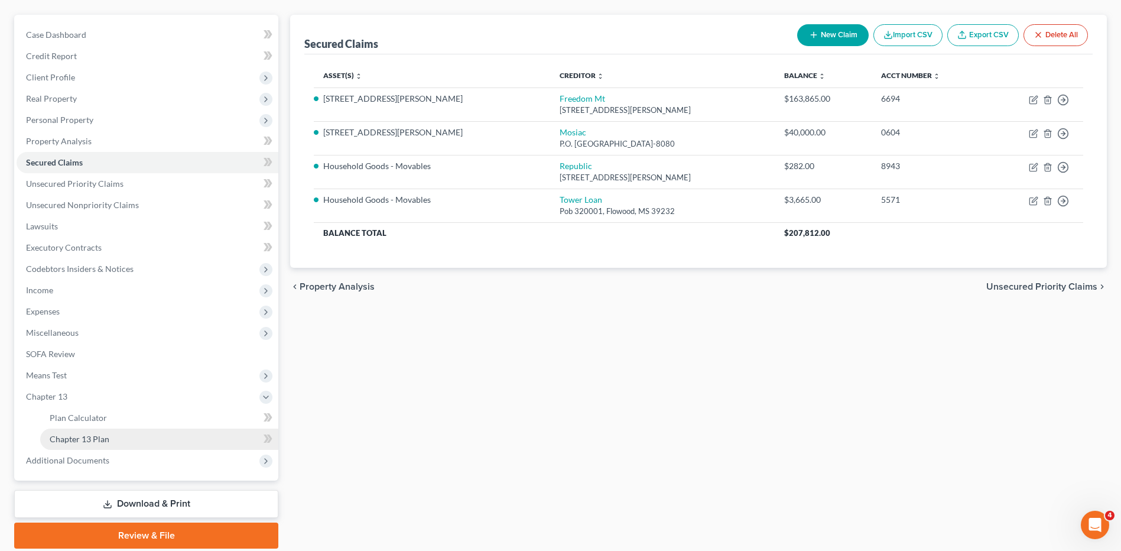
click at [92, 440] on span "Chapter 13 Plan" at bounding box center [80, 439] width 60 height 10
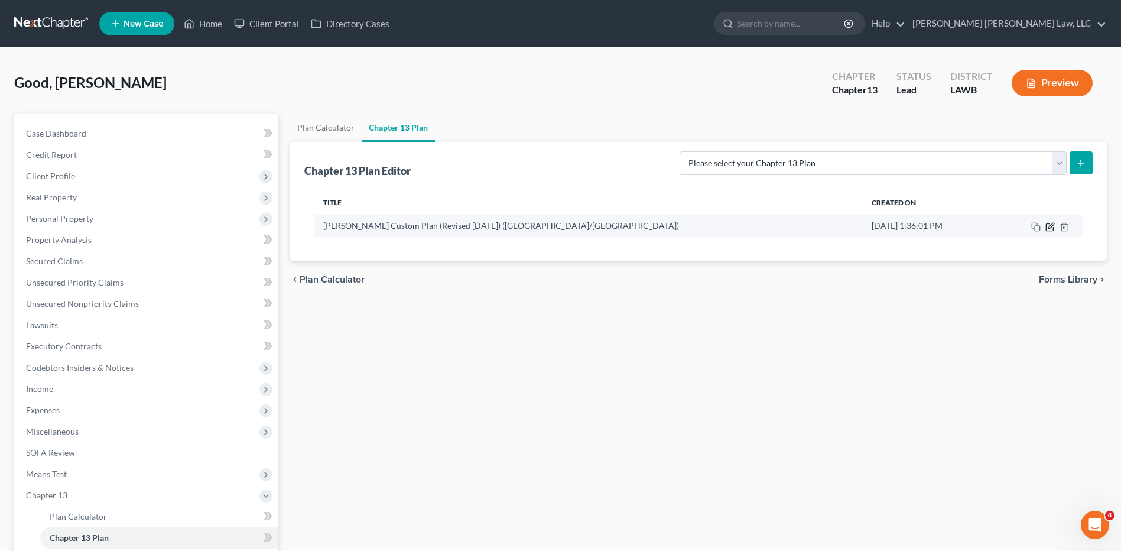
click at [1048, 230] on icon "button" at bounding box center [1049, 226] width 9 height 9
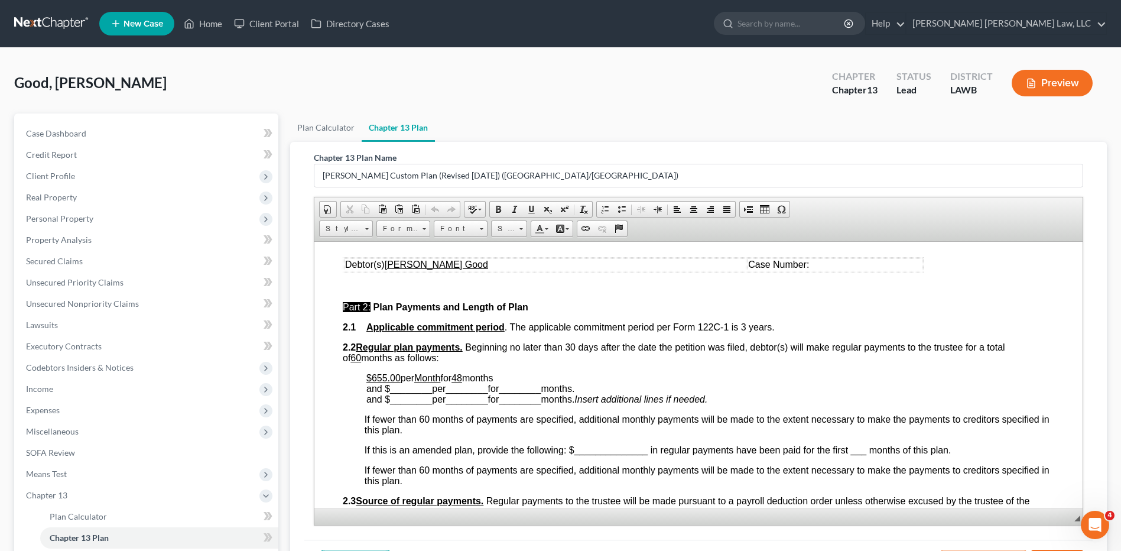
scroll to position [532, 0]
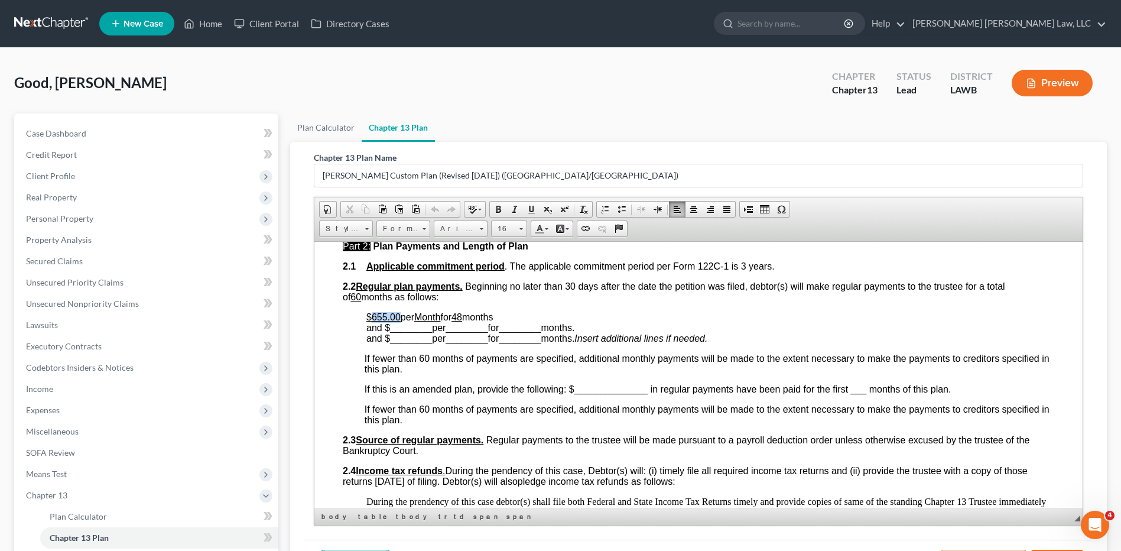
drag, startPoint x: 401, startPoint y: 317, endPoint x: 370, endPoint y: 316, distance: 30.7
click at [370, 316] on p "$655.00 per Month for 48 months and $ ________ per ________ for ________ months…" at bounding box center [710, 327] width 688 height 32
drag, startPoint x: 470, startPoint y: 317, endPoint x: 462, endPoint y: 317, distance: 8.3
click at [462, 317] on u "48" at bounding box center [456, 316] width 11 height 10
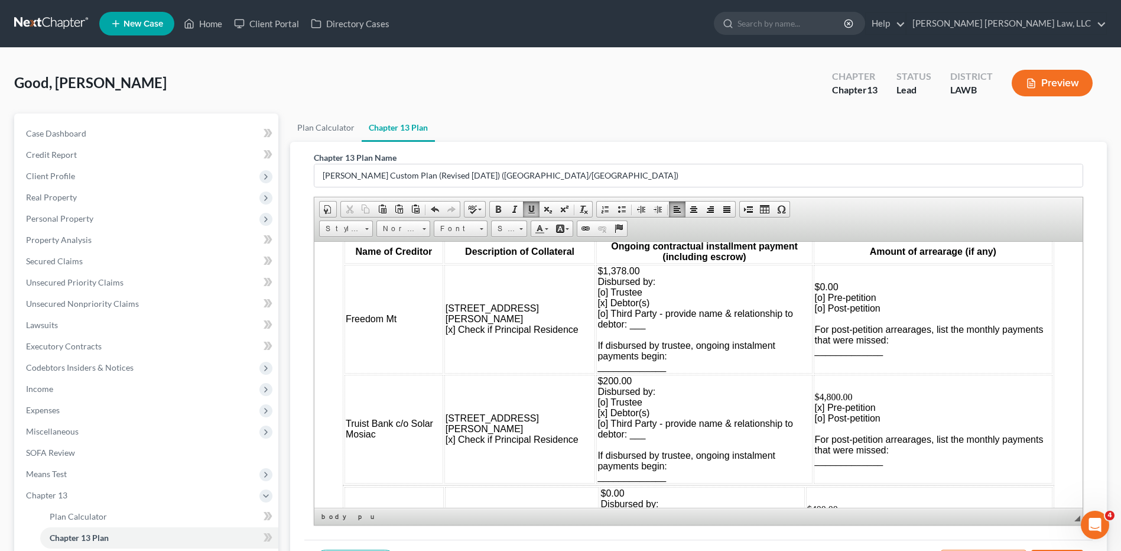
scroll to position [1182, 0]
drag, startPoint x: 432, startPoint y: 421, endPoint x: 347, endPoint y: 427, distance: 85.9
click at [347, 427] on span "Truist Bank c/o Solar Mosiac" at bounding box center [389, 427] width 87 height 21
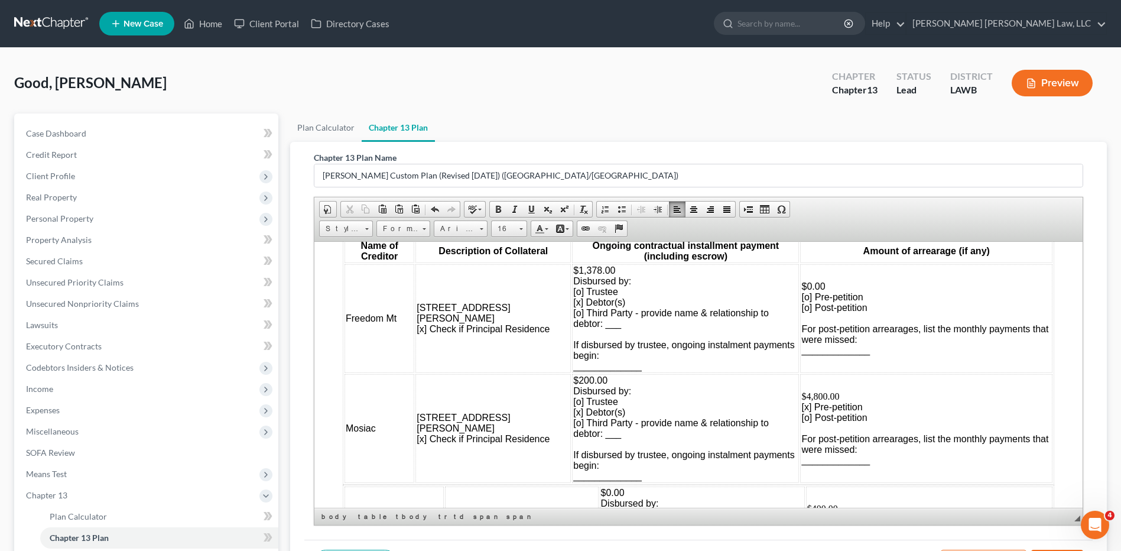
click at [573, 412] on span "$200.00 Disbursed by: [o] Trustee [x] Debtor(s) [o] Third Party - provide name …" at bounding box center [683, 428] width 221 height 106
click at [573, 397] on span "$200.00 Disbursed by: [o] Trustee [o} Debtor(s) [o] Third Party - provide name …" at bounding box center [683, 428] width 221 height 106
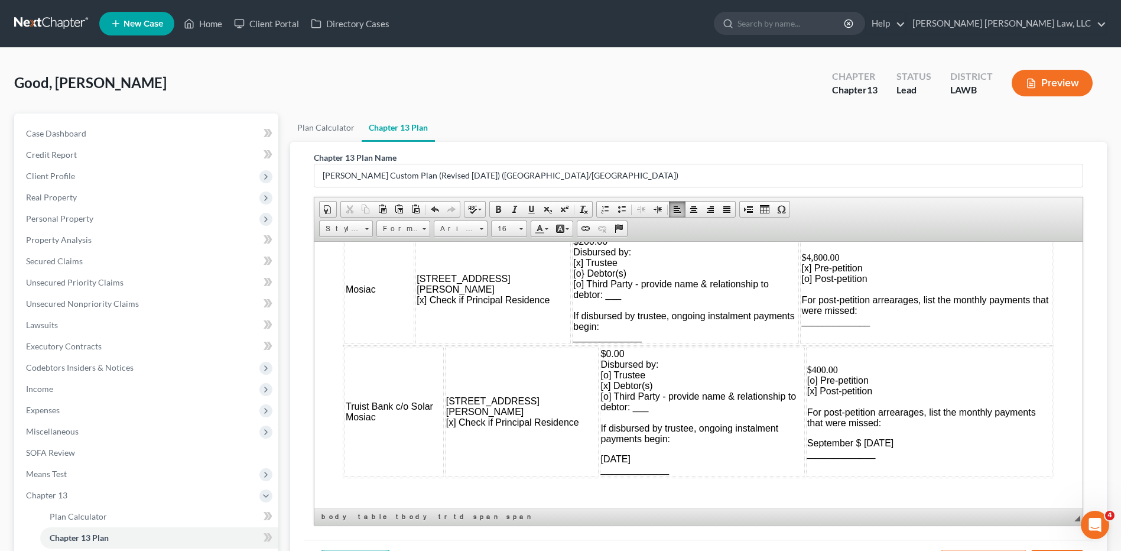
scroll to position [1300, 0]
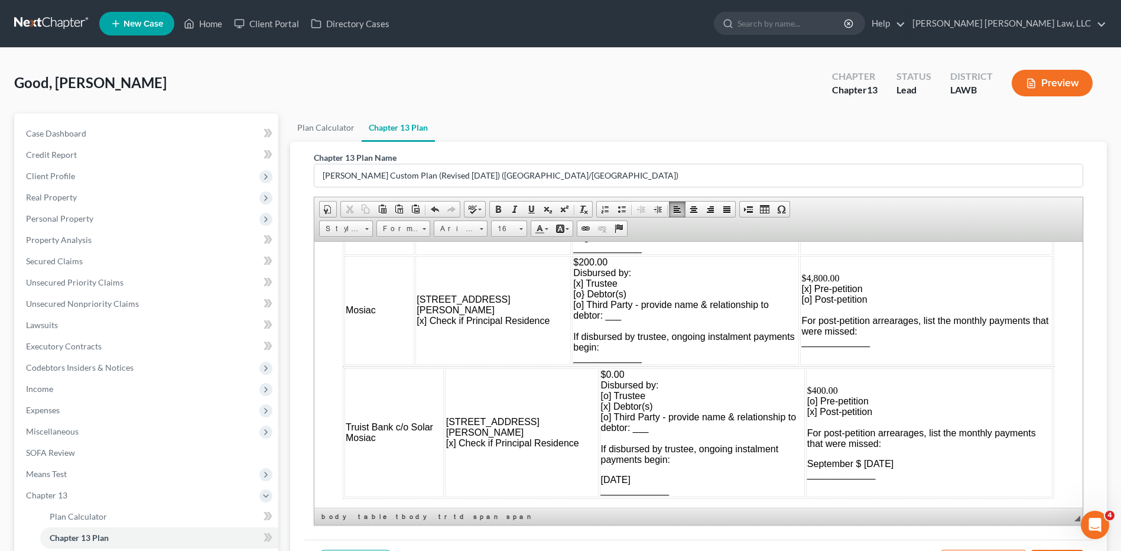
click at [836, 466] on span "September $ [DATE] _____________" at bounding box center [850, 468] width 86 height 21
click at [839, 463] on span "September $ [DATE] _____________" at bounding box center [850, 468] width 86 height 21
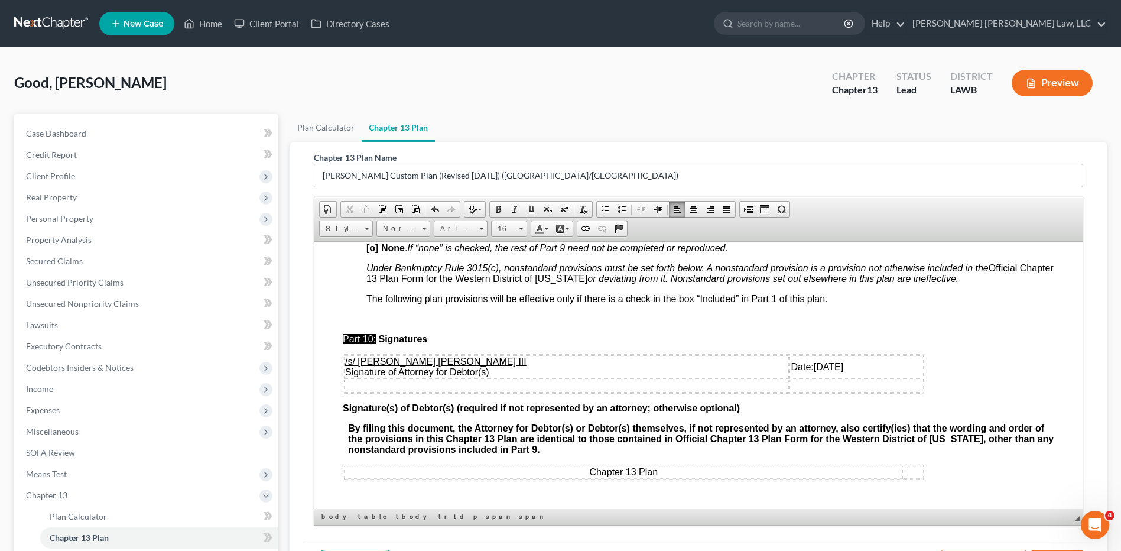
scroll to position [4073, 0]
drag, startPoint x: 777, startPoint y: 363, endPoint x: 767, endPoint y: 366, distance: 10.5
click at [814, 366] on u "[DATE]" at bounding box center [829, 365] width 30 height 10
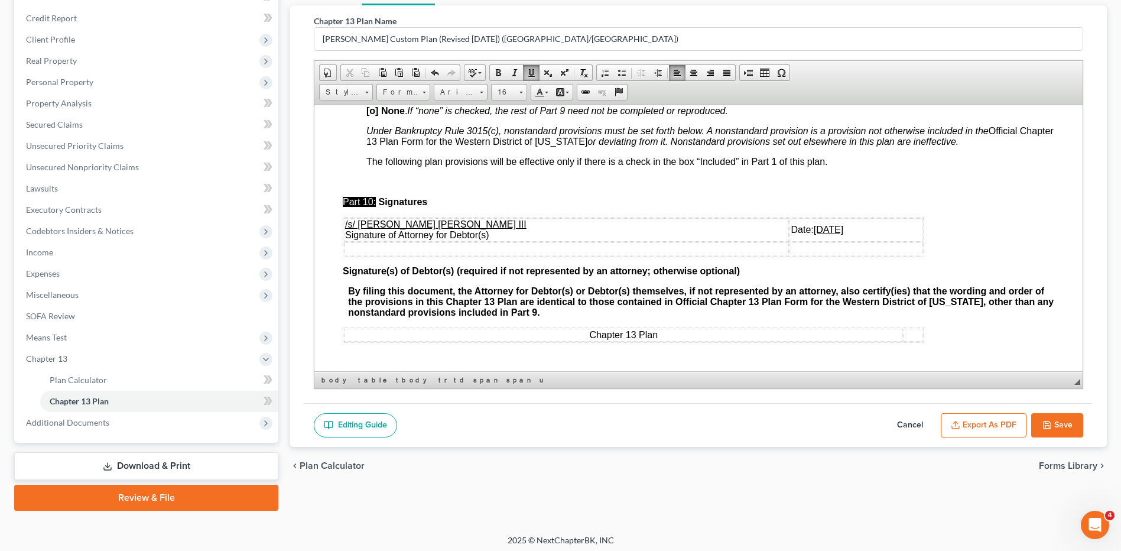
scroll to position [141, 0]
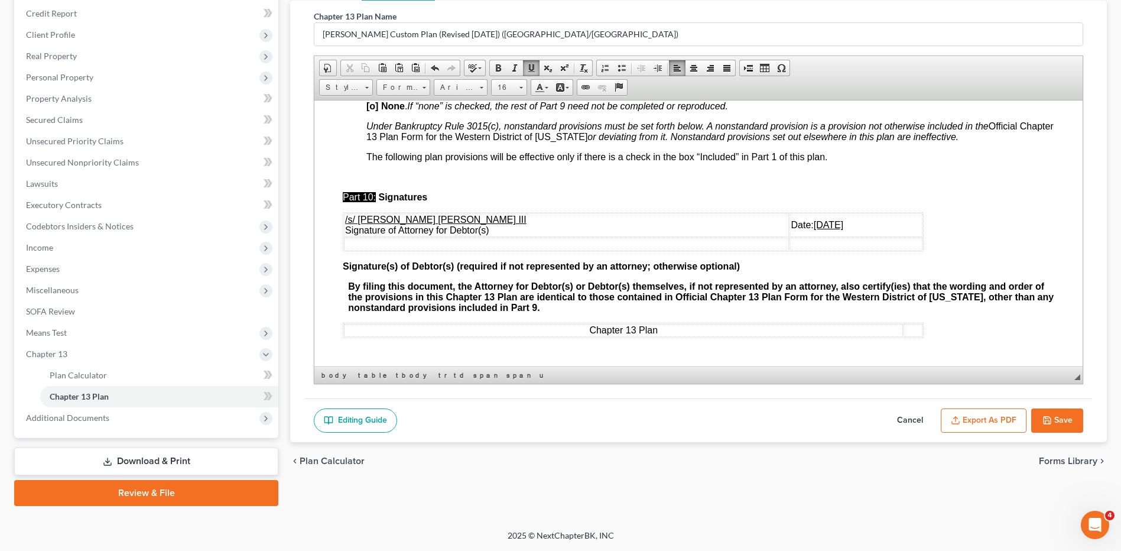
click at [1052, 418] on button "Save" at bounding box center [1057, 420] width 52 height 25
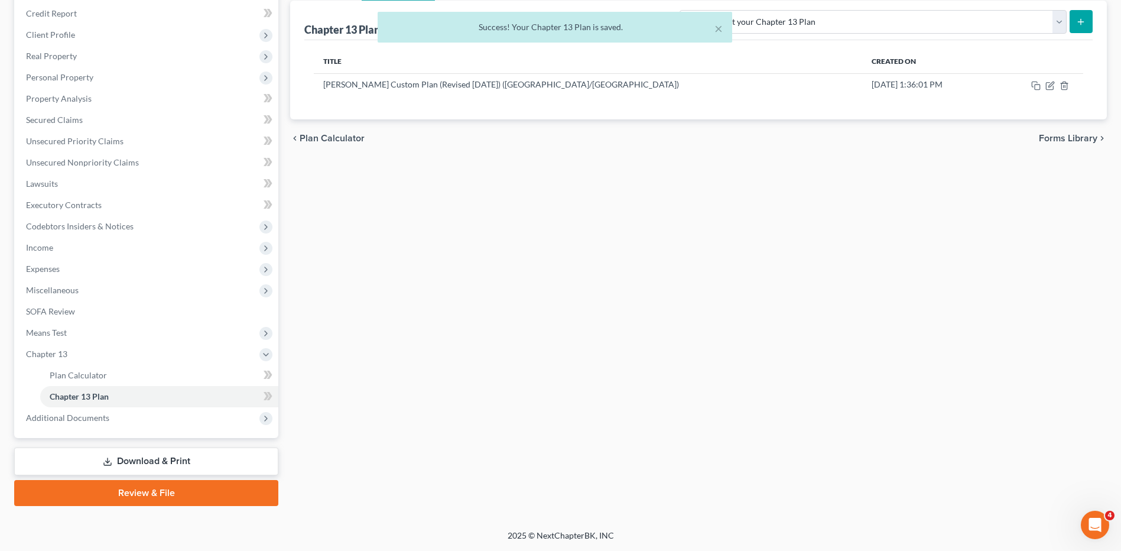
drag, startPoint x: 143, startPoint y: 495, endPoint x: 406, endPoint y: 425, distance: 272.0
click at [143, 495] on link "Review & File" at bounding box center [146, 493] width 264 height 26
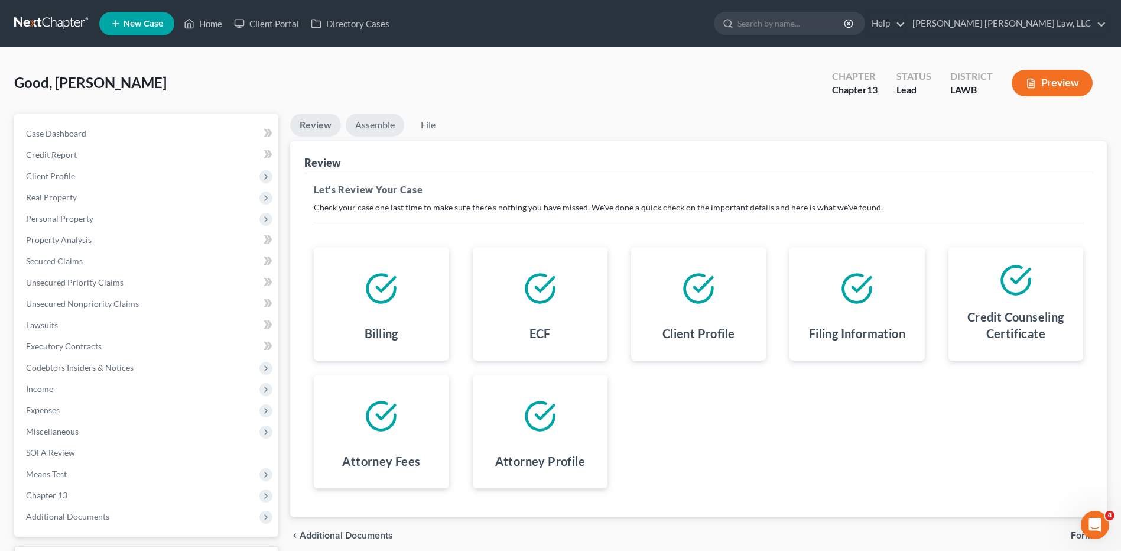
click at [368, 128] on link "Assemble" at bounding box center [375, 124] width 58 height 23
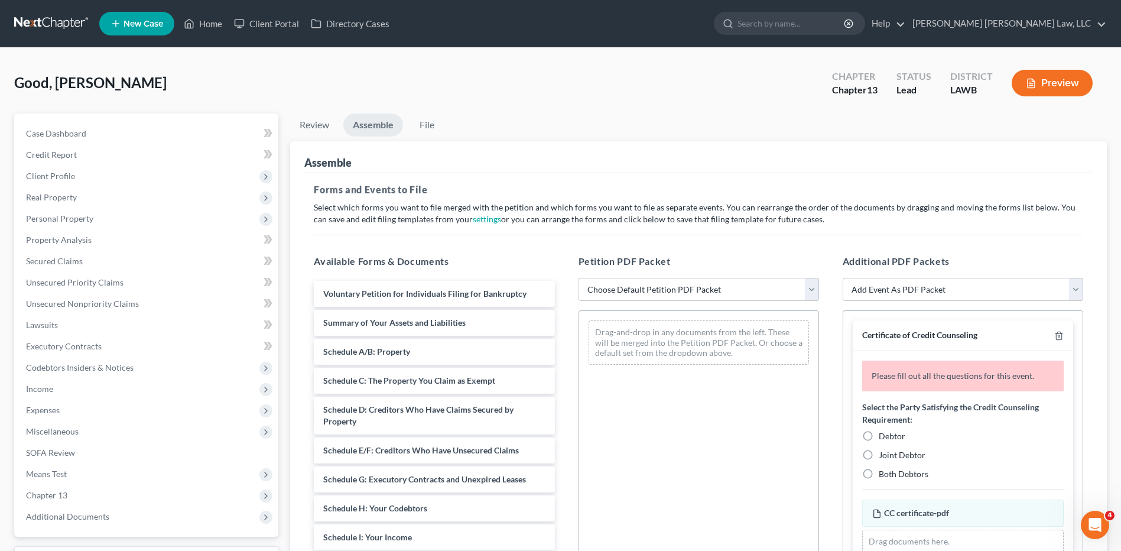
click at [614, 282] on select "Choose Default Petition PDF Packet Complete Bankruptcy Petition (all forms and …" at bounding box center [698, 290] width 240 height 24
select select "0"
click at [578, 278] on select "Choose Default Petition PDF Packet Complete Bankruptcy Petition (all forms and …" at bounding box center [698, 290] width 240 height 24
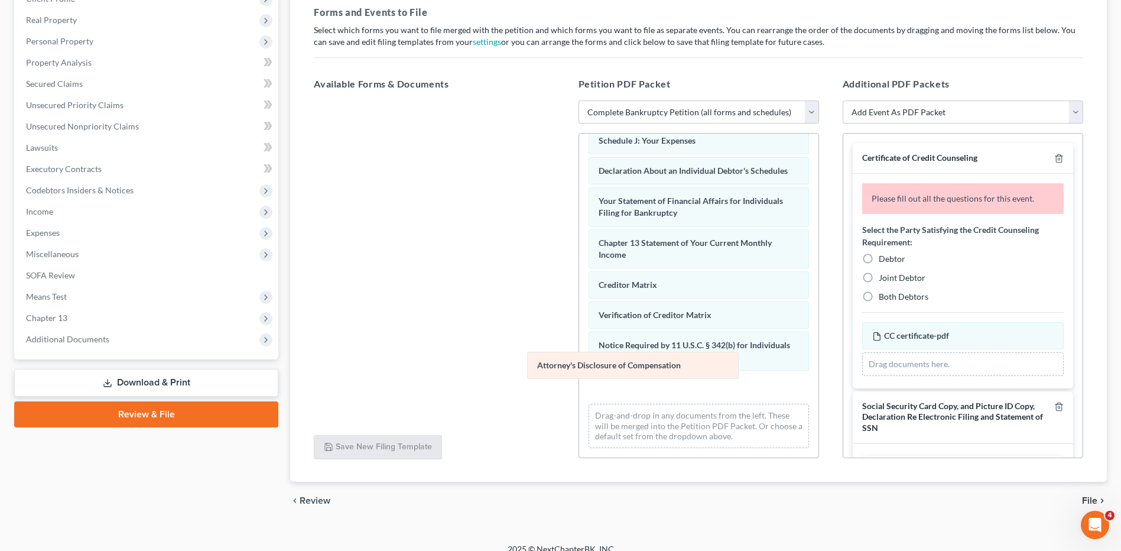
scroll to position [304, 0]
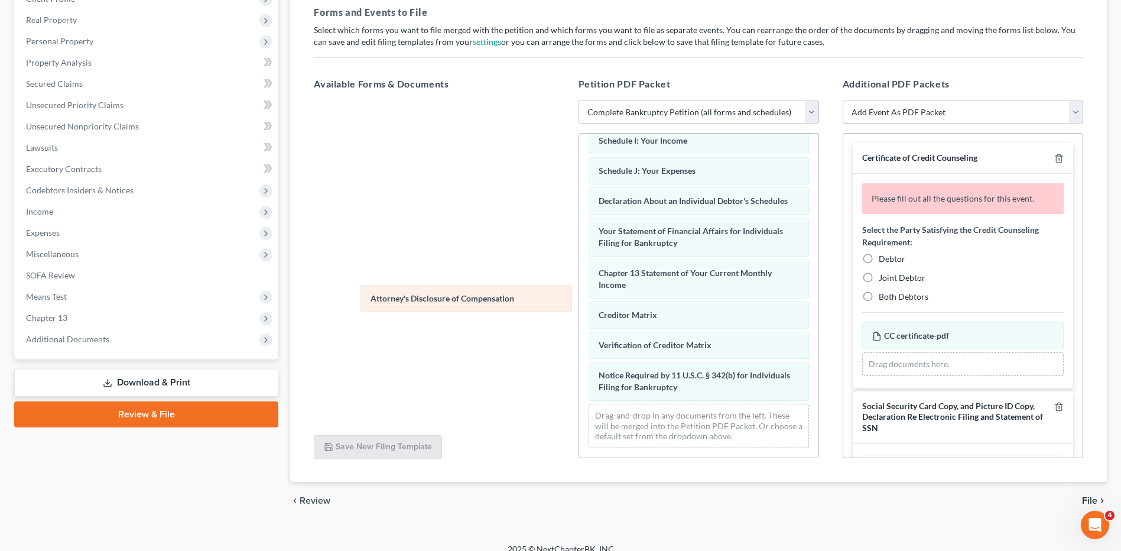
drag, startPoint x: 615, startPoint y: 386, endPoint x: 389, endPoint y: 298, distance: 242.6
click at [579, 298] on div "Attorney's Disclosure of Compensation Voluntary Petition for Individuals Filing…" at bounding box center [698, 149] width 239 height 616
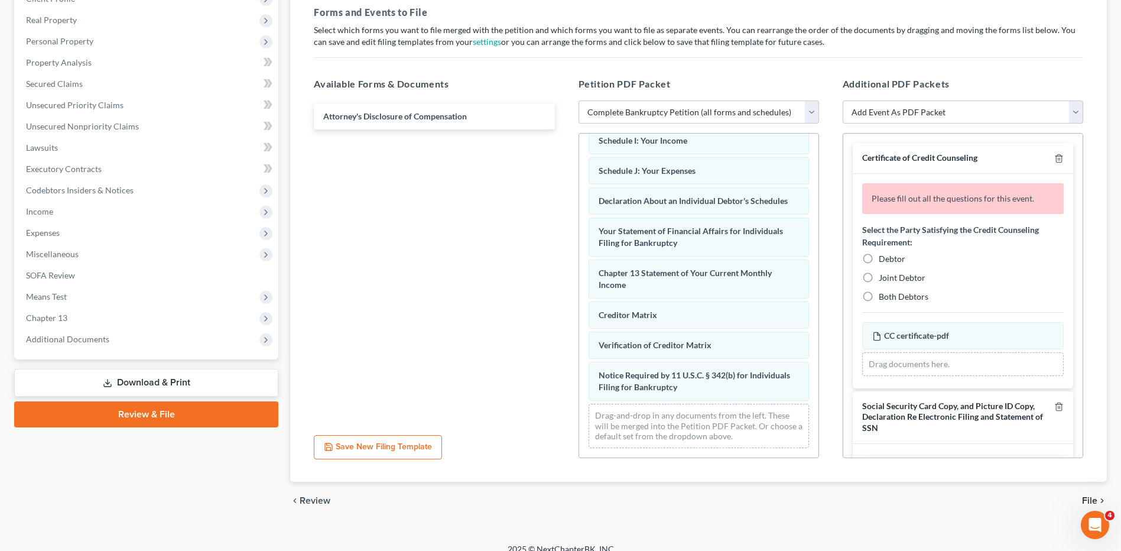
click at [879, 257] on label "Debtor" at bounding box center [892, 259] width 27 height 12
click at [883, 257] on input "Debtor" at bounding box center [887, 257] width 8 height 8
radio input "true"
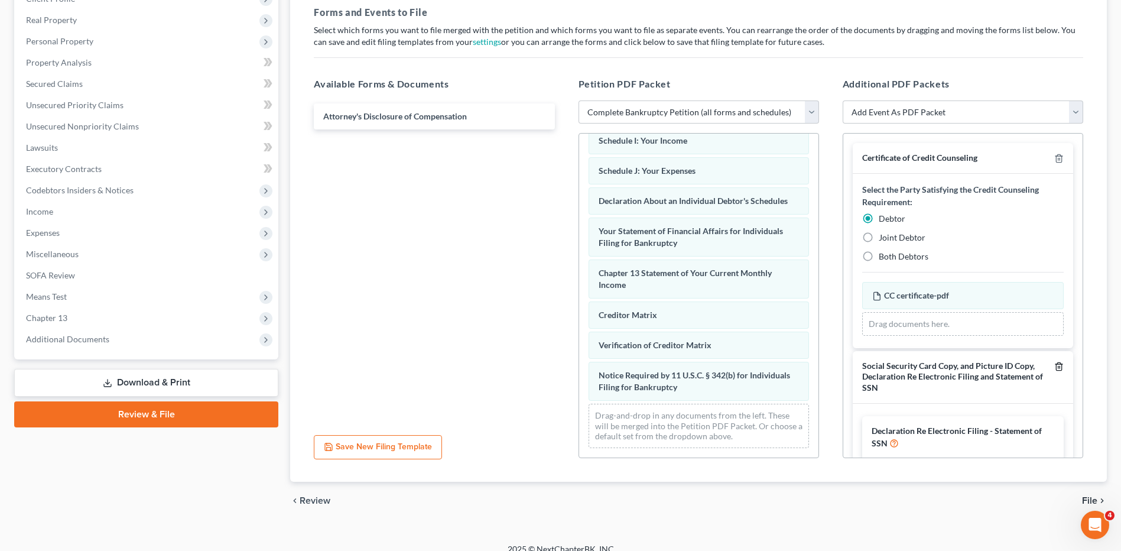
click at [1054, 365] on icon "button" at bounding box center [1058, 366] width 9 height 9
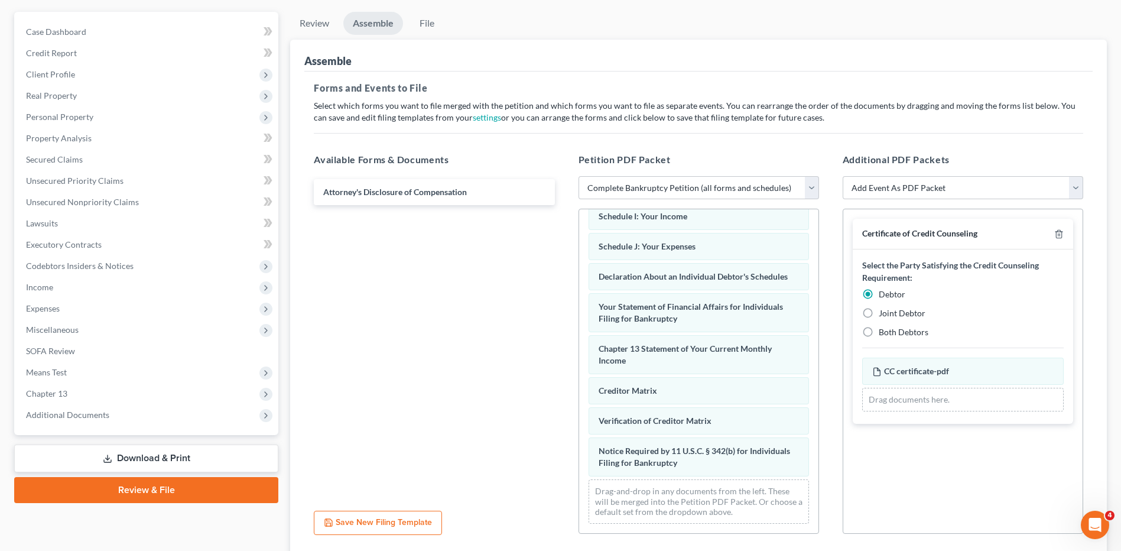
scroll to position [0, 0]
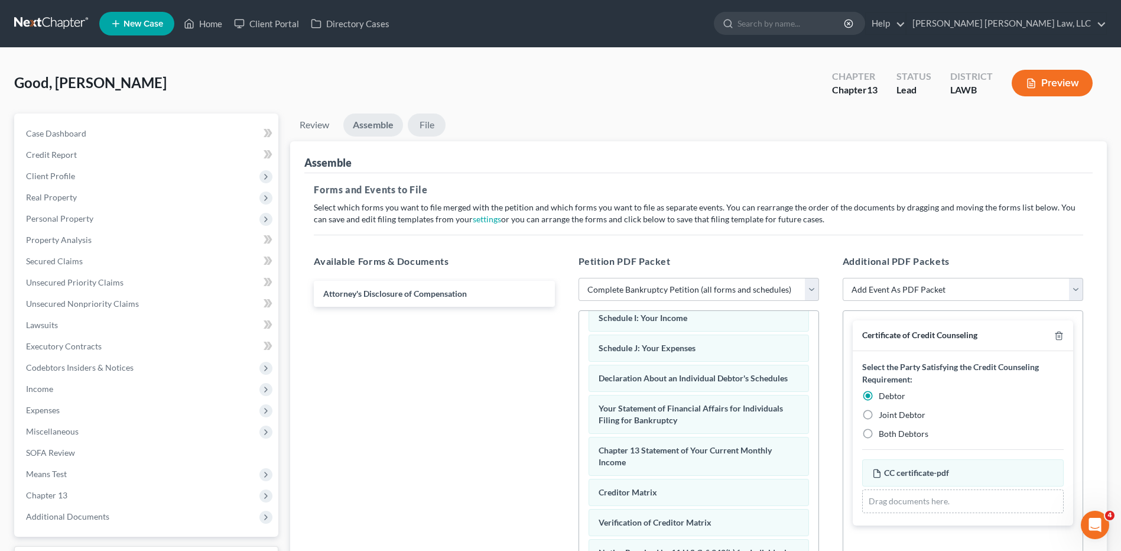
click at [423, 122] on link "File" at bounding box center [427, 124] width 38 height 23
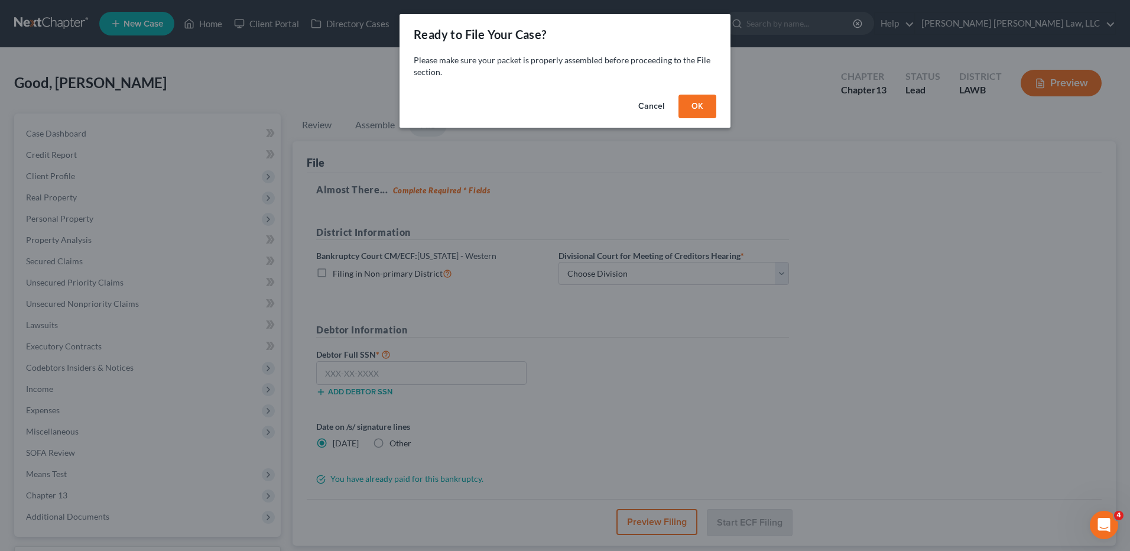
click at [701, 98] on button "OK" at bounding box center [697, 107] width 38 height 24
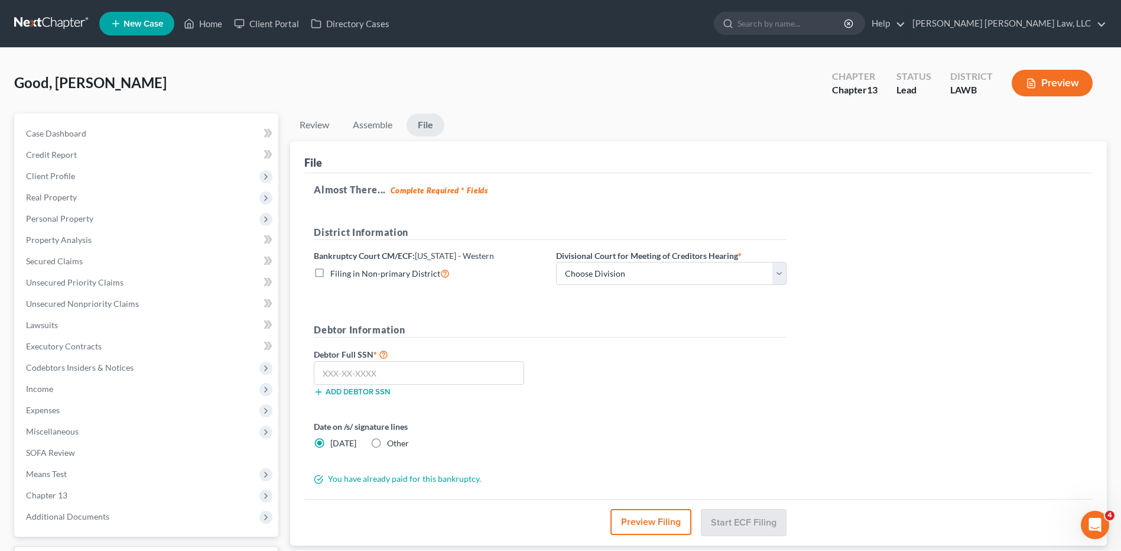
click at [330, 273] on label "Filing in Non-primary District" at bounding box center [389, 273] width 119 height 14
click at [335, 273] on input "Filing in Non-primary District" at bounding box center [339, 270] width 8 height 8
checkbox input "true"
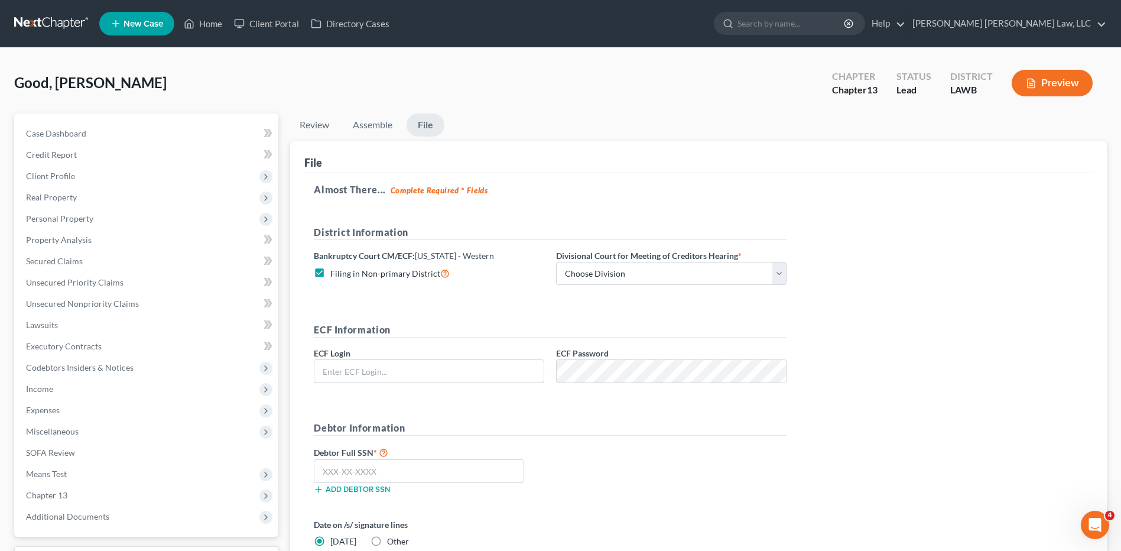
type input "eoyoung3P"
click at [593, 271] on select "Choose Division [GEOGRAPHIC_DATA] [GEOGRAPHIC_DATA]-[GEOGRAPHIC_DATA] Lake [PER…" at bounding box center [671, 274] width 230 height 24
select select "2"
click at [556, 262] on select "Choose Division [GEOGRAPHIC_DATA] [GEOGRAPHIC_DATA]-[GEOGRAPHIC_DATA] Lake [PER…" at bounding box center [671, 274] width 230 height 24
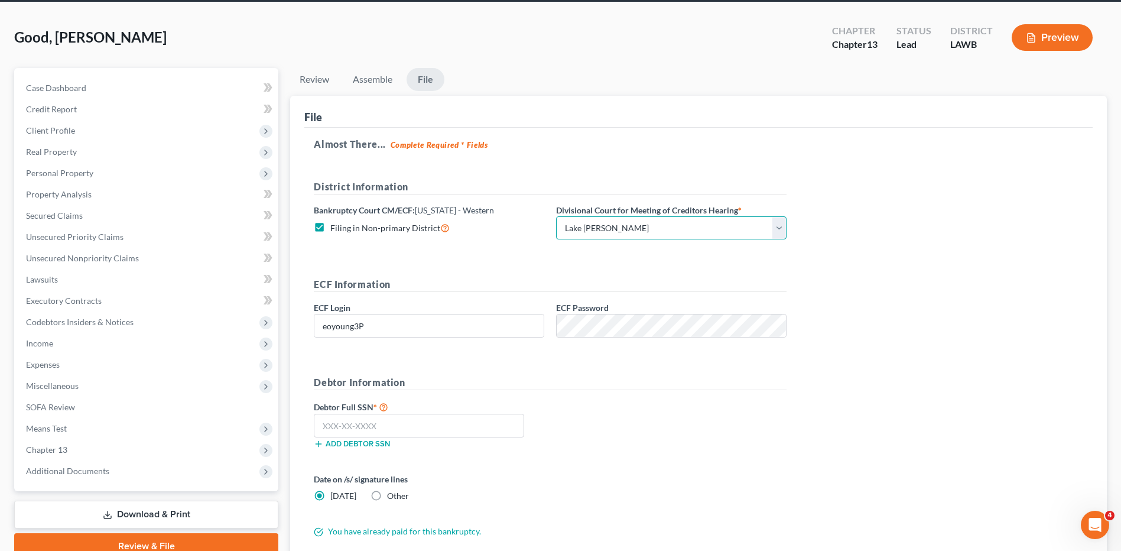
scroll to position [118, 0]
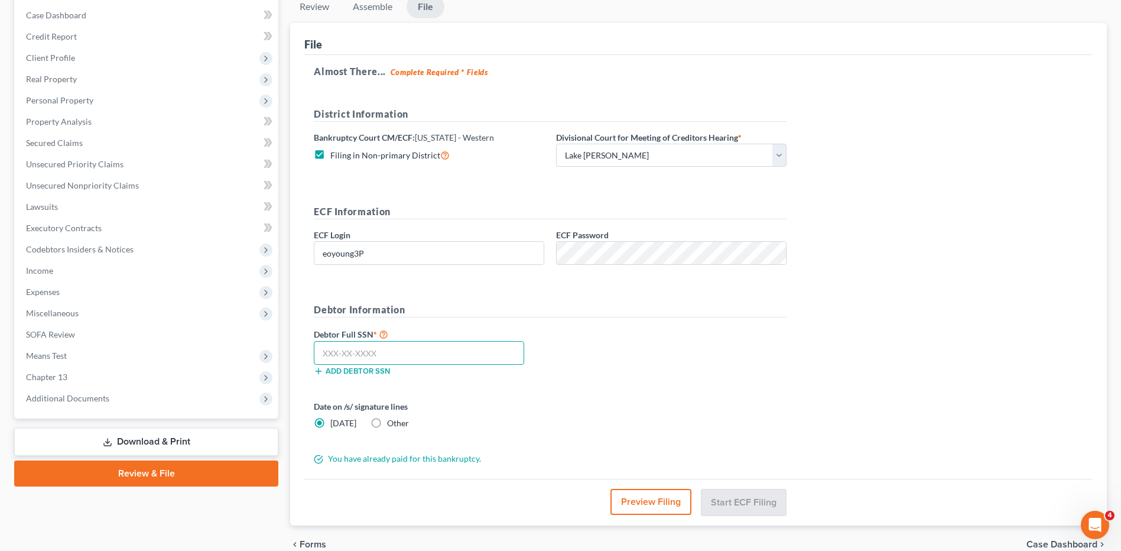
click at [336, 353] on input "text" at bounding box center [419, 353] width 210 height 24
type input "434-06-7713"
click at [743, 499] on button "Start ECF Filing" at bounding box center [743, 502] width 84 height 26
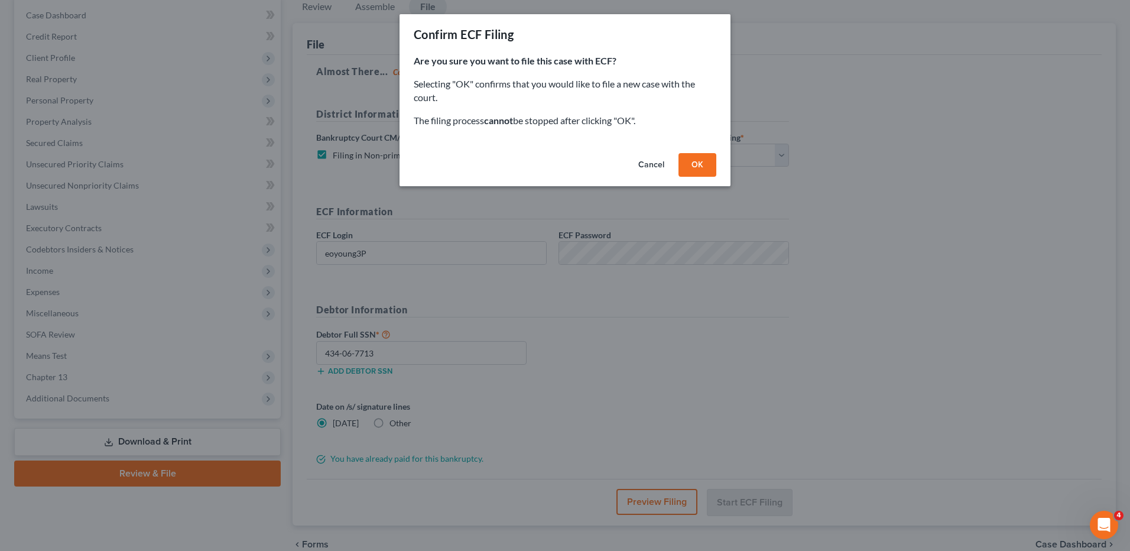
click at [689, 161] on button "OK" at bounding box center [697, 165] width 38 height 24
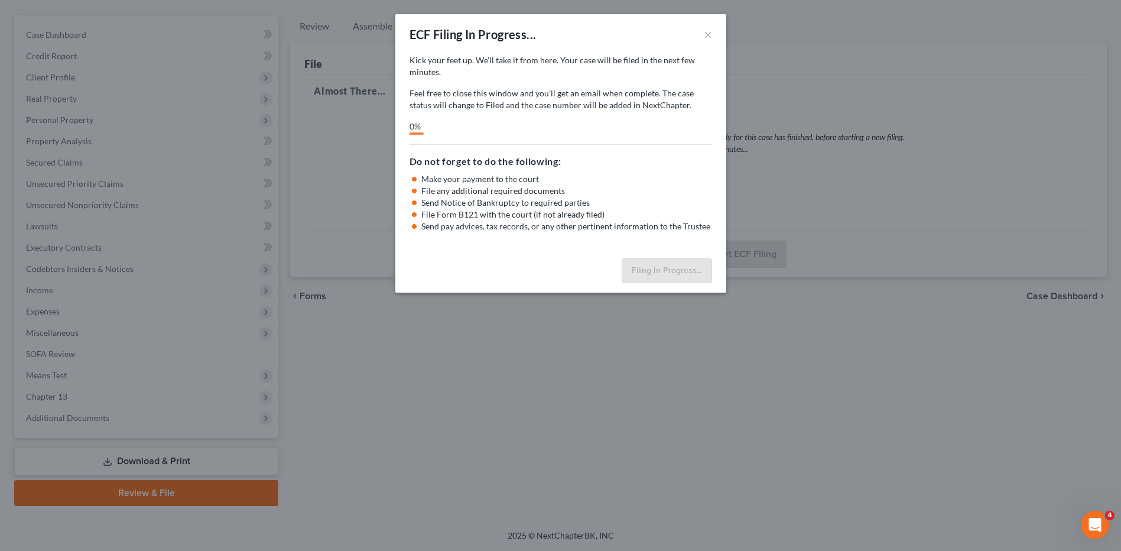
scroll to position [99, 0]
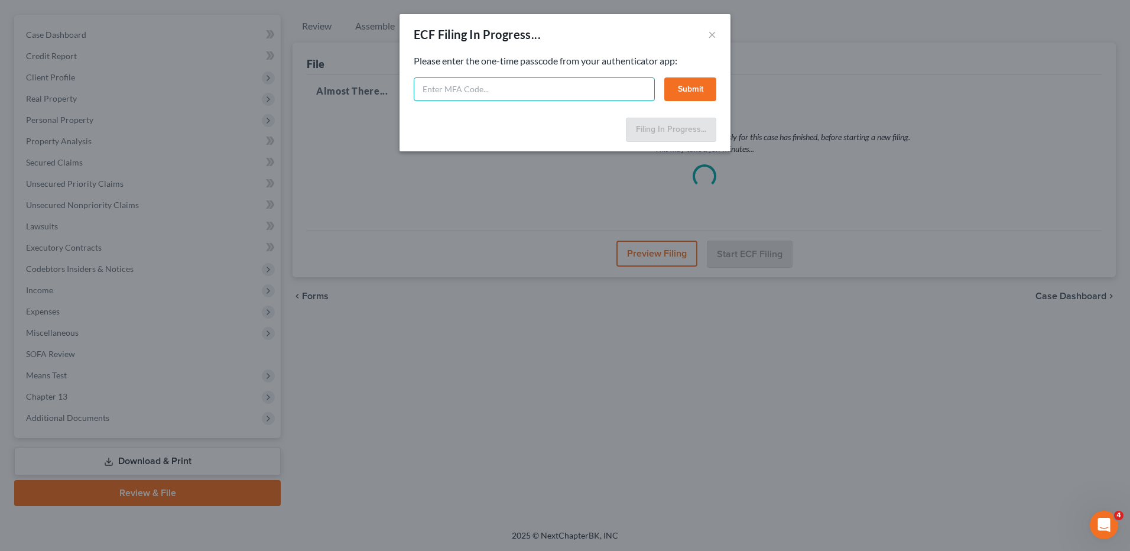
click at [509, 94] on input "text" at bounding box center [534, 89] width 241 height 24
type input "770340"
click at [689, 85] on button "Submit" at bounding box center [690, 89] width 52 height 24
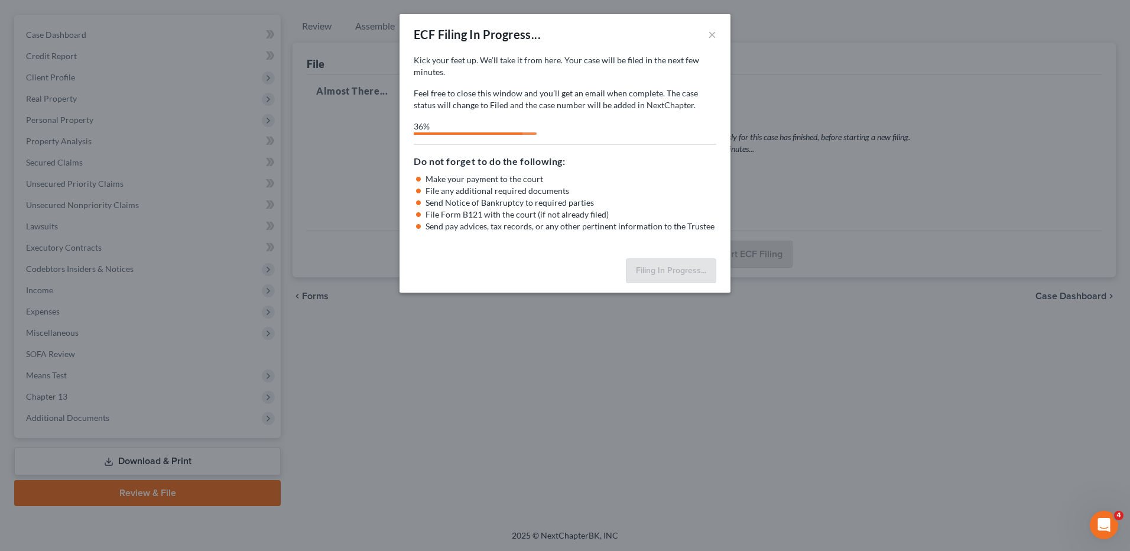
select select "2"
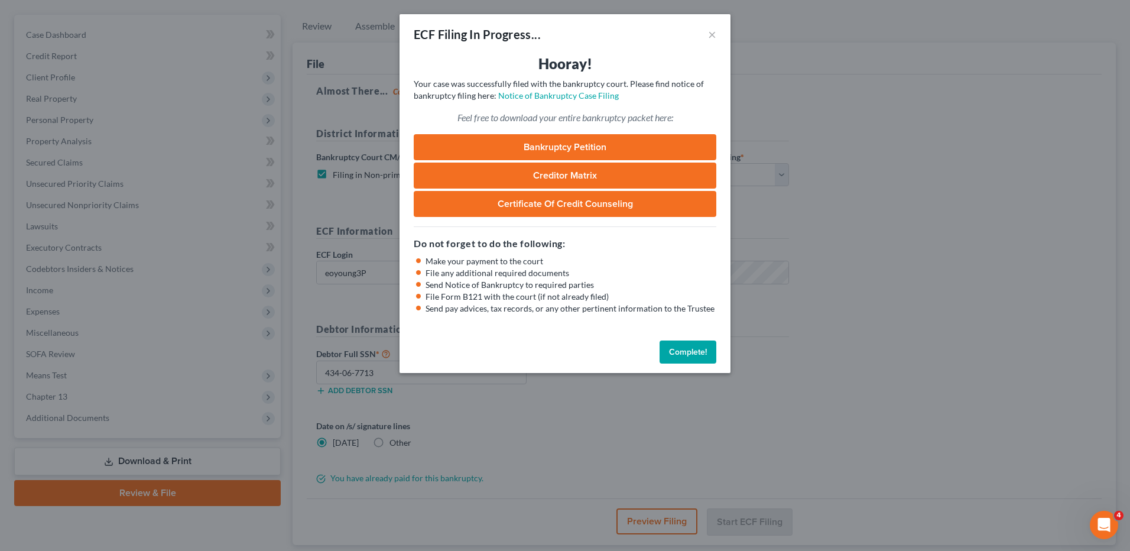
drag, startPoint x: 695, startPoint y: 360, endPoint x: 869, endPoint y: 320, distance: 177.7
click at [695, 360] on button "Complete!" at bounding box center [687, 352] width 57 height 24
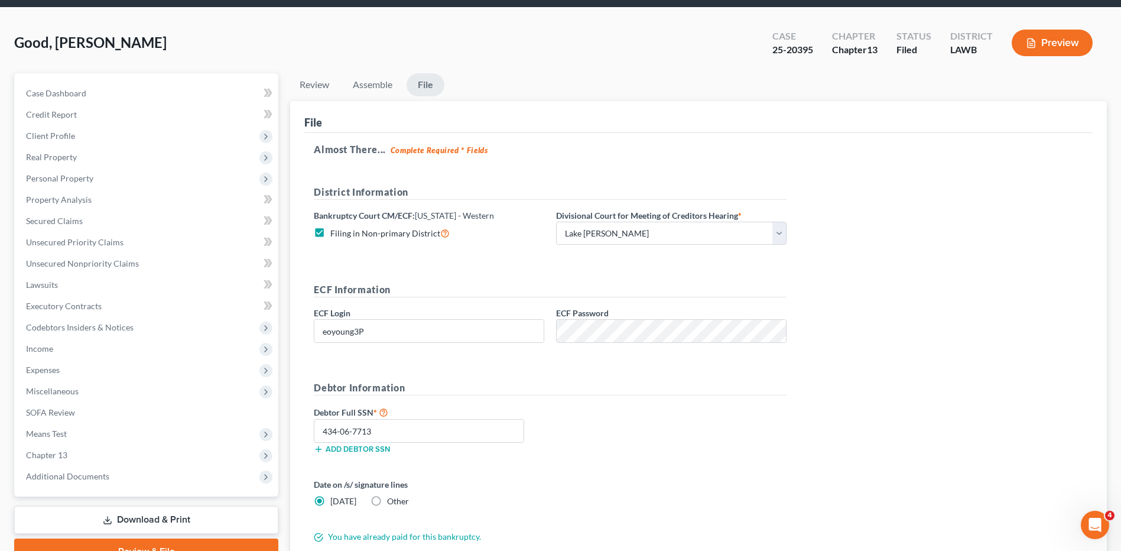
scroll to position [0, 0]
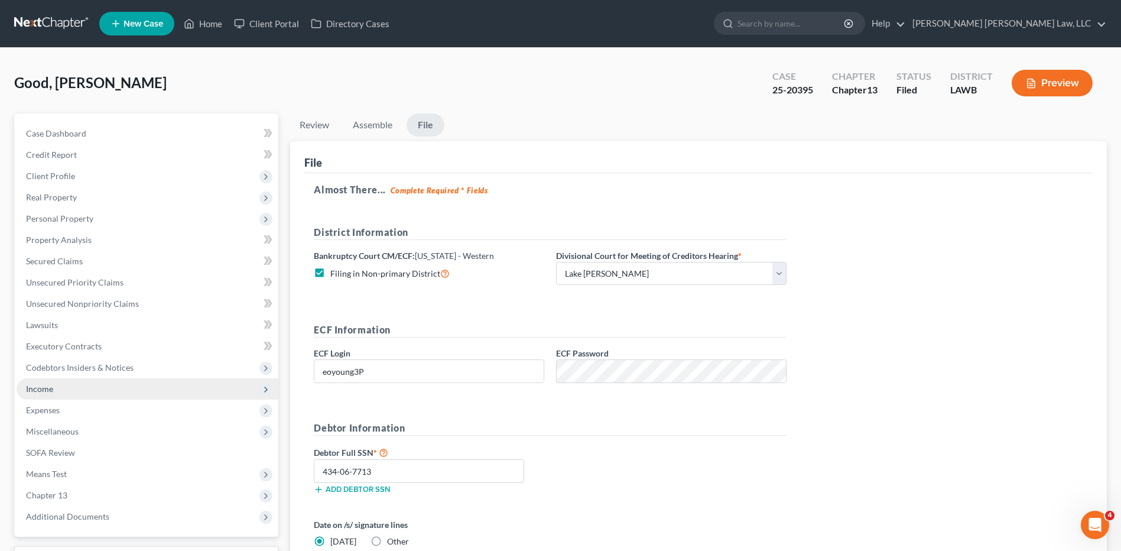
click at [50, 391] on span "Income" at bounding box center [39, 388] width 27 height 10
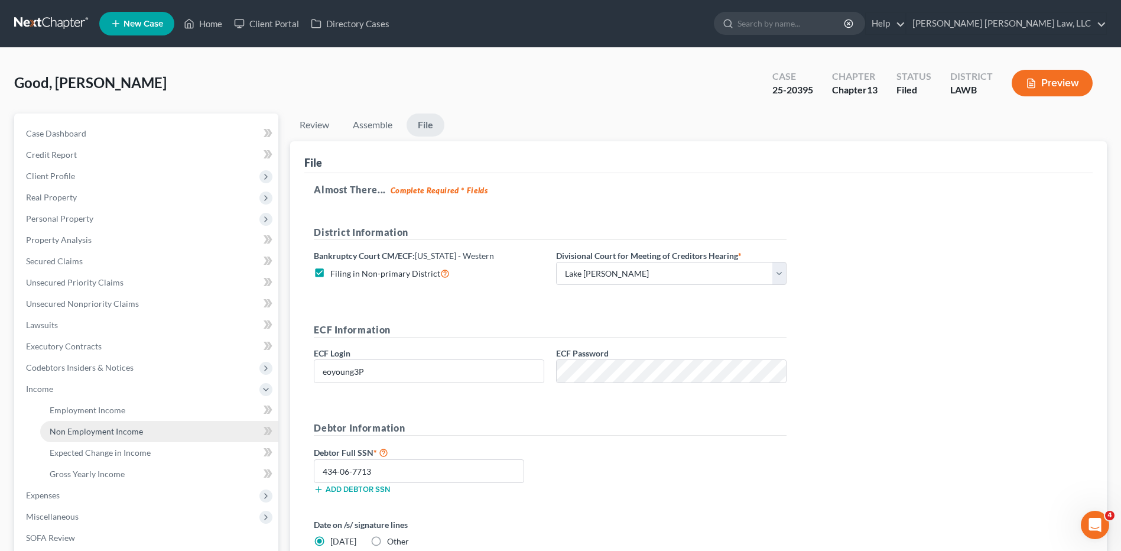
click at [80, 431] on span "Non Employment Income" at bounding box center [96, 431] width 93 height 10
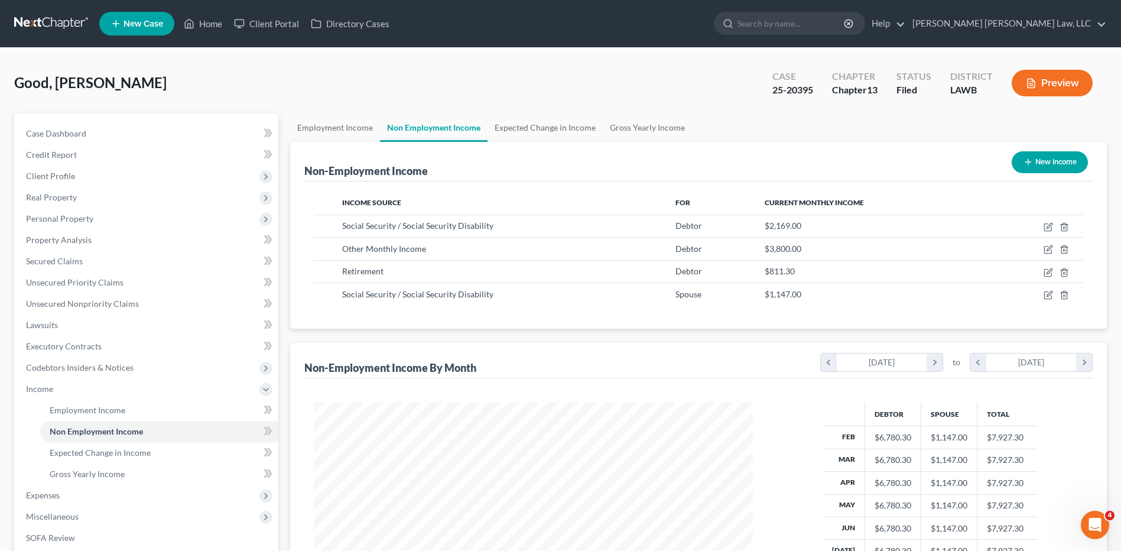
scroll to position [184, 0]
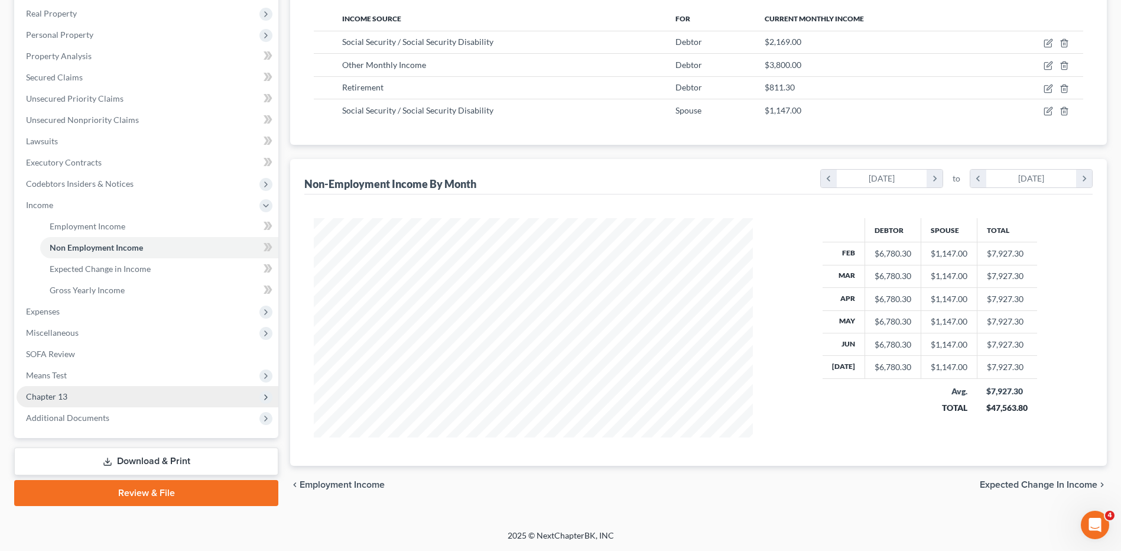
click at [47, 393] on span "Chapter 13" at bounding box center [46, 396] width 41 height 10
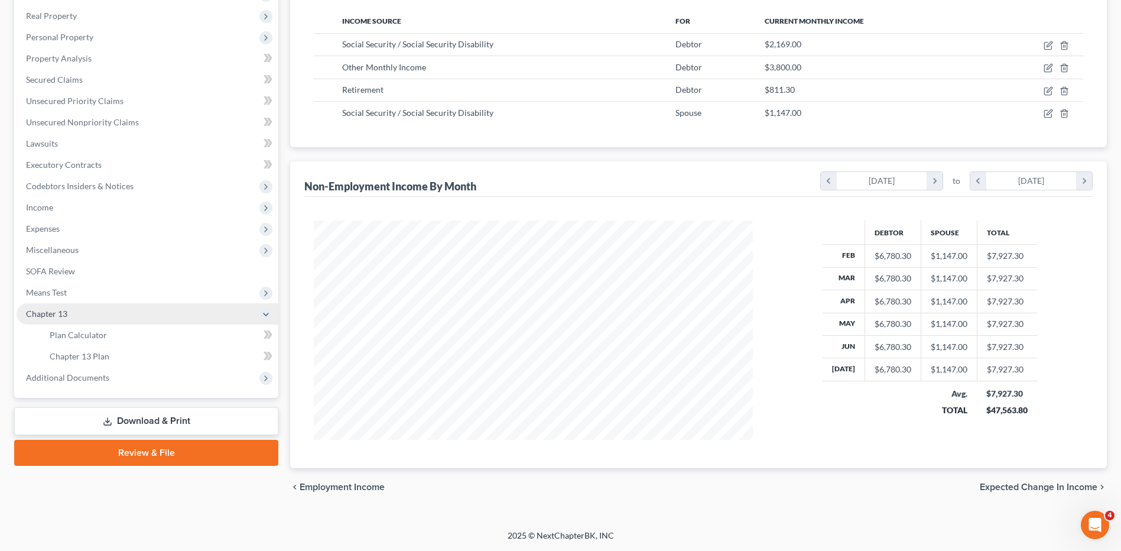
scroll to position [181, 0]
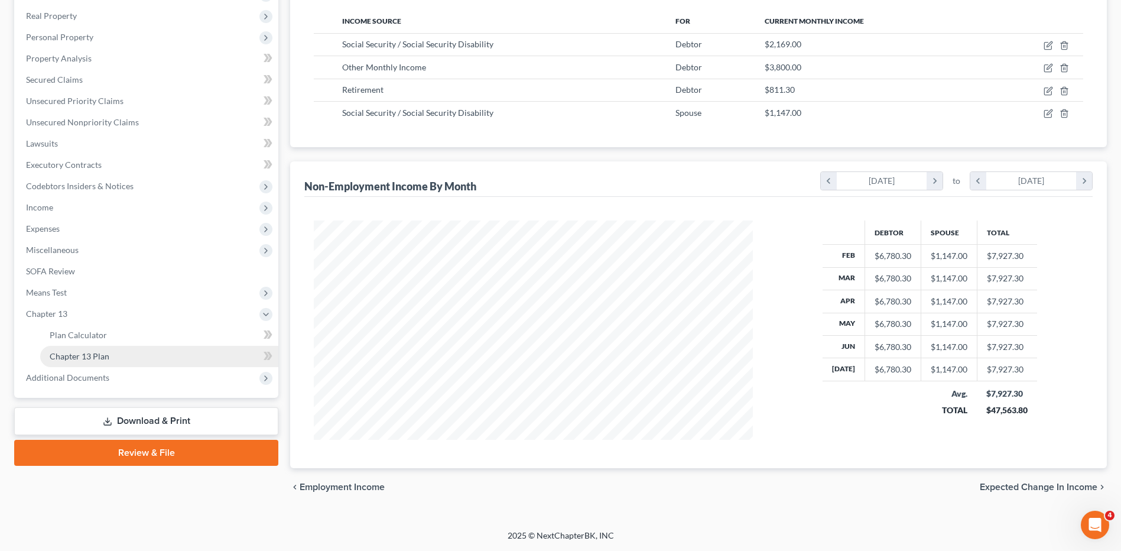
click at [97, 358] on span "Chapter 13 Plan" at bounding box center [80, 356] width 60 height 10
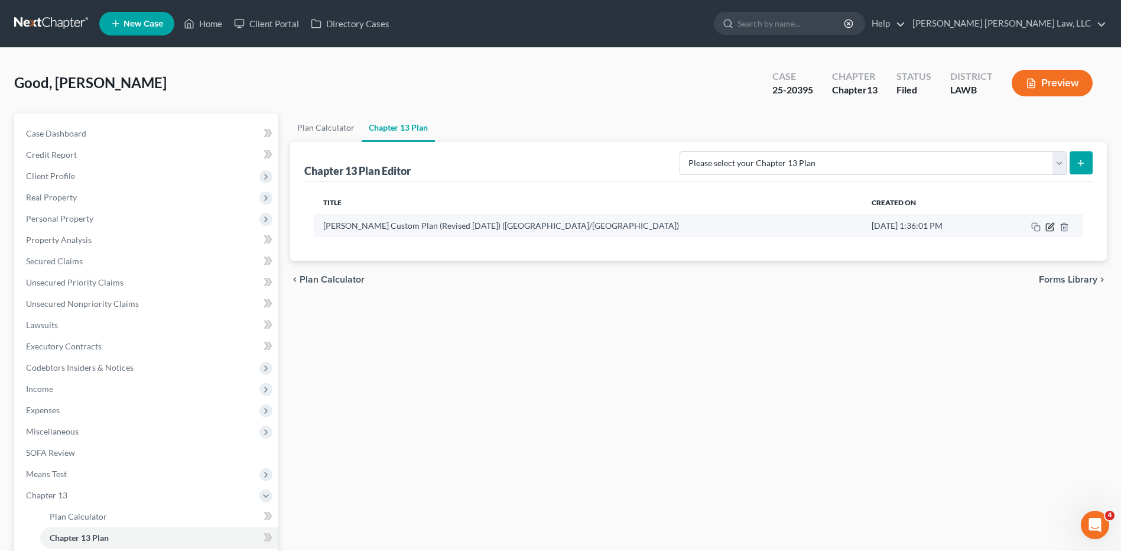
click at [1049, 225] on icon "button" at bounding box center [1049, 226] width 9 height 9
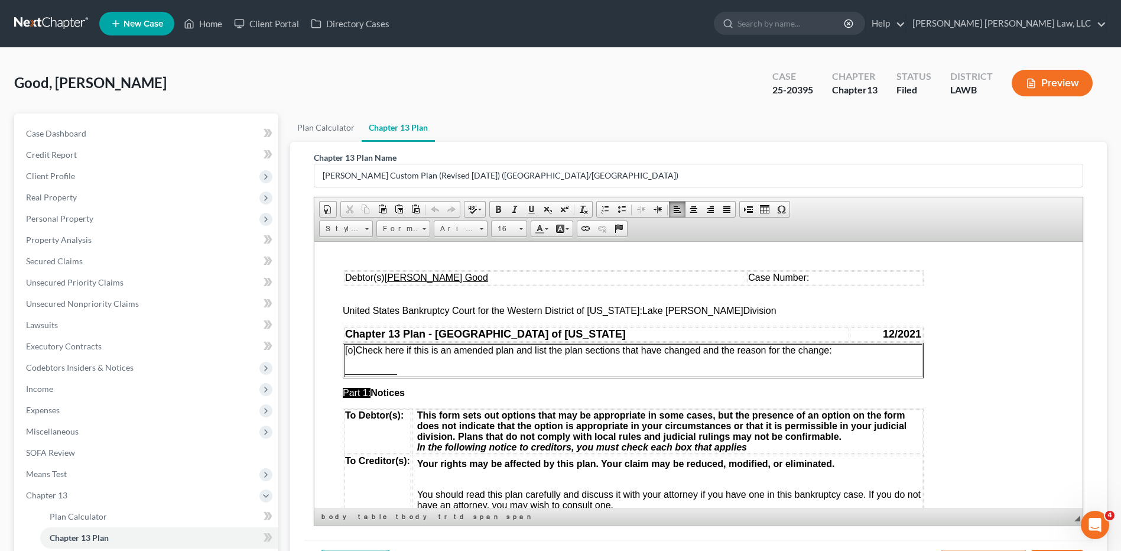
click at [783, 275] on td "Case Number:" at bounding box center [834, 277] width 175 height 13
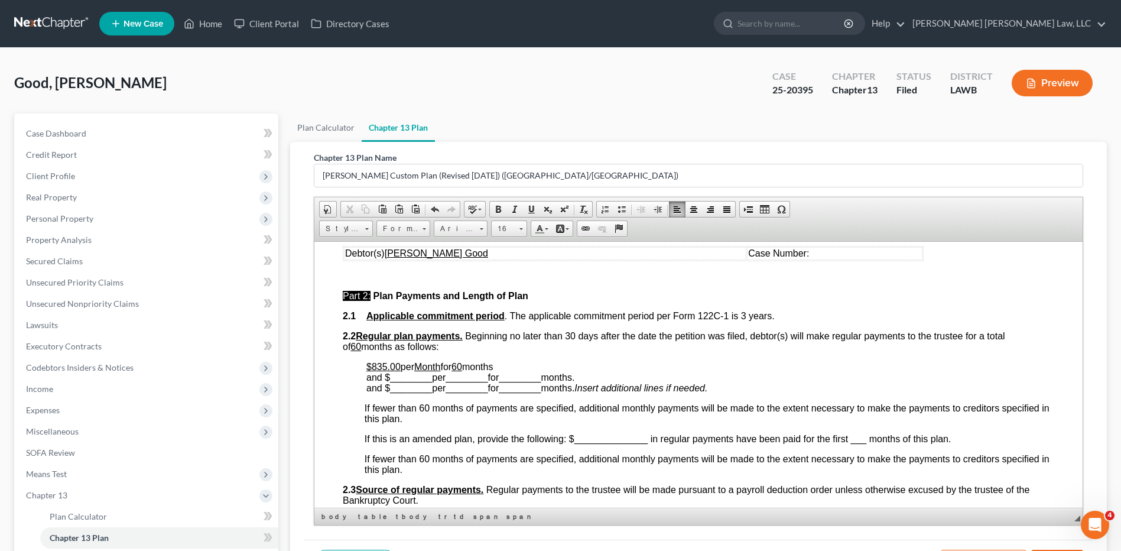
scroll to position [414, 0]
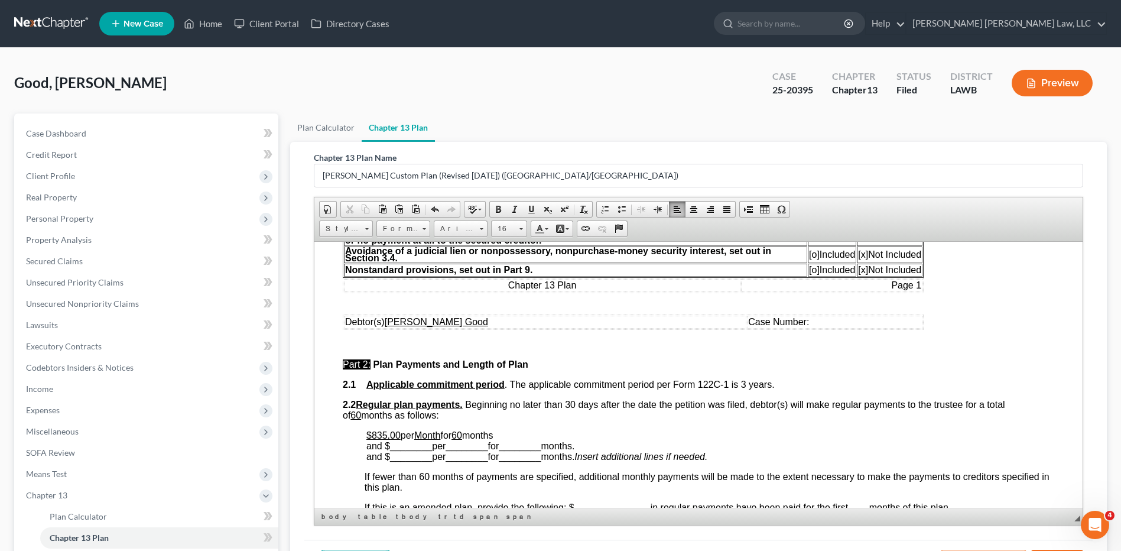
click at [773, 323] on span "Case Number:" at bounding box center [778, 321] width 61 height 10
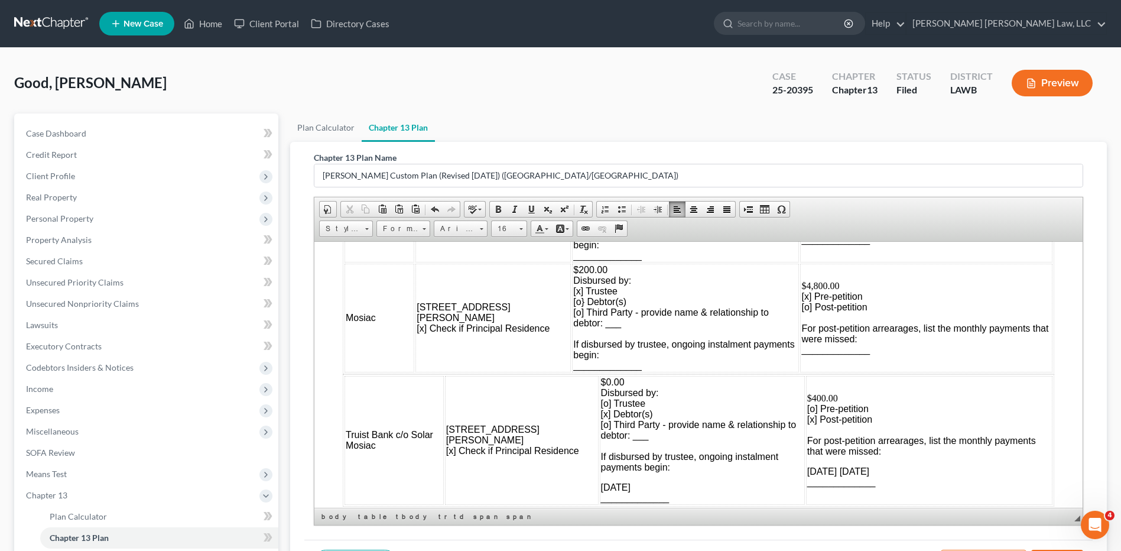
scroll to position [1359, 0]
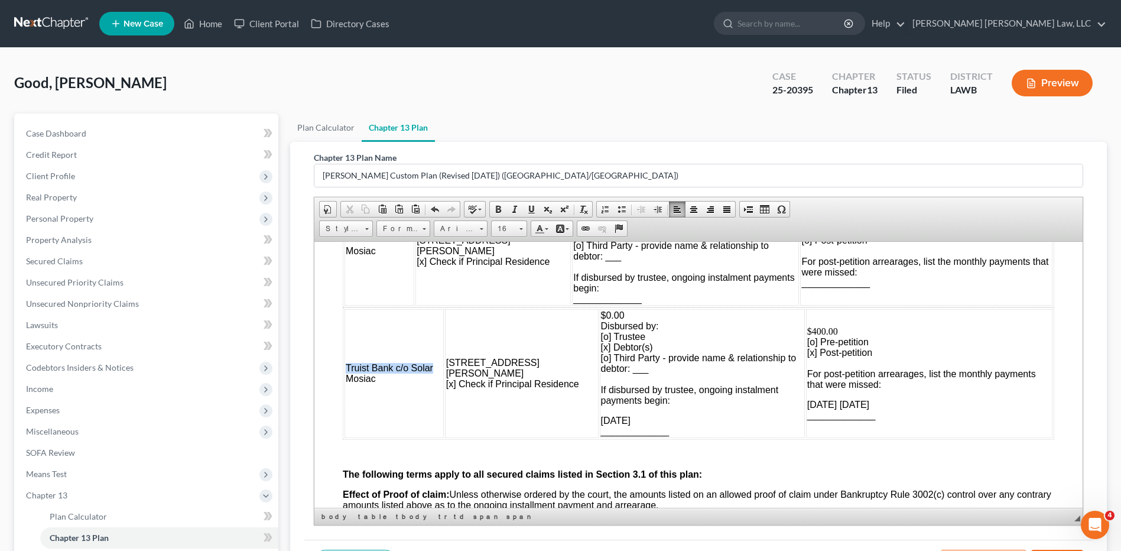
drag, startPoint x: 344, startPoint y: 368, endPoint x: 432, endPoint y: 363, distance: 88.2
click at [432, 363] on td "Truist Bank c/o Solar Mosiac" at bounding box center [393, 372] width 99 height 129
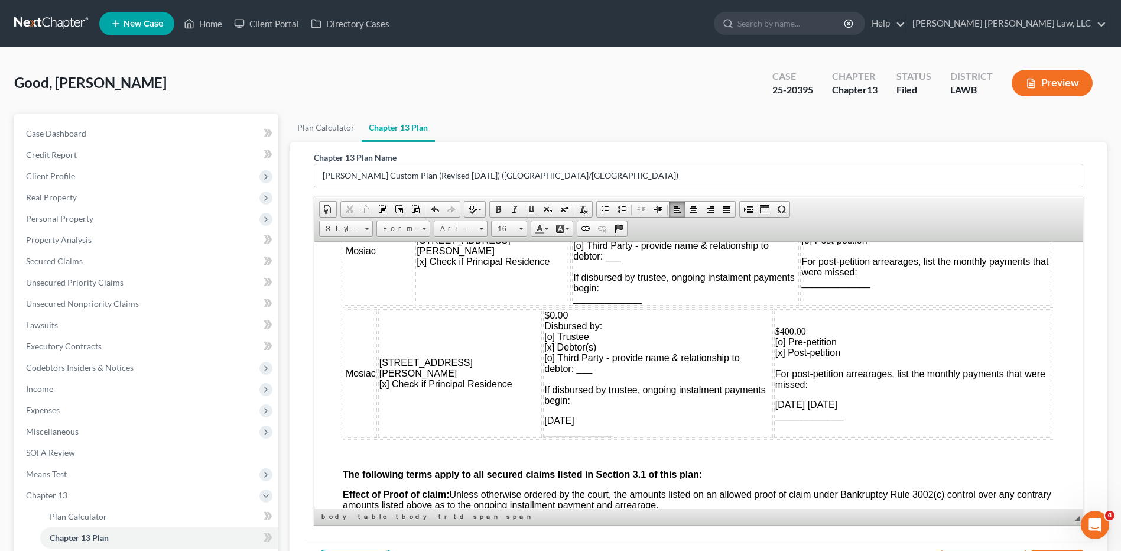
click at [377, 331] on td "Mosiac" at bounding box center [360, 372] width 32 height 129
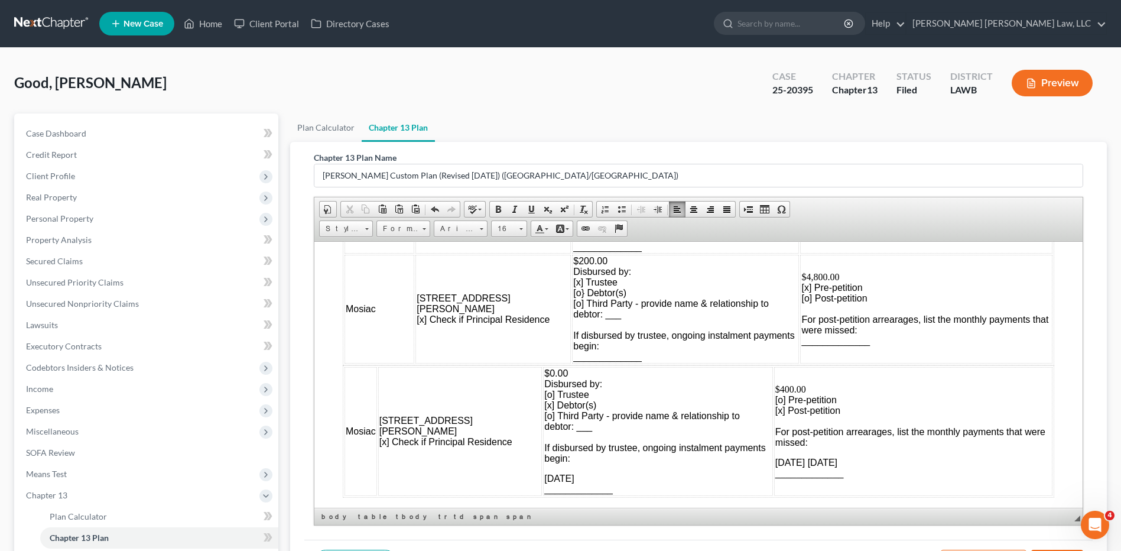
scroll to position [1300, 0]
click at [344, 430] on td "Mosiac" at bounding box center [360, 431] width 32 height 129
click at [348, 307] on span "Mosiac" at bounding box center [361, 309] width 30 height 10
click at [346, 437] on span "Mosiac" at bounding box center [361, 432] width 30 height 10
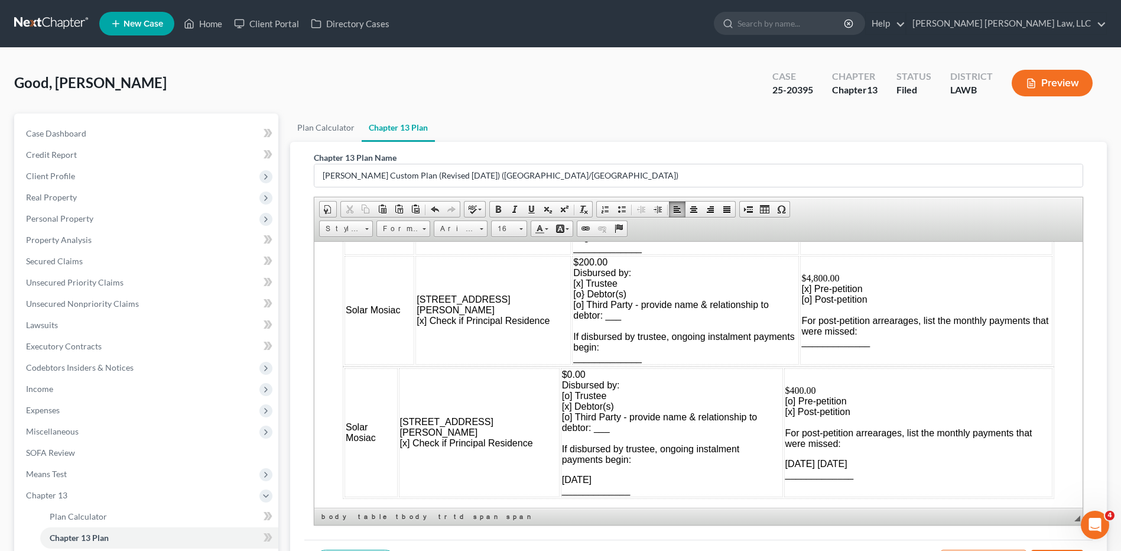
click at [353, 427] on span "Solar Mosiac" at bounding box center [361, 431] width 30 height 21
click at [376, 428] on td "Solar Mosiac" at bounding box center [370, 431] width 53 height 129
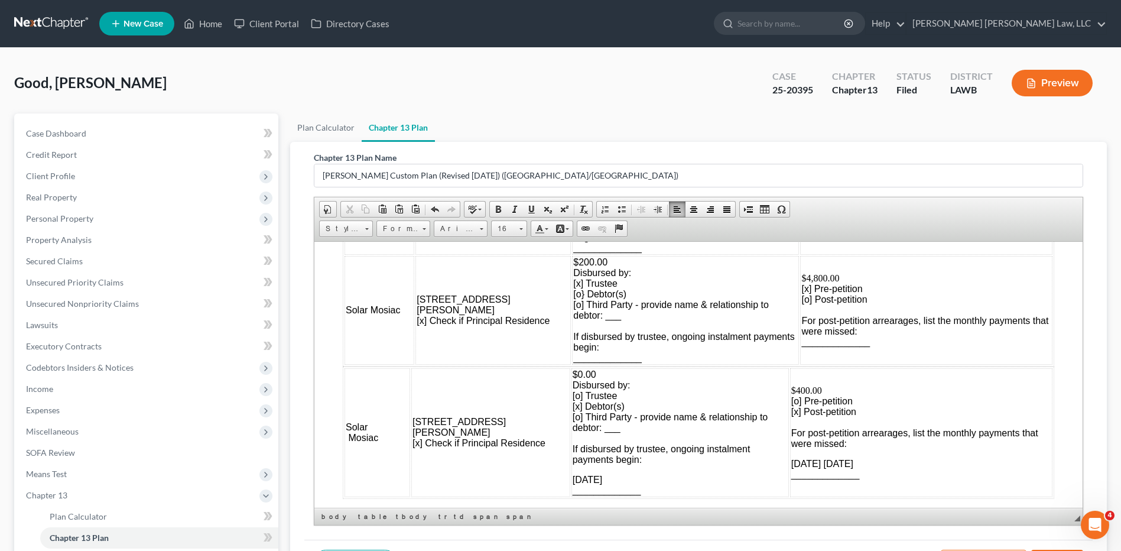
drag, startPoint x: 347, startPoint y: 440, endPoint x: 385, endPoint y: 440, distance: 37.2
click at [385, 440] on td "Solar Mosiac" at bounding box center [377, 431] width 66 height 129
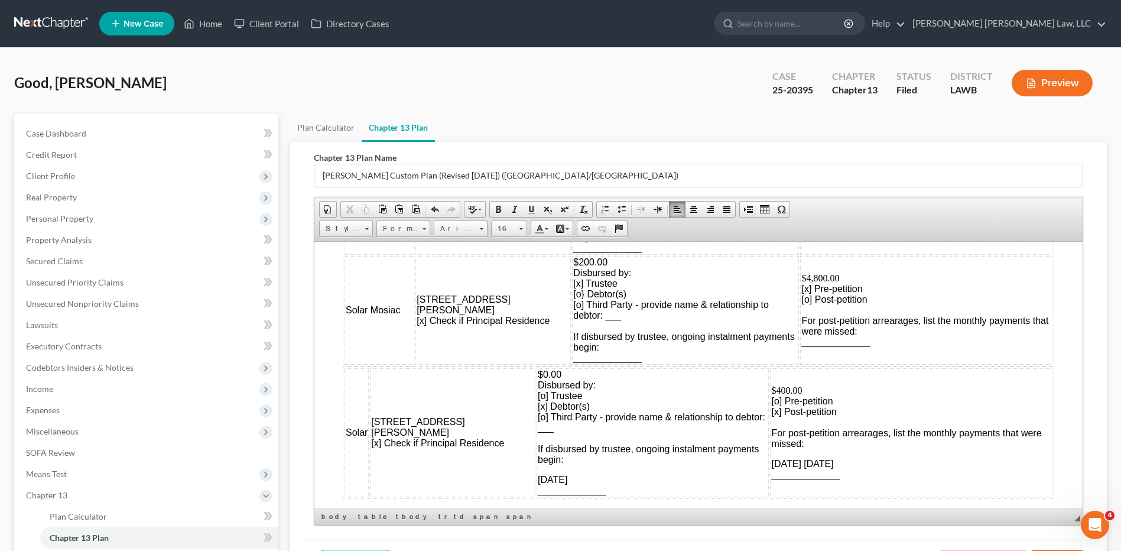
click at [367, 430] on span "Solar" at bounding box center [357, 432] width 22 height 10
click at [367, 427] on span "Solar" at bounding box center [357, 432] width 22 height 10
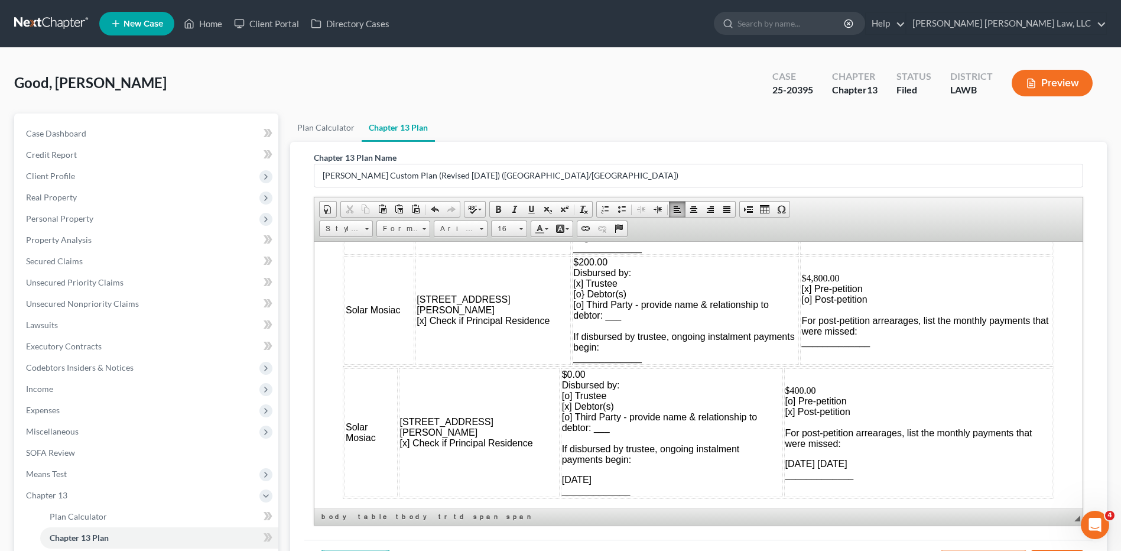
click at [398, 407] on td "Solar Mosiac" at bounding box center [370, 431] width 53 height 129
click at [413, 350] on td "Solar Mosiac" at bounding box center [379, 309] width 70 height 109
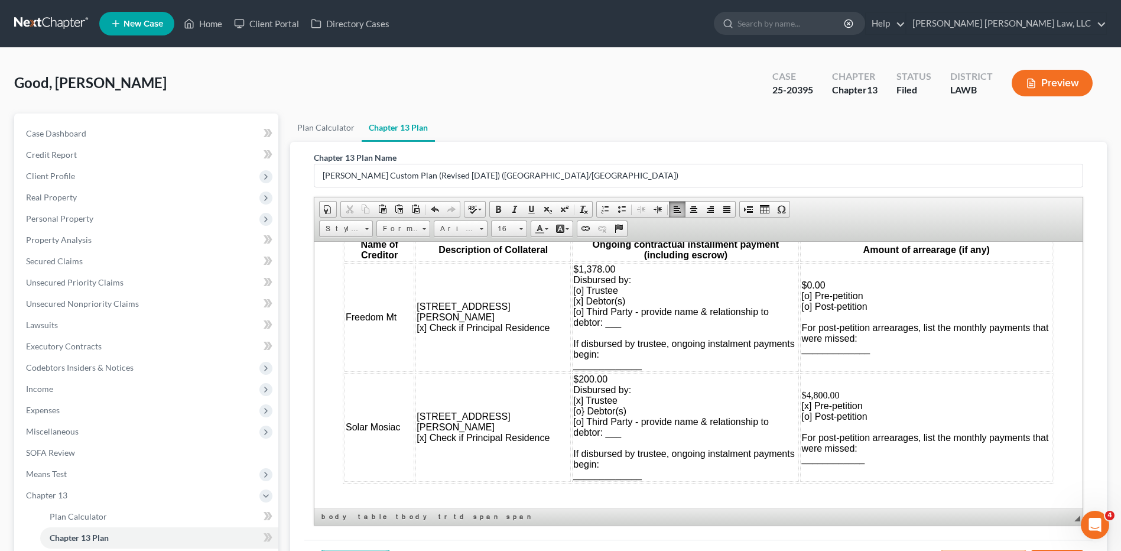
scroll to position [1182, 0]
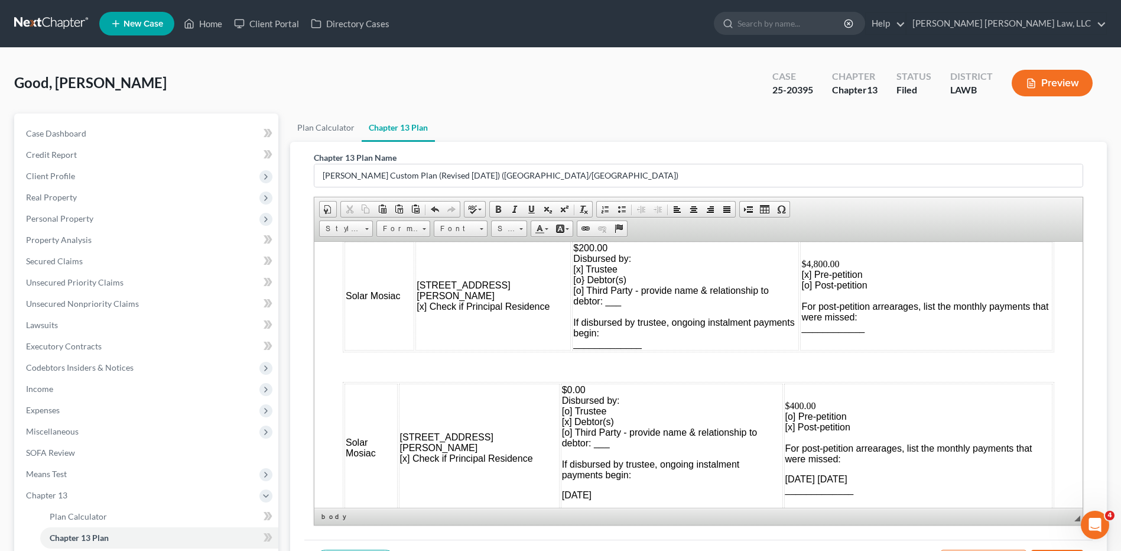
scroll to position [1359, 0]
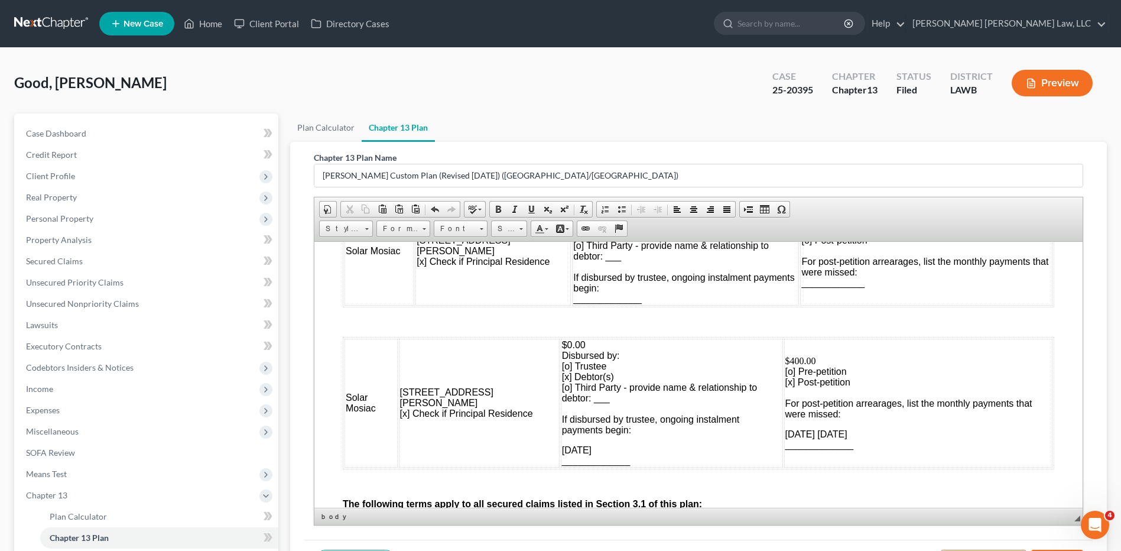
click at [1033, 323] on p at bounding box center [698, 321] width 711 height 11
click at [1037, 322] on p at bounding box center [698, 321] width 711 height 11
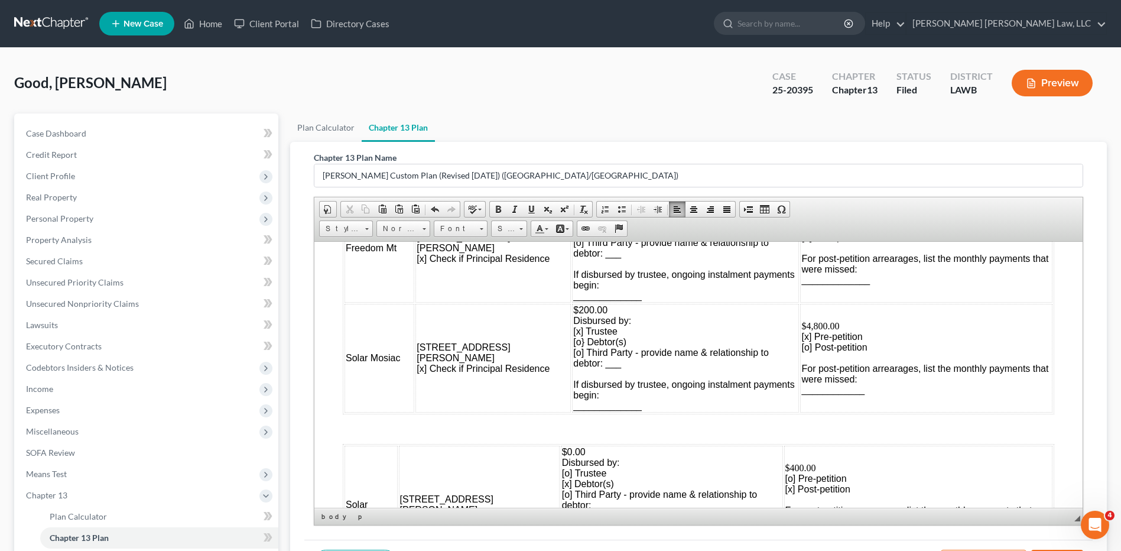
scroll to position [1241, 0]
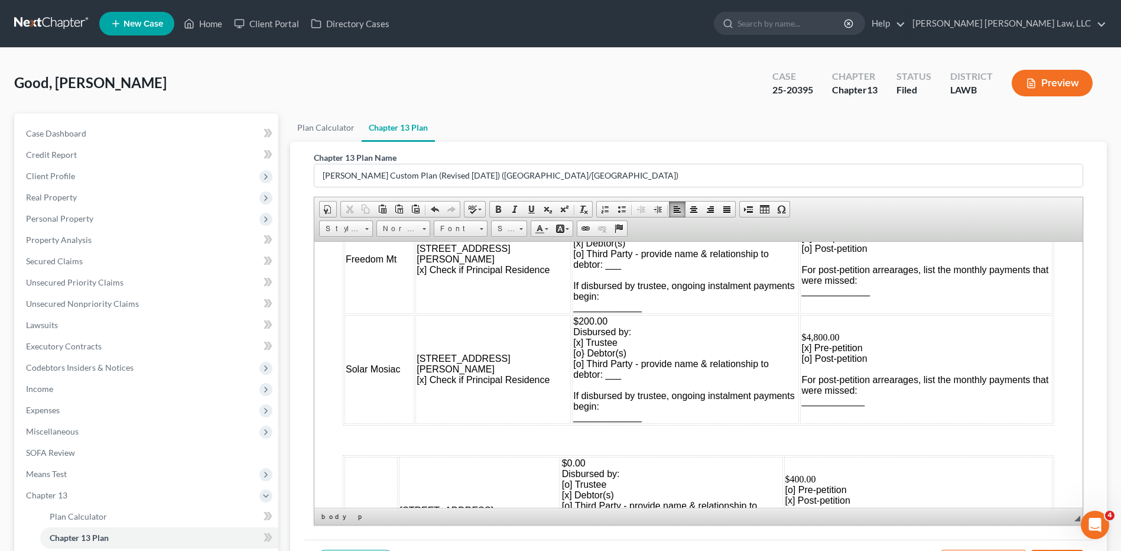
click at [1003, 396] on td "$4,800.00 [x] Pre-petition [o] Post-petition For post-petition arrearages, list…" at bounding box center [926, 368] width 252 height 109
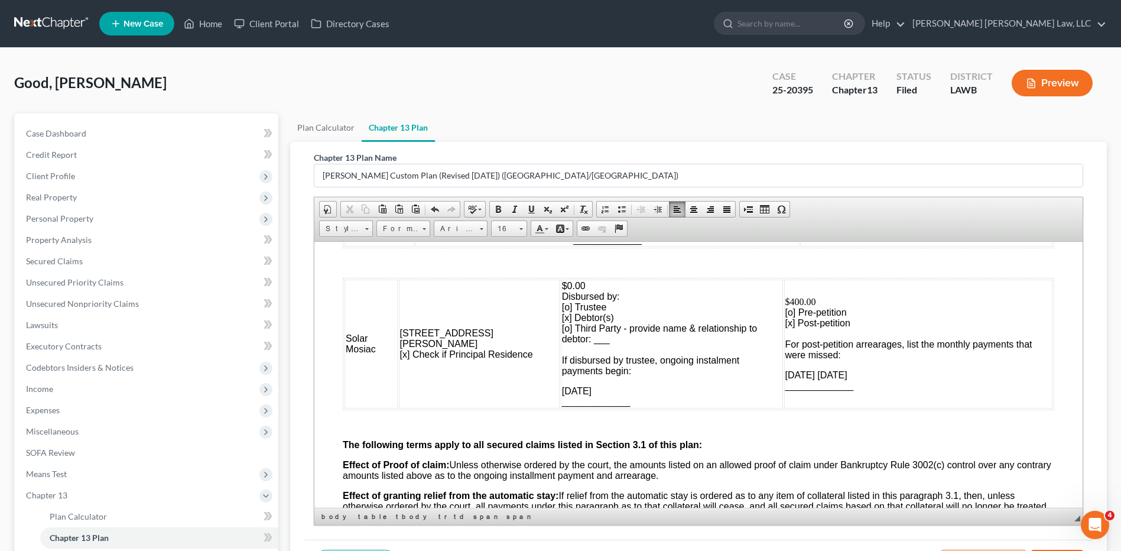
click at [826, 359] on p "$400.00 [o] Pre-petition [x] Post-petition For post-petition arrearages, list t…" at bounding box center [918, 328] width 266 height 64
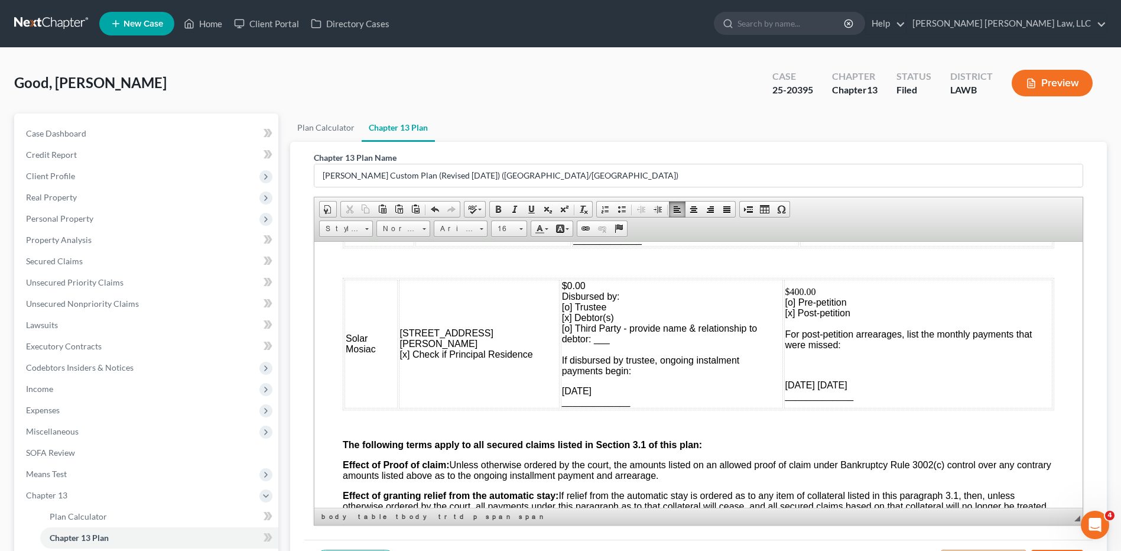
click at [578, 370] on p "$0.00 Disbursed by: [o] Trustee [x] Debtor(s) [o] Third Party - provide name & …" at bounding box center [672, 328] width 220 height 96
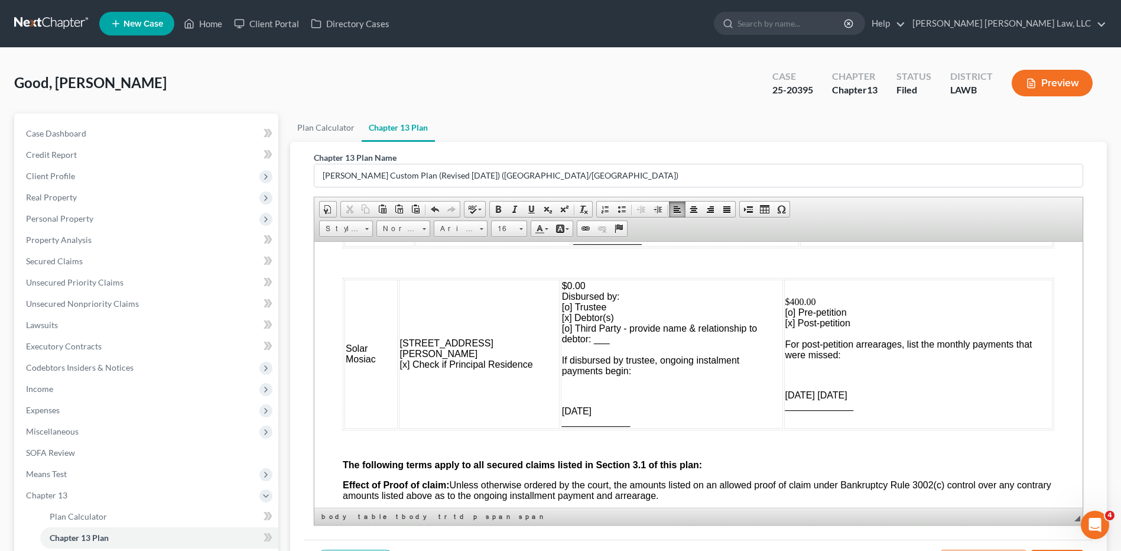
scroll to position [1300, 0]
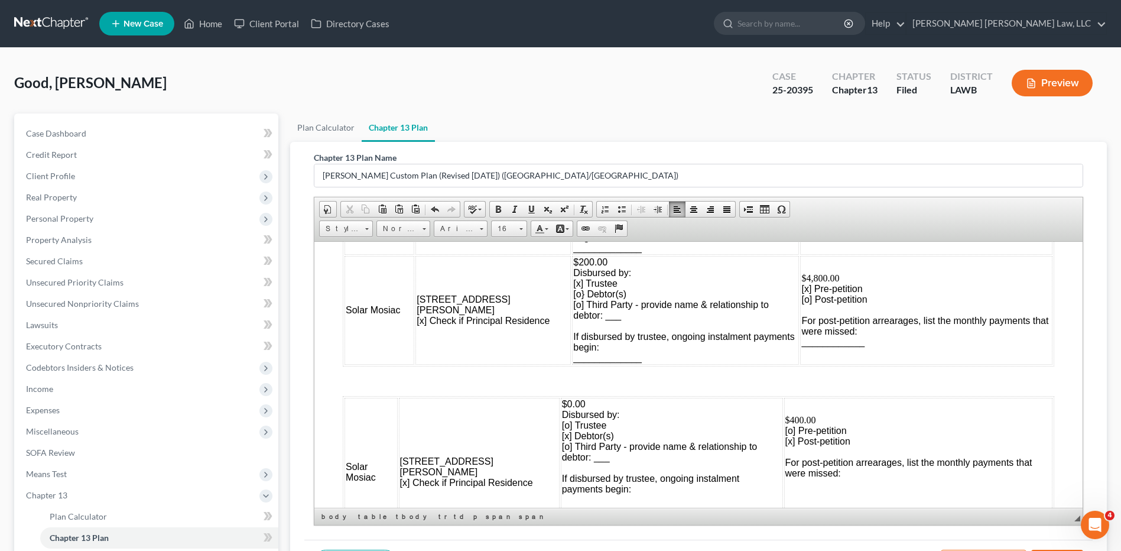
click at [765, 401] on p "$0.00 Disbursed by: [o] Trustee [x] Debtor(s) [o] Third Party - provide name & …" at bounding box center [672, 446] width 220 height 96
click at [398, 407] on td "Solar Mosiac" at bounding box center [370, 471] width 53 height 149
click at [763, 408] on p "$0.00 Disbursed by: [o] Trustee [x] Debtor(s) [o] Third Party - provide name & …" at bounding box center [672, 446] width 220 height 96
click at [766, 470] on p "$0.00 Disbursed by: [o] Trustee [x] Debtor(s) [o] Third Party - provide name & …" at bounding box center [672, 446] width 220 height 96
click at [757, 473] on span "$0.00 Disbursed by: [o] Trustee [x] Debtor(s) [o] Third Party - provide name & …" at bounding box center [660, 445] width 196 height 95
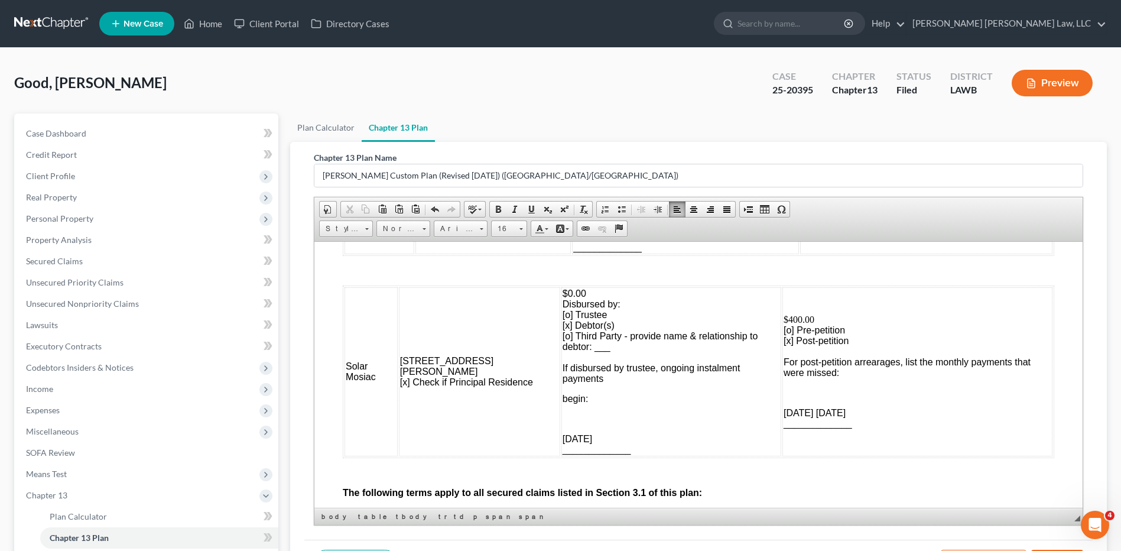
scroll to position [1418, 0]
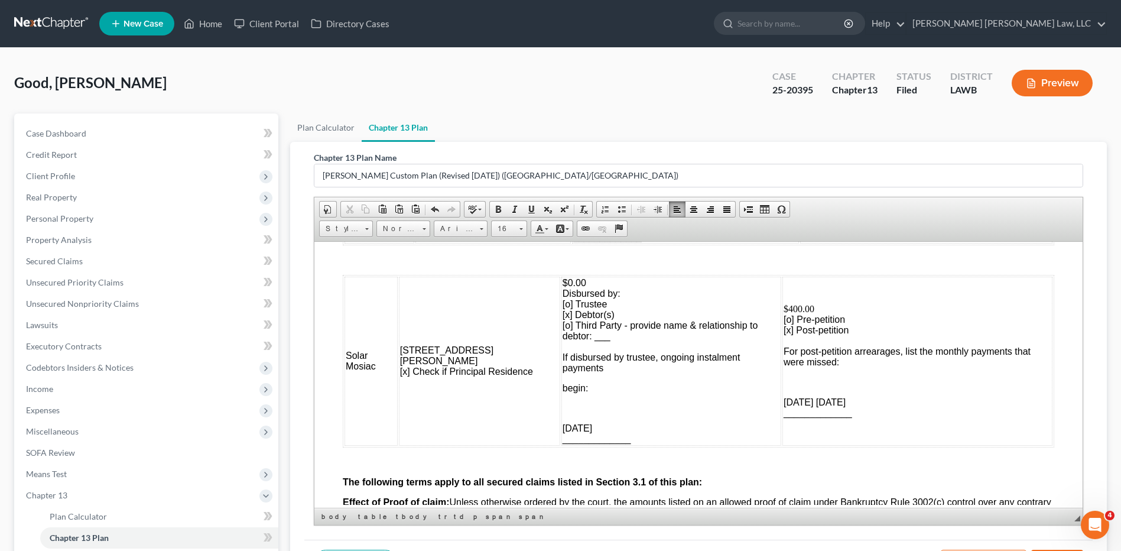
click at [733, 360] on p "$0.00 Disbursed by: [o] Trustee [x] Debtor(s) [o] Third Party - provide name & …" at bounding box center [670, 325] width 217 height 96
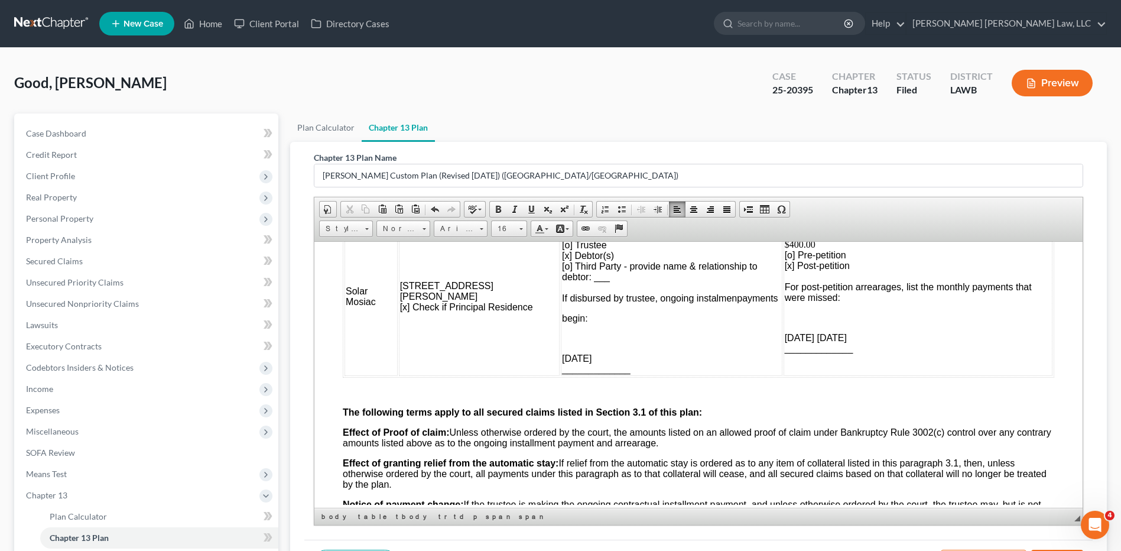
scroll to position [1359, 0]
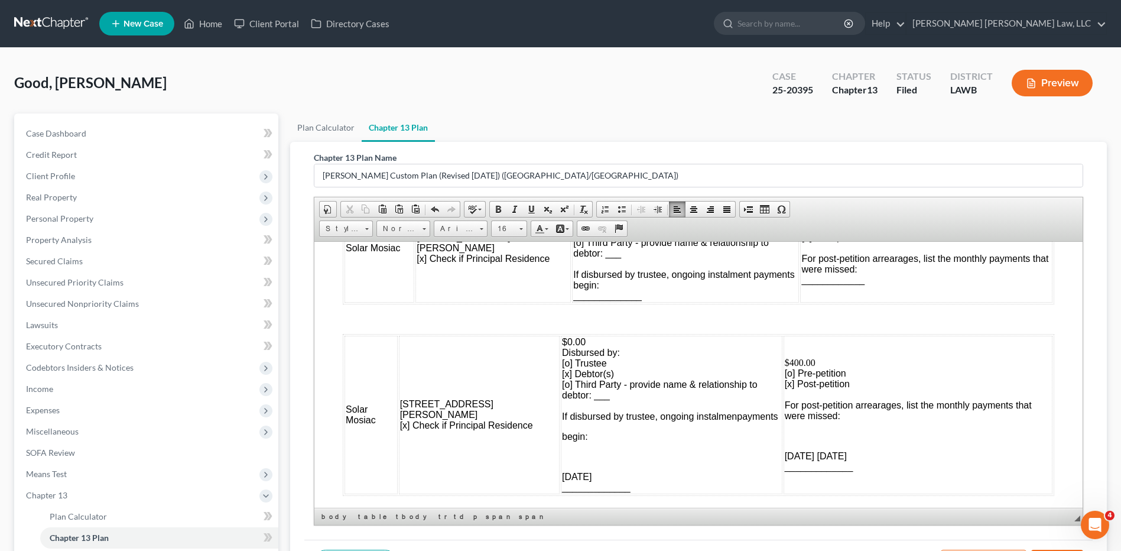
click at [765, 356] on p "$0.00 Disbursed by: [o] Trustee [x] Debtor(s) [o] Third Party - provide name & …" at bounding box center [671, 378] width 219 height 85
click at [765, 411] on p "$0.00 Disbursed by: [o] Trustee [x] Debtor(s) [o] Third Party - provide name & …" at bounding box center [671, 378] width 219 height 85
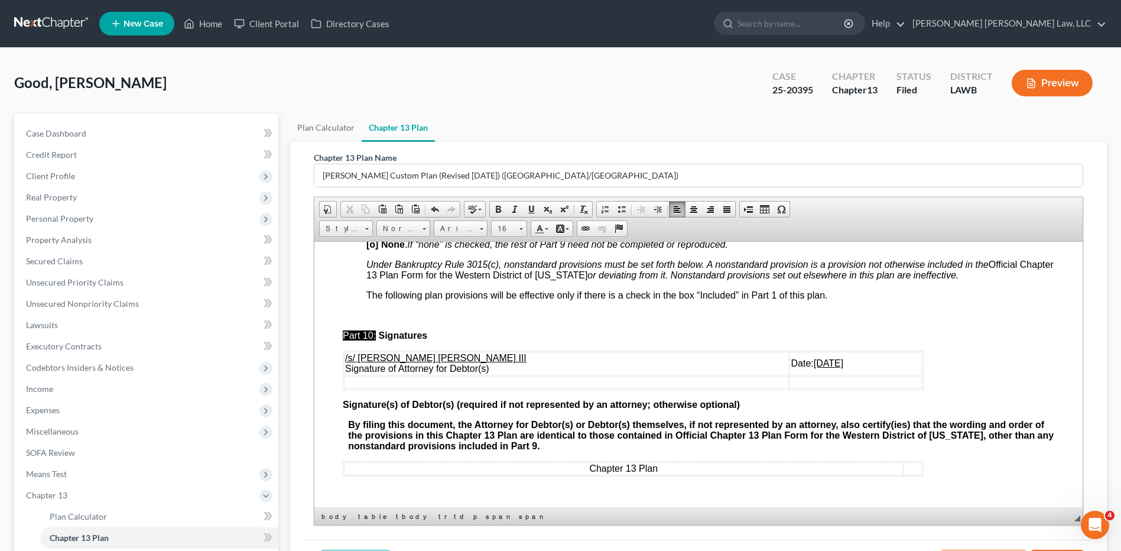
scroll to position [141, 0]
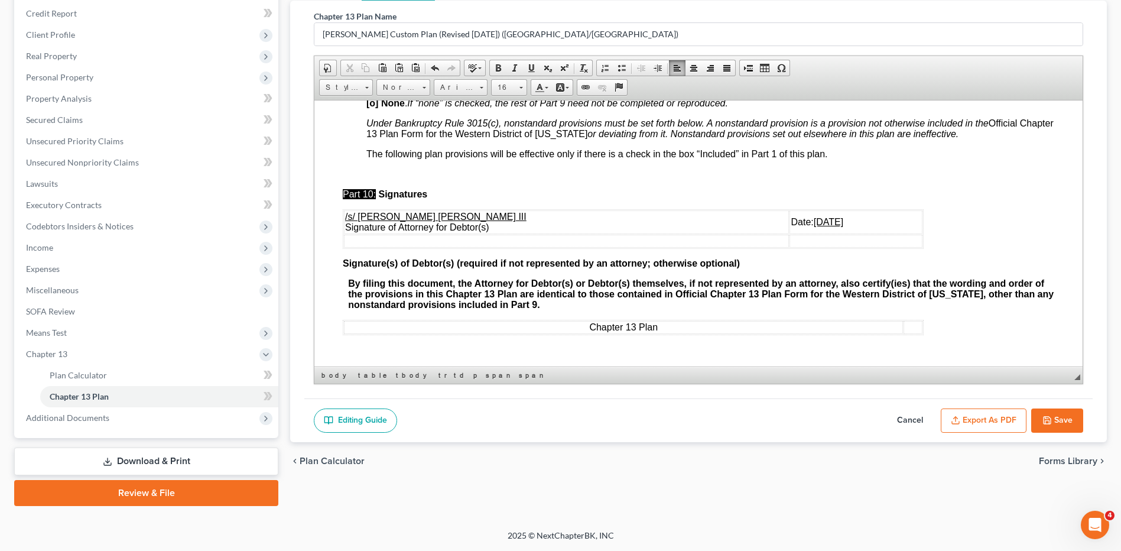
drag, startPoint x: 921, startPoint y: 417, endPoint x: 910, endPoint y: 427, distance: 14.6
click at [921, 415] on button "Cancel" at bounding box center [910, 420] width 52 height 25
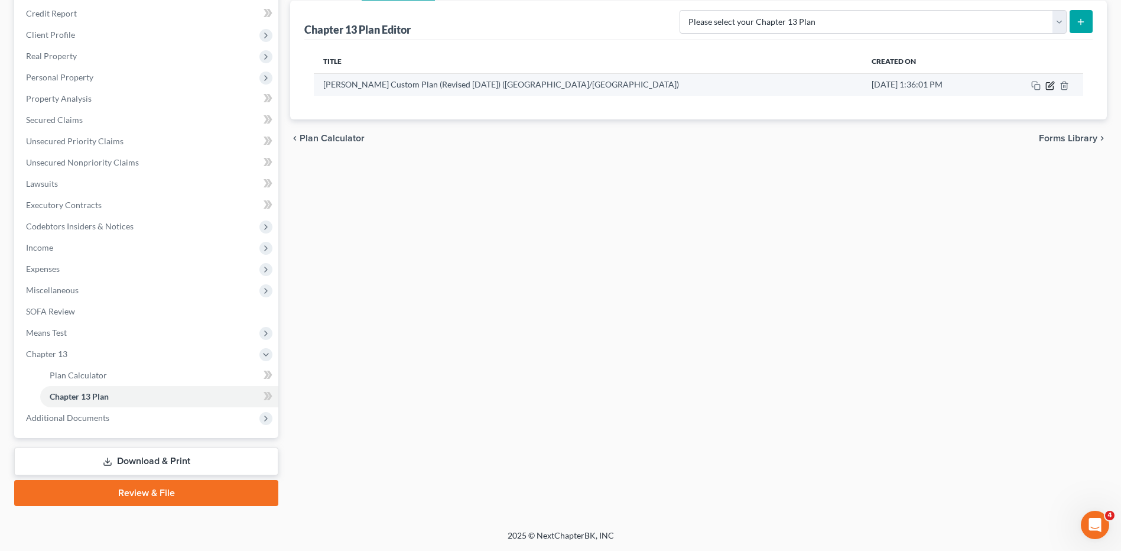
click at [1049, 87] on icon "button" at bounding box center [1050, 84] width 5 height 5
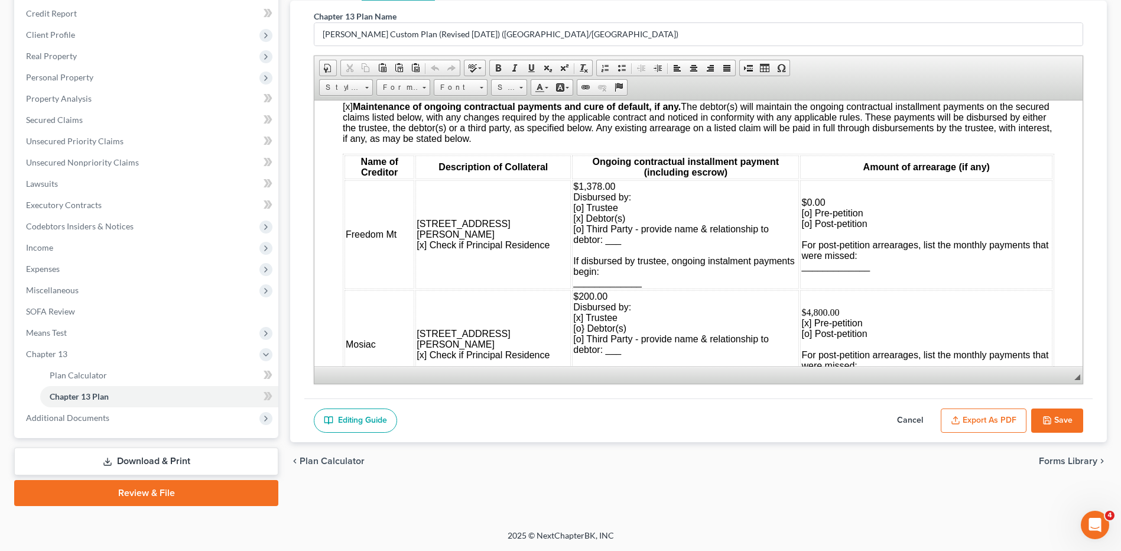
scroll to position [1300, 0]
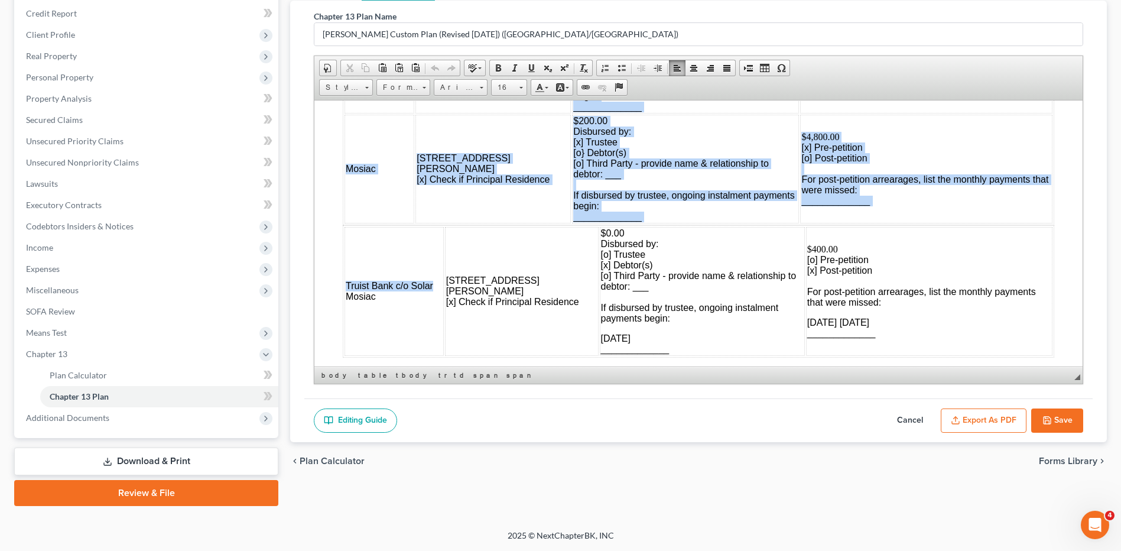
drag, startPoint x: 413, startPoint y: 284, endPoint x: 342, endPoint y: 276, distance: 71.3
click at [343, 276] on table "Truist Bank c/o Solar Mosiac [STREET_ADDRESS][PERSON_NAME] [x] Check if Princip…" at bounding box center [698, 291] width 711 height 132
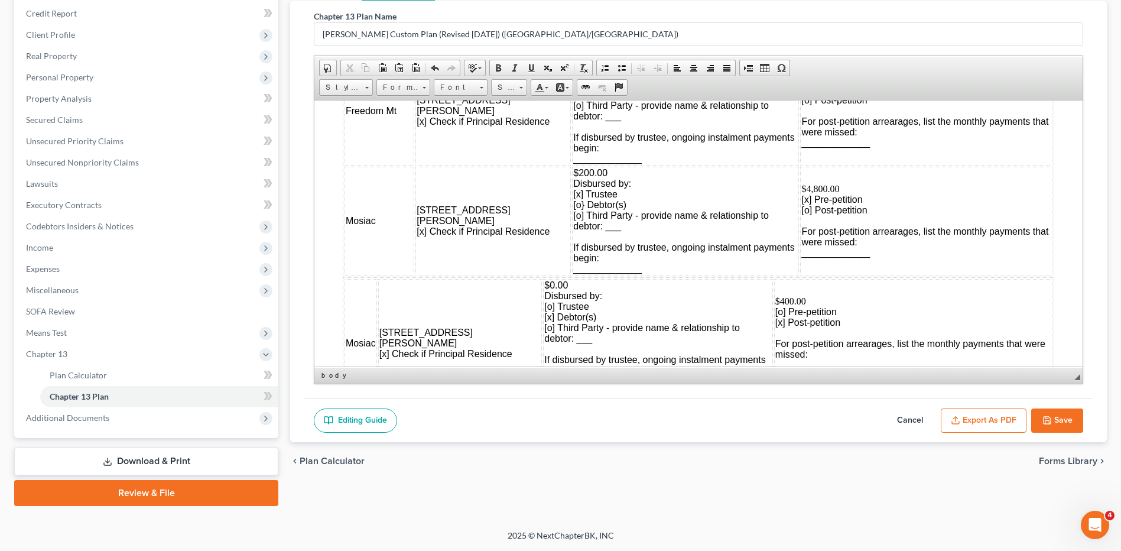
scroll to position [1241, 0]
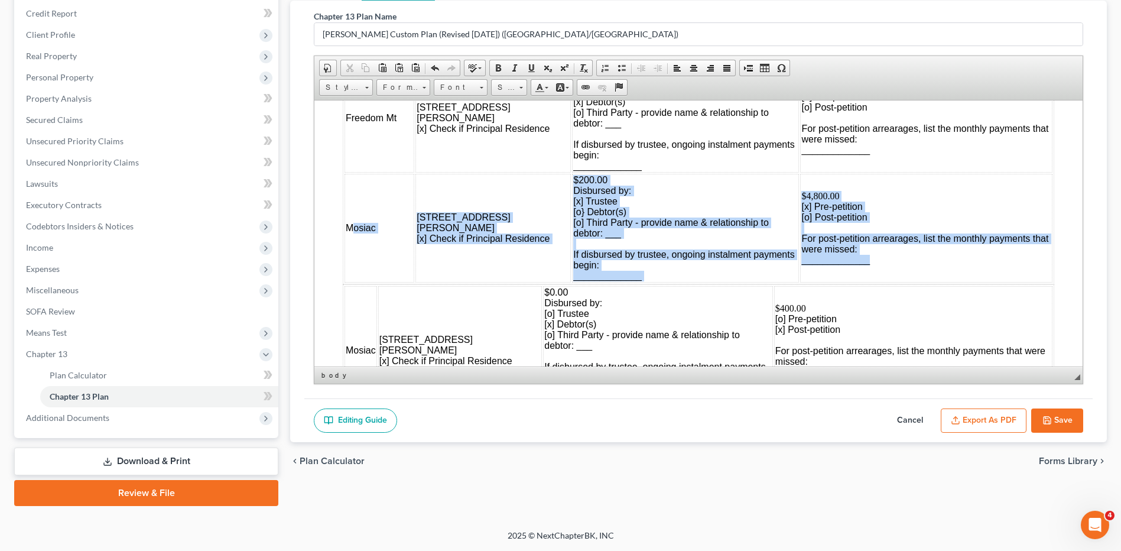
drag, startPoint x: 347, startPoint y: 178, endPoint x: 883, endPoint y: 282, distance: 546.6
click at [883, 282] on table "Name of Creditor Description of Collateral Ongoing contractual installment paym…" at bounding box center [698, 160] width 711 height 247
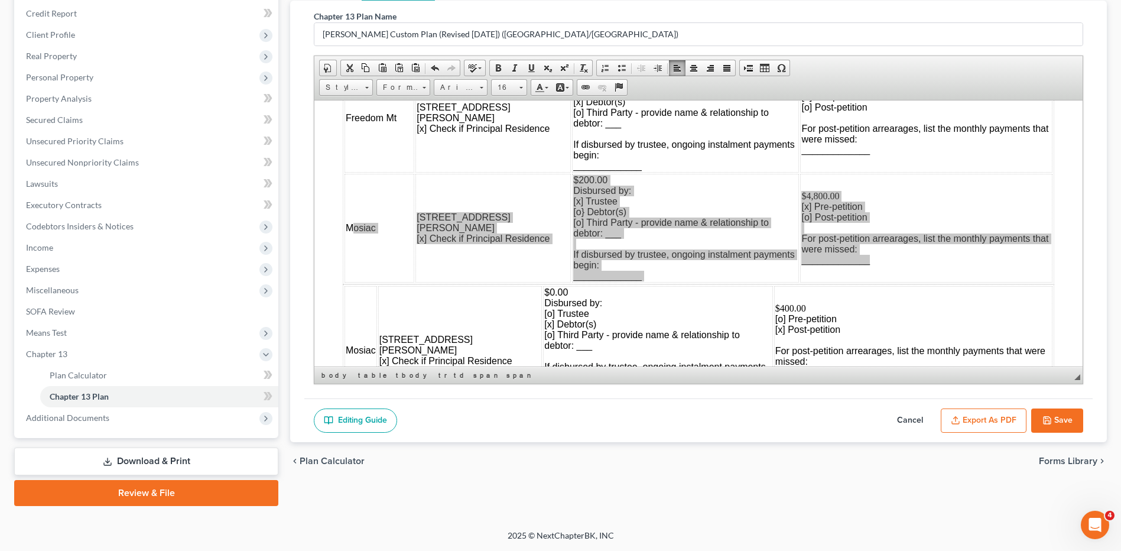
scroll to position [0, 0]
click at [400, 208] on span "Copy" at bounding box center [426, 208] width 63 height 15
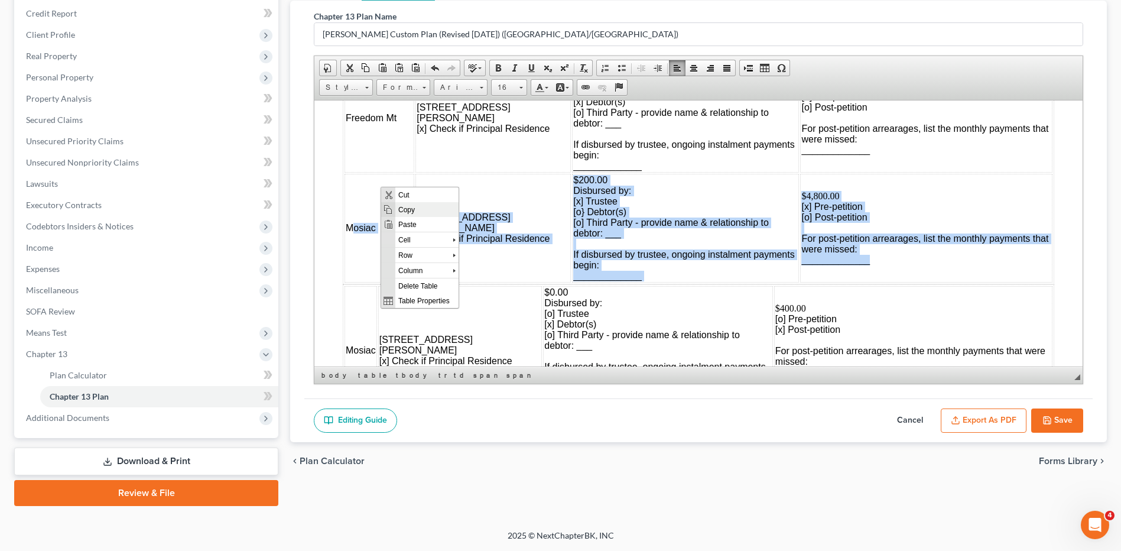
copy tr "Mosiac [STREET_ADDRESS][PERSON_NAME] [x] Check if Principal Residence $200.00 D…"
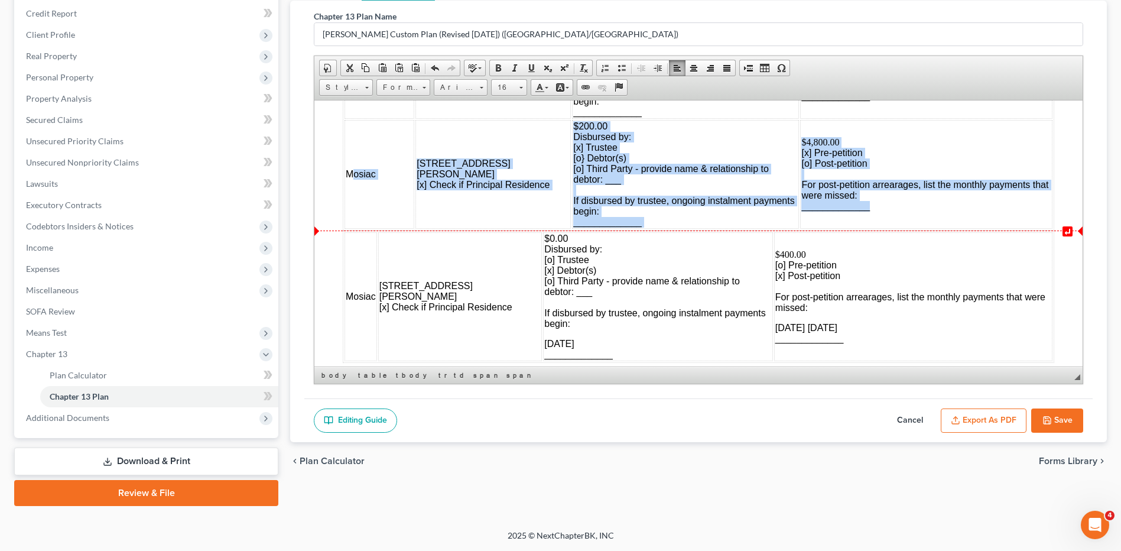
scroll to position [1359, 0]
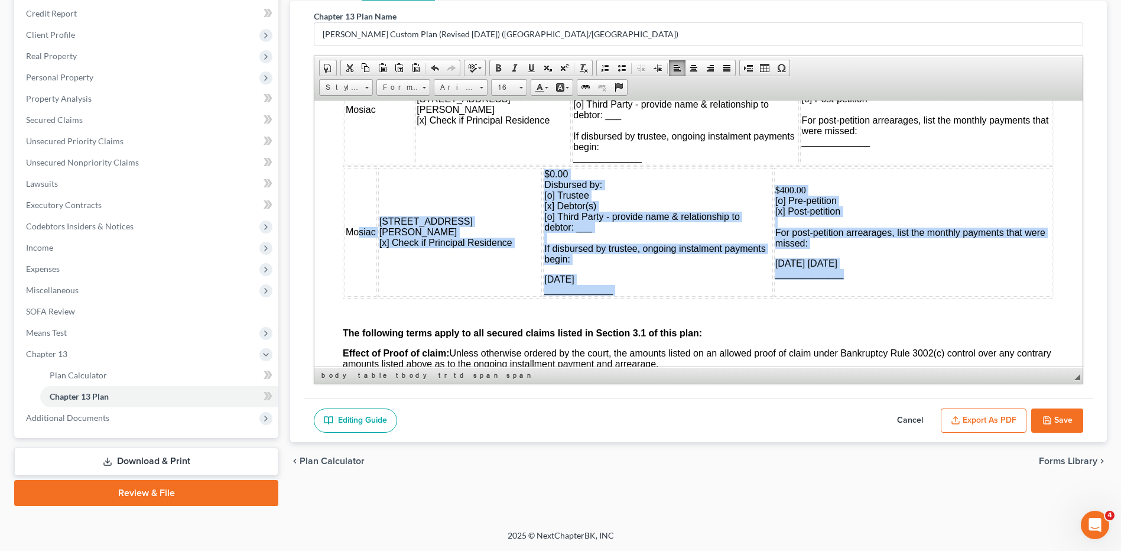
drag, startPoint x: 353, startPoint y: 175, endPoint x: 798, endPoint y: 269, distance: 454.6
click at [860, 292] on tr "Mosiac [STREET_ADDRESS][PERSON_NAME] [x] Check if Principal Residence $0.00 Dis…" at bounding box center [698, 231] width 708 height 129
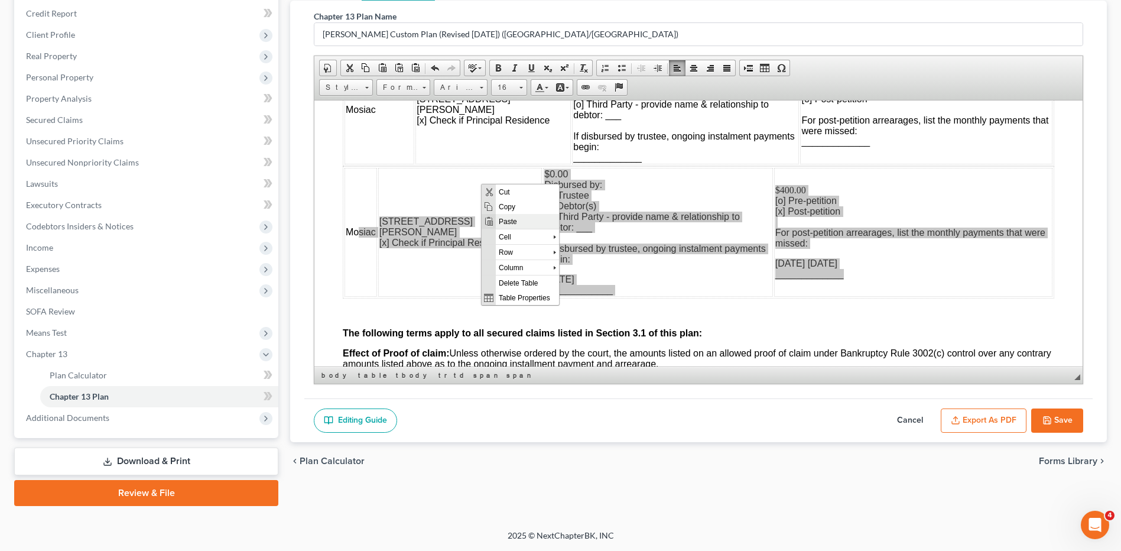
click at [500, 223] on span "Paste" at bounding box center [527, 220] width 63 height 15
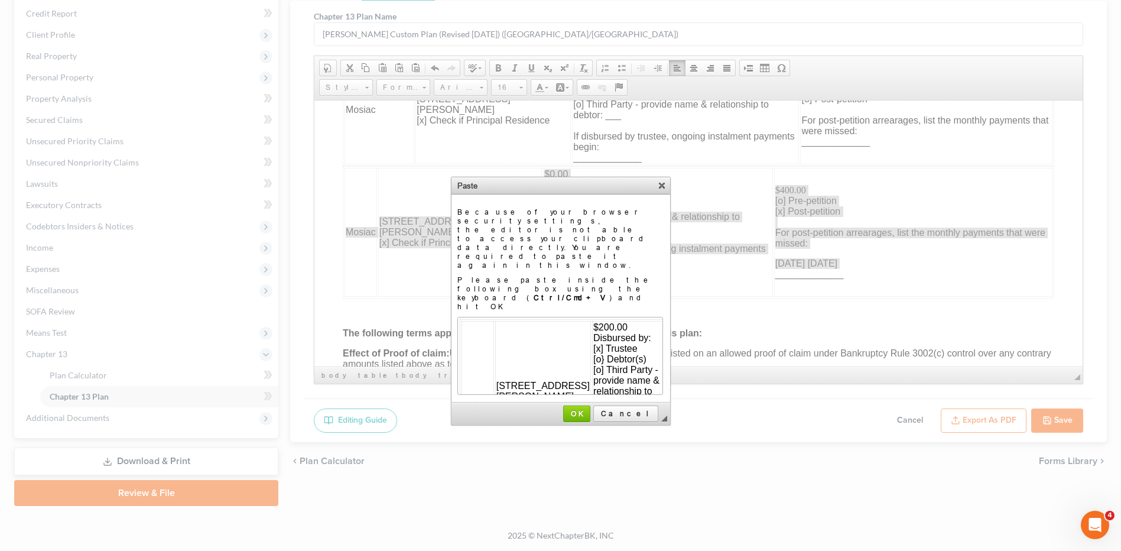
scroll to position [69, 31]
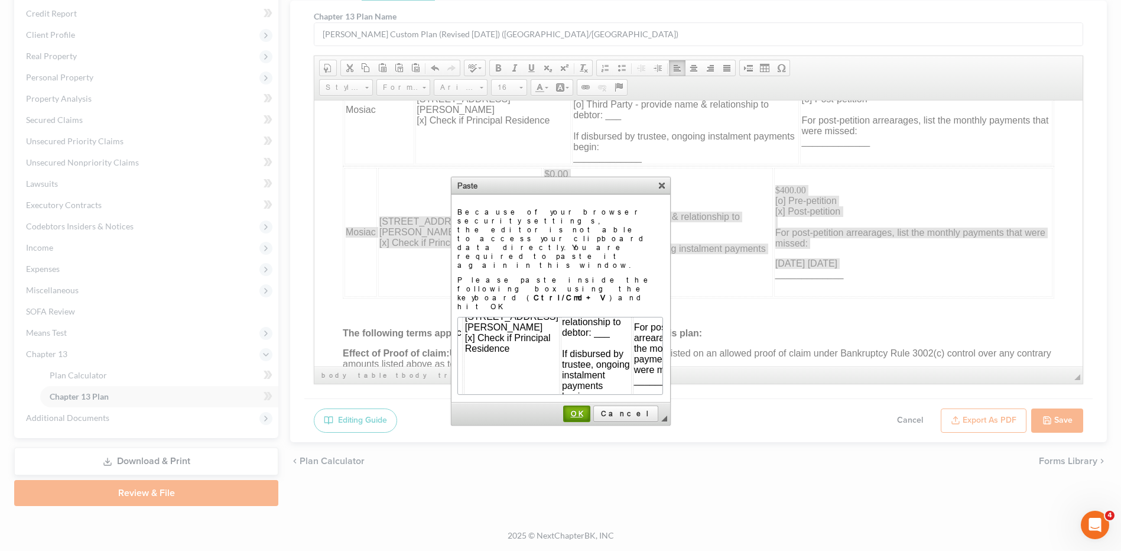
click at [590, 405] on link "OK" at bounding box center [576, 413] width 27 height 17
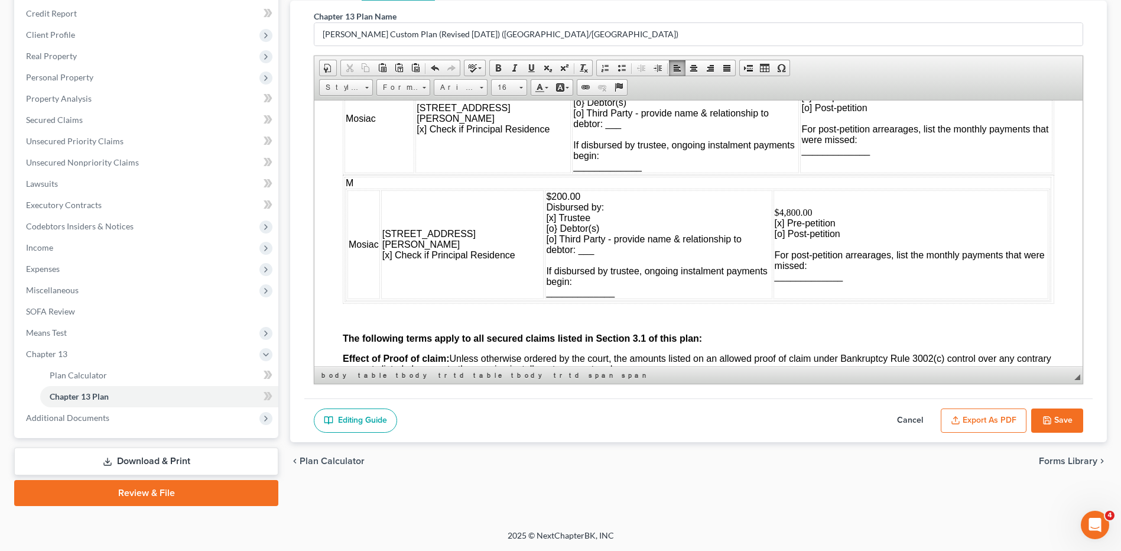
scroll to position [1241, 0]
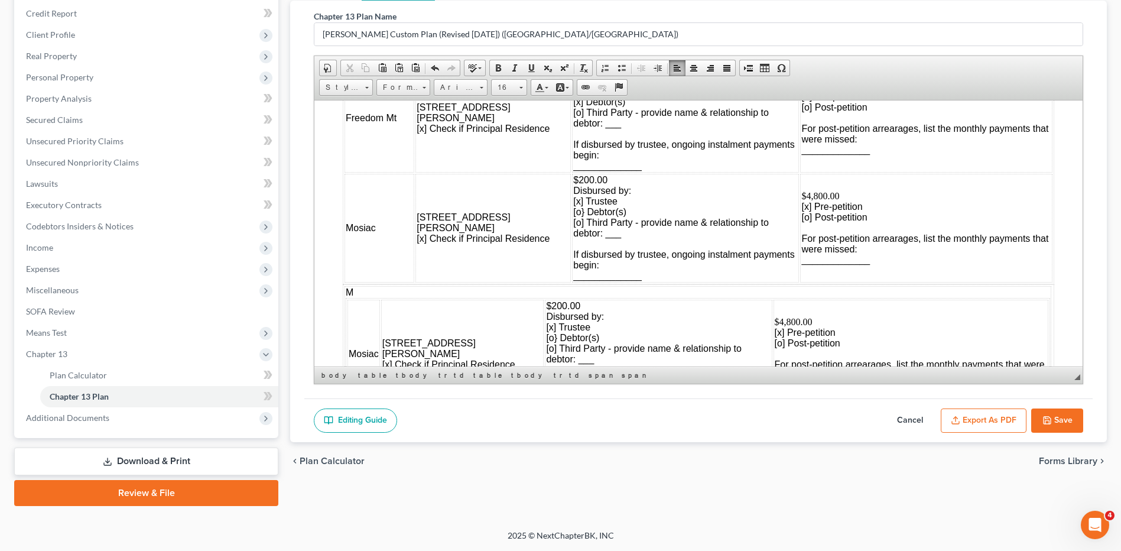
click at [373, 290] on td "M Mosiac [STREET_ADDRESS][PERSON_NAME] [x] Check if Principal Residence $200.00…" at bounding box center [697, 347] width 707 height 125
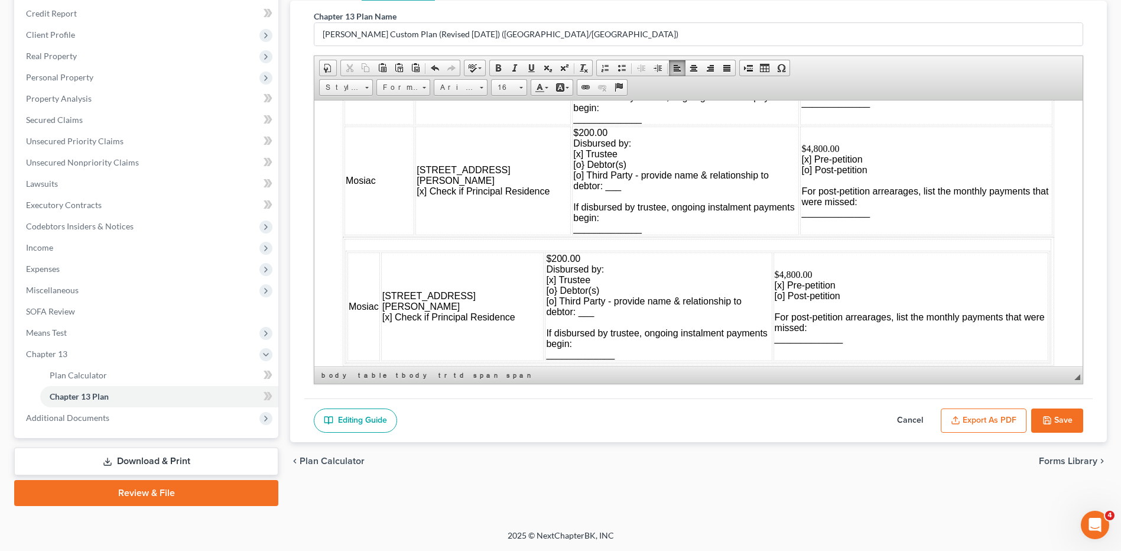
scroll to position [1359, 0]
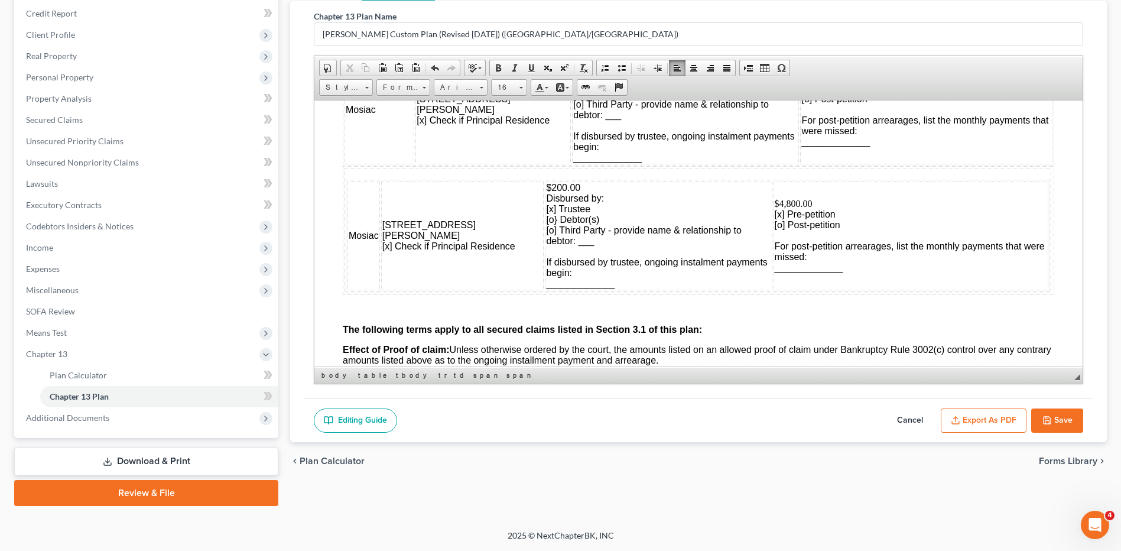
click at [375, 214] on td "Mosiac" at bounding box center [363, 235] width 32 height 109
click at [378, 237] on span "Mosiac" at bounding box center [364, 235] width 30 height 10
click at [765, 186] on td "$200.00 Disbursed by: [x] Trustee [o} Debtor(s) [o] Third Party - provide name …" at bounding box center [658, 235] width 227 height 109
click at [1026, 173] on td "Mosiac [STREET_ADDRESS][PERSON_NAME] [x] Check if Principal Residence $200.00 D…" at bounding box center [697, 229] width 707 height 125
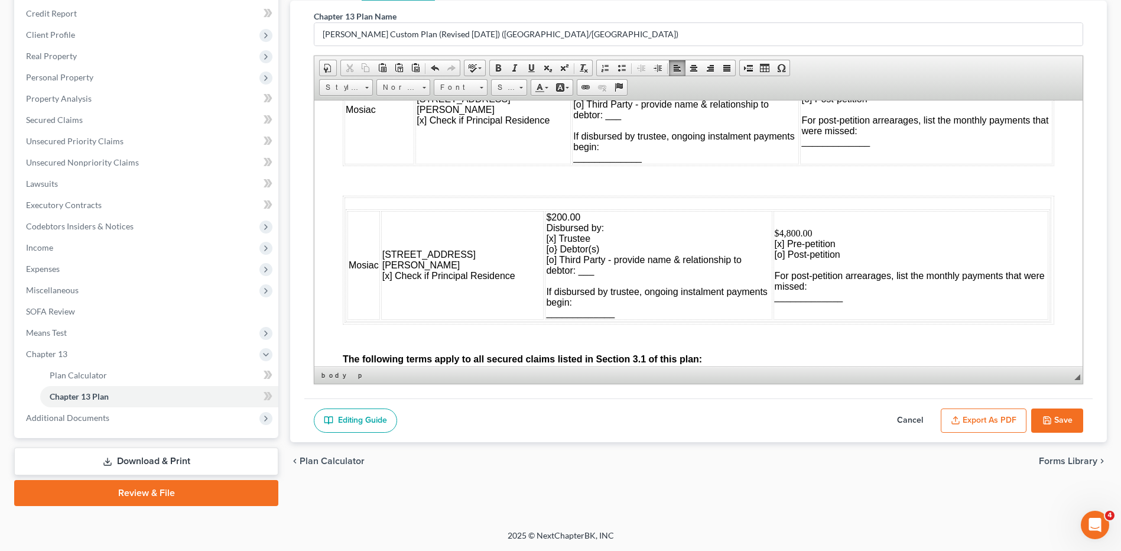
click at [763, 224] on td "$200.00 Disbursed by: [x] Trustee [o} Debtor(s) [o] Third Party - provide name …" at bounding box center [658, 264] width 227 height 109
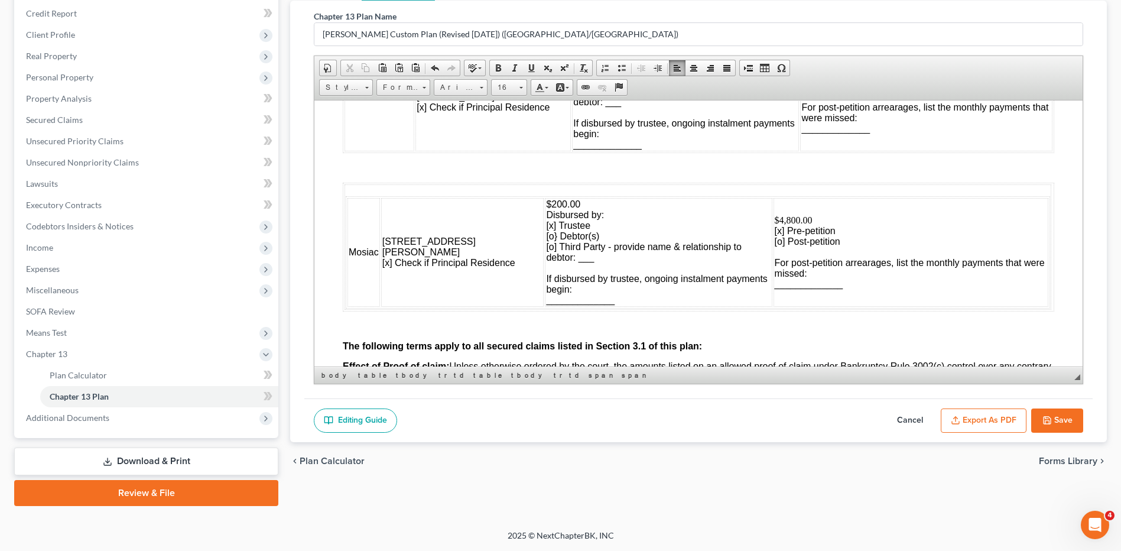
scroll to position [1300, 0]
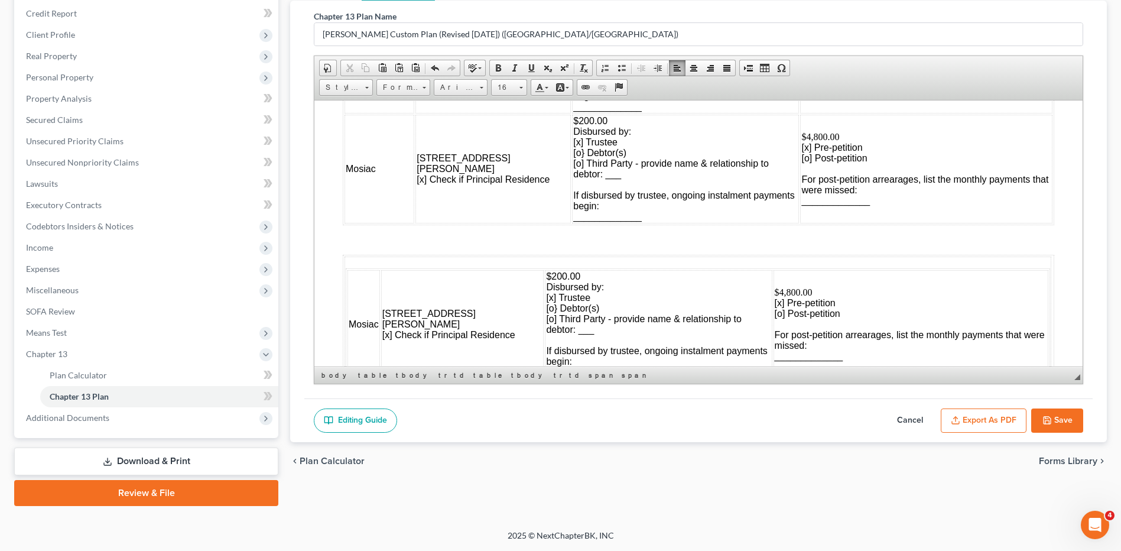
click at [370, 256] on td "Mosiac [STREET_ADDRESS][PERSON_NAME] [x] Check if Principal Residence $200.00 D…" at bounding box center [697, 318] width 707 height 125
click at [357, 261] on td "Mosiac [STREET_ADDRESS][PERSON_NAME] [x] Check if Principal Residence $200.00 D…" at bounding box center [697, 318] width 707 height 125
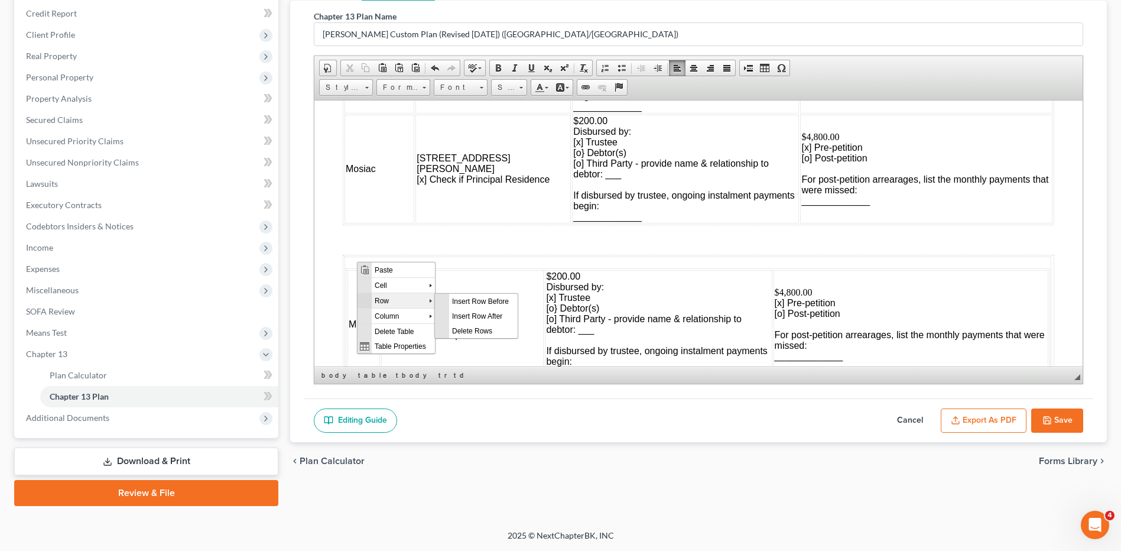
scroll to position [0, 0]
click at [454, 330] on span "Delete Rows" at bounding box center [483, 330] width 69 height 15
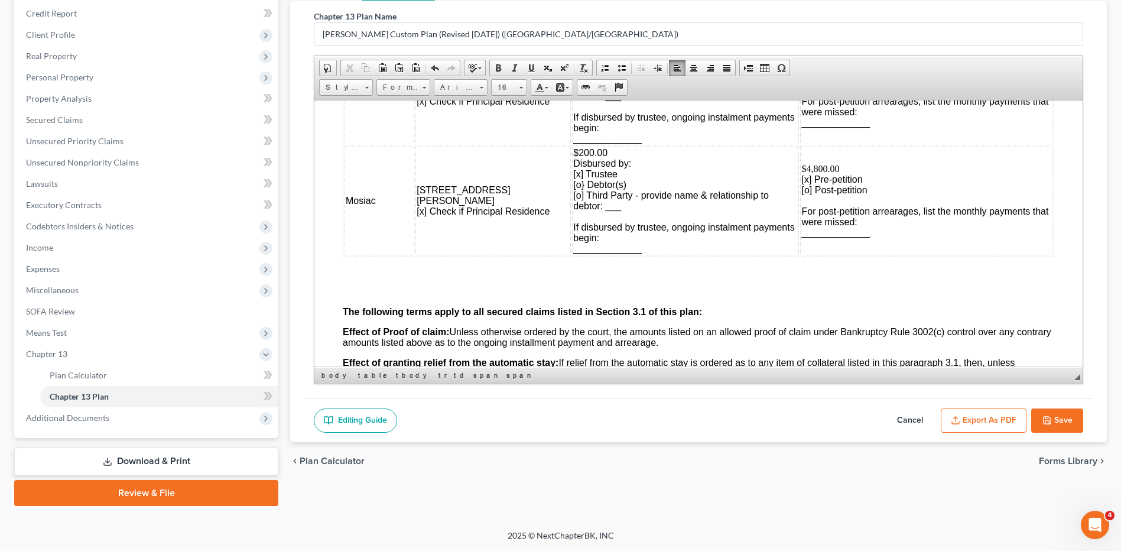
scroll to position [1241, 0]
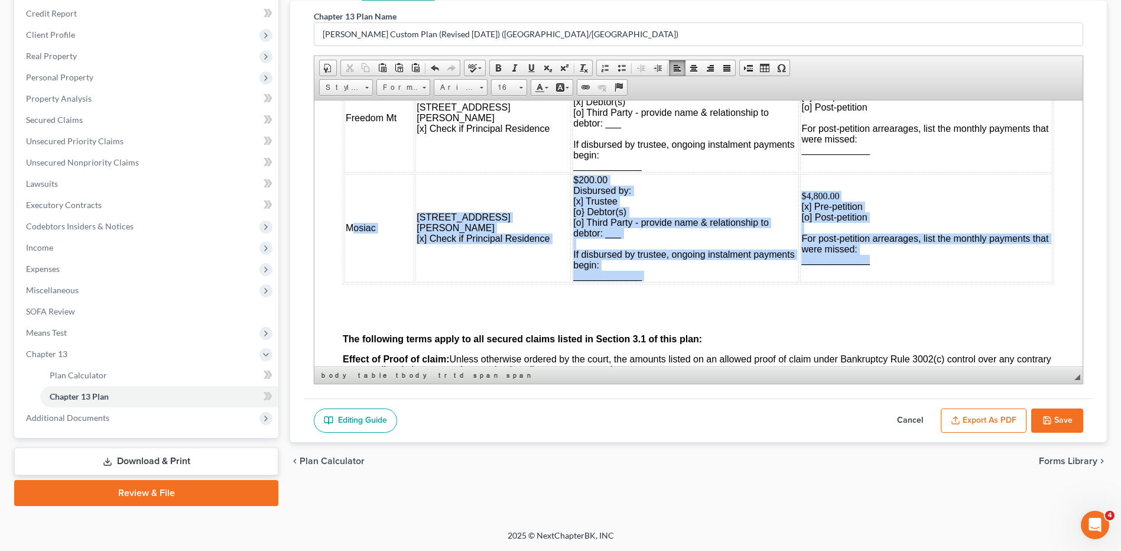
drag, startPoint x: 348, startPoint y: 174, endPoint x: 772, endPoint y: 246, distance: 430.2
click at [879, 274] on tr "Mosiac [STREET_ADDRESS][PERSON_NAME] [x] Check if Principal Residence $200.00 D…" at bounding box center [698, 227] width 708 height 109
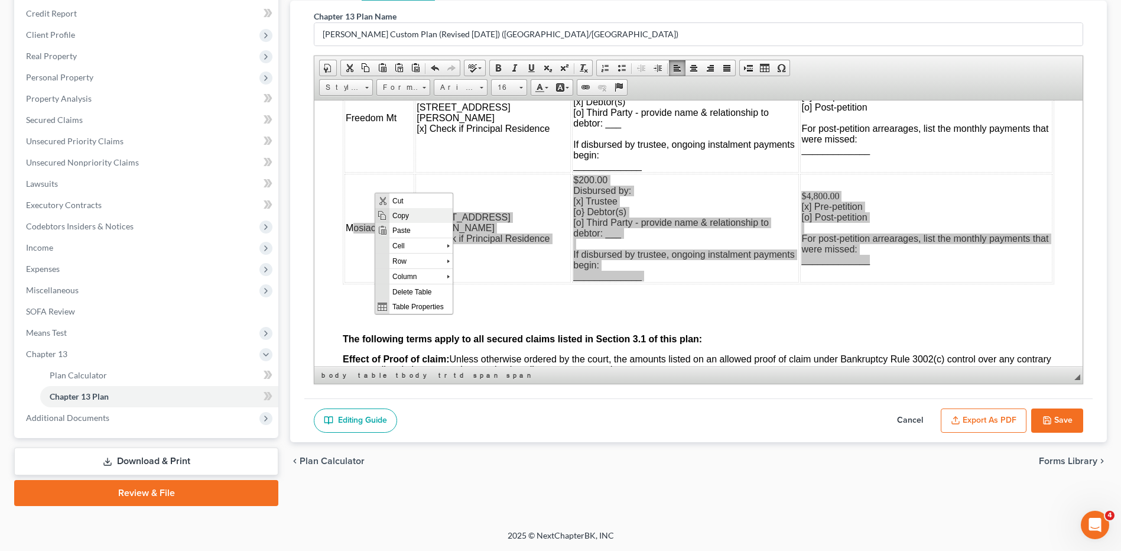
click at [395, 216] on span "Copy" at bounding box center [420, 214] width 63 height 15
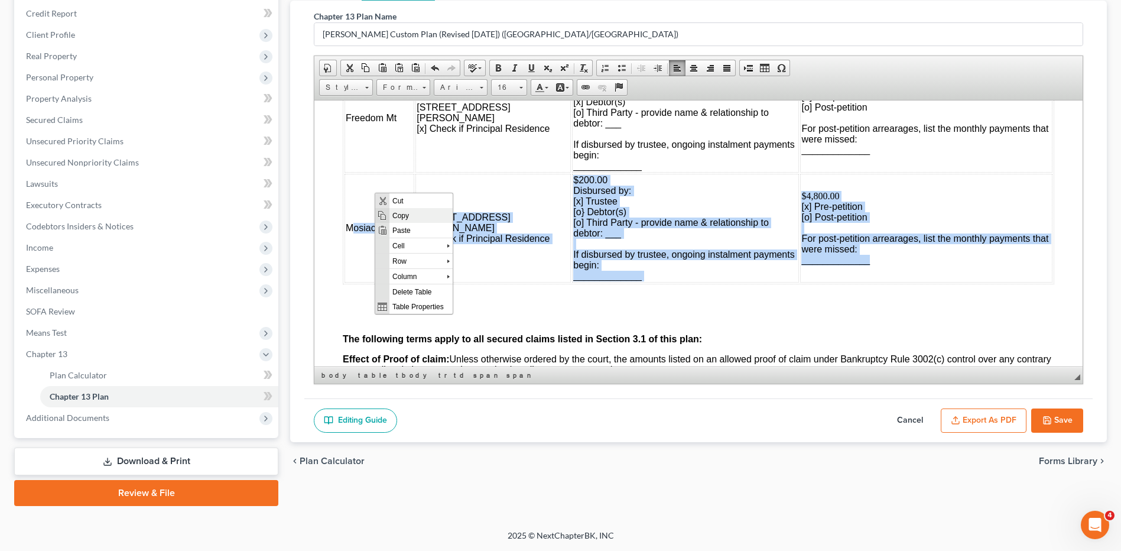
copy tr "Mosiac [STREET_ADDRESS][PERSON_NAME] [x] Check if Principal Residence $200.00 D…"
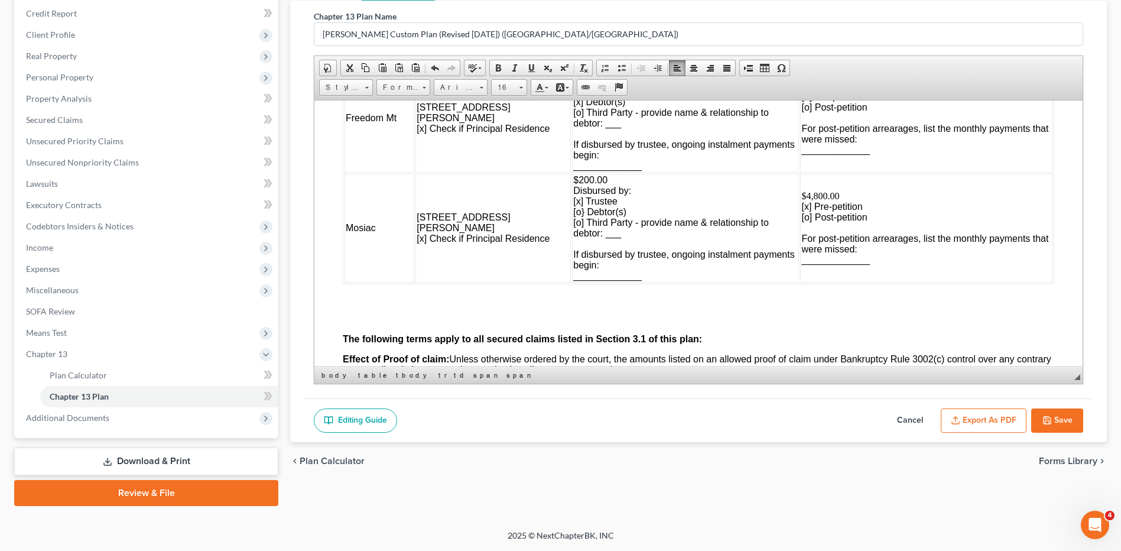
click at [348, 293] on p at bounding box center [698, 298] width 711 height 11
click at [359, 305] on span "Context Menu Options" at bounding box center [355, 301] width 9 height 9
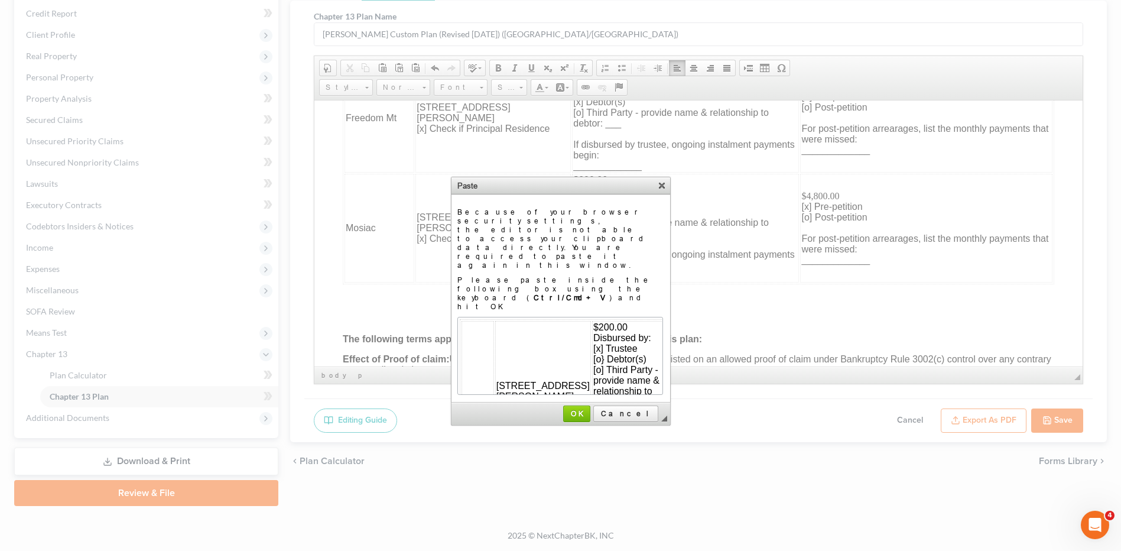
scroll to position [69, 31]
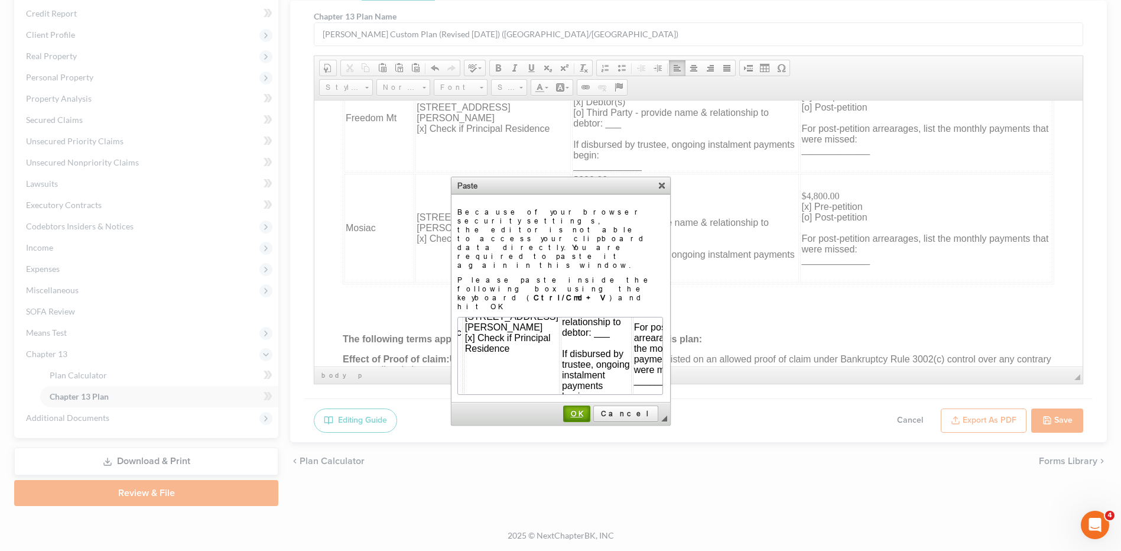
click at [589, 409] on span "OK" at bounding box center [576, 413] width 25 height 9
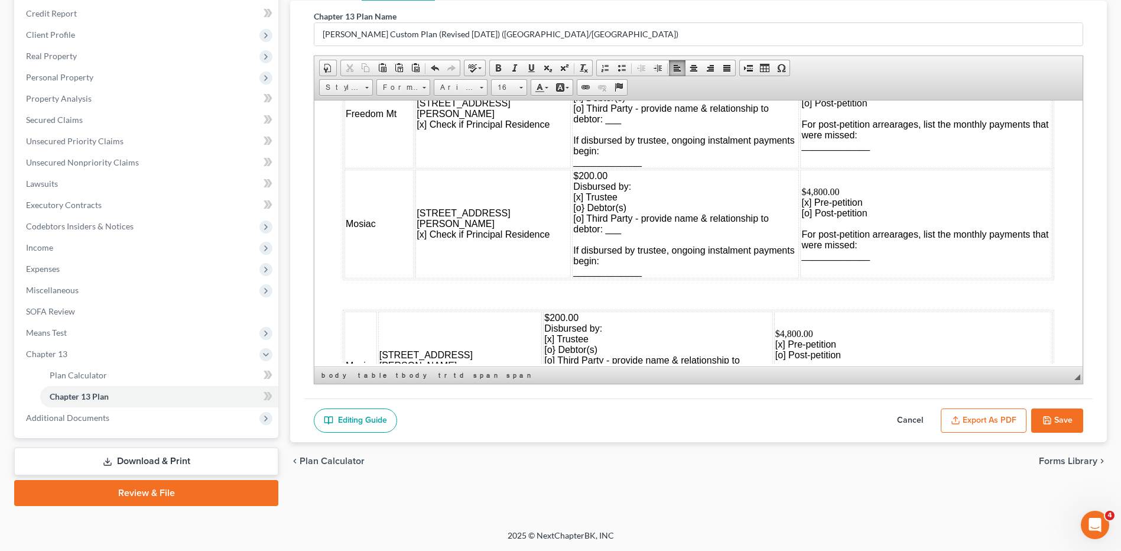
scroll to position [1241, 0]
click at [910, 419] on button "Cancel" at bounding box center [910, 420] width 52 height 25
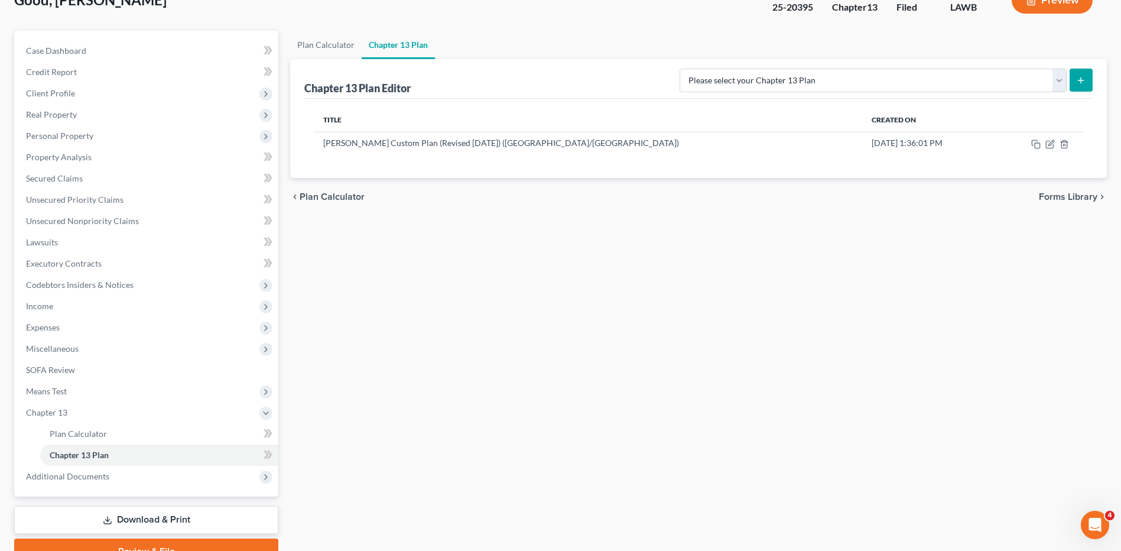
scroll to position [82, 0]
click at [1045, 144] on td at bounding box center [1038, 143] width 90 height 22
drag, startPoint x: 1050, startPoint y: 142, endPoint x: 623, endPoint y: 258, distance: 442.6
click at [1050, 142] on icon "button" at bounding box center [1050, 143] width 5 height 5
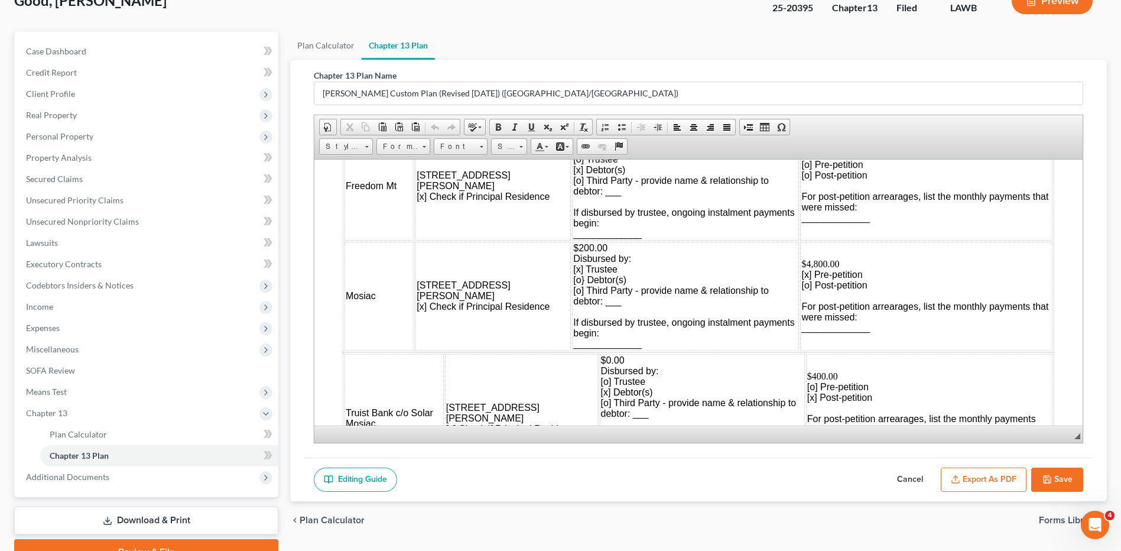
scroll to position [1241, 0]
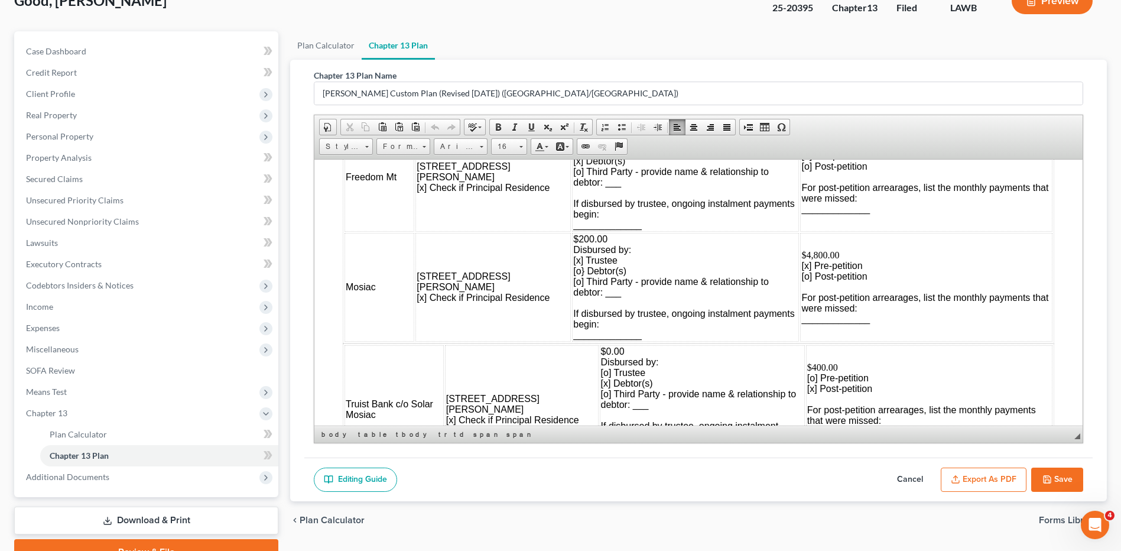
click at [348, 283] on span "Mosiac" at bounding box center [361, 286] width 30 height 10
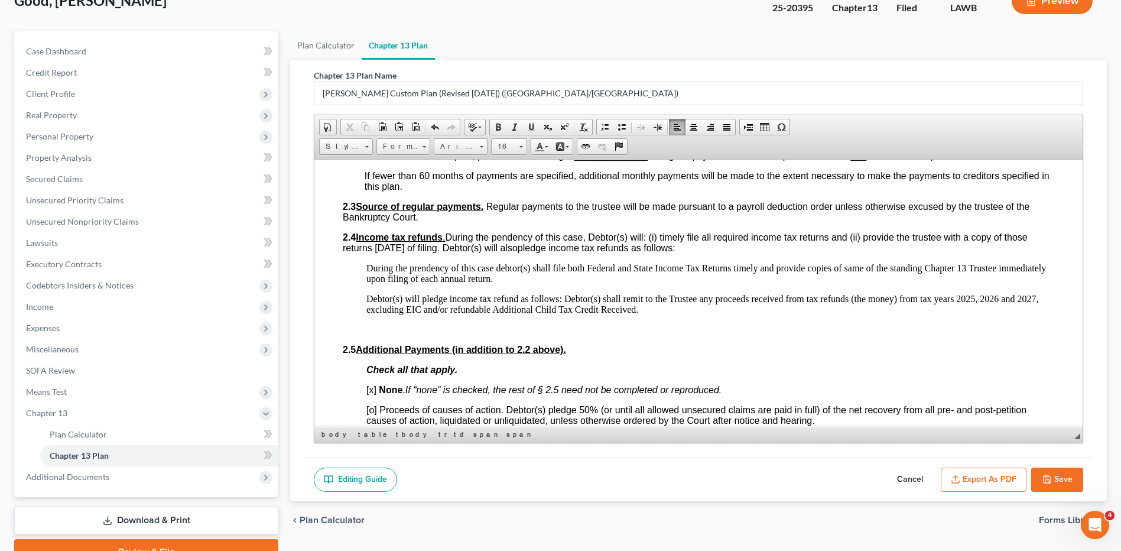
scroll to position [650, 0]
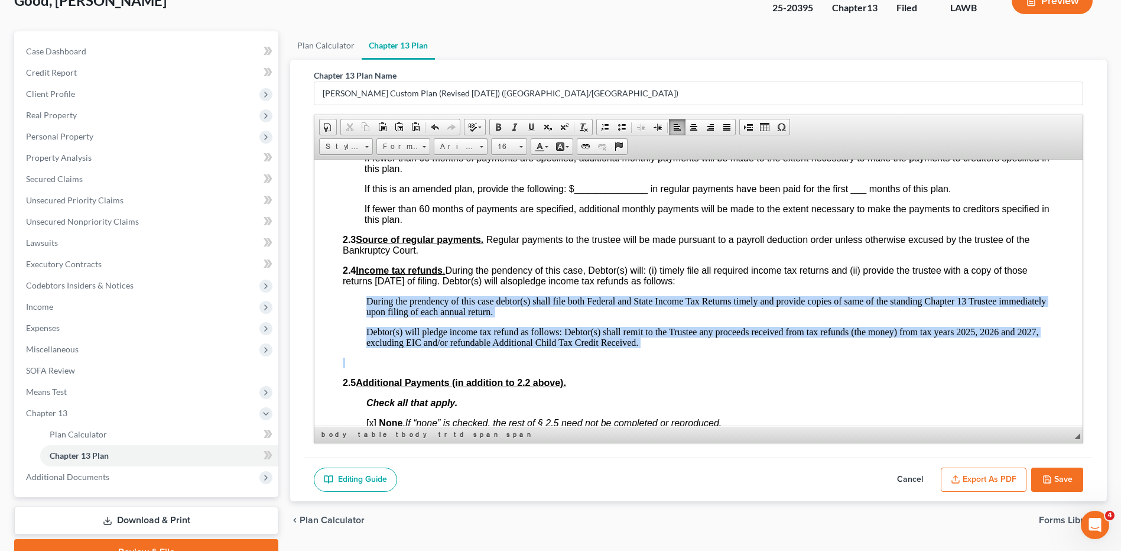
drag, startPoint x: 361, startPoint y: 297, endPoint x: 664, endPoint y: 357, distance: 308.4
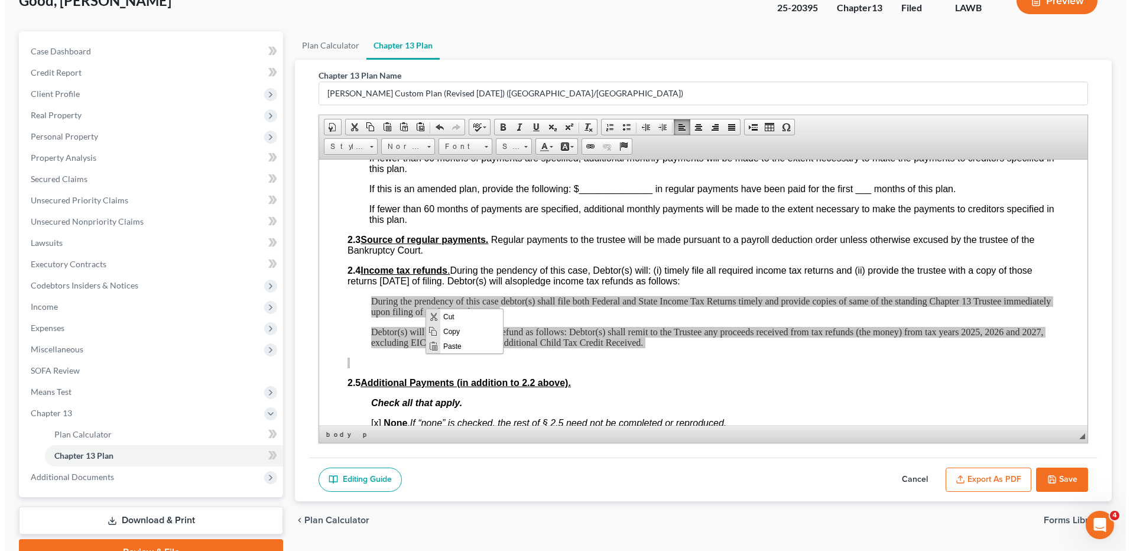
scroll to position [0, 0]
click at [450, 330] on span "Copy" at bounding box center [466, 330] width 63 height 15
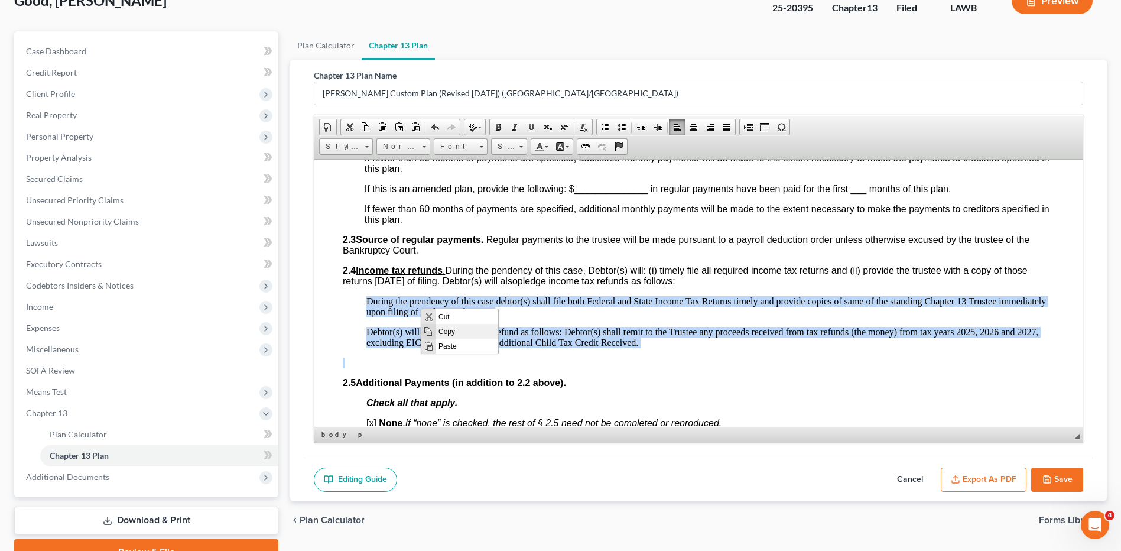
copy body "During the prendency of this case debtor(s) shall file both Federal and State I…"
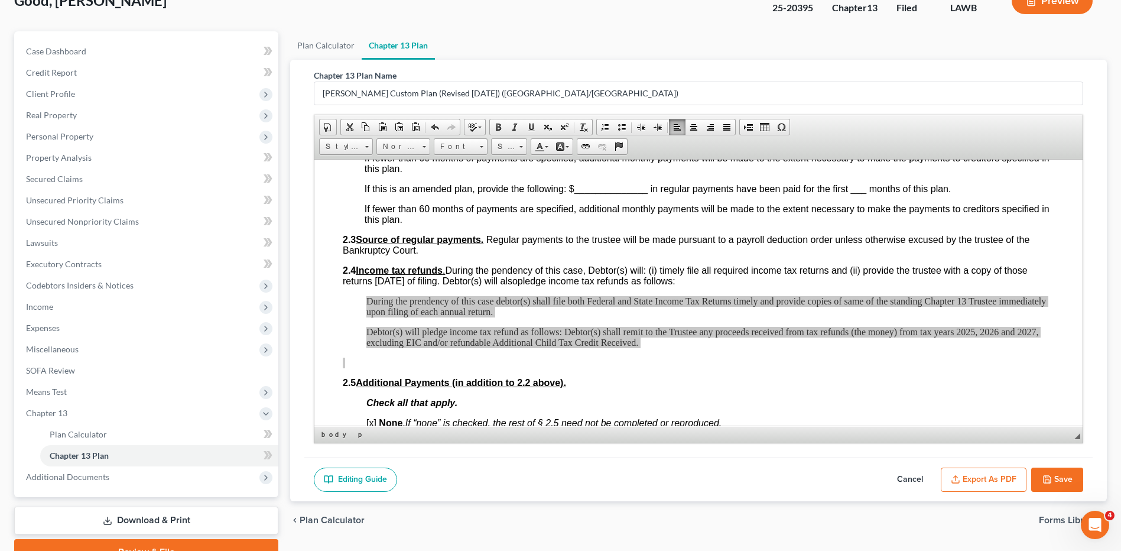
click at [905, 479] on button "Cancel" at bounding box center [910, 479] width 52 height 25
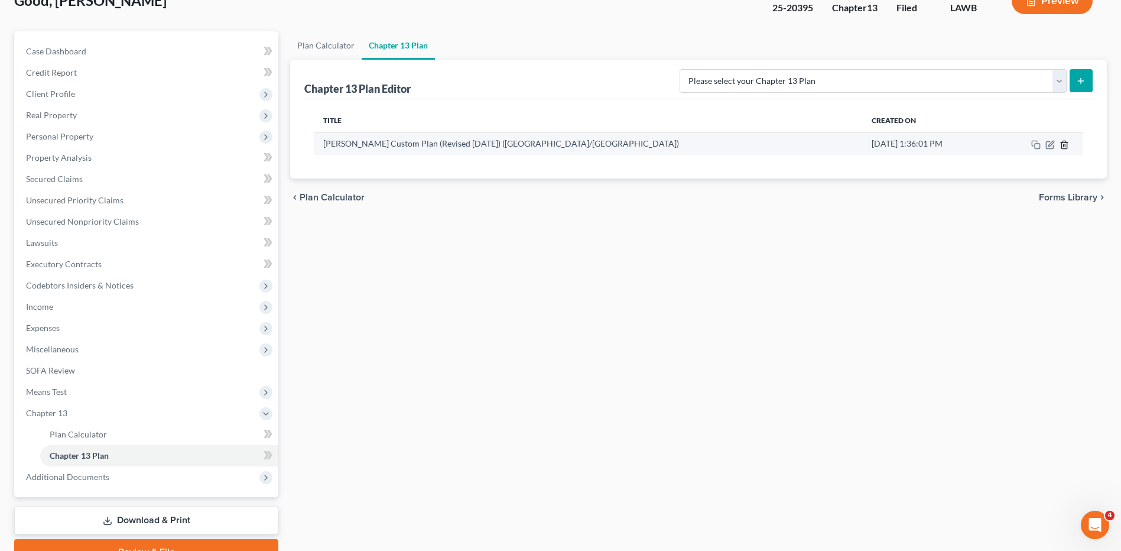
click at [1065, 140] on icon "button" at bounding box center [1063, 144] width 9 height 9
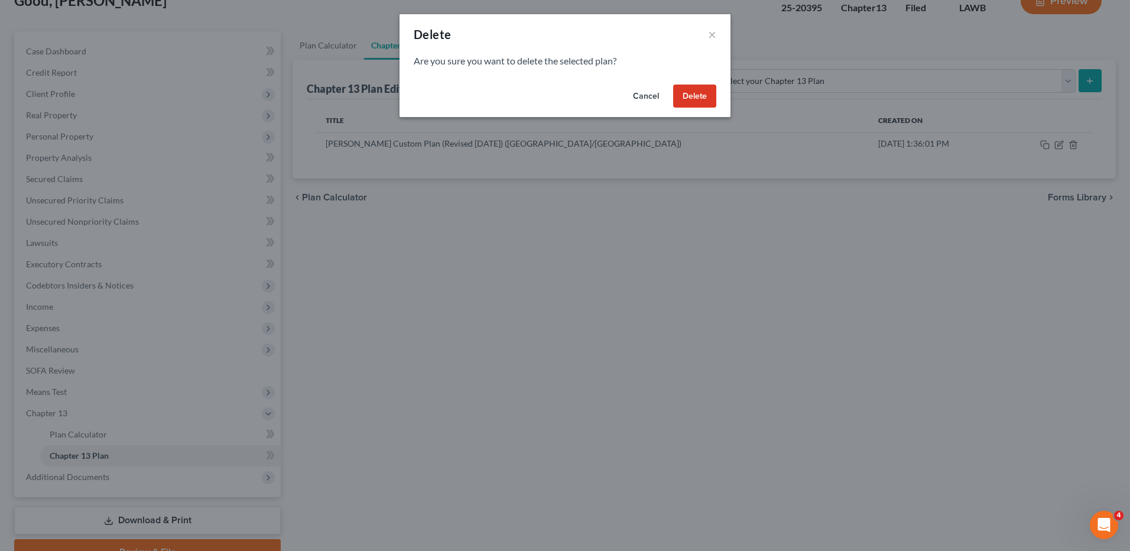
click at [701, 103] on button "Delete" at bounding box center [694, 96] width 43 height 24
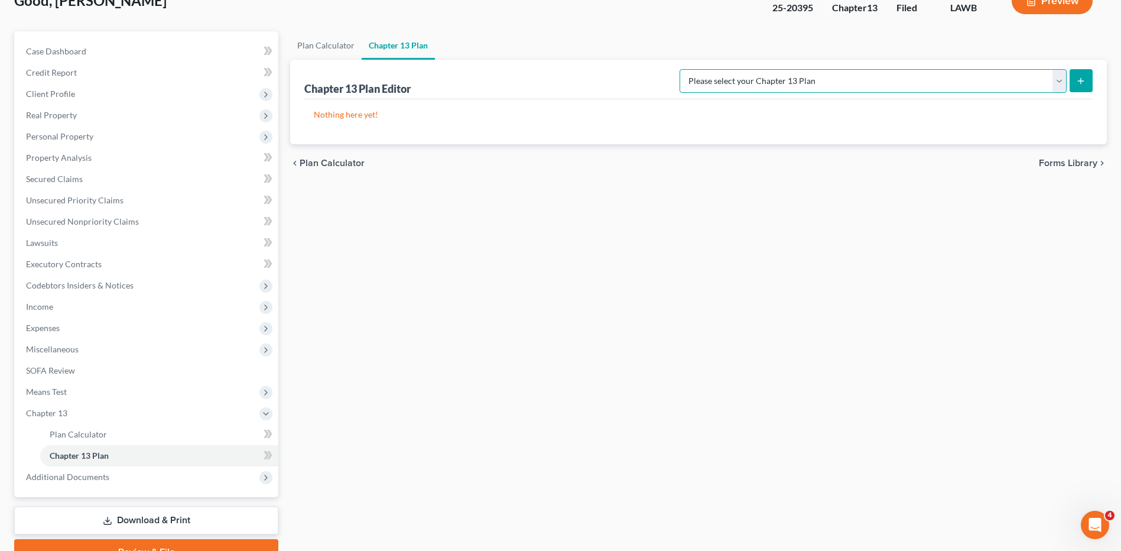
click at [899, 92] on select "Please select your Chapter 13 Plan [PERSON_NAME] Custom Plan (Revised [DATE]) […" at bounding box center [872, 81] width 387 height 24
select select "1"
click at [804, 69] on select "Please select your Chapter 13 Plan [PERSON_NAME] Custom Plan (Revised [DATE]) […" at bounding box center [872, 81] width 387 height 24
click at [1078, 74] on button "submit" at bounding box center [1080, 80] width 23 height 23
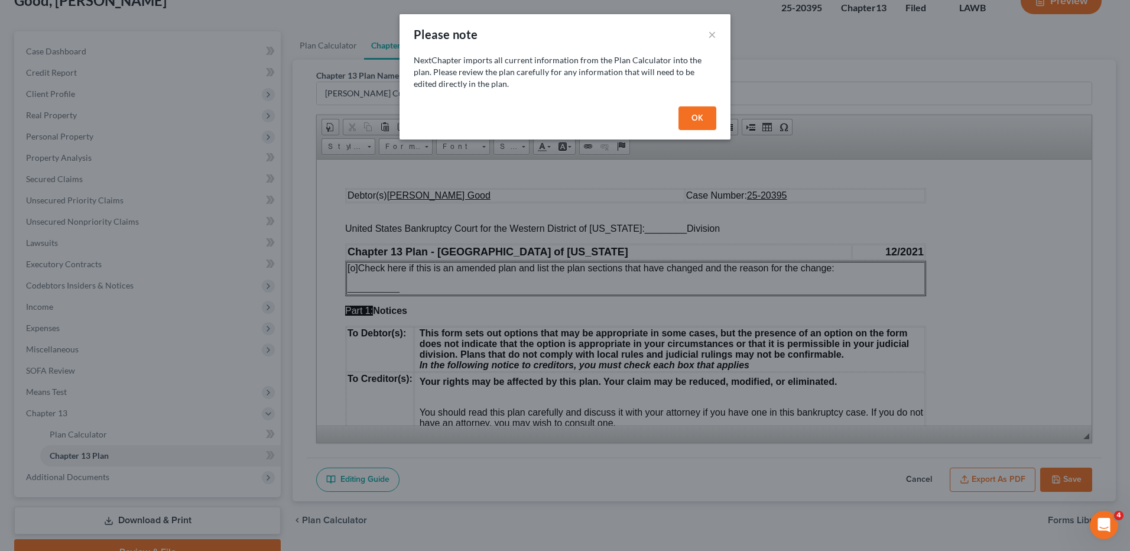
click at [711, 112] on button "OK" at bounding box center [697, 118] width 38 height 24
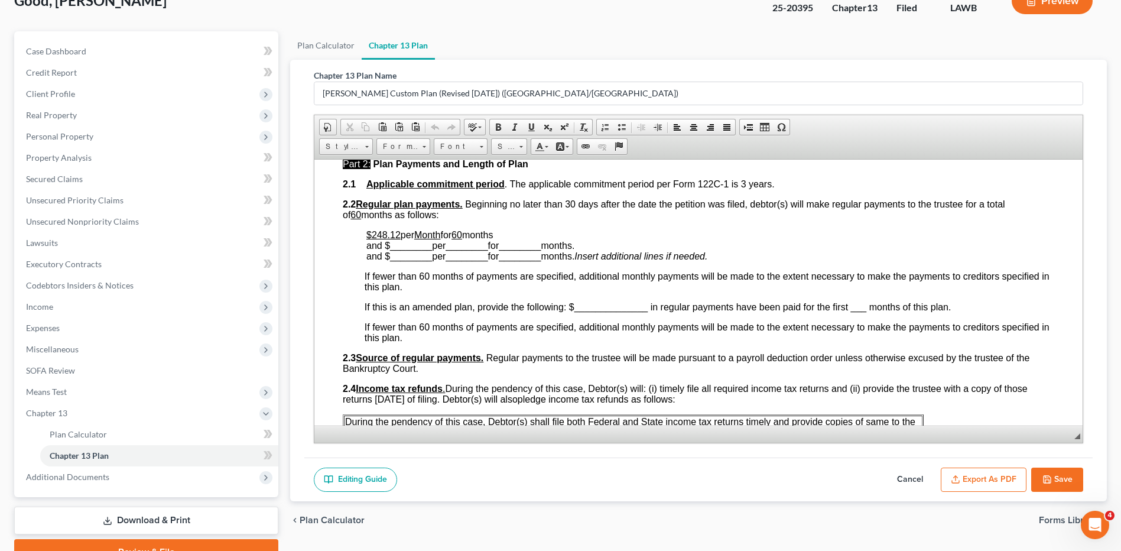
scroll to position [650, 0]
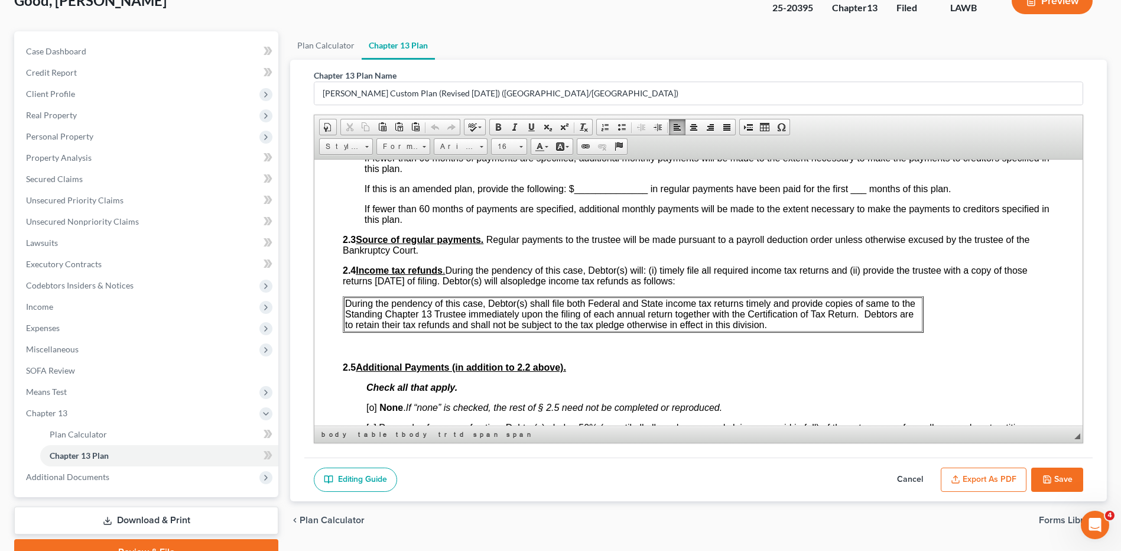
drag, startPoint x: 341, startPoint y: 299, endPoint x: 395, endPoint y: 321, distance: 58.3
click at [430, 388] on span "Delete Table" at bounding box center [441, 390] width 63 height 15
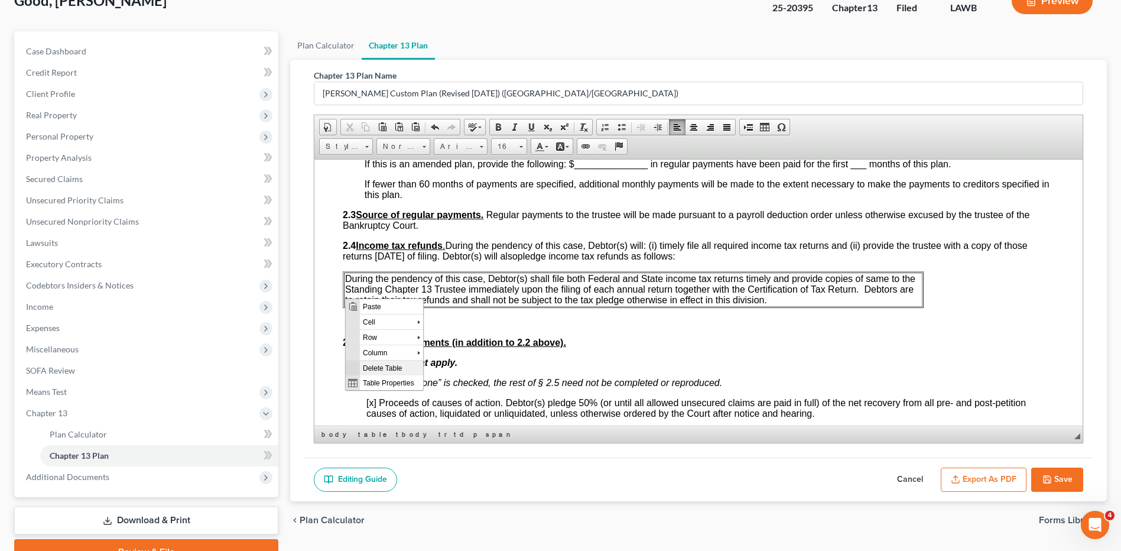
click at [373, 363] on span "Delete Table" at bounding box center [391, 367] width 63 height 15
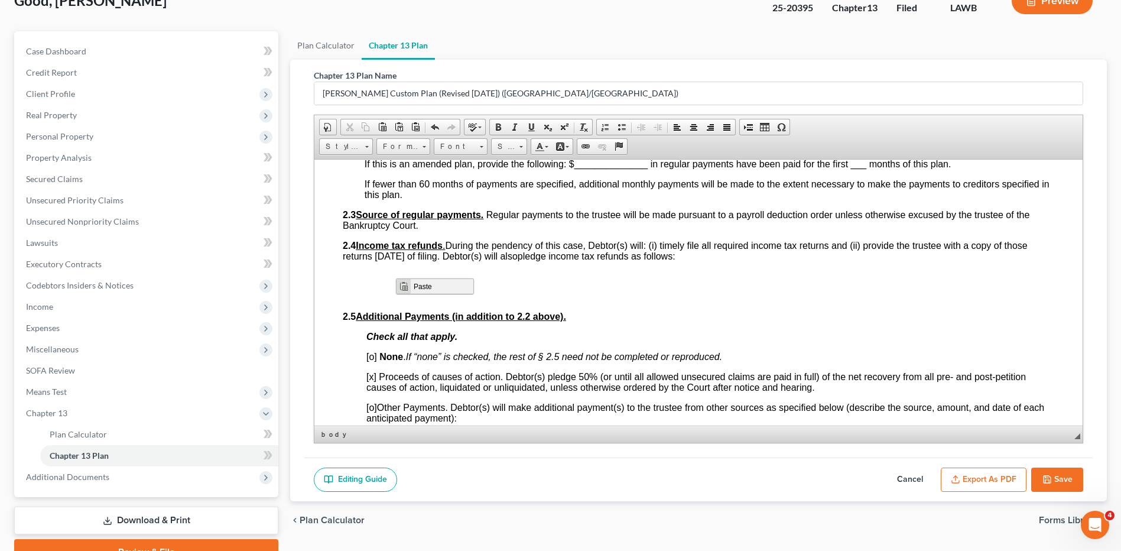
click at [418, 287] on span "Paste" at bounding box center [442, 285] width 63 height 15
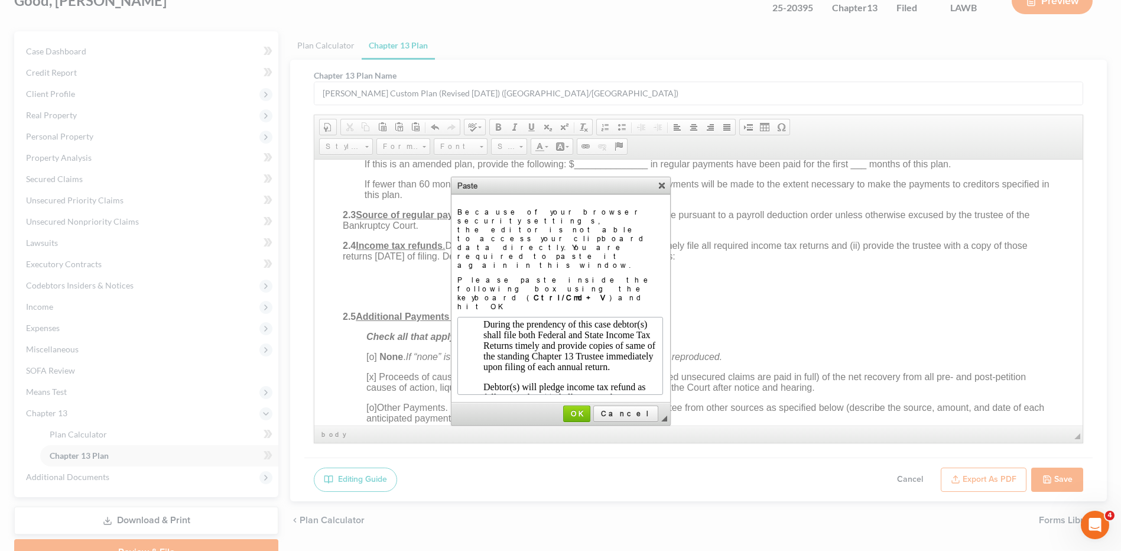
scroll to position [82, 0]
click at [590, 405] on link "OK" at bounding box center [576, 413] width 27 height 17
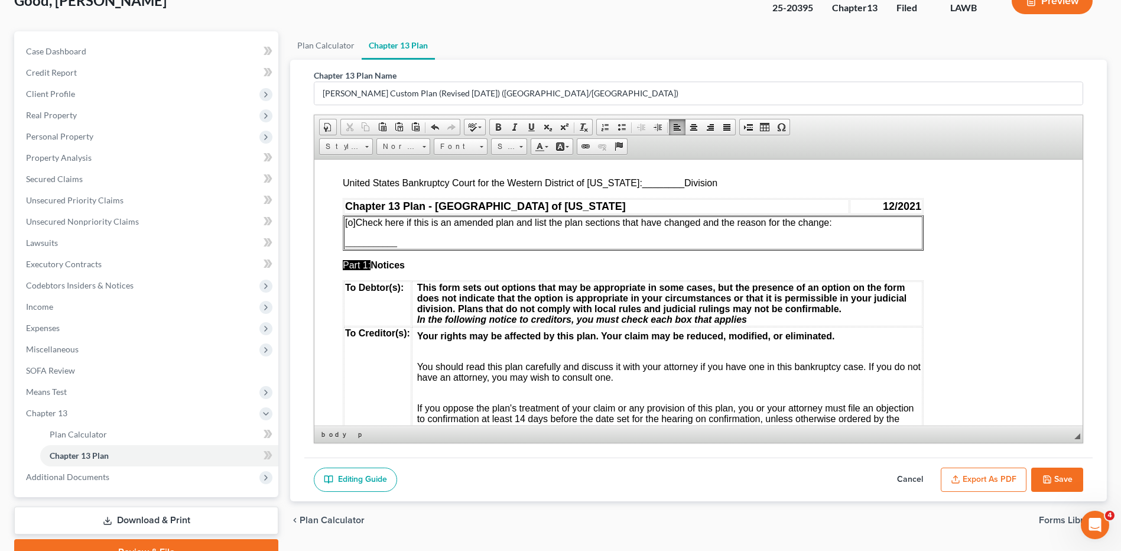
scroll to position [0, 0]
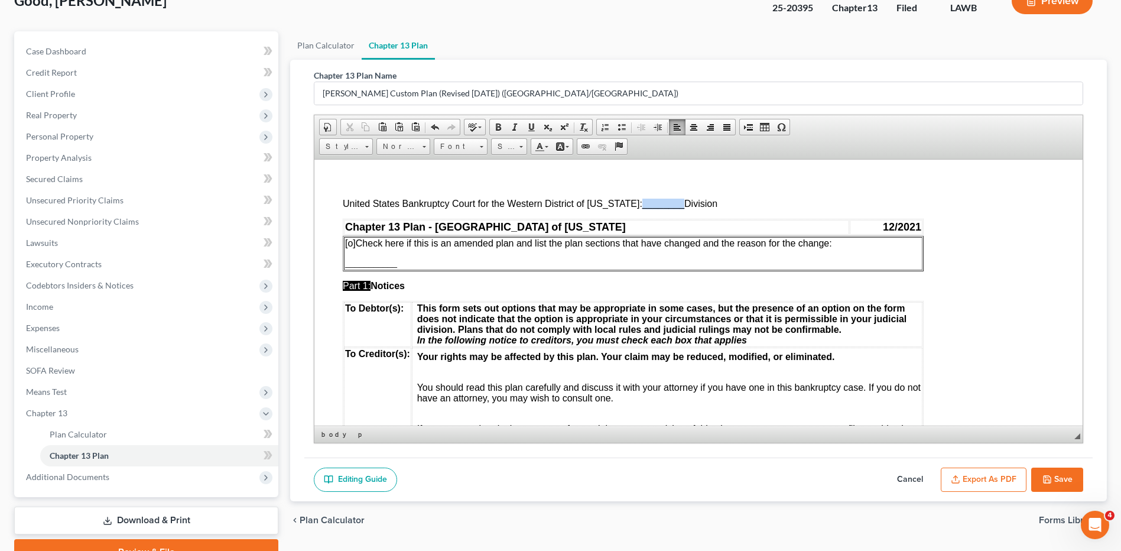
drag, startPoint x: 675, startPoint y: 206, endPoint x: 633, endPoint y: 200, distance: 42.4
click at [633, 200] on span "United States Bankruptcy Court for the Western District of [US_STATE]: ________…" at bounding box center [530, 203] width 375 height 10
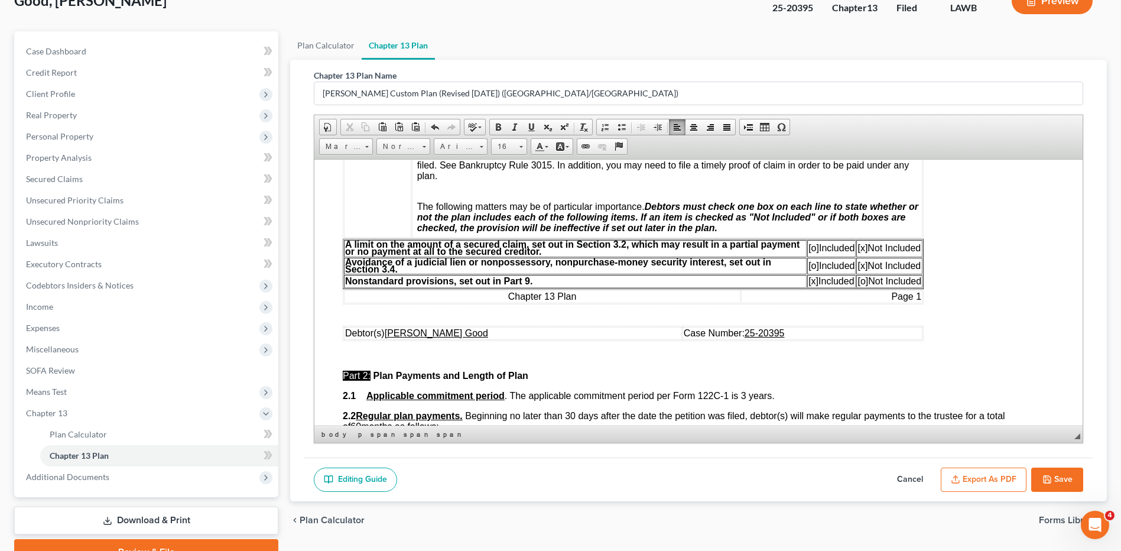
scroll to position [354, 0]
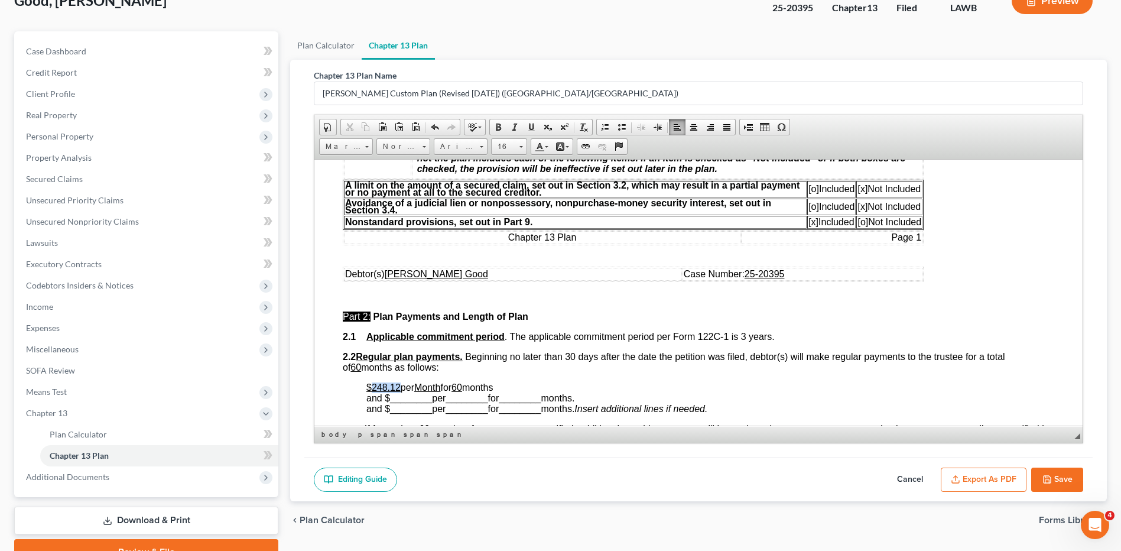
drag, startPoint x: 398, startPoint y: 385, endPoint x: 370, endPoint y: 385, distance: 27.2
click at [370, 385] on u "$248.12" at bounding box center [383, 387] width 34 height 10
drag, startPoint x: 401, startPoint y: 391, endPoint x: 372, endPoint y: 391, distance: 29.0
click at [372, 391] on p "$248.12 per Month for 60 months and $ ________ per ________ for ________ months…" at bounding box center [710, 398] width 688 height 32
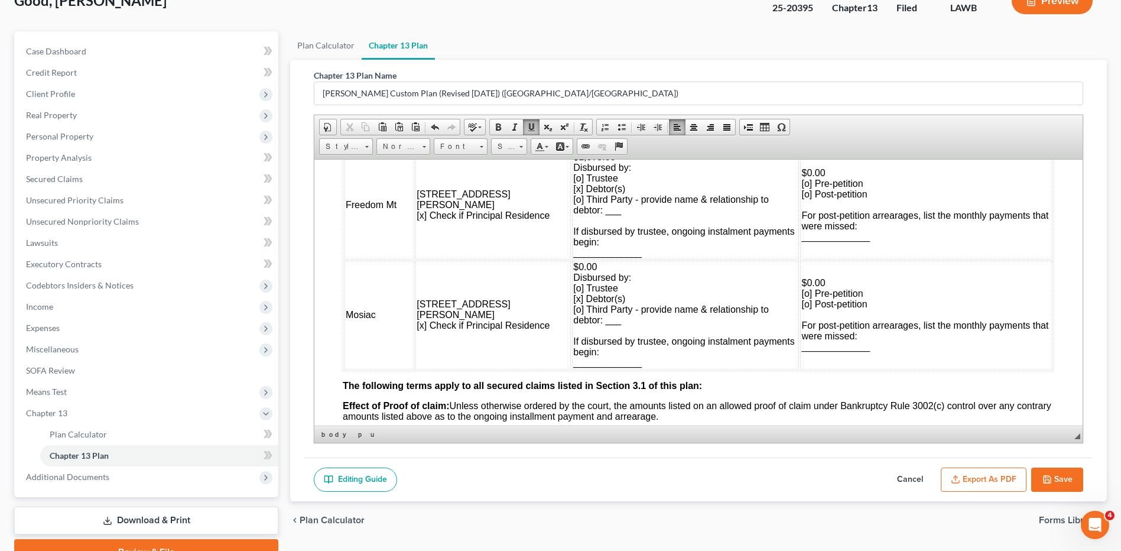
scroll to position [1241, 0]
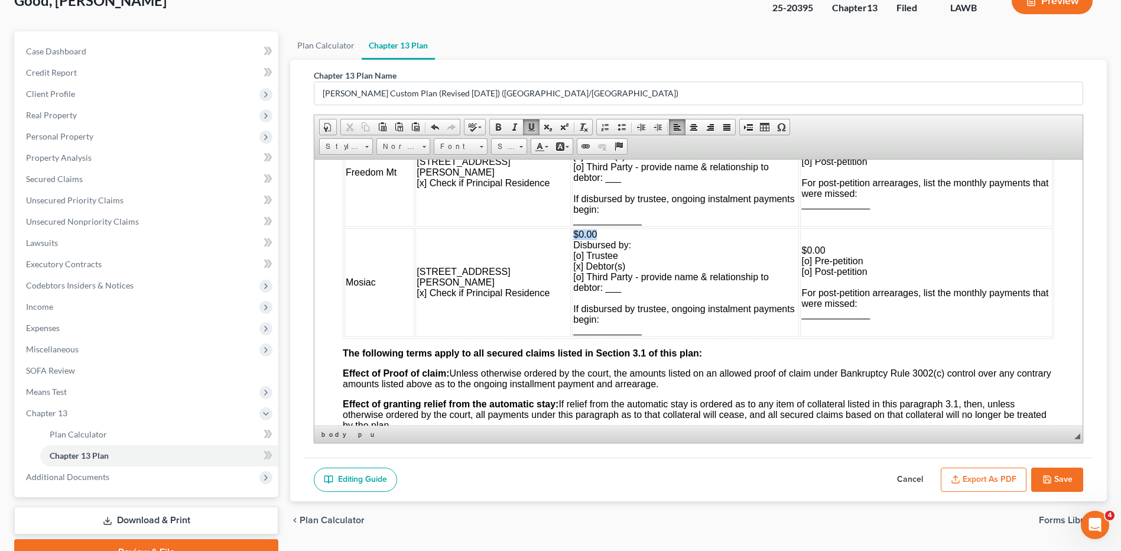
drag, startPoint x: 568, startPoint y: 234, endPoint x: 539, endPoint y: 235, distance: 29.0
click at [572, 235] on td "$0.00 Disbursed by: [o] Trustee [x] Debtor(s) [o] Third Party - provide name & …" at bounding box center [685, 281] width 227 height 109
click at [573, 271] on span "Disbursed by: [o] Trustee [x] Debtor(s) [o] Third Party - provide name & relati…" at bounding box center [683, 286] width 221 height 95
click at [573, 270] on span "Disbursed by: [o] Trustee [x] Debtor(s) [o] Third Party - provide name & relati…" at bounding box center [683, 286] width 221 height 95
click at [573, 253] on span "Disbursed by: [o] Trustee [o] Debtor(s) [o] Third Party - provide name & relati…" at bounding box center [683, 286] width 221 height 95
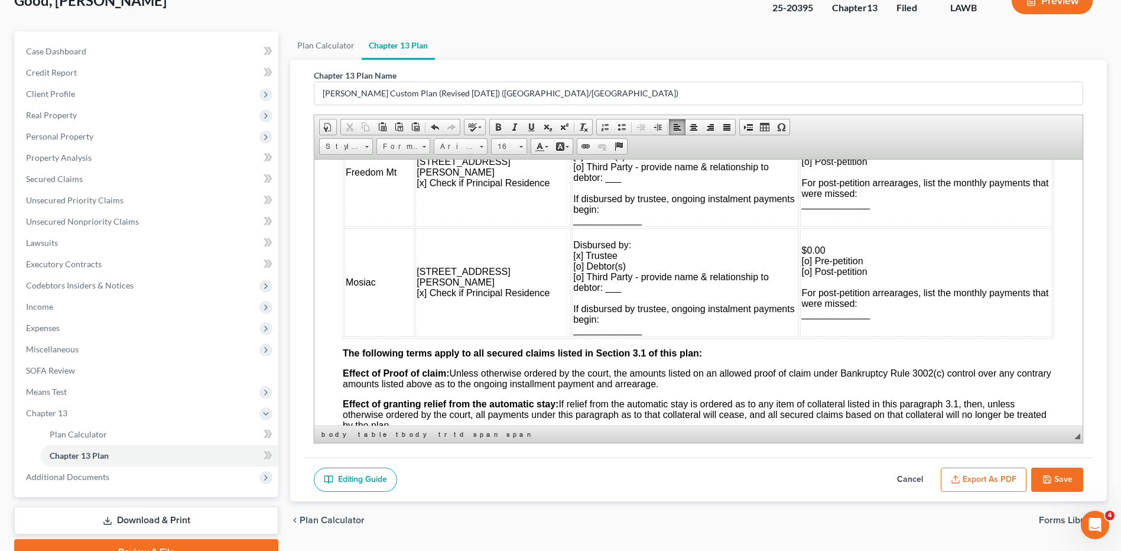
scroll to position [1300, 0]
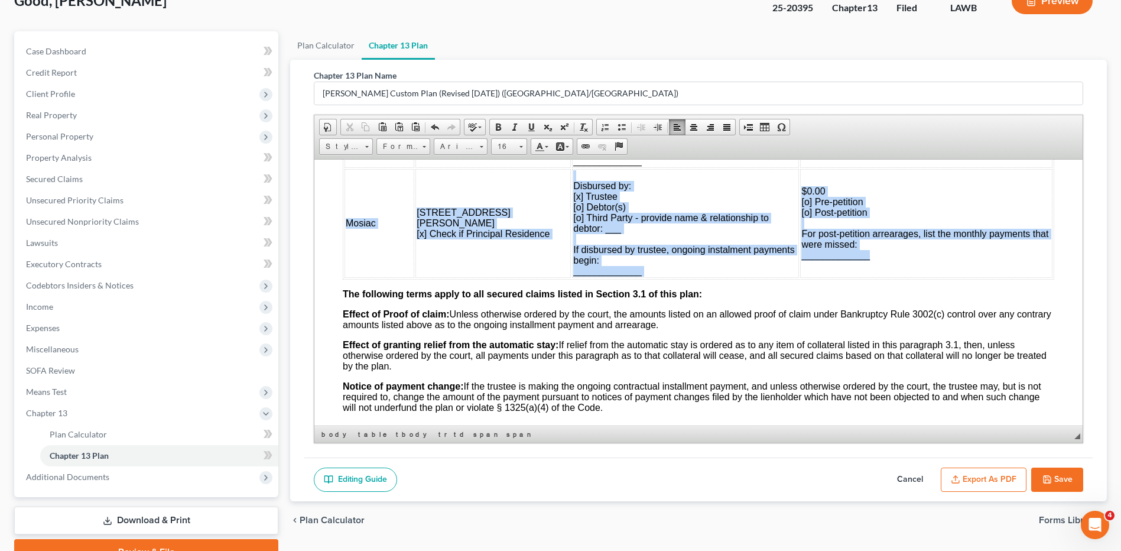
drag, startPoint x: 347, startPoint y: 172, endPoint x: 906, endPoint y: 254, distance: 565.5
click at [906, 254] on tr "Mosiac [STREET_ADDRESS][PERSON_NAME] [x] Check if Principal Residence Disbursed…" at bounding box center [698, 222] width 708 height 109
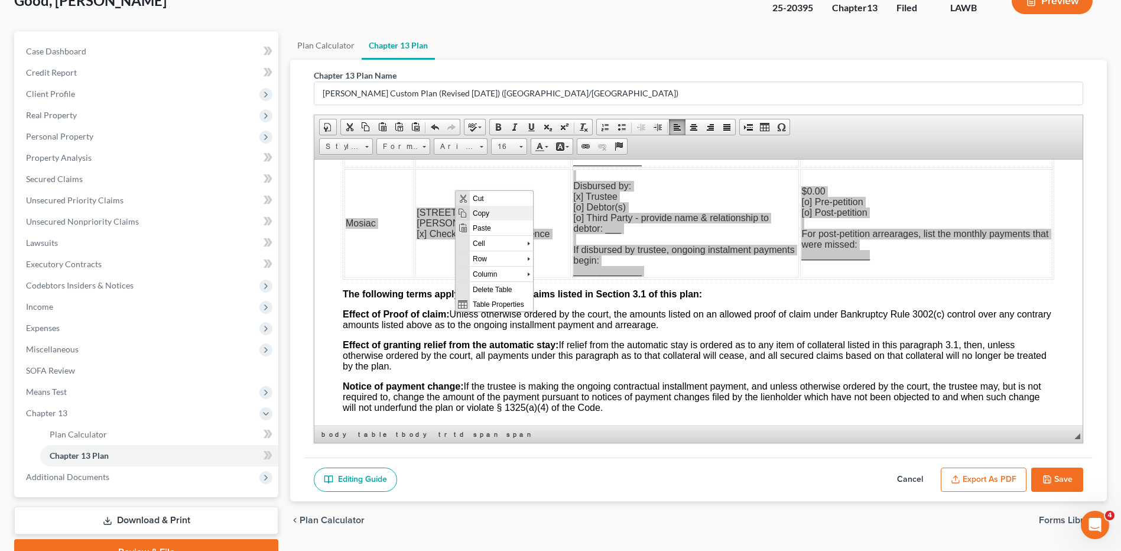
click at [466, 212] on span "Context Menu Options" at bounding box center [462, 212] width 9 height 9
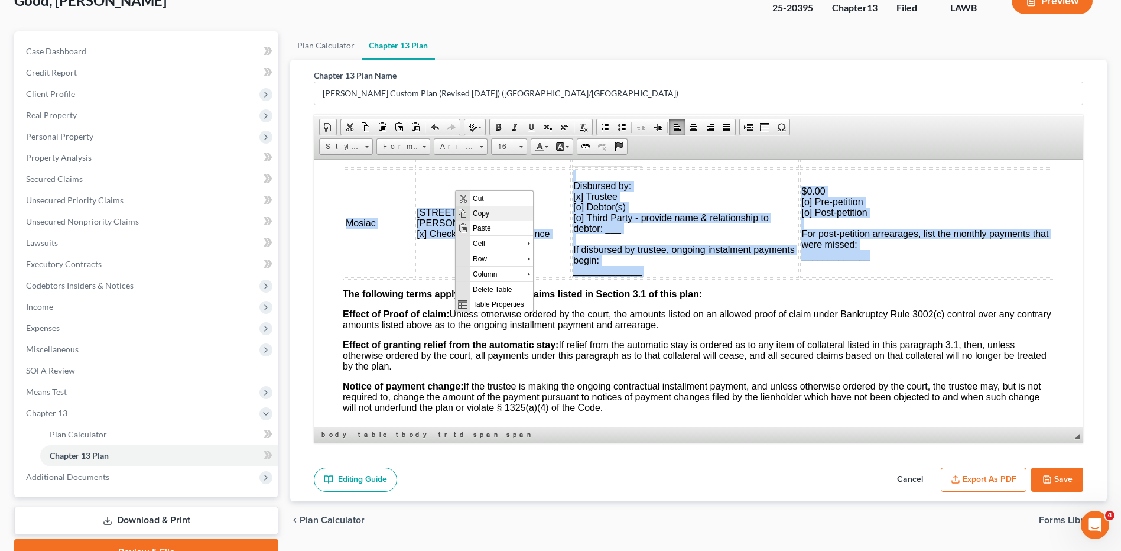
copy tr "Mosiac [STREET_ADDRESS][PERSON_NAME] [x] Check if Principal Residence Disbursed…"
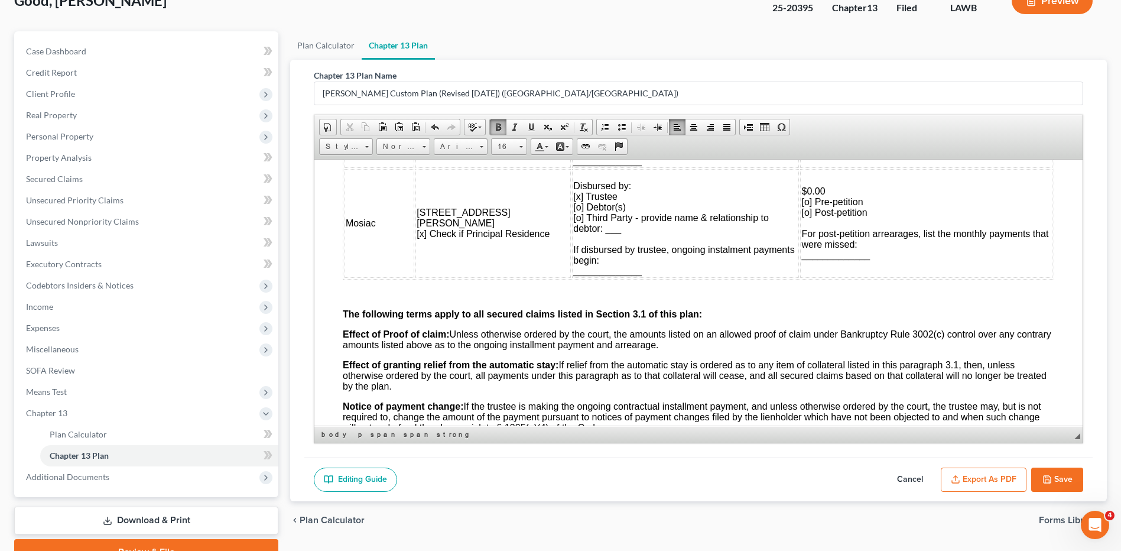
click at [349, 359] on p at bounding box center [698, 375] width 711 height 32
drag, startPoint x: 349, startPoint y: 290, endPoint x: 663, endPoint y: 449, distance: 352.5
click at [373, 297] on span "Paste" at bounding box center [394, 297] width 63 height 15
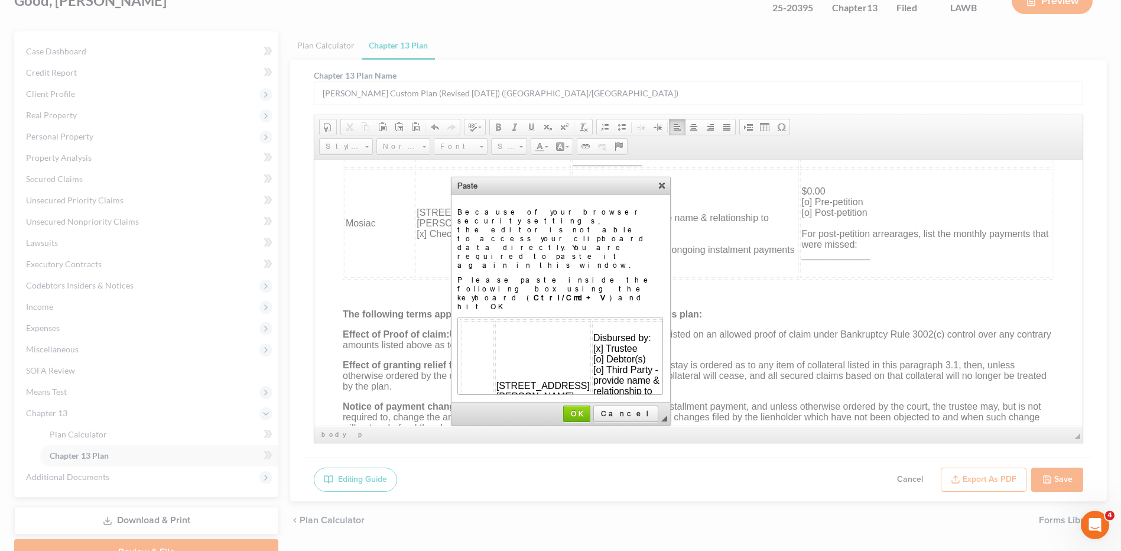
scroll to position [69, 31]
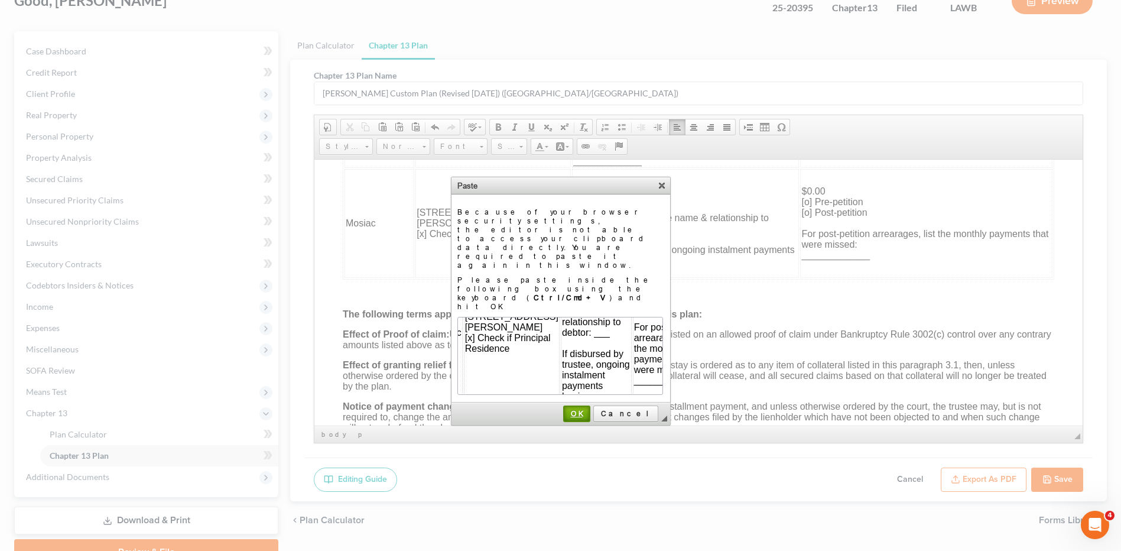
click at [590, 405] on link "OK" at bounding box center [576, 413] width 27 height 17
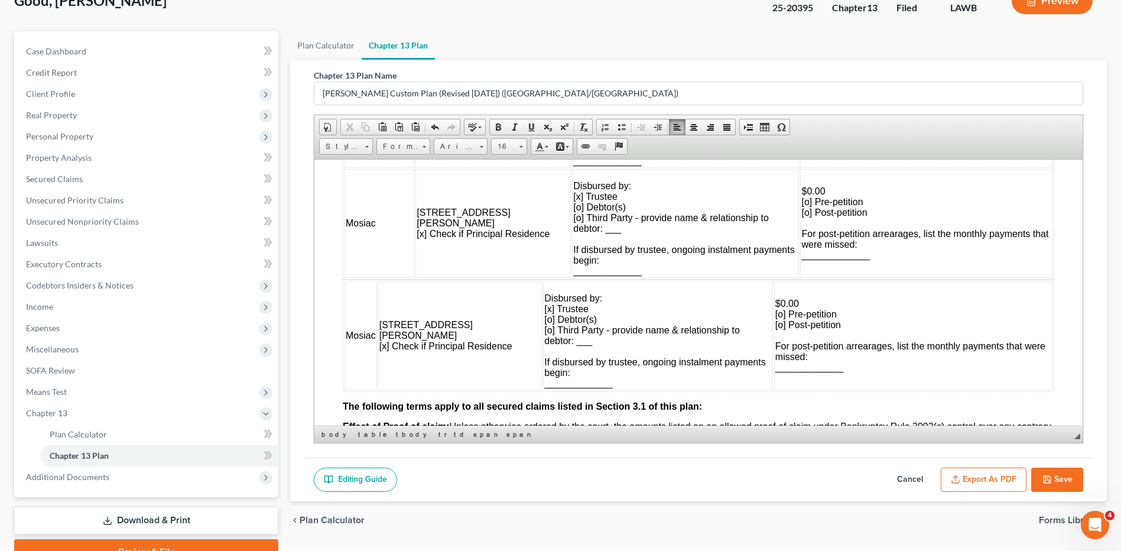
scroll to position [0, 0]
click at [371, 291] on td "Mosiac" at bounding box center [360, 335] width 32 height 109
click table "Mosiac [STREET_ADDRESS][PERSON_NAME] [x] Check if Principal Residence Disbursed…"
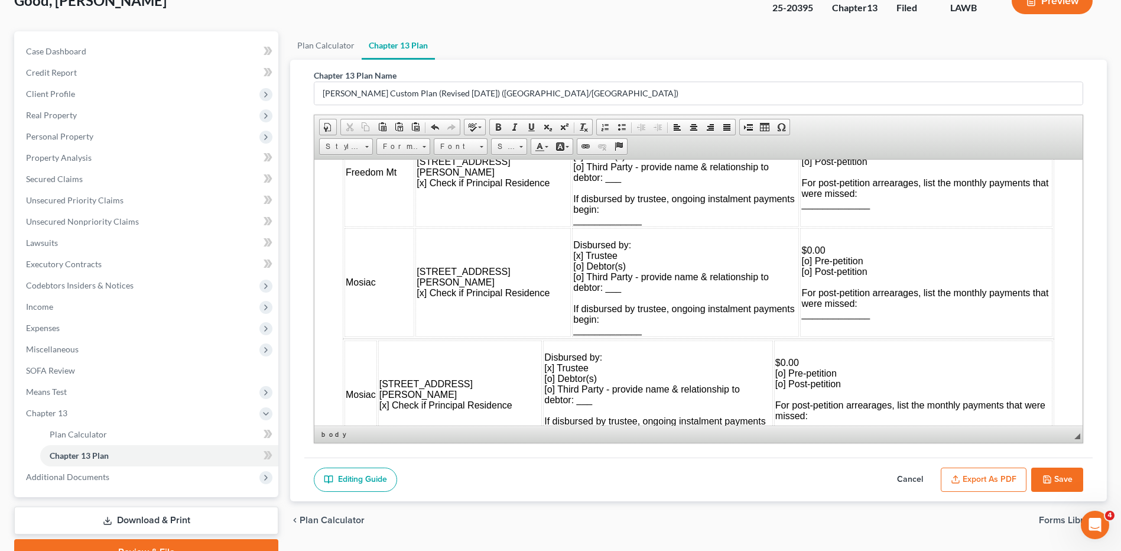
scroll to position [1300, 0]
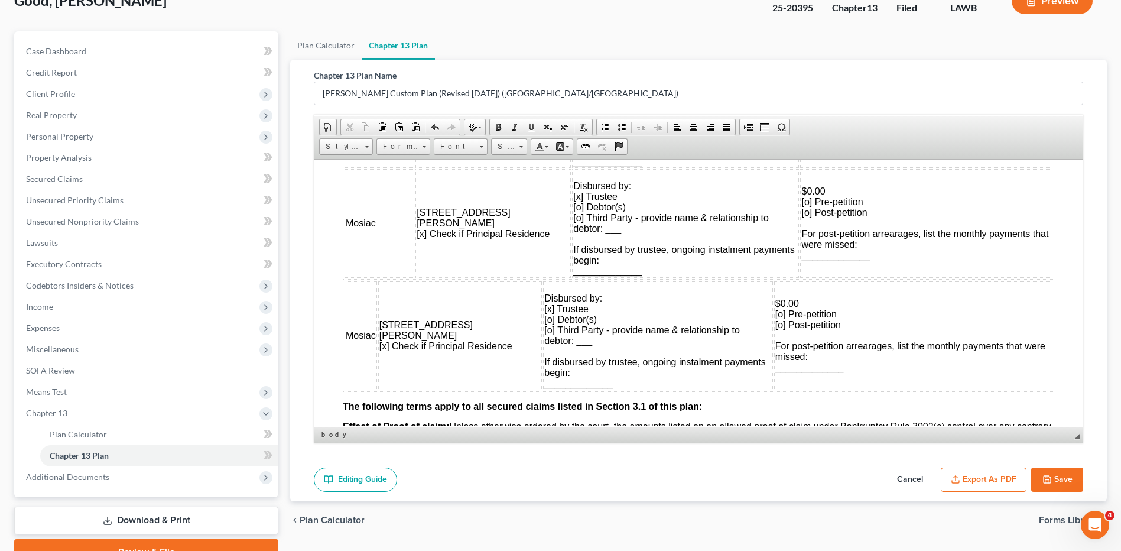
click at [600, 345] on td "Disbursed by: [x] Trustee [o] Debtor(s) [o] Third Party - provide name & relati…" at bounding box center [658, 335] width 230 height 109
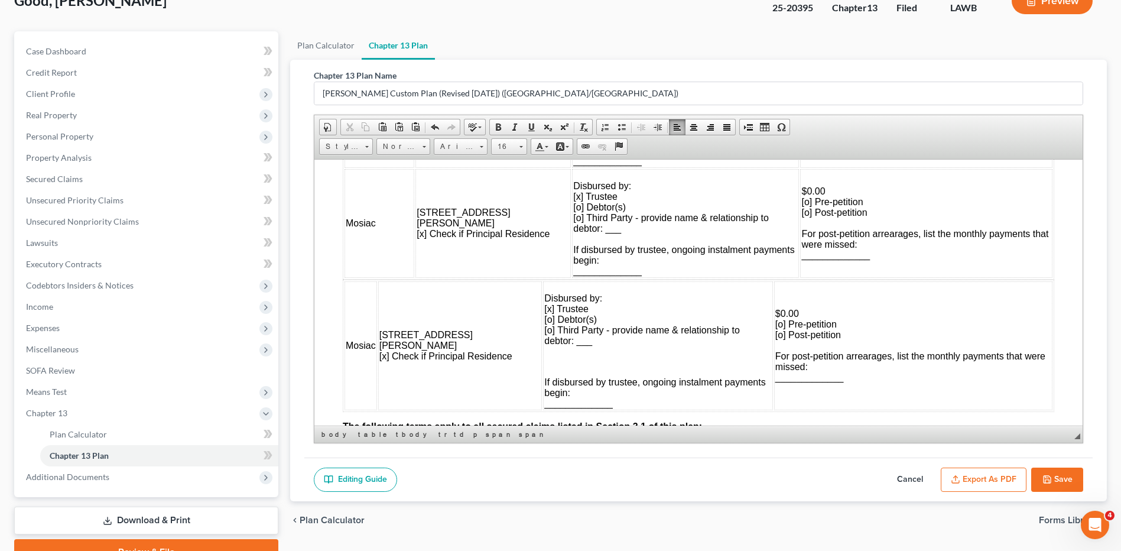
click at [572, 338] on span "Disbursed by: [x] Trustee [o] Debtor(s) [o] Third Party - provide name & relati…" at bounding box center [642, 318] width 196 height 53
click at [577, 353] on td "Disbursed by: [x] Trustee [o] Debtor(s) [o] Third Party - provide name & relati…" at bounding box center [658, 345] width 230 height 129
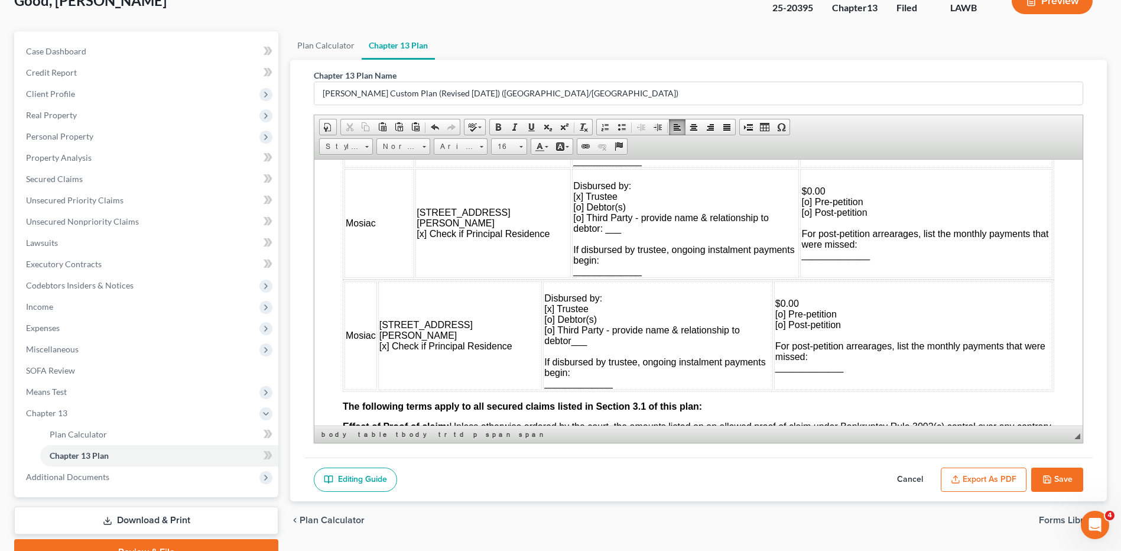
click at [569, 347] on p "Disbursed by: [x] Trustee [o] Debtor(s) [o] Third Party - provide name & relati…" at bounding box center [657, 335] width 227 height 106
click at [569, 339] on span "Disbursed by: [x] Trustee [o] Debtor(s) [o] Third Party - provide name & relati…" at bounding box center [642, 318] width 196 height 53
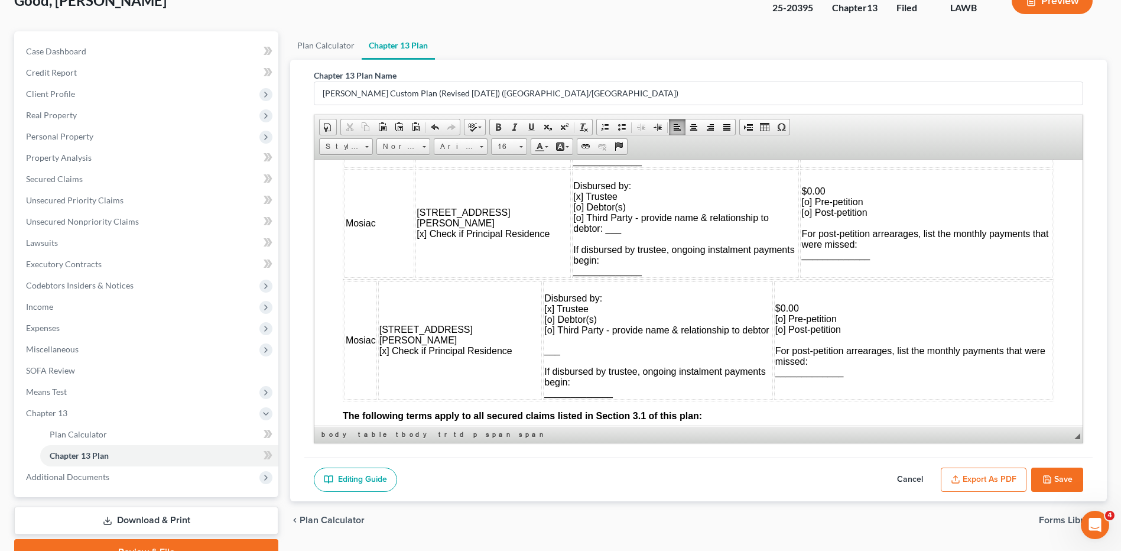
click at [765, 293] on p "Disbursed by: [x] Trustee [o] Debtor(s) [o] Third Party - provide name & relati…" at bounding box center [657, 308] width 227 height 53
click at [759, 385] on span "If disbursed by trustee, ongoing instalment payments begin: _____________" at bounding box center [654, 381] width 221 height 31
click at [760, 386] on span "If disbursed by trustee, ongoing instalment payments begin: _____________" at bounding box center [654, 381] width 221 height 31
click at [766, 375] on td "Disbursed by: [x] Trustee [o] Debtor(s) [o] Third Party - provide name & relati…" at bounding box center [658, 340] width 230 height 118
click at [766, 381] on p "___ If disbursed by trustee, ongoing instalment payment s begin: _____________" at bounding box center [657, 370] width 227 height 53
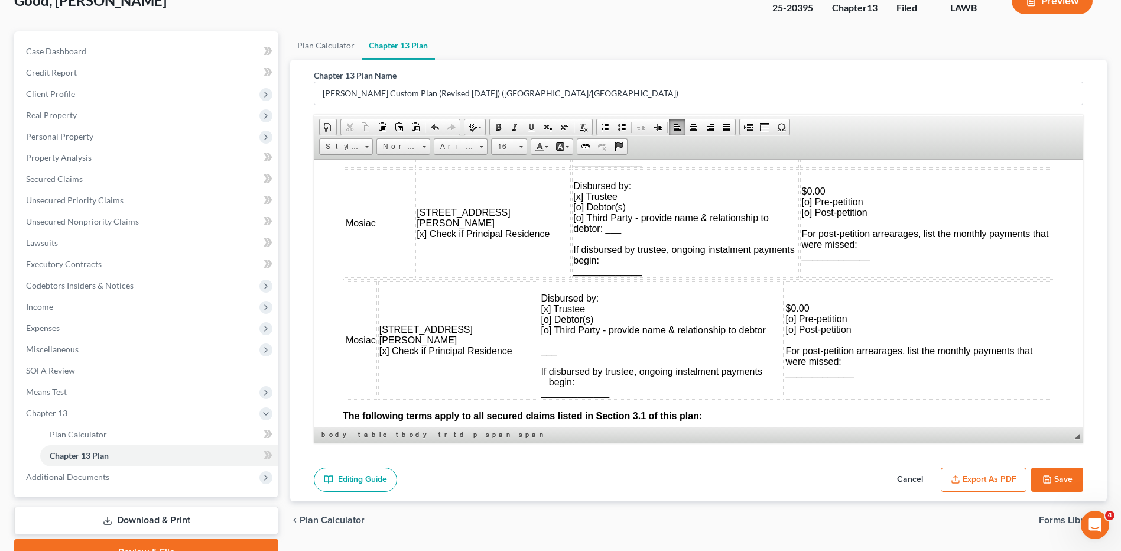
click at [532, 291] on td "[STREET_ADDRESS][PERSON_NAME] [x] Check if Principal Residence" at bounding box center [458, 340] width 161 height 118
click at [537, 221] on td "[STREET_ADDRESS][PERSON_NAME] [x] Check if Principal Residence" at bounding box center [492, 222] width 155 height 109
click at [533, 221] on td "[STREET_ADDRESS][PERSON_NAME] [x] Check if Principal Residence" at bounding box center [492, 222] width 155 height 109
click at [547, 379] on span "If disbursed by trustee, ongoing instalment payment s begin: _____________" at bounding box center [661, 381] width 240 height 31
click at [775, 246] on td "Disbursed by: [x] Trustee [o] Debtor(s) [o] Third Party - provide name & relati…" at bounding box center [685, 222] width 227 height 109
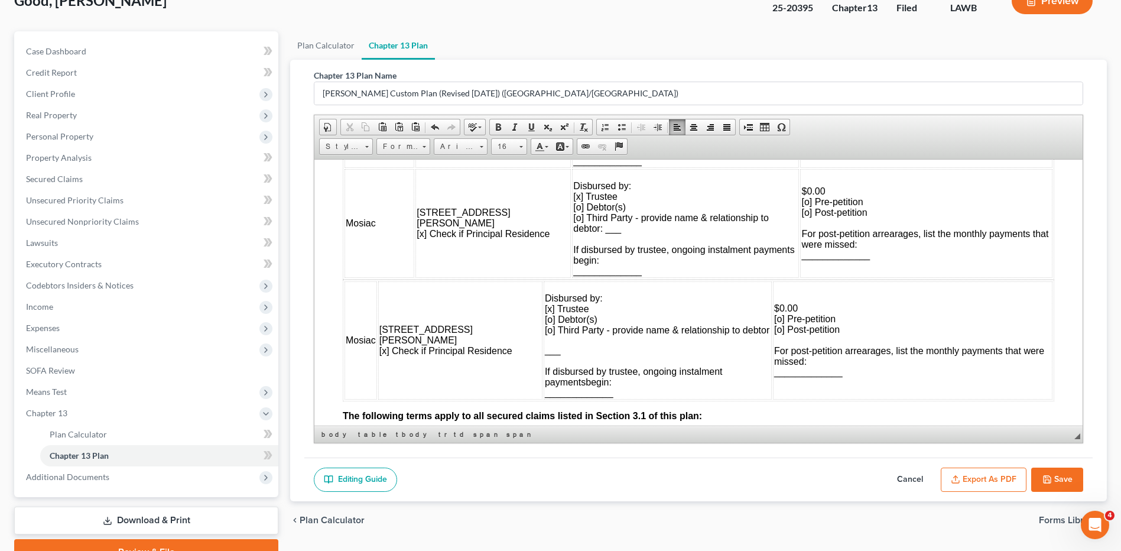
click at [800, 219] on td "$0.00 [o] Pre-petition [o] Post-petition For post-petition arrearages, list the…" at bounding box center [926, 222] width 252 height 109
click at [773, 218] on td "Disbursed by: [x] Trustee [o] Debtor(s) [o] Third Party - provide name & relati…" at bounding box center [685, 222] width 227 height 109
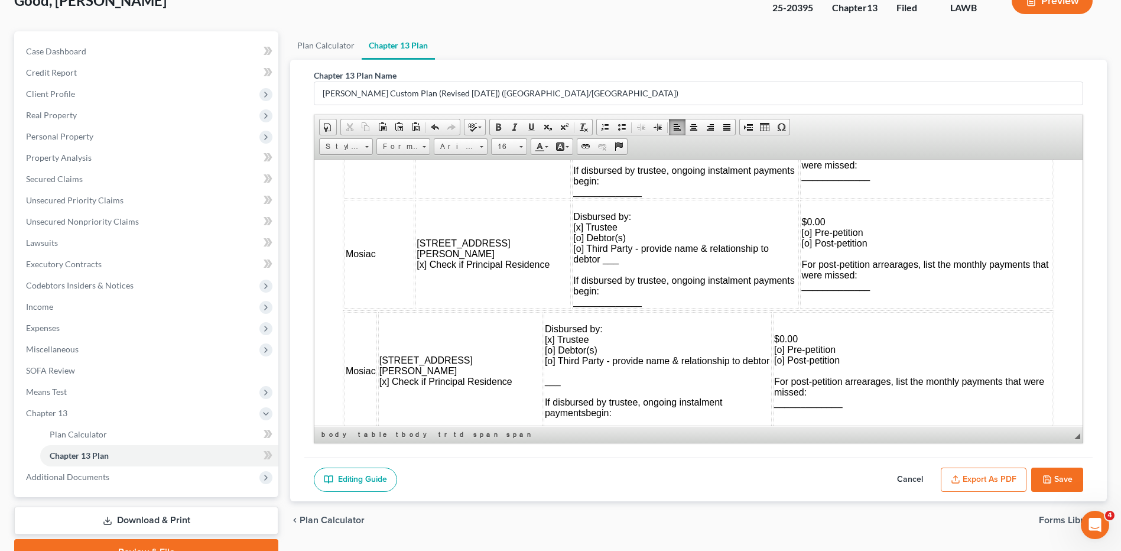
scroll to position [1241, 0]
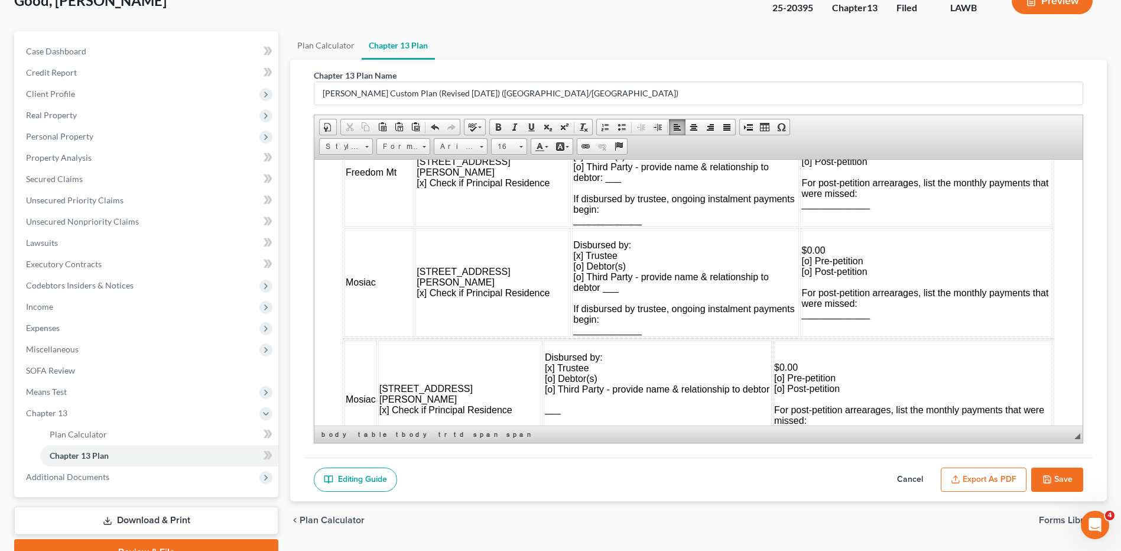
click at [551, 345] on p "Disbursed by: [x] Trustee [o] Debtor(s) [o] Third Party - provide name & relati…" at bounding box center [658, 367] width 226 height 53
drag, startPoint x: 799, startPoint y: 365, endPoint x: 777, endPoint y: 366, distance: 21.9
click at [777, 366] on td "$0.00 [o] Pre-petition [o] Post-petition For post-petition arrearages, list the…" at bounding box center [912, 399] width 279 height 118
click at [776, 389] on span "$400.00 [o] Pre-petition [o] Post-petition For post-petition arrearages, list t…" at bounding box center [909, 399] width 270 height 74
click at [779, 389] on span "$400.00 [o] Pre-petition [o] Post-petition For post-petition arrearages, list t…" at bounding box center [909, 399] width 270 height 74
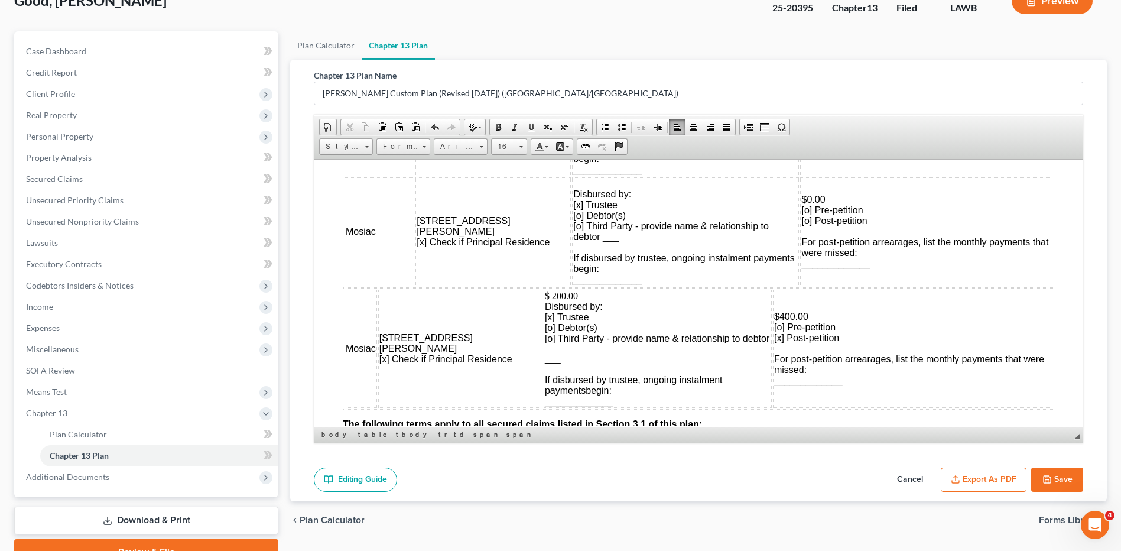
scroll to position [1300, 0]
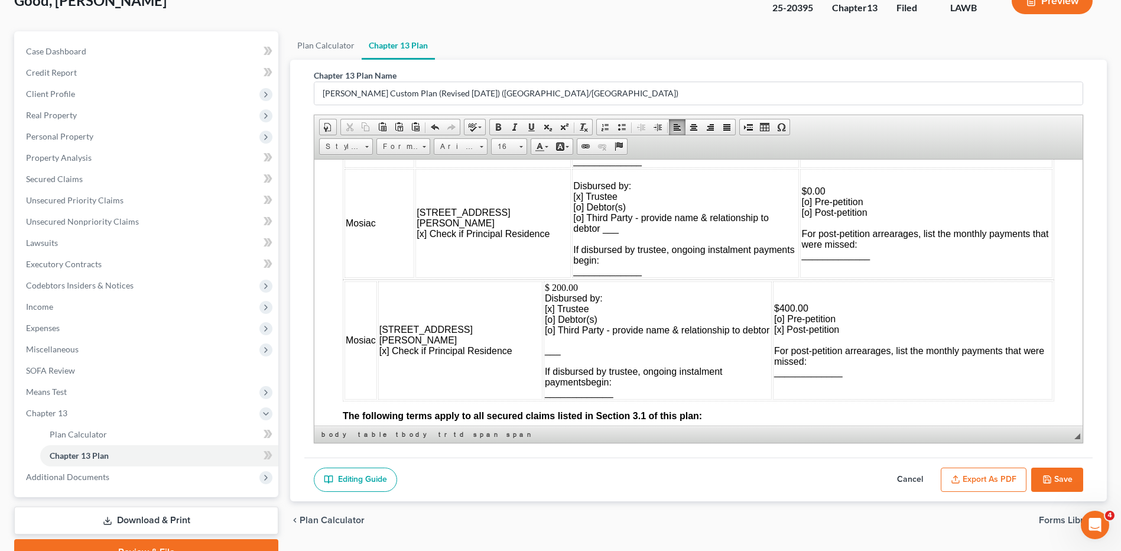
click at [837, 356] on td "$400.00 [o] Pre-petition [x] Post-petition For post-petition arrearages, list t…" at bounding box center [912, 340] width 279 height 118
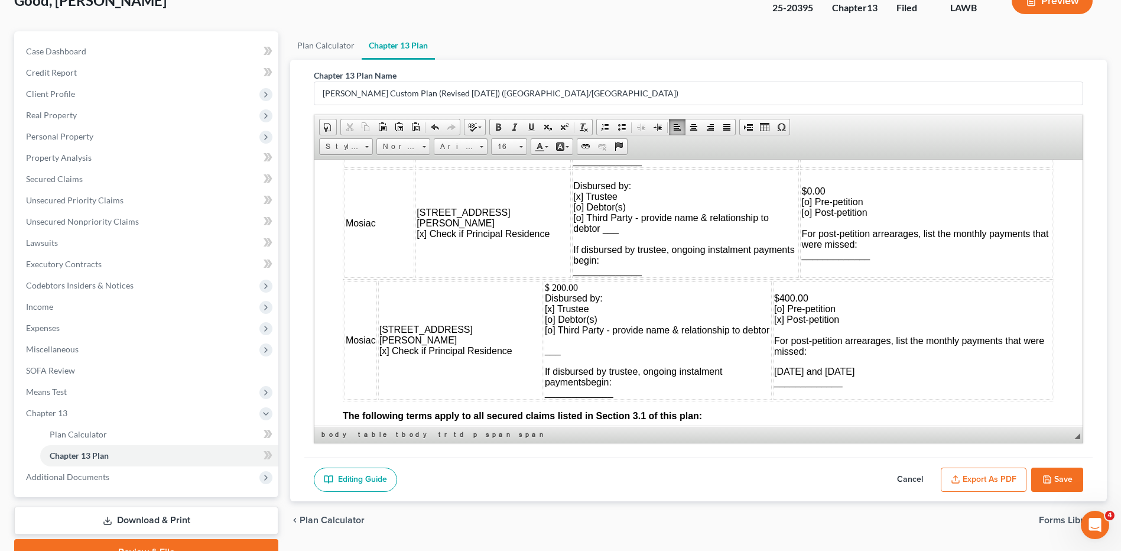
click at [603, 383] on p "___ If disbursed by trustee, ongoing instalment payment s begin: _____________" at bounding box center [658, 370] width 226 height 53
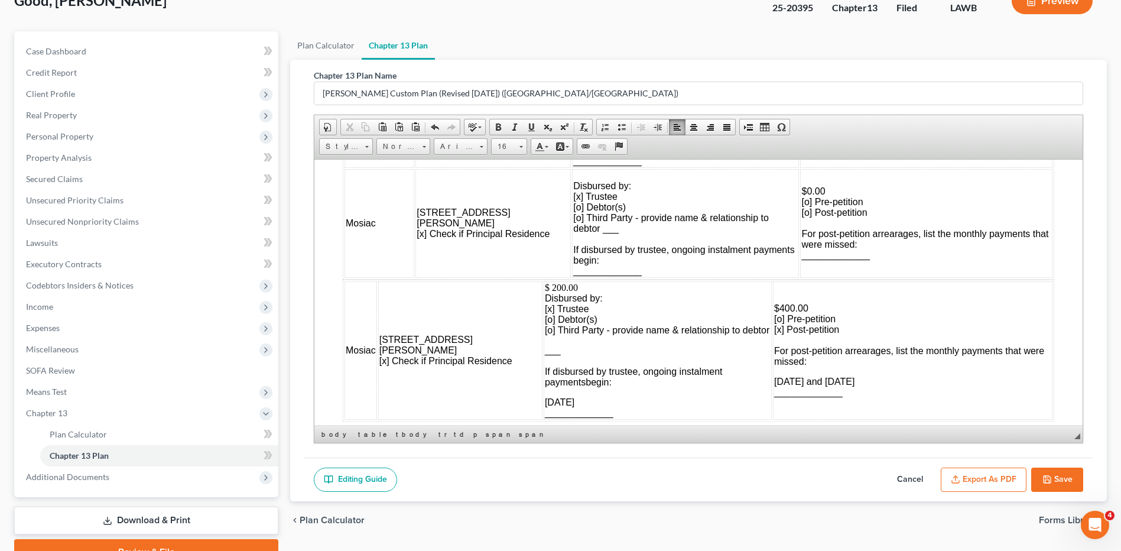
click at [773, 291] on td "$400.00 [o] Pre-petition [x] Post-petition For post-petition arrearages, list t…" at bounding box center [912, 350] width 279 height 138
click table "Mosiac [STREET_ADDRESS][PERSON_NAME] [x] Check if Principal Residence $ 200.00 …"
click table "Name of Creditor Description of Collateral Ongoing contractual installment paym…"
click at [1039, 275] on td "$0.00 [o] Pre-petition [o] Post-petition For post-petition arrearages, list the…" at bounding box center [926, 222] width 252 height 109
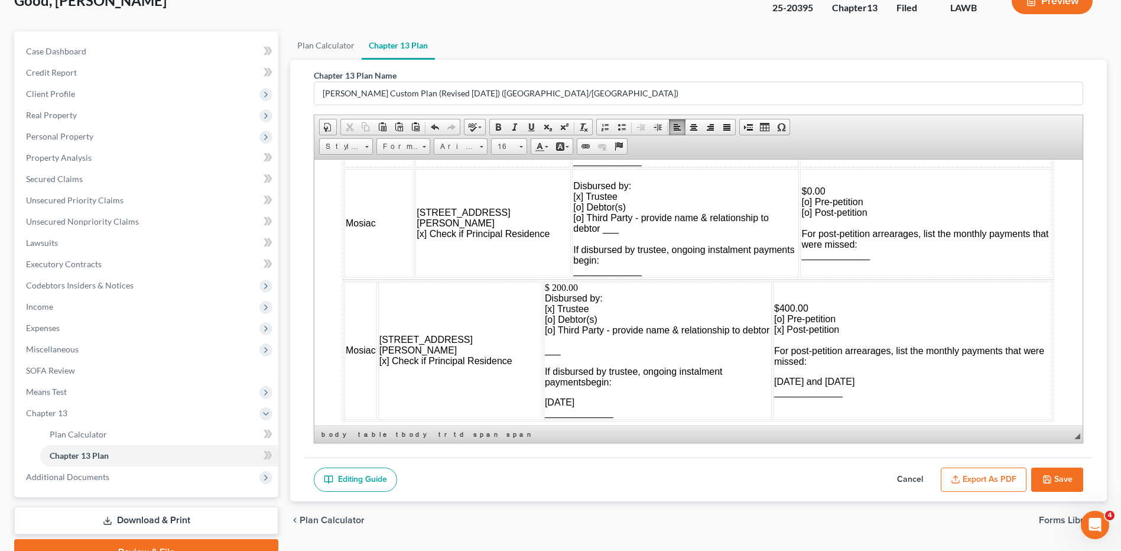
click at [902, 378] on p "[DATE] and [DATE] _____________" at bounding box center [912, 386] width 277 height 21
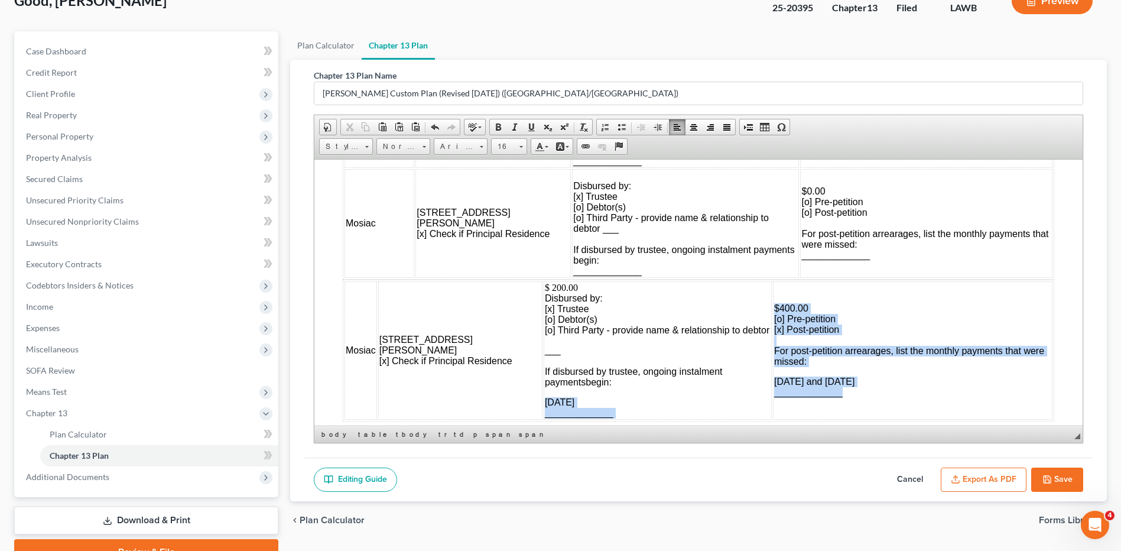
drag, startPoint x: 854, startPoint y: 392, endPoint x: 770, endPoint y: 396, distance: 84.0
click at [770, 396] on tr "Mosiac [STREET_ADDRESS][PERSON_NAME] [x] Check if Principal Residence $ 200.00 …" at bounding box center [698, 350] width 708 height 138
click at [786, 406] on td "$400.00 [o] Pre-petition [x] Post-petition For post-petition arrearages, list t…" at bounding box center [912, 350] width 279 height 138
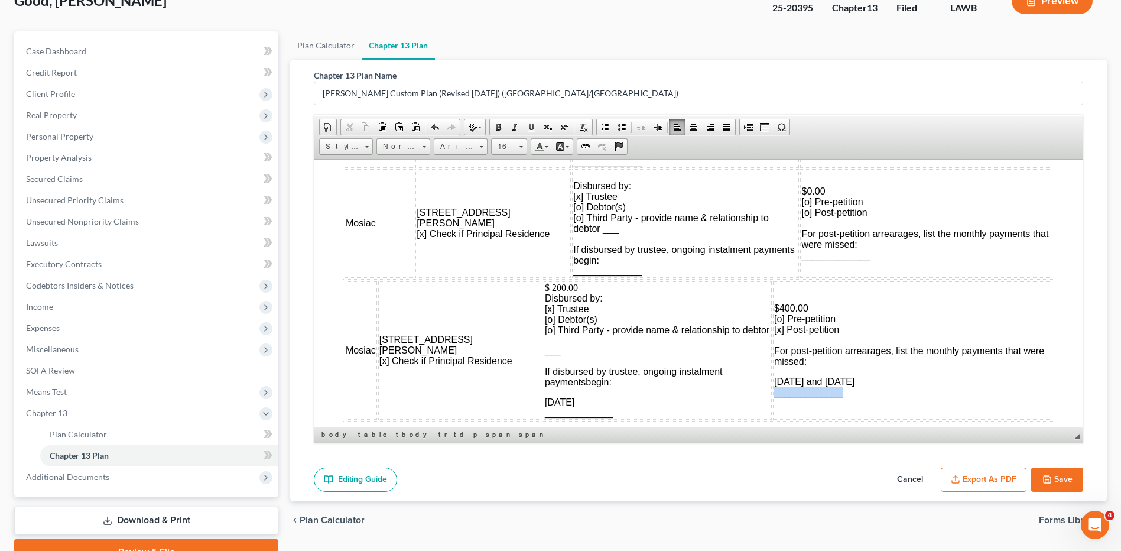
drag, startPoint x: 775, startPoint y: 398, endPoint x: 847, endPoint y: 399, distance: 72.7
click at [847, 399] on td "$400.00 [o] Pre-petition [x] Post-petition For post-petition arrearages, list t…" at bounding box center [912, 350] width 279 height 138
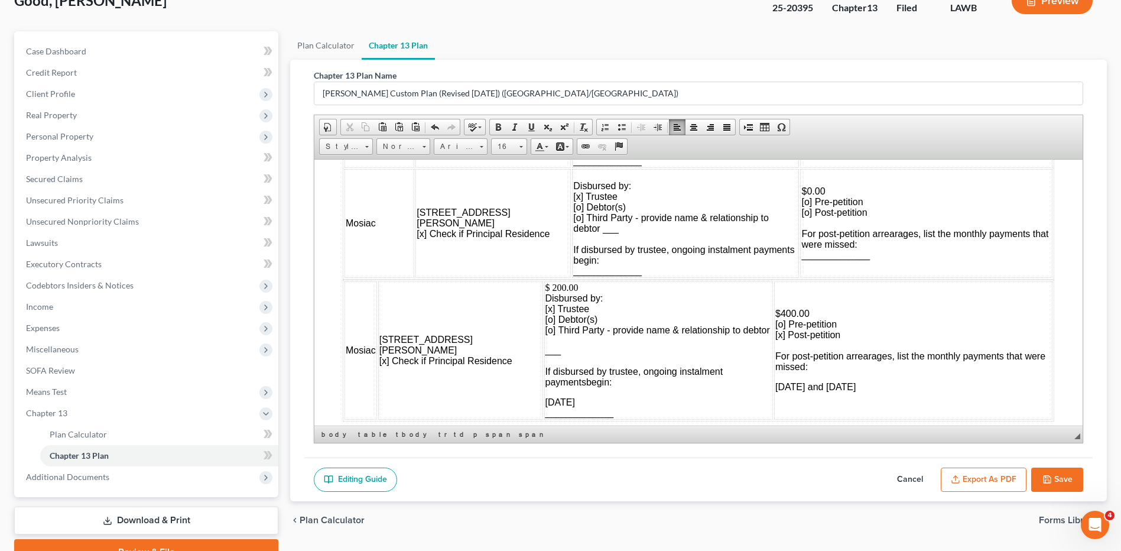
click at [780, 289] on td "$400.00 [o] Pre-petition [x] Post-petition For post-petition arrearages, list t…" at bounding box center [913, 350] width 278 height 138
click at [775, 298] on td "$400.00 [o] Pre-petition [x] Post-petition For post-petition arrearages, list t…" at bounding box center [913, 350] width 278 height 138
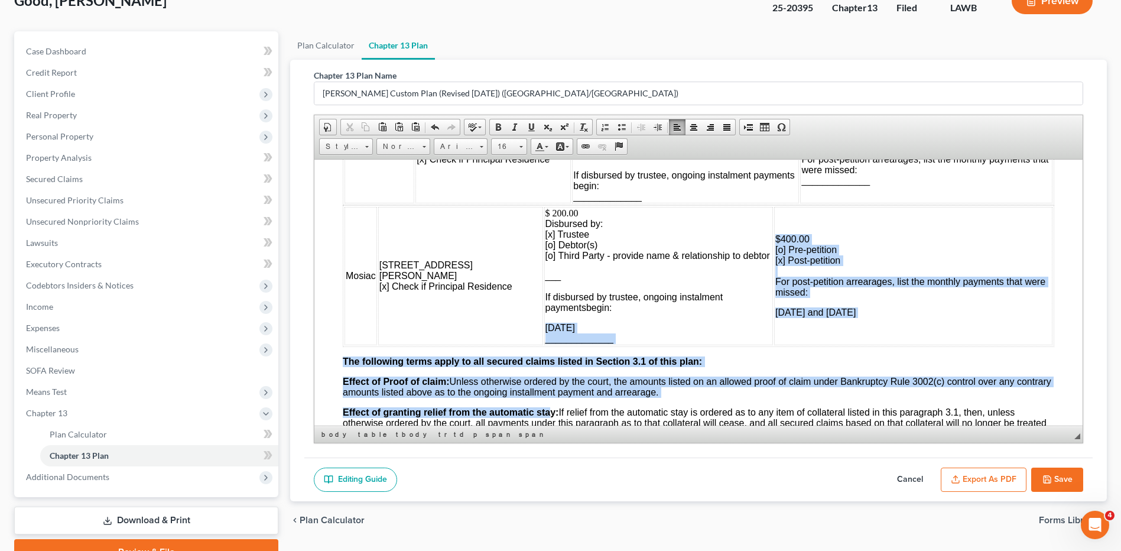
scroll to position [1379, 0]
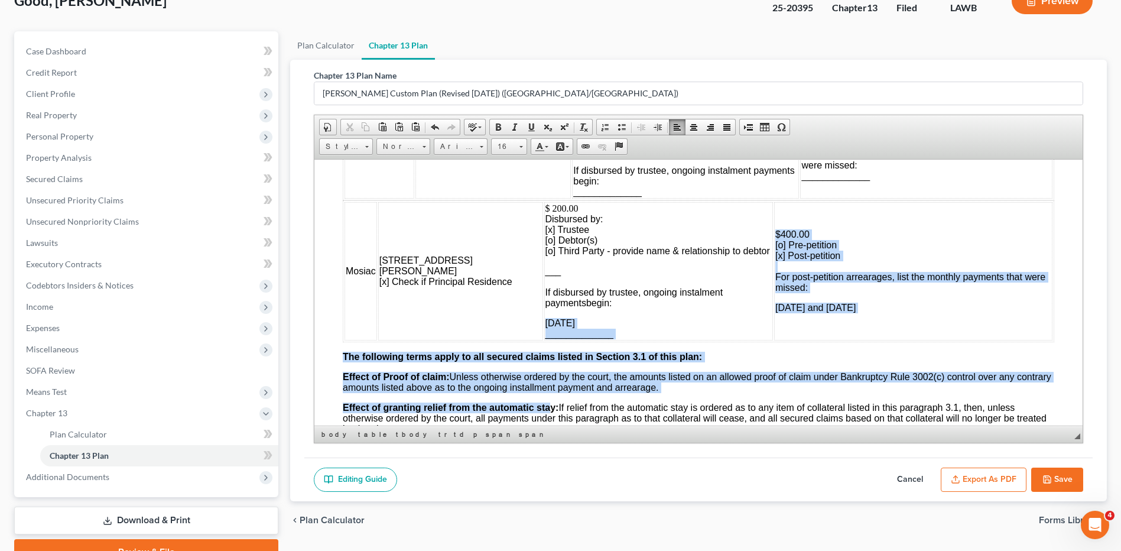
drag, startPoint x: 619, startPoint y: 419, endPoint x: 553, endPoint y: 376, distance: 78.2
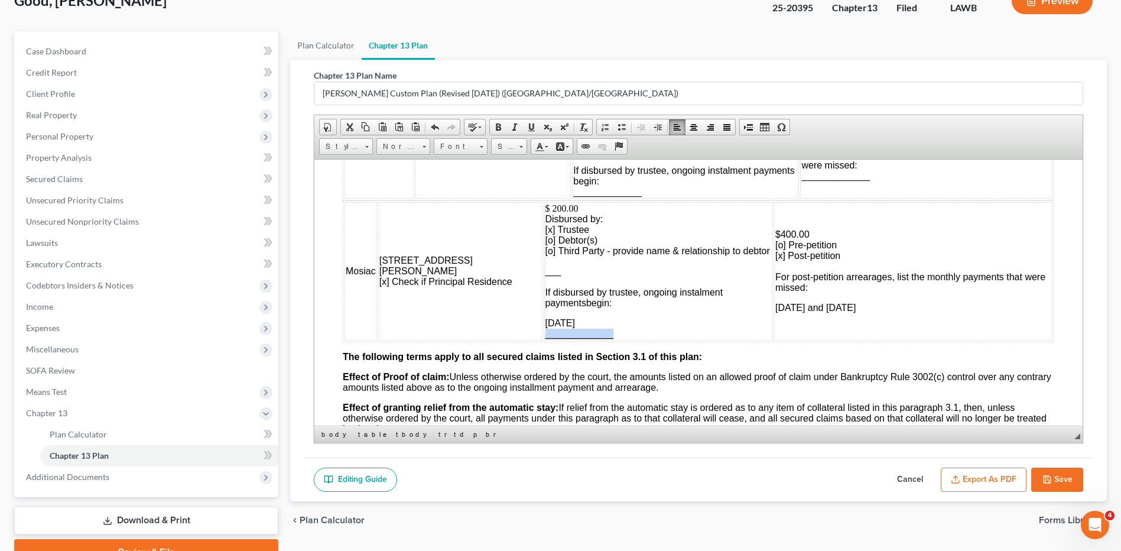
drag, startPoint x: 540, startPoint y: 337, endPoint x: 617, endPoint y: 337, distance: 76.8
click at [617, 337] on p "[DATE] _____________" at bounding box center [658, 327] width 226 height 21
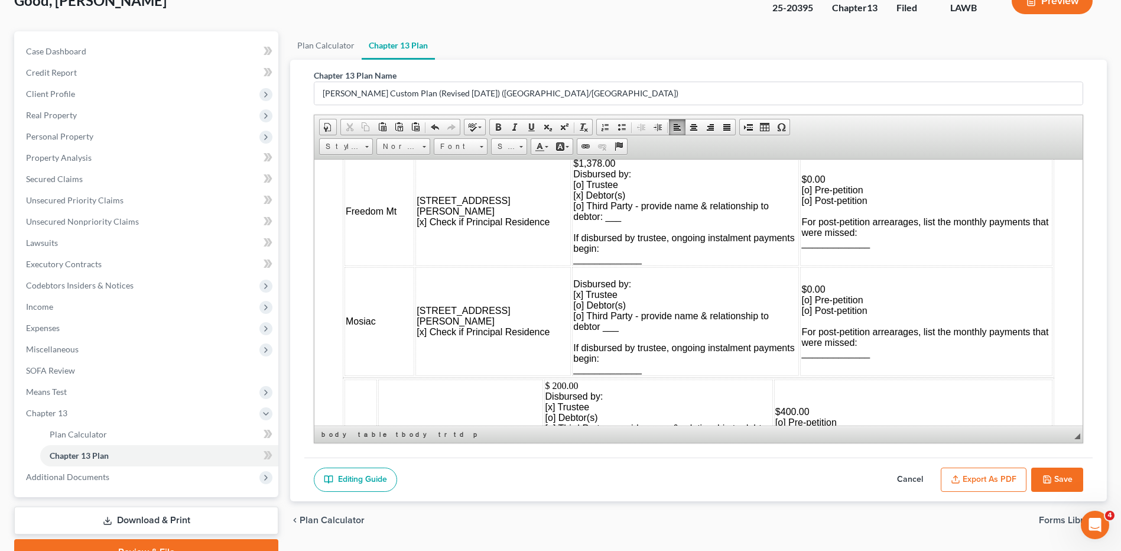
scroll to position [1261, 0]
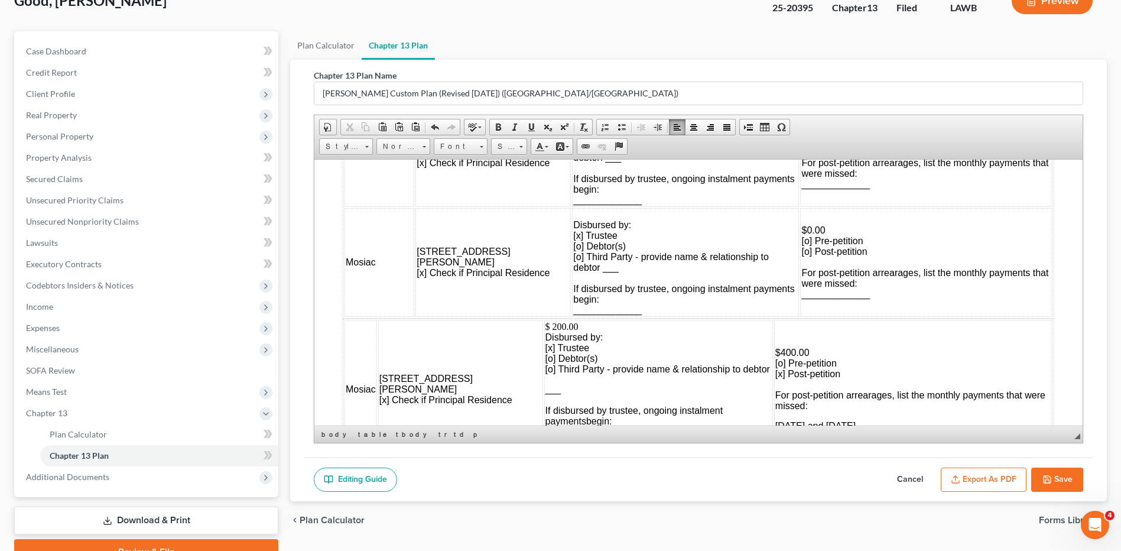
click at [383, 262] on td "Mosiac" at bounding box center [379, 261] width 70 height 109
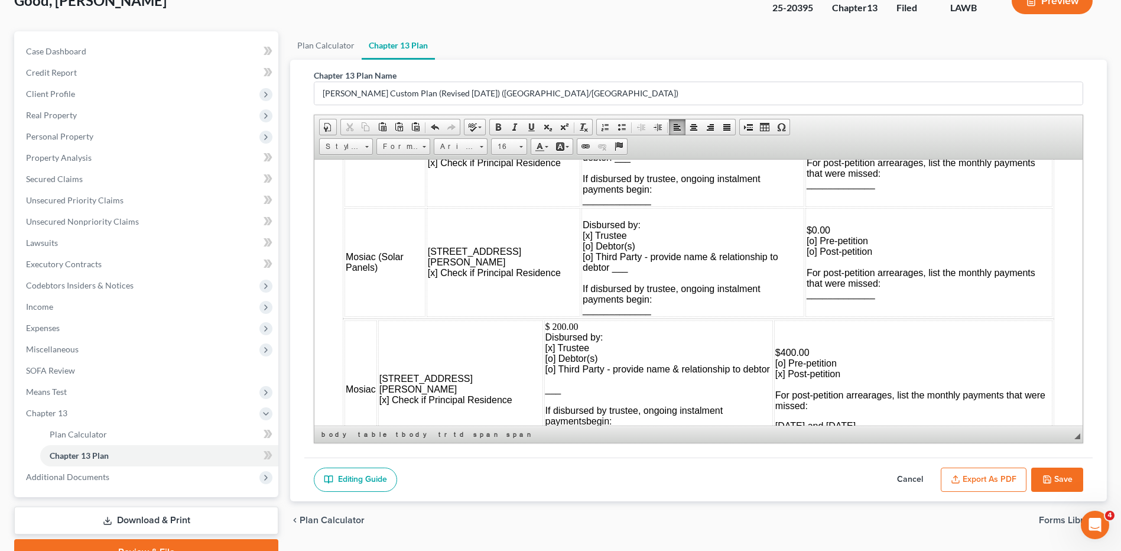
click at [376, 385] on span "Mosiac" at bounding box center [361, 388] width 30 height 10
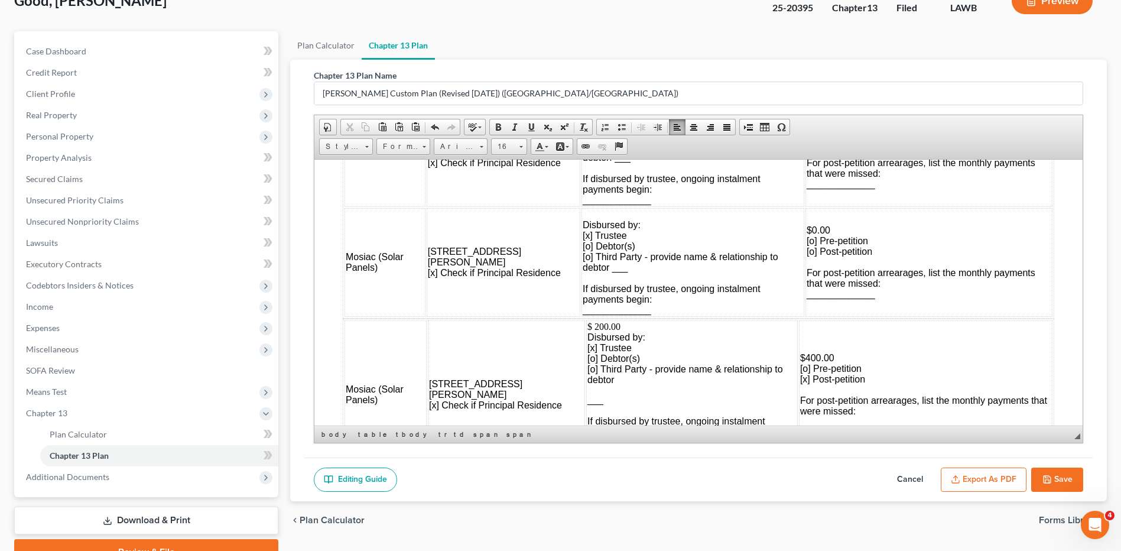
click at [376, 386] on span "Mosiac (Solar Panels)" at bounding box center [375, 393] width 58 height 21
click at [401, 392] on span "(Solar Panels)" at bounding box center [373, 393] width 55 height 21
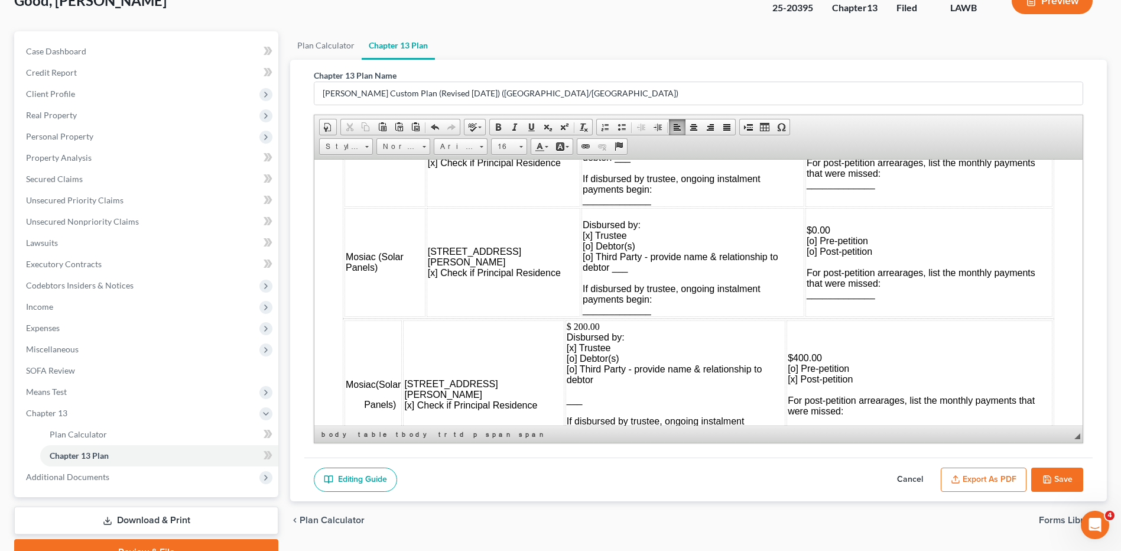
drag, startPoint x: 378, startPoint y: 375, endPoint x: 404, endPoint y: 402, distance: 37.6
click at [402, 402] on td "Mosiac (Solar Panels)" at bounding box center [372, 394] width 57 height 149
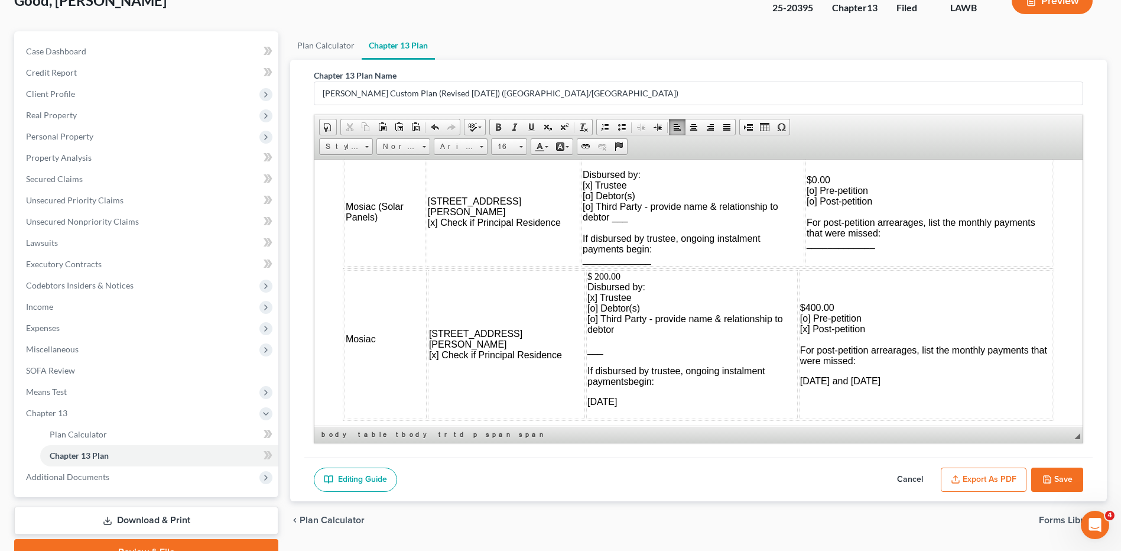
scroll to position [1379, 0]
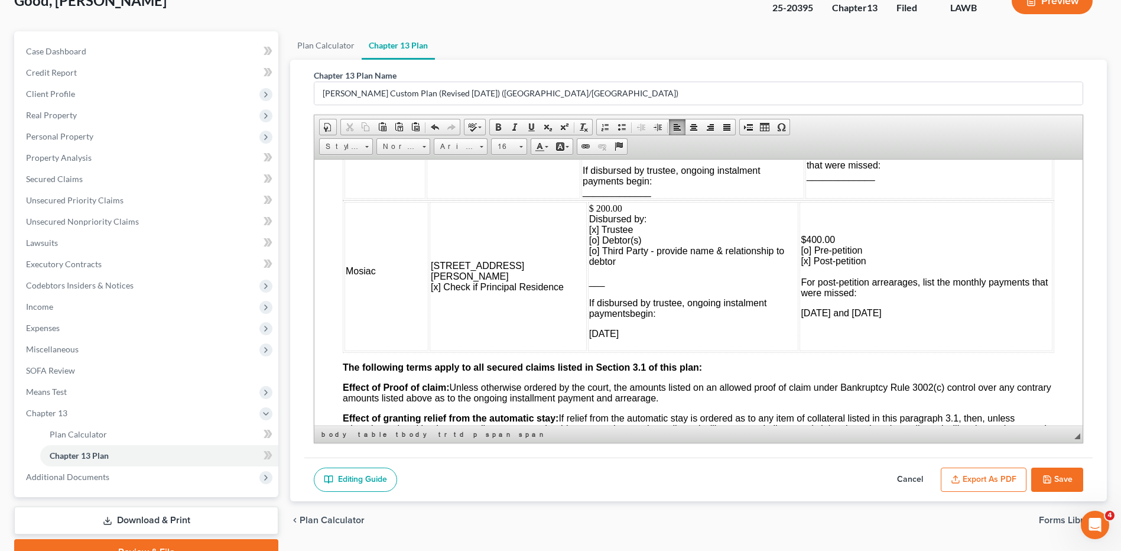
drag, startPoint x: 593, startPoint y: 285, endPoint x: 555, endPoint y: 286, distance: 37.2
click at [589, 286] on p "___ If disbursed by trustee, ongoing instalment payment s begin:" at bounding box center [693, 297] width 209 height 43
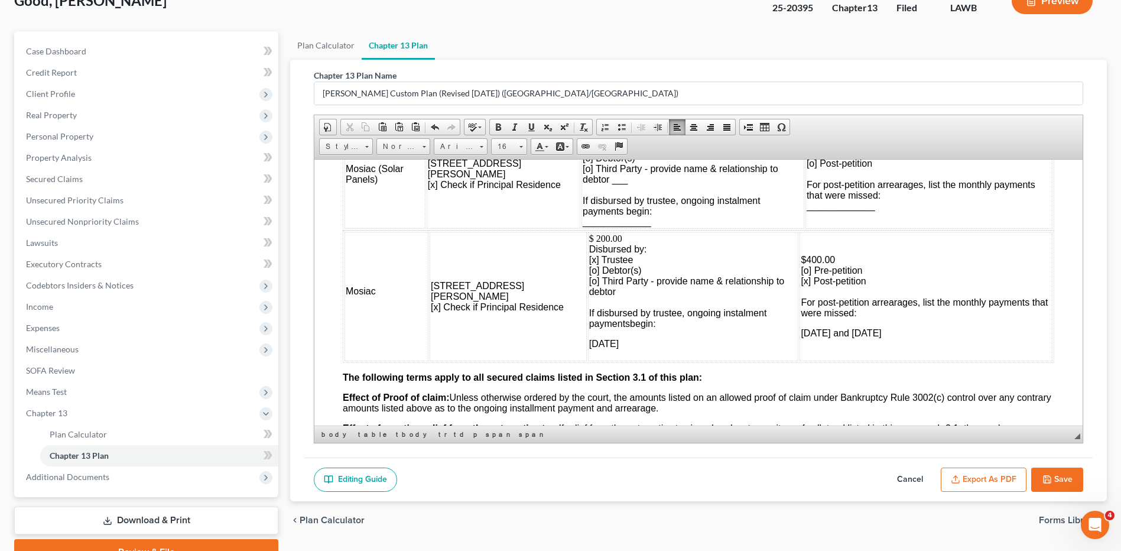
scroll to position [1320, 0]
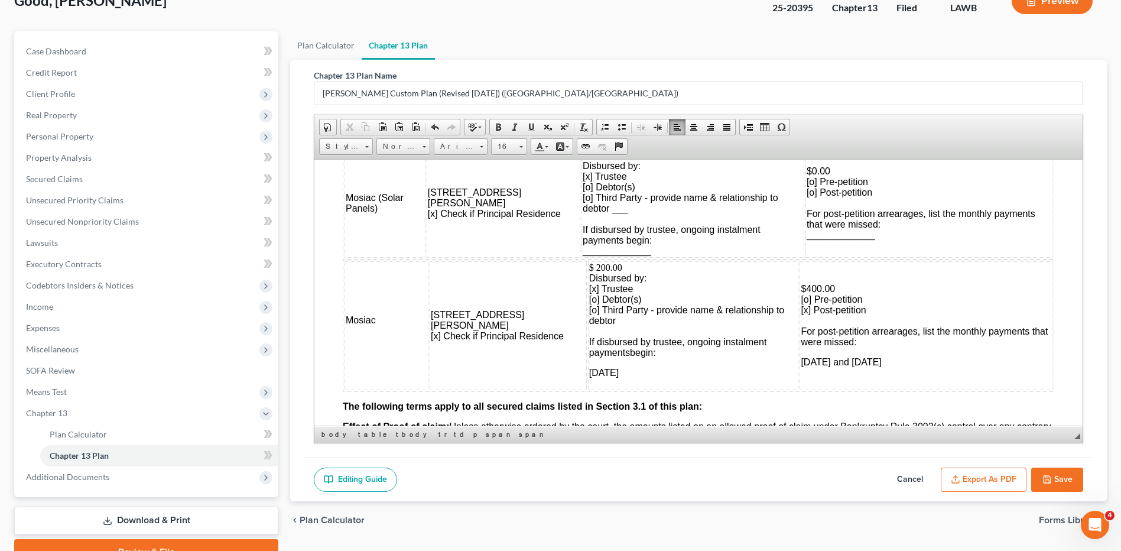
click at [382, 321] on span at bounding box center [391, 319] width 31 height 10
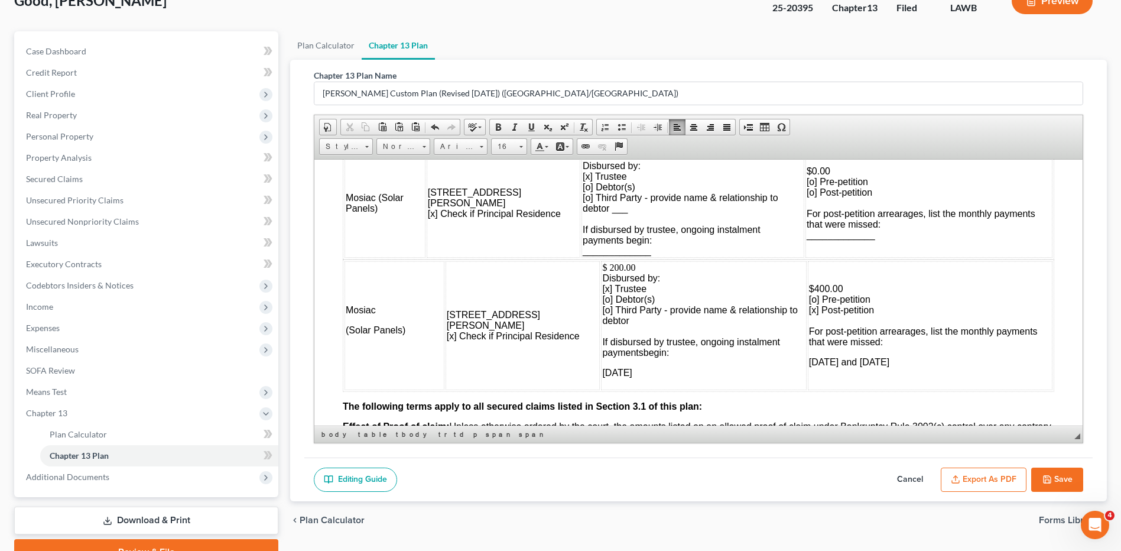
click at [437, 275] on td "Mosiac (Solar Panels)" at bounding box center [394, 325] width 100 height 129
click at [444, 275] on td "Mosiac (Solar Panels)" at bounding box center [394, 325] width 100 height 129
click at [382, 312] on p "Mosiac" at bounding box center [394, 309] width 97 height 11
click at [440, 321] on td "Mosiac (Solar Panels)" at bounding box center [394, 325] width 100 height 129
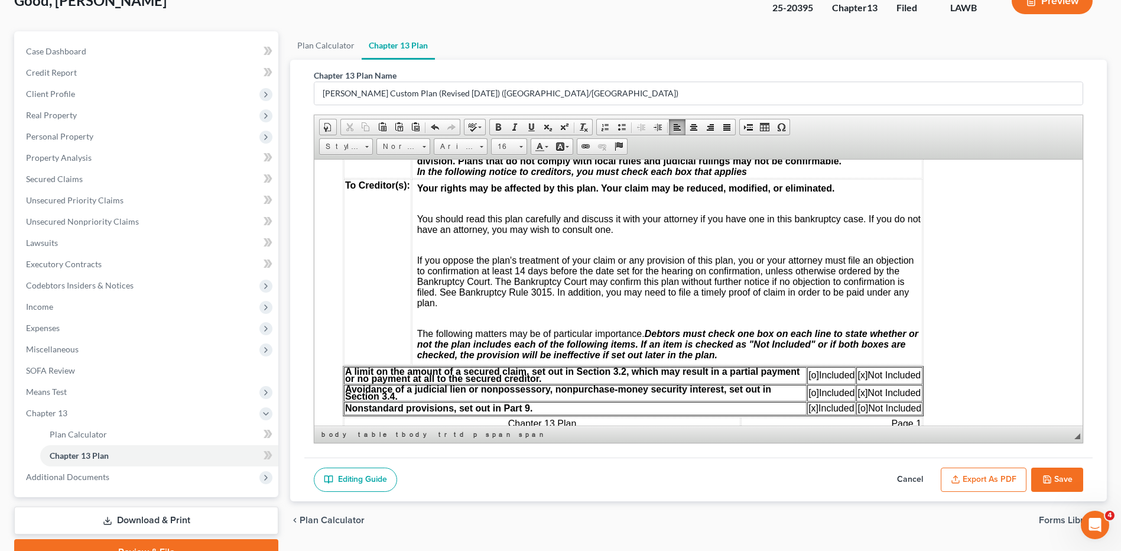
scroll to position [0, 0]
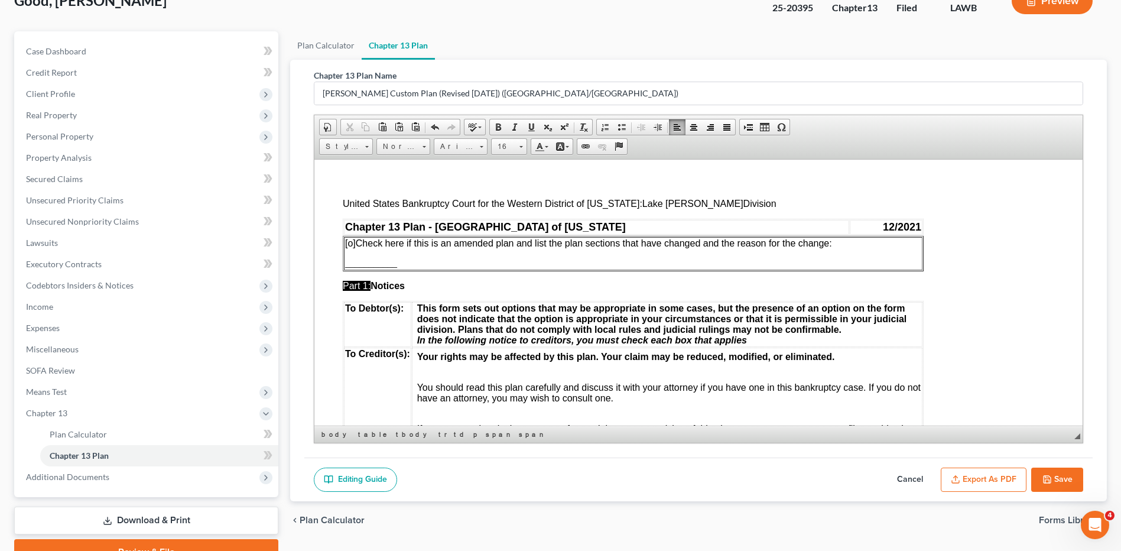
click at [744, 202] on p "United States Bankruptcy Court for the Western District of [US_STATE]: Lake [PE…" at bounding box center [698, 197] width 711 height 21
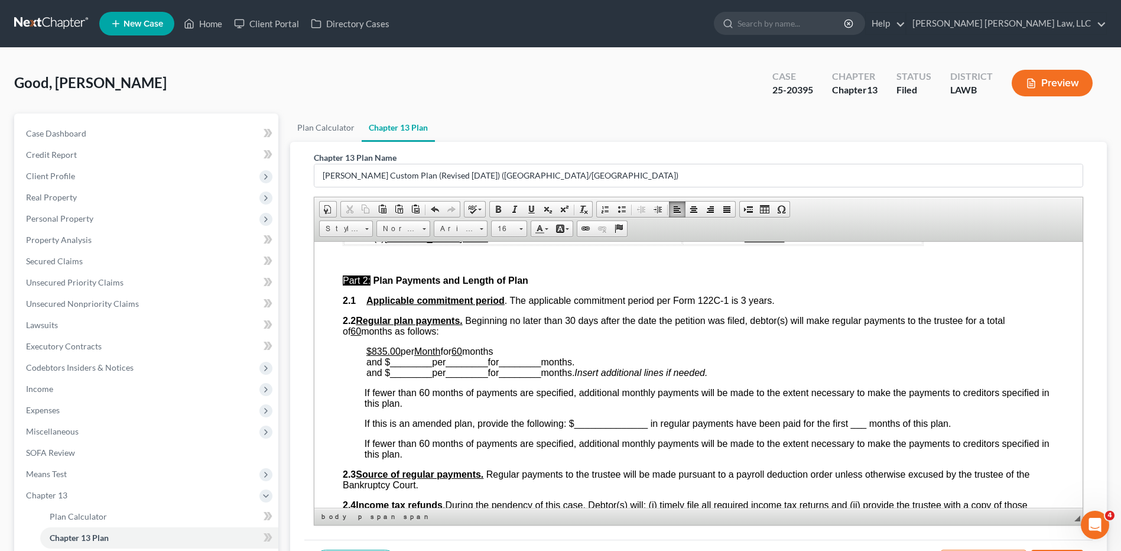
scroll to position [650, 0]
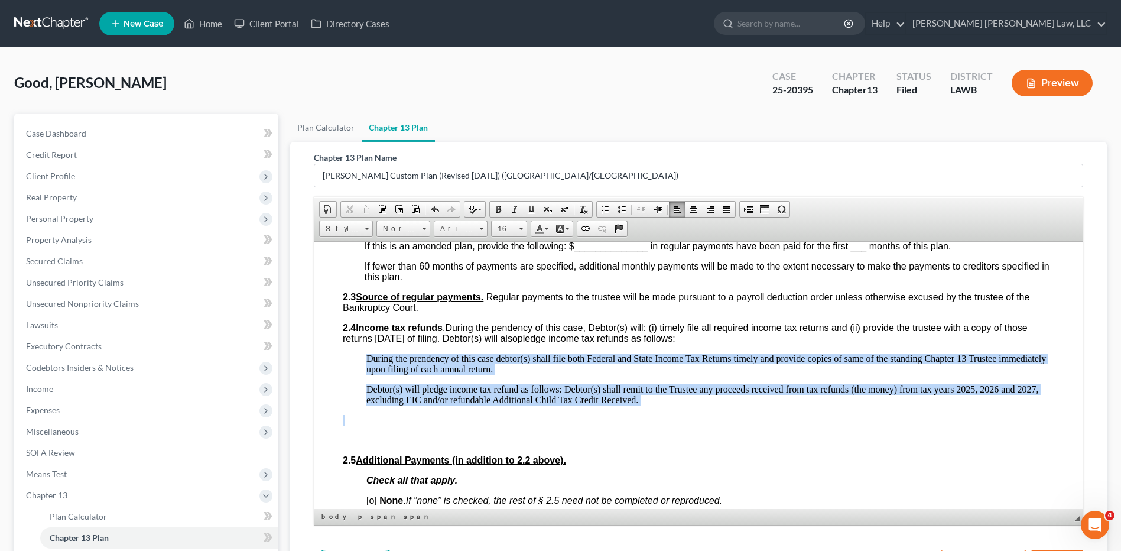
drag, startPoint x: 360, startPoint y: 359, endPoint x: 632, endPoint y: 419, distance: 279.0
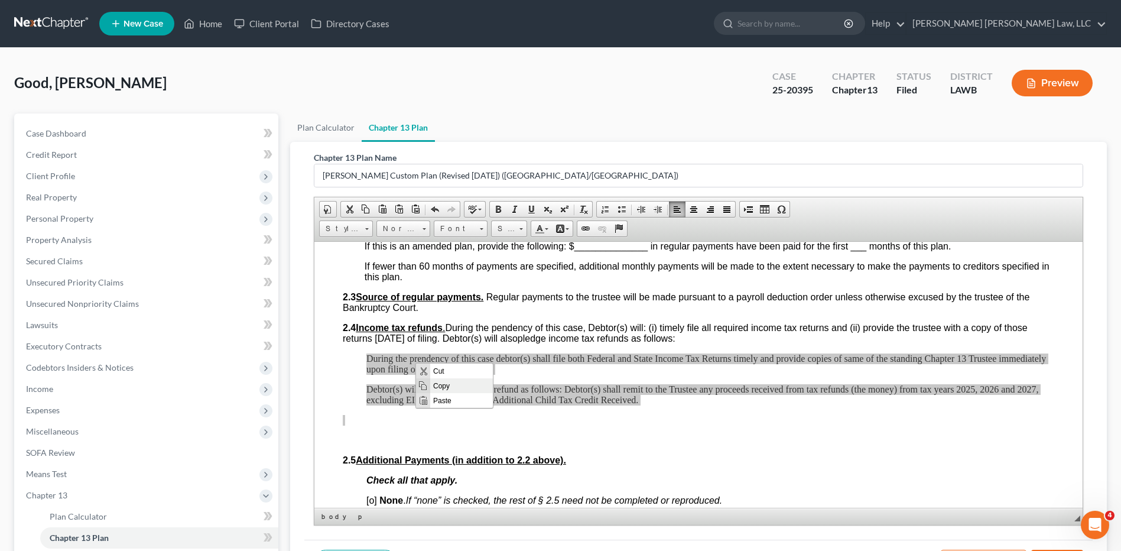
click at [440, 387] on span "Copy" at bounding box center [461, 385] width 63 height 15
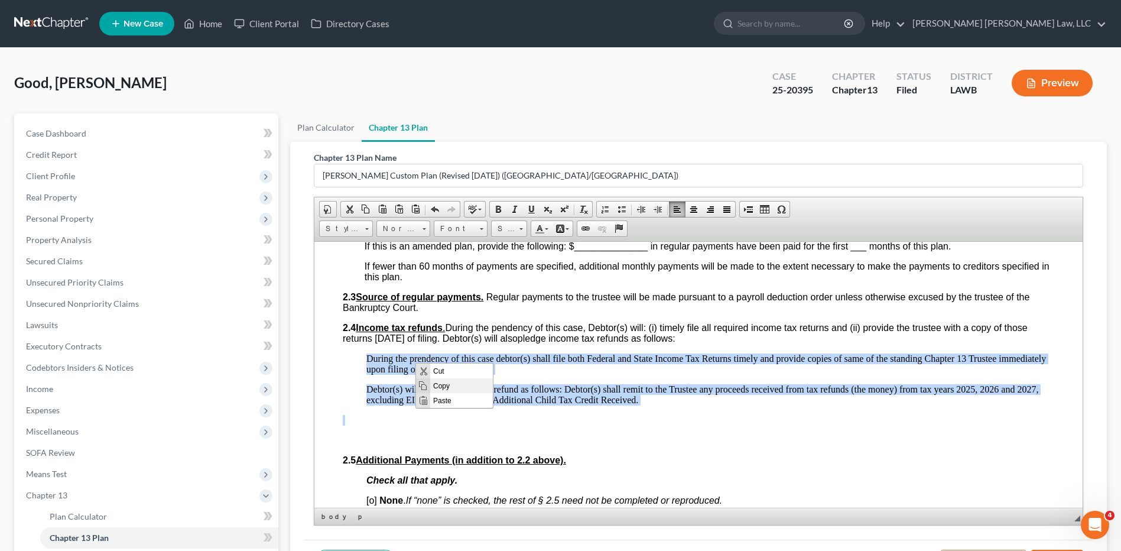
copy body "During the prendency of this case debtor(s) shall file both Federal and State I…"
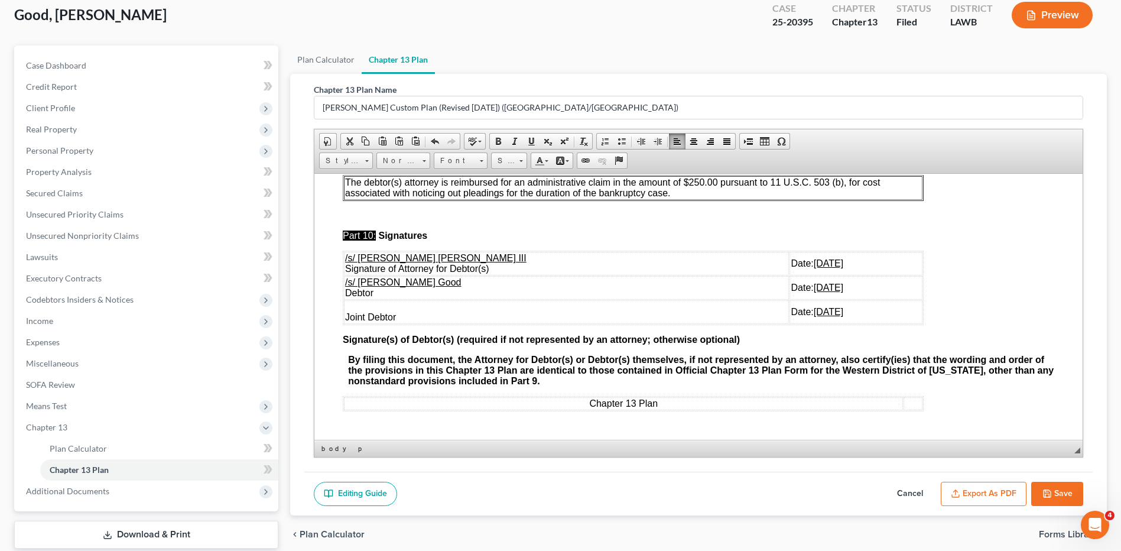
scroll to position [141, 0]
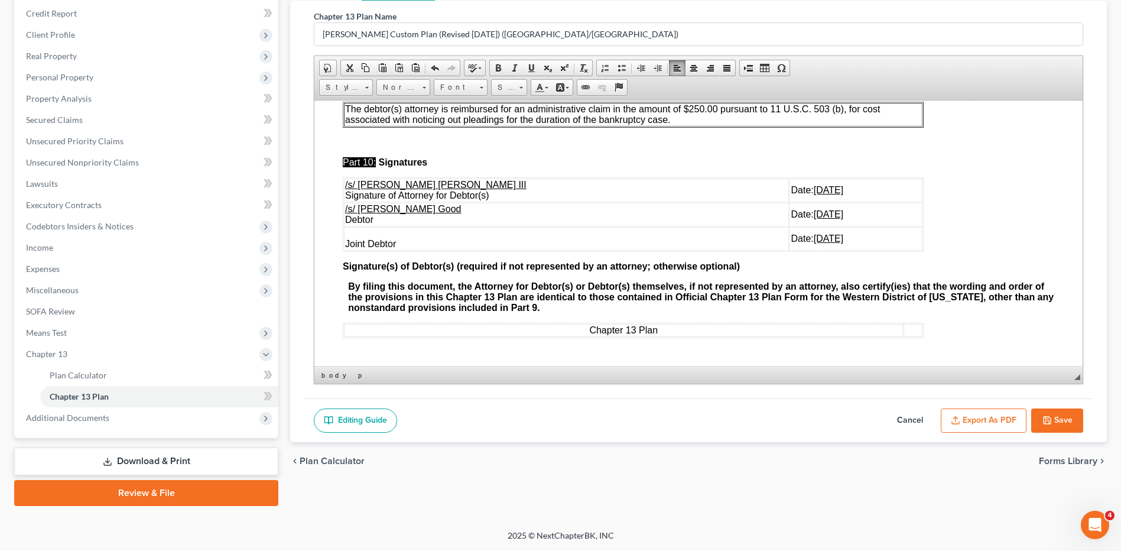
click at [905, 422] on button "Cancel" at bounding box center [910, 420] width 52 height 25
select select "1"
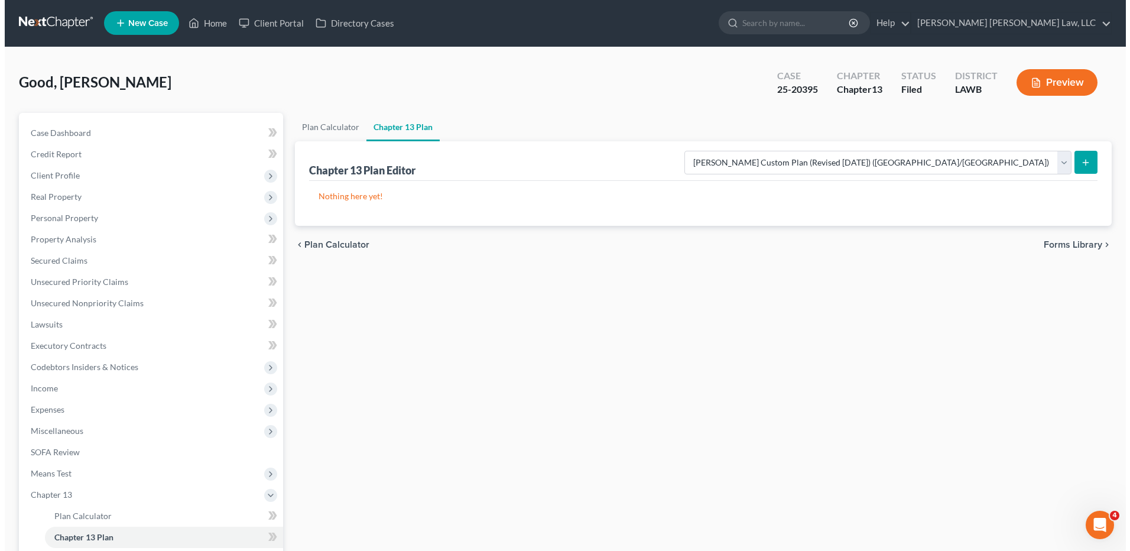
scroll to position [0, 0]
click at [1085, 162] on icon "submit" at bounding box center [1080, 162] width 9 height 9
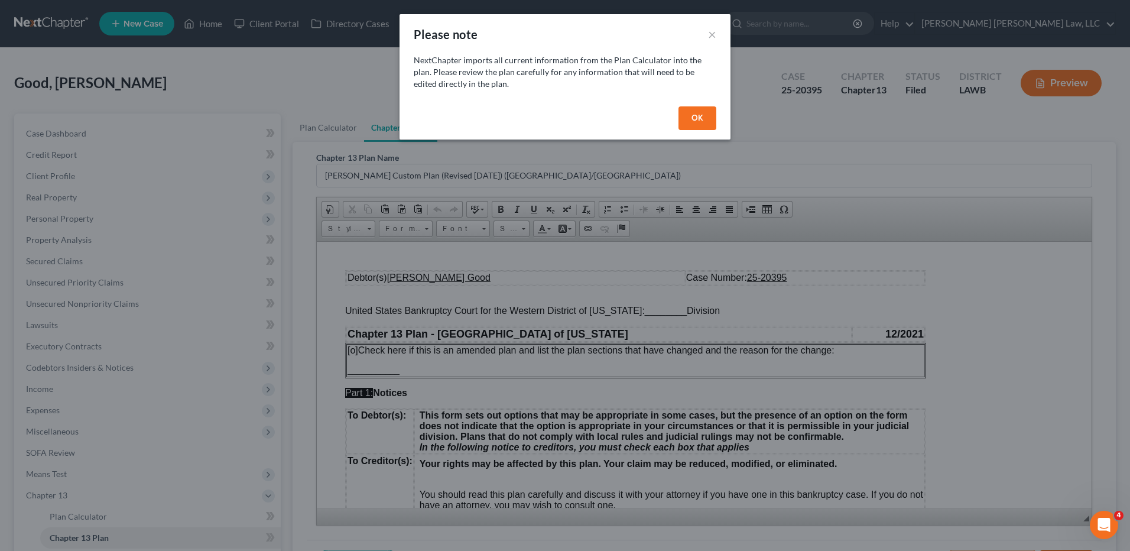
click at [714, 129] on button "OK" at bounding box center [697, 118] width 38 height 24
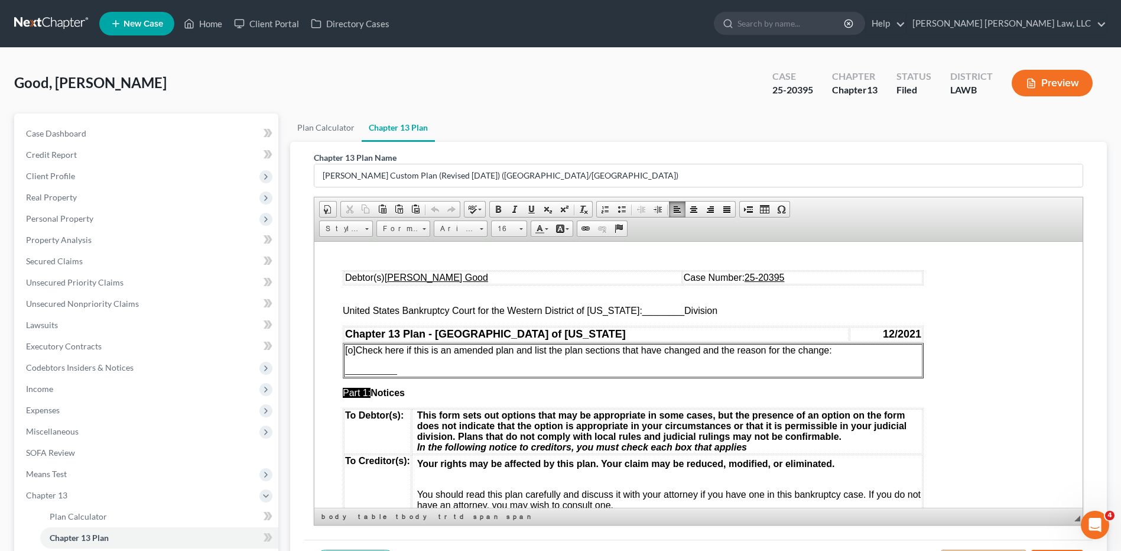
drag, startPoint x: 672, startPoint y: 317, endPoint x: 642, endPoint y: 317, distance: 30.1
drag, startPoint x: 674, startPoint y: 310, endPoint x: 632, endPoint y: 311, distance: 42.6
click at [632, 311] on span "United States Bankruptcy Court for the Western District of [US_STATE]: ________…" at bounding box center [530, 310] width 375 height 10
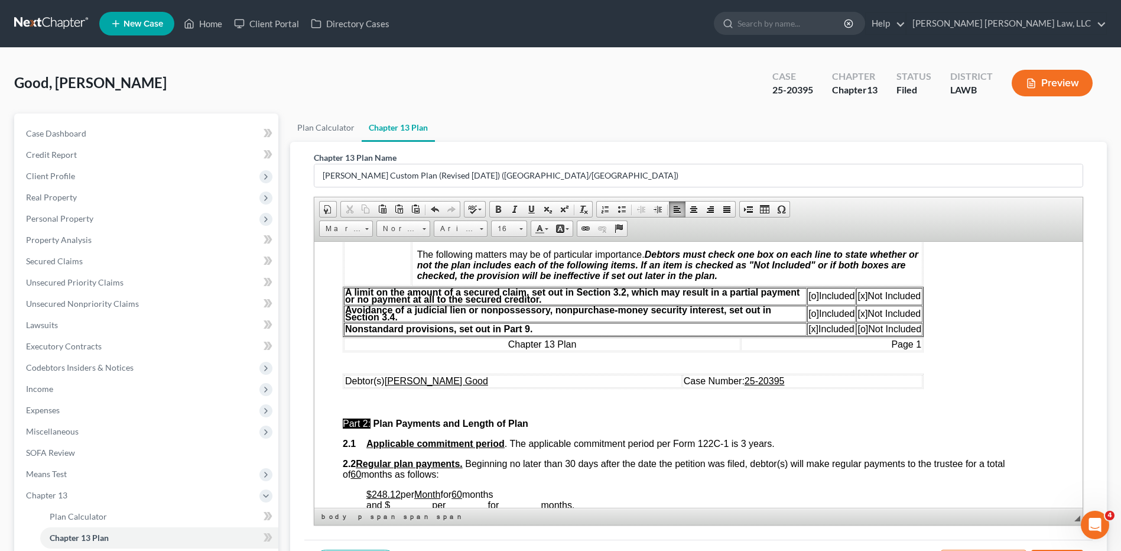
scroll to position [473, 0]
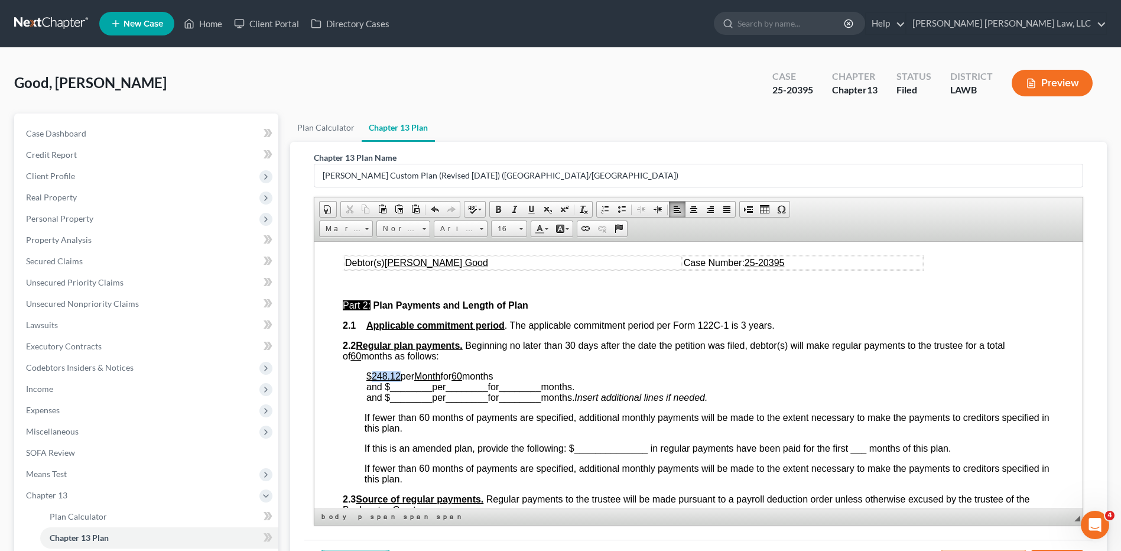
drag, startPoint x: 398, startPoint y: 376, endPoint x: 373, endPoint y: 376, distance: 25.4
click at [373, 376] on u "$248.12" at bounding box center [383, 375] width 34 height 10
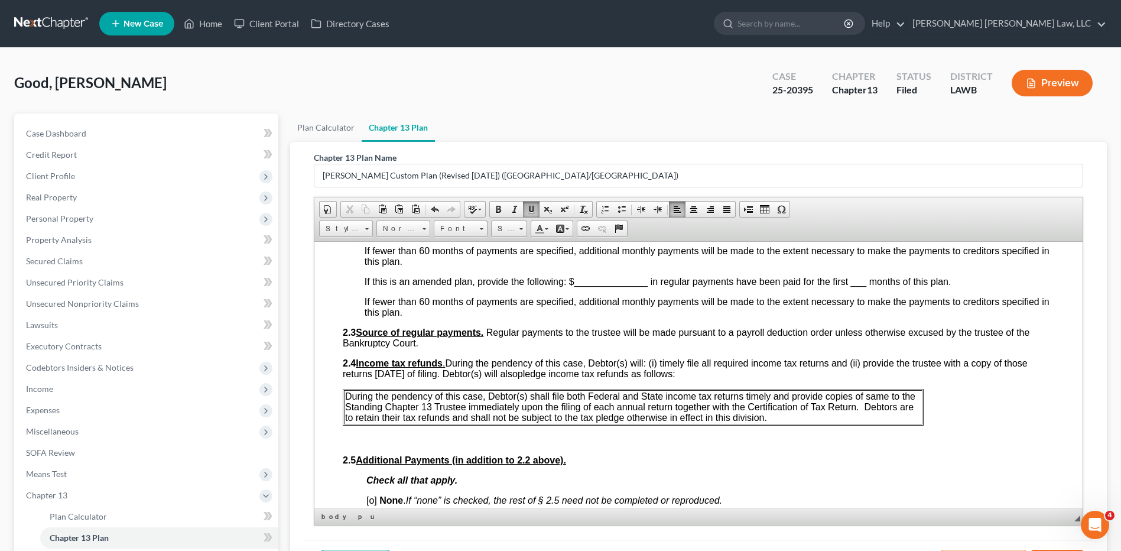
scroll to position [650, 0]
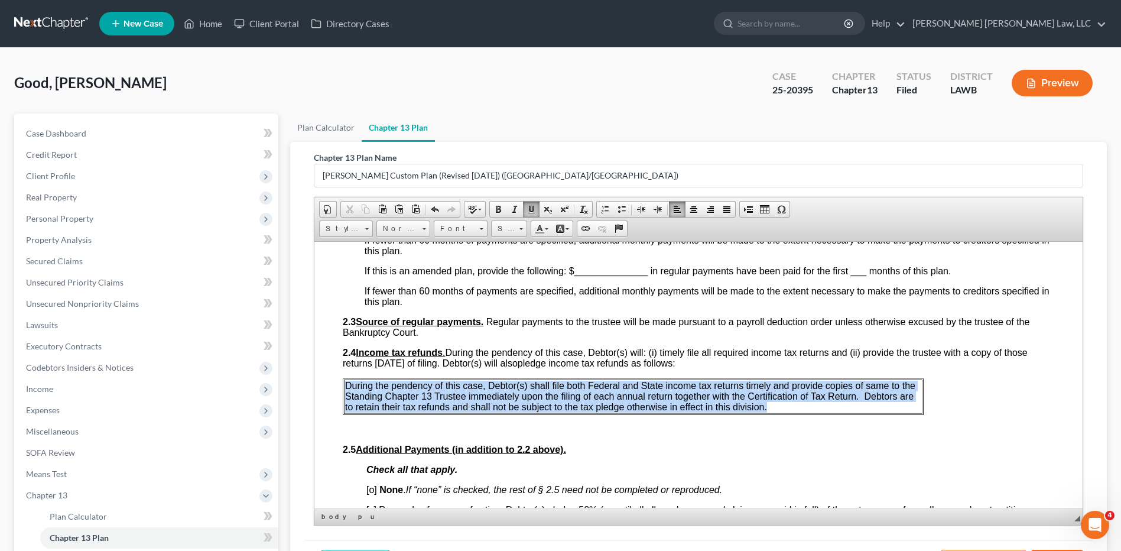
drag, startPoint x: 344, startPoint y: 382, endPoint x: 824, endPoint y: 409, distance: 480.5
click at [824, 409] on p "During the pendency of this case, Debtor(s) shall file both Federal and State i…" at bounding box center [633, 396] width 576 height 32
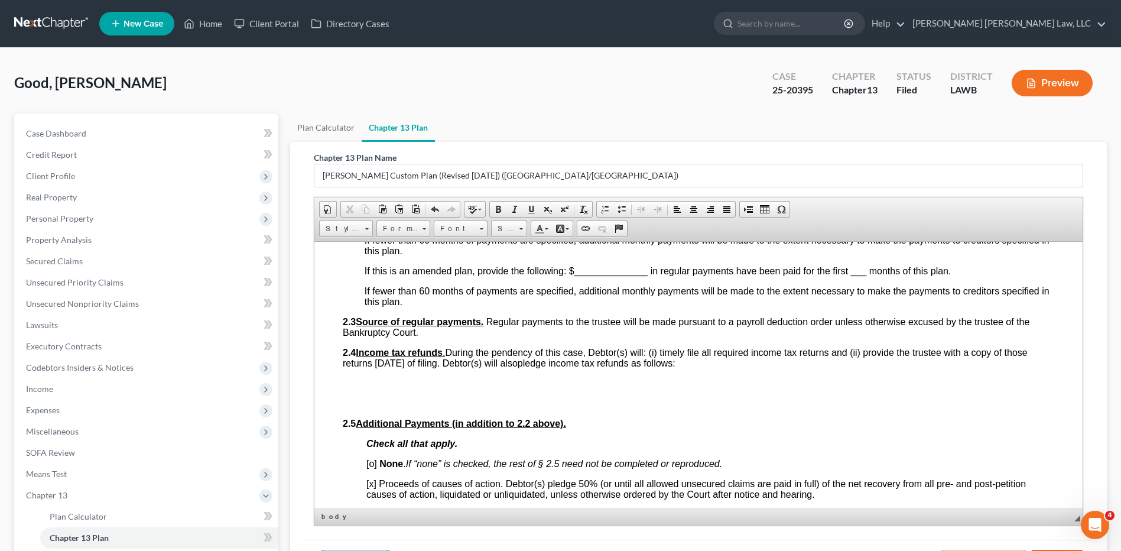
scroll to position [0, 0]
click at [461, 388] on span "Paste" at bounding box center [491, 390] width 63 height 15
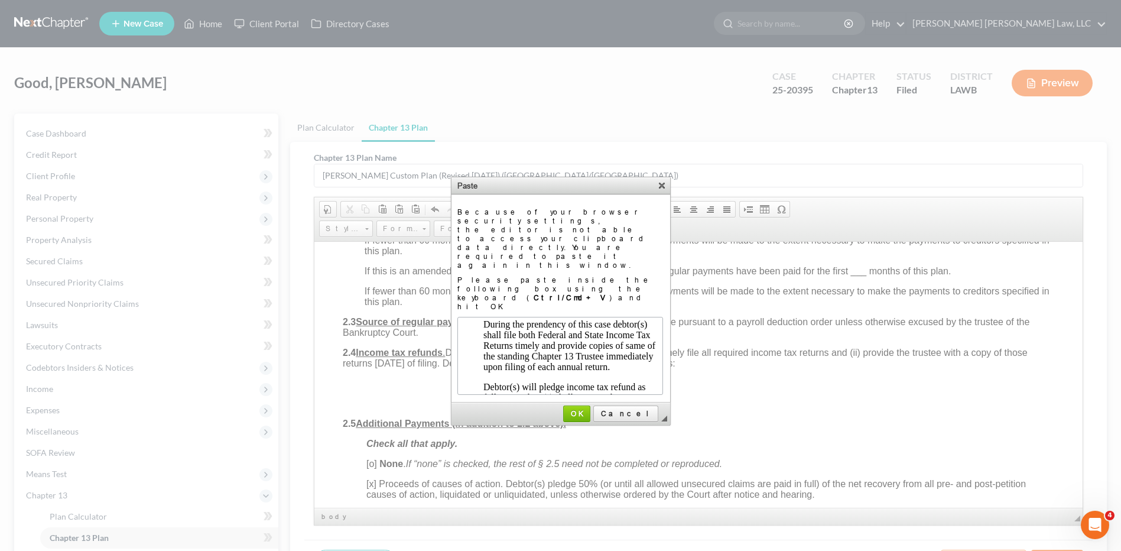
scroll to position [82, 0]
click at [589, 409] on span "OK" at bounding box center [576, 413] width 25 height 9
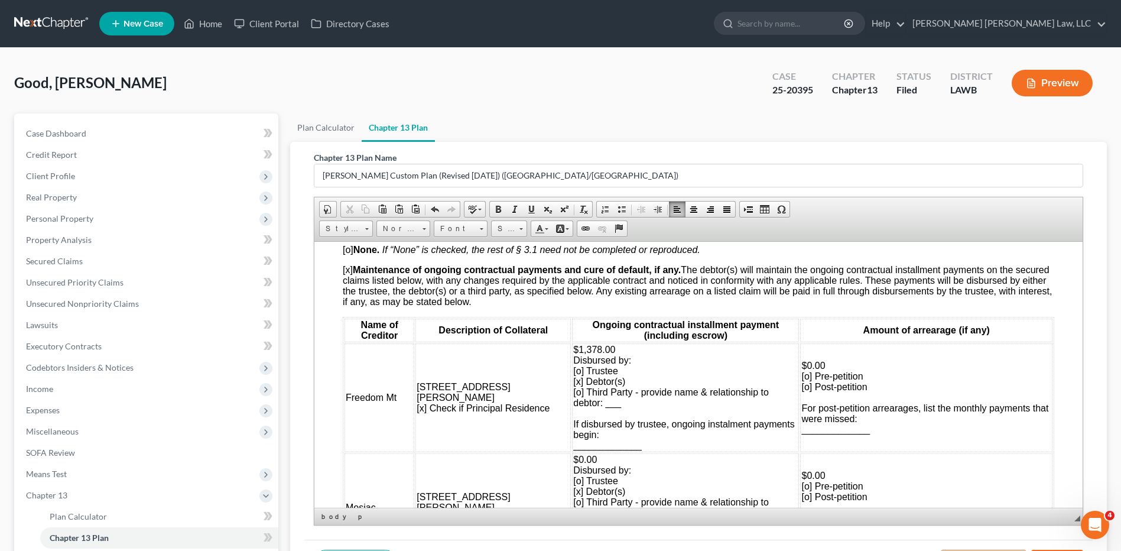
scroll to position [1241, 0]
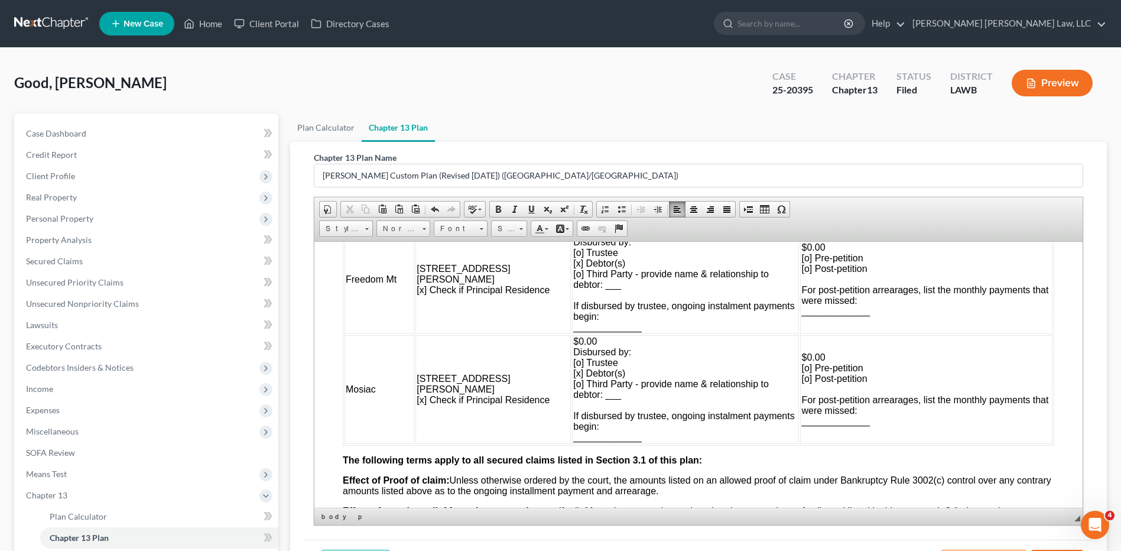
click at [459, 482] on span "Insert Row After" at bounding box center [478, 486] width 69 height 15
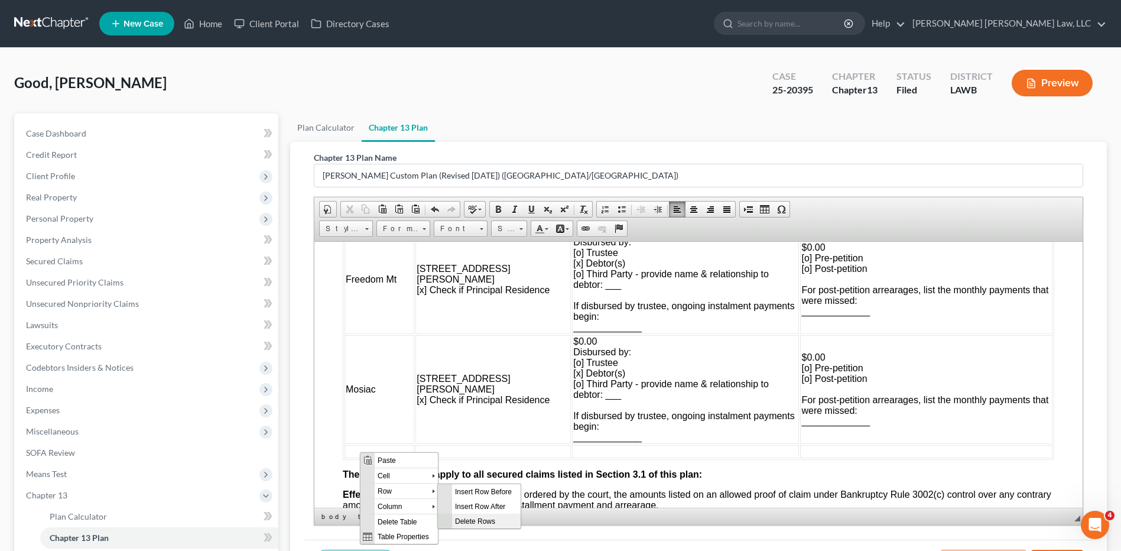
click at [458, 522] on span "Delete Rows" at bounding box center [486, 520] width 69 height 15
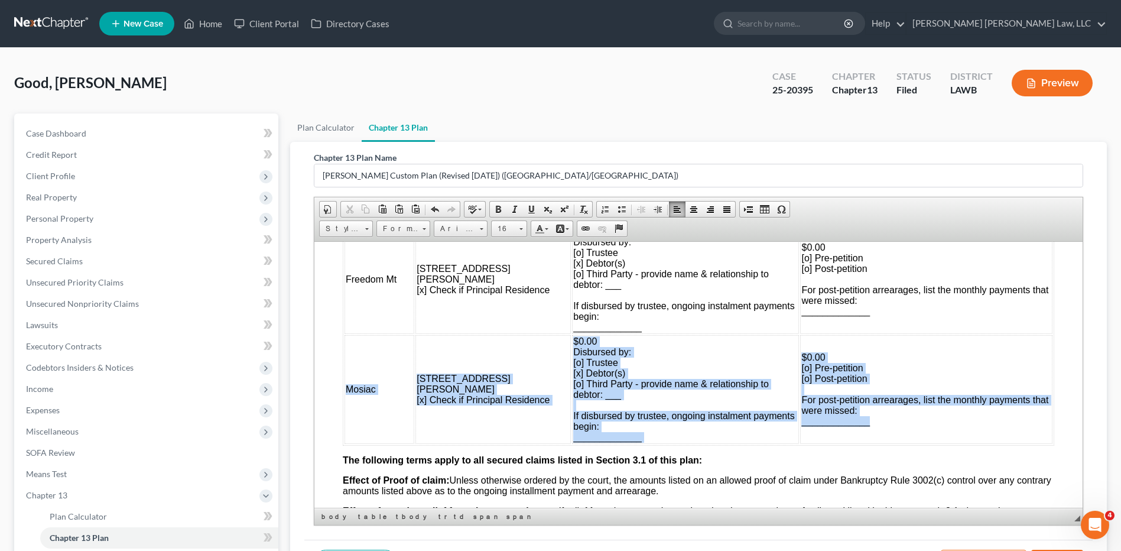
drag, startPoint x: 344, startPoint y: 335, endPoint x: 918, endPoint y: 427, distance: 581.5
click at [918, 427] on tr "Mosiac [STREET_ADDRESS][PERSON_NAME] [x] Check if Principal Residence $0.00 Dis…" at bounding box center [698, 388] width 708 height 109
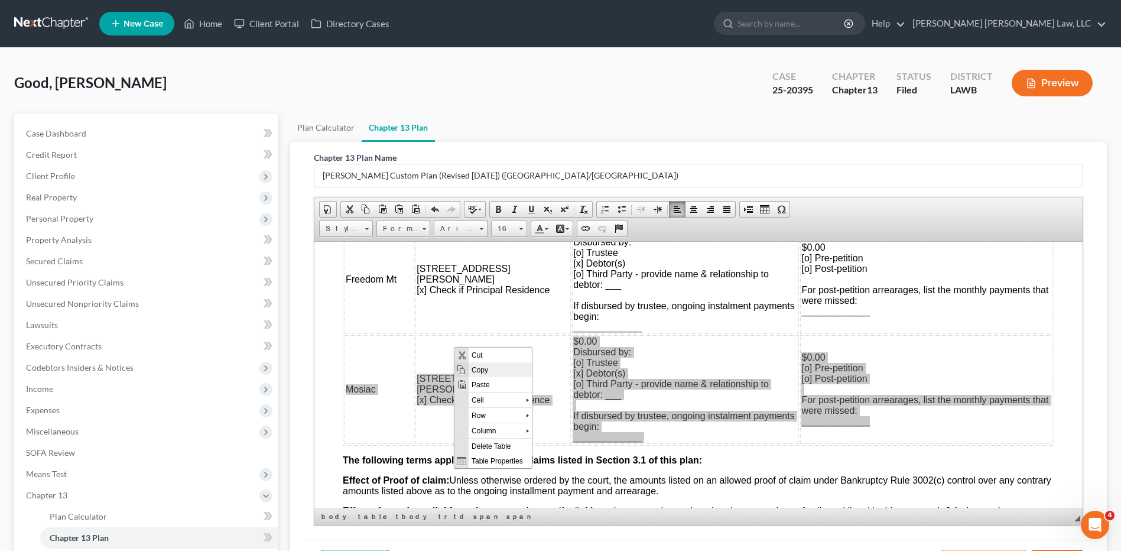
click at [478, 369] on span "Copy" at bounding box center [500, 369] width 63 height 15
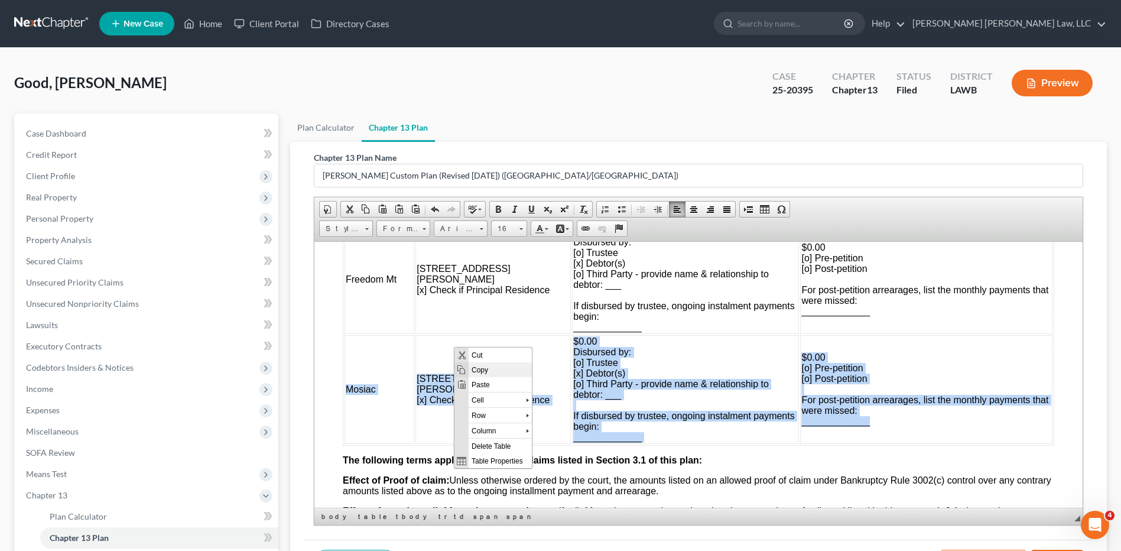
copy tr "Mosiac [STREET_ADDRESS][PERSON_NAME] [x] Check if Principal Residence $0.00 Dis…"
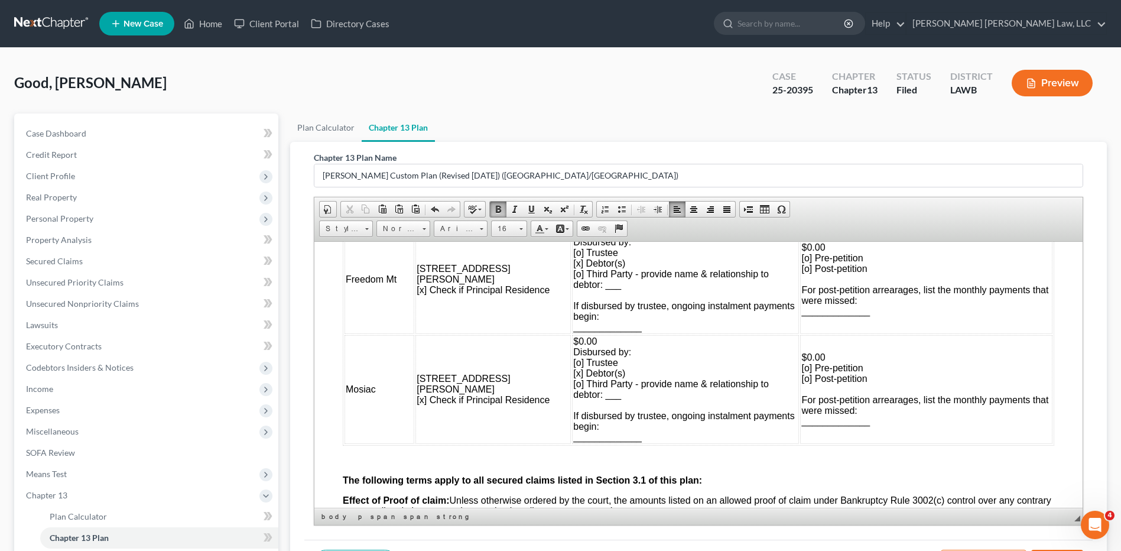
click at [366, 454] on span "Paste" at bounding box center [393, 458] width 63 height 15
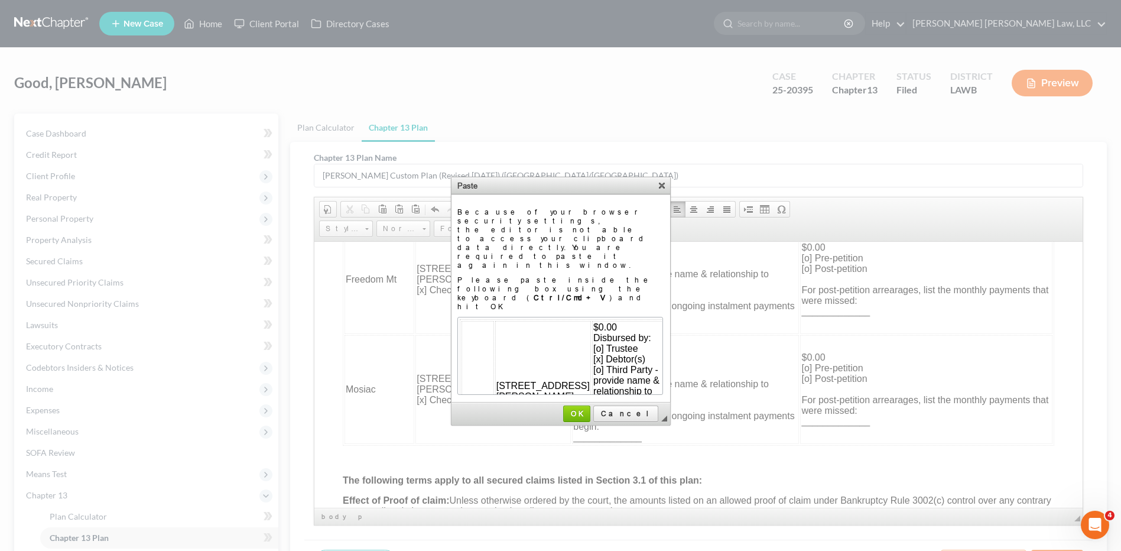
scroll to position [69, 31]
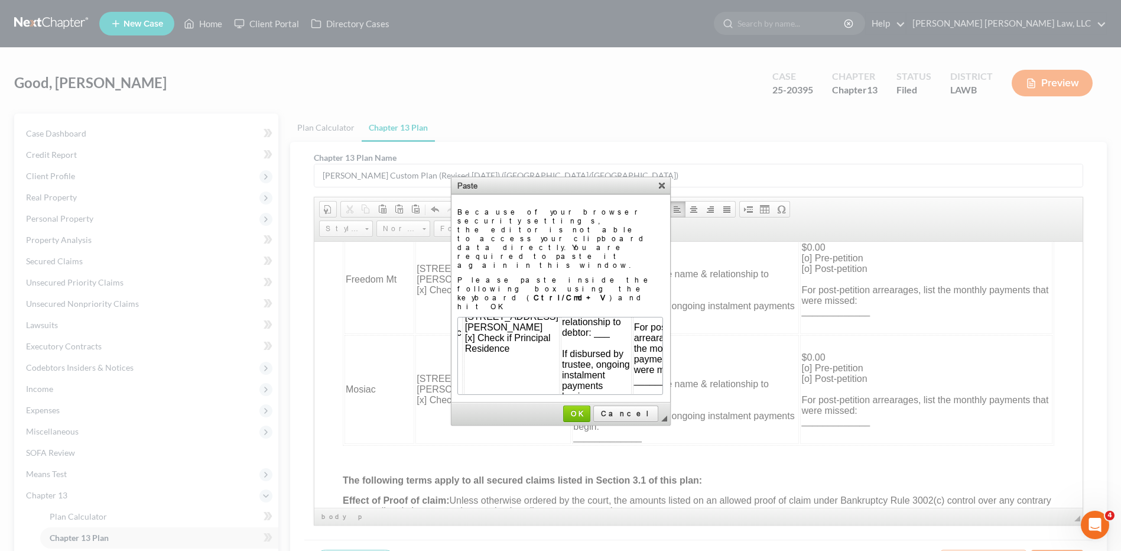
click at [593, 402] on td "◢ OK Cancel" at bounding box center [560, 413] width 219 height 22
click at [589, 409] on span "OK" at bounding box center [576, 413] width 25 height 9
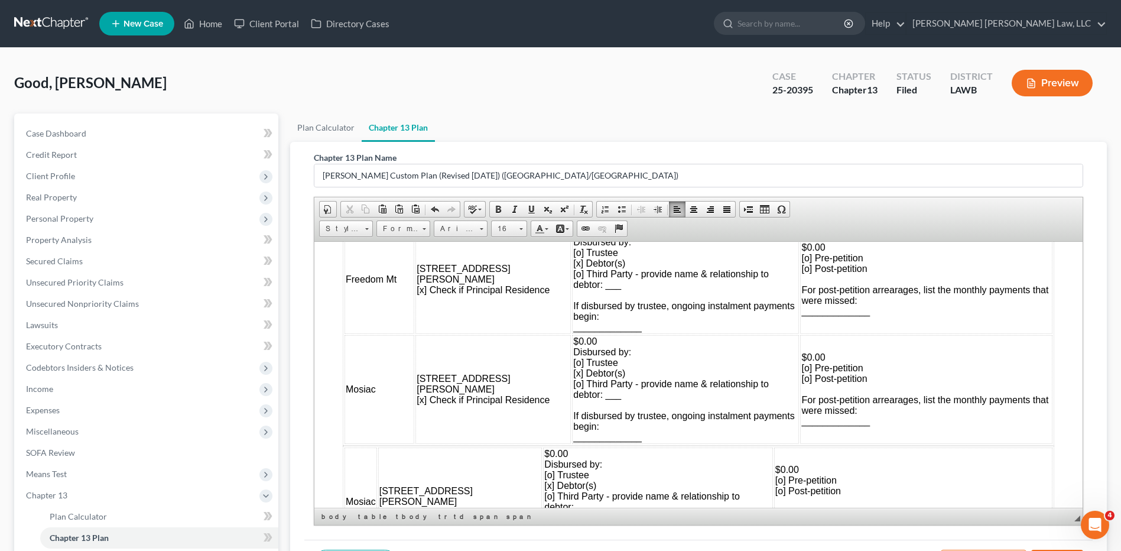
scroll to position [3, 0]
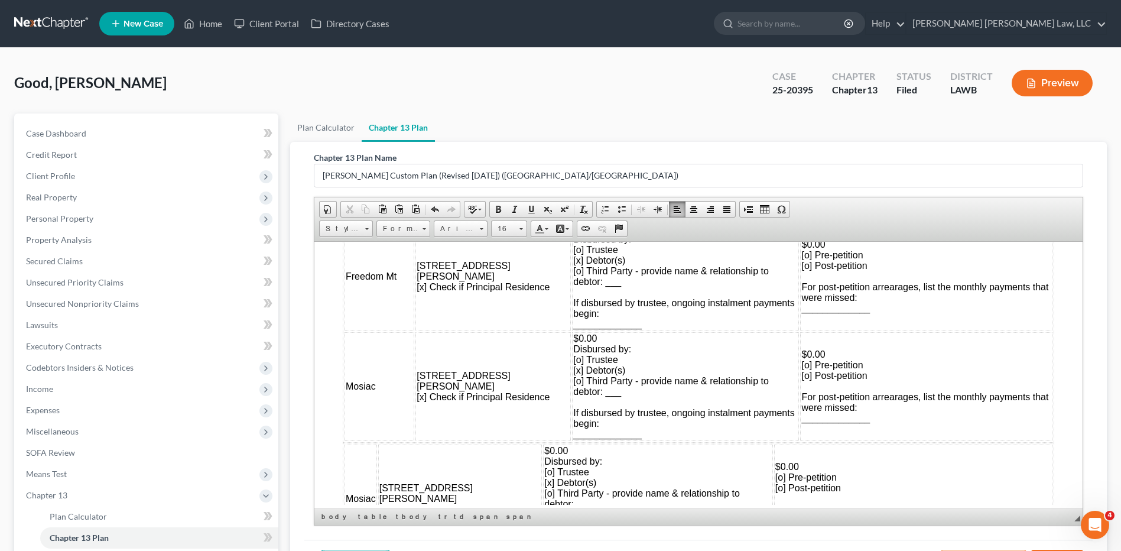
click at [375, 451] on td "Mosiac" at bounding box center [360, 498] width 32 height 109
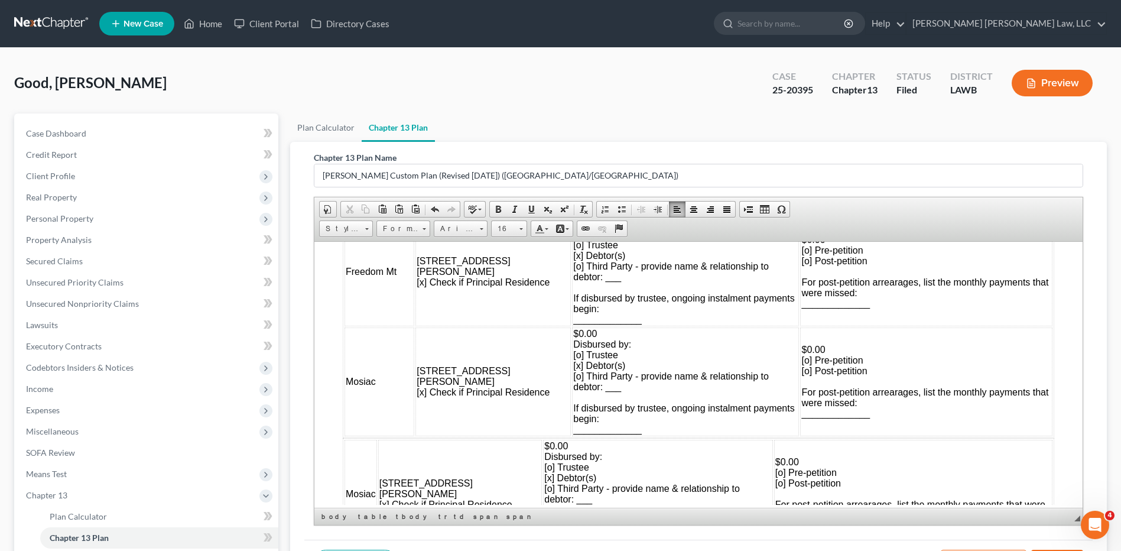
click at [763, 452] on td "$0.00 Disbursed by: [o] Trustee [x] Debtor(s) [o] Third Party - provide name & …" at bounding box center [658, 493] width 230 height 109
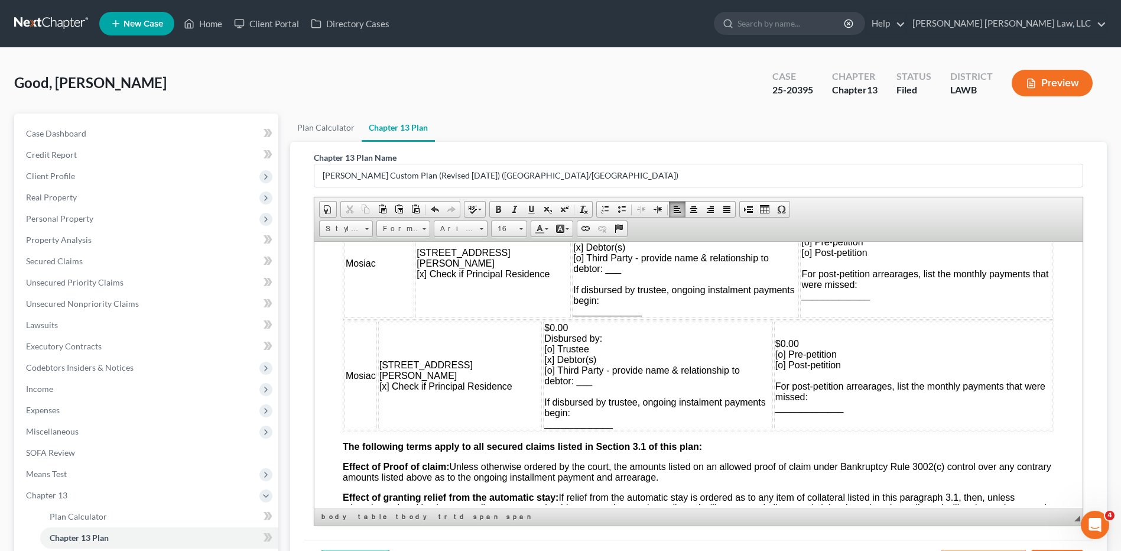
scroll to position [1305, 0]
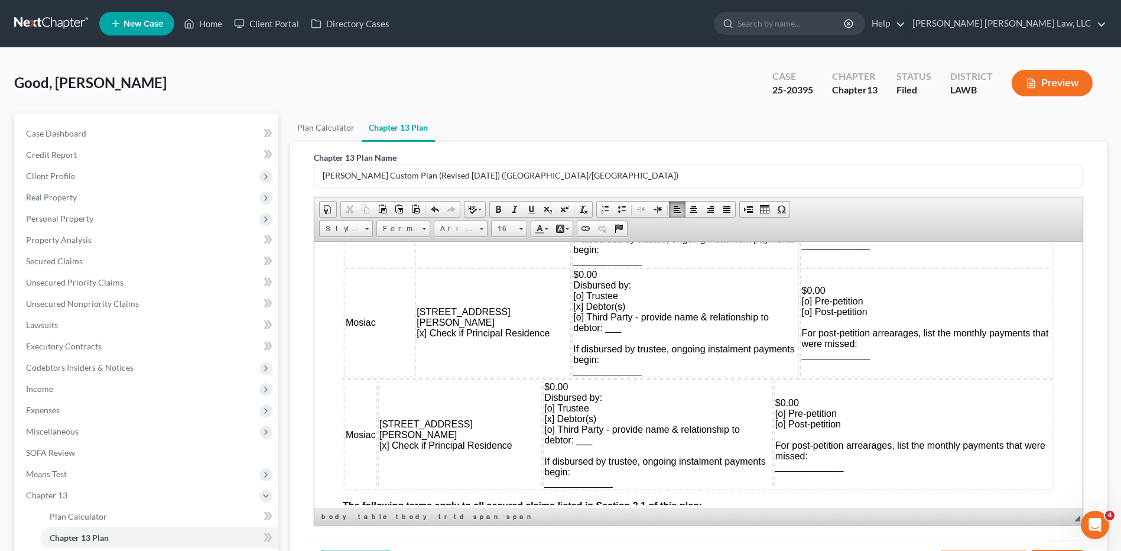
click at [611, 282] on td "$0.00 Disbursed by: [o] Trustee [x] Debtor(s) [o] Third Party - provide name & …" at bounding box center [685, 322] width 227 height 109
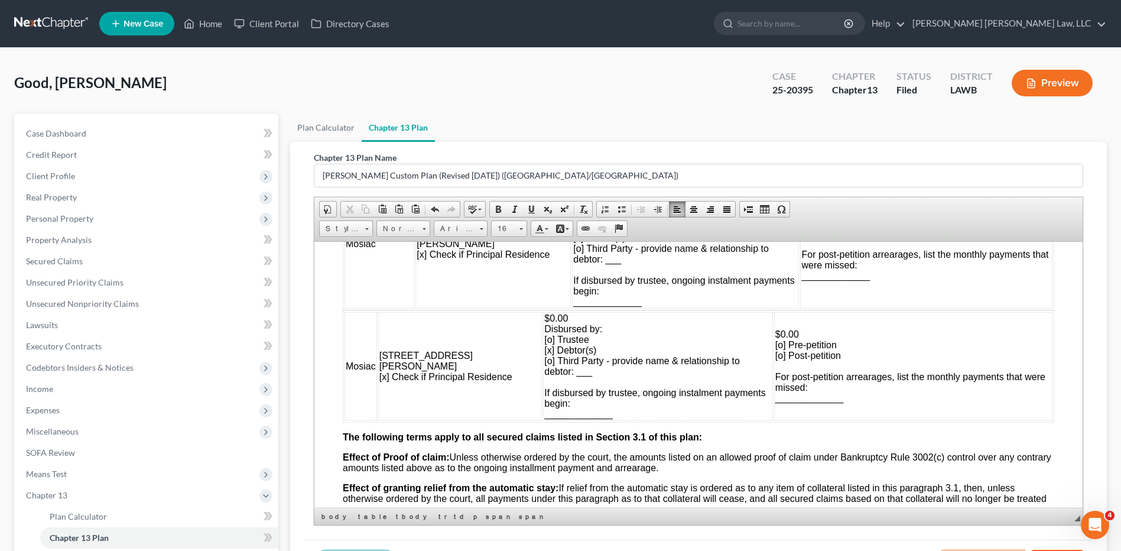
scroll to position [1423, 0]
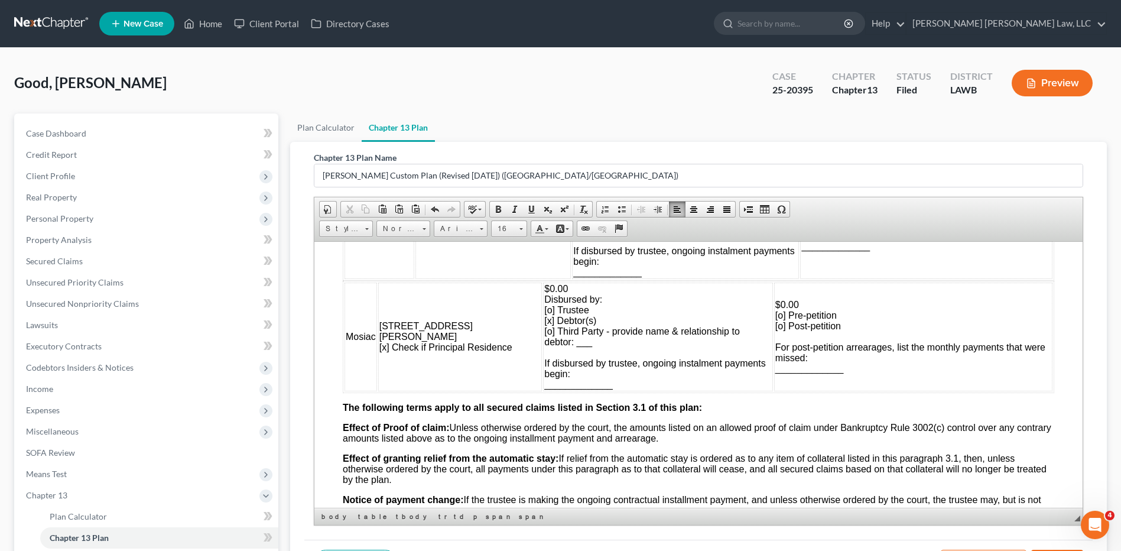
click at [545, 328] on span "$0.00 Disbursed by: [o] Trustee [x] Debtor(s) [o] Third Party - provide name & …" at bounding box center [654, 336] width 221 height 106
click at [544, 323] on span "$0.00 Disbursed by: [o] Trustee [o] Debtor(s) [o] Third Party - provide name & …" at bounding box center [654, 336] width 221 height 106
click at [546, 322] on span "$0.00 Disbursed by: [o] Trustee [o] Debtor(s) [o] Third Party - provide name & …" at bounding box center [654, 336] width 221 height 106
drag, startPoint x: 566, startPoint y: 287, endPoint x: 539, endPoint y: 292, distance: 27.1
click at [543, 292] on td "$0.00 Disbursed by: [x] Trustee [o] Debtor(s) [o] Third Party - provide name & …" at bounding box center [658, 336] width 230 height 109
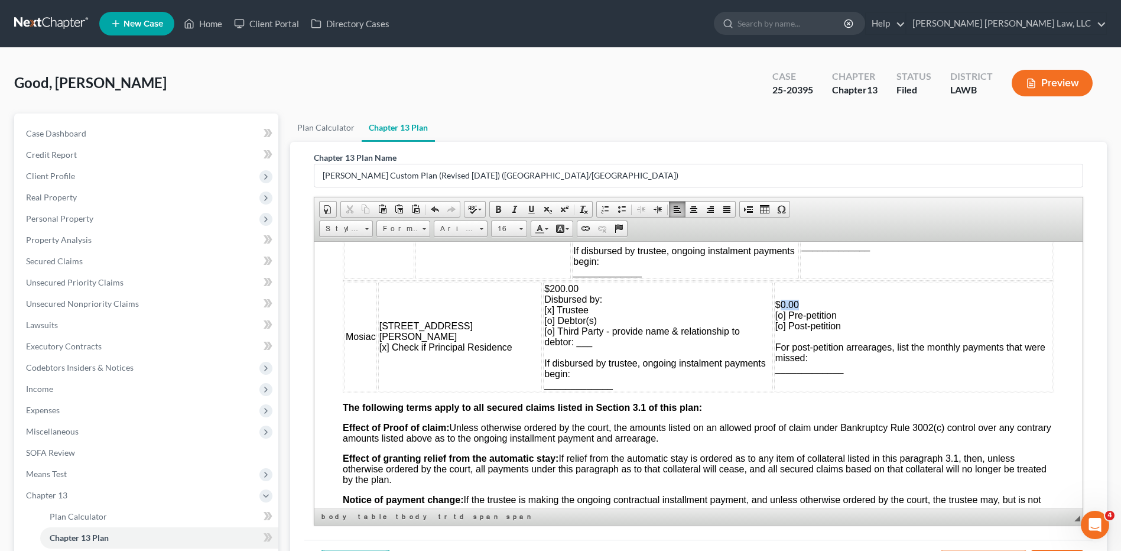
drag, startPoint x: 812, startPoint y: 304, endPoint x: 789, endPoint y: 307, distance: 23.9
click at [789, 307] on td "$0.00 [o] Pre-petition [o] Post-petition For post-petition arrearages, list the…" at bounding box center [913, 336] width 278 height 109
click at [854, 364] on td "$400.00 [o] Pre-petition [o] Post-petition For post-petition arrearages, list t…" at bounding box center [913, 336] width 278 height 109
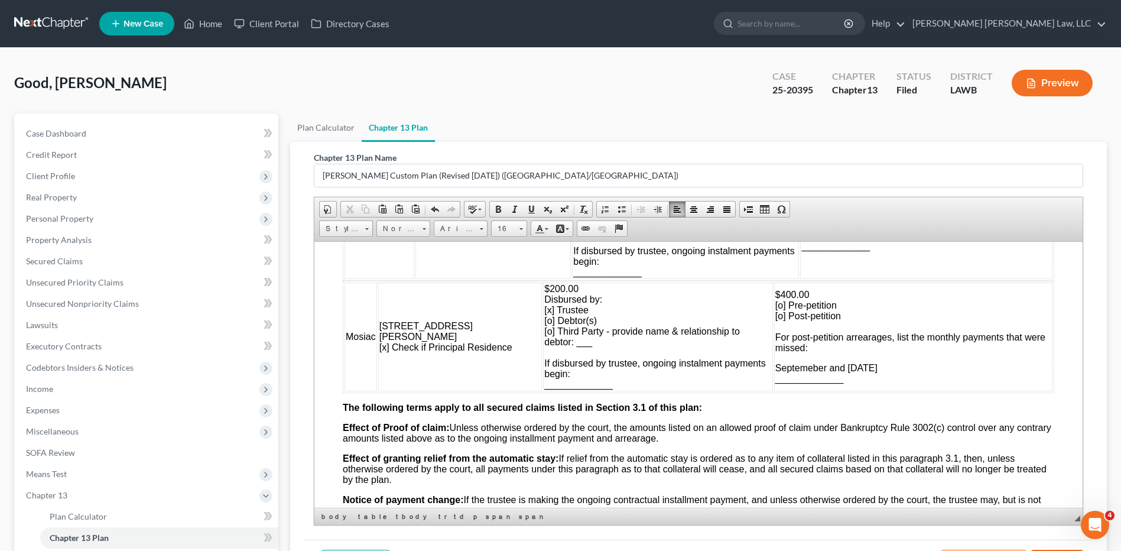
click at [832, 369] on span "Septemeber and [DATE] _____________" at bounding box center [826, 372] width 102 height 21
click at [596, 385] on td "$200.00 Disbursed by: [x] Trustee [o] Debtor(s) [o] Third Party - provide name …" at bounding box center [658, 336] width 230 height 109
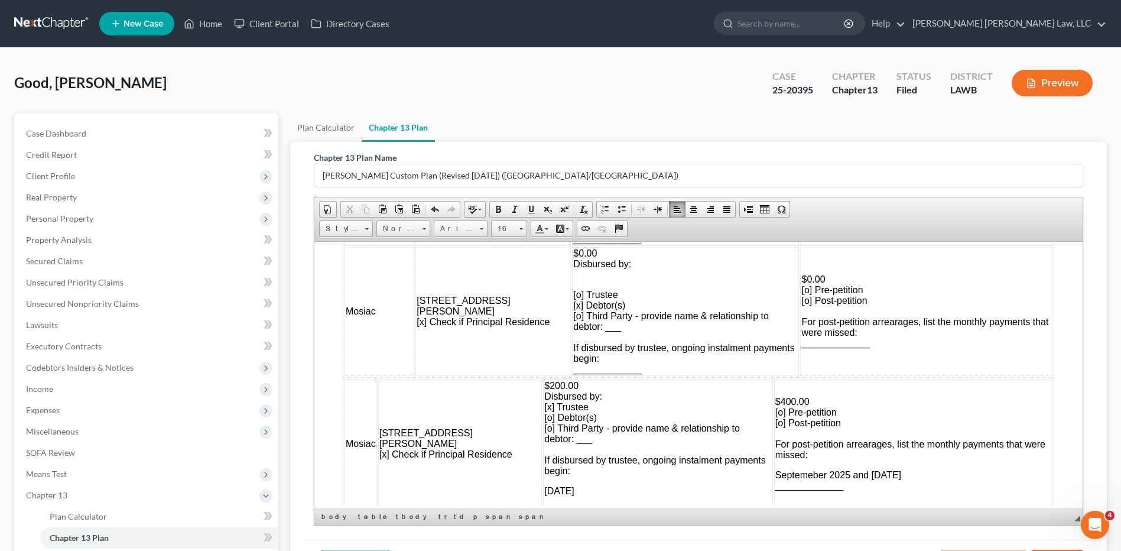
scroll to position [1245, 0]
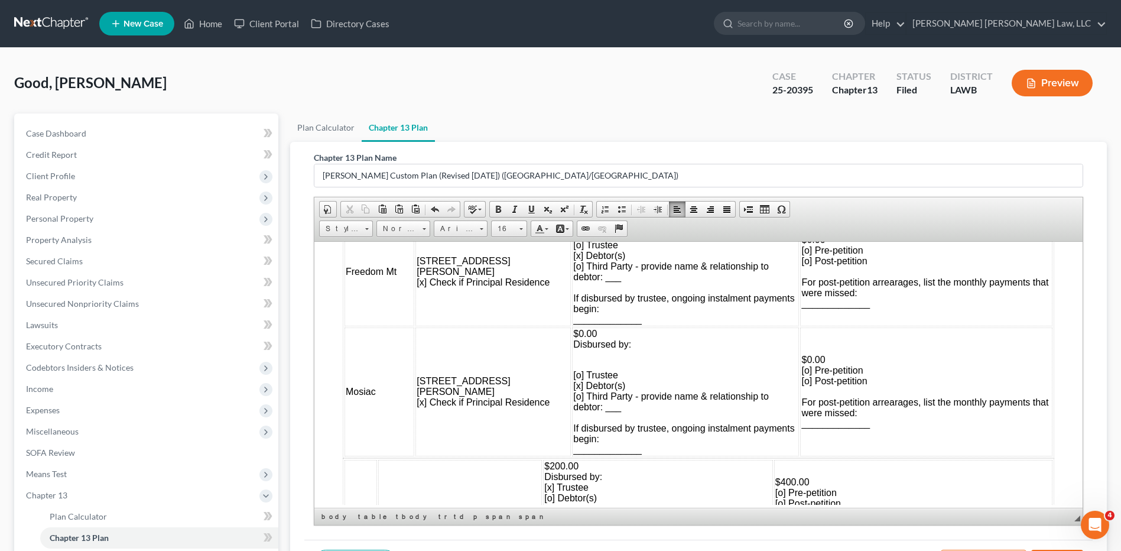
click at [573, 390] on span "[o] Trustee [x] Debtor(s) [o] Third Party - provide name & relationship to debt…" at bounding box center [683, 411] width 221 height 84
click at [573, 376] on span "[o] Trustee [o ] Debtor(s) [o] Third Party - provide name & relationship to deb…" at bounding box center [683, 411] width 221 height 84
click at [801, 371] on span "$0.00 [o] Pre-petition [o] Post-petition For post-petition arrearages, list the…" at bounding box center [924, 391] width 247 height 74
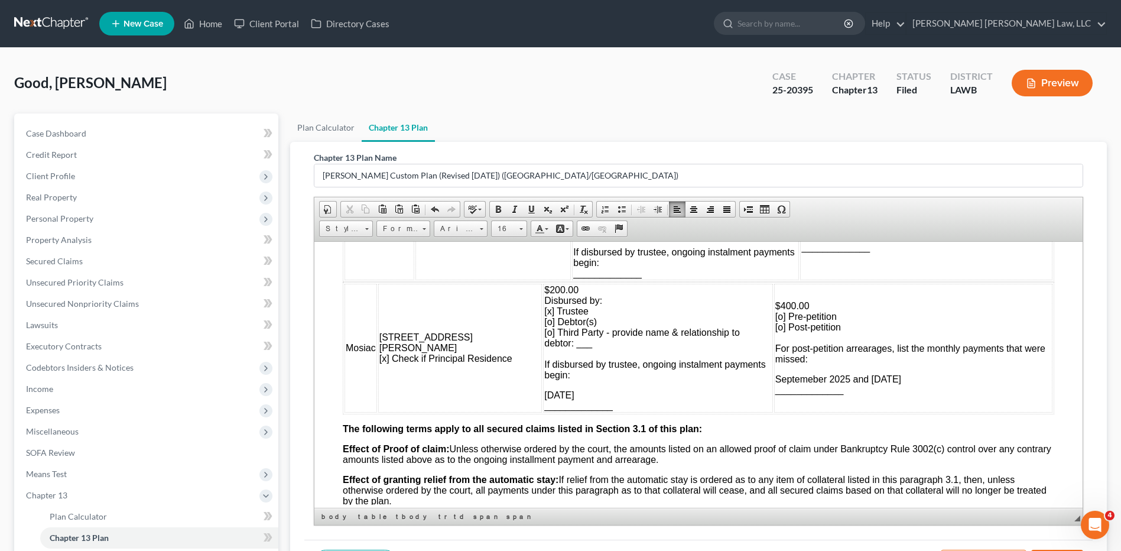
scroll to position [1423, 0]
click at [789, 330] on span "$400.00 [o] Pre-petition [o] Post-petition For post-petition arrearages, list t…" at bounding box center [910, 330] width 270 height 63
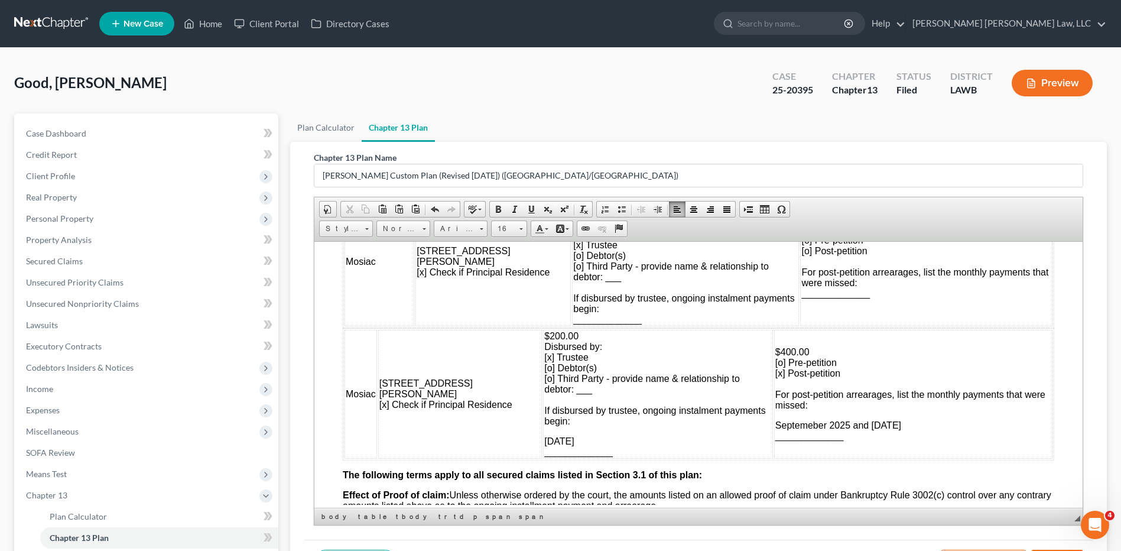
scroll to position [1305, 0]
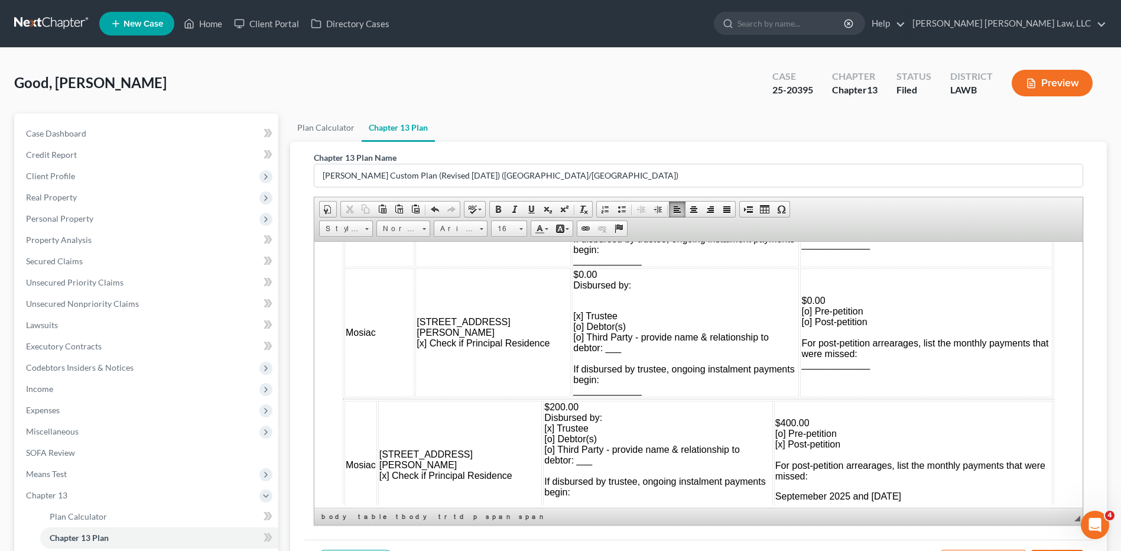
click at [801, 314] on span "$0.00 [o] Pre-petition [o] Post-petition For post-petition arrearages, list the…" at bounding box center [924, 332] width 247 height 74
click at [801, 312] on span "$0.00 [o] Pre-petition [o] Post-petition For post-petition arrearages, list the…" at bounding box center [924, 332] width 247 height 74
drag, startPoint x: 806, startPoint y: 297, endPoint x: 784, endPoint y: 298, distance: 21.9
click at [800, 298] on td "$0.00 [x] Pre-petition [o] Post-petition For post-petition arrearages, list the…" at bounding box center [926, 332] width 252 height 129
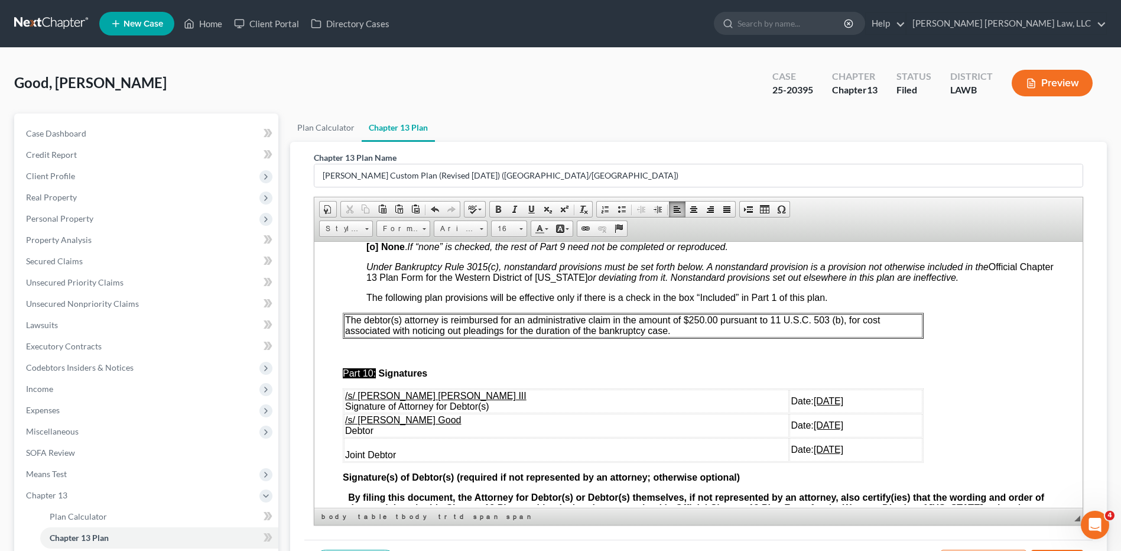
scroll to position [4305, 0]
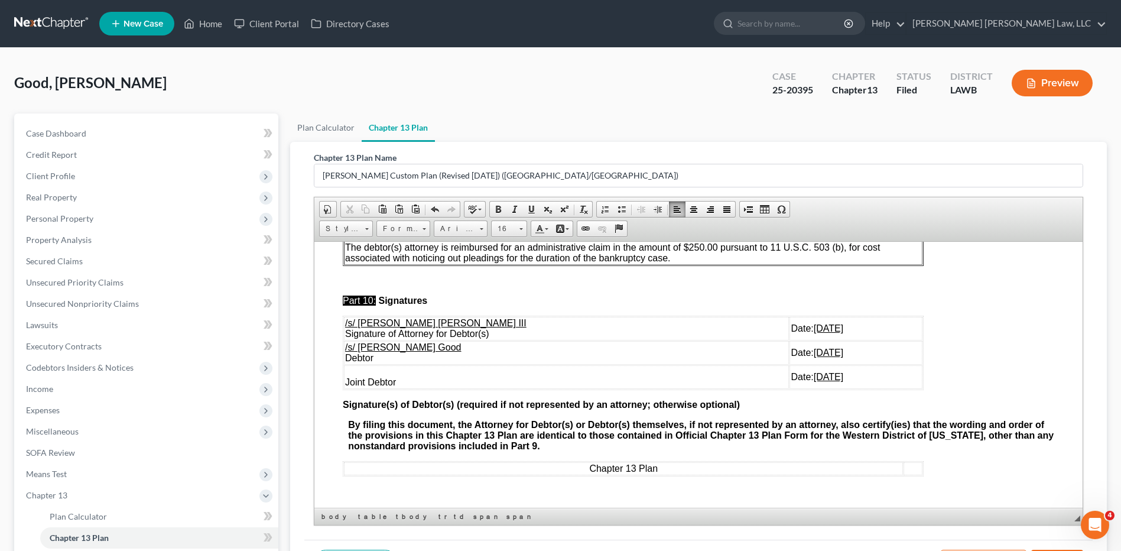
drag, startPoint x: 346, startPoint y: 341, endPoint x: 825, endPoint y: 378, distance: 480.6
click at [827, 378] on tbody "/s/ [PERSON_NAME] [PERSON_NAME] III Signature of Attorney for Debtor(s) Date: […" at bounding box center [633, 352] width 578 height 72
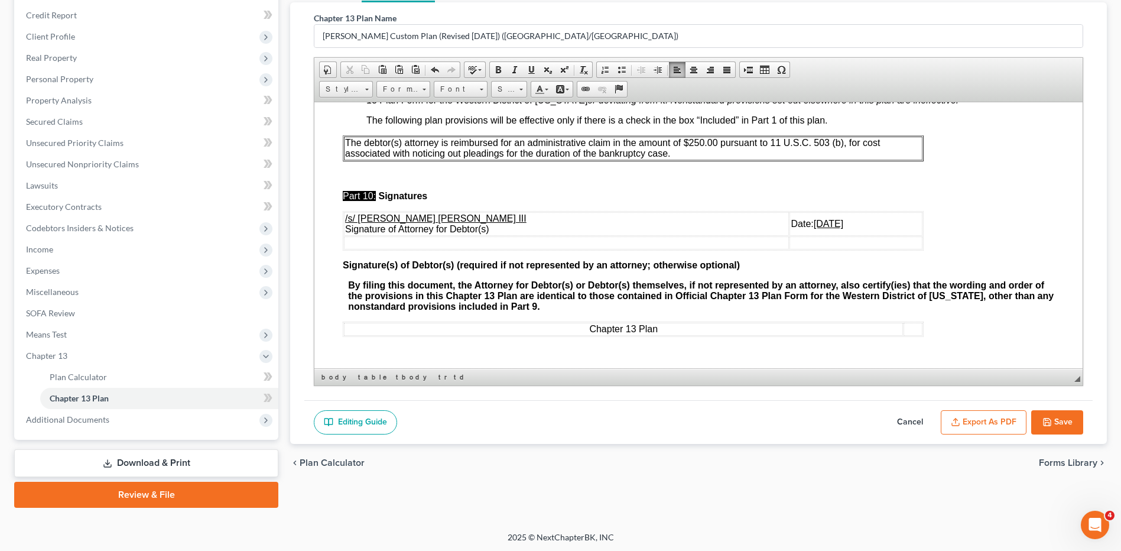
scroll to position [141, 0]
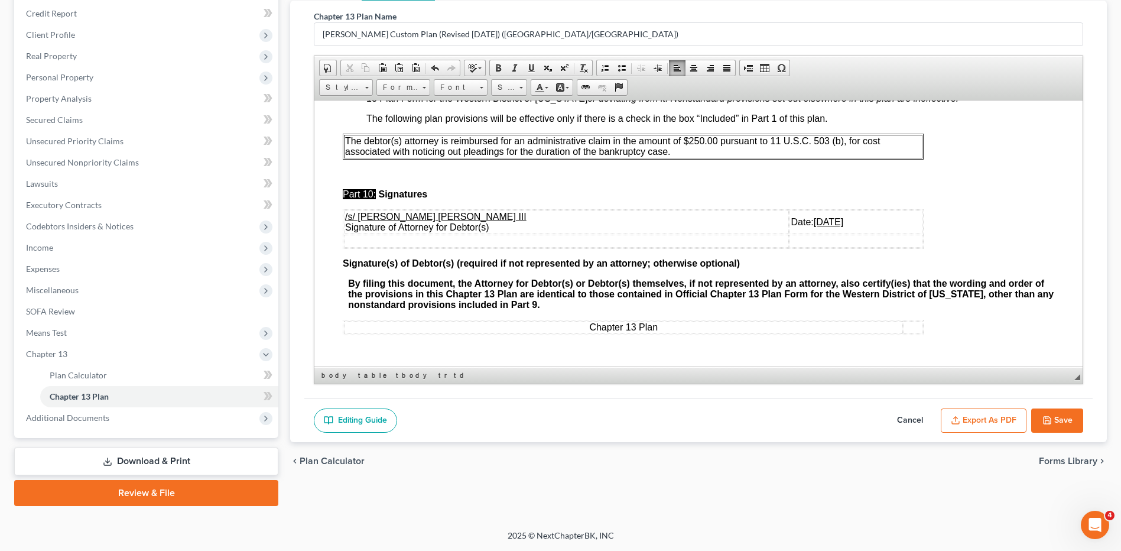
click at [1056, 424] on button "Save" at bounding box center [1057, 420] width 52 height 25
select select "1"
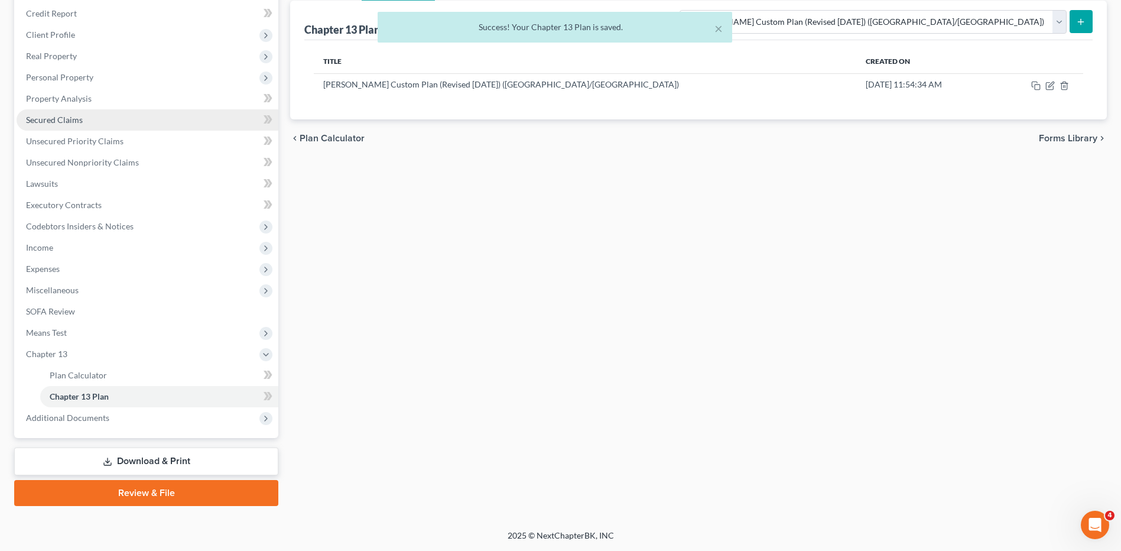
click at [40, 125] on link "Secured Claims" at bounding box center [148, 119] width 262 height 21
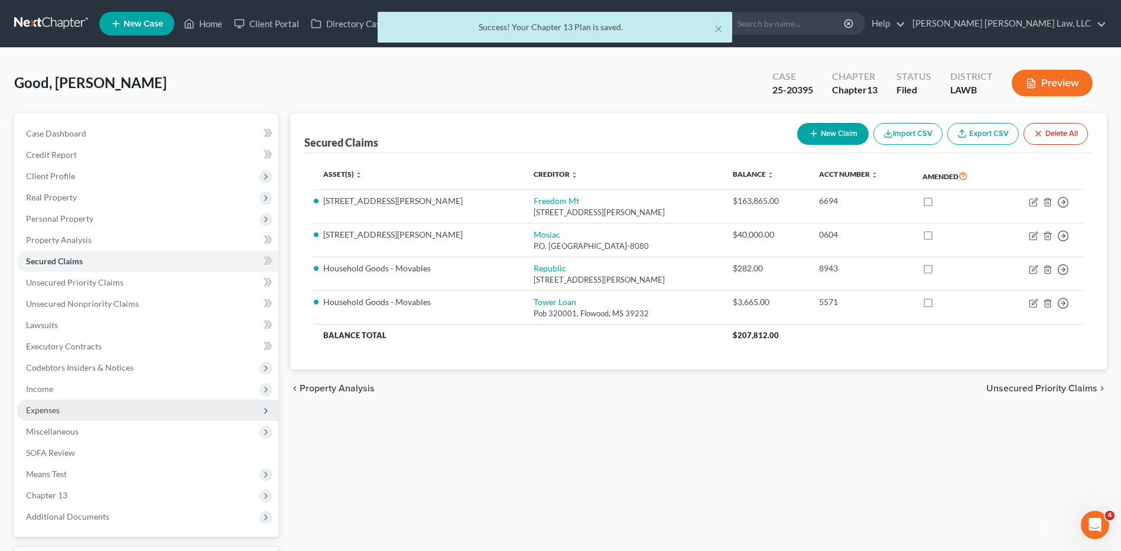
click at [44, 411] on span "Expenses" at bounding box center [43, 410] width 34 height 10
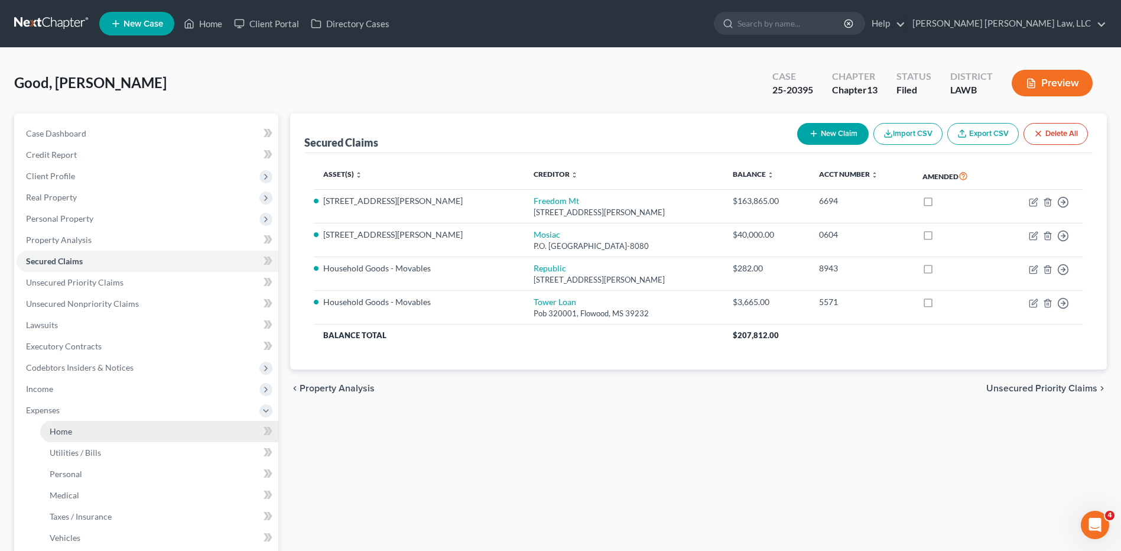
click at [59, 429] on span "Home" at bounding box center [61, 431] width 22 height 10
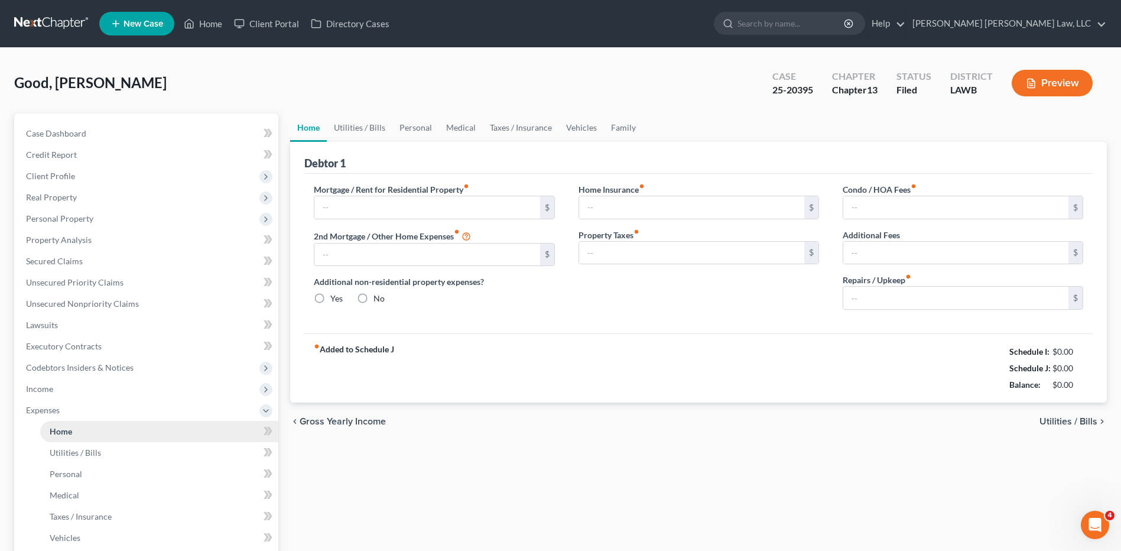
type input "1,378.79"
radio input "true"
type input "0.00"
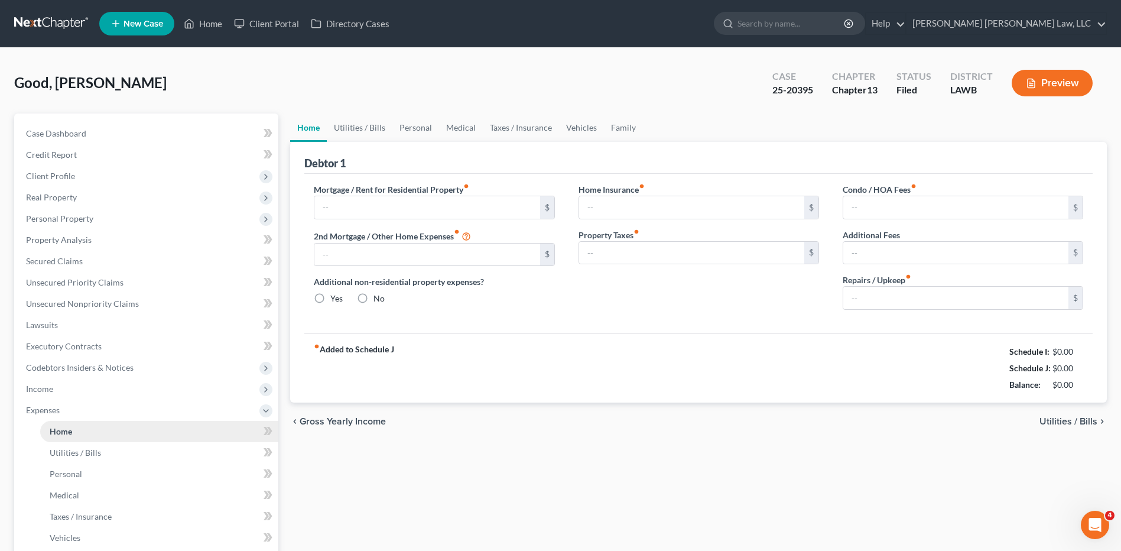
type input "0.00"
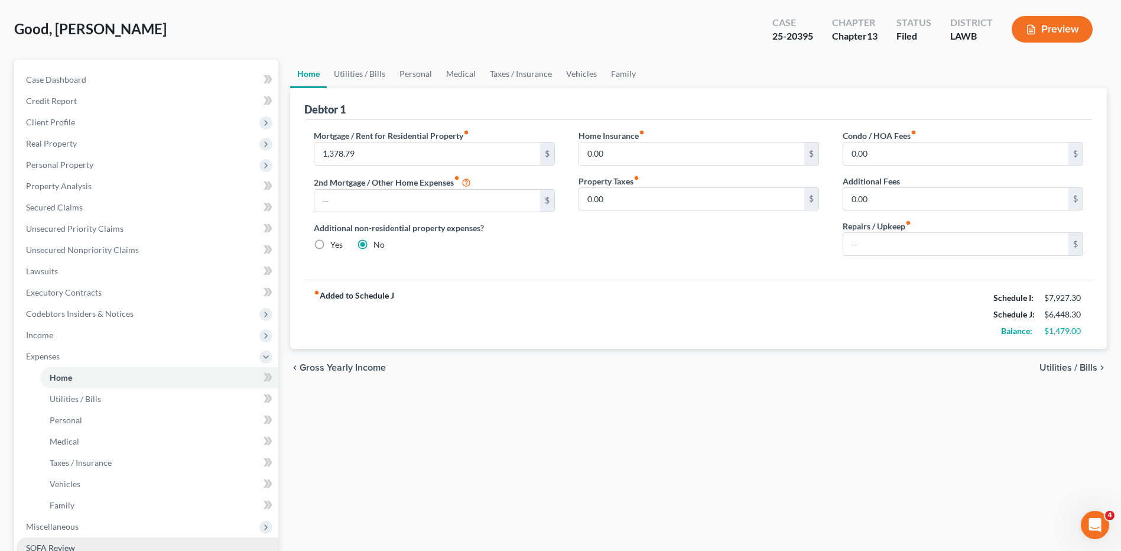
scroll to position [248, 0]
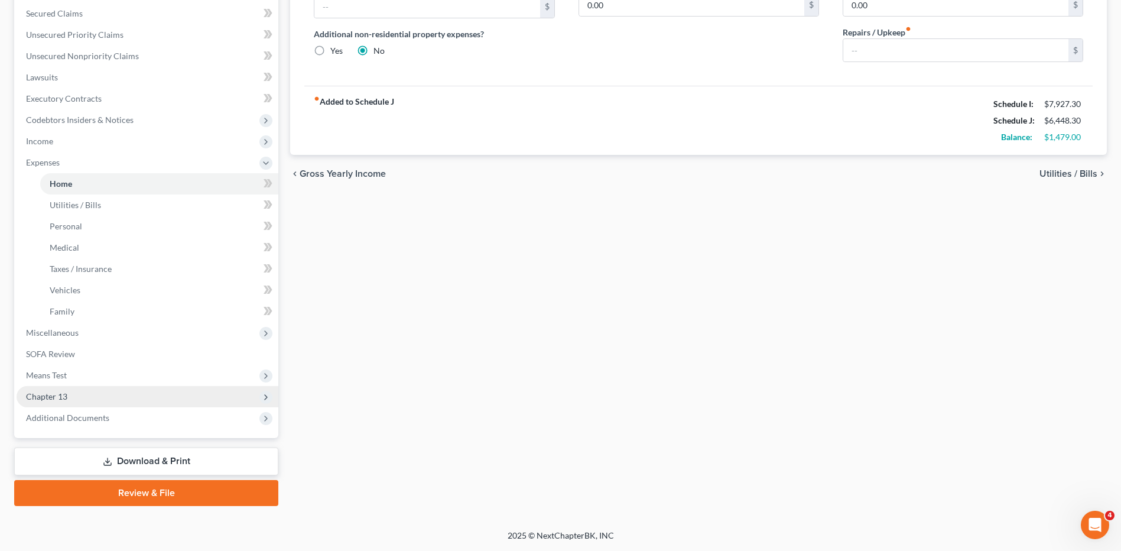
click at [64, 396] on span "Chapter 13" at bounding box center [46, 396] width 41 height 10
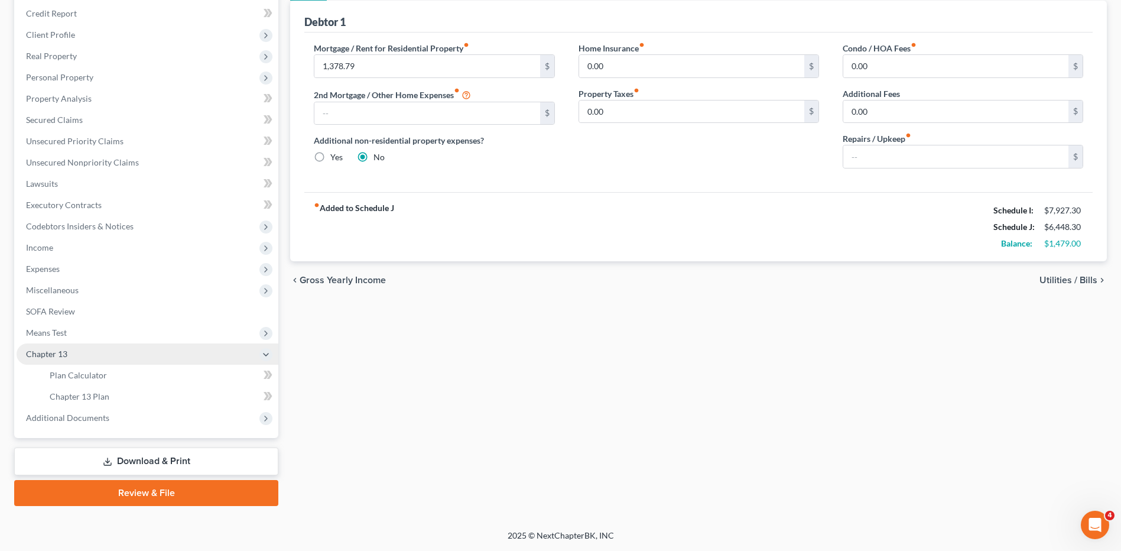
scroll to position [141, 0]
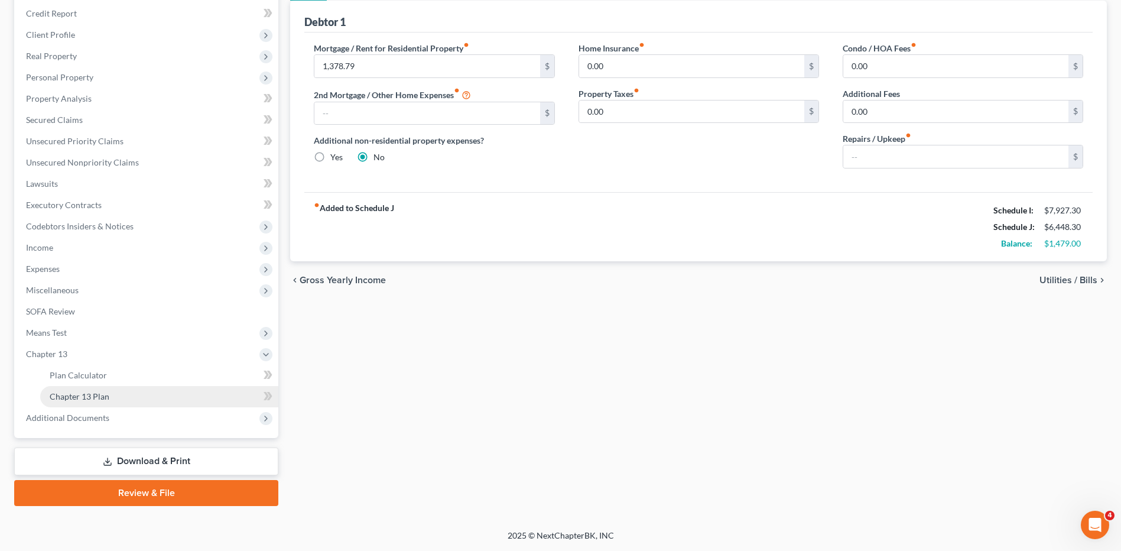
click at [92, 391] on span "Chapter 13 Plan" at bounding box center [80, 396] width 60 height 10
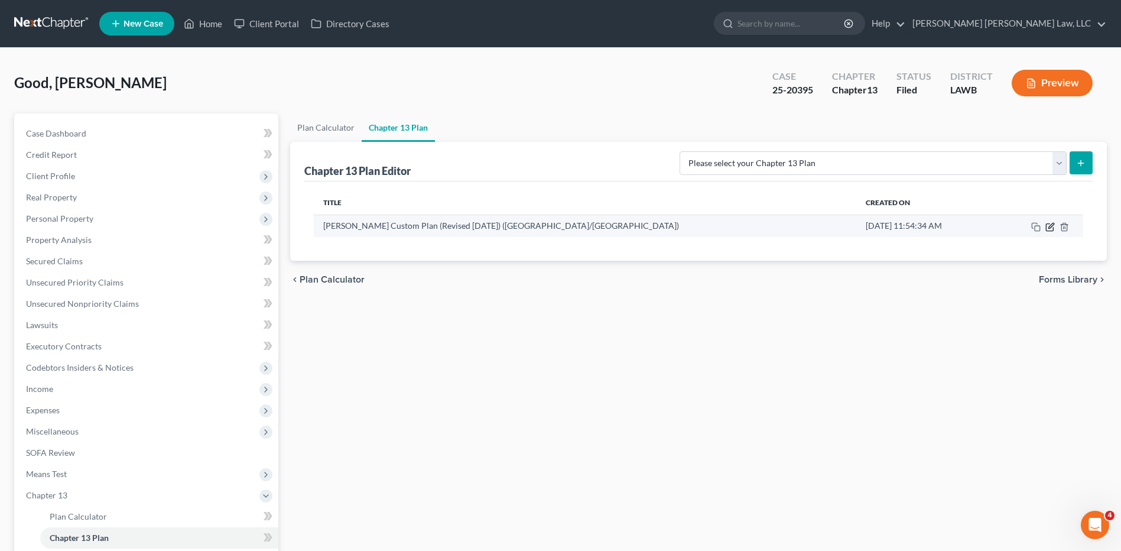
click at [1048, 225] on icon "button" at bounding box center [1049, 226] width 9 height 9
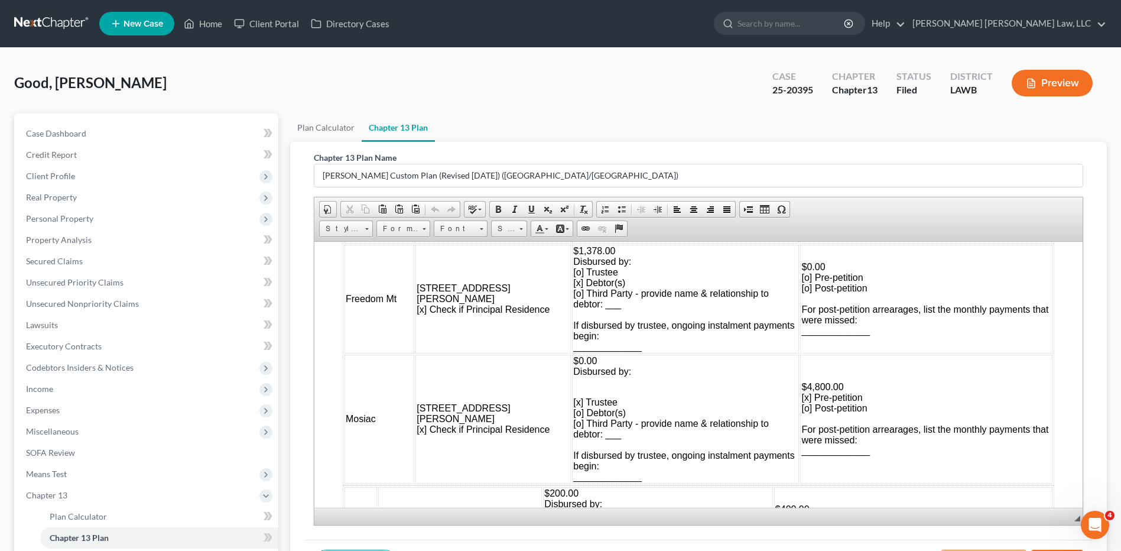
scroll to position [1123, 0]
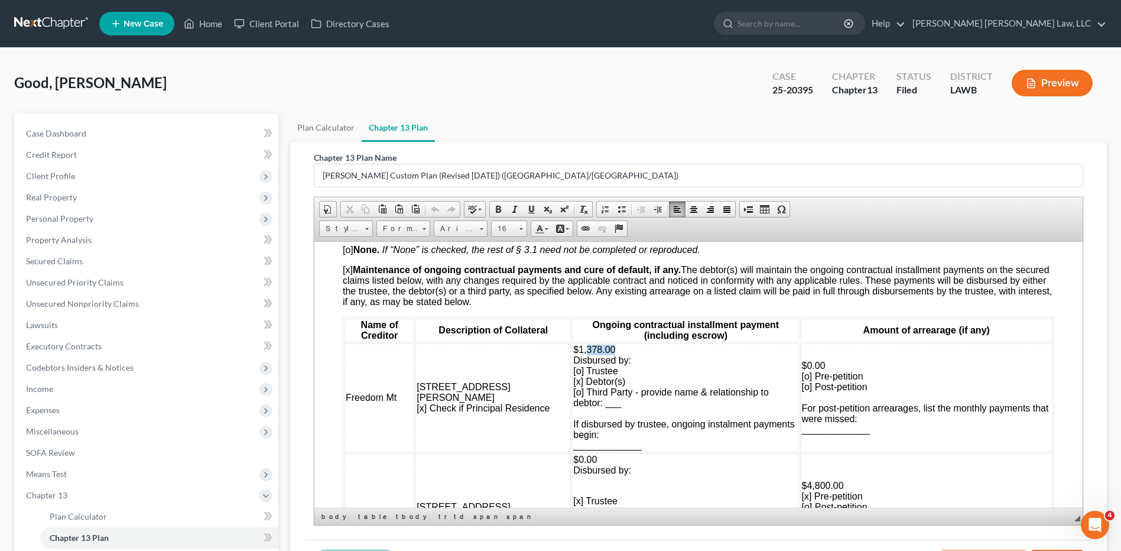
drag, startPoint x: 588, startPoint y: 344, endPoint x: 555, endPoint y: 346, distance: 33.1
click at [572, 346] on td "$1,378.00 Disbursed by: [o] Trustee [x] Debtor(s) [o] Third Party - provide nam…" at bounding box center [685, 397] width 227 height 109
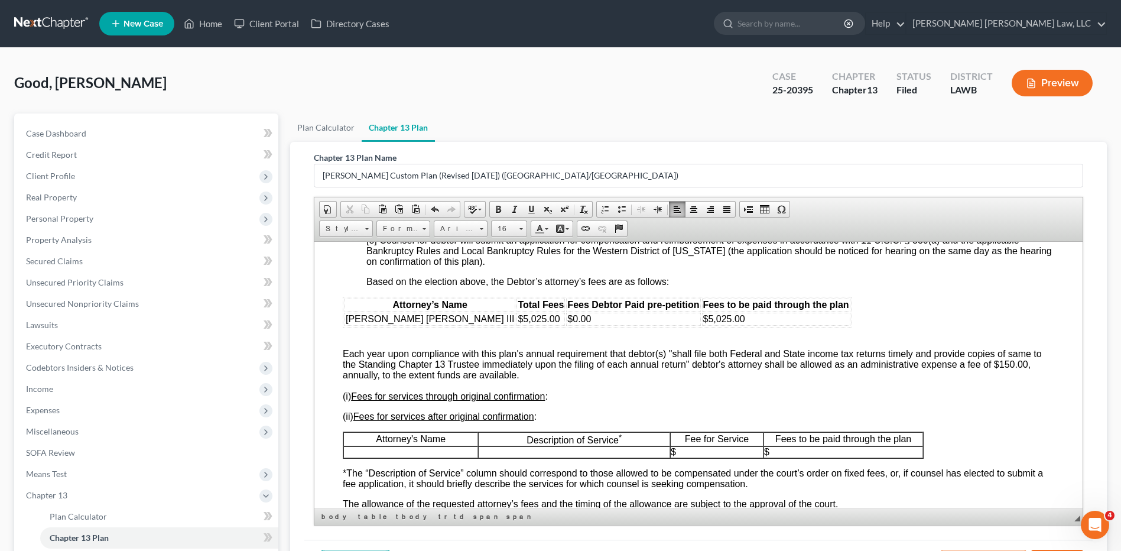
scroll to position [2718, 0]
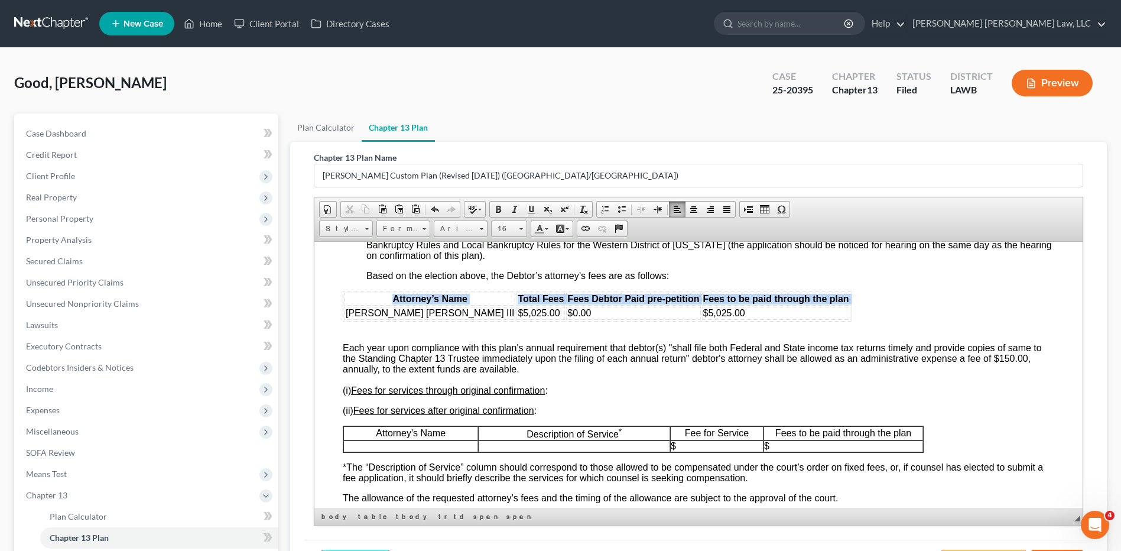
drag, startPoint x: 348, startPoint y: 322, endPoint x: 719, endPoint y: 332, distance: 371.2
click at [719, 332] on div "Attorney’s Name Total Fees Fees Debtor Paid pre-petition Fees to be paid throug…" at bounding box center [698, 486] width 711 height 393
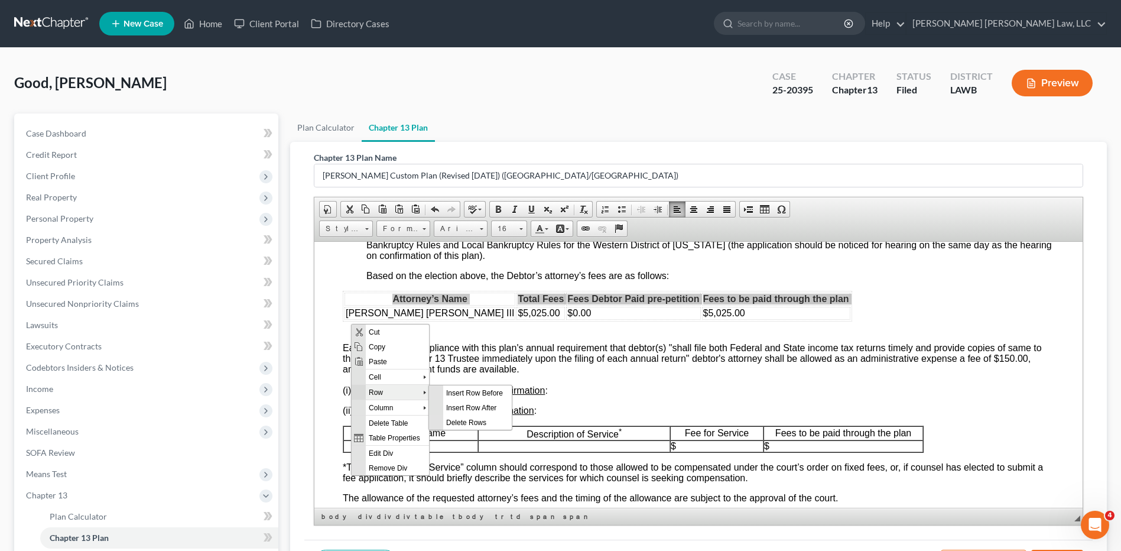
scroll to position [0, 0]
drag, startPoint x: 449, startPoint y: 405, endPoint x: 564, endPoint y: 547, distance: 181.9
click at [449, 405] on span "Insert Row After" at bounding box center [477, 406] width 69 height 15
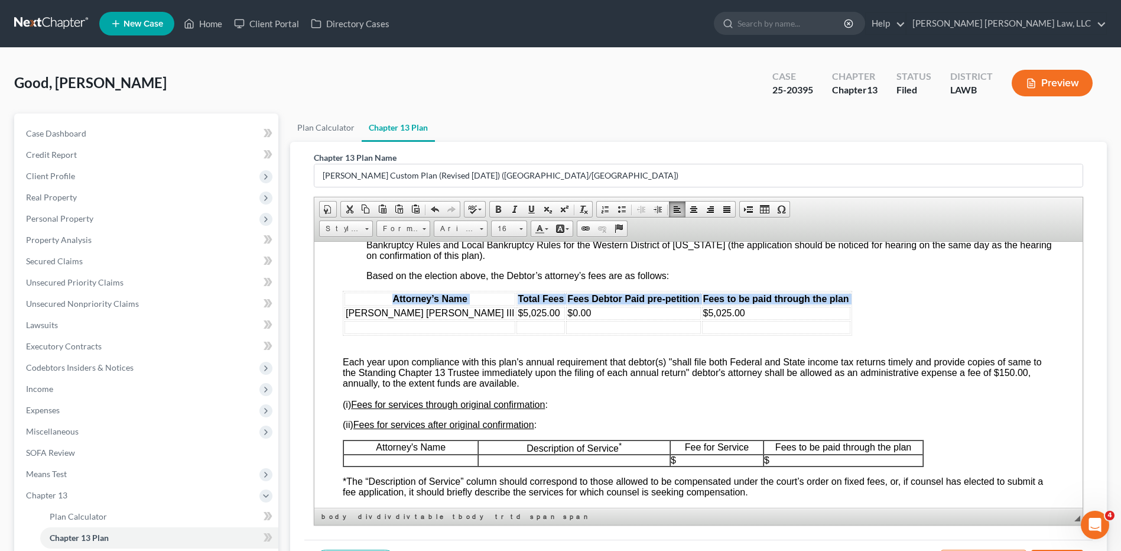
click at [358, 333] on td at bounding box center [429, 326] width 171 height 13
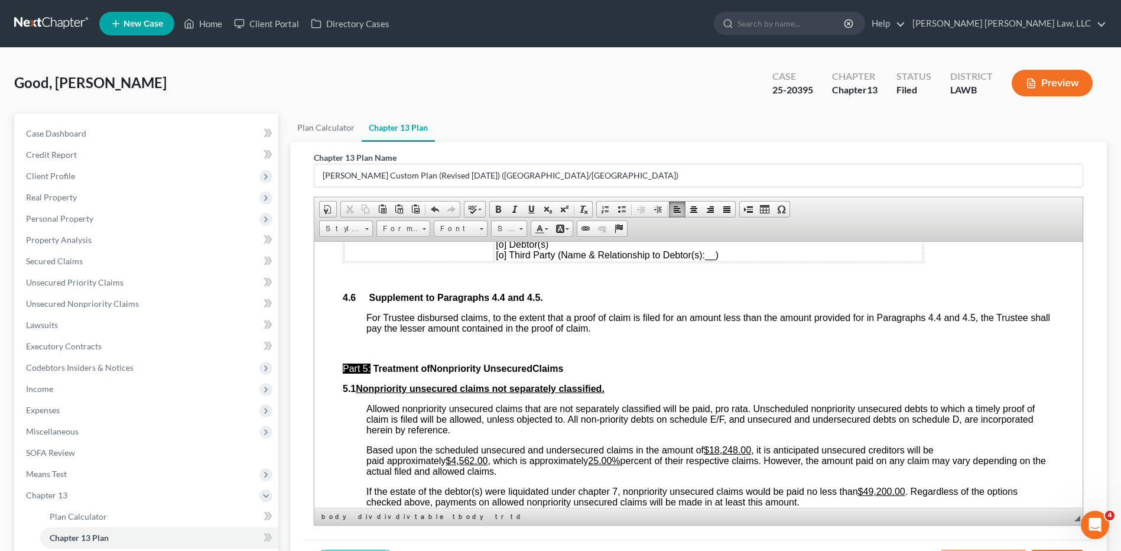
scroll to position [3368, 0]
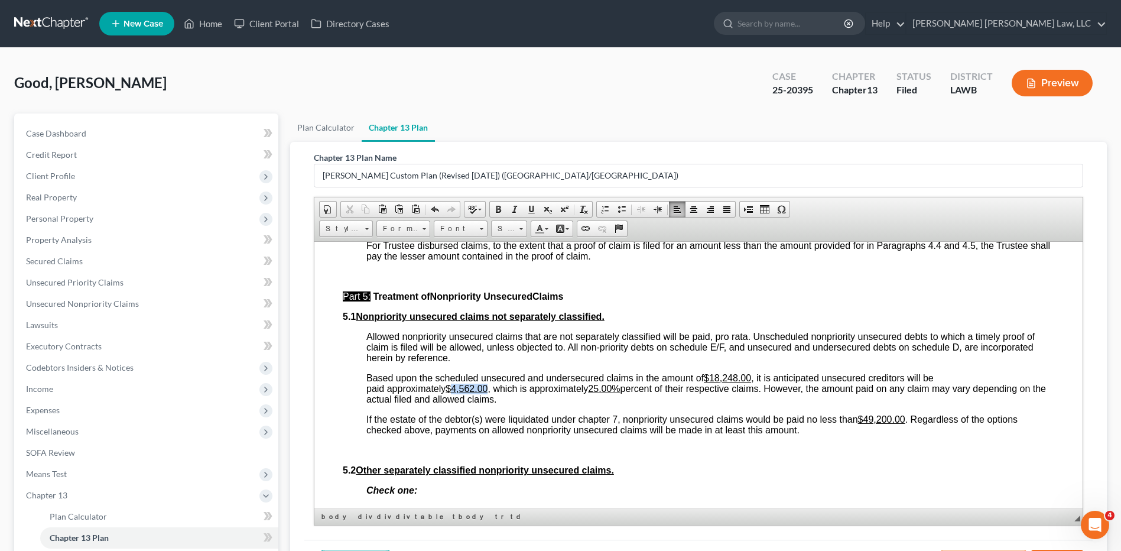
drag, startPoint x: 487, startPoint y: 399, endPoint x: 456, endPoint y: 400, distance: 31.9
click at [456, 393] on u "$4,562.00" at bounding box center [466, 388] width 42 height 10
drag, startPoint x: 597, startPoint y: 399, endPoint x: 623, endPoint y: 402, distance: 26.2
click at [623, 402] on span "Based upon the scheduled unsecured and undersecured claims in the amount of $18…" at bounding box center [708, 387] width 685 height 31
drag, startPoint x: 908, startPoint y: 428, endPoint x: 866, endPoint y: 431, distance: 41.5
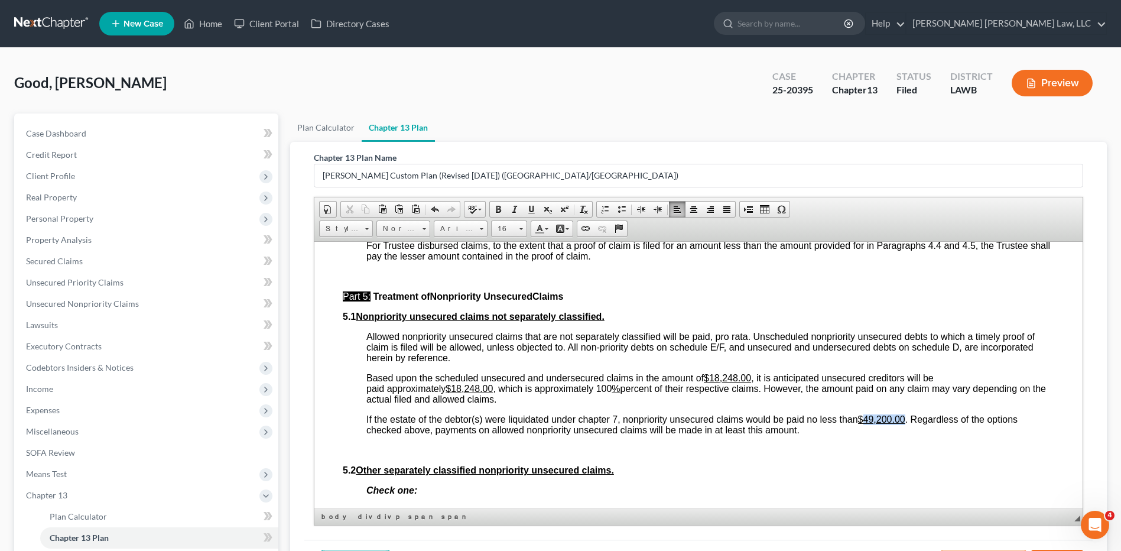
click at [866, 431] on span "If the estate of the debtor(s) were liquidated under chapter 7, nonpriority uns…" at bounding box center [691, 424] width 651 height 21
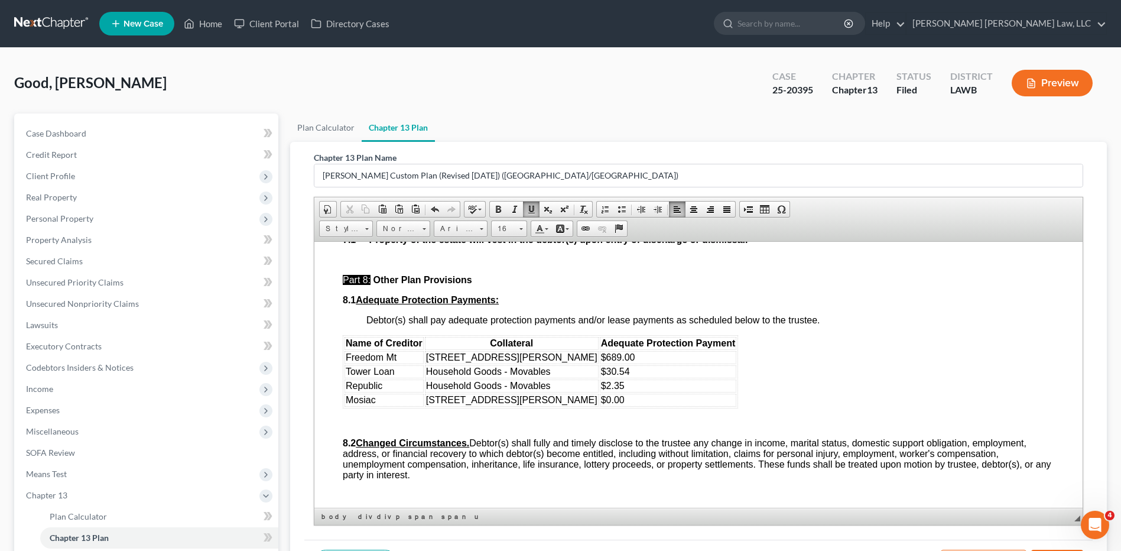
scroll to position [3899, 0]
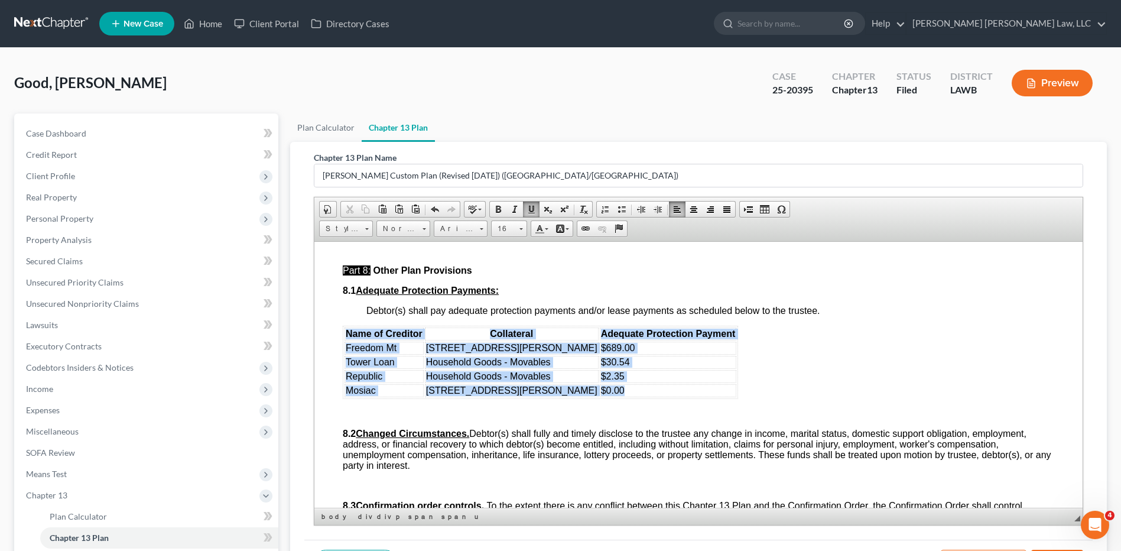
drag, startPoint x: 342, startPoint y: 340, endPoint x: 613, endPoint y: 401, distance: 277.4
click at [613, 398] on table "Name of Creditor Collateral Adequate Protection Payment Freedom Mt [STREET_ADDR…" at bounding box center [540, 361] width 395 height 73
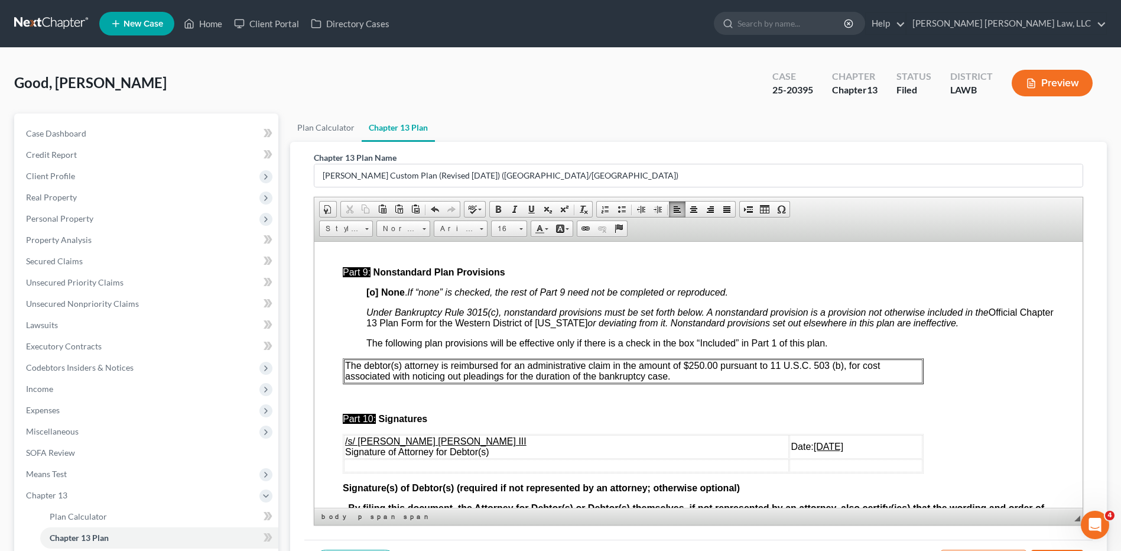
scroll to position [4136, 0]
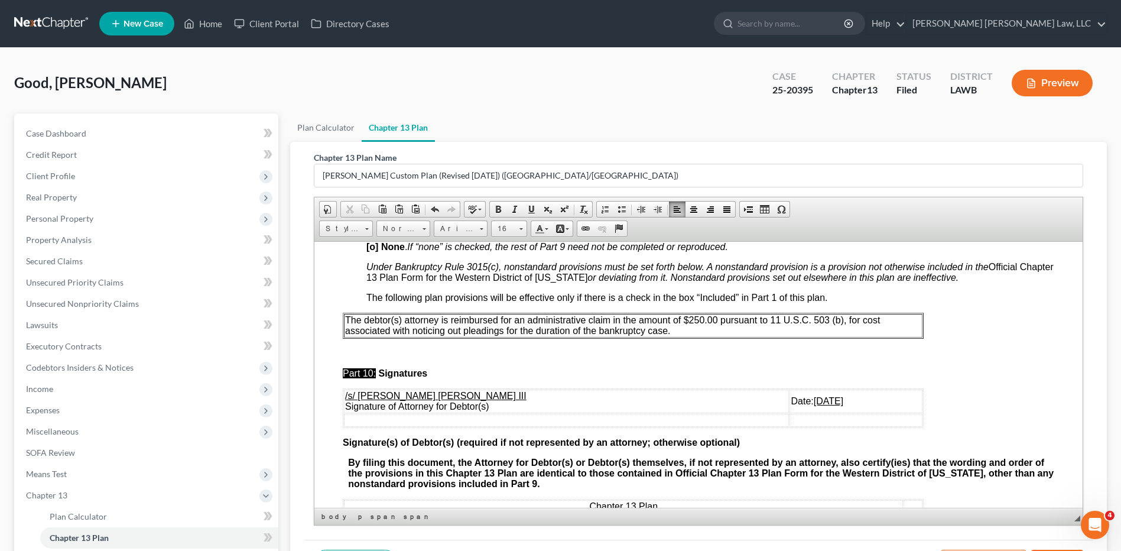
drag, startPoint x: 344, startPoint y: 331, endPoint x: 699, endPoint y: 344, distance: 354.7
click at [699, 336] on p "The debtor(s) attorney is reimbursed for an administrative claim in the amount …" at bounding box center [633, 324] width 576 height 21
click at [562, 441] on span "Delete Table" at bounding box center [580, 441] width 63 height 15
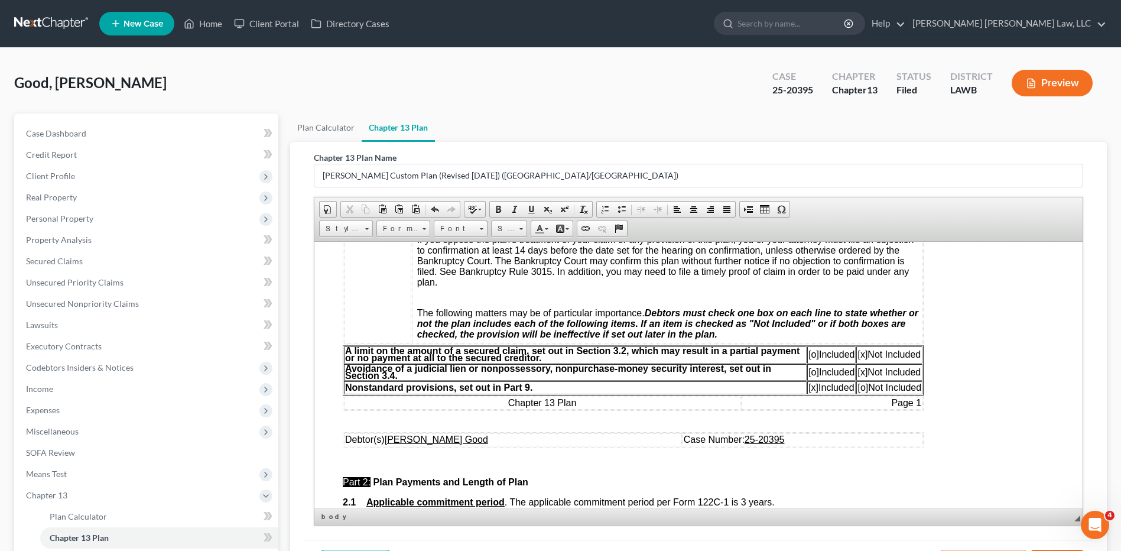
scroll to position [414, 0]
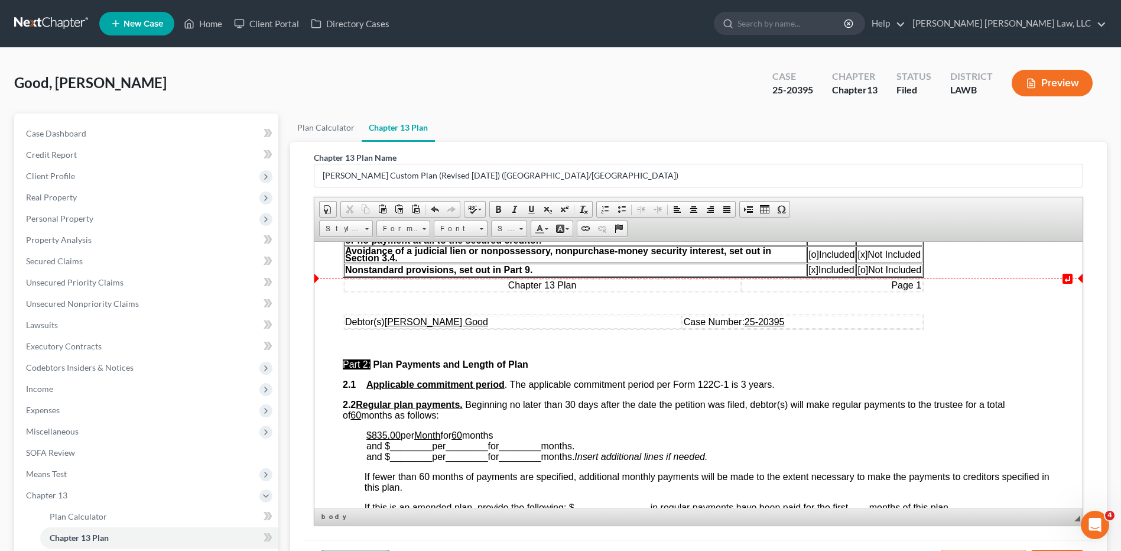
click at [812, 269] on span "[x]" at bounding box center [813, 269] width 10 height 10
click at [862, 269] on span "[o]" at bounding box center [862, 269] width 11 height 10
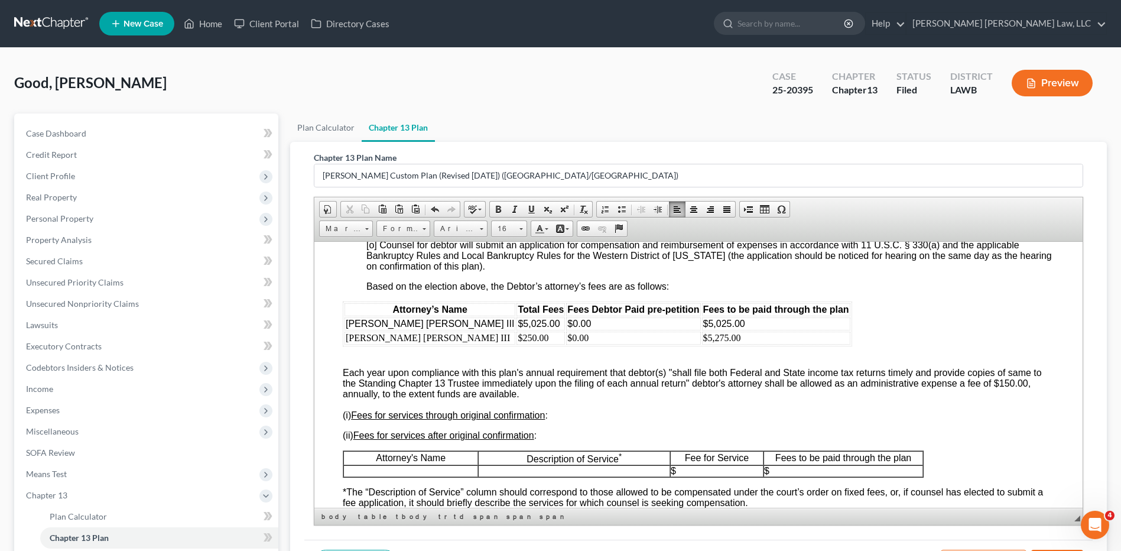
scroll to position [2718, 0]
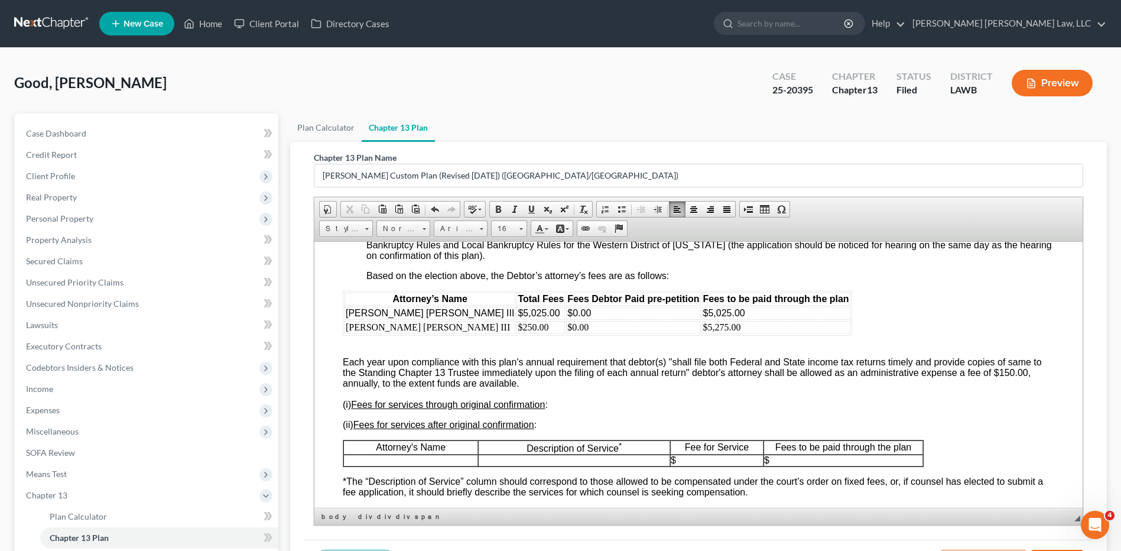
drag, startPoint x: 340, startPoint y: 367, endPoint x: 414, endPoint y: 396, distance: 79.9
drag, startPoint x: 342, startPoint y: 372, endPoint x: 544, endPoint y: 393, distance: 202.6
click at [544, 393] on div "Attorney’s Name Total Fees Fees Debtor Paid pre-petition Fees to be paid throug…" at bounding box center [698, 494] width 711 height 408
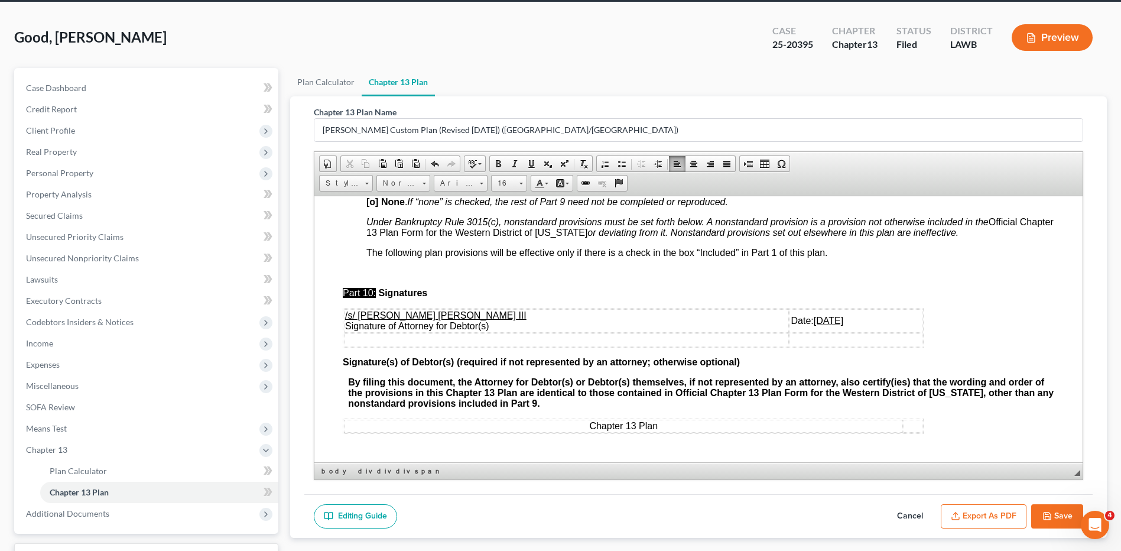
scroll to position [141, 0]
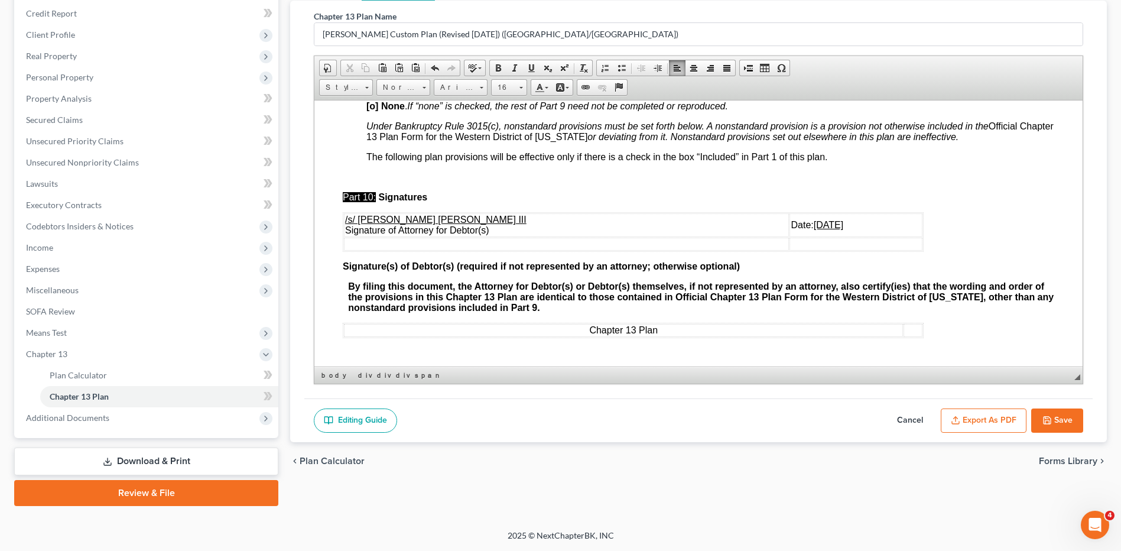
click at [990, 418] on button "Export as PDF" at bounding box center [984, 420] width 86 height 25
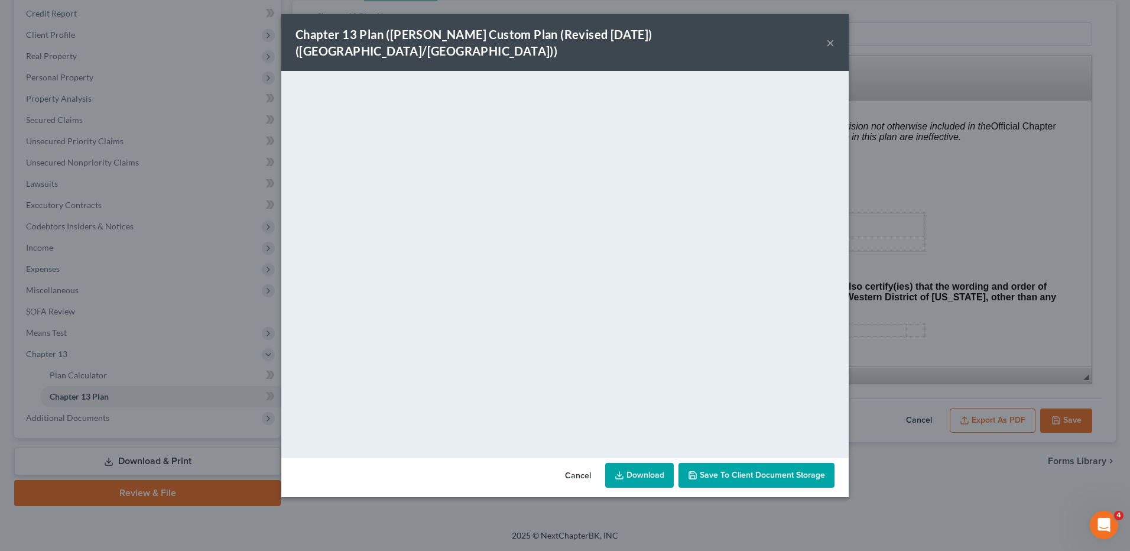
click at [640, 463] on link "Download" at bounding box center [639, 475] width 69 height 25
click at [583, 464] on button "Cancel" at bounding box center [577, 476] width 45 height 24
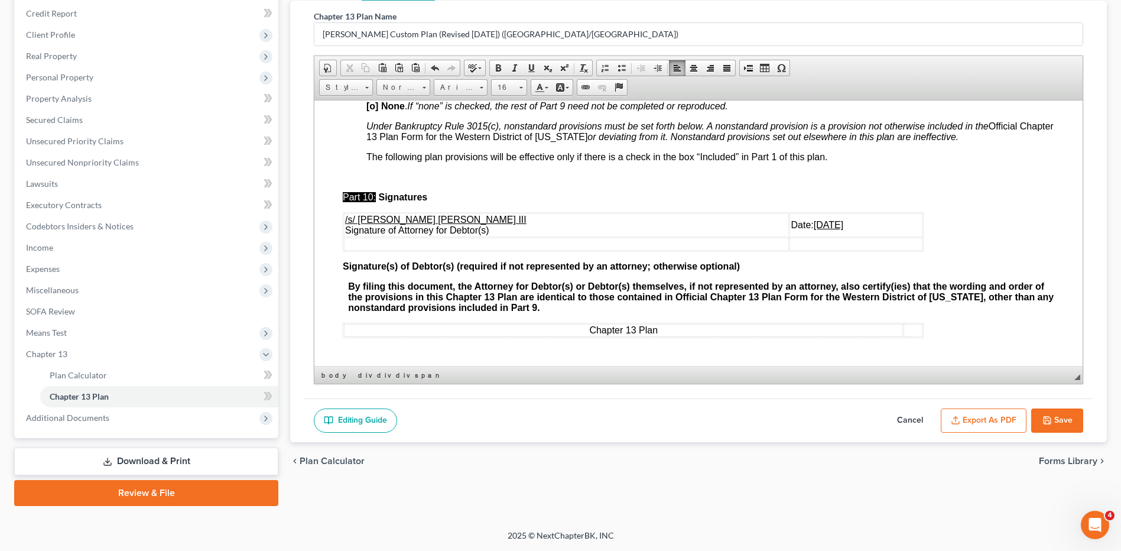
click at [1057, 424] on button "Save" at bounding box center [1057, 420] width 52 height 25
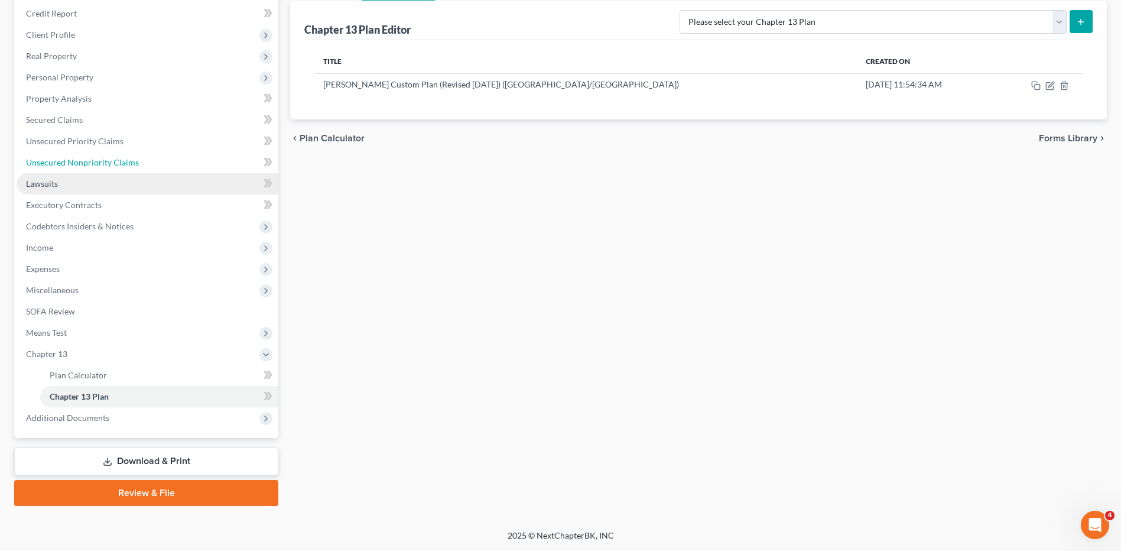
drag, startPoint x: 96, startPoint y: 160, endPoint x: 190, endPoint y: 178, distance: 95.6
click at [96, 159] on span "Unsecured Nonpriority Claims" at bounding box center [82, 162] width 113 height 10
